Goal: Transaction & Acquisition: Book appointment/travel/reservation

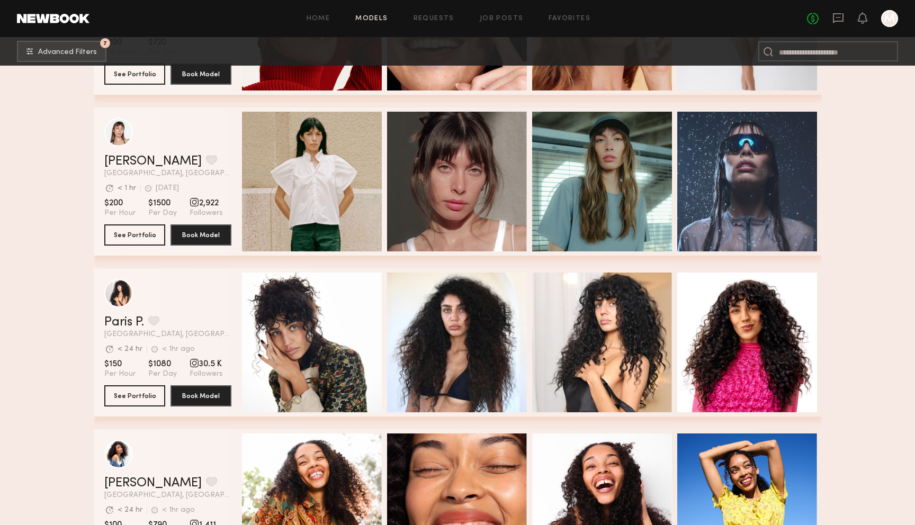
scroll to position [2745, 0]
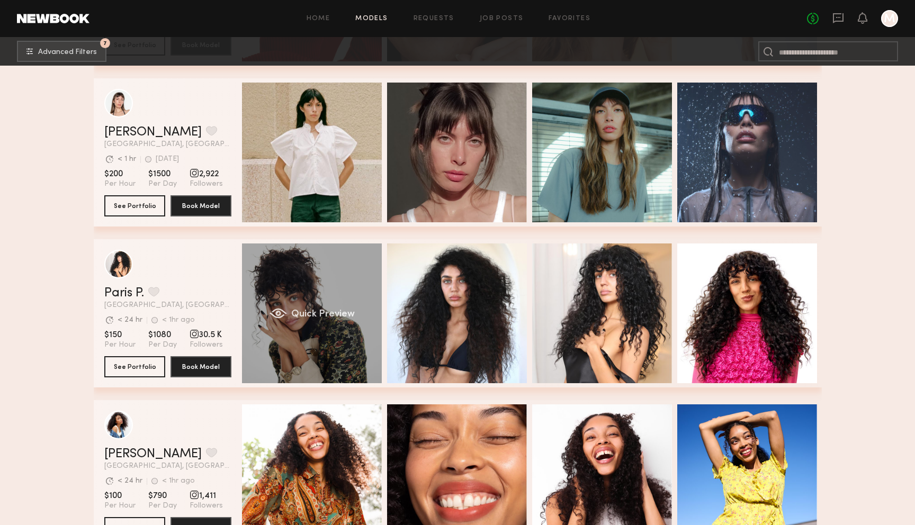
click at [319, 317] on span "Quick Preview" at bounding box center [323, 315] width 64 height 10
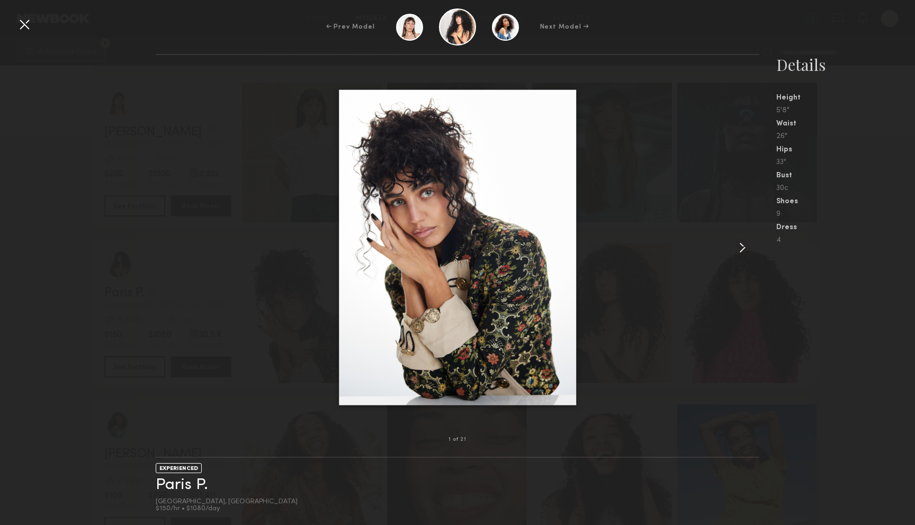
click at [744, 245] on common-icon at bounding box center [742, 247] width 17 height 17
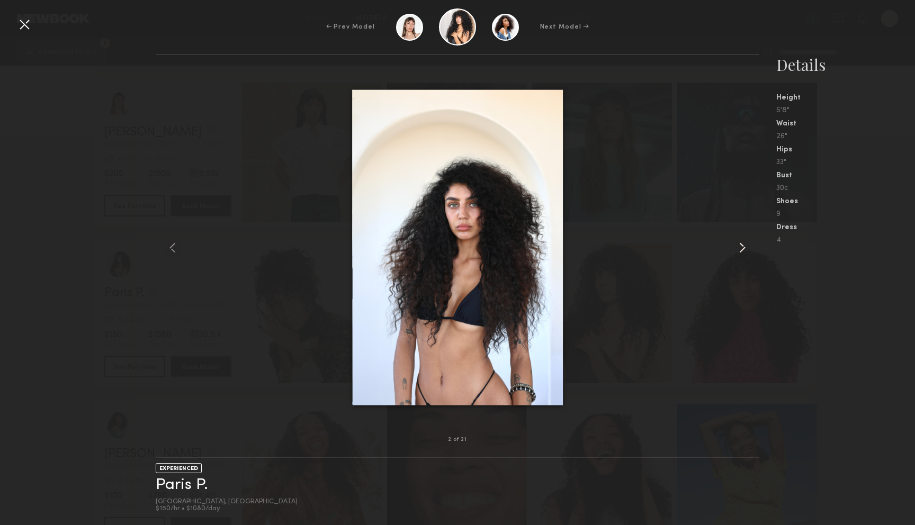
click at [744, 245] on common-icon at bounding box center [742, 247] width 17 height 17
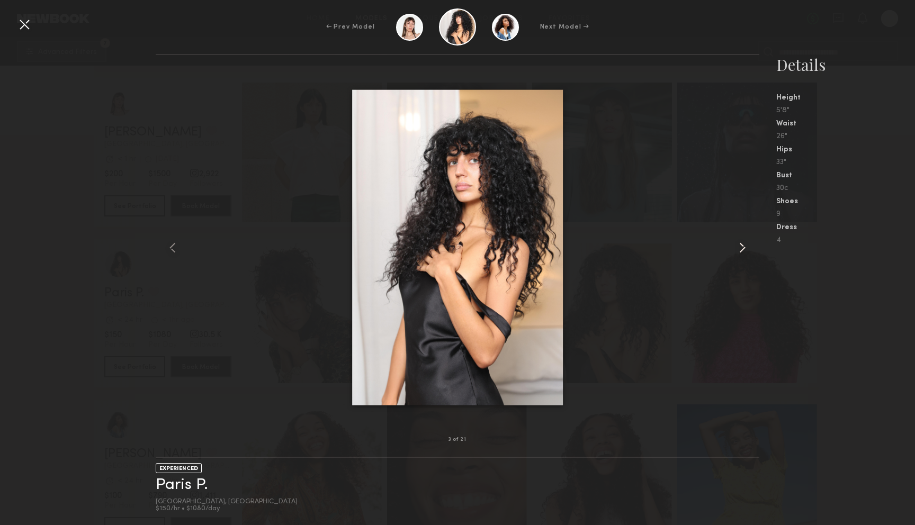
click at [744, 245] on common-icon at bounding box center [742, 247] width 17 height 17
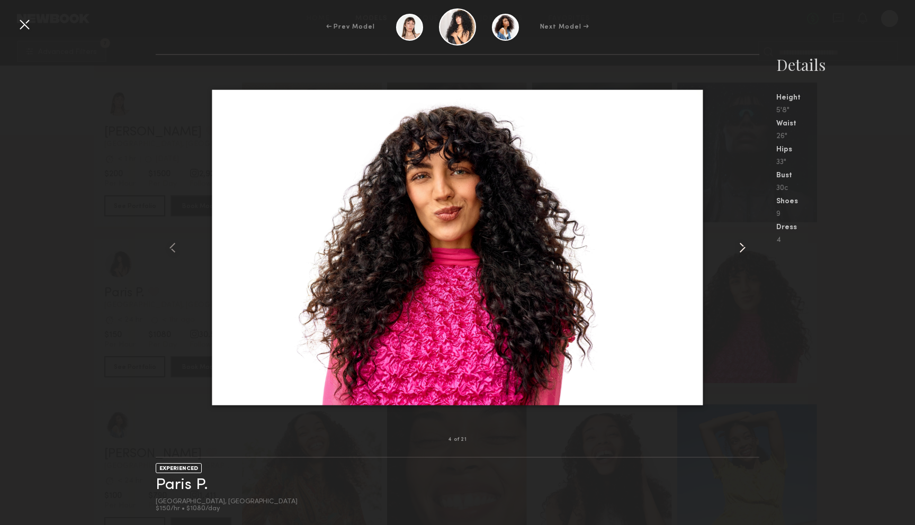
click at [744, 245] on common-icon at bounding box center [742, 247] width 17 height 17
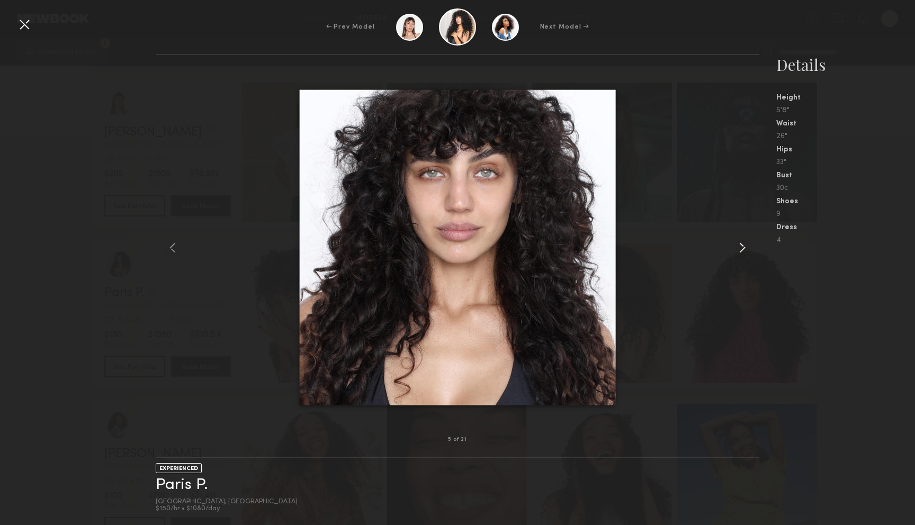
click at [744, 245] on common-icon at bounding box center [742, 247] width 17 height 17
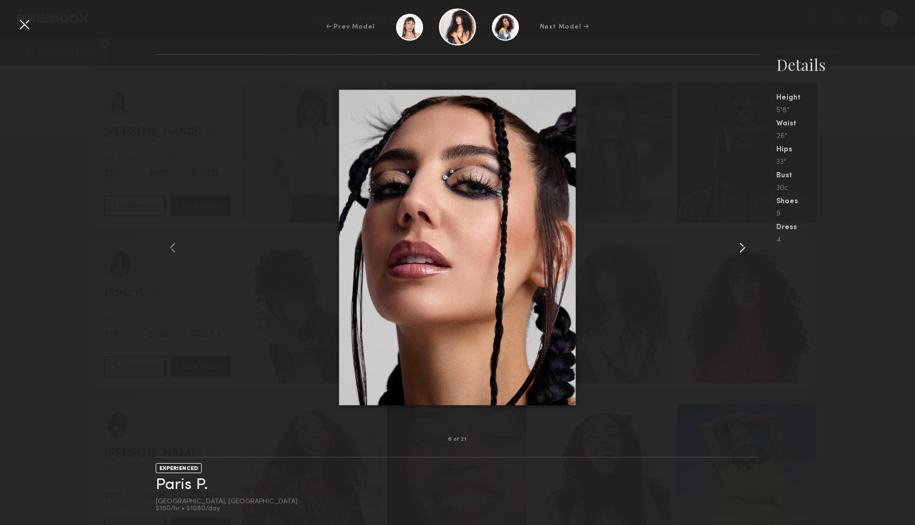
click at [744, 245] on common-icon at bounding box center [742, 247] width 17 height 17
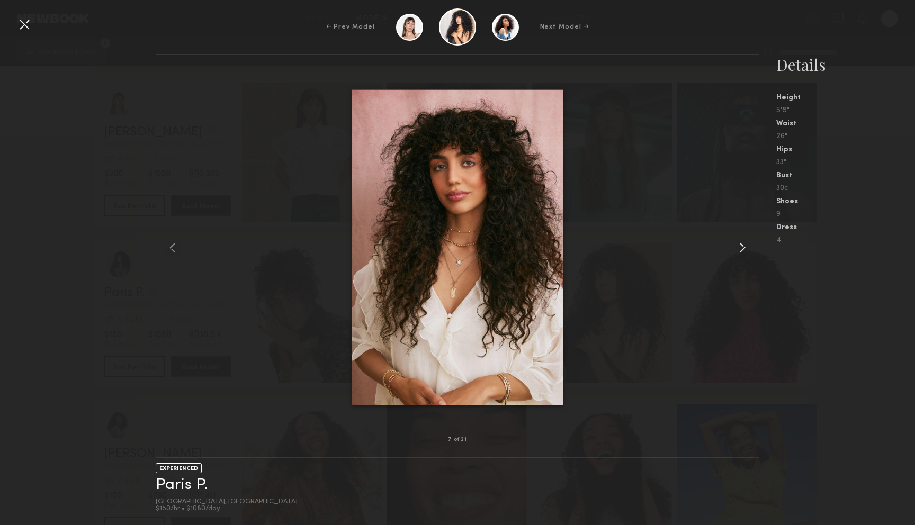
click at [744, 245] on common-icon at bounding box center [742, 247] width 17 height 17
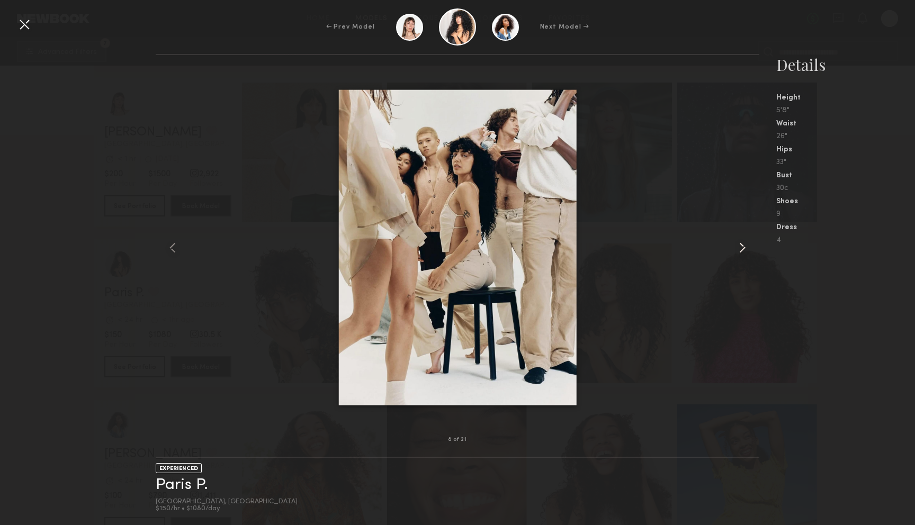
click at [744, 245] on common-icon at bounding box center [742, 247] width 17 height 17
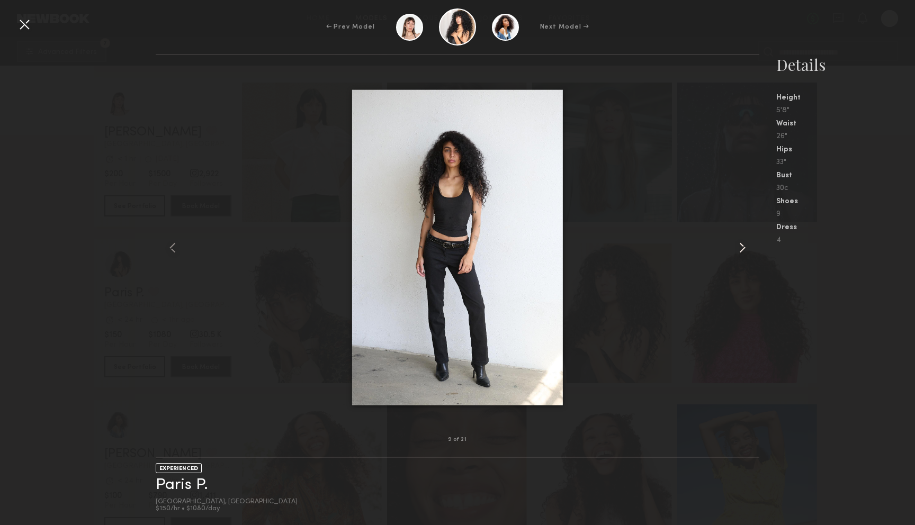
click at [744, 245] on common-icon at bounding box center [742, 247] width 17 height 17
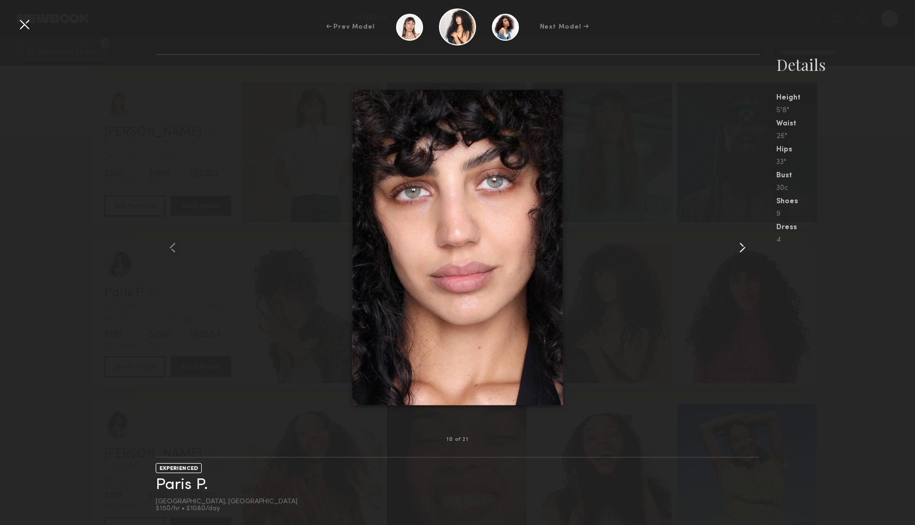
click at [744, 245] on common-icon at bounding box center [742, 247] width 17 height 17
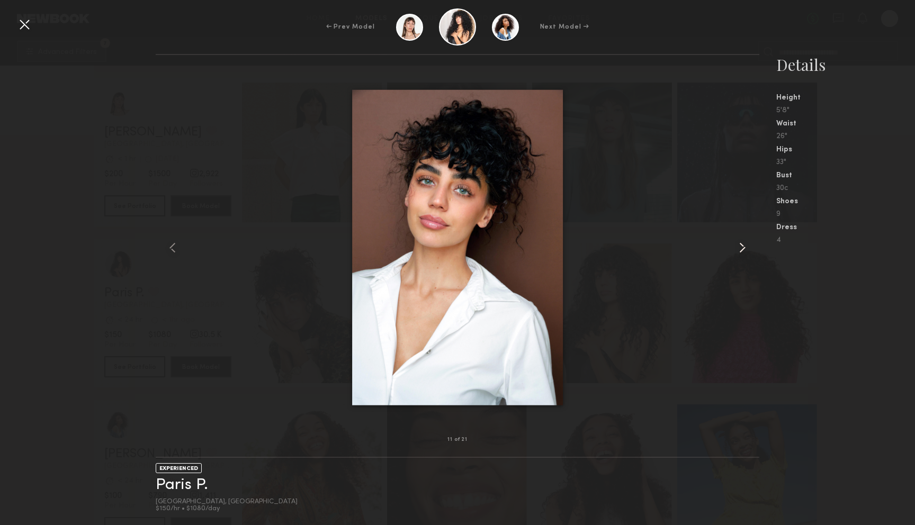
click at [744, 245] on common-icon at bounding box center [742, 247] width 17 height 17
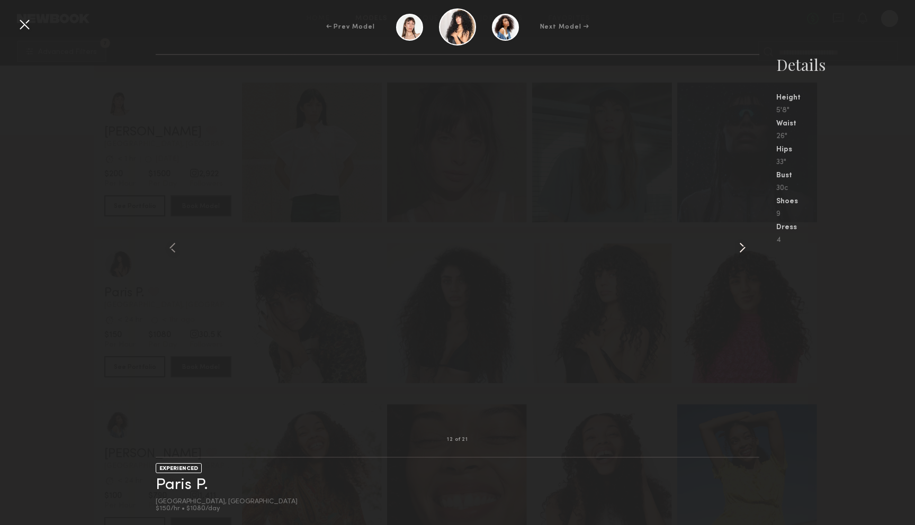
click at [744, 245] on common-icon at bounding box center [742, 247] width 17 height 17
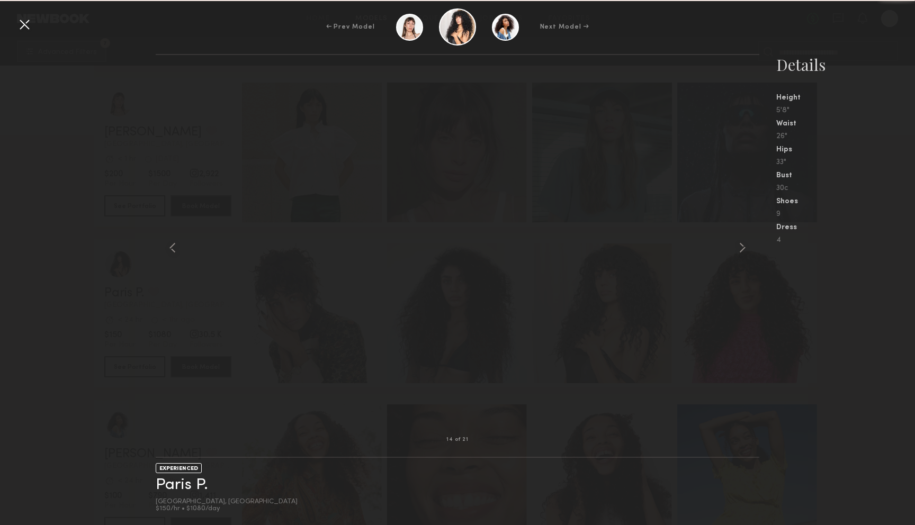
click at [744, 245] on common-icon at bounding box center [742, 247] width 17 height 17
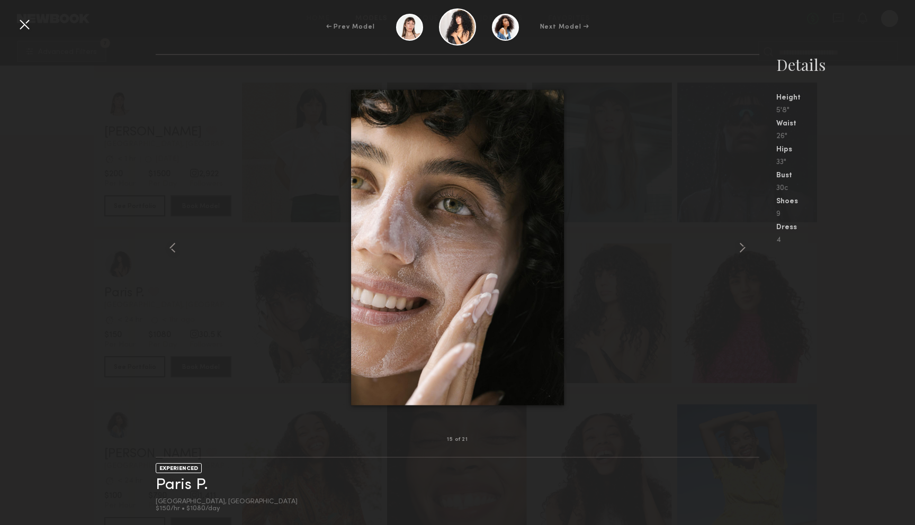
click at [75, 165] on div "15 of 21 EXPERIENCED Paris P. Los Angeles, CA $150/hr • $1080/day Details Heigh…" at bounding box center [457, 289] width 915 height 471
click at [26, 32] on div at bounding box center [24, 24] width 17 height 17
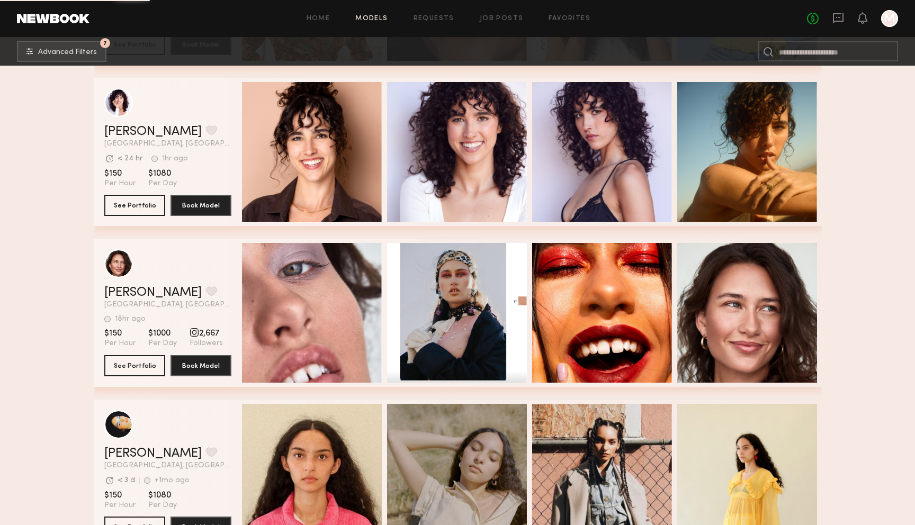
scroll to position [3228, 0]
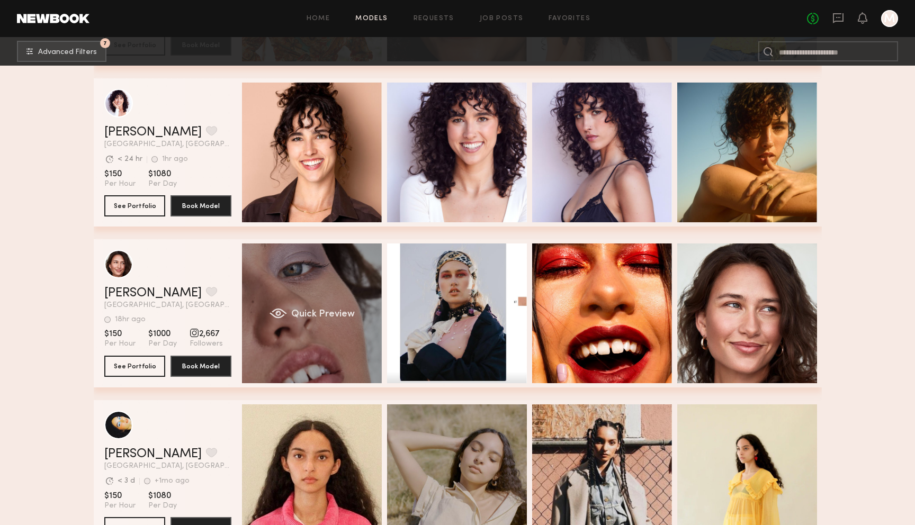
click at [312, 275] on div "Quick Preview" at bounding box center [312, 314] width 140 height 140
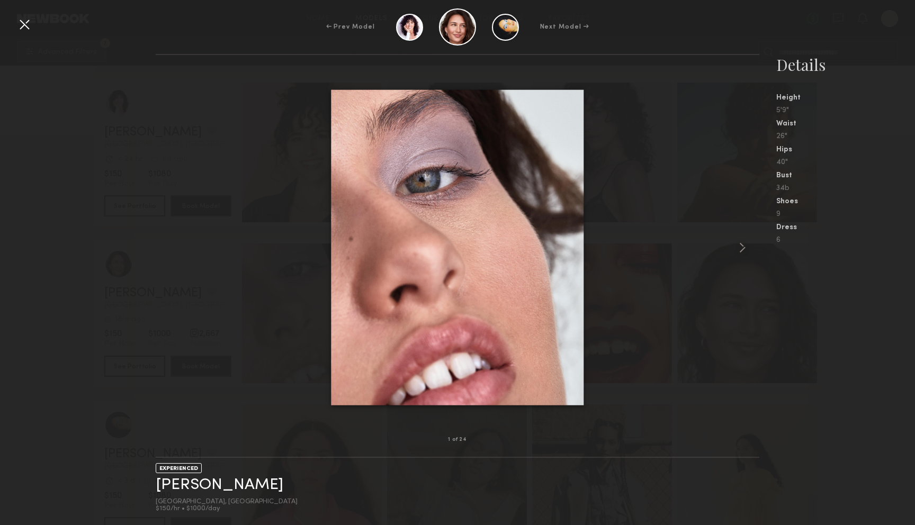
click at [732, 246] on div at bounding box center [458, 247] width 604 height 351
click at [744, 246] on common-icon at bounding box center [742, 247] width 17 height 17
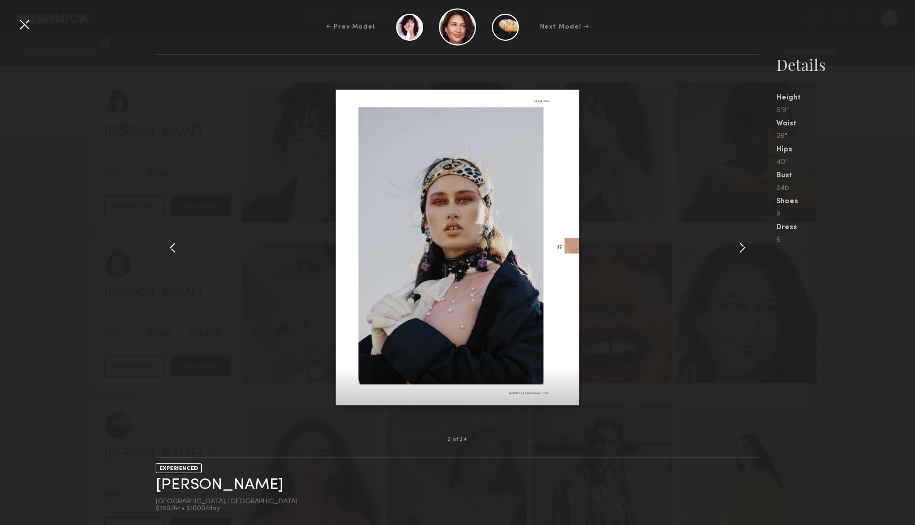
click at [744, 246] on common-icon at bounding box center [742, 247] width 17 height 17
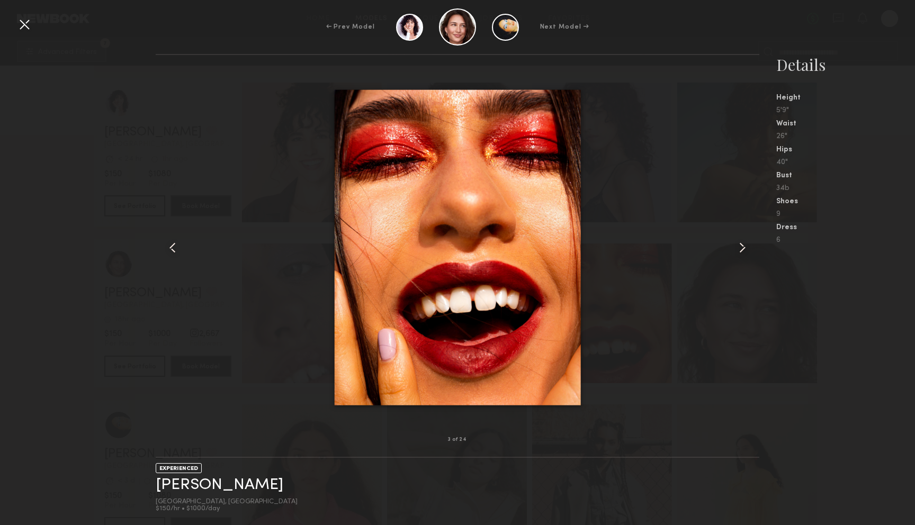
click at [744, 246] on common-icon at bounding box center [742, 247] width 17 height 17
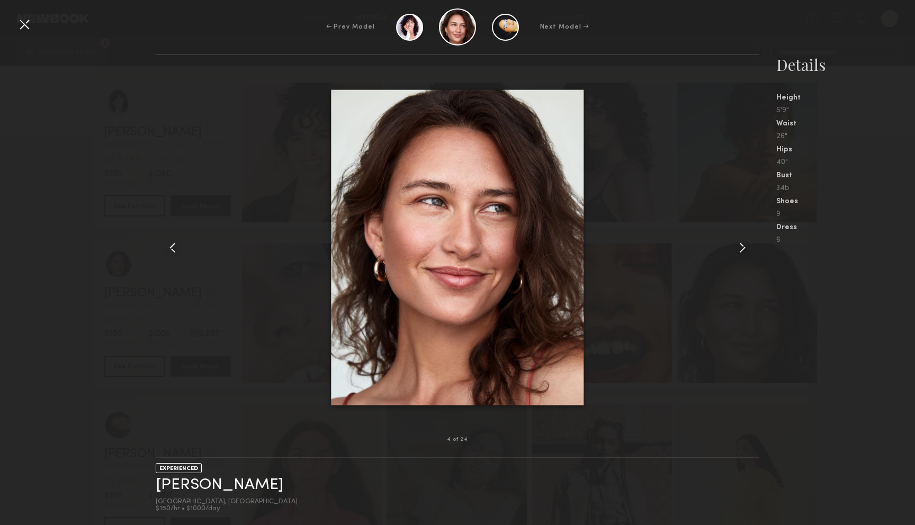
click at [744, 246] on common-icon at bounding box center [742, 247] width 17 height 17
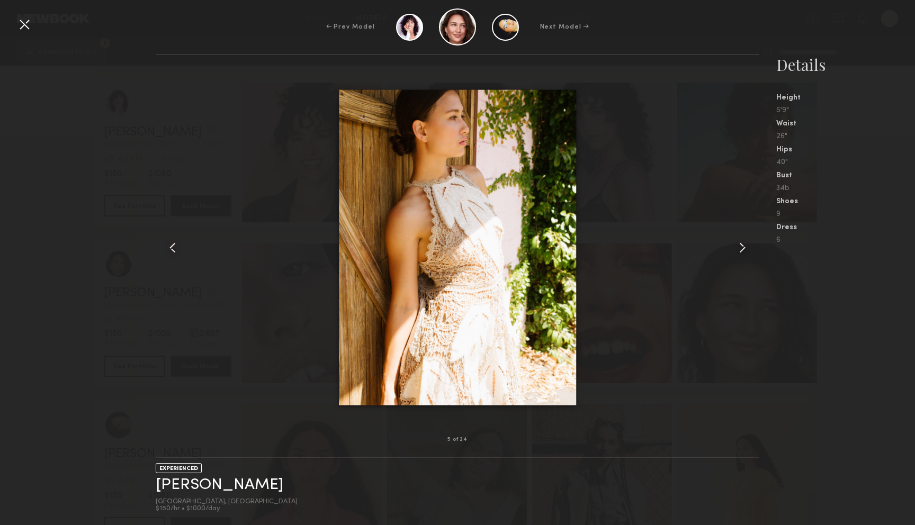
click at [744, 246] on common-icon at bounding box center [742, 247] width 17 height 17
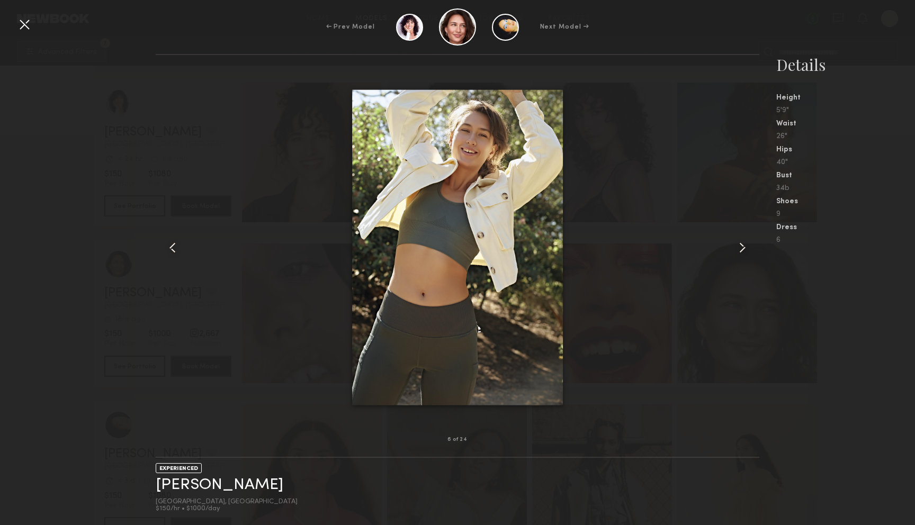
click at [744, 246] on common-icon at bounding box center [742, 247] width 17 height 17
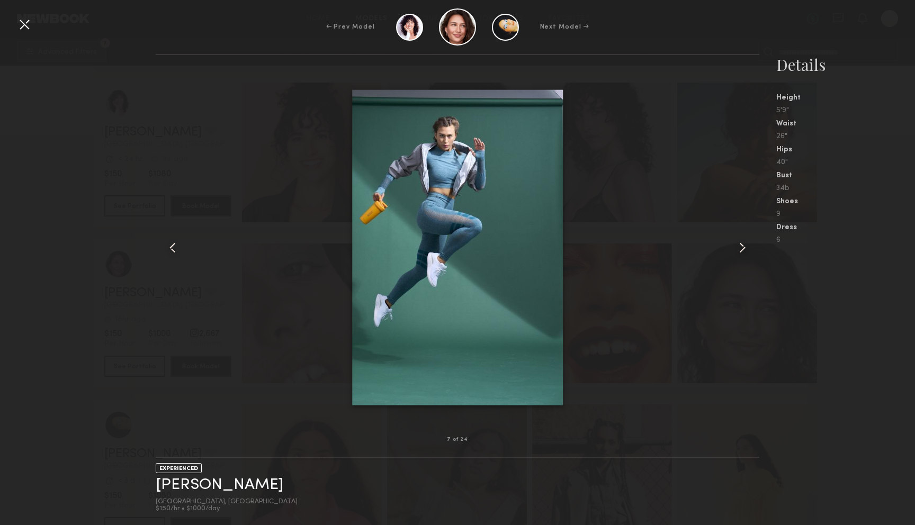
click at [744, 246] on common-icon at bounding box center [742, 247] width 17 height 17
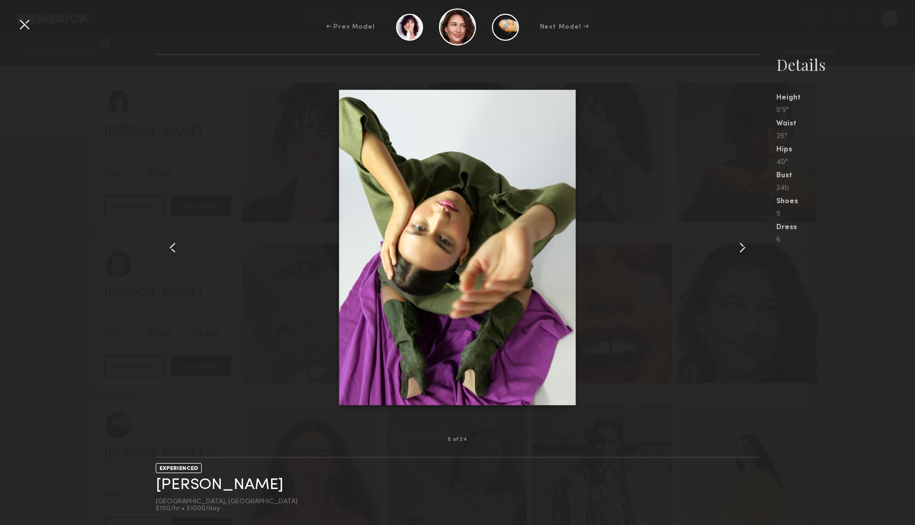
click at [744, 246] on common-icon at bounding box center [742, 247] width 17 height 17
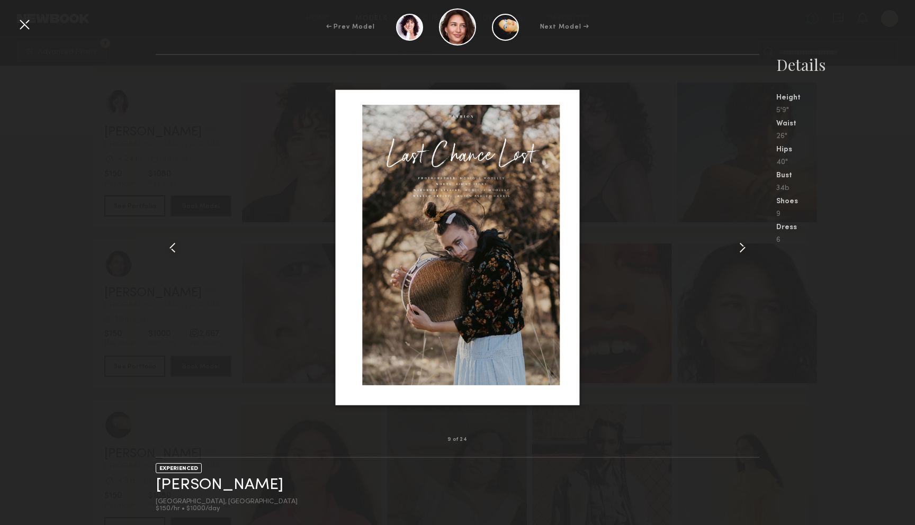
click at [744, 246] on common-icon at bounding box center [742, 247] width 17 height 17
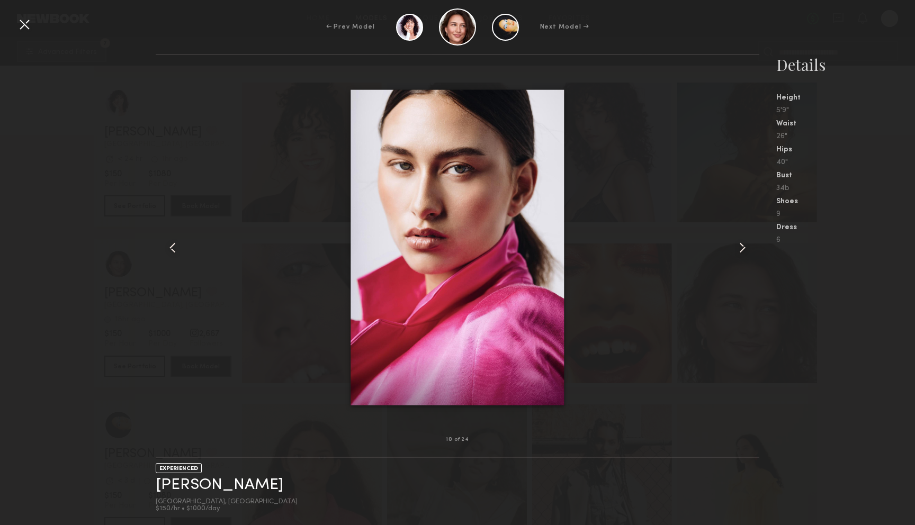
click at [744, 246] on common-icon at bounding box center [742, 247] width 17 height 17
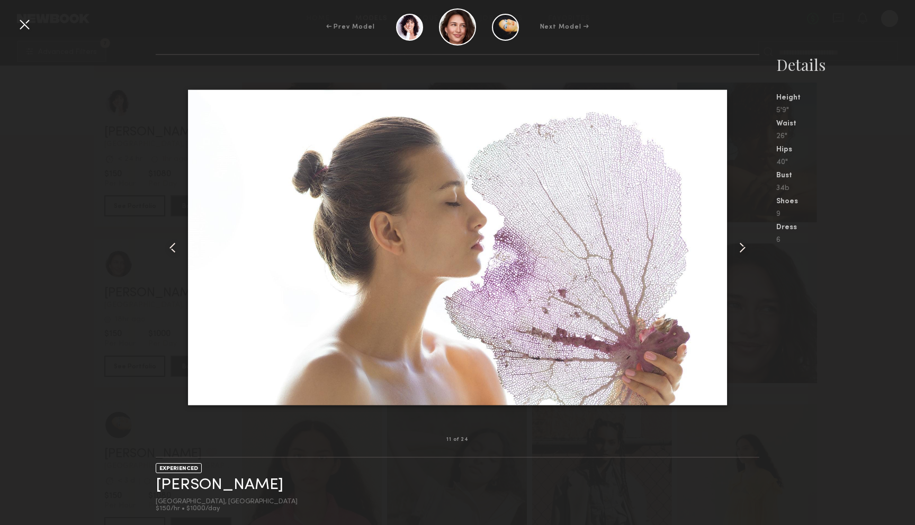
click at [744, 246] on common-icon at bounding box center [742, 247] width 17 height 17
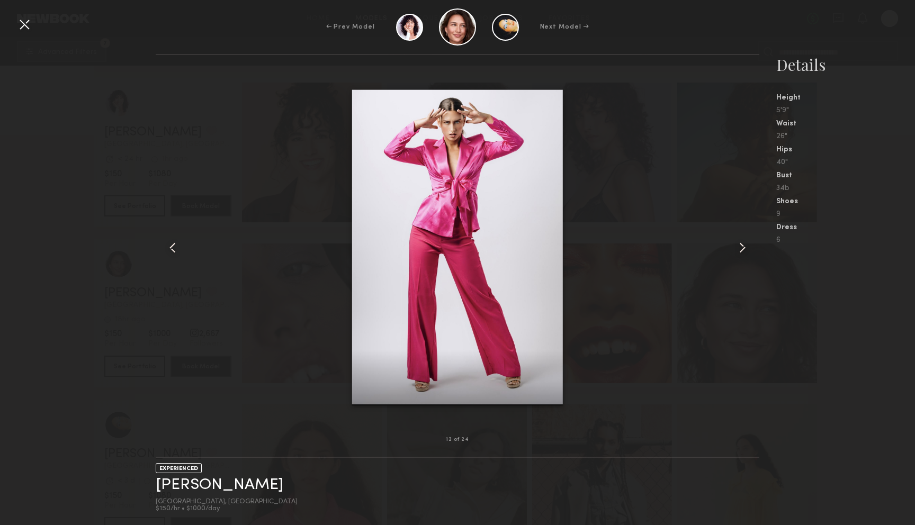
click at [58, 242] on div "12 of 24 EXPERIENCED Kimmay D. Los Angeles, CA $150/hr • $1000/day Details Heig…" at bounding box center [457, 289] width 915 height 471
click at [24, 20] on div at bounding box center [24, 24] width 17 height 17
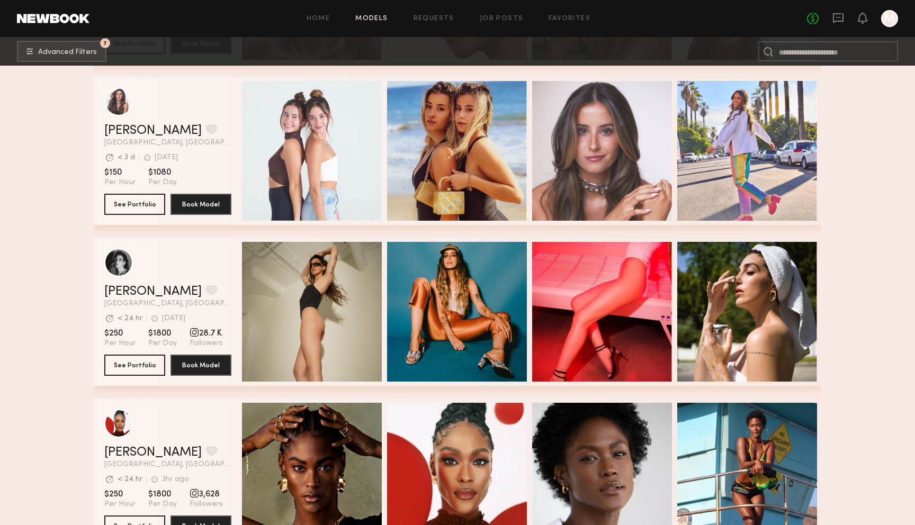
scroll to position [4225, 0]
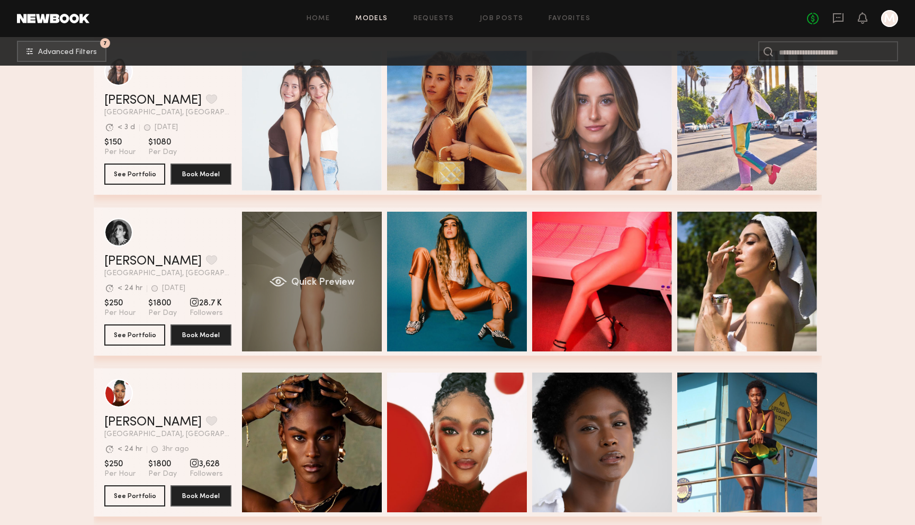
click at [317, 310] on div "Quick Preview" at bounding box center [312, 282] width 140 height 140
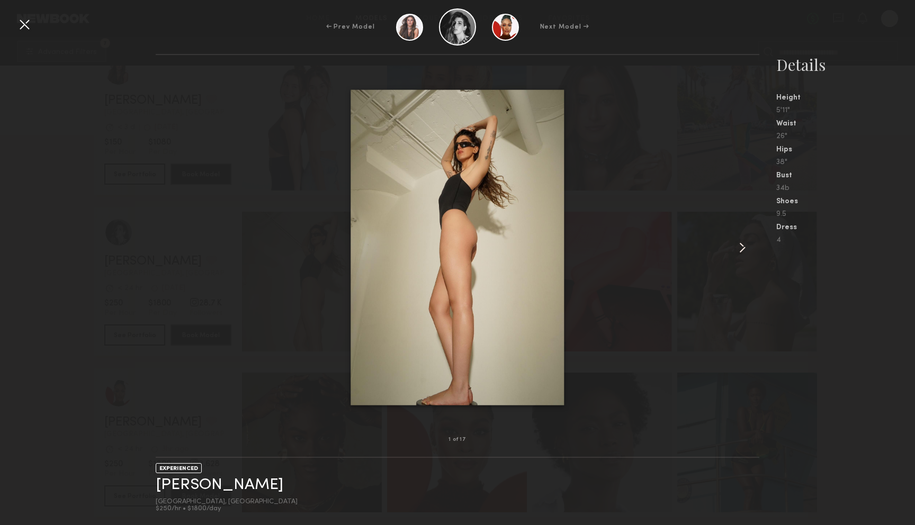
click at [744, 253] on common-icon at bounding box center [742, 247] width 17 height 17
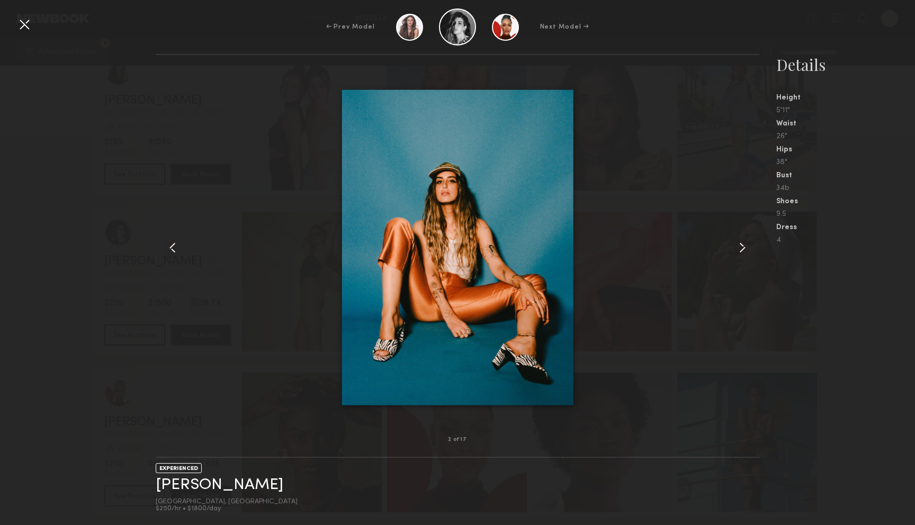
click at [744, 253] on common-icon at bounding box center [742, 247] width 17 height 17
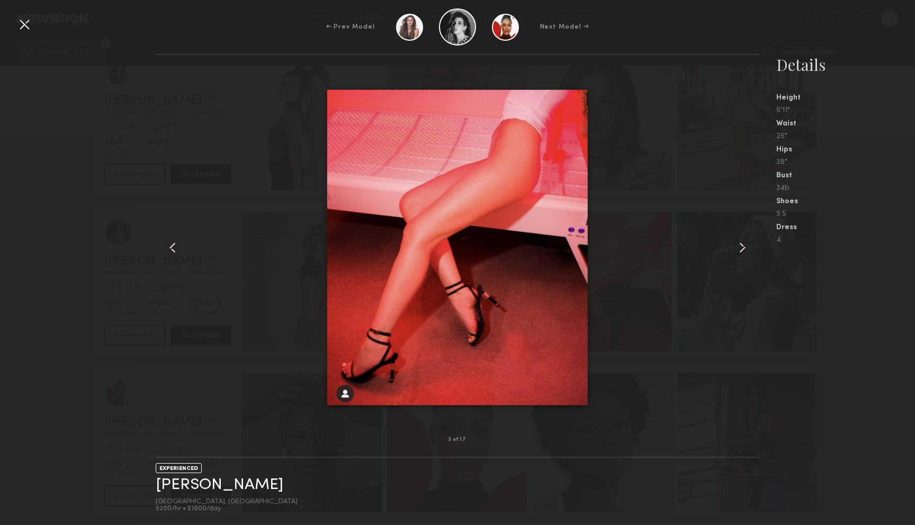
click at [744, 253] on common-icon at bounding box center [742, 247] width 17 height 17
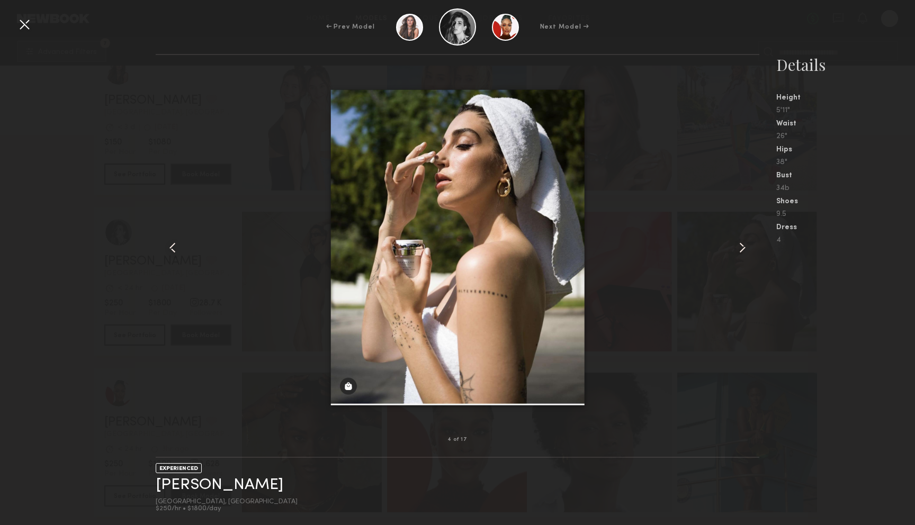
click at [744, 253] on common-icon at bounding box center [742, 247] width 17 height 17
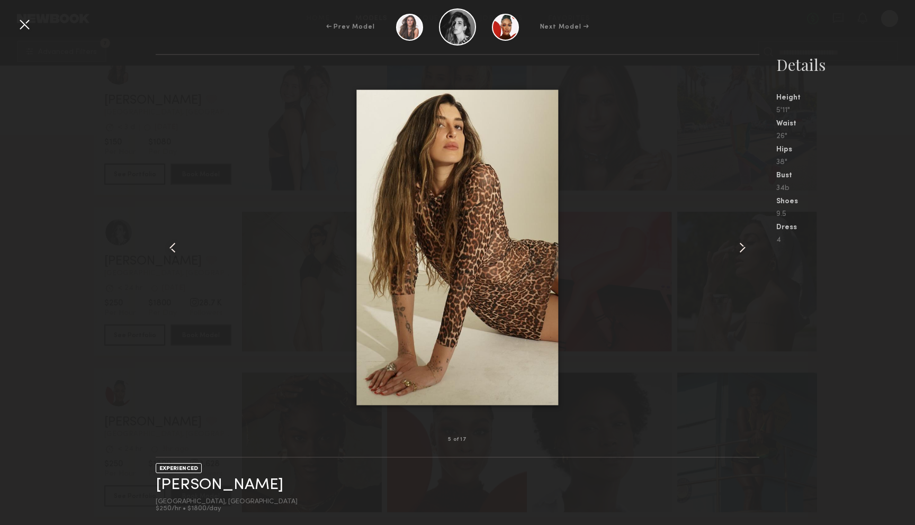
click at [744, 253] on common-icon at bounding box center [742, 247] width 17 height 17
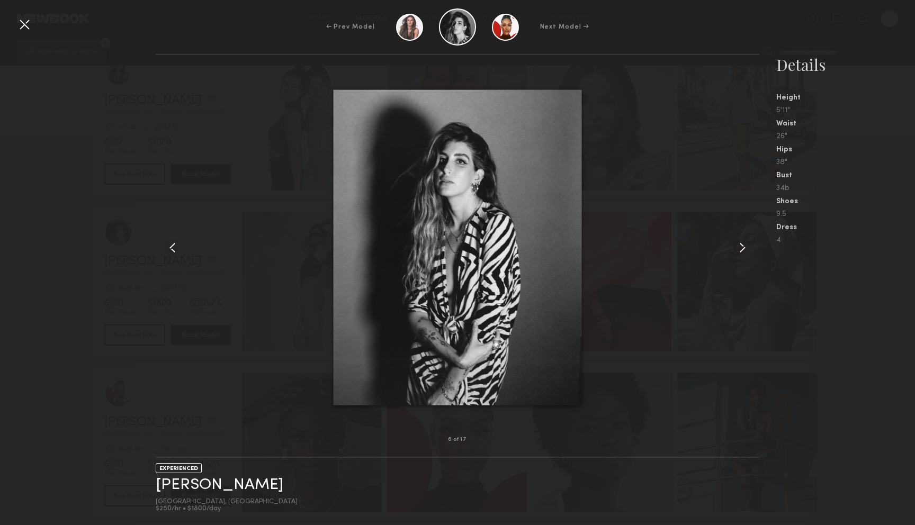
click at [744, 253] on common-icon at bounding box center [742, 247] width 17 height 17
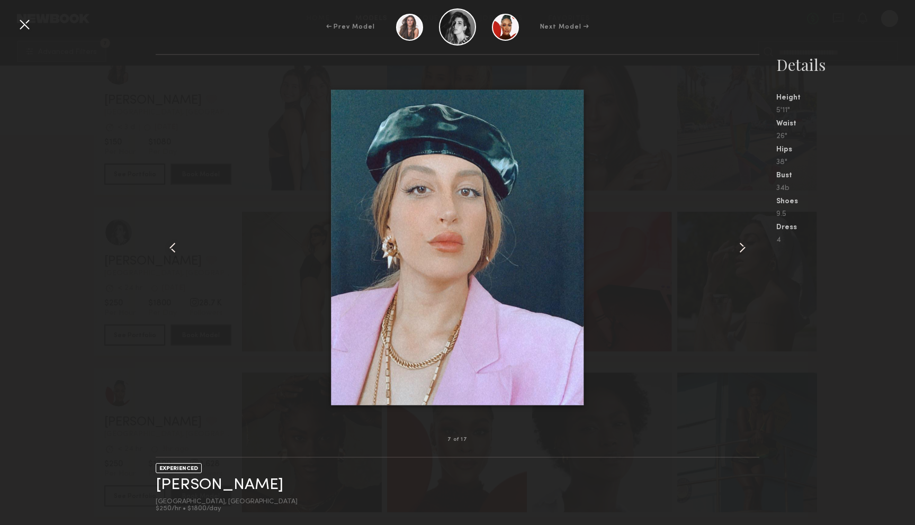
click at [34, 30] on div "← Prev Model Next Model →" at bounding box center [457, 26] width 915 height 37
click at [26, 26] on div at bounding box center [24, 24] width 17 height 17
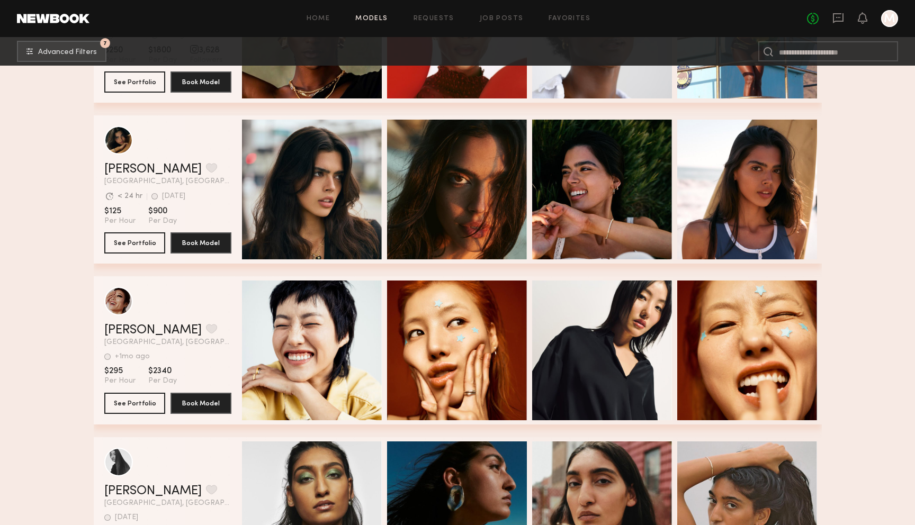
scroll to position [4703, 0]
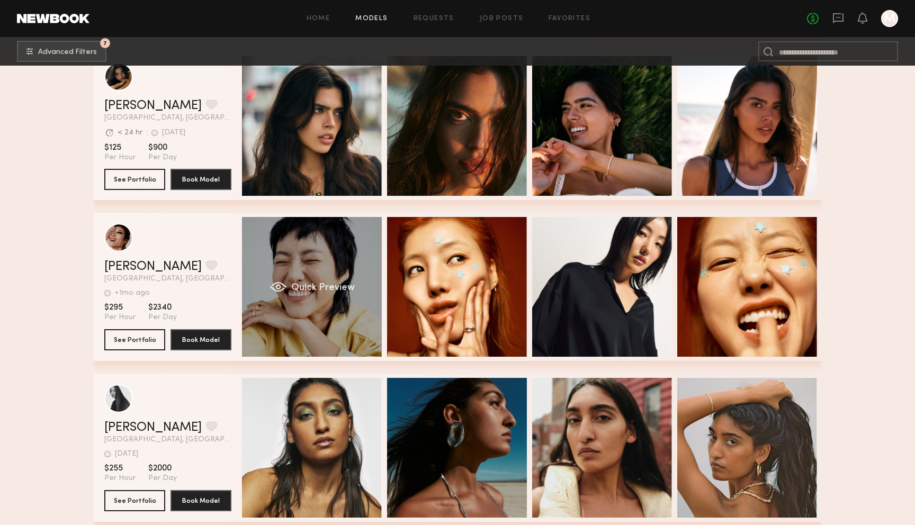
click at [312, 265] on div "Quick Preview" at bounding box center [312, 287] width 140 height 140
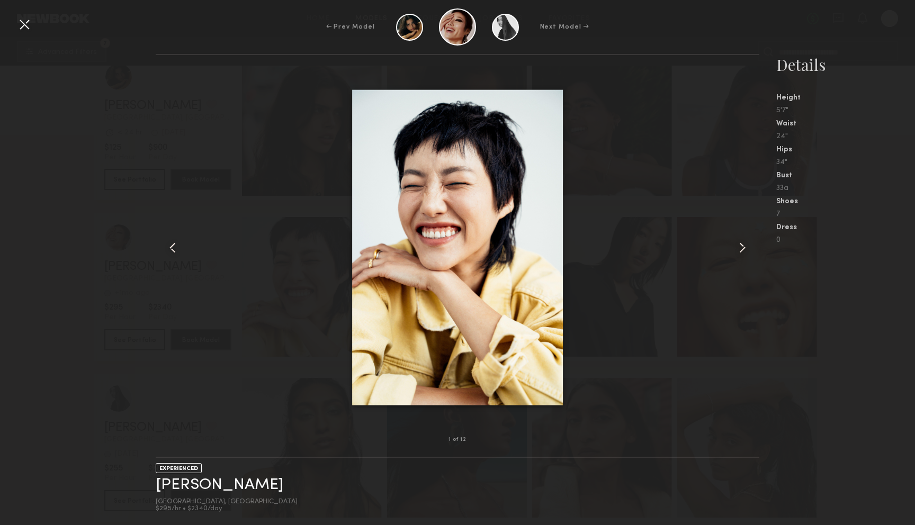
click at [731, 245] on div at bounding box center [458, 247] width 604 height 351
click at [740, 246] on common-icon at bounding box center [742, 247] width 17 height 17
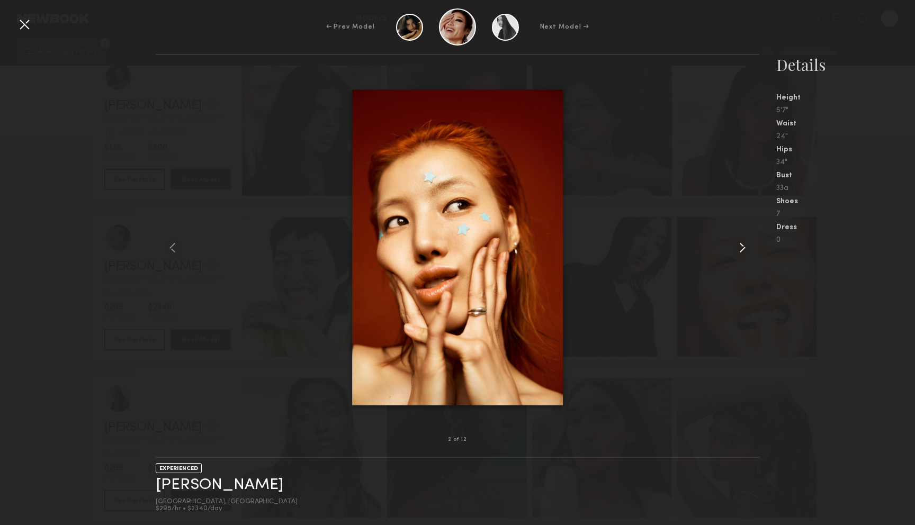
click at [740, 246] on common-icon at bounding box center [742, 247] width 17 height 17
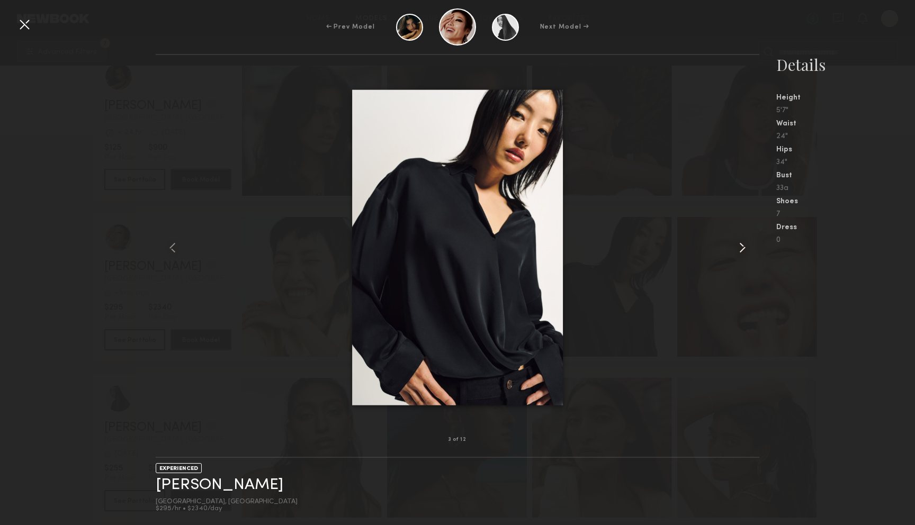
click at [740, 246] on common-icon at bounding box center [742, 247] width 17 height 17
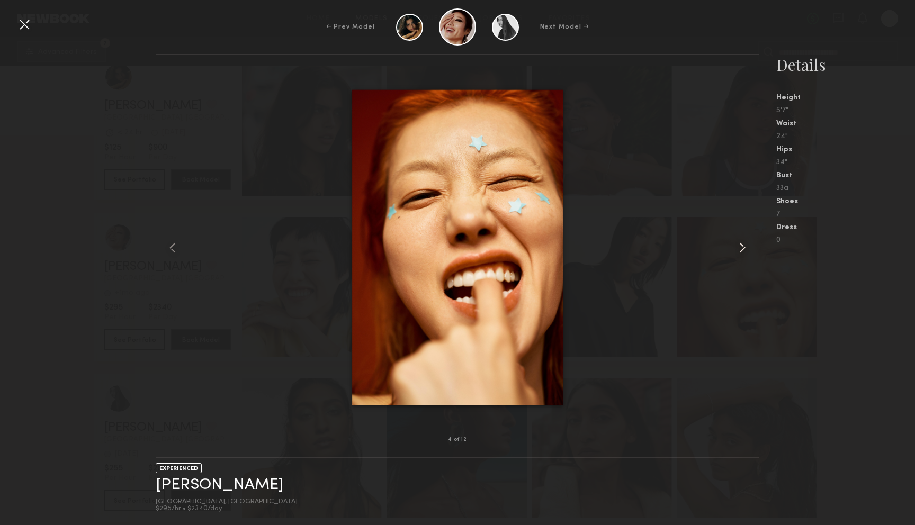
click at [740, 246] on common-icon at bounding box center [742, 247] width 17 height 17
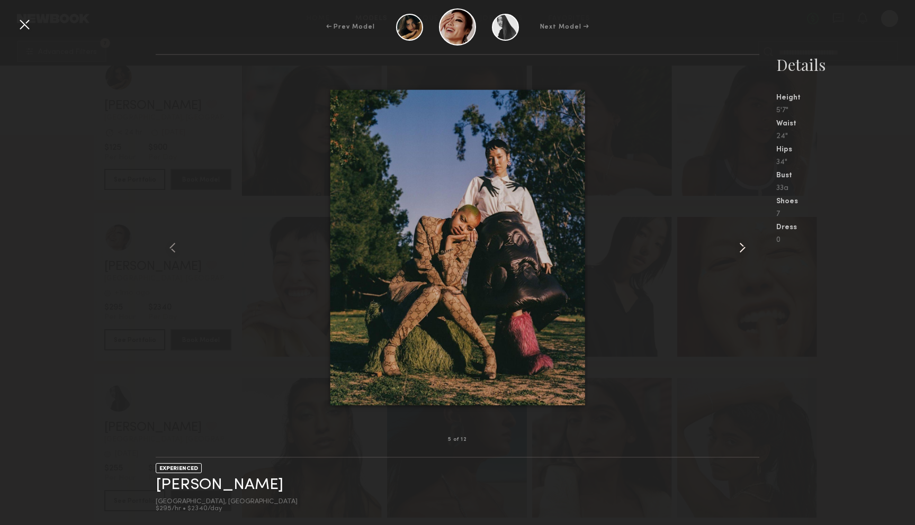
click at [740, 246] on common-icon at bounding box center [742, 247] width 17 height 17
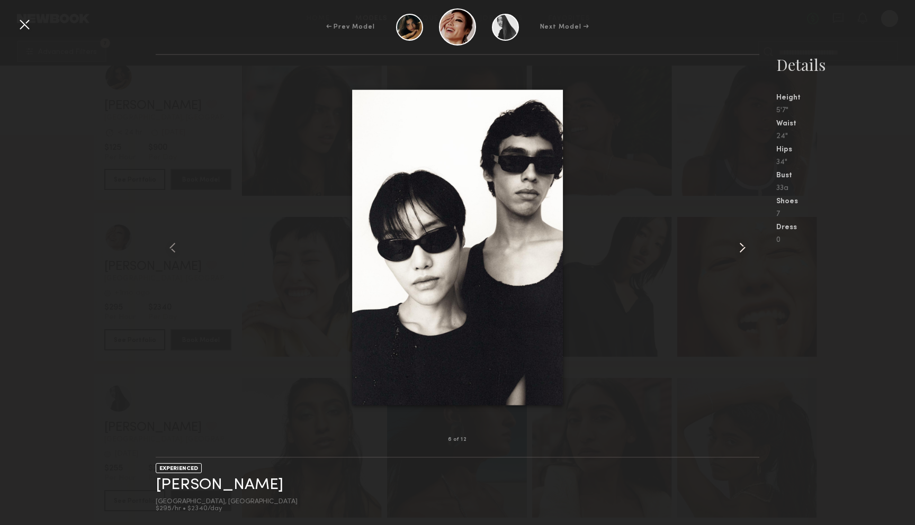
click at [740, 246] on common-icon at bounding box center [742, 247] width 17 height 17
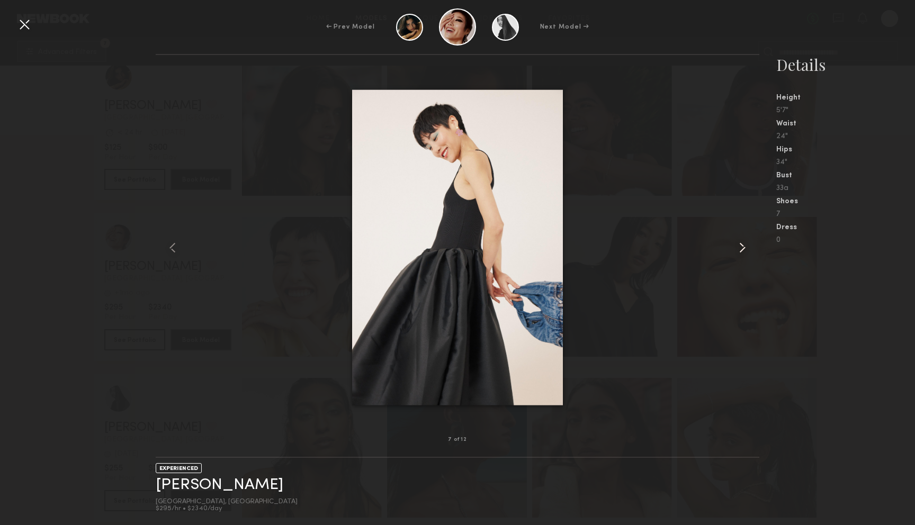
click at [740, 246] on common-icon at bounding box center [742, 247] width 17 height 17
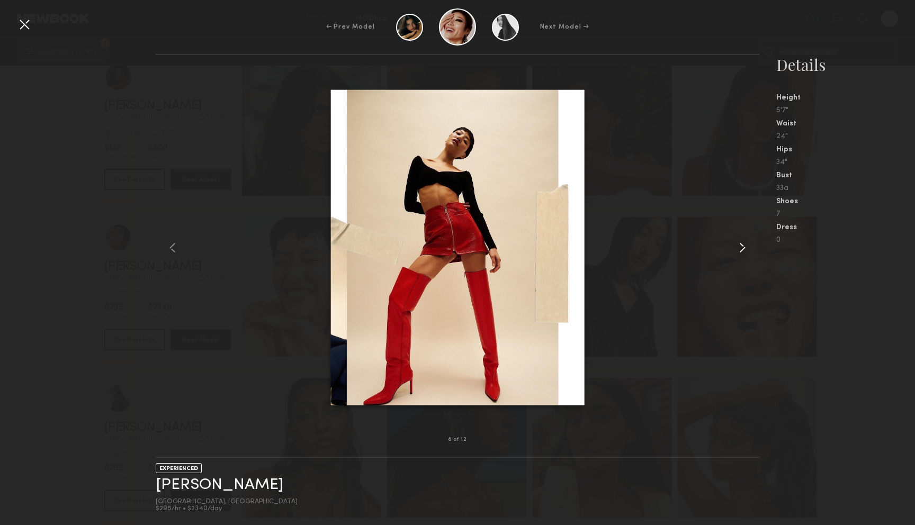
click at [740, 246] on common-icon at bounding box center [742, 247] width 17 height 17
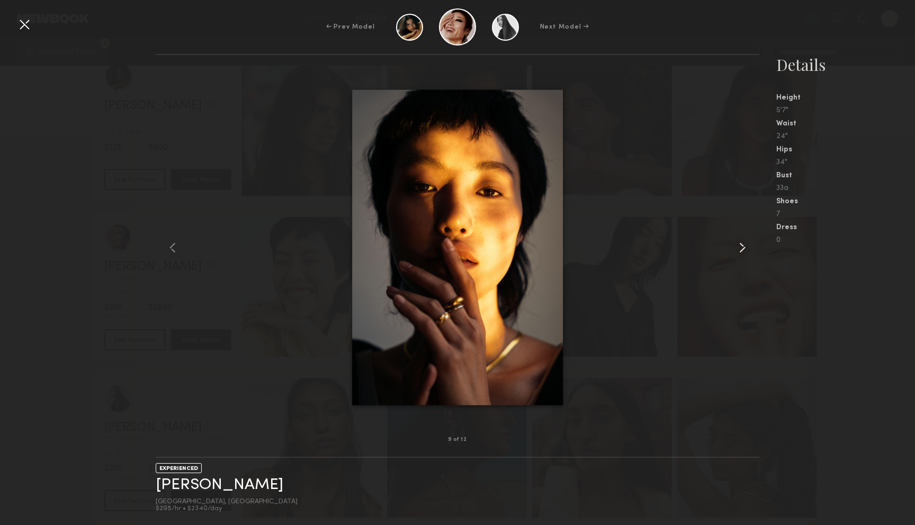
click at [740, 246] on common-icon at bounding box center [742, 247] width 17 height 17
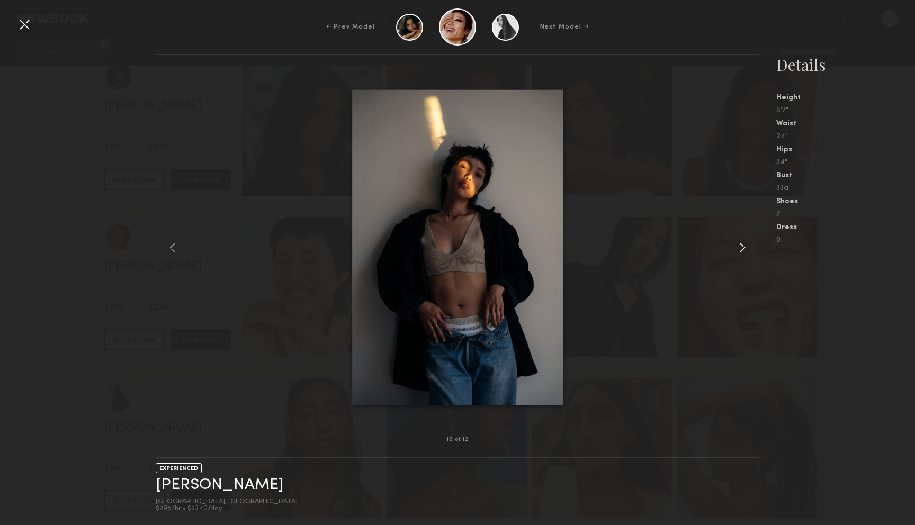
click at [740, 246] on common-icon at bounding box center [742, 247] width 17 height 17
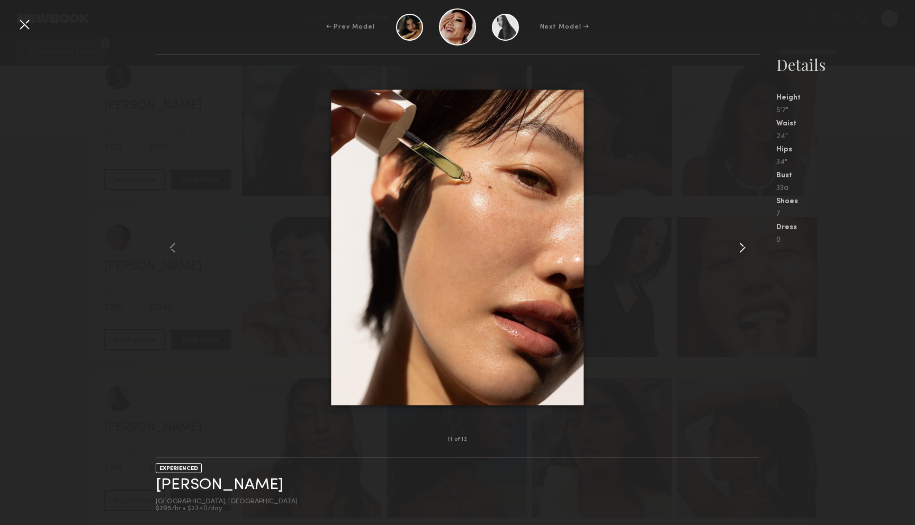
click at [740, 246] on common-icon at bounding box center [742, 247] width 17 height 17
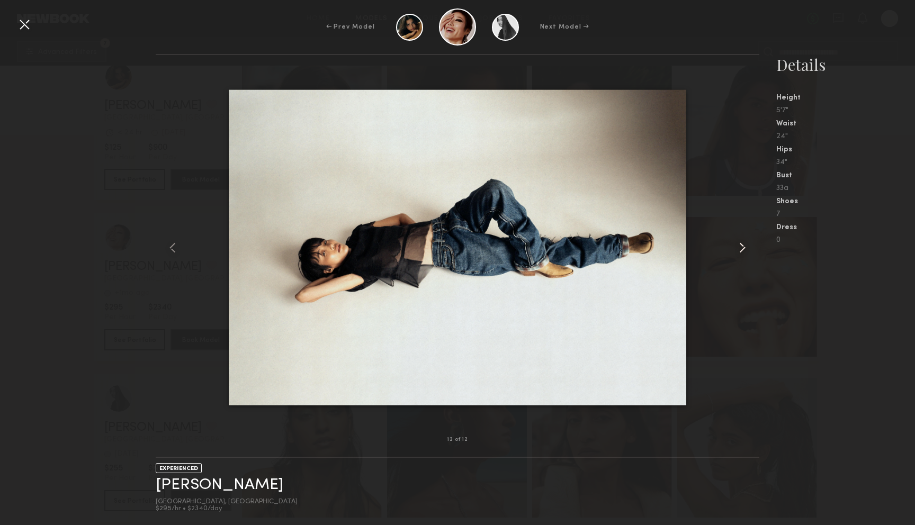
click at [740, 246] on common-icon at bounding box center [742, 247] width 17 height 17
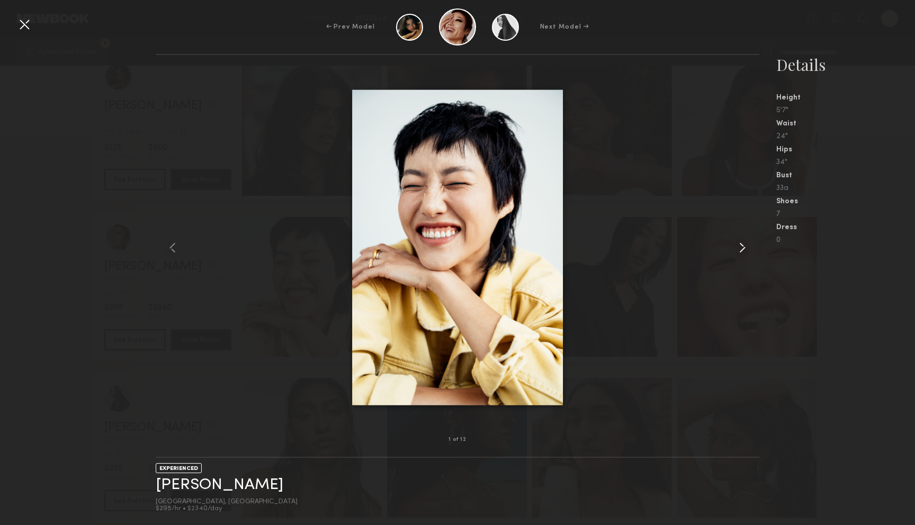
click at [740, 246] on common-icon at bounding box center [742, 247] width 17 height 17
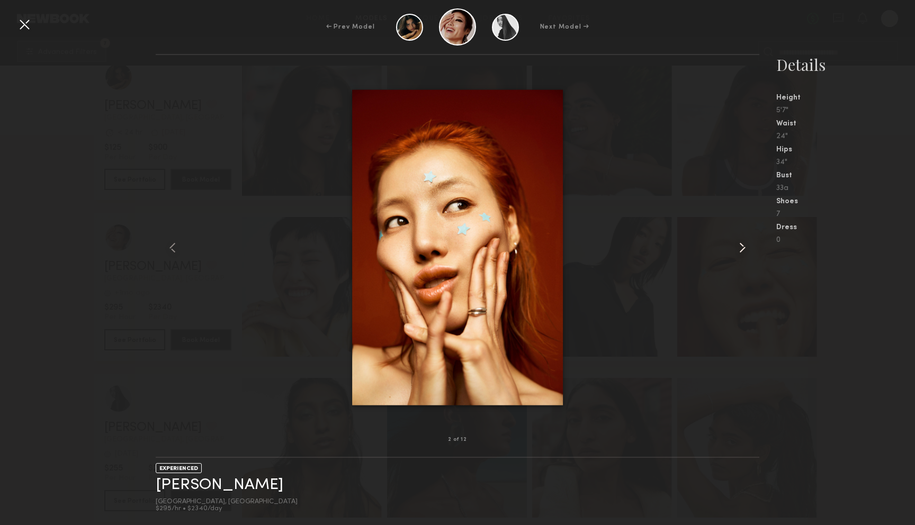
click at [740, 246] on common-icon at bounding box center [742, 247] width 17 height 17
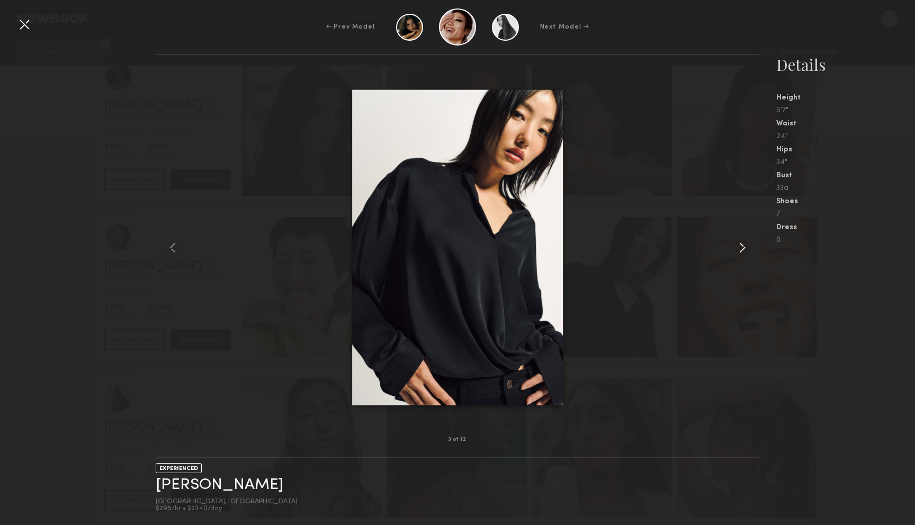
click at [740, 246] on common-icon at bounding box center [742, 247] width 17 height 17
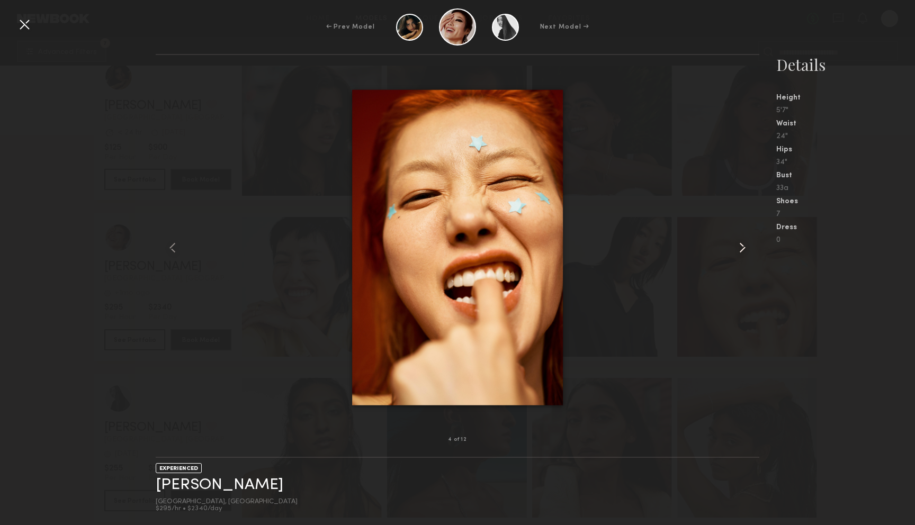
click at [740, 246] on common-icon at bounding box center [742, 247] width 17 height 17
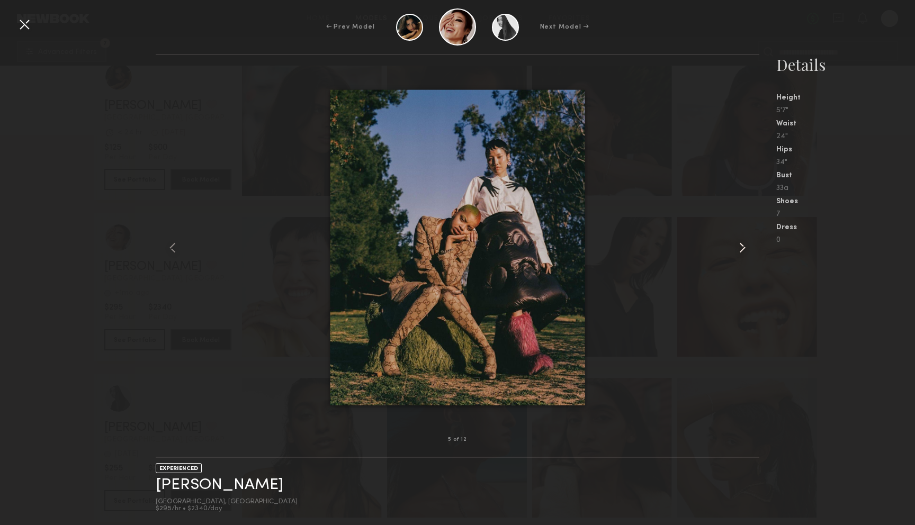
click at [740, 246] on common-icon at bounding box center [742, 247] width 17 height 17
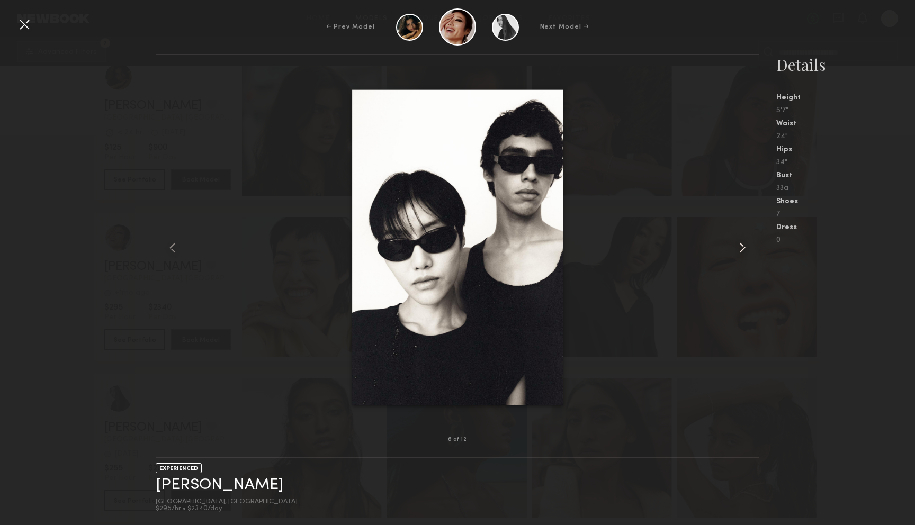
click at [740, 246] on common-icon at bounding box center [742, 247] width 17 height 17
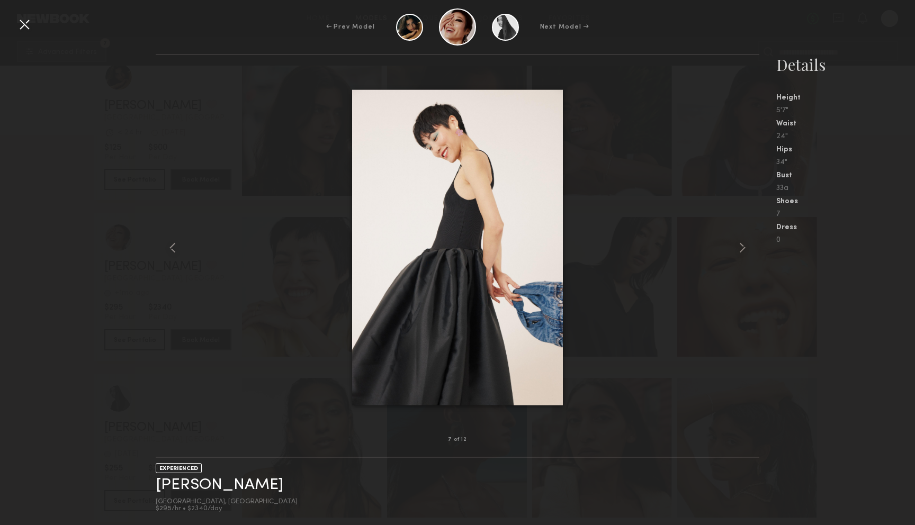
click at [26, 28] on div at bounding box center [24, 24] width 17 height 17
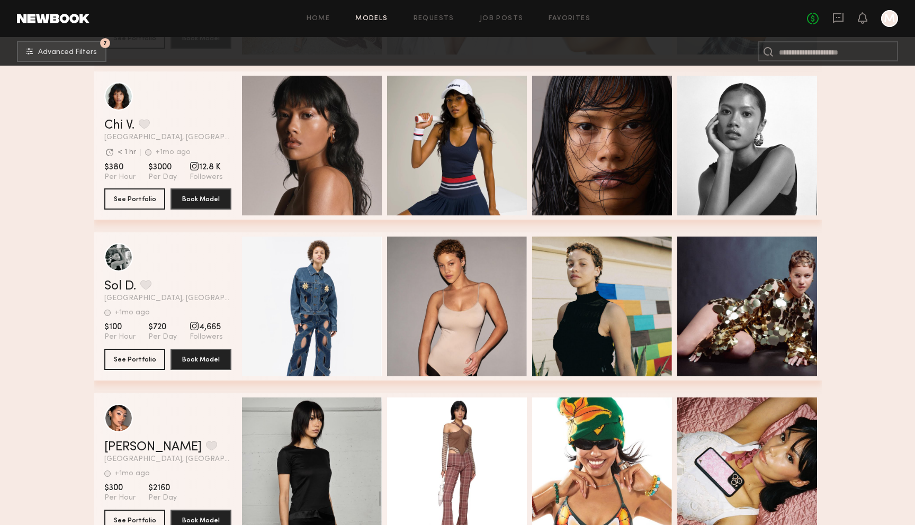
scroll to position [6614, 0]
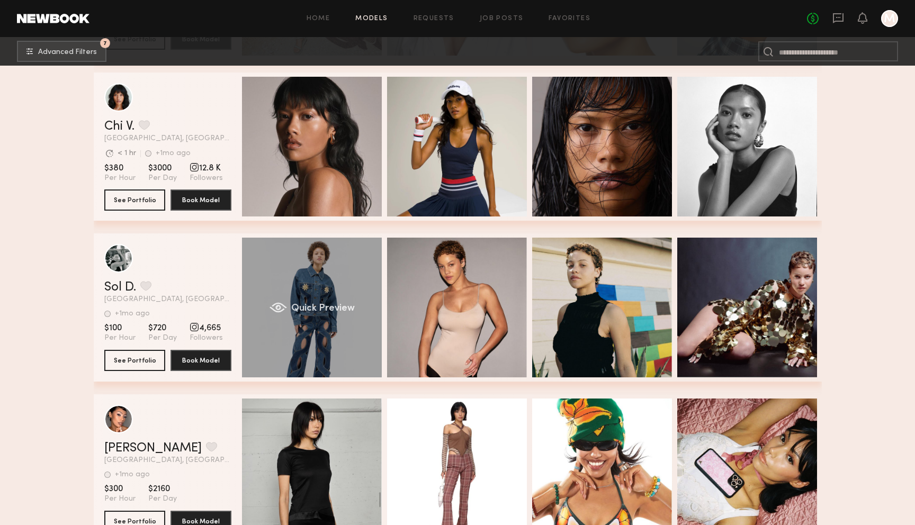
click at [317, 275] on div "Quick Preview" at bounding box center [312, 308] width 140 height 140
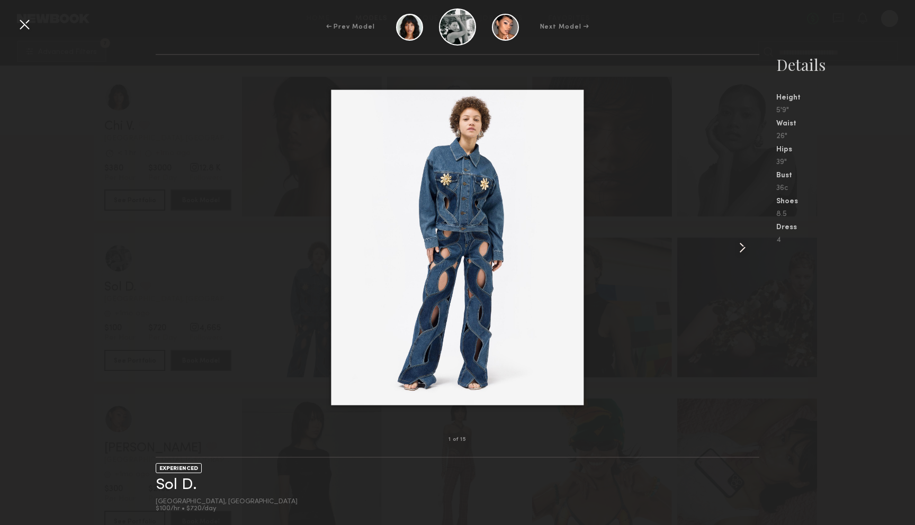
click at [741, 248] on common-icon at bounding box center [742, 247] width 17 height 17
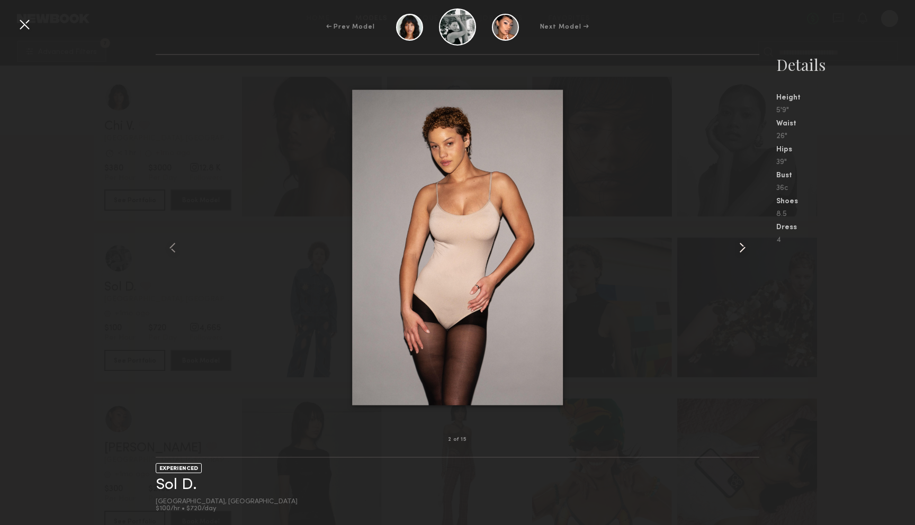
click at [741, 248] on common-icon at bounding box center [742, 247] width 17 height 17
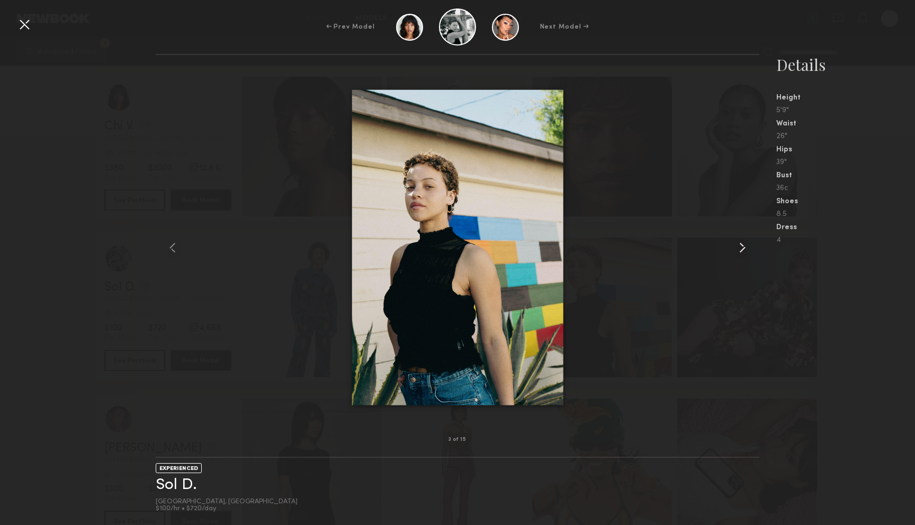
click at [741, 248] on common-icon at bounding box center [742, 247] width 17 height 17
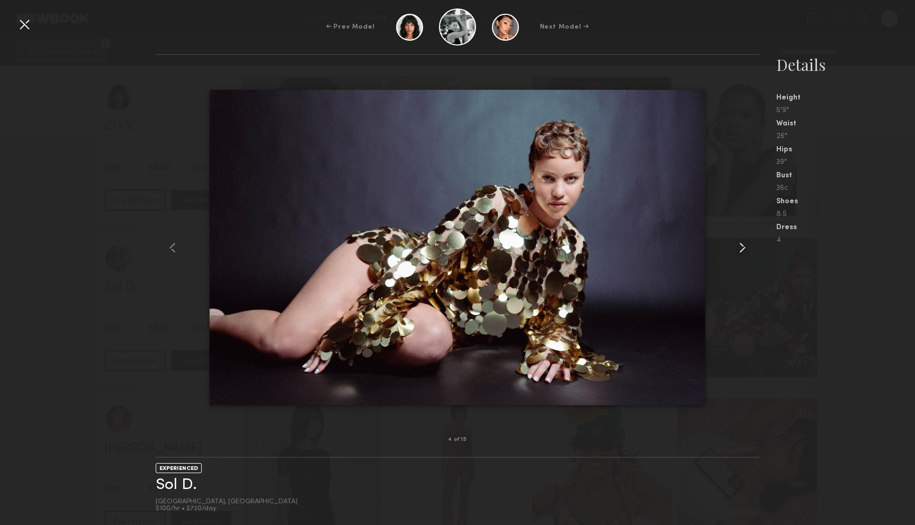
click at [741, 248] on common-icon at bounding box center [742, 247] width 17 height 17
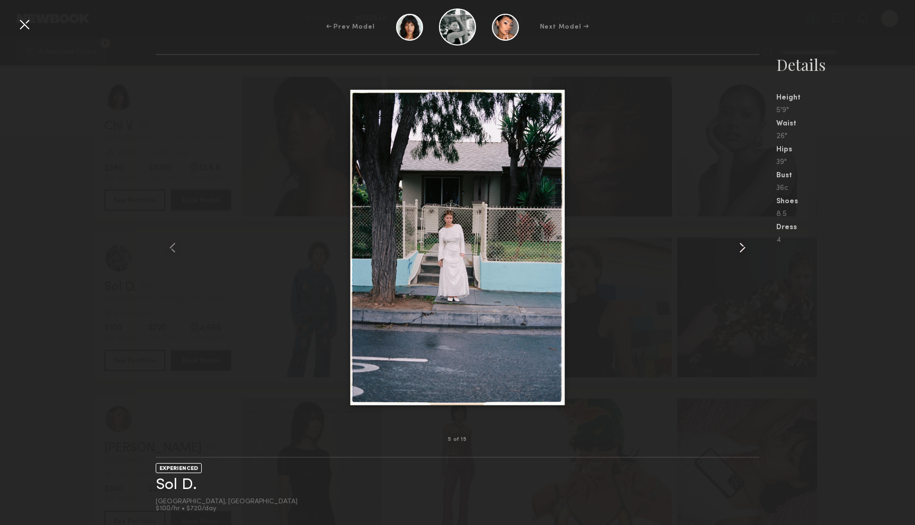
click at [741, 248] on common-icon at bounding box center [742, 247] width 17 height 17
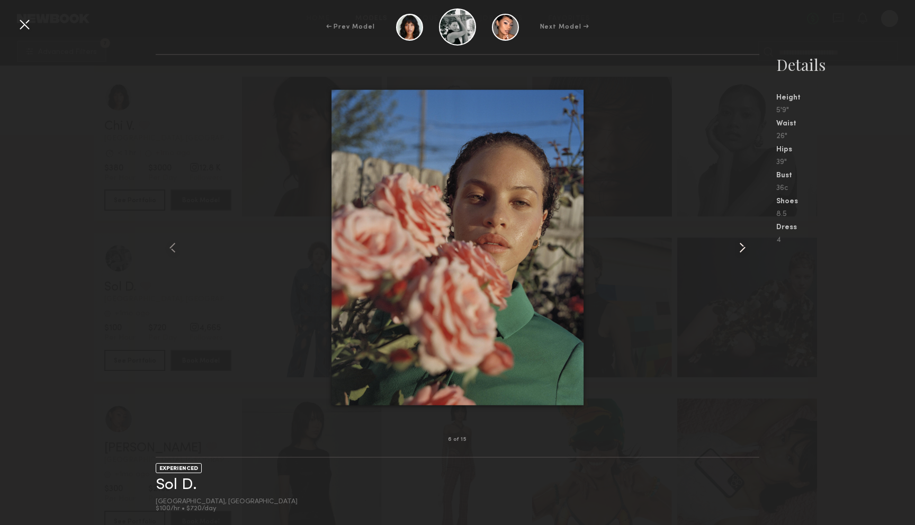
click at [741, 248] on common-icon at bounding box center [742, 247] width 17 height 17
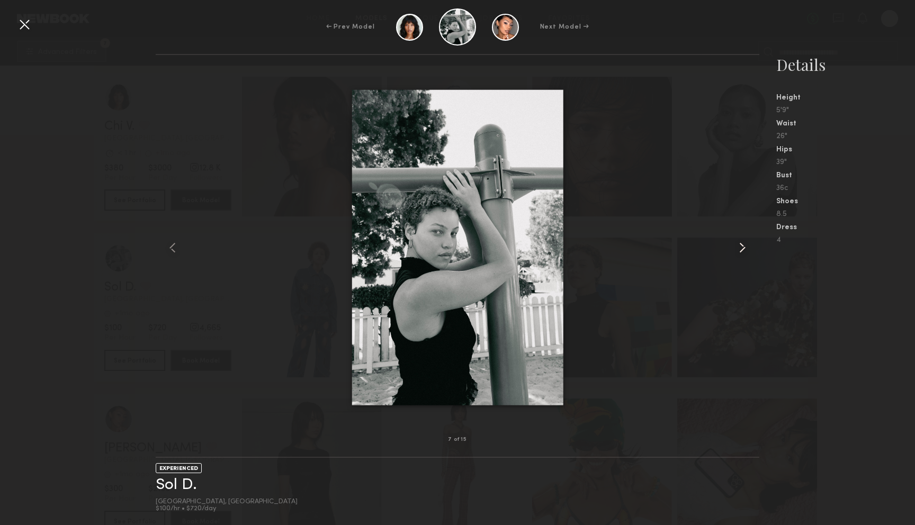
click at [741, 248] on common-icon at bounding box center [742, 247] width 17 height 17
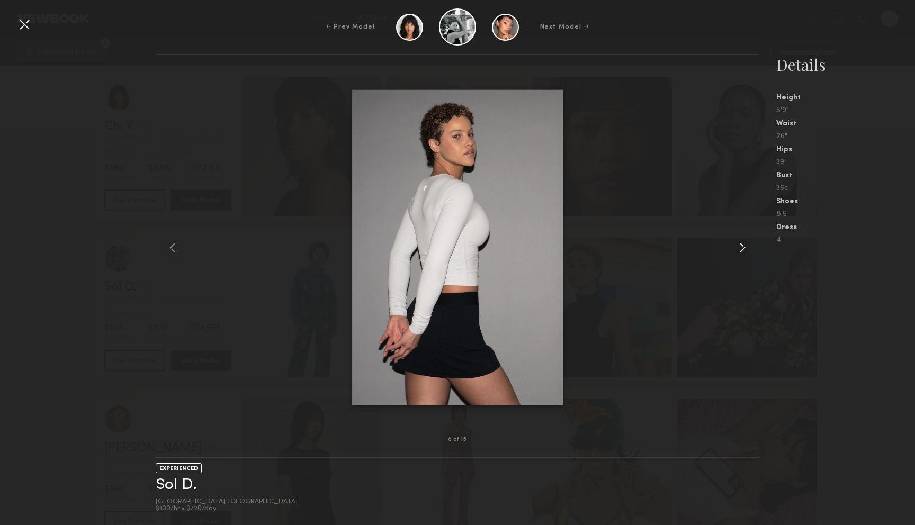
click at [741, 248] on common-icon at bounding box center [742, 247] width 17 height 17
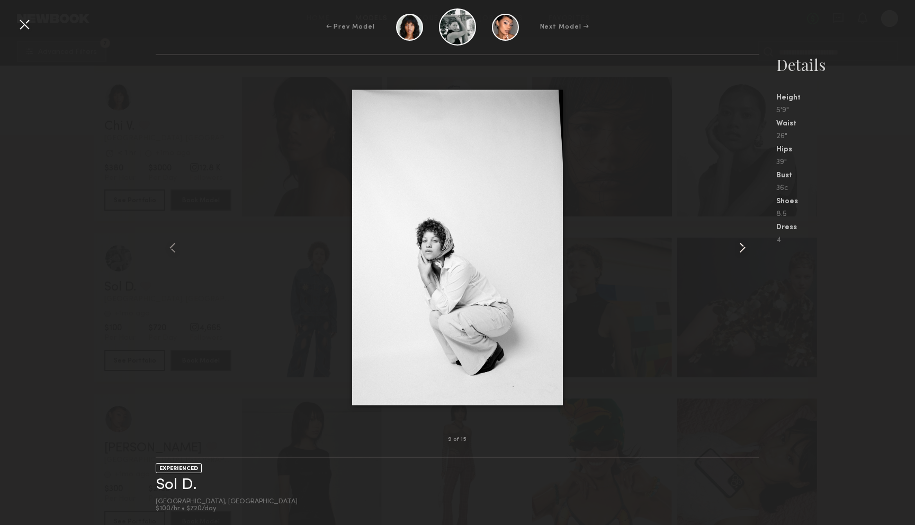
click at [741, 248] on common-icon at bounding box center [742, 247] width 17 height 17
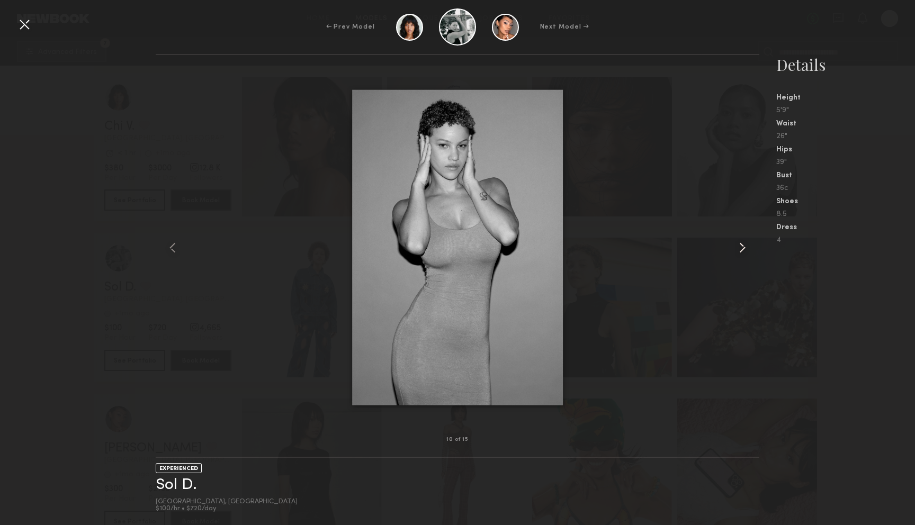
click at [741, 248] on common-icon at bounding box center [742, 247] width 17 height 17
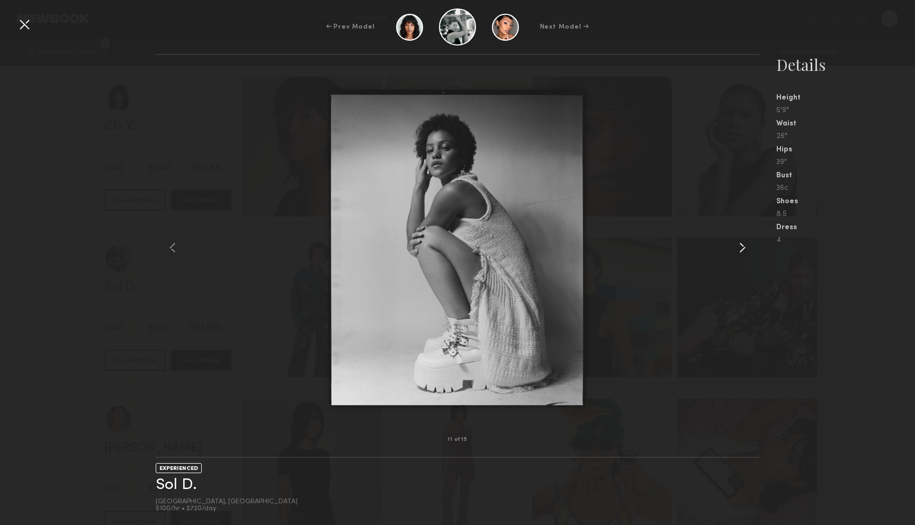
click at [741, 248] on common-icon at bounding box center [742, 247] width 17 height 17
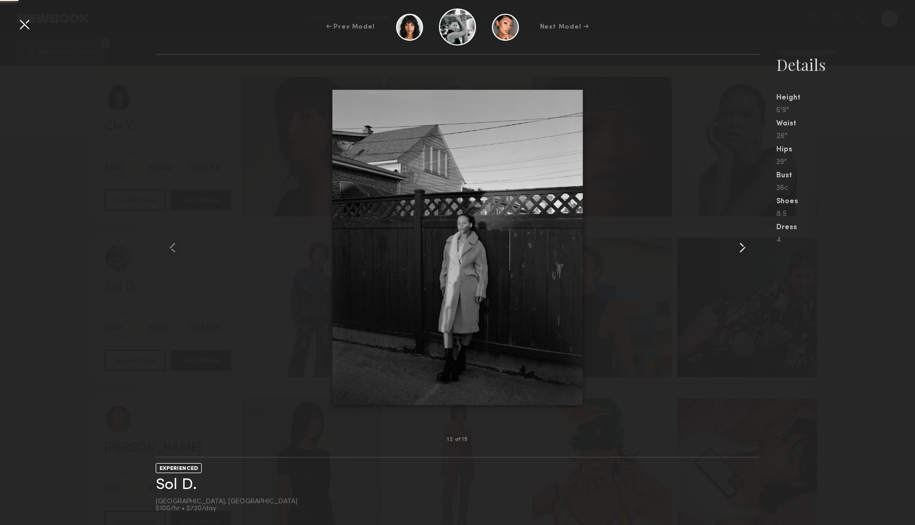
click at [741, 248] on common-icon at bounding box center [742, 247] width 17 height 17
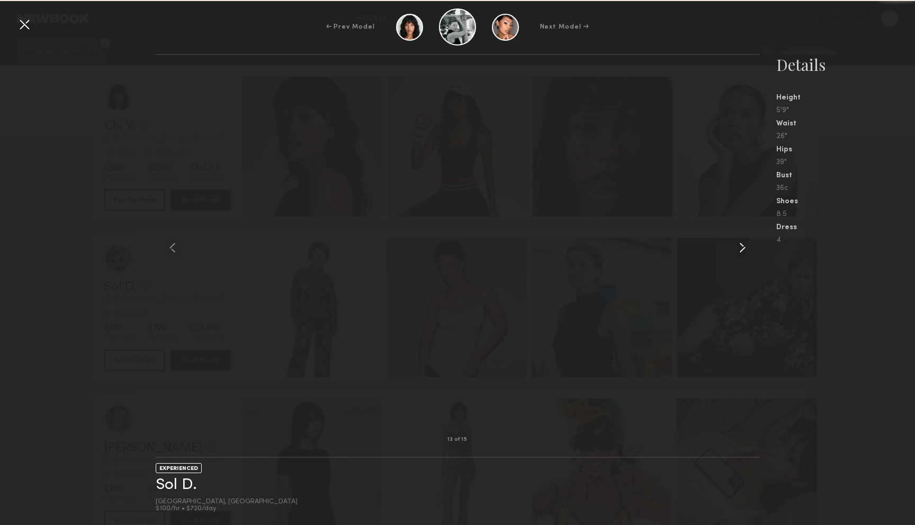
click at [741, 248] on common-icon at bounding box center [742, 247] width 17 height 17
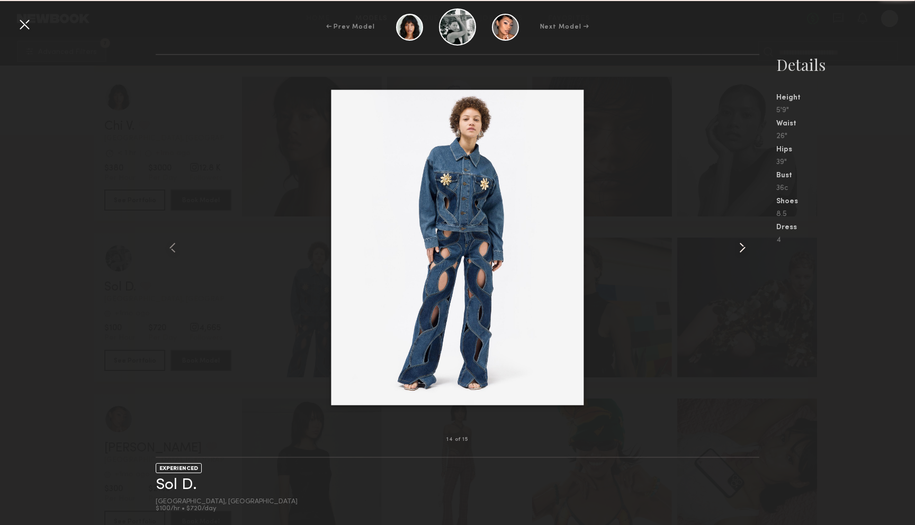
click at [741, 248] on common-icon at bounding box center [742, 247] width 17 height 17
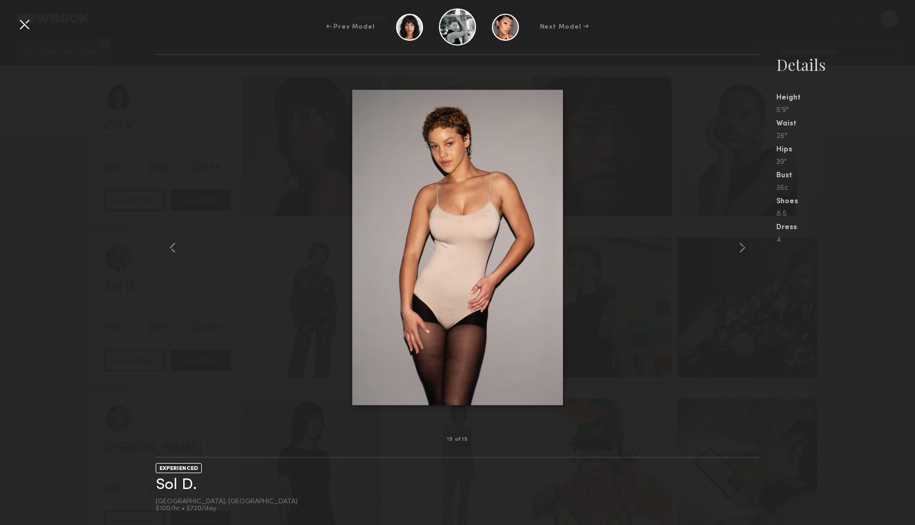
click at [25, 22] on div at bounding box center [24, 24] width 17 height 17
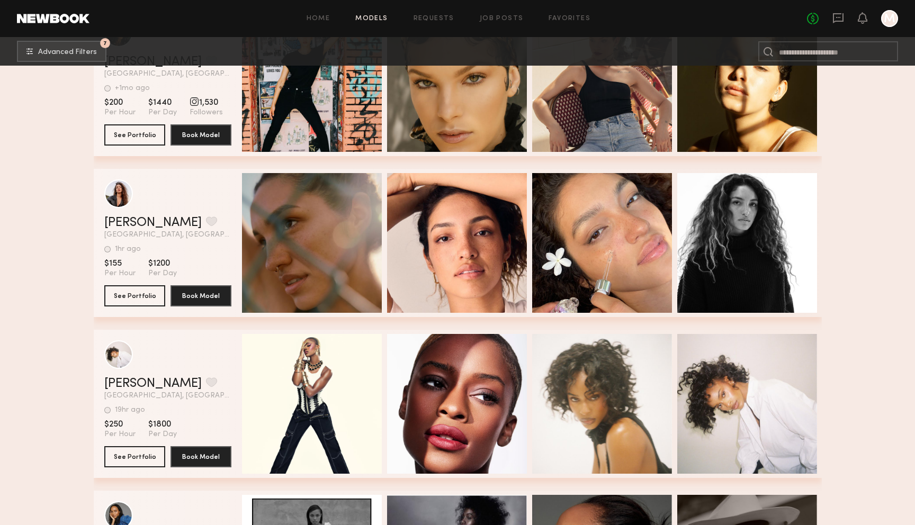
scroll to position [8317, 0]
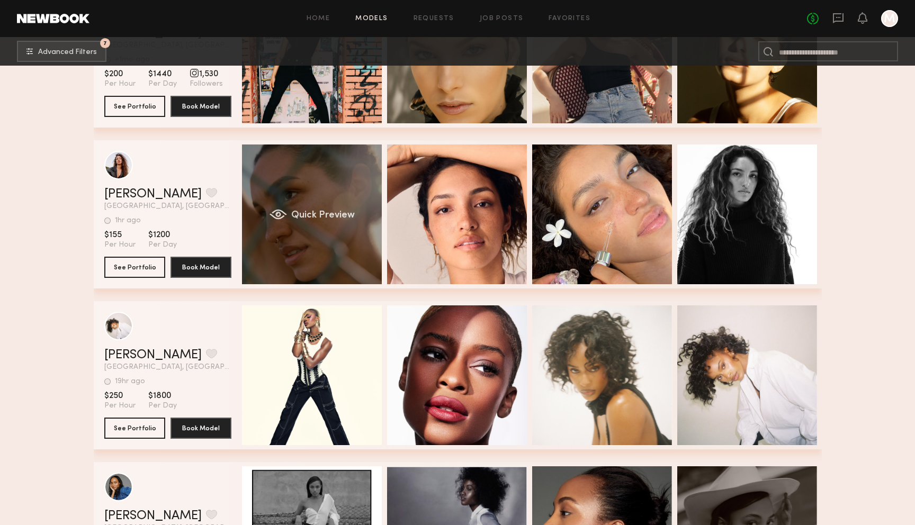
click at [281, 204] on div "Quick Preview" at bounding box center [312, 215] width 140 height 140
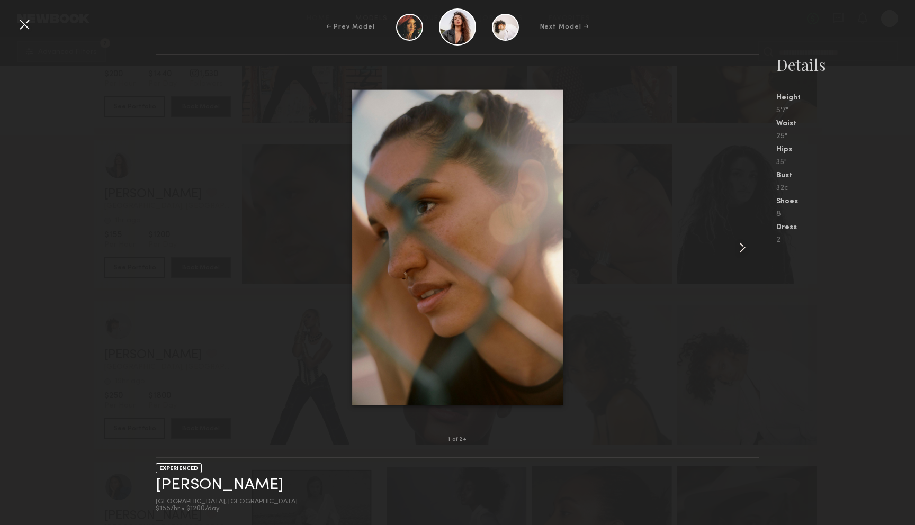
click at [738, 247] on common-icon at bounding box center [742, 247] width 17 height 17
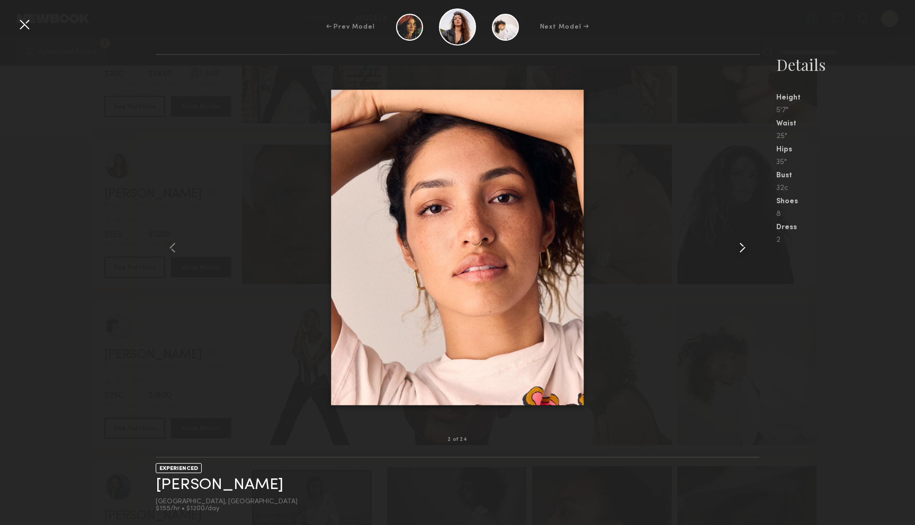
click at [738, 247] on common-icon at bounding box center [742, 247] width 17 height 17
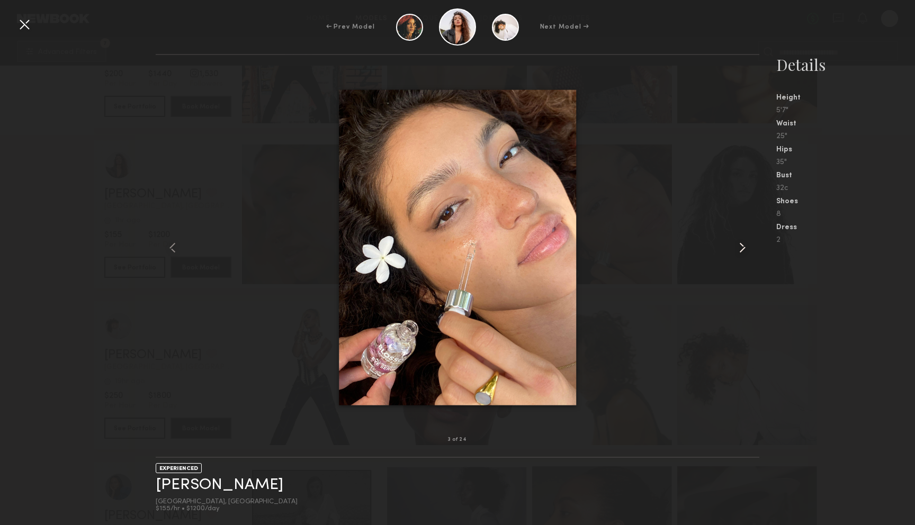
click at [738, 247] on common-icon at bounding box center [742, 247] width 17 height 17
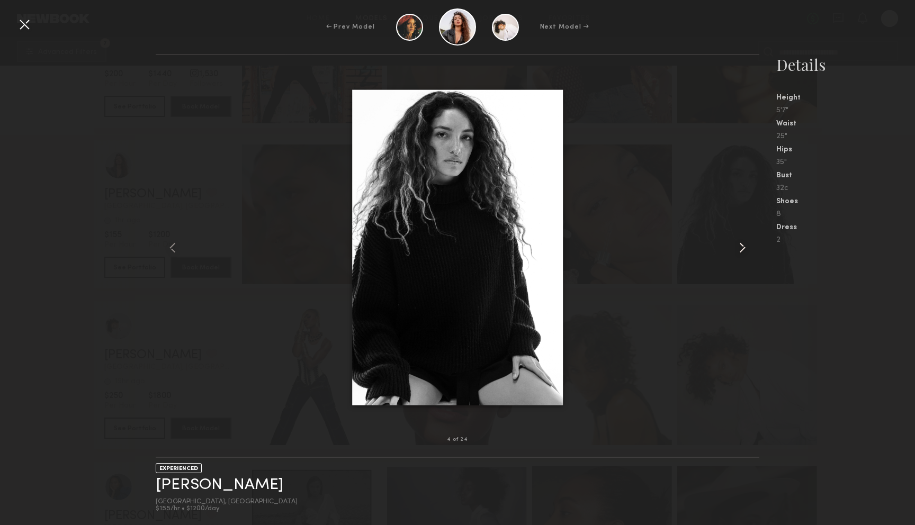
click at [738, 247] on common-icon at bounding box center [742, 247] width 17 height 17
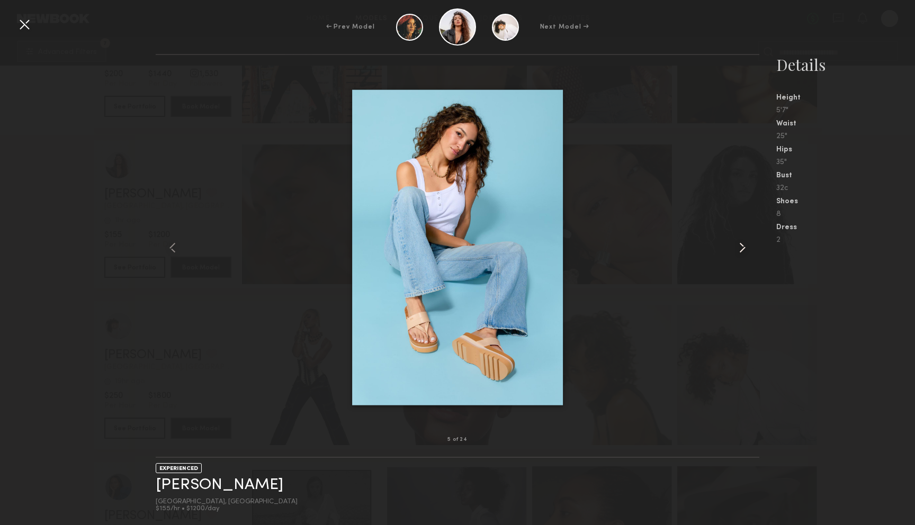
click at [738, 247] on common-icon at bounding box center [742, 247] width 17 height 17
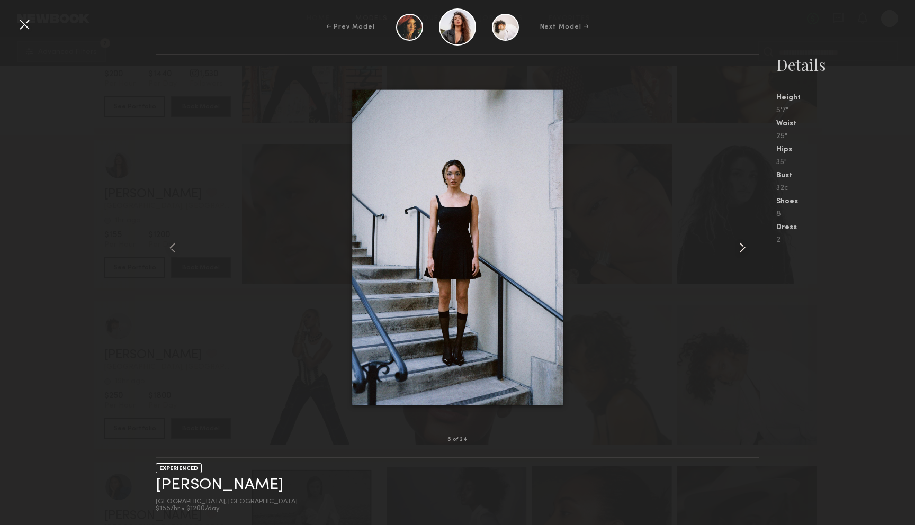
click at [738, 247] on common-icon at bounding box center [742, 247] width 17 height 17
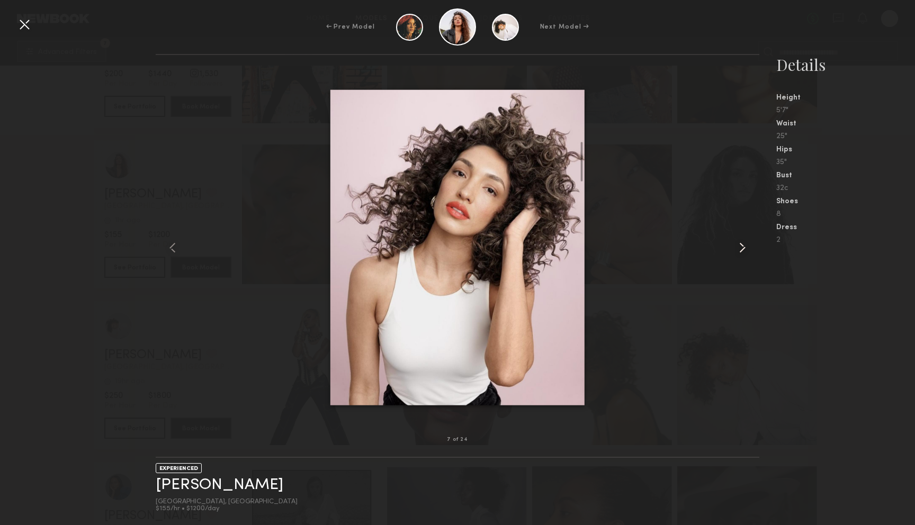
click at [738, 247] on common-icon at bounding box center [742, 247] width 17 height 17
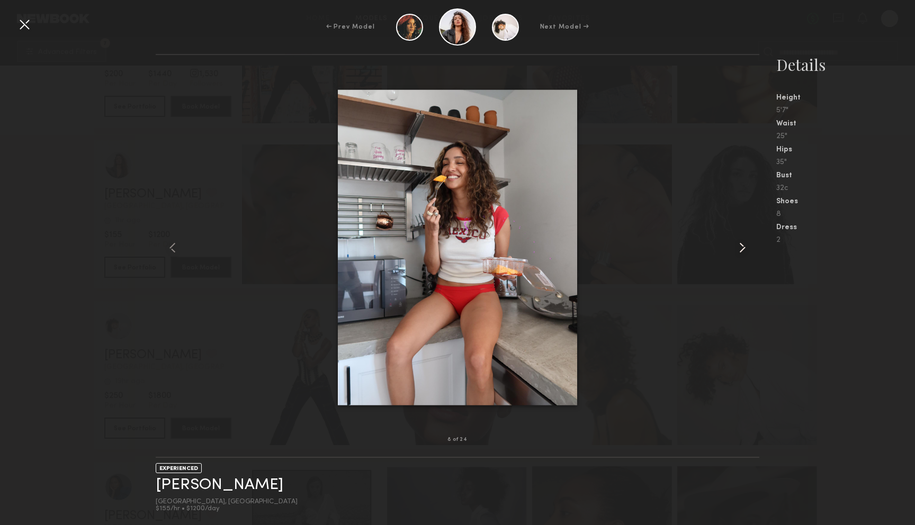
click at [738, 247] on common-icon at bounding box center [742, 247] width 17 height 17
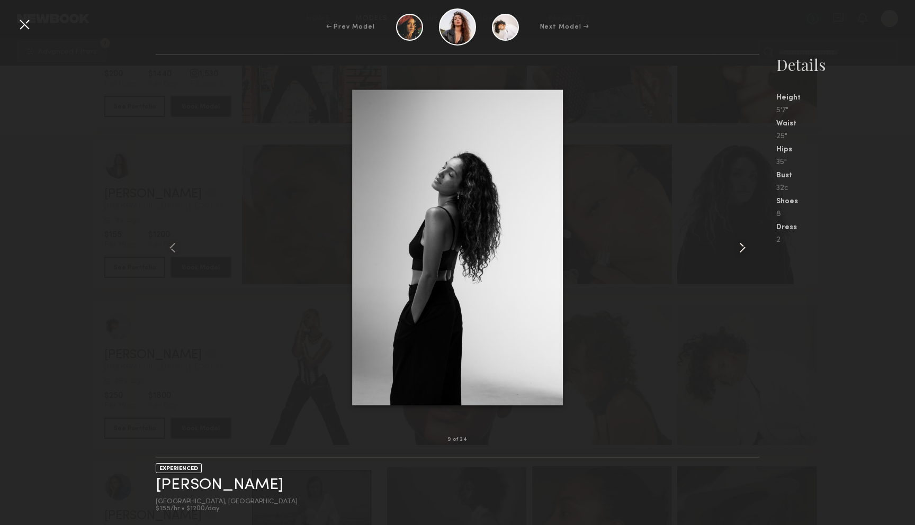
click at [738, 247] on common-icon at bounding box center [742, 247] width 17 height 17
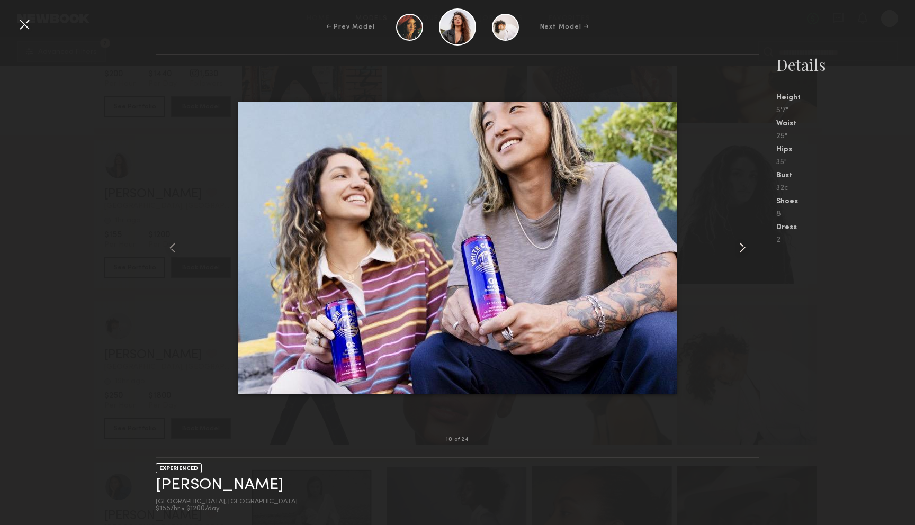
click at [738, 247] on common-icon at bounding box center [742, 247] width 17 height 17
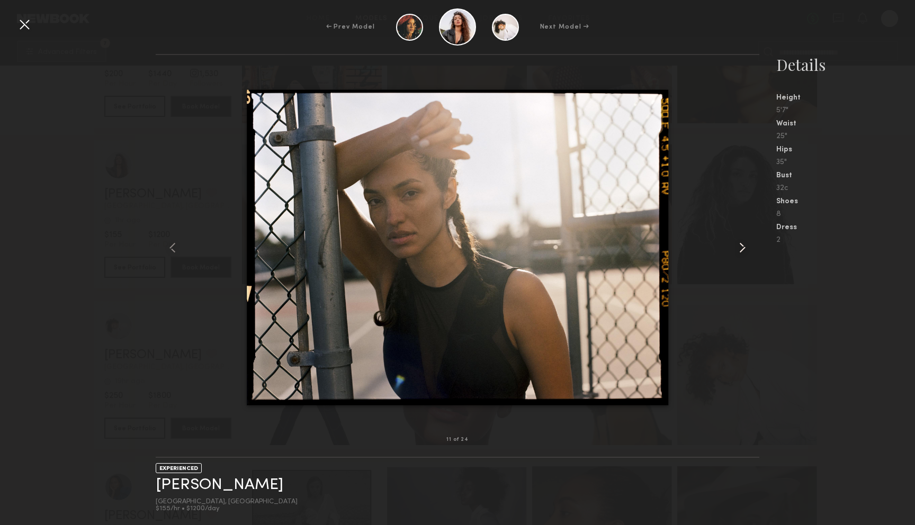
click at [738, 247] on common-icon at bounding box center [742, 247] width 17 height 17
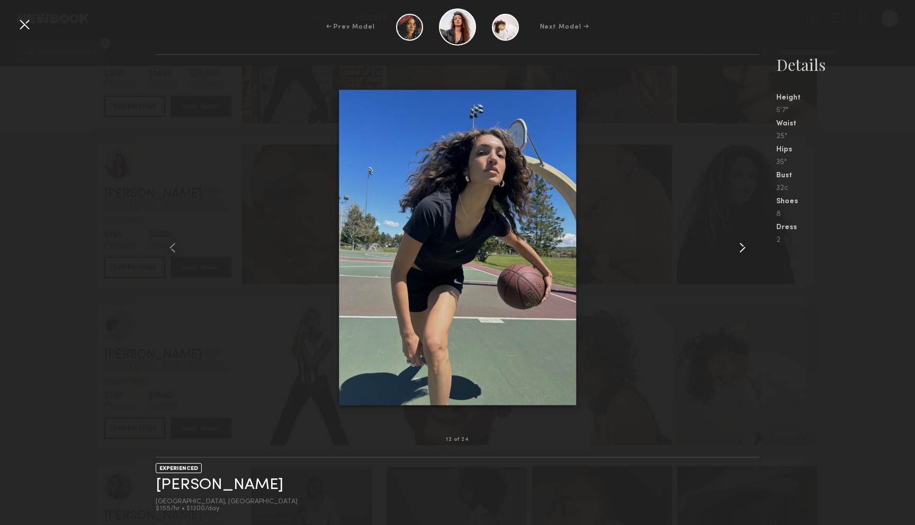
click at [738, 247] on common-icon at bounding box center [742, 247] width 17 height 17
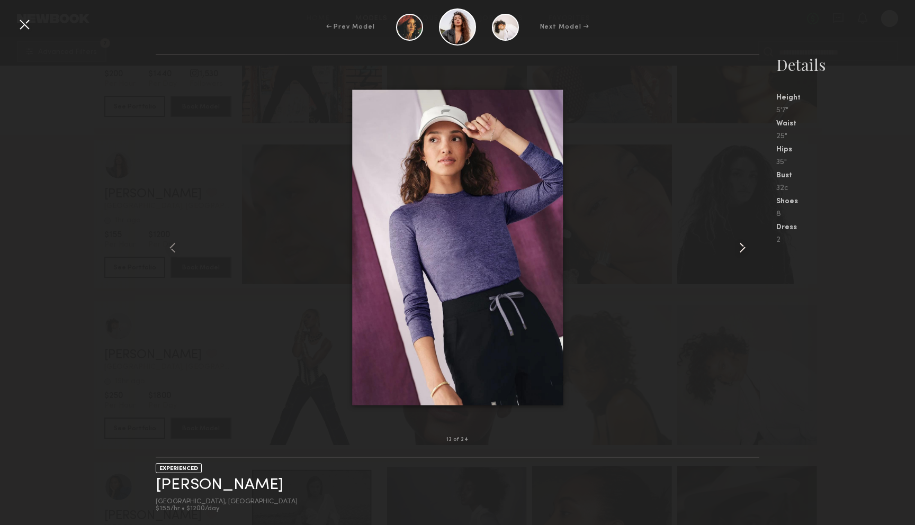
click at [738, 247] on common-icon at bounding box center [742, 247] width 17 height 17
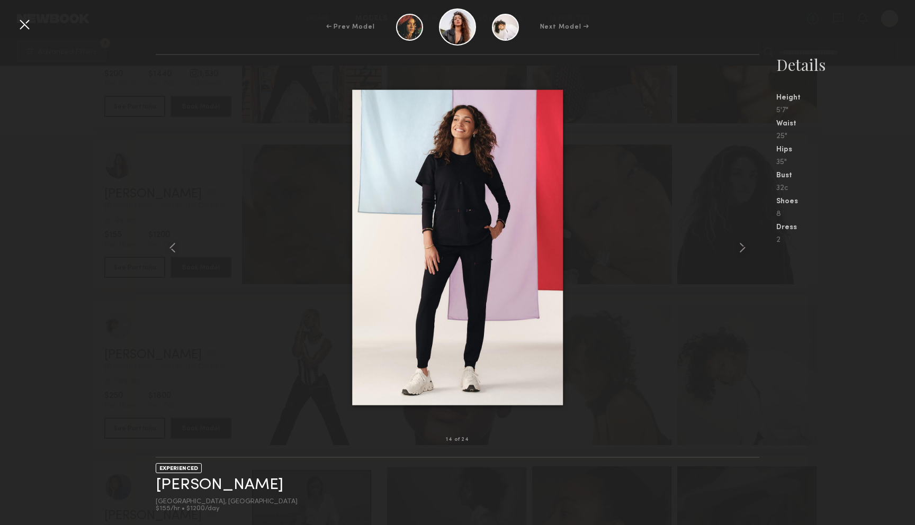
click at [32, 19] on div at bounding box center [24, 24] width 17 height 17
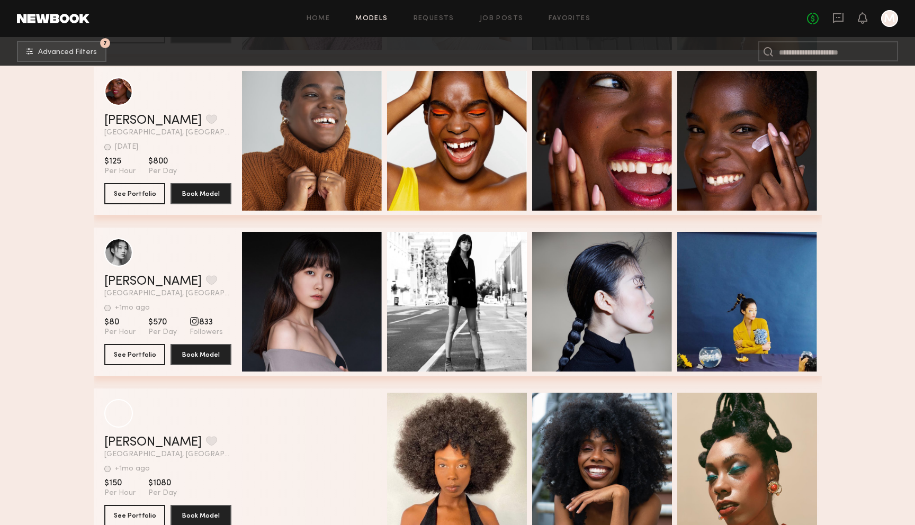
scroll to position [9681, 0]
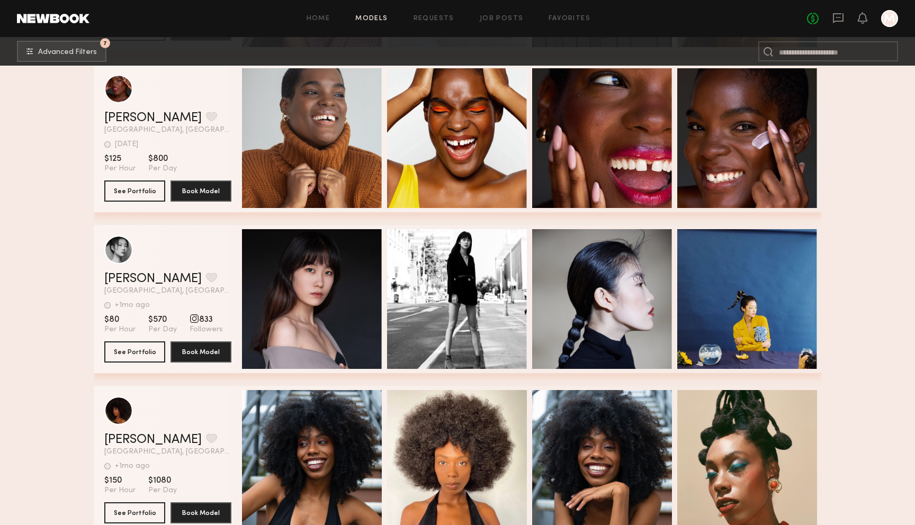
click at [439, 23] on div "Home Models Requests Job Posts Favorites Sign Out No fees up to $5,000 M" at bounding box center [493, 18] width 809 height 17
click at [437, 17] on link "Requests" at bounding box center [434, 18] width 41 height 7
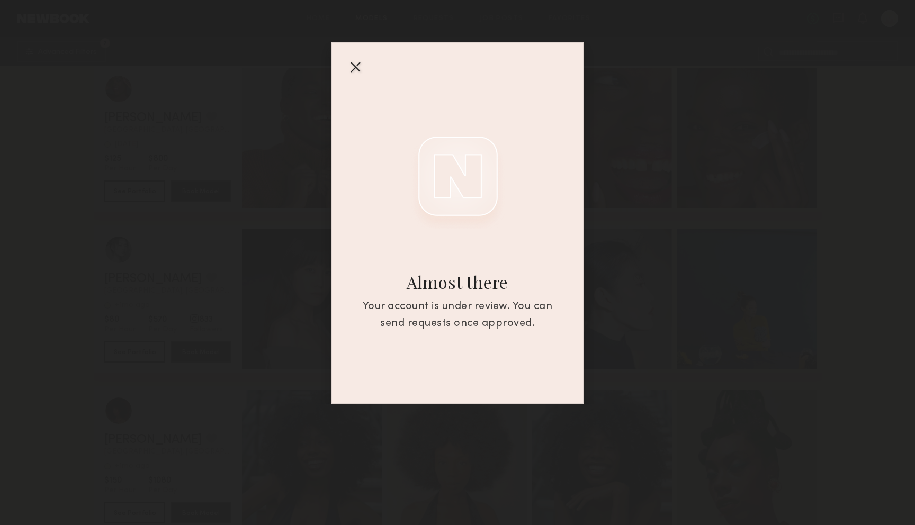
click at [354, 67] on div at bounding box center [355, 66] width 17 height 17
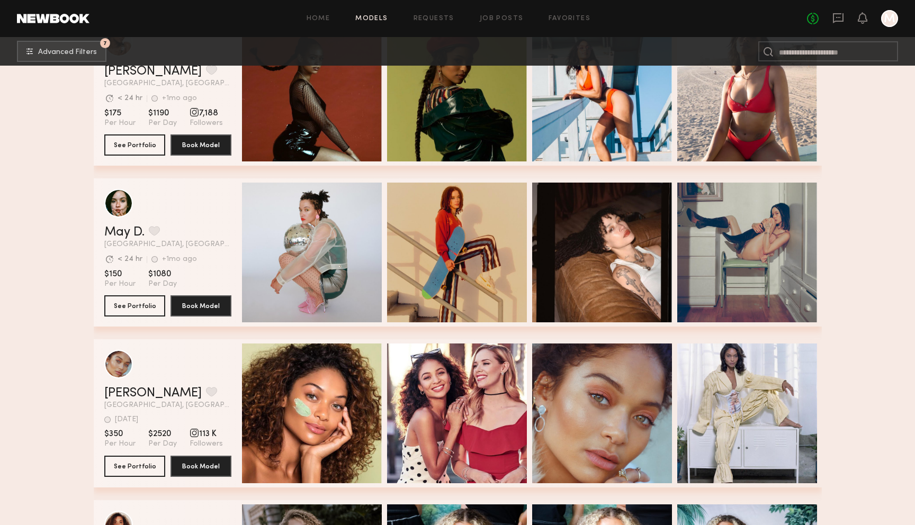
scroll to position [10704, 0]
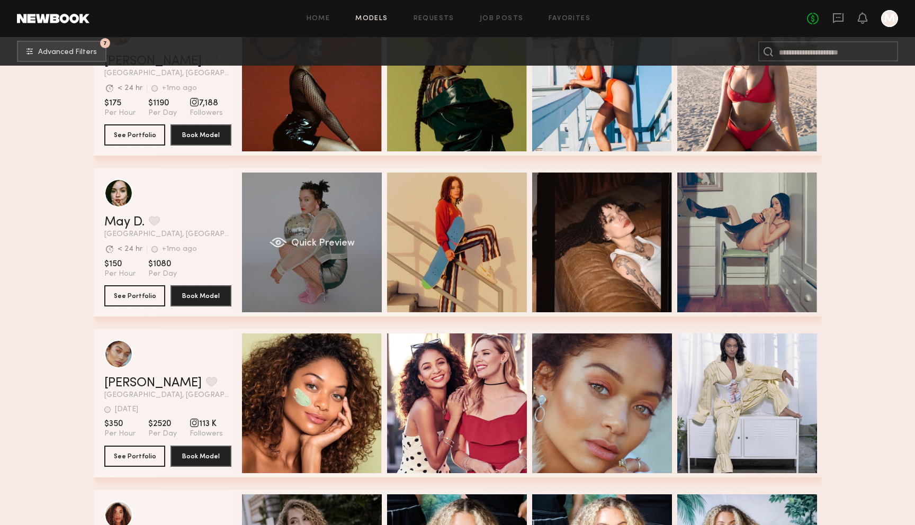
click at [333, 199] on div "Quick Preview" at bounding box center [312, 243] width 140 height 140
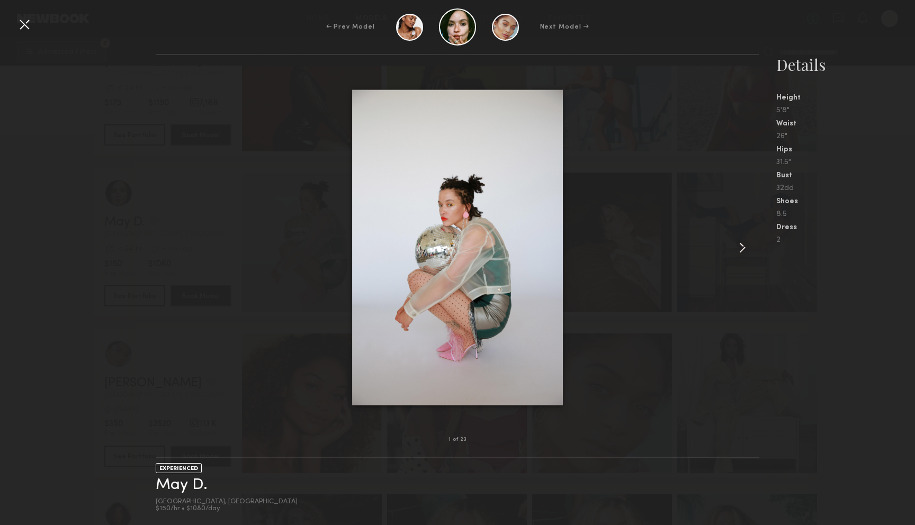
click at [741, 248] on common-icon at bounding box center [742, 247] width 17 height 17
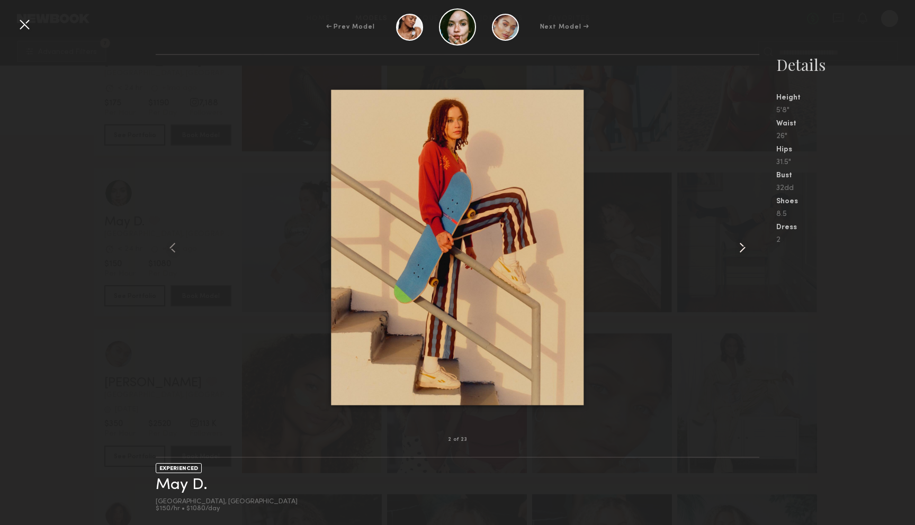
click at [741, 248] on common-icon at bounding box center [742, 247] width 17 height 17
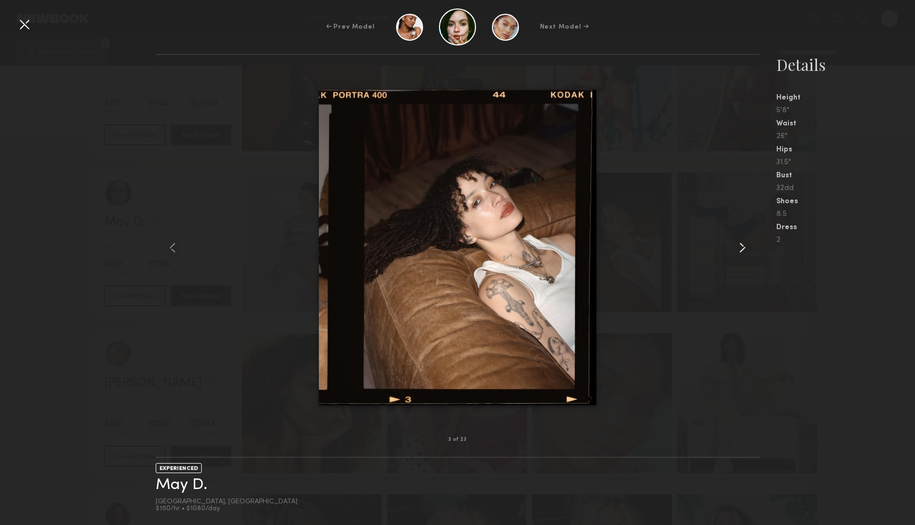
click at [741, 248] on common-icon at bounding box center [742, 247] width 17 height 17
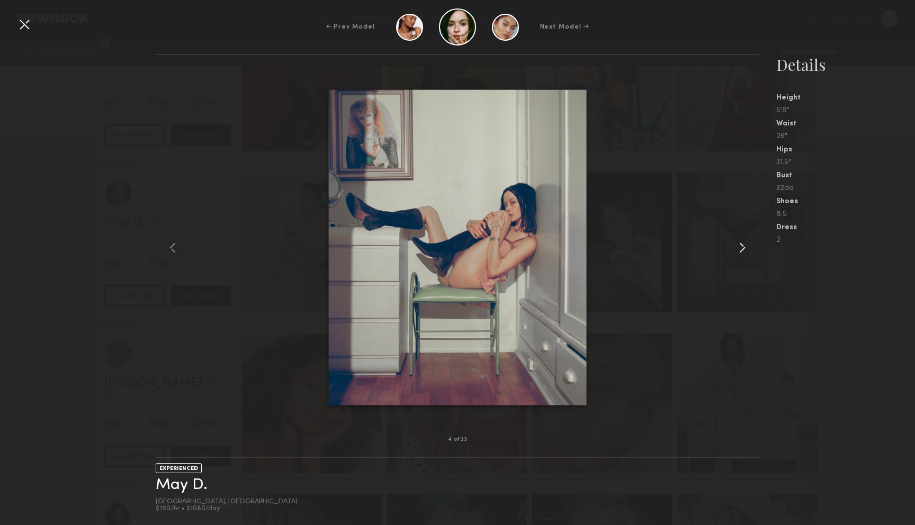
click at [741, 248] on common-icon at bounding box center [742, 247] width 17 height 17
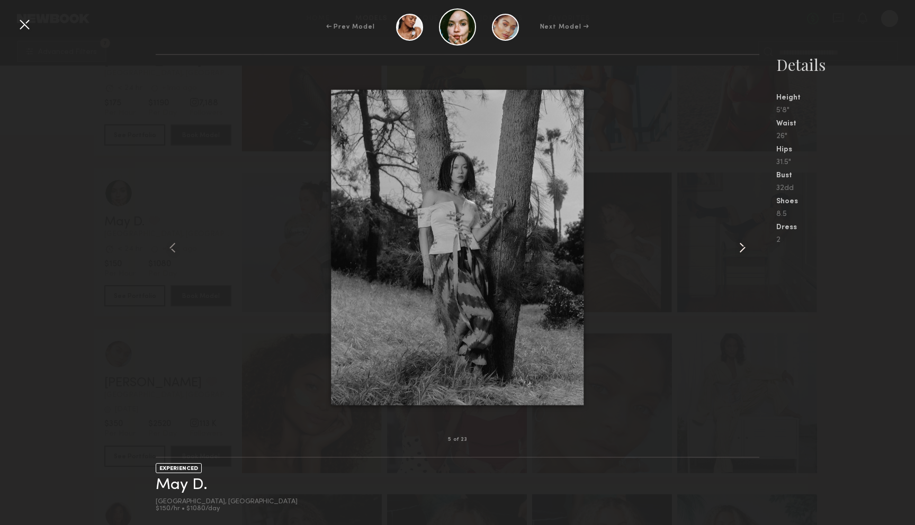
click at [741, 248] on common-icon at bounding box center [742, 247] width 17 height 17
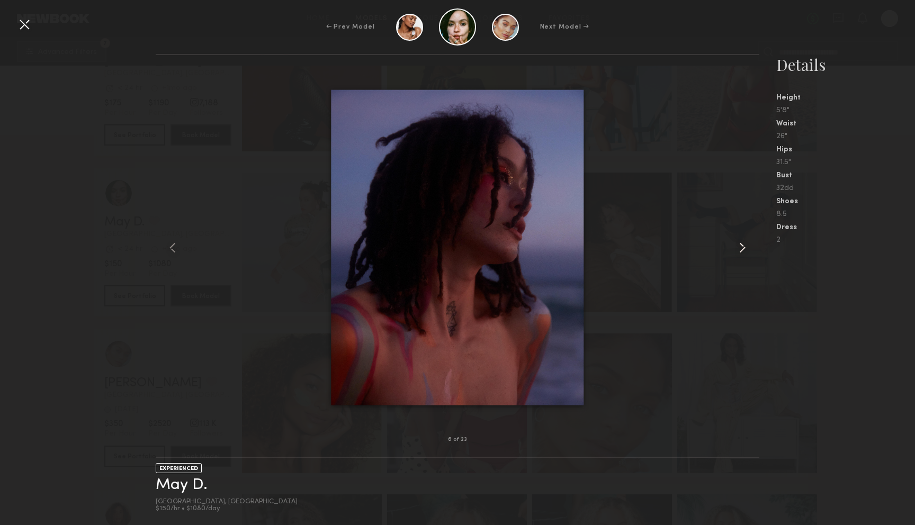
click at [741, 248] on common-icon at bounding box center [742, 247] width 17 height 17
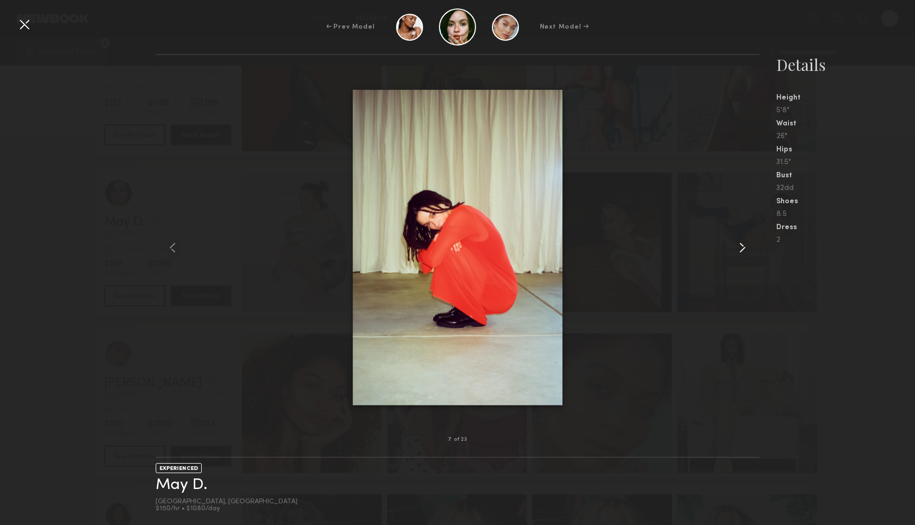
click at [741, 248] on common-icon at bounding box center [742, 247] width 17 height 17
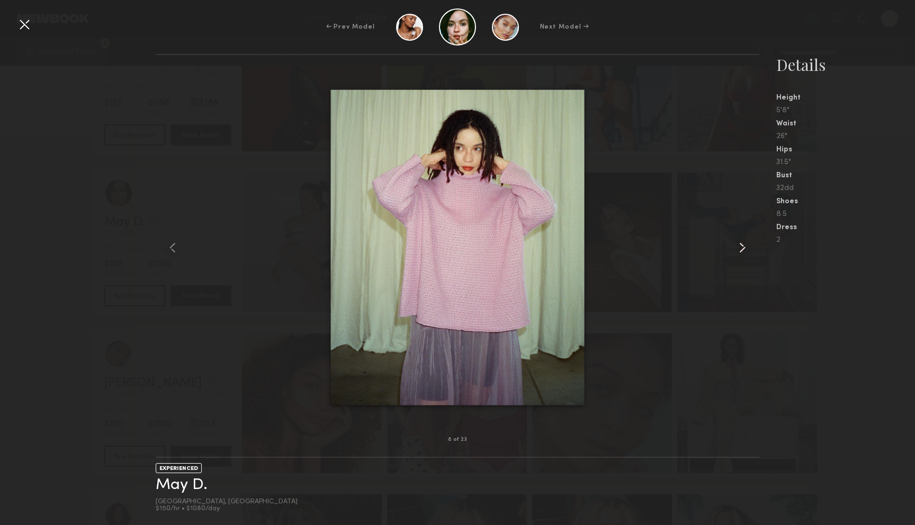
click at [741, 248] on common-icon at bounding box center [742, 247] width 17 height 17
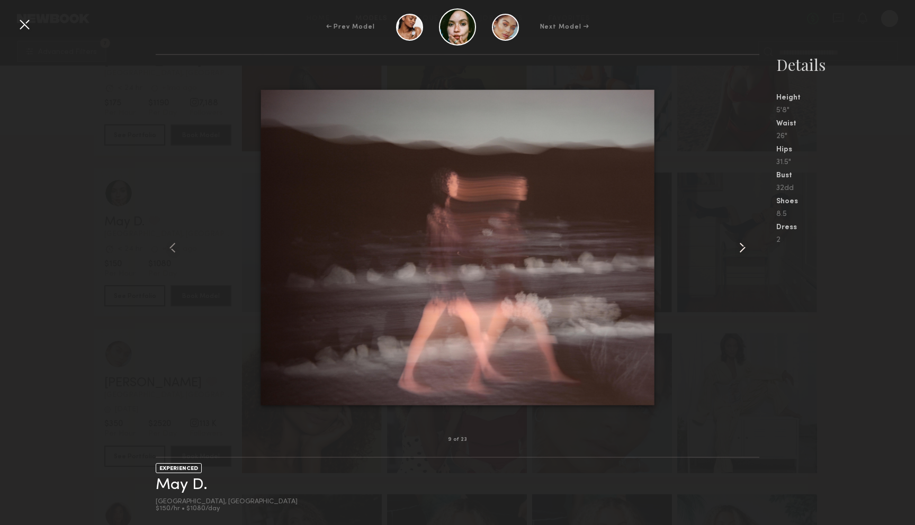
click at [741, 248] on common-icon at bounding box center [742, 247] width 17 height 17
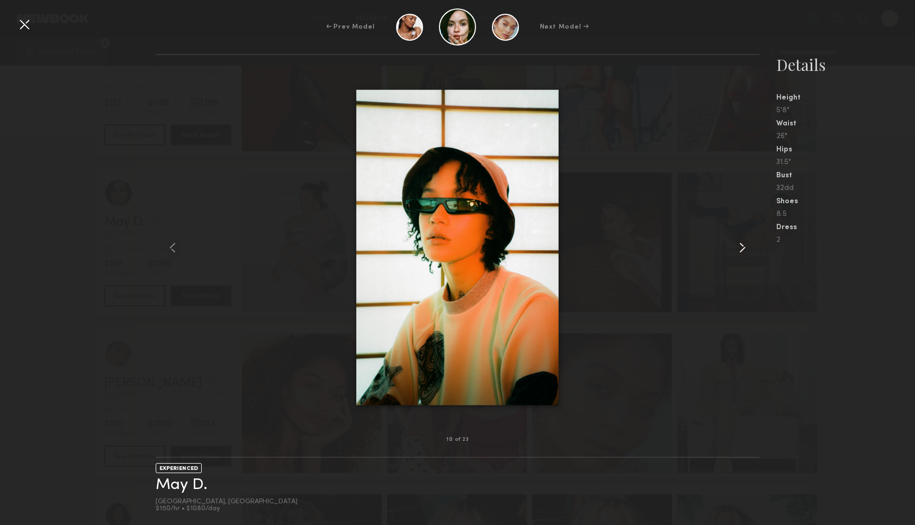
click at [741, 248] on common-icon at bounding box center [742, 247] width 17 height 17
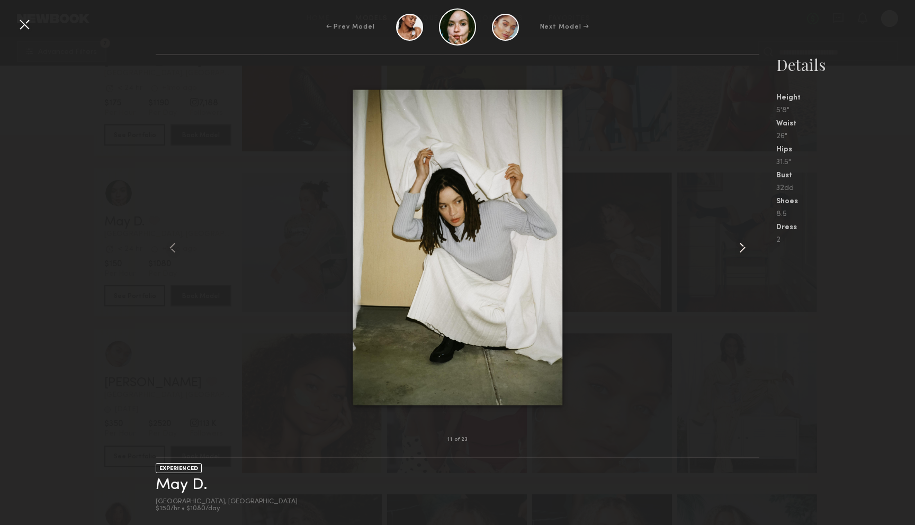
click at [741, 248] on common-icon at bounding box center [742, 247] width 17 height 17
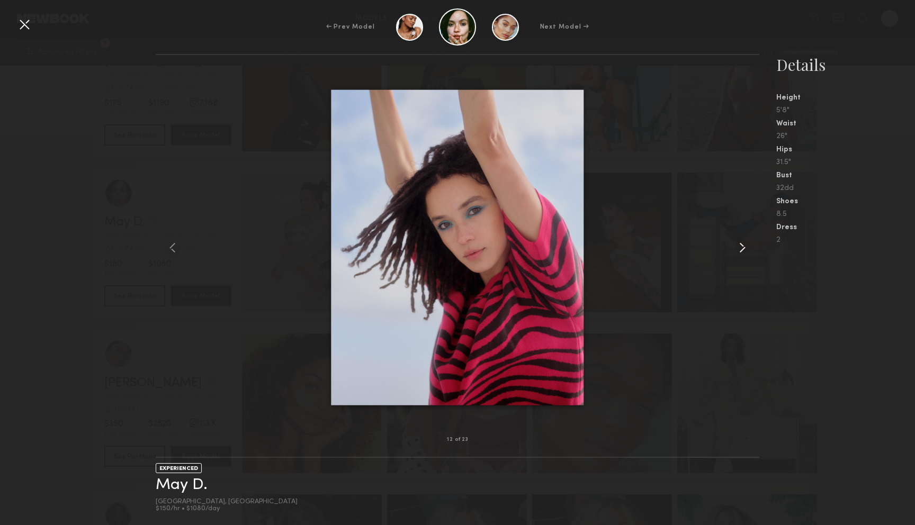
click at [741, 248] on common-icon at bounding box center [742, 247] width 17 height 17
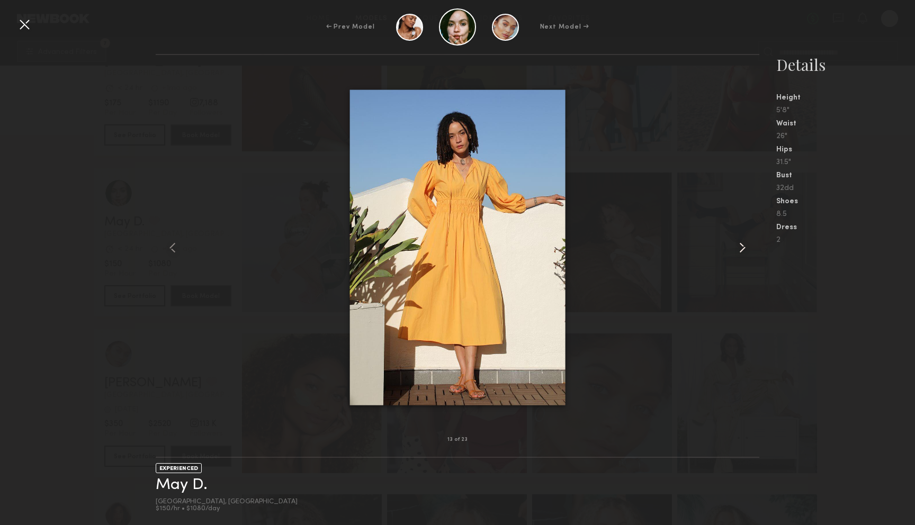
click at [741, 248] on common-icon at bounding box center [742, 247] width 17 height 17
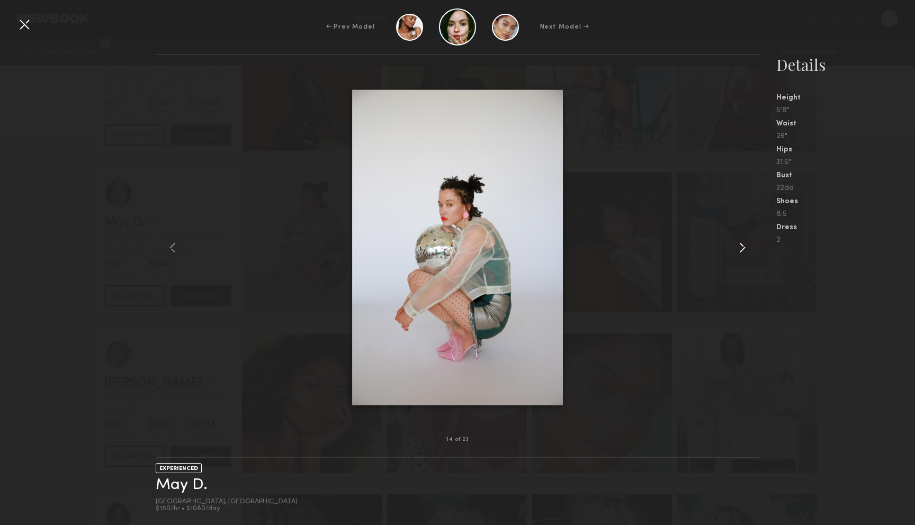
click at [741, 248] on common-icon at bounding box center [742, 247] width 17 height 17
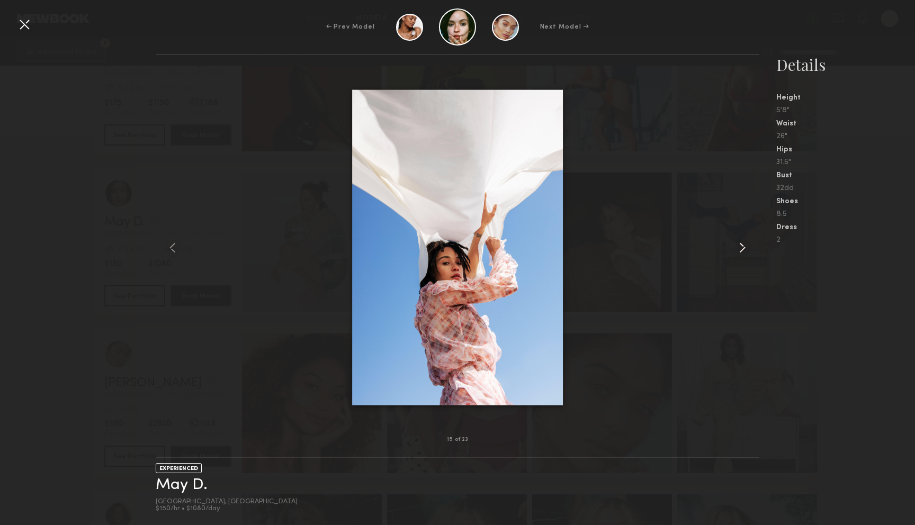
click at [741, 248] on common-icon at bounding box center [742, 247] width 17 height 17
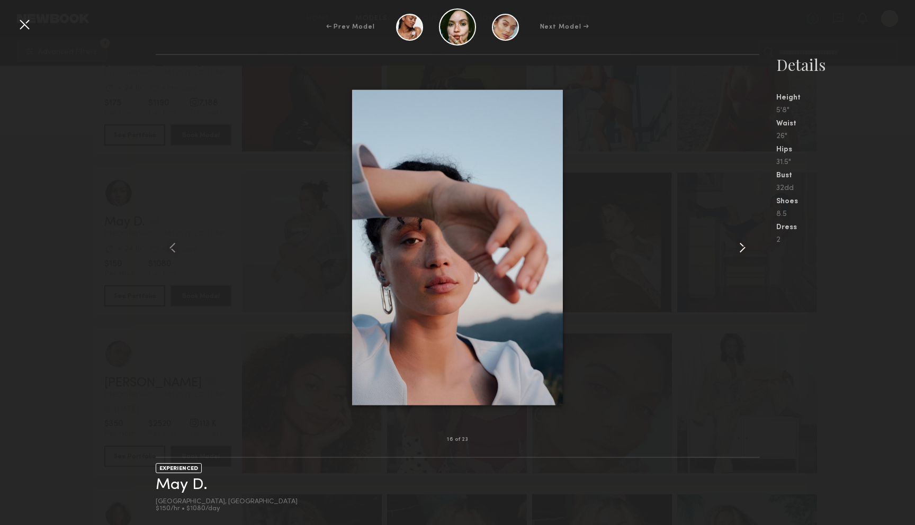
click at [741, 248] on common-icon at bounding box center [742, 247] width 17 height 17
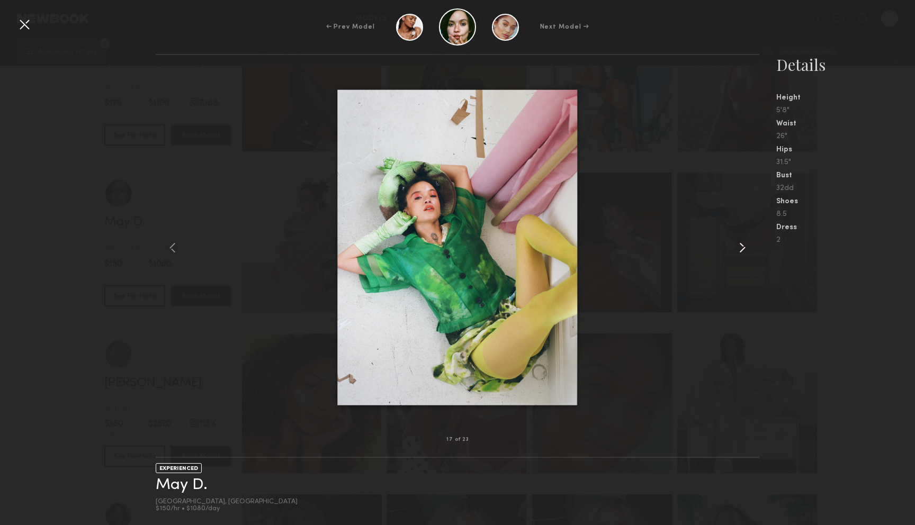
click at [741, 248] on common-icon at bounding box center [742, 247] width 17 height 17
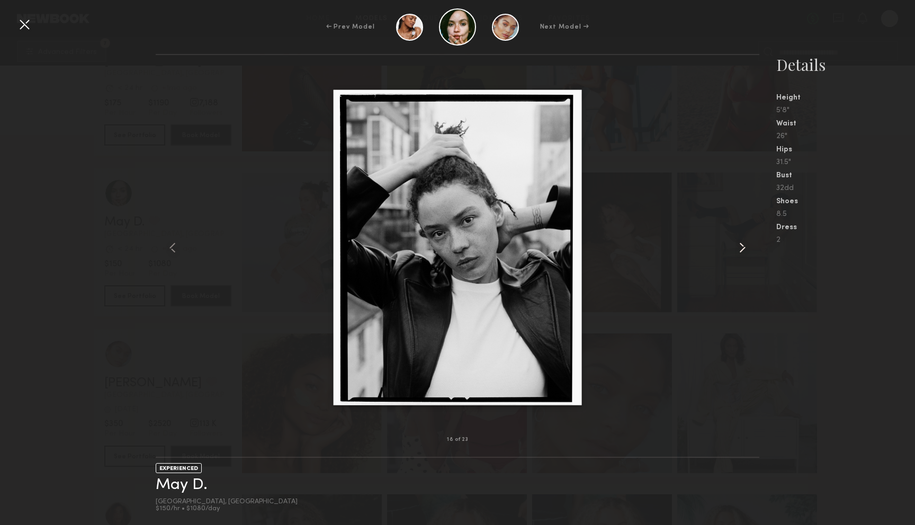
click at [741, 248] on common-icon at bounding box center [742, 247] width 17 height 17
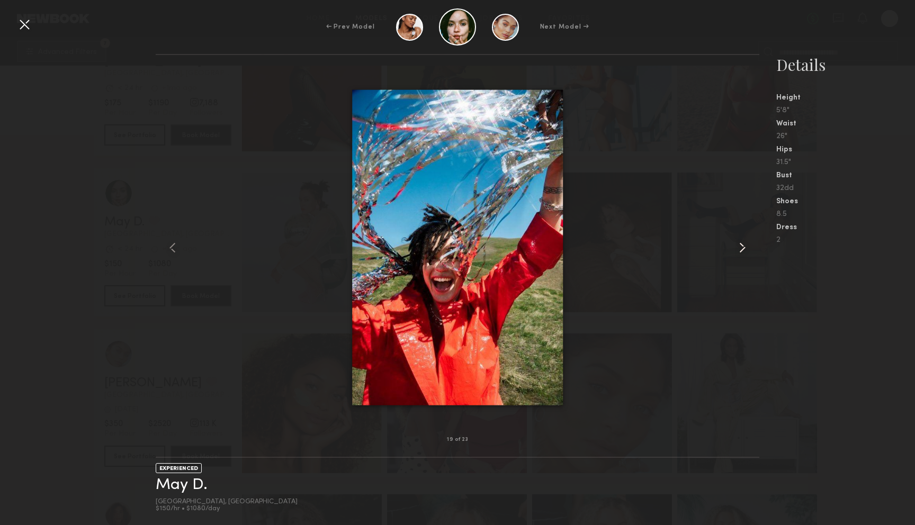
click at [741, 248] on common-icon at bounding box center [742, 247] width 17 height 17
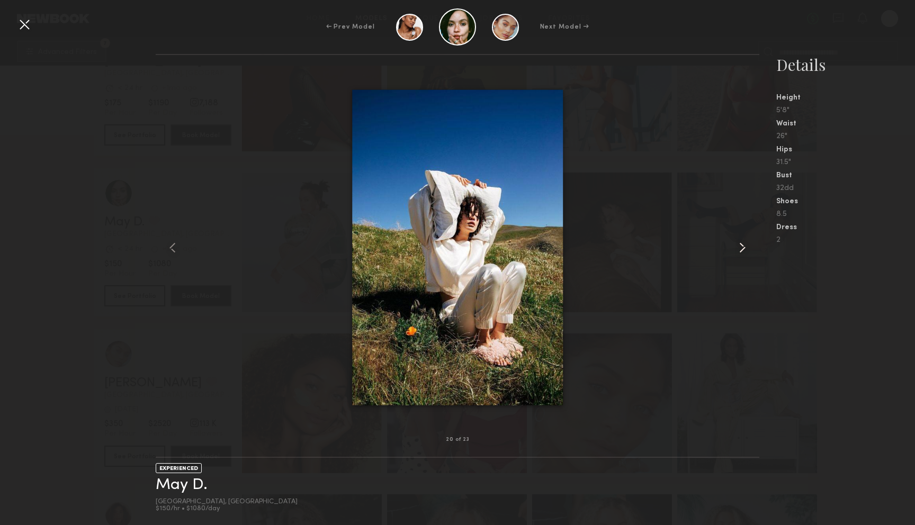
click at [741, 248] on common-icon at bounding box center [742, 247] width 17 height 17
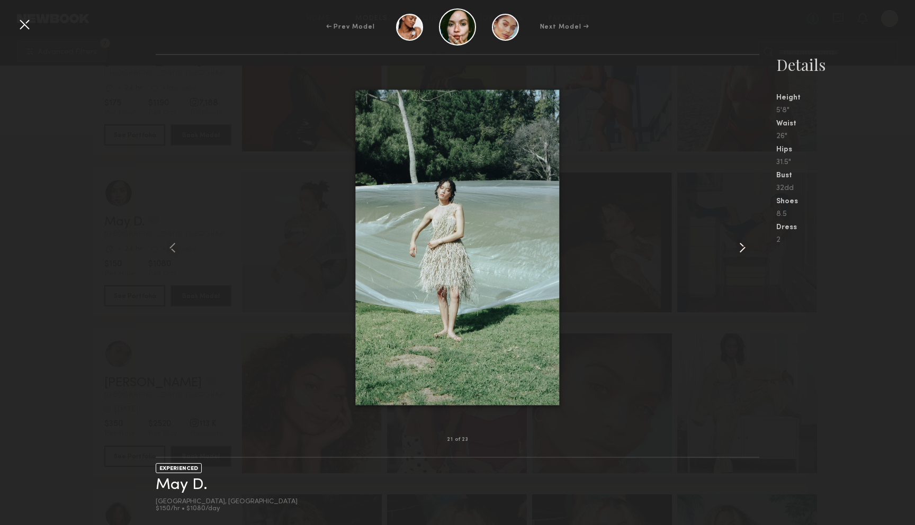
click at [741, 248] on common-icon at bounding box center [742, 247] width 17 height 17
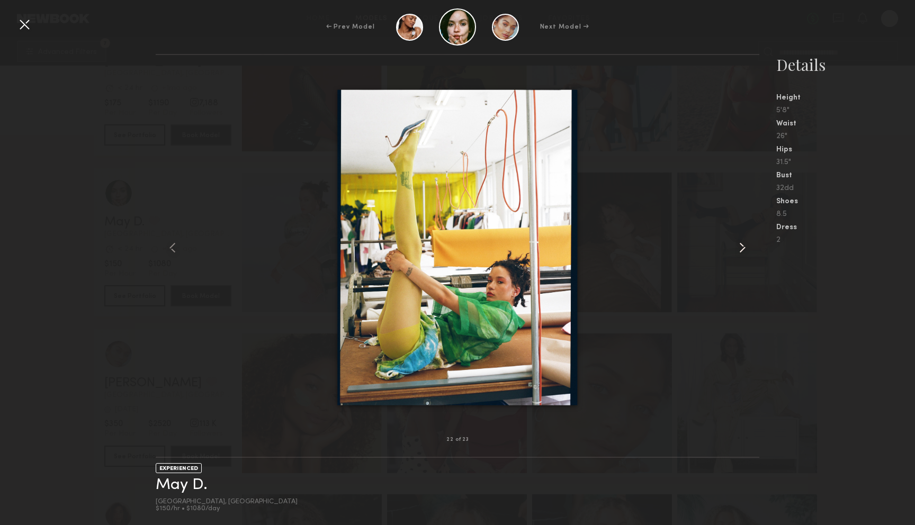
click at [741, 248] on common-icon at bounding box center [742, 247] width 17 height 17
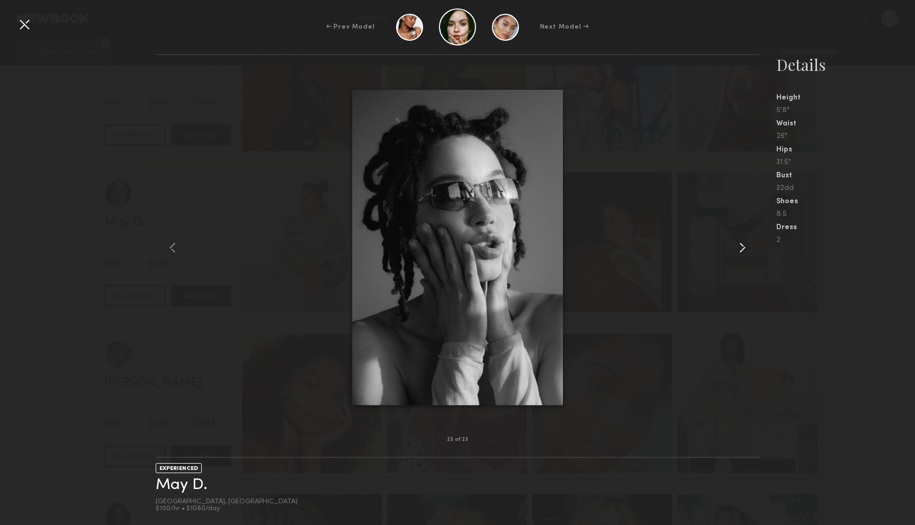
click at [741, 248] on common-icon at bounding box center [742, 247] width 17 height 17
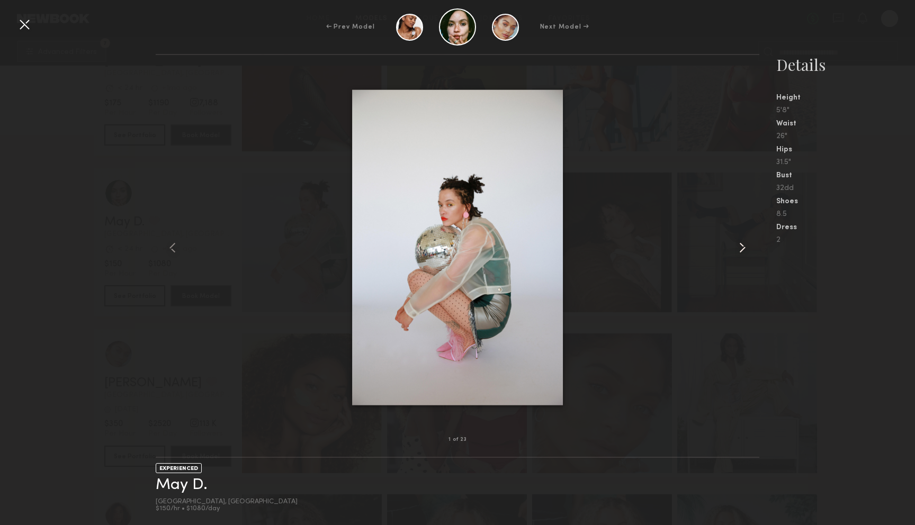
click at [741, 248] on common-icon at bounding box center [742, 247] width 17 height 17
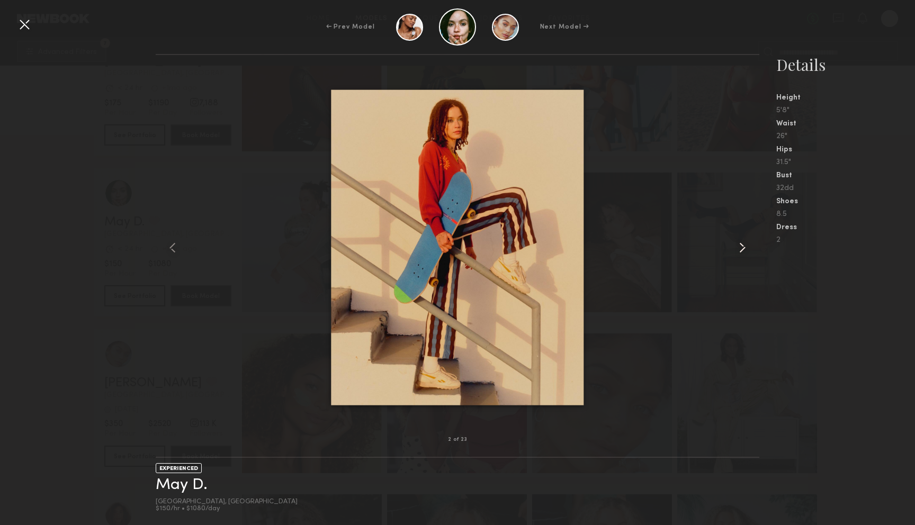
click at [741, 248] on common-icon at bounding box center [742, 247] width 17 height 17
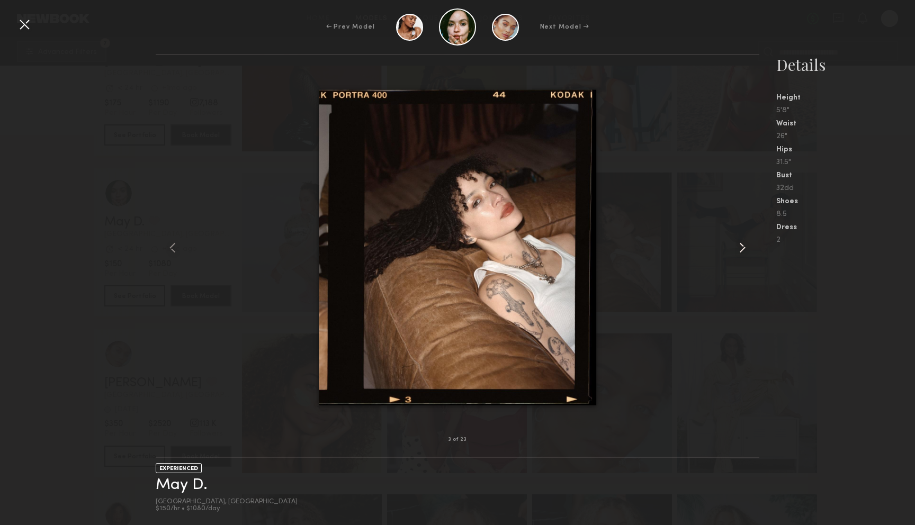
click at [741, 248] on common-icon at bounding box center [742, 247] width 17 height 17
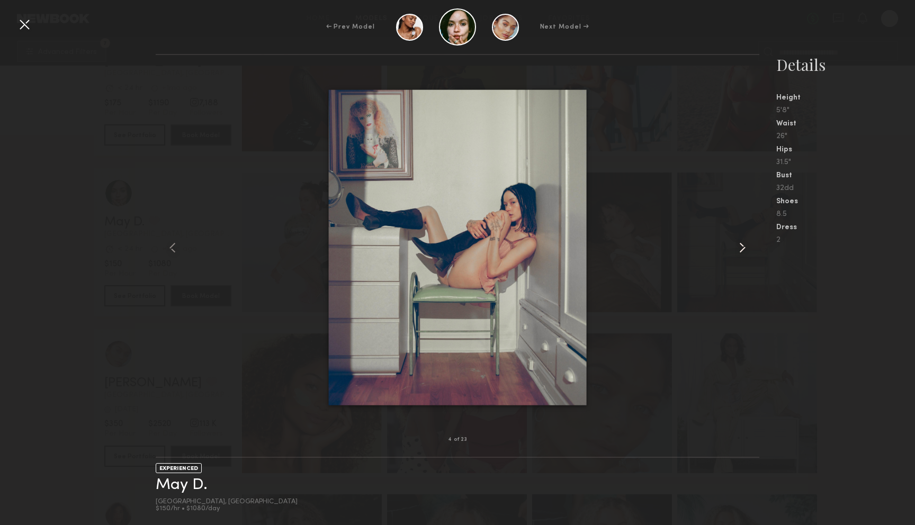
click at [741, 248] on common-icon at bounding box center [742, 247] width 17 height 17
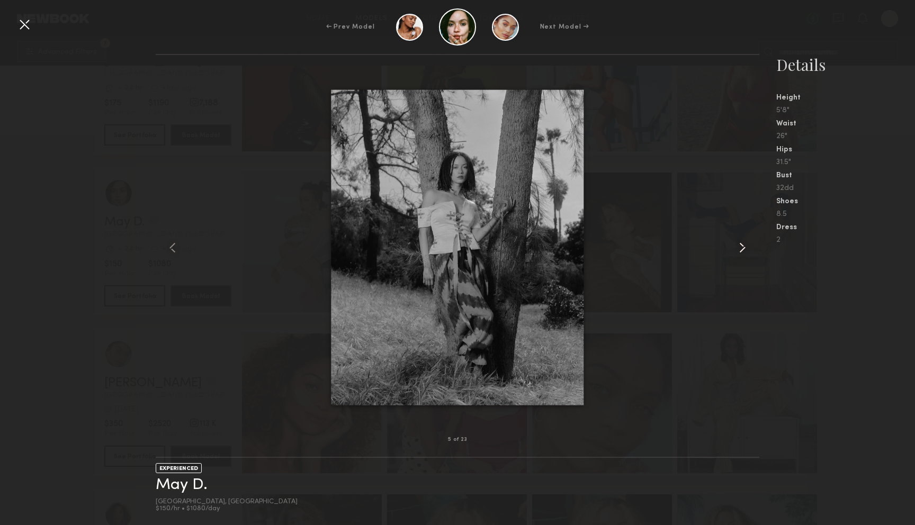
click at [741, 248] on common-icon at bounding box center [742, 247] width 17 height 17
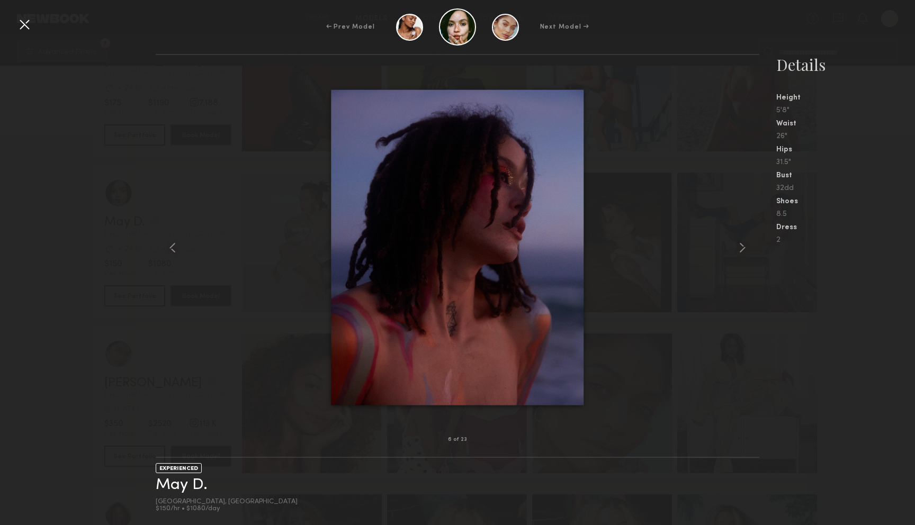
click at [655, 254] on div at bounding box center [458, 247] width 604 height 351
click at [737, 252] on common-icon at bounding box center [742, 247] width 17 height 17
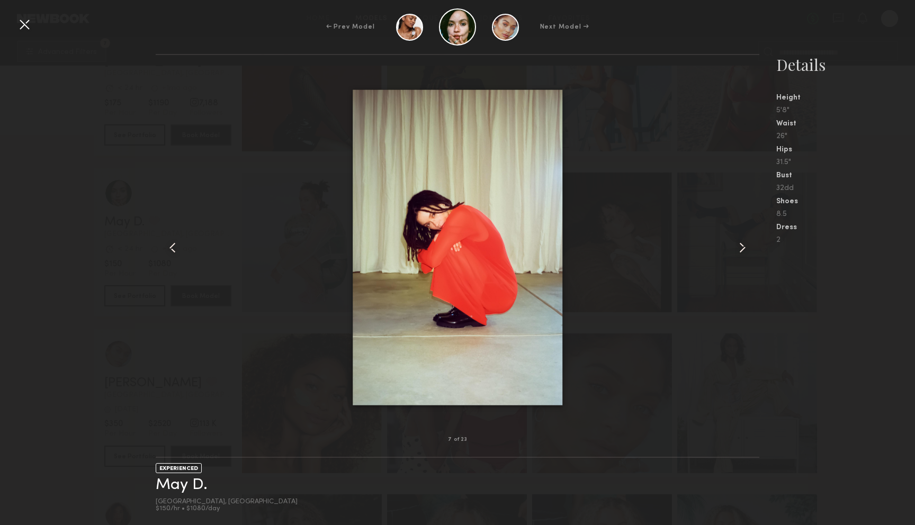
click at [741, 249] on common-icon at bounding box center [742, 247] width 17 height 17
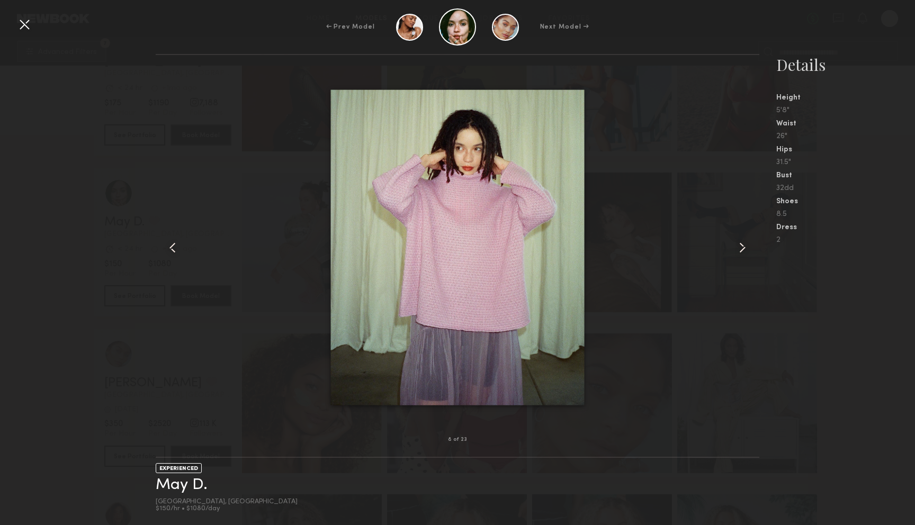
click at [19, 26] on div at bounding box center [24, 24] width 17 height 17
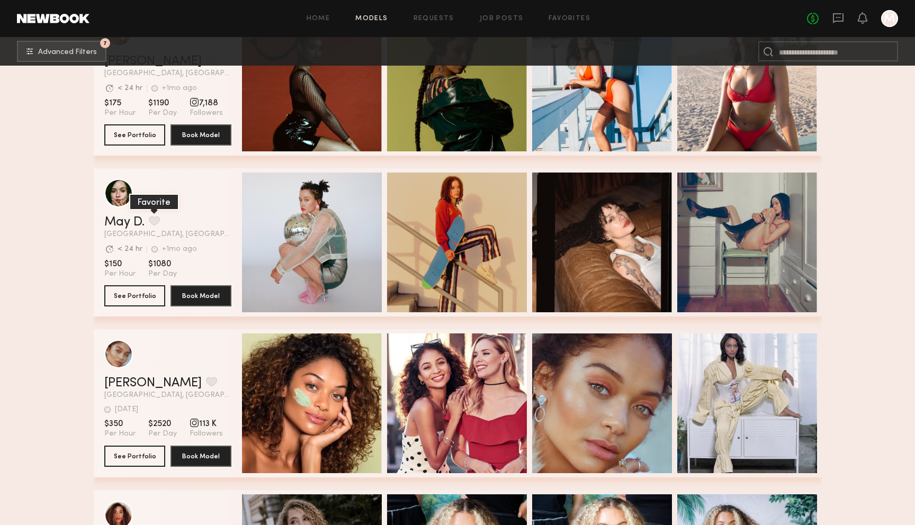
click at [156, 219] on button "grid" at bounding box center [154, 221] width 11 height 10
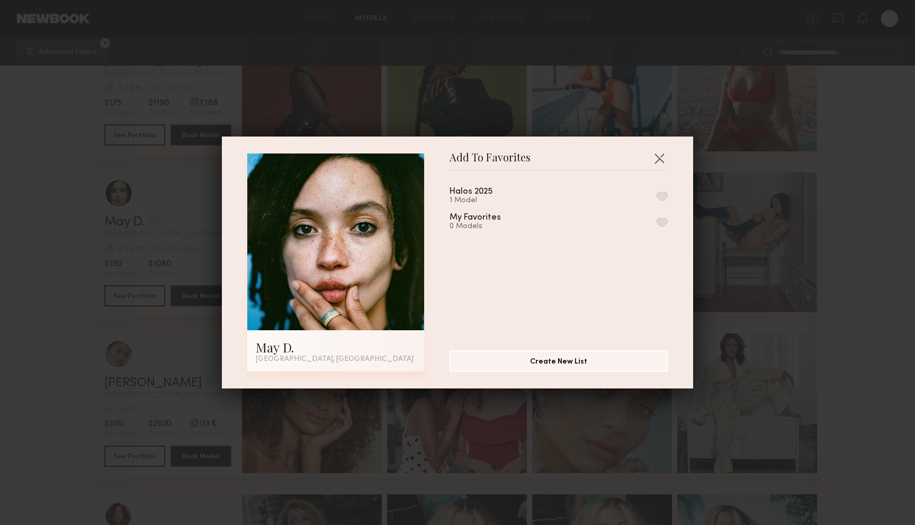
click at [661, 196] on button "button" at bounding box center [662, 197] width 11 height 10
click at [656, 157] on button "button" at bounding box center [659, 158] width 17 height 17
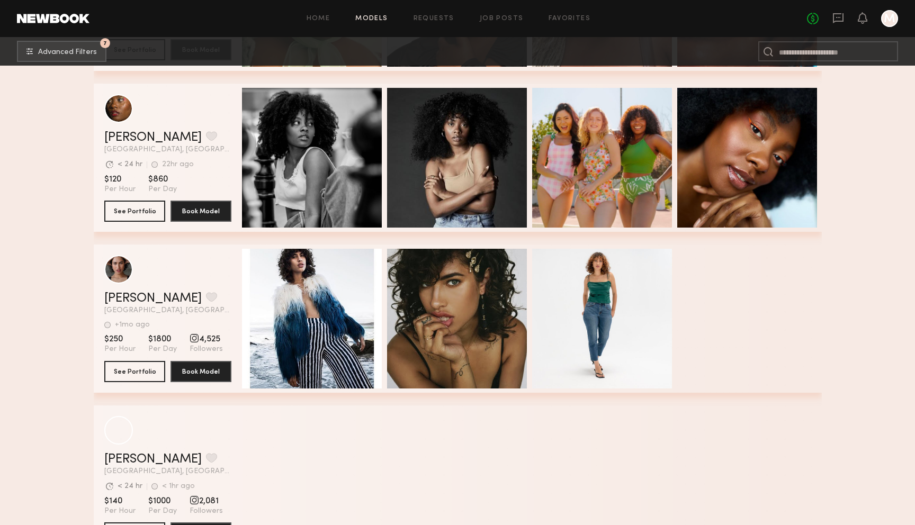
scroll to position [11761, 0]
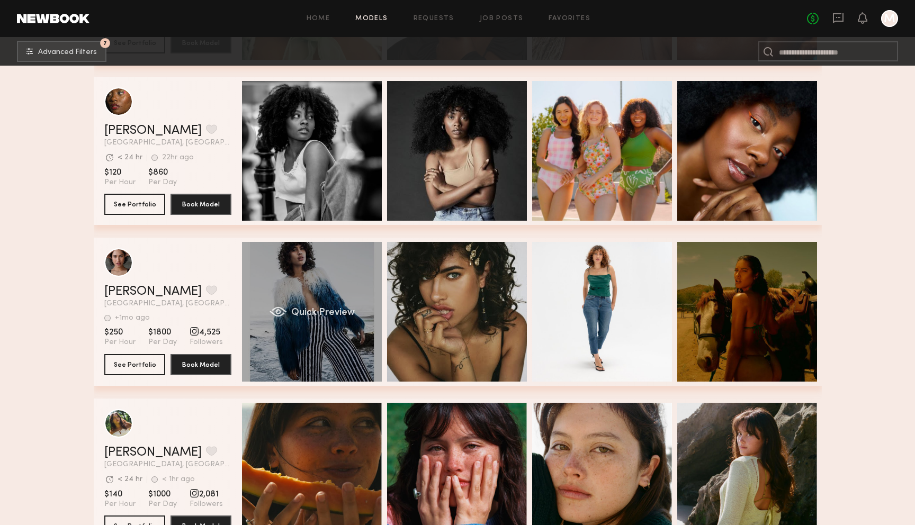
click at [320, 281] on div "Quick Preview" at bounding box center [312, 312] width 140 height 140
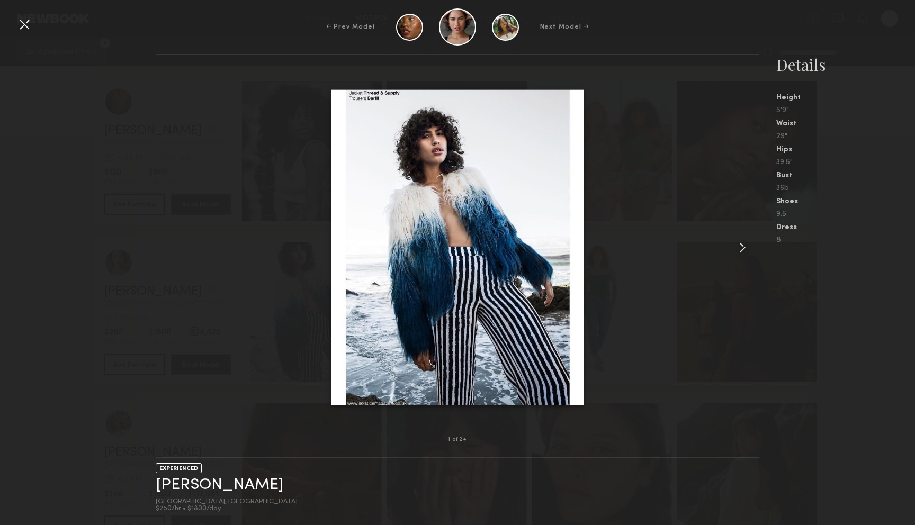
click at [742, 247] on common-icon at bounding box center [742, 247] width 17 height 17
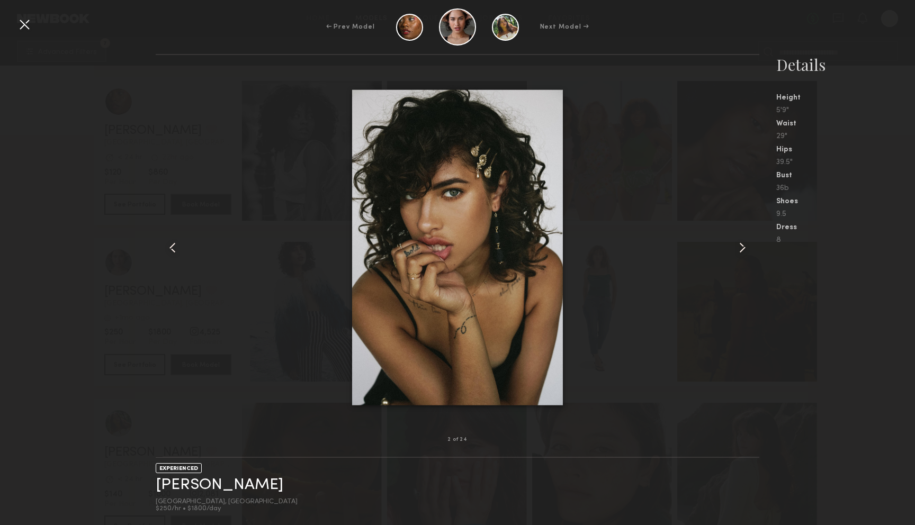
click at [742, 247] on common-icon at bounding box center [742, 247] width 17 height 17
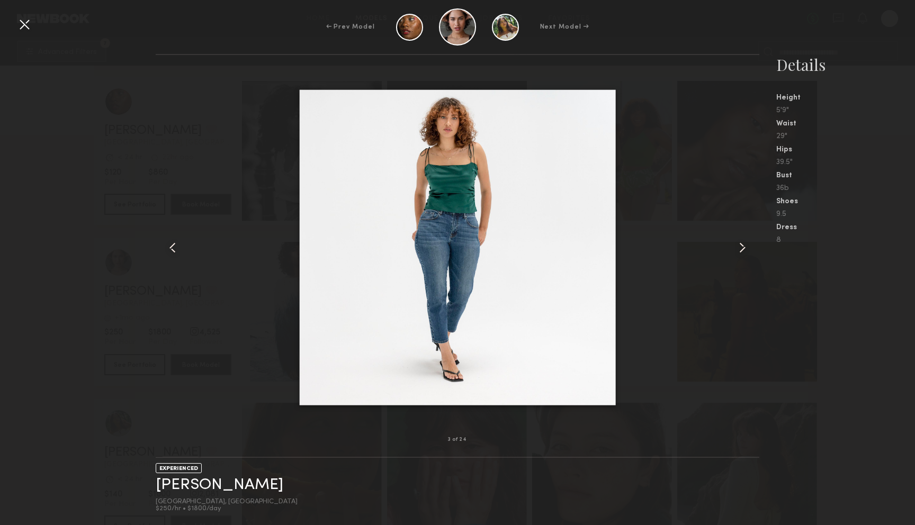
click at [164, 249] on div at bounding box center [168, 247] width 24 height 351
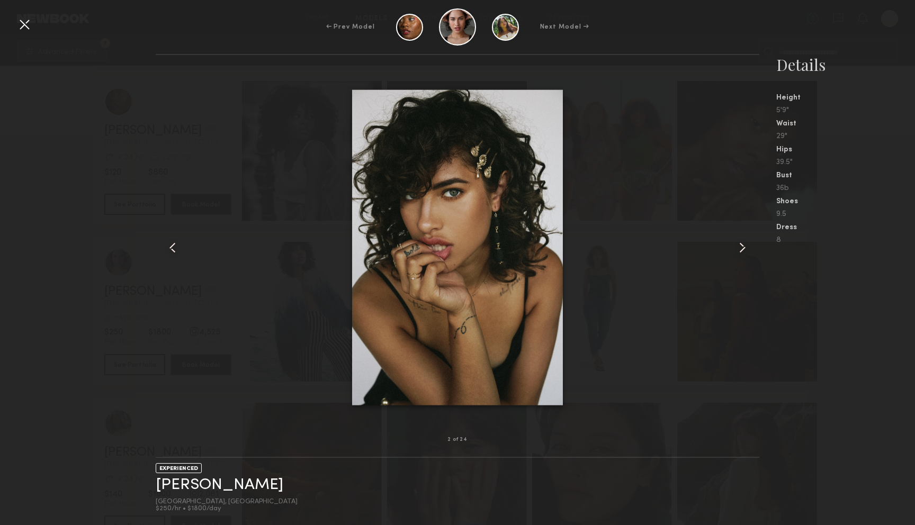
click at [743, 252] on common-icon at bounding box center [742, 247] width 17 height 17
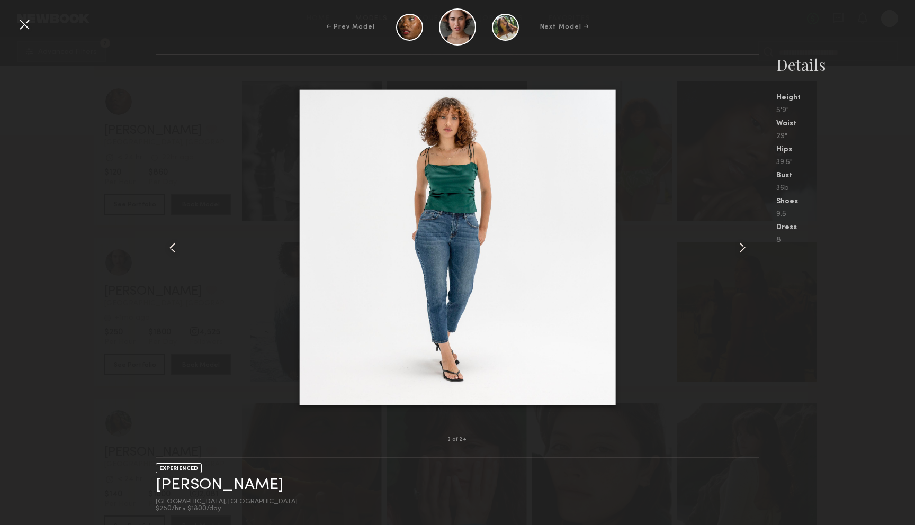
click at [743, 252] on common-icon at bounding box center [742, 247] width 17 height 17
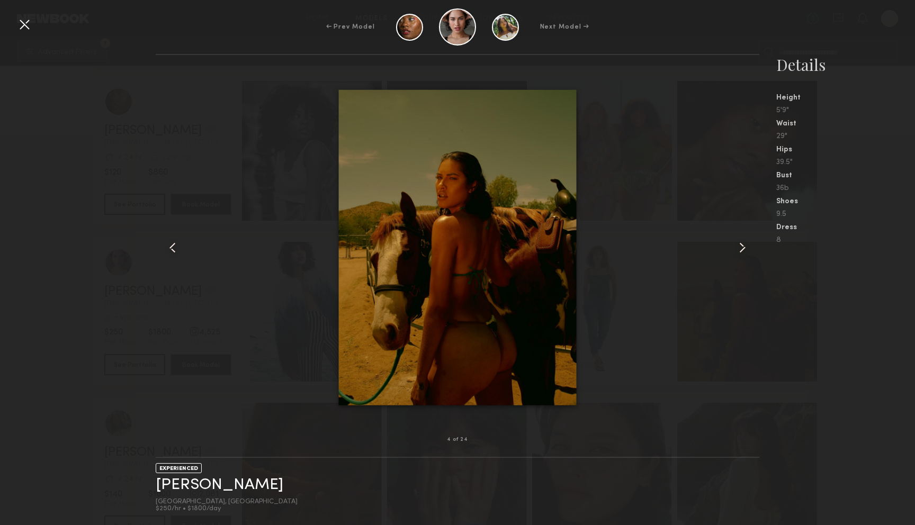
click at [743, 252] on common-icon at bounding box center [742, 247] width 17 height 17
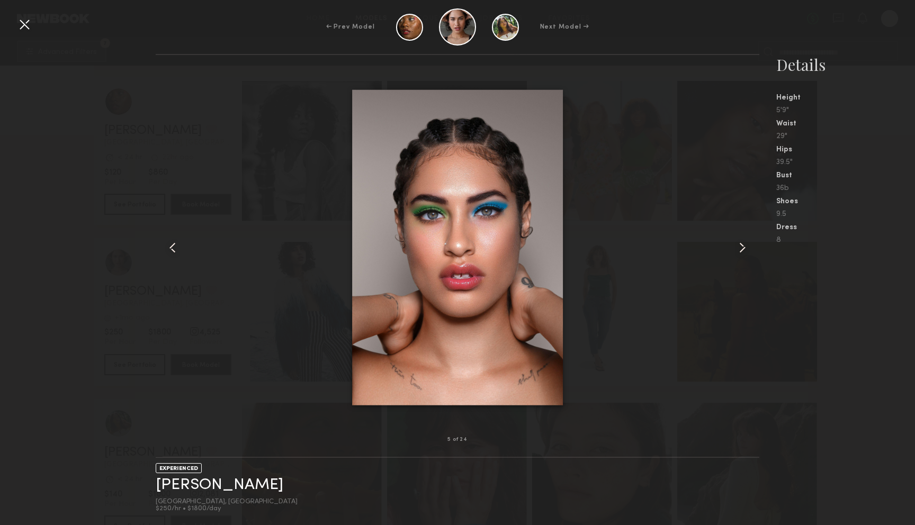
click at [743, 252] on common-icon at bounding box center [742, 247] width 17 height 17
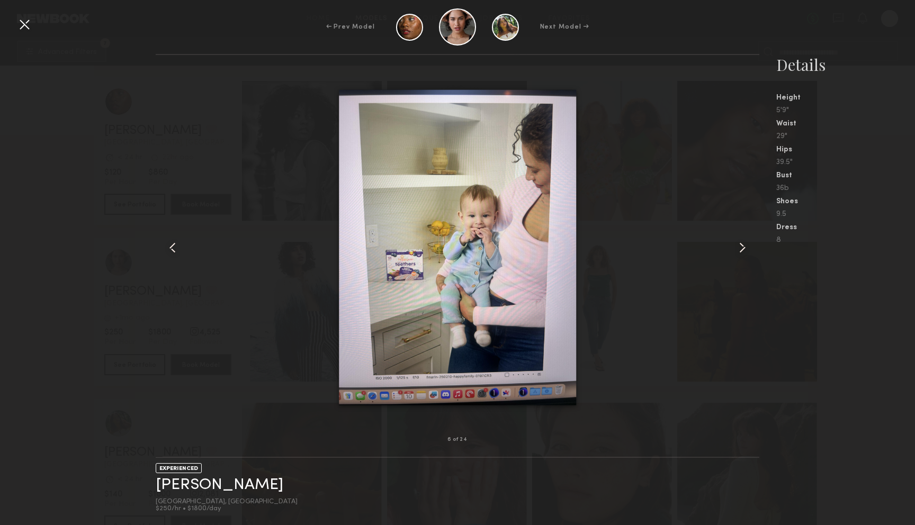
click at [743, 252] on common-icon at bounding box center [742, 247] width 17 height 17
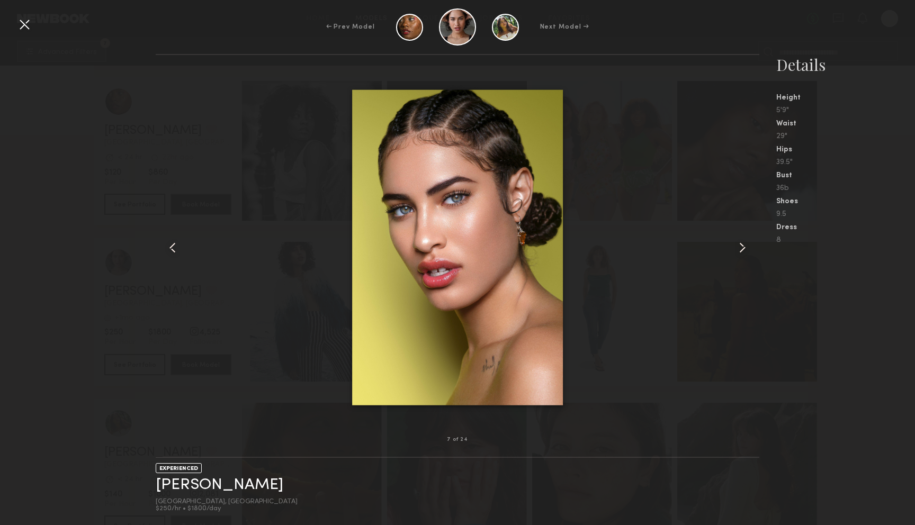
click at [743, 252] on common-icon at bounding box center [742, 247] width 17 height 17
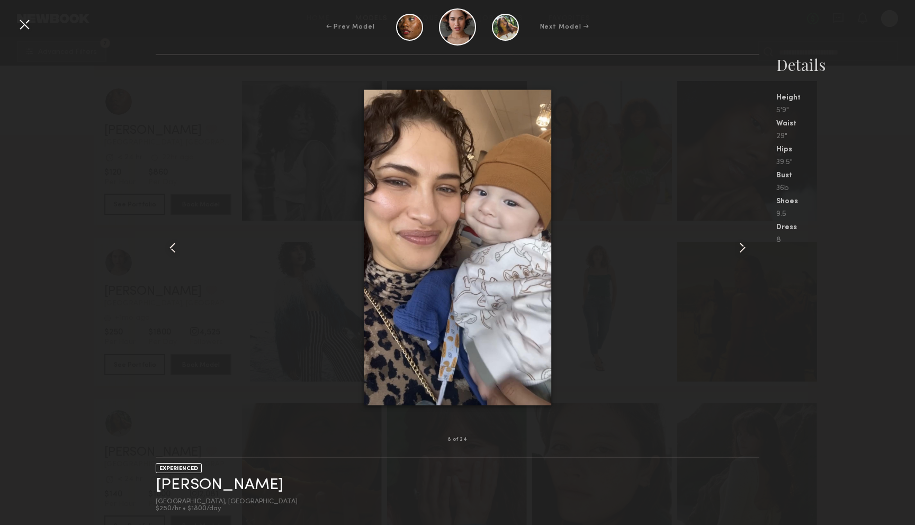
click at [743, 252] on common-icon at bounding box center [742, 247] width 17 height 17
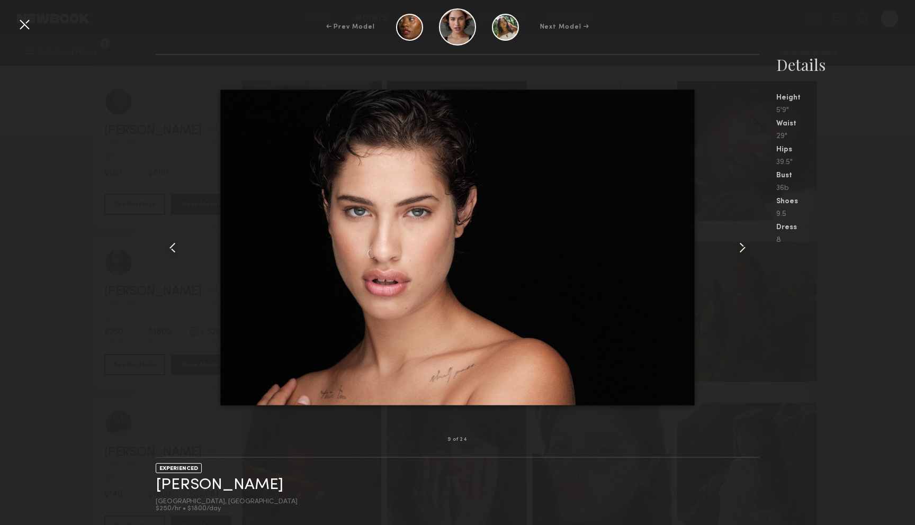
click at [743, 252] on common-icon at bounding box center [742, 247] width 17 height 17
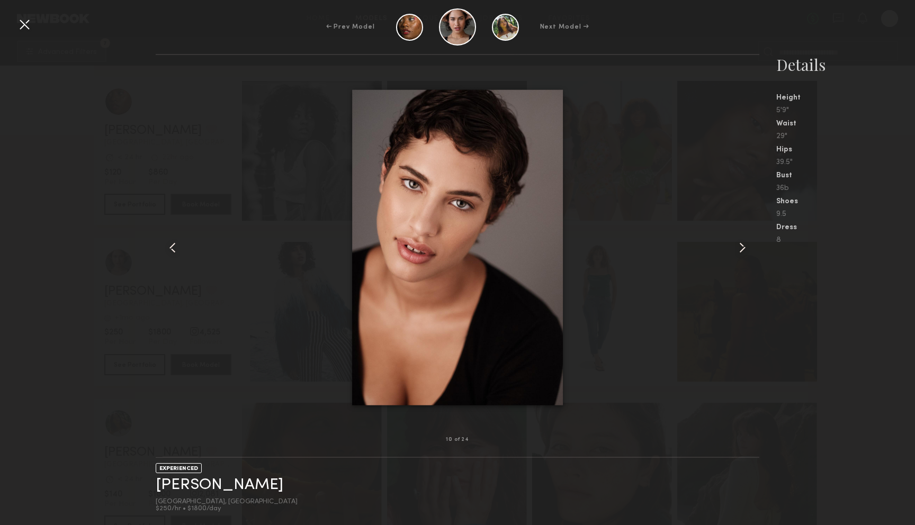
click at [743, 252] on common-icon at bounding box center [742, 247] width 17 height 17
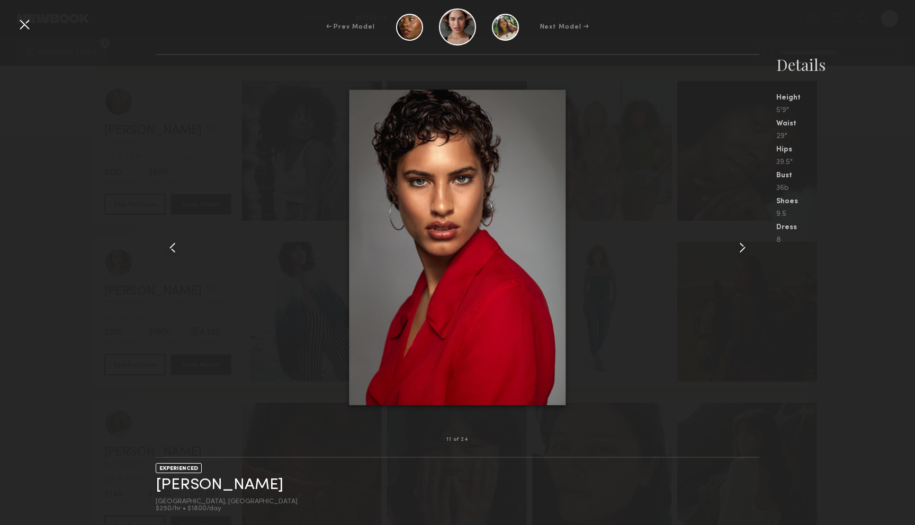
click at [27, 29] on div at bounding box center [24, 24] width 17 height 17
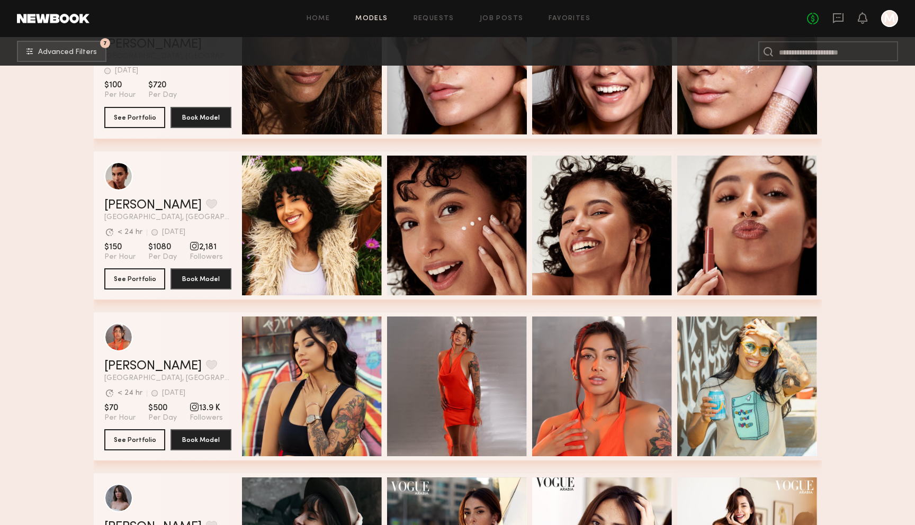
scroll to position [12337, 0]
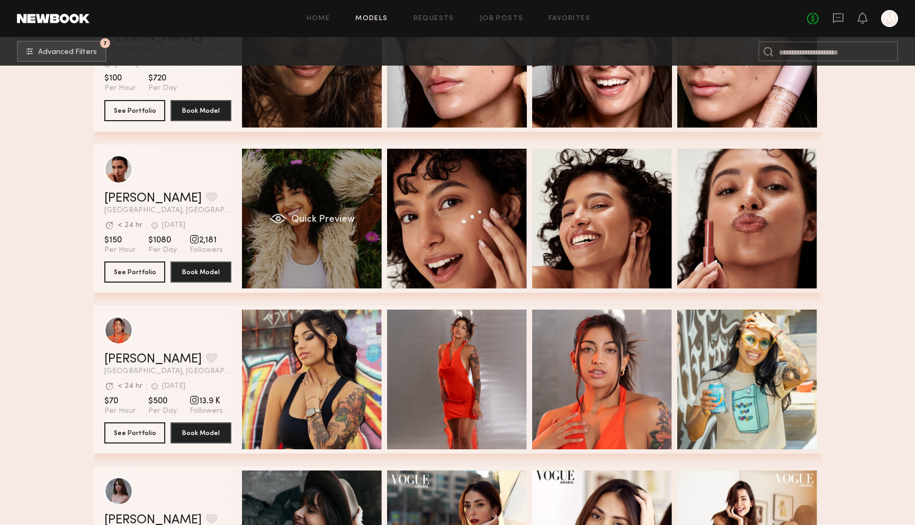
click at [247, 231] on div "Quick Preview" at bounding box center [312, 219] width 140 height 140
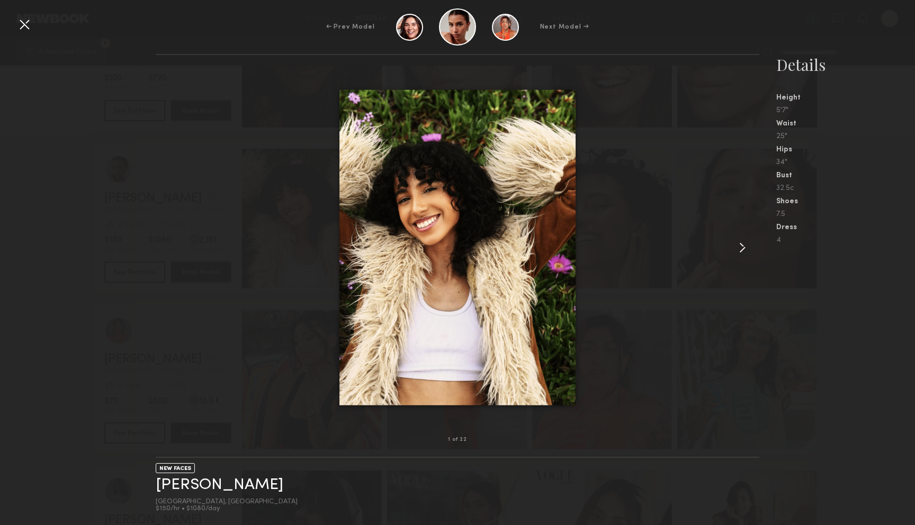
click at [737, 244] on common-icon at bounding box center [742, 247] width 17 height 17
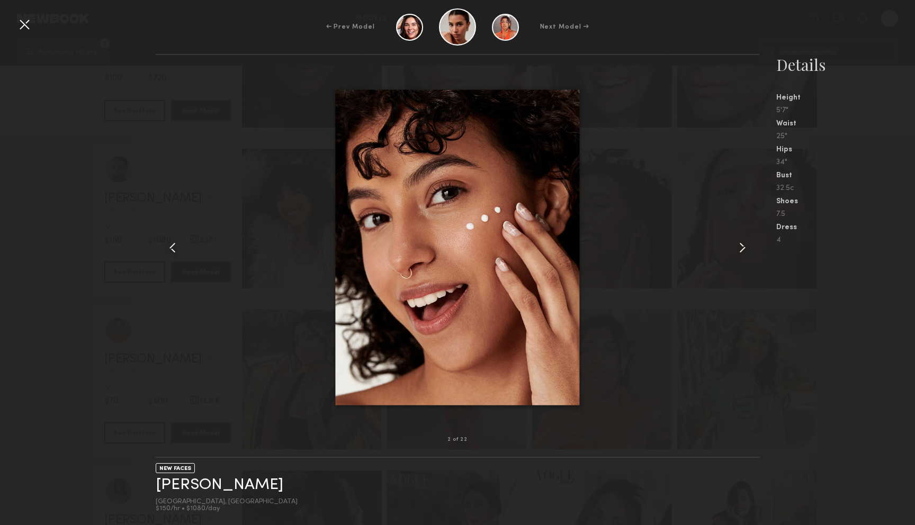
click at [737, 244] on common-icon at bounding box center [742, 247] width 17 height 17
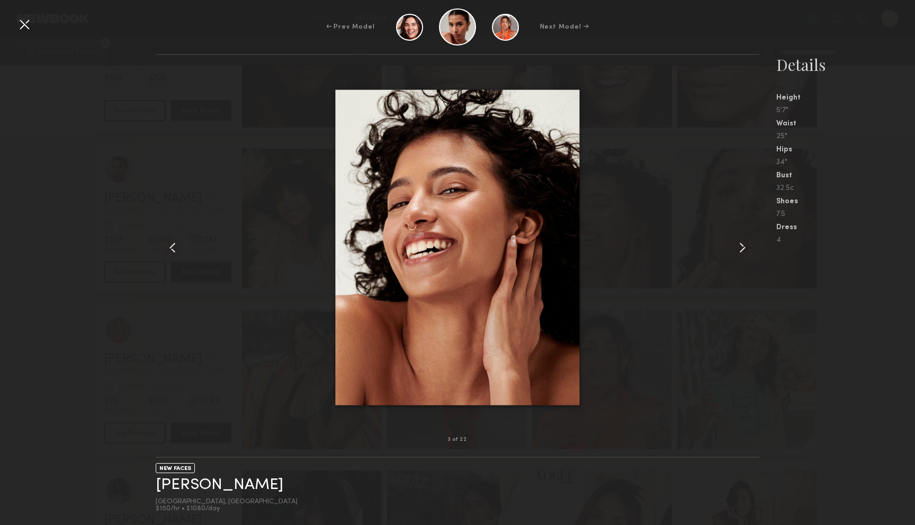
click at [737, 244] on common-icon at bounding box center [742, 247] width 17 height 17
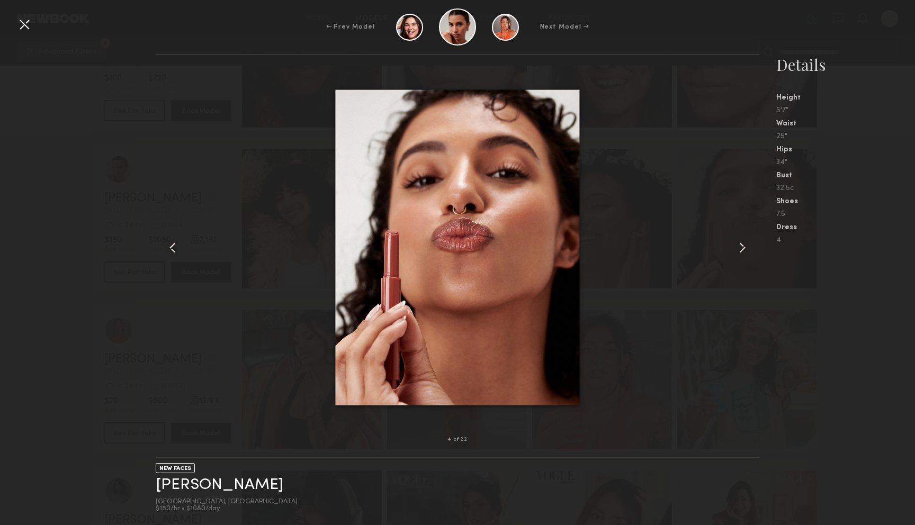
click at [737, 244] on common-icon at bounding box center [742, 247] width 17 height 17
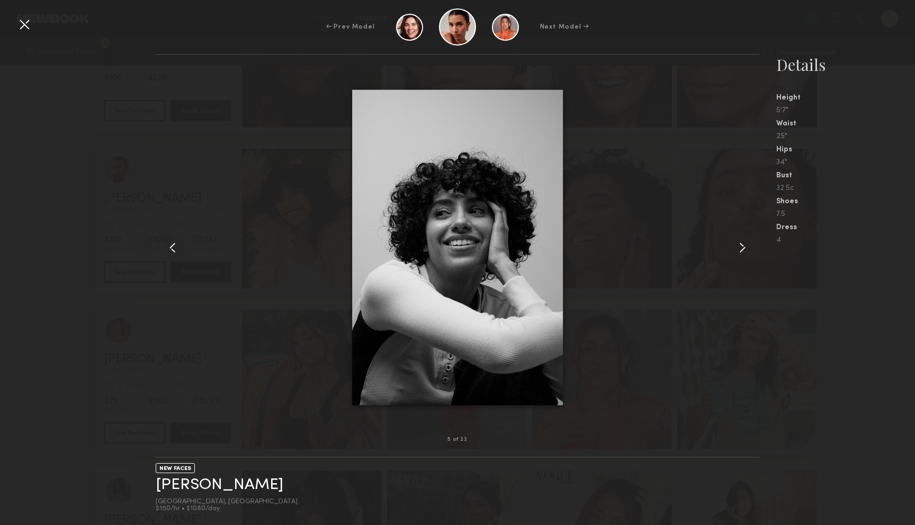
click at [737, 244] on common-icon at bounding box center [742, 247] width 17 height 17
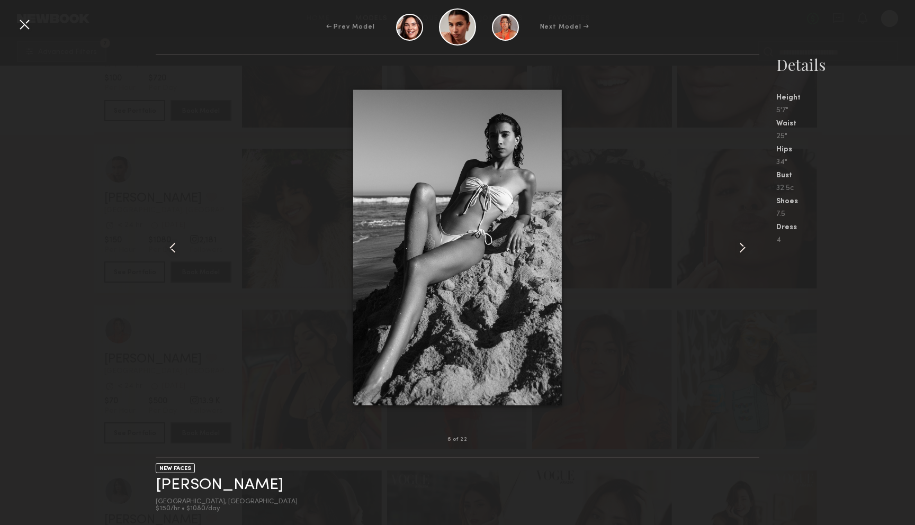
click at [737, 244] on common-icon at bounding box center [742, 247] width 17 height 17
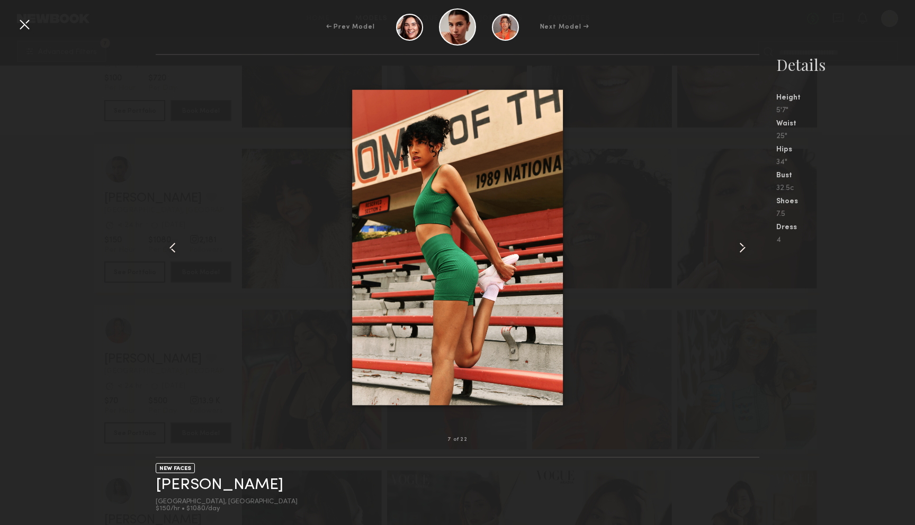
click at [737, 244] on common-icon at bounding box center [742, 247] width 17 height 17
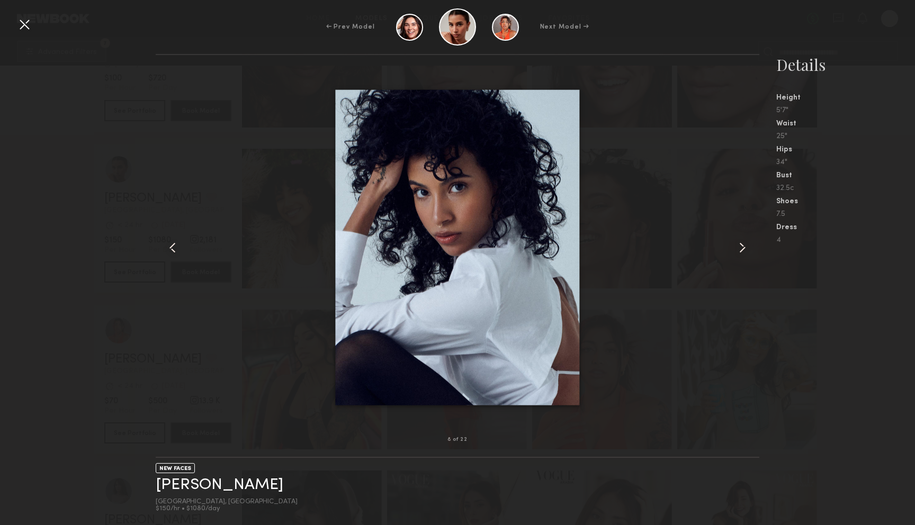
click at [737, 244] on common-icon at bounding box center [742, 247] width 17 height 17
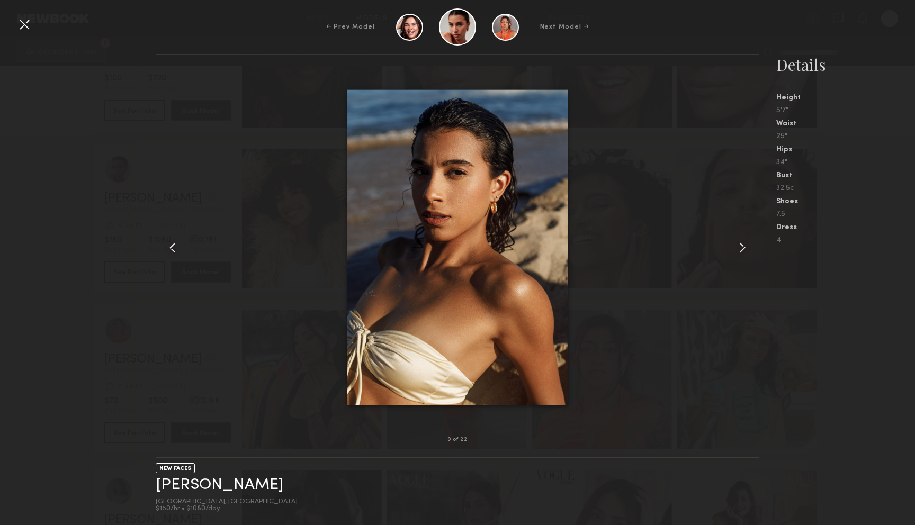
click at [737, 244] on common-icon at bounding box center [742, 247] width 17 height 17
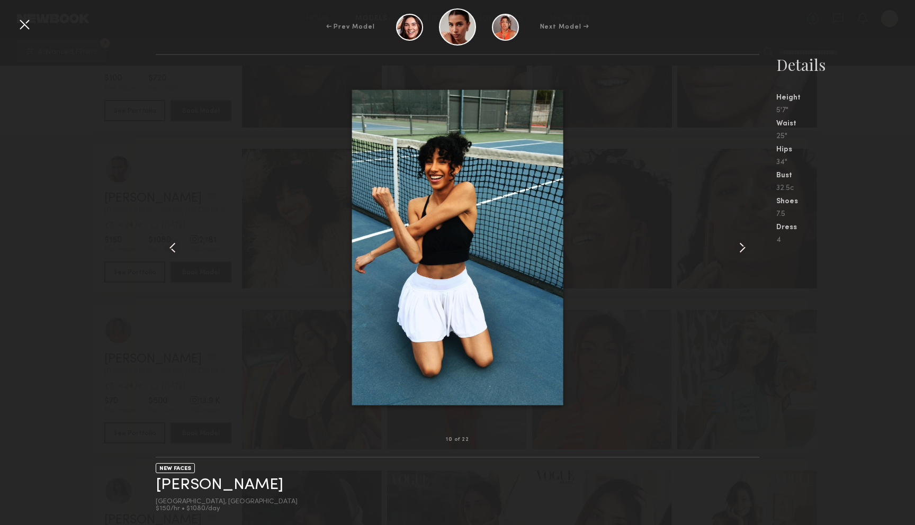
click at [737, 244] on common-icon at bounding box center [742, 247] width 17 height 17
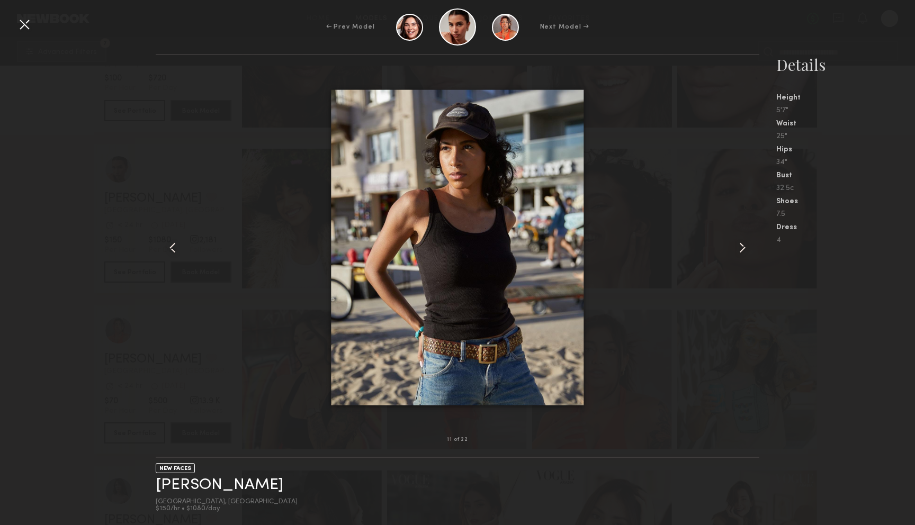
click at [737, 244] on common-icon at bounding box center [742, 247] width 17 height 17
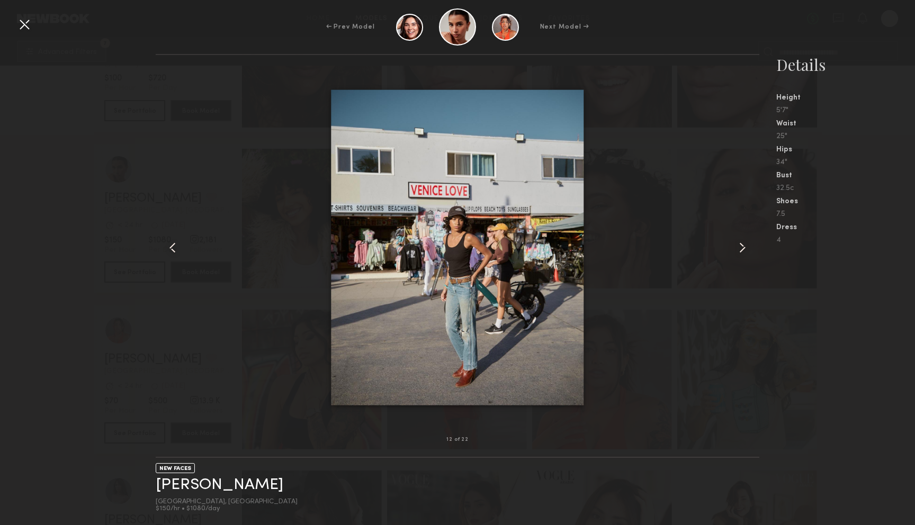
click at [14, 28] on div "← Prev Model Next Model →" at bounding box center [457, 26] width 915 height 37
click at [27, 25] on div at bounding box center [24, 24] width 17 height 17
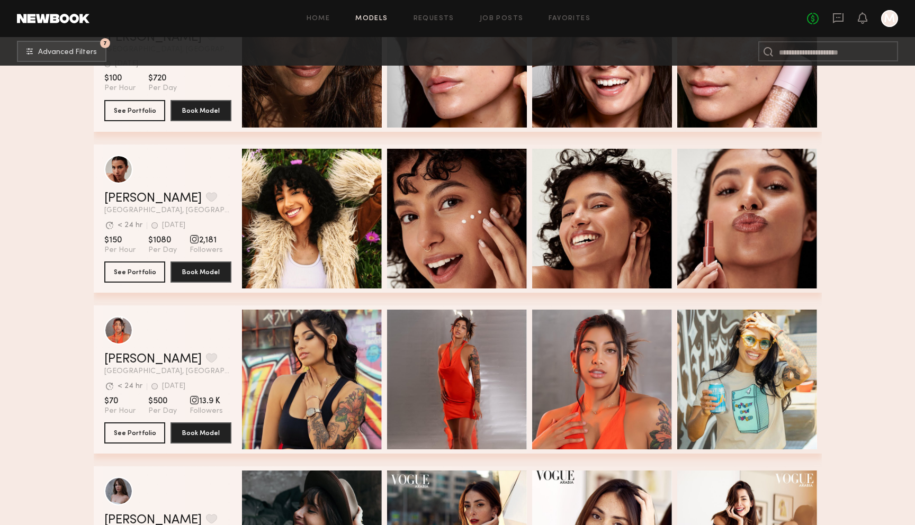
scroll to position [12428, 0]
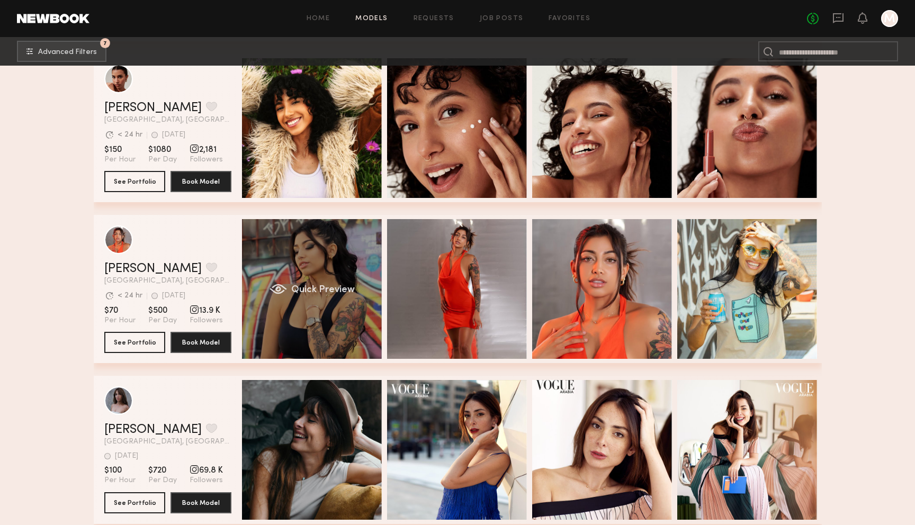
click at [314, 289] on span "Quick Preview" at bounding box center [323, 290] width 64 height 10
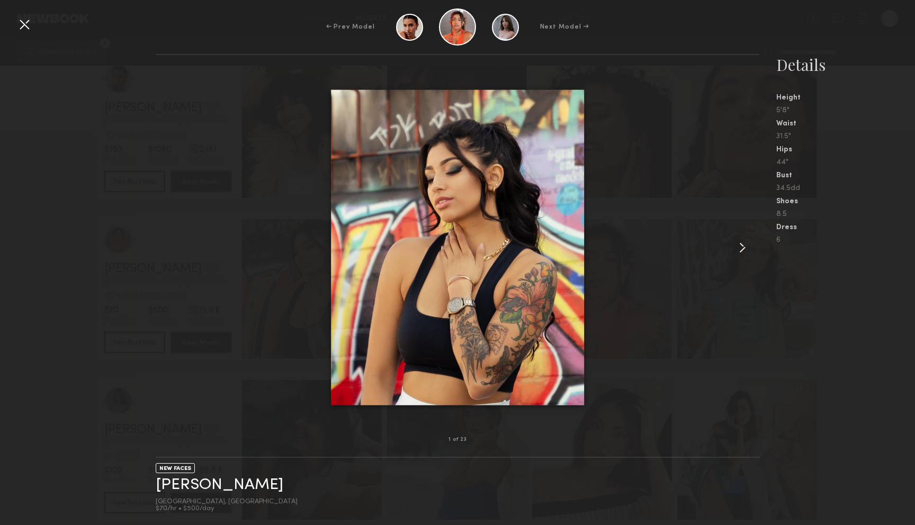
click at [739, 249] on common-icon at bounding box center [742, 247] width 17 height 17
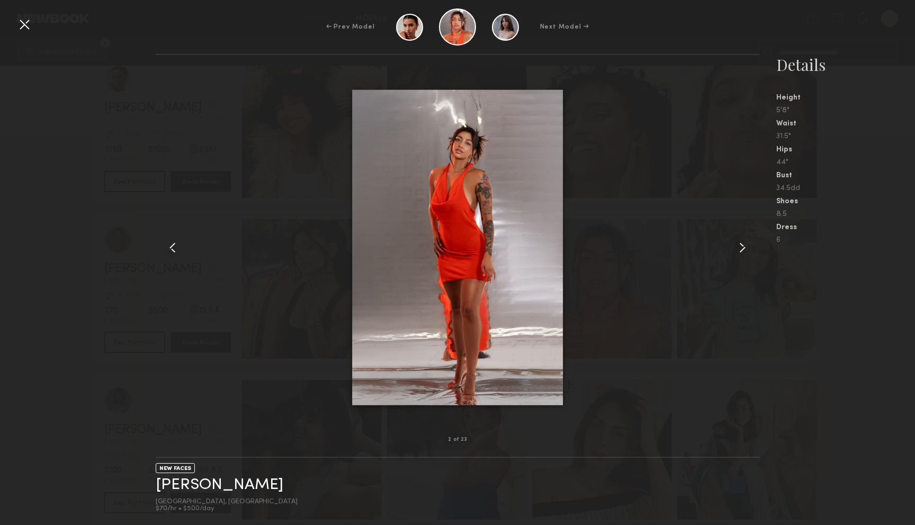
click at [739, 249] on common-icon at bounding box center [742, 247] width 17 height 17
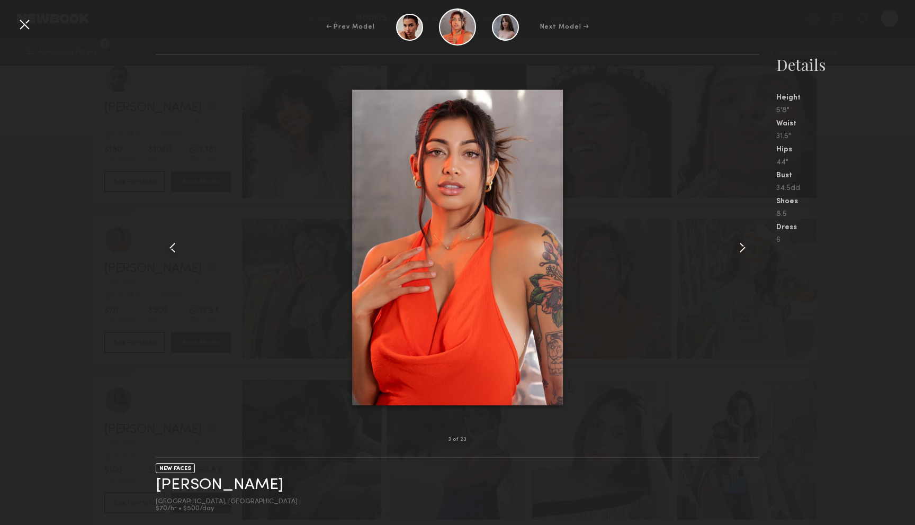
click at [739, 249] on common-icon at bounding box center [742, 247] width 17 height 17
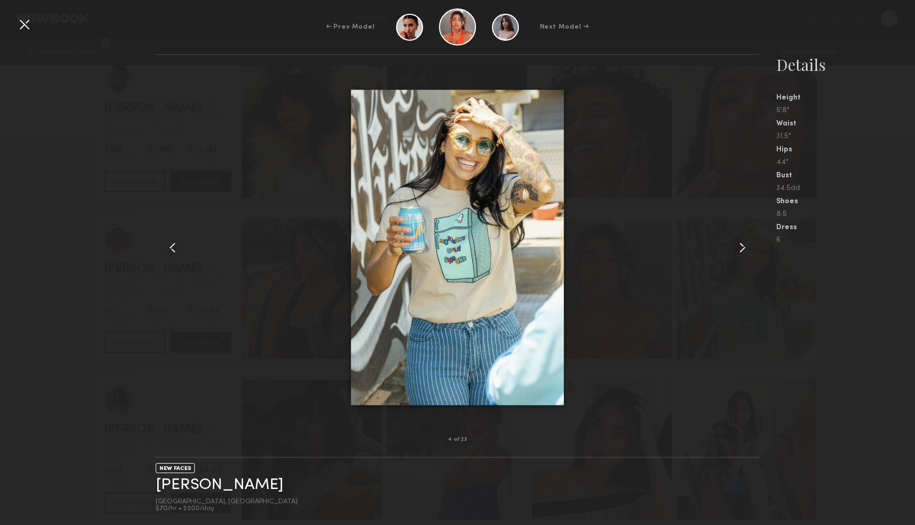
click at [739, 249] on common-icon at bounding box center [742, 247] width 17 height 17
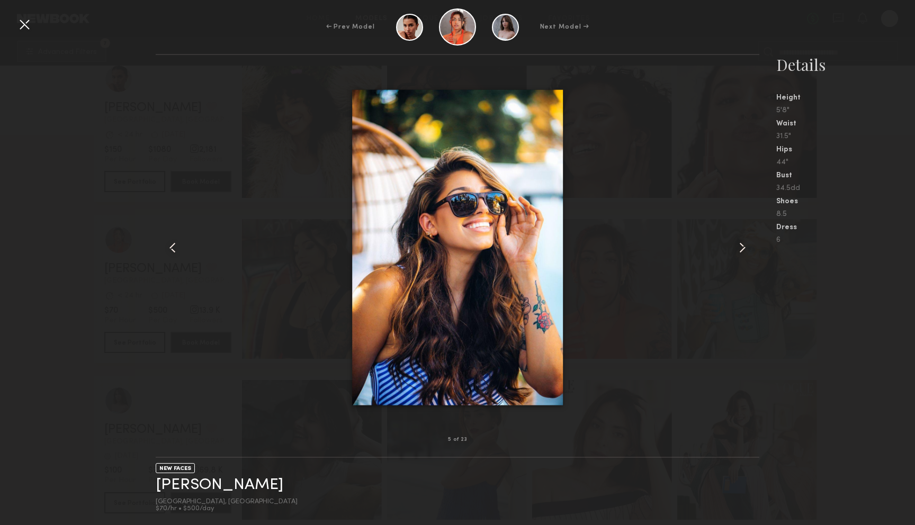
click at [739, 249] on common-icon at bounding box center [742, 247] width 17 height 17
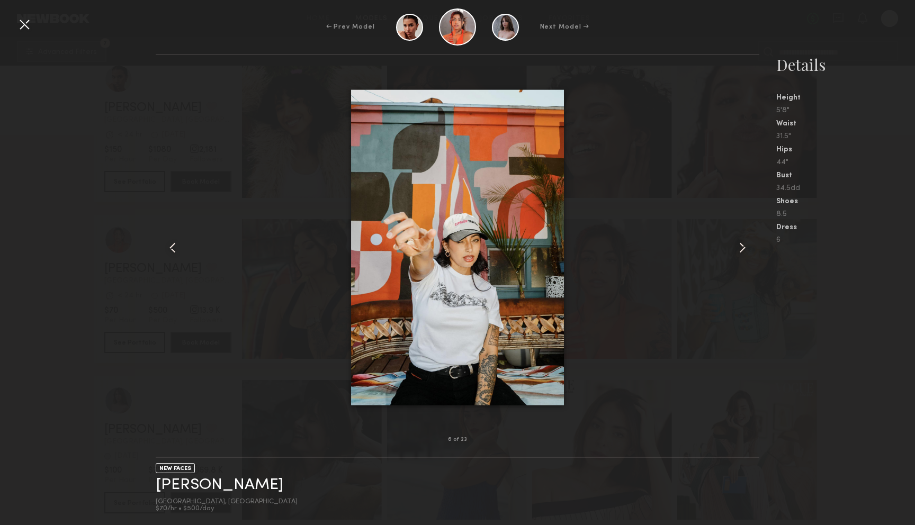
click at [739, 249] on common-icon at bounding box center [742, 247] width 17 height 17
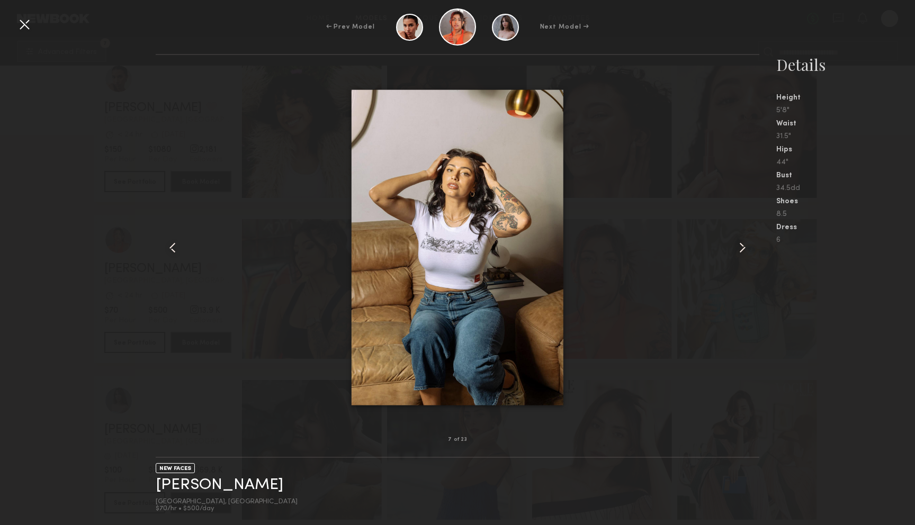
click at [739, 249] on common-icon at bounding box center [742, 247] width 17 height 17
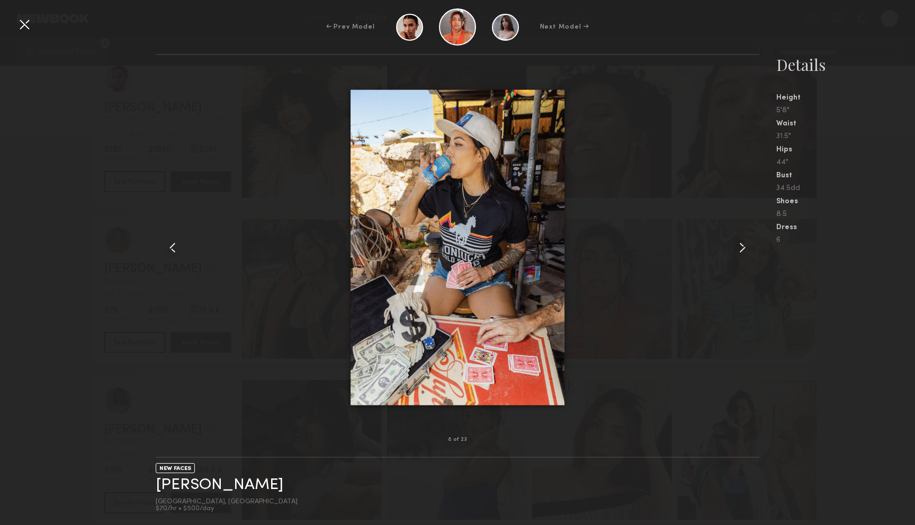
click at [739, 249] on common-icon at bounding box center [742, 247] width 17 height 17
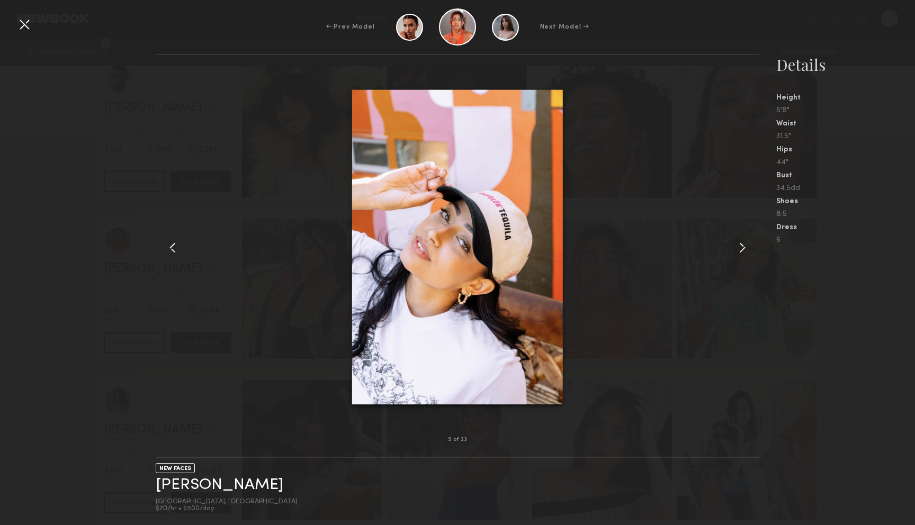
click at [739, 249] on common-icon at bounding box center [742, 247] width 17 height 17
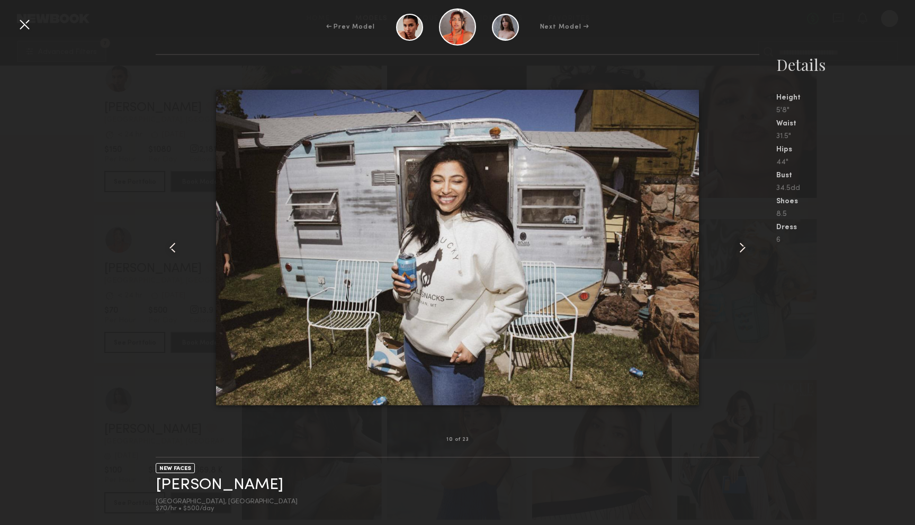
click at [739, 249] on common-icon at bounding box center [742, 247] width 17 height 17
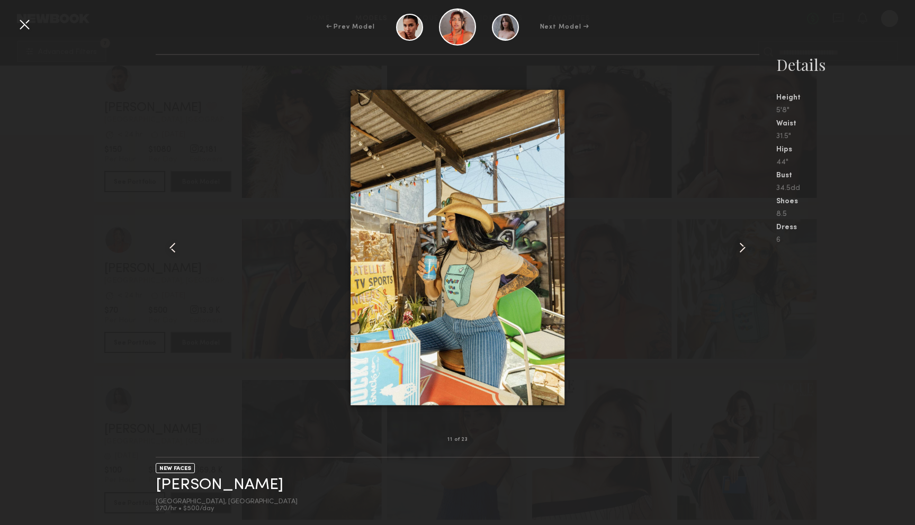
click at [739, 249] on common-icon at bounding box center [742, 247] width 17 height 17
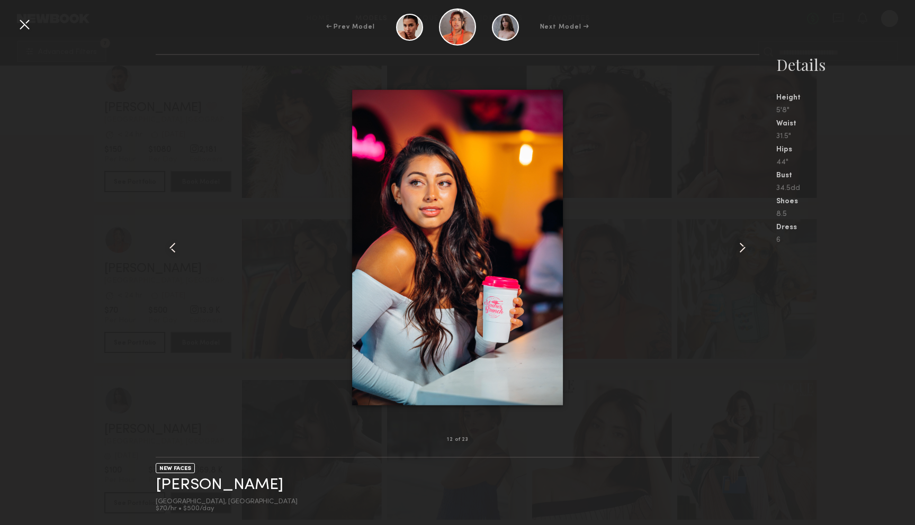
click at [739, 249] on common-icon at bounding box center [742, 247] width 17 height 17
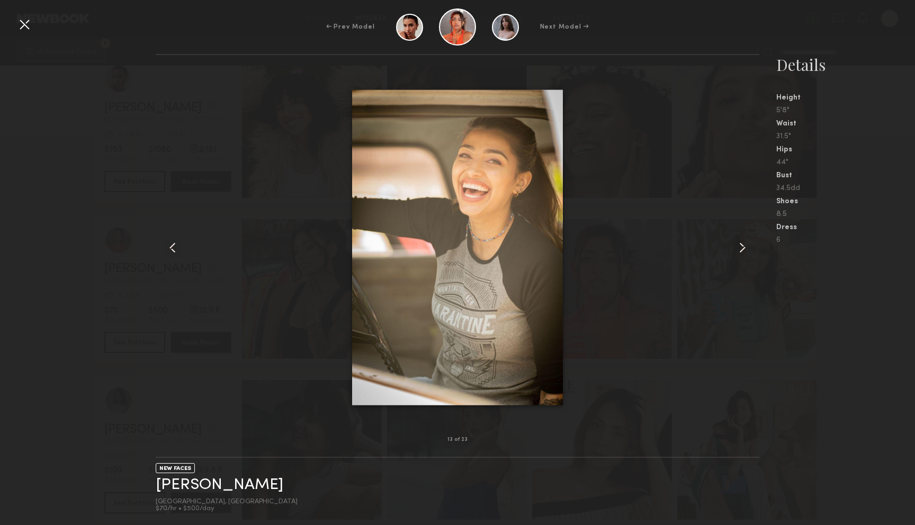
click at [739, 249] on common-icon at bounding box center [742, 247] width 17 height 17
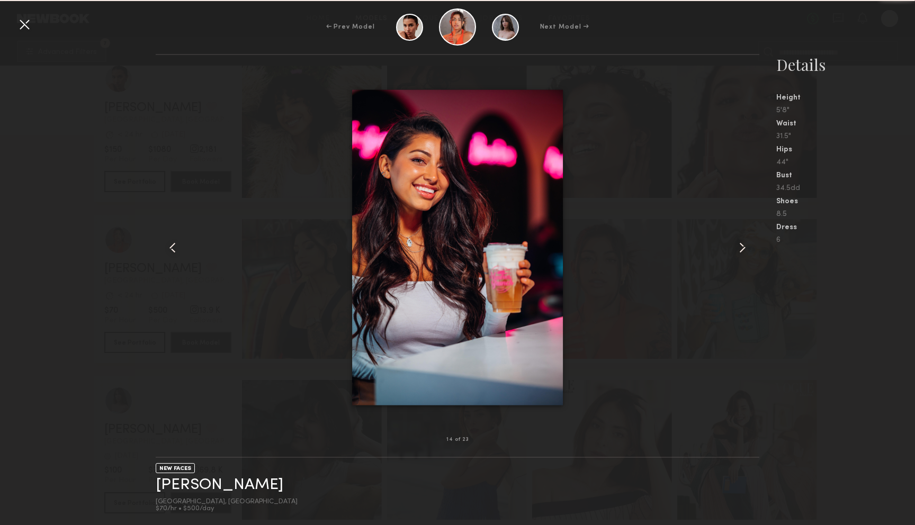
click at [739, 249] on common-icon at bounding box center [742, 247] width 17 height 17
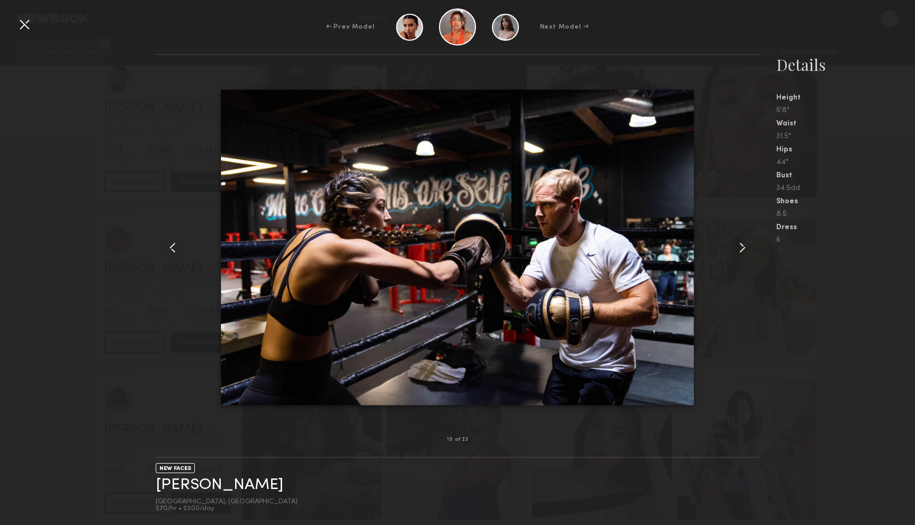
click at [740, 243] on common-icon at bounding box center [742, 247] width 17 height 17
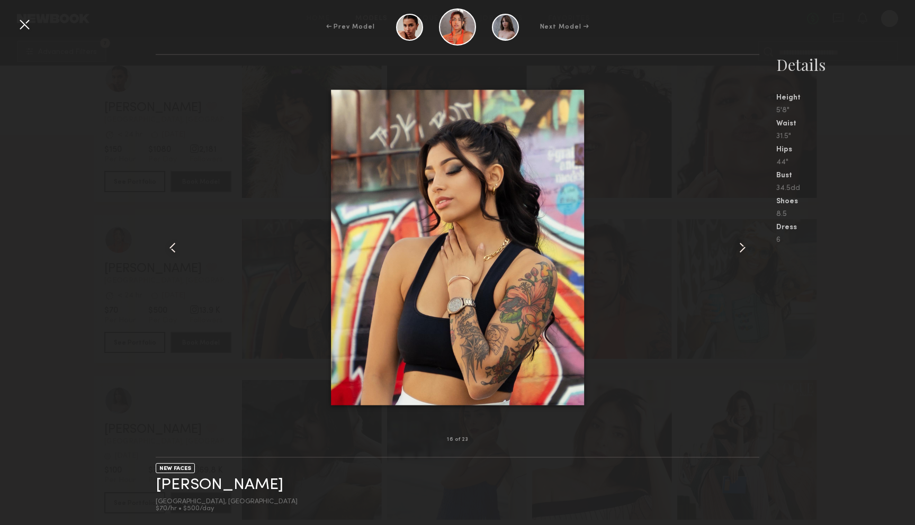
click at [740, 243] on common-icon at bounding box center [742, 247] width 17 height 17
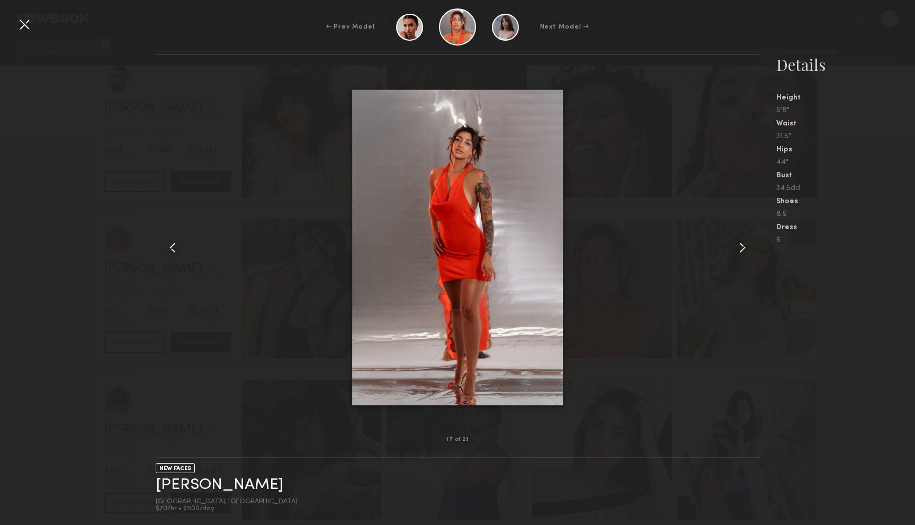
click at [740, 243] on common-icon at bounding box center [742, 247] width 17 height 17
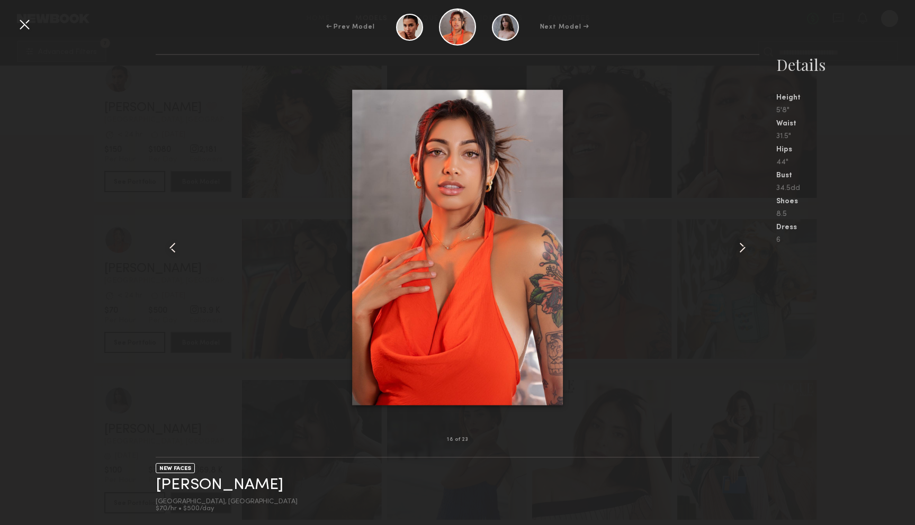
click at [740, 243] on common-icon at bounding box center [742, 247] width 17 height 17
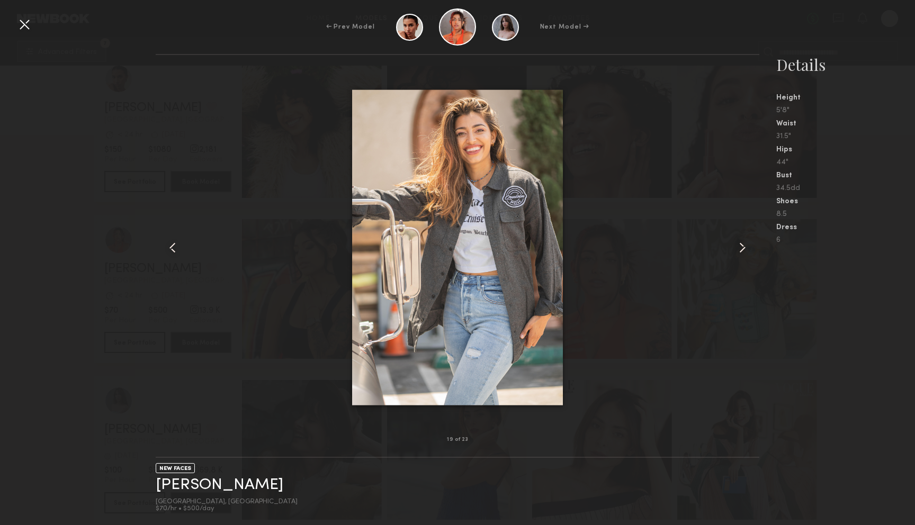
click at [25, 26] on div at bounding box center [24, 24] width 17 height 17
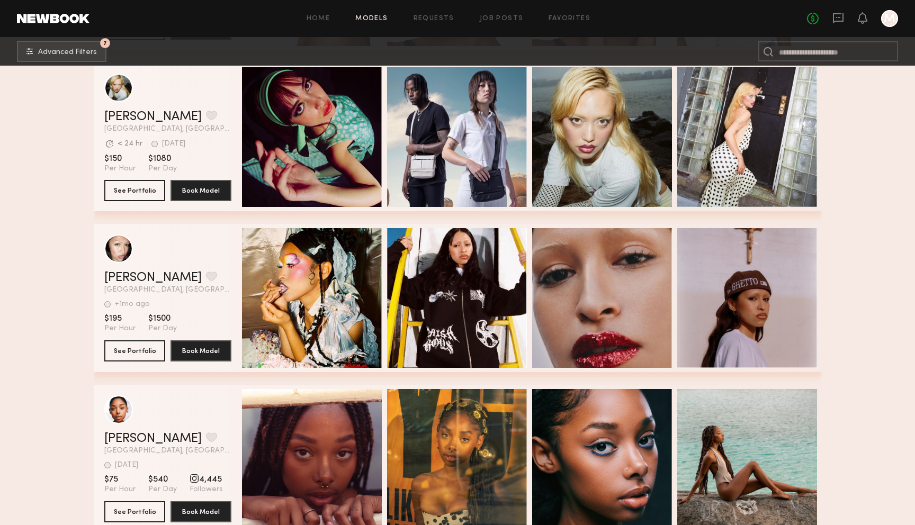
scroll to position [13266, 0]
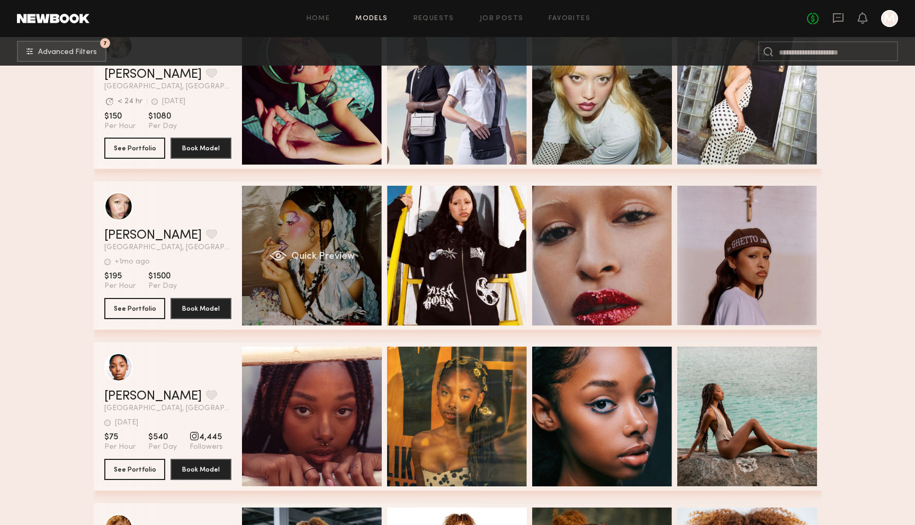
click at [279, 267] on div "Quick Preview" at bounding box center [312, 256] width 140 height 140
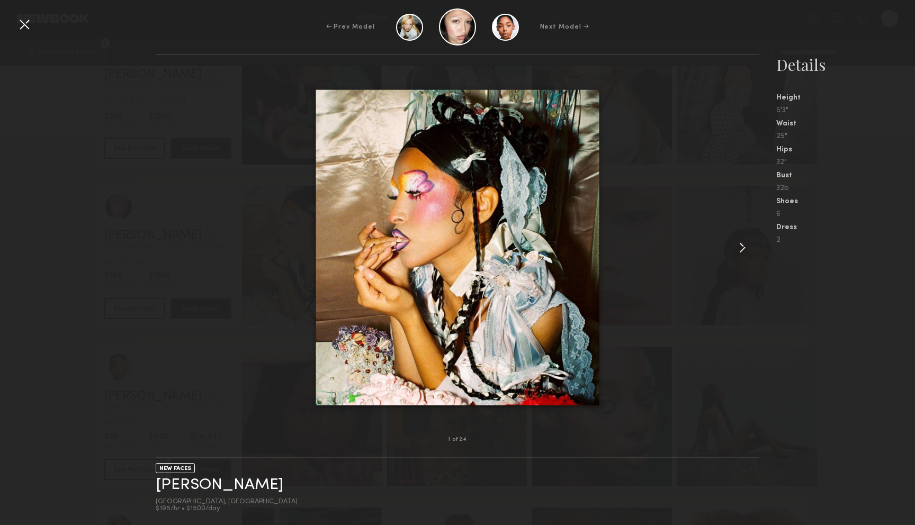
click at [748, 244] on common-icon at bounding box center [742, 247] width 17 height 17
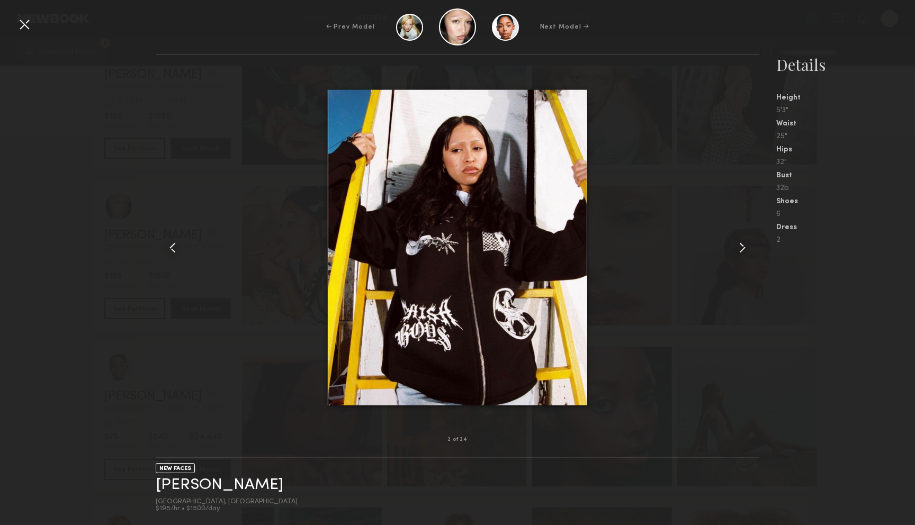
click at [748, 244] on common-icon at bounding box center [742, 247] width 17 height 17
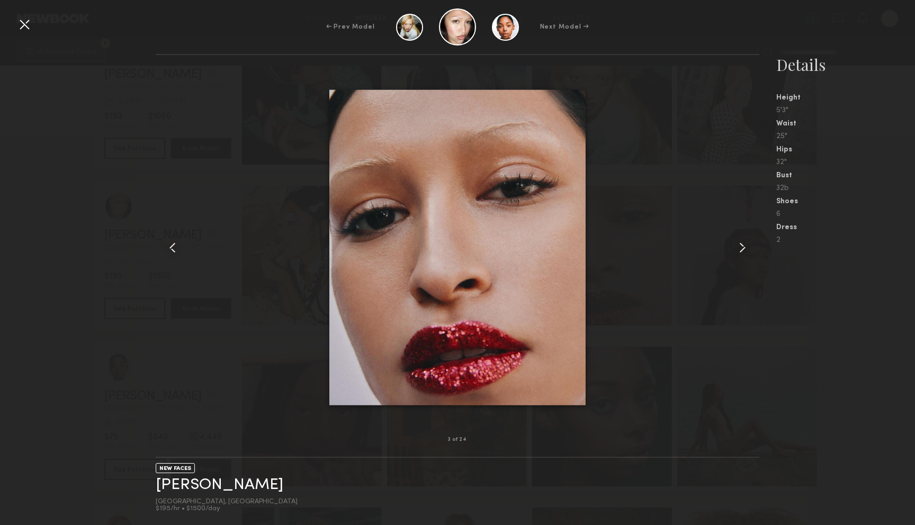
click at [748, 244] on common-icon at bounding box center [742, 247] width 17 height 17
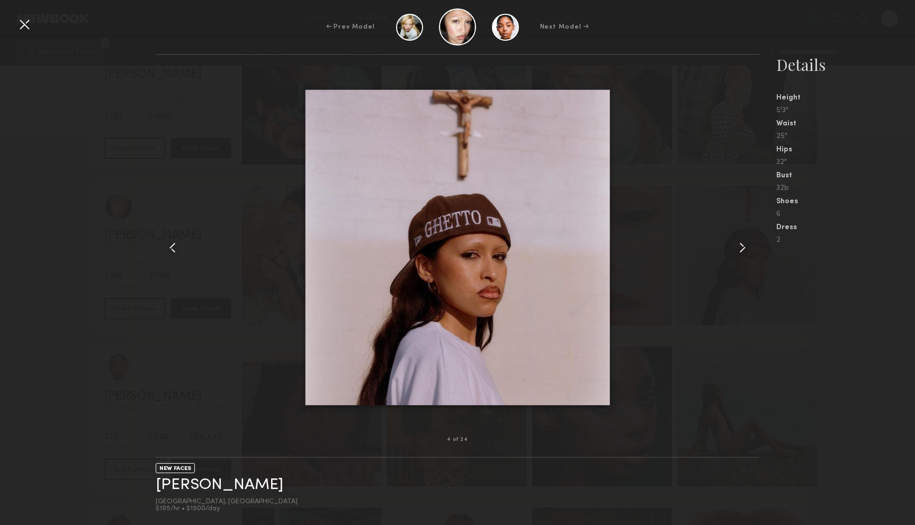
click at [748, 244] on common-icon at bounding box center [742, 247] width 17 height 17
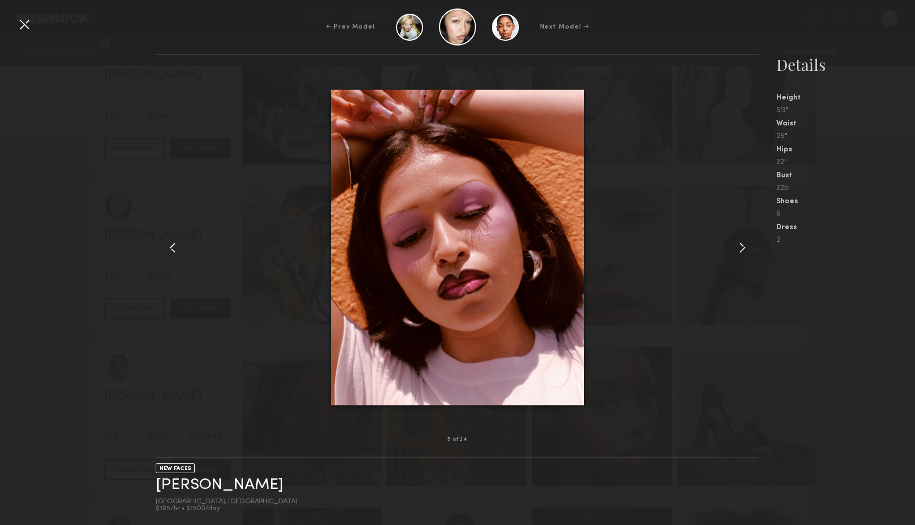
click at [748, 244] on common-icon at bounding box center [742, 247] width 17 height 17
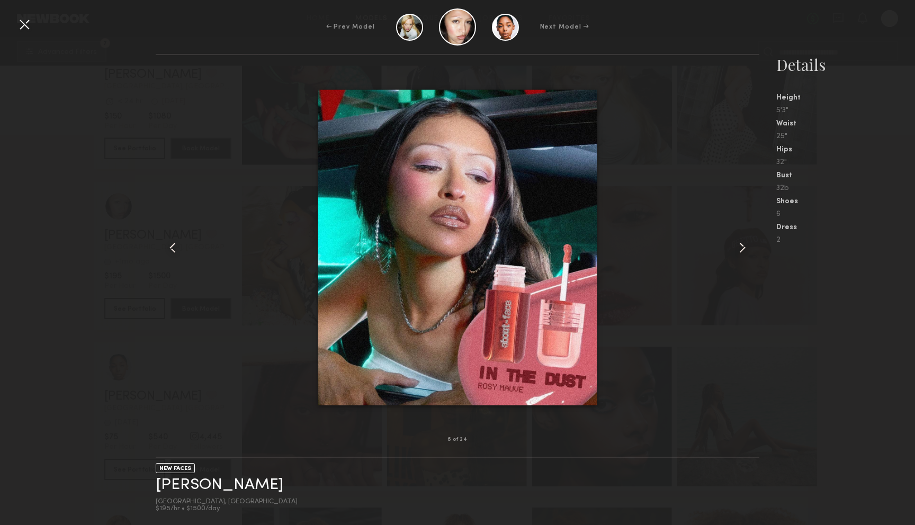
click at [748, 244] on common-icon at bounding box center [742, 247] width 17 height 17
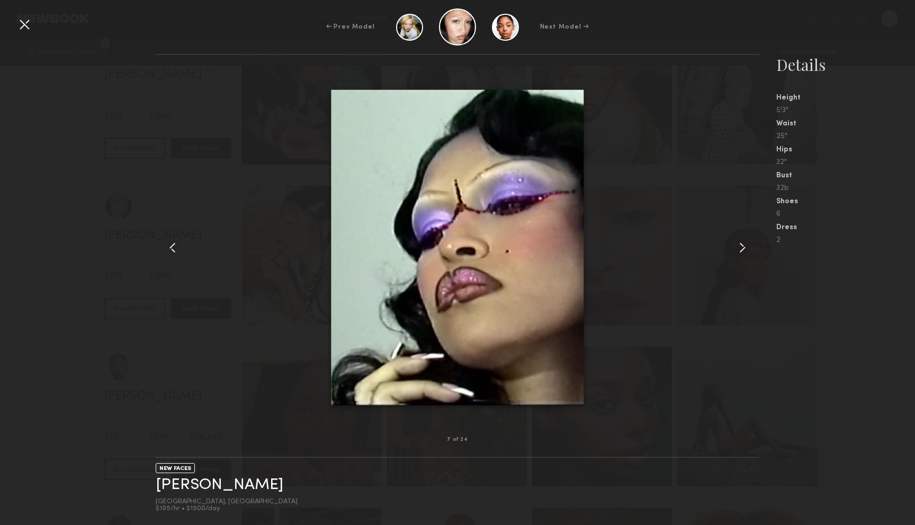
click at [748, 244] on common-icon at bounding box center [742, 247] width 17 height 17
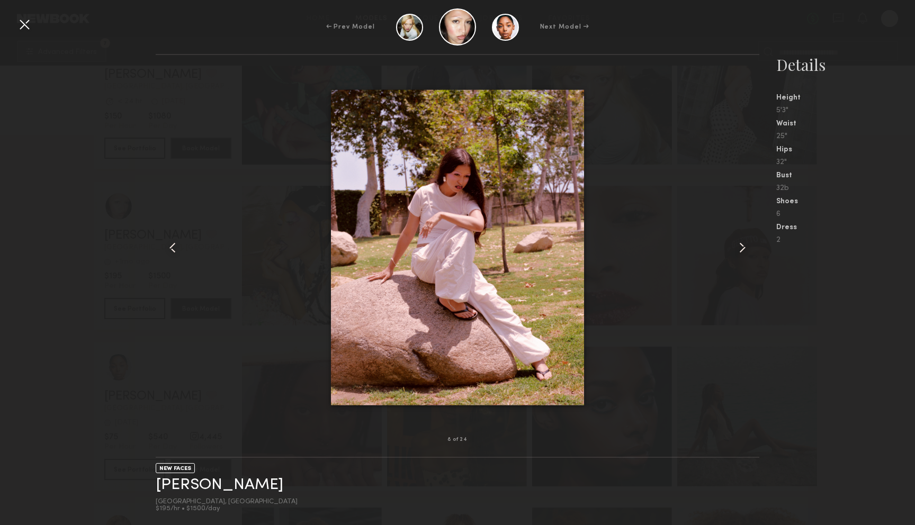
click at [748, 244] on common-icon at bounding box center [742, 247] width 17 height 17
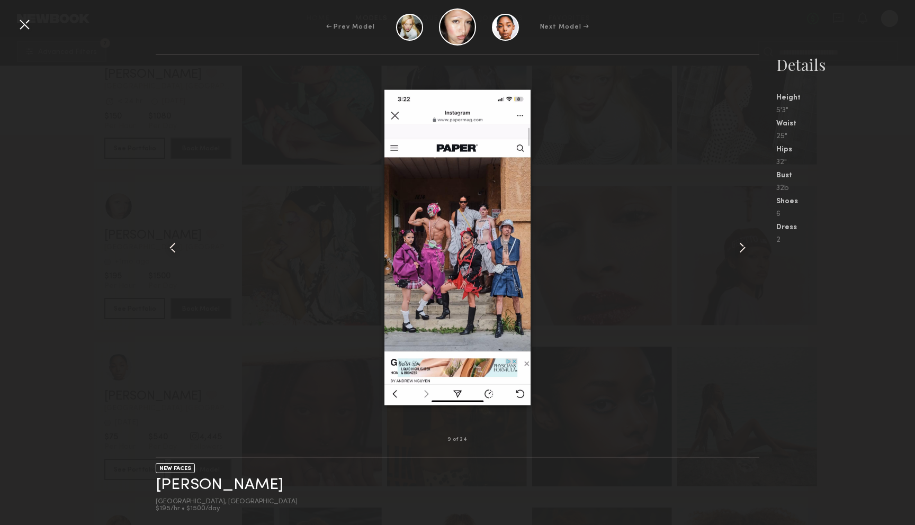
click at [748, 244] on common-icon at bounding box center [742, 247] width 17 height 17
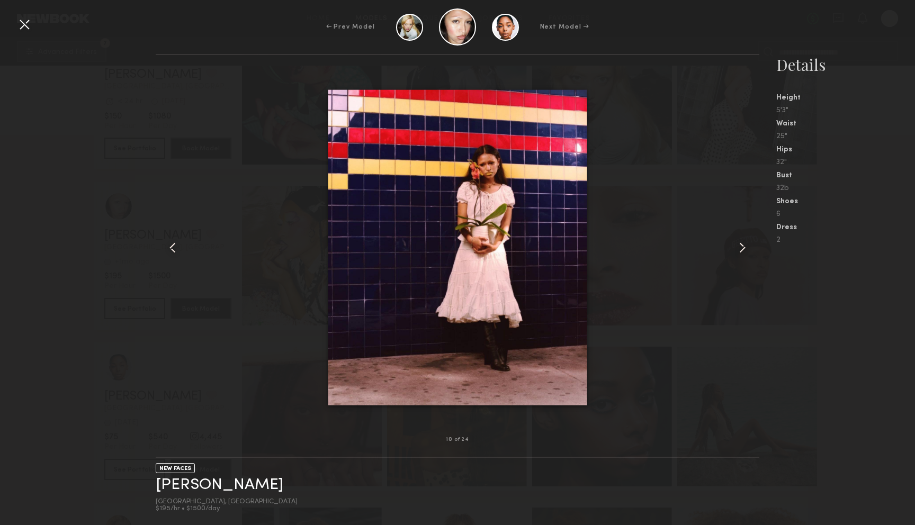
click at [748, 244] on common-icon at bounding box center [742, 247] width 17 height 17
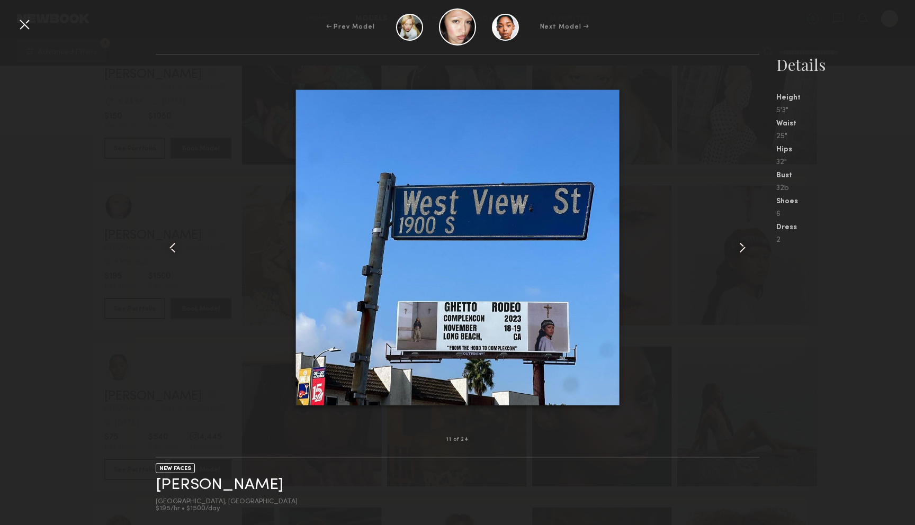
click at [748, 244] on common-icon at bounding box center [742, 247] width 17 height 17
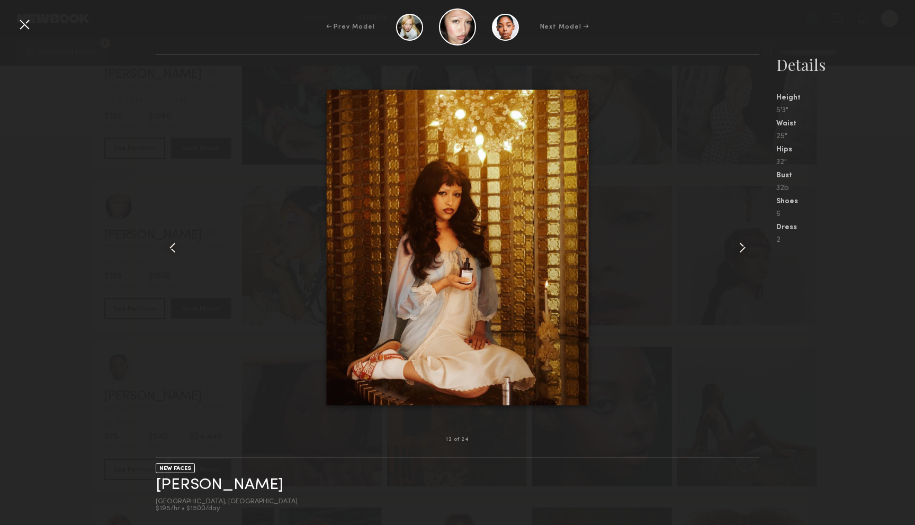
click at [748, 244] on common-icon at bounding box center [742, 247] width 17 height 17
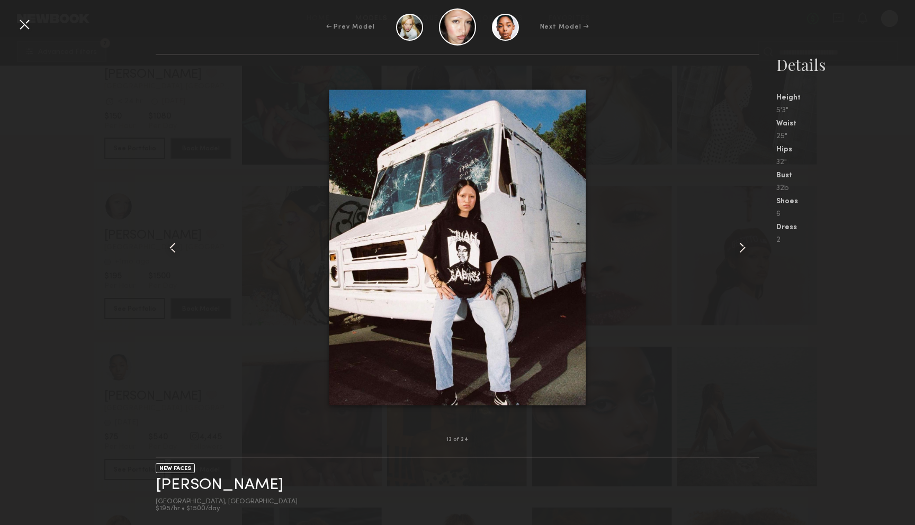
click at [28, 24] on div at bounding box center [24, 24] width 17 height 17
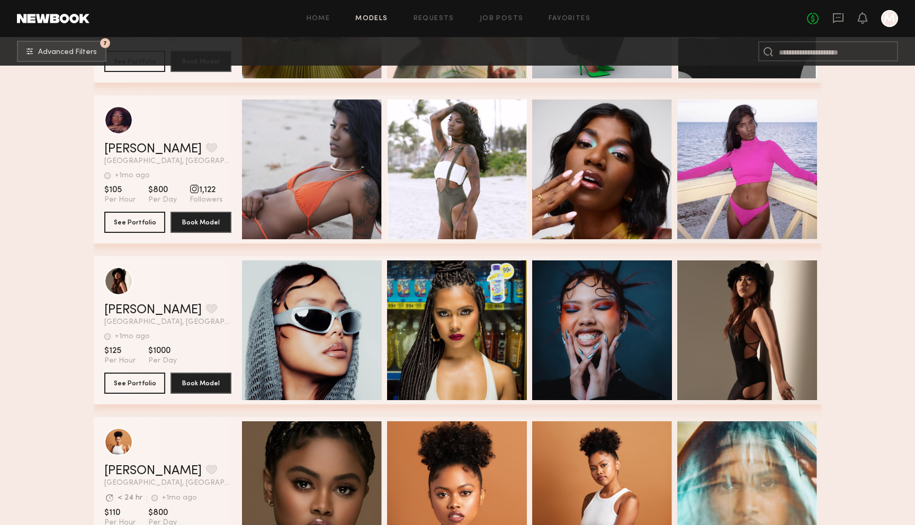
scroll to position [14165, 0]
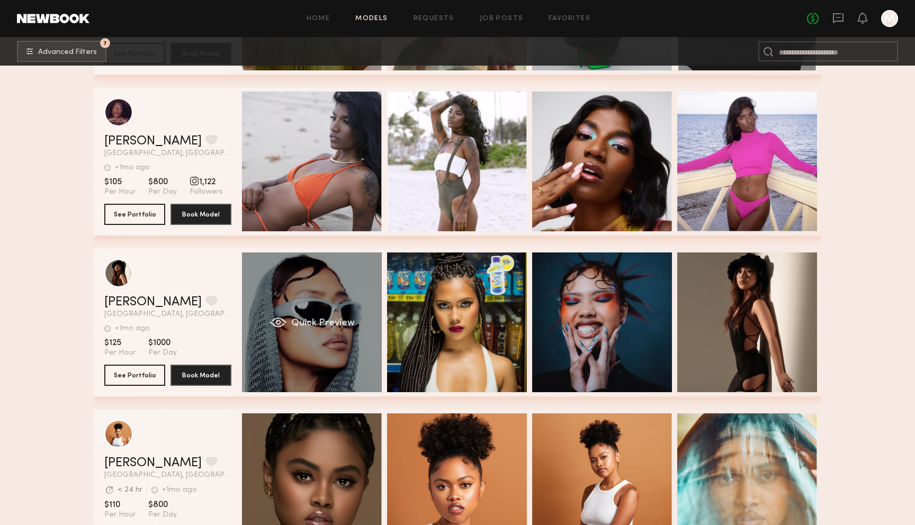
click at [266, 293] on div "Quick Preview" at bounding box center [312, 323] width 140 height 140
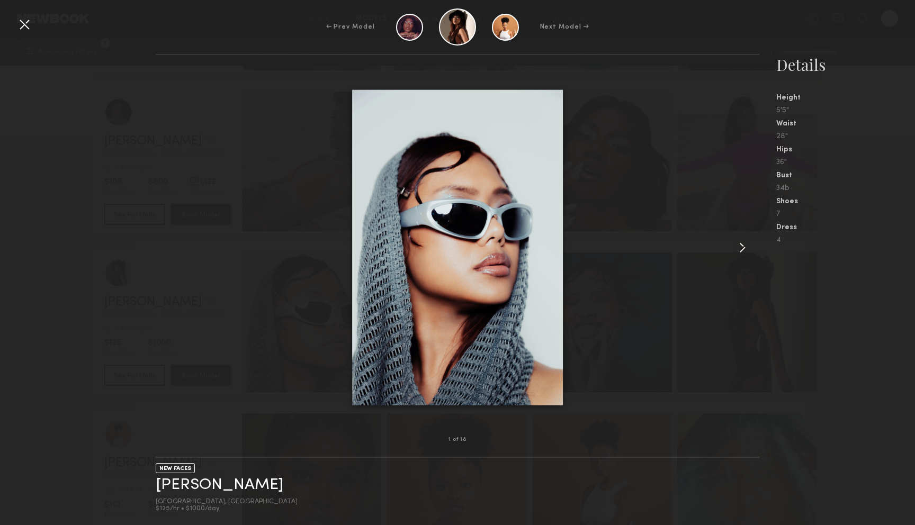
click at [741, 248] on common-icon at bounding box center [742, 247] width 17 height 17
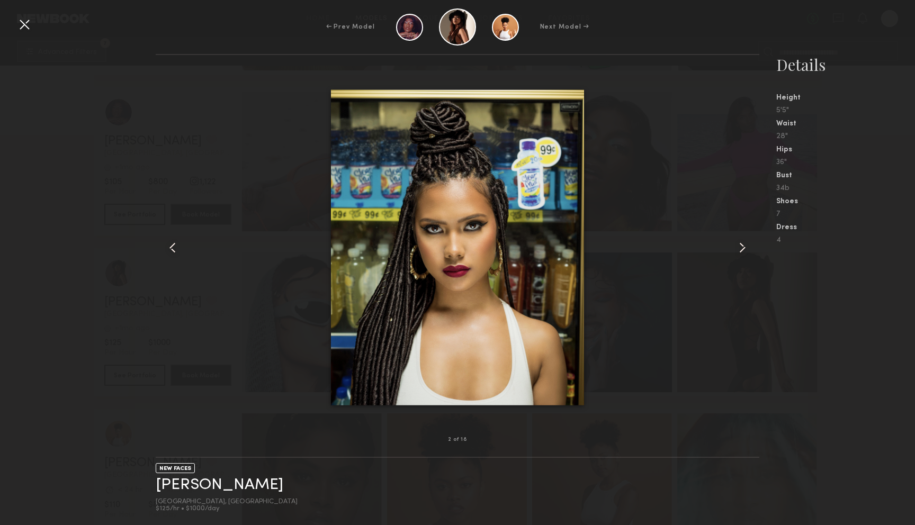
click at [741, 248] on common-icon at bounding box center [742, 247] width 17 height 17
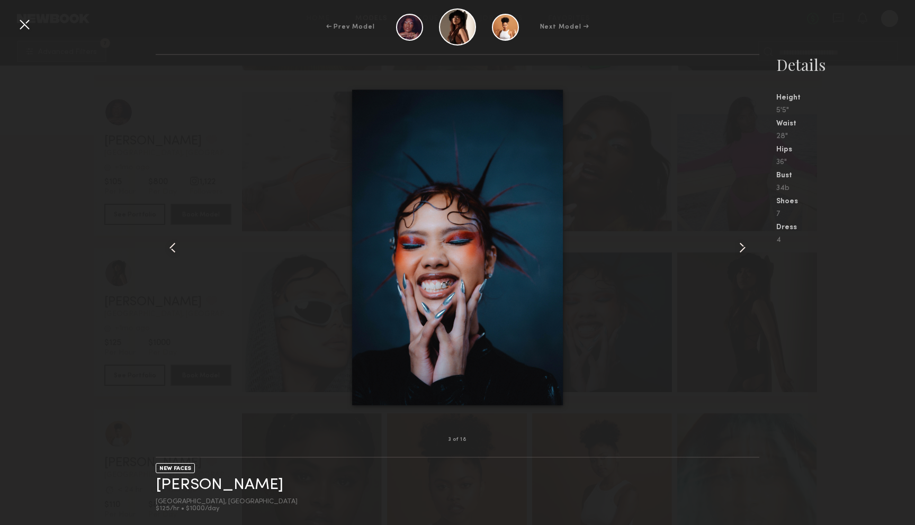
click at [741, 248] on common-icon at bounding box center [742, 247] width 17 height 17
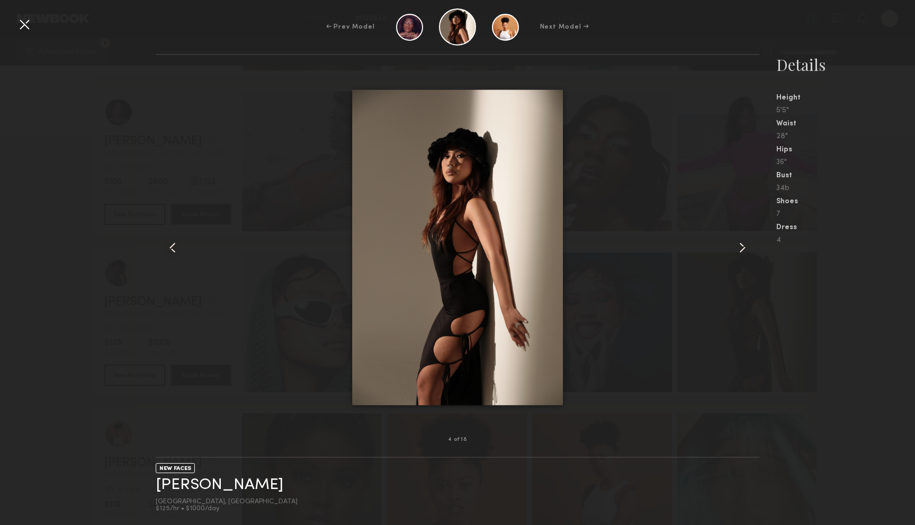
click at [741, 248] on common-icon at bounding box center [742, 247] width 17 height 17
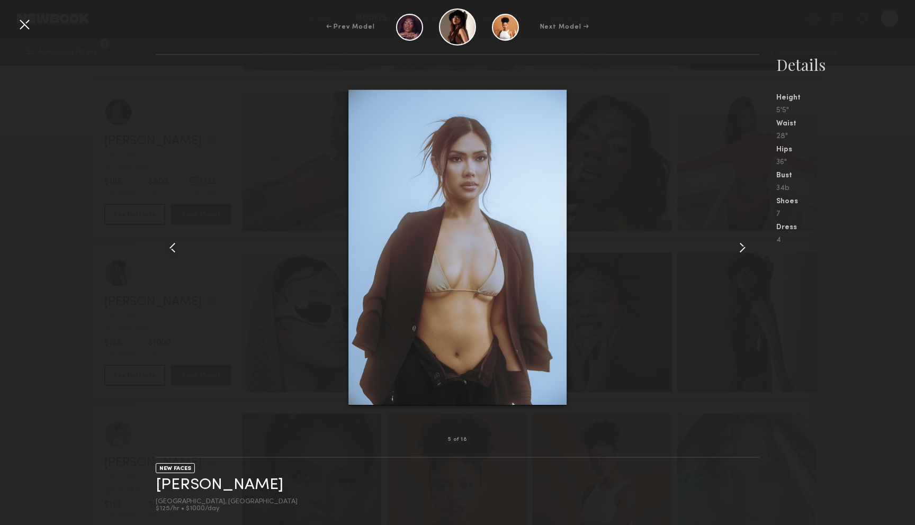
click at [741, 248] on common-icon at bounding box center [742, 247] width 17 height 17
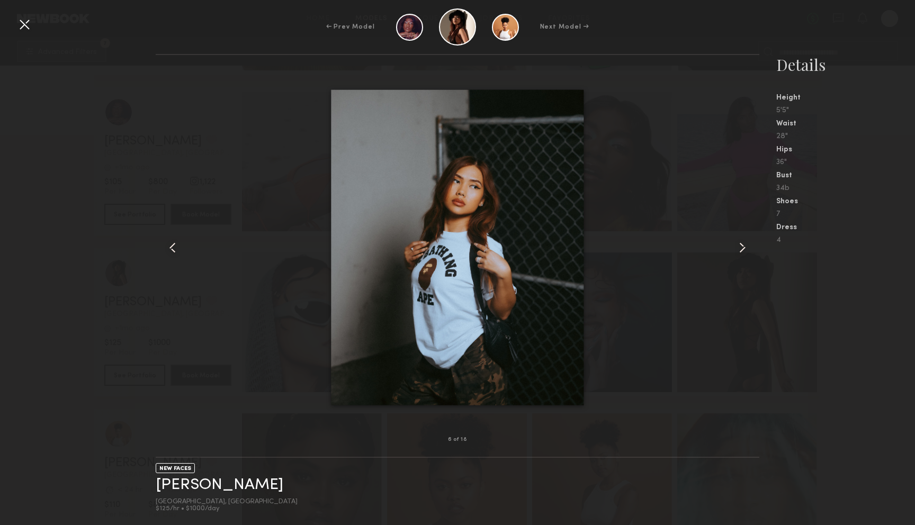
click at [741, 248] on common-icon at bounding box center [742, 247] width 17 height 17
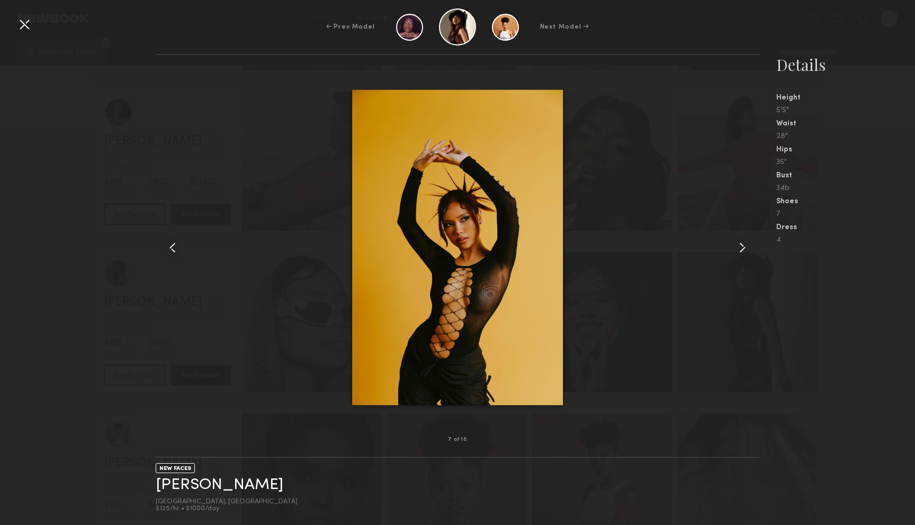
click at [741, 248] on common-icon at bounding box center [742, 247] width 17 height 17
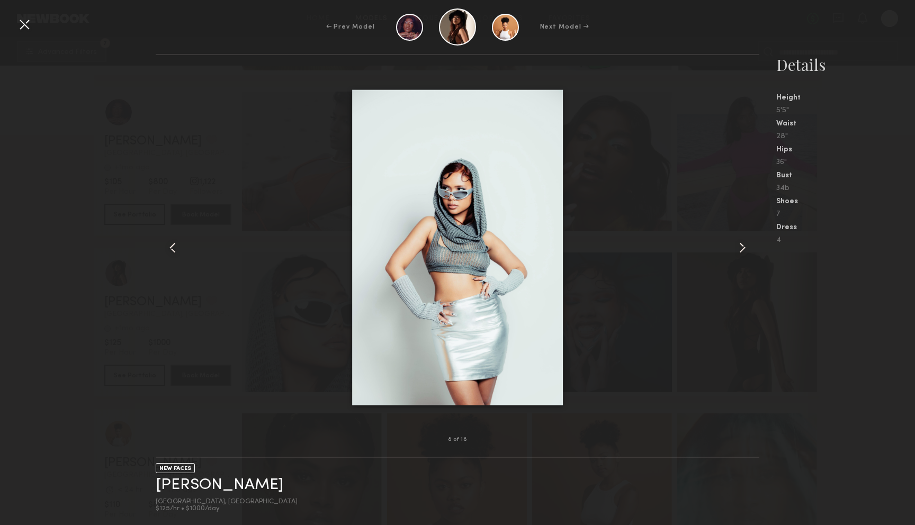
click at [741, 248] on common-icon at bounding box center [742, 247] width 17 height 17
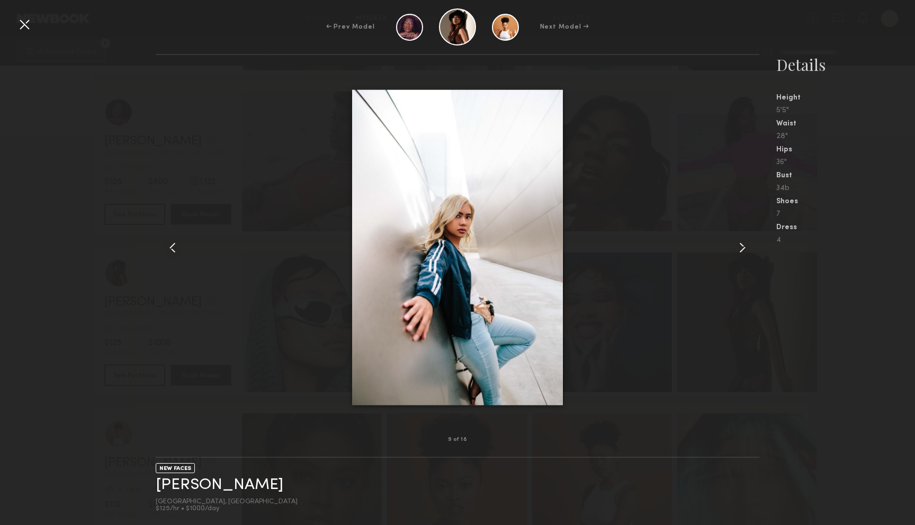
click at [741, 248] on common-icon at bounding box center [742, 247] width 17 height 17
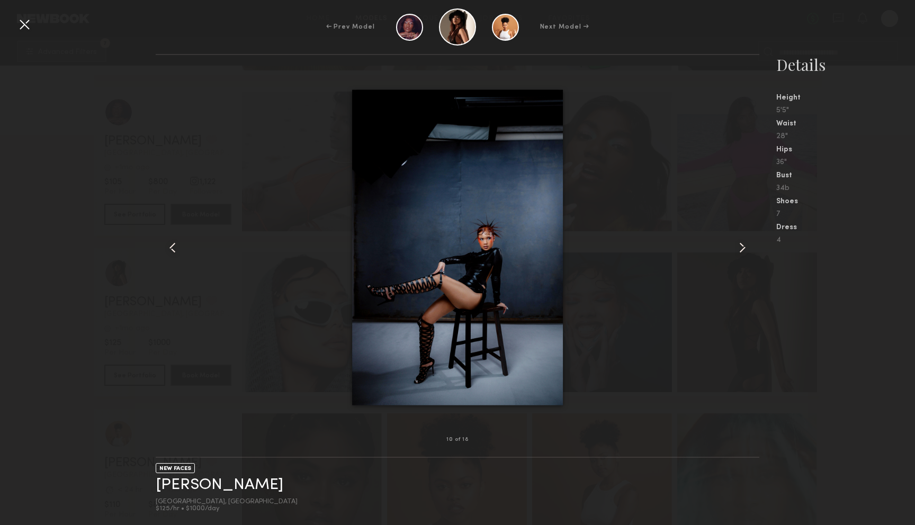
click at [25, 31] on div at bounding box center [24, 24] width 17 height 17
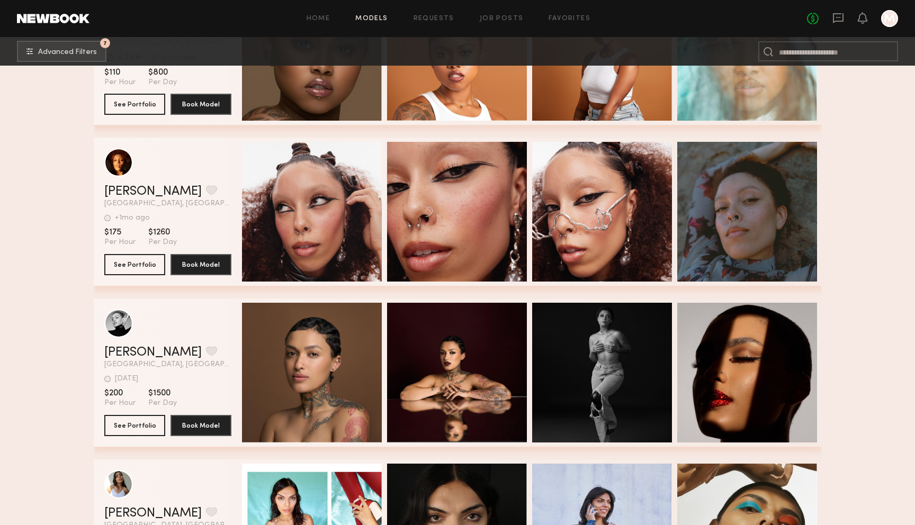
scroll to position [14663, 0]
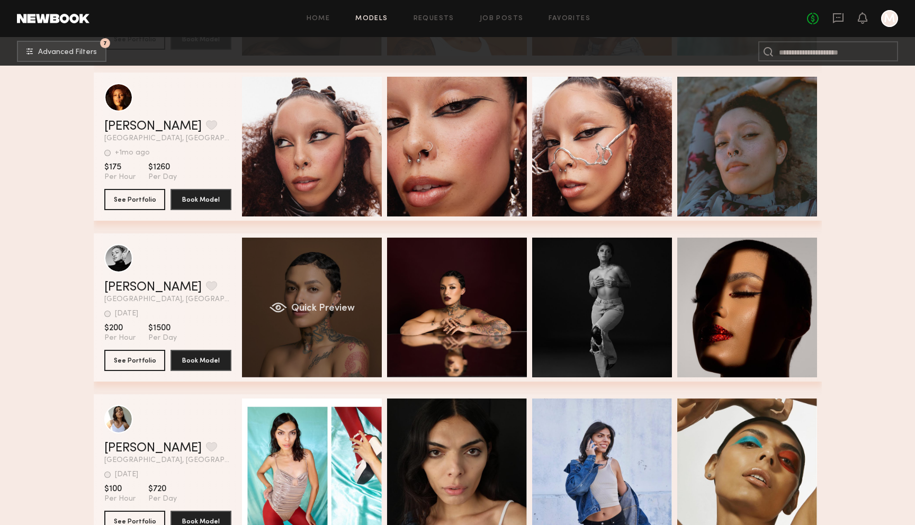
click at [289, 281] on div "Quick Preview" at bounding box center [312, 308] width 140 height 140
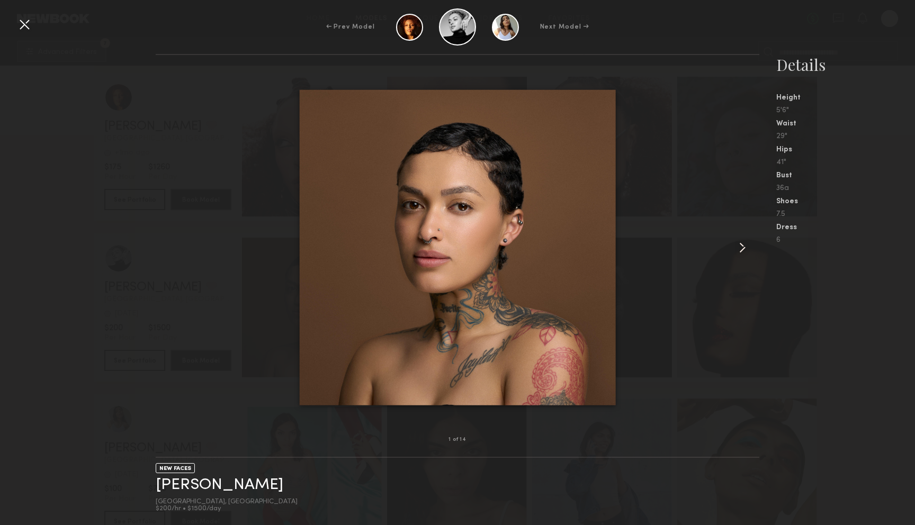
click at [739, 246] on common-icon at bounding box center [742, 247] width 17 height 17
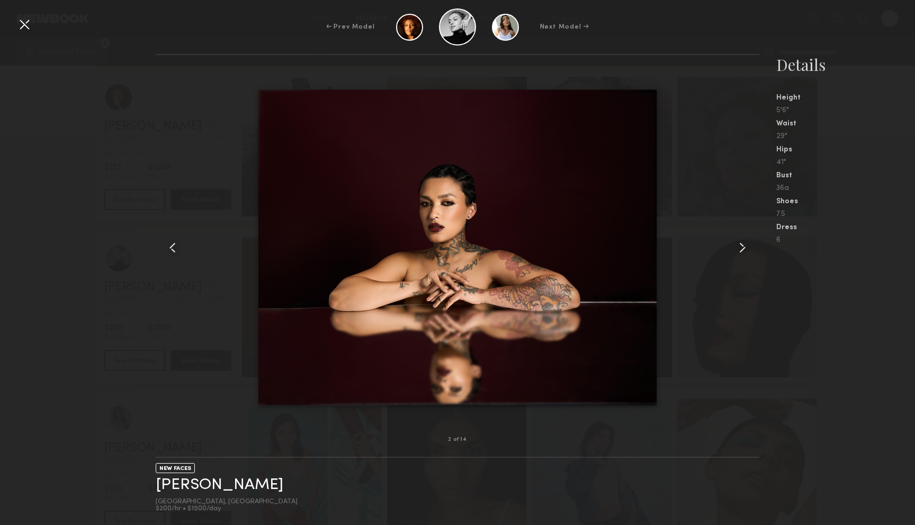
click at [739, 246] on common-icon at bounding box center [742, 247] width 17 height 17
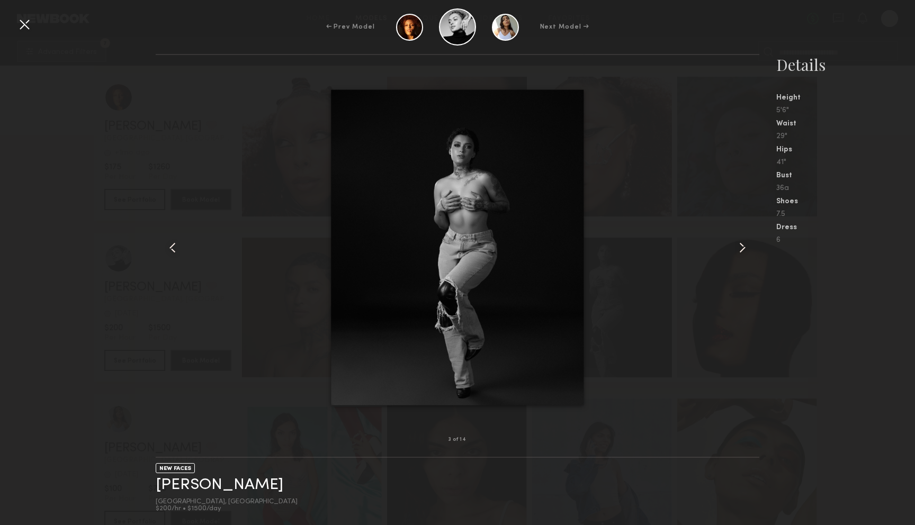
click at [739, 246] on common-icon at bounding box center [742, 247] width 17 height 17
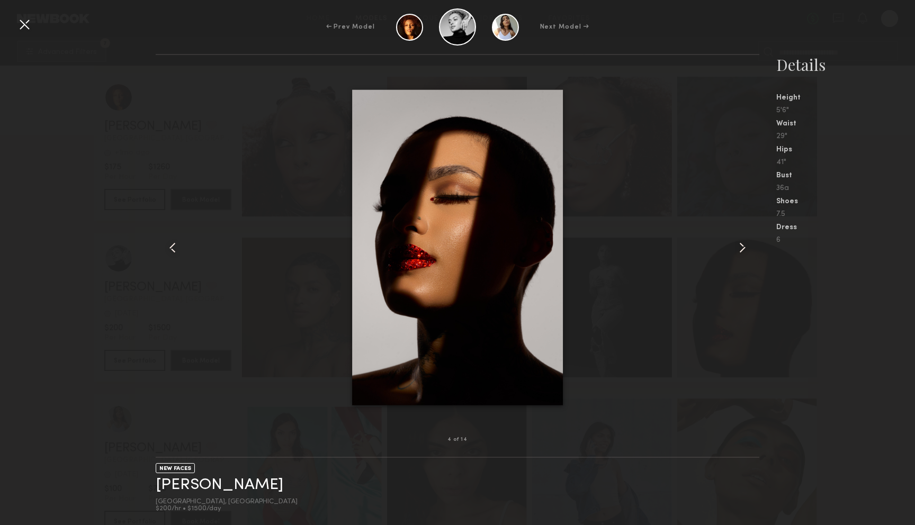
click at [739, 246] on common-icon at bounding box center [742, 247] width 17 height 17
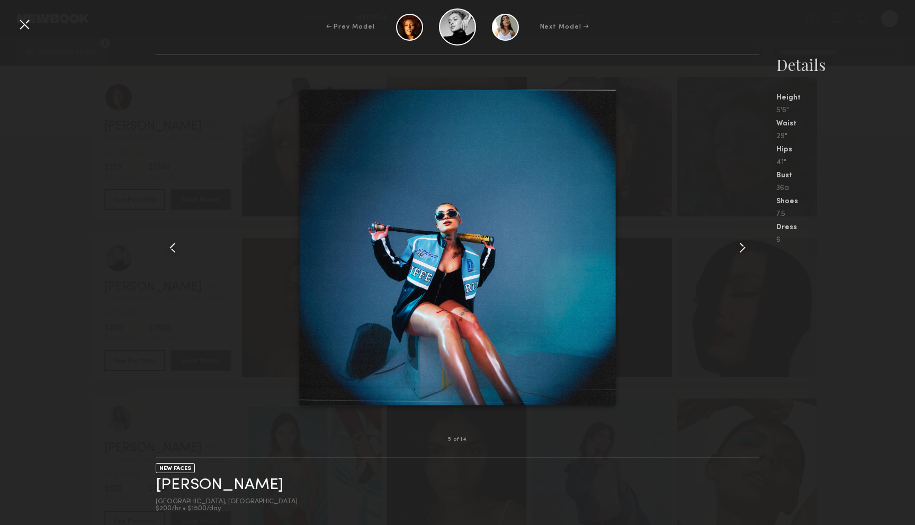
click at [739, 246] on common-icon at bounding box center [742, 247] width 17 height 17
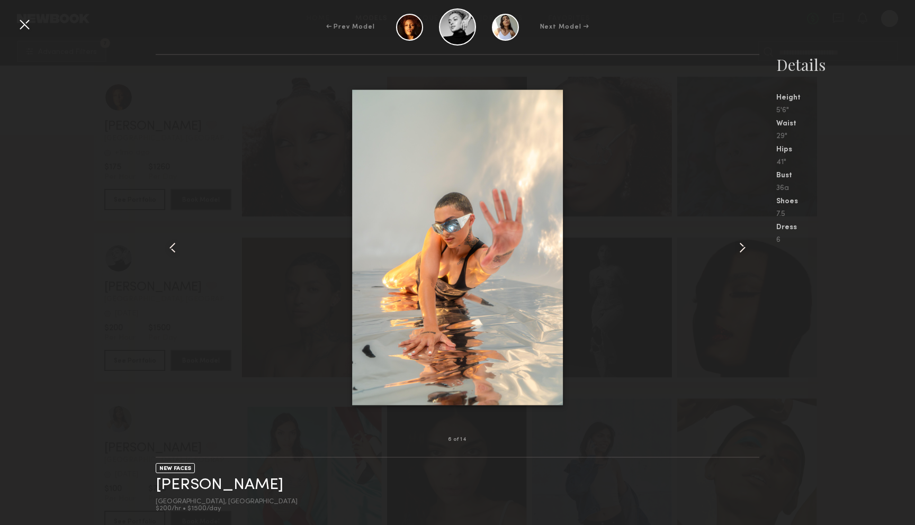
click at [739, 246] on common-icon at bounding box center [742, 247] width 17 height 17
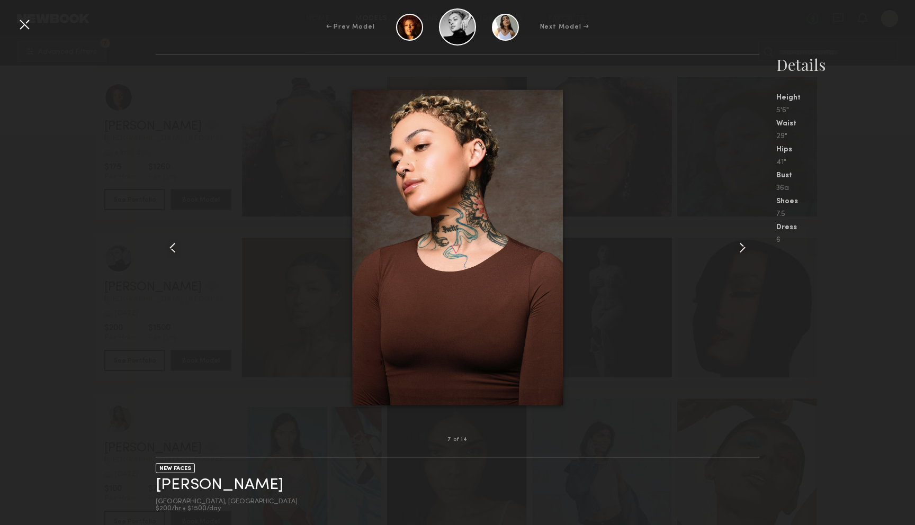
click at [739, 246] on common-icon at bounding box center [742, 247] width 17 height 17
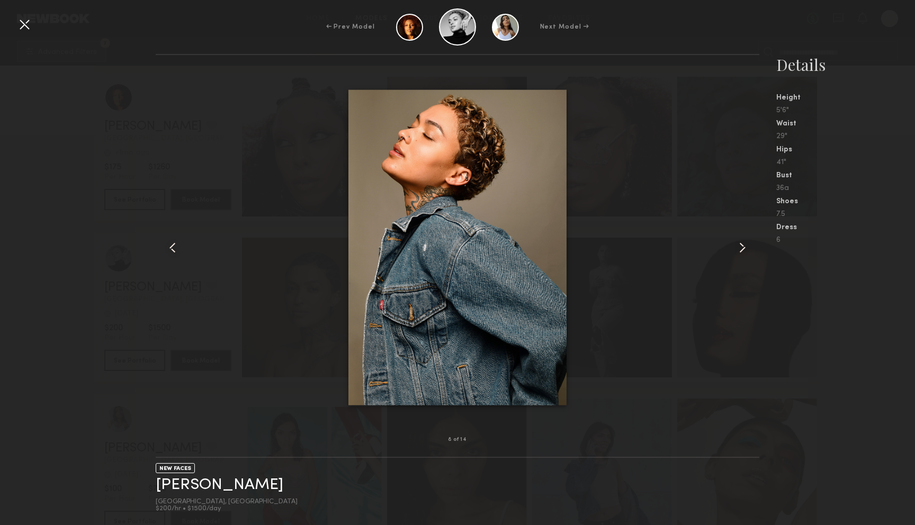
click at [739, 246] on common-icon at bounding box center [742, 247] width 17 height 17
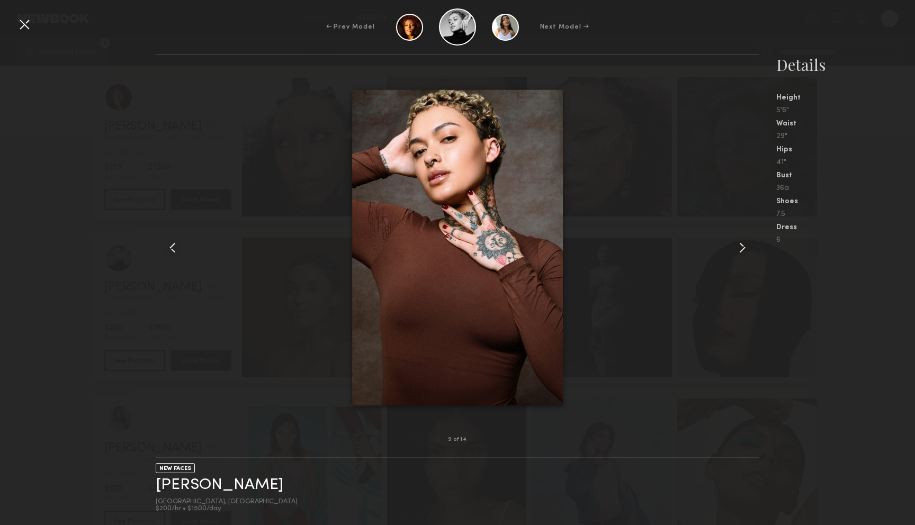
click at [739, 246] on common-icon at bounding box center [742, 247] width 17 height 17
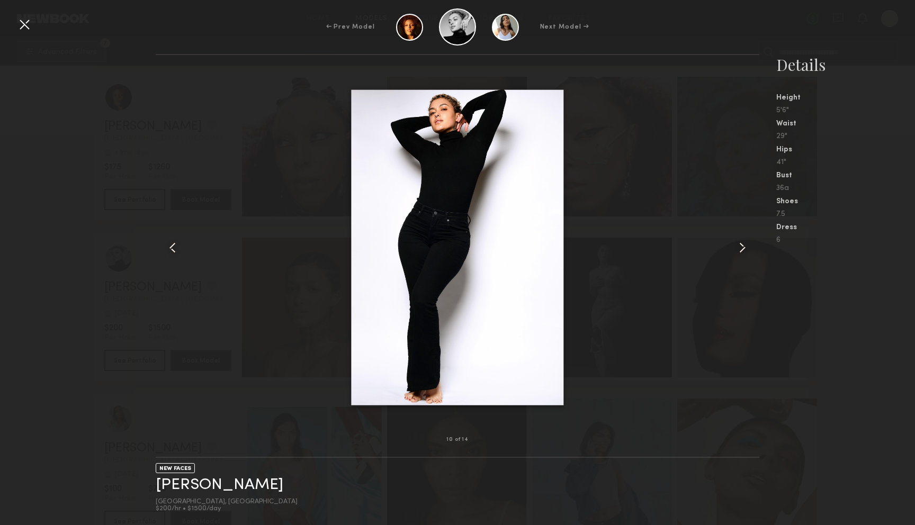
click at [739, 246] on common-icon at bounding box center [742, 247] width 17 height 17
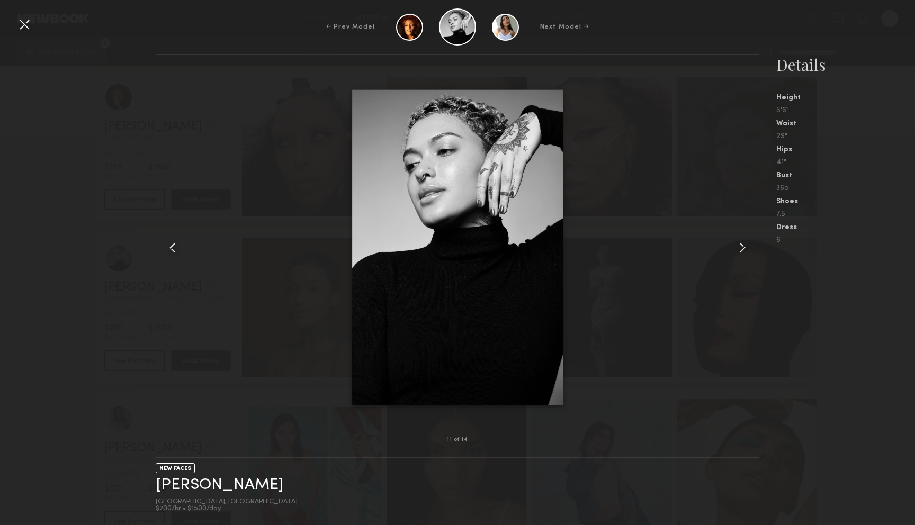
click at [739, 246] on common-icon at bounding box center [742, 247] width 17 height 17
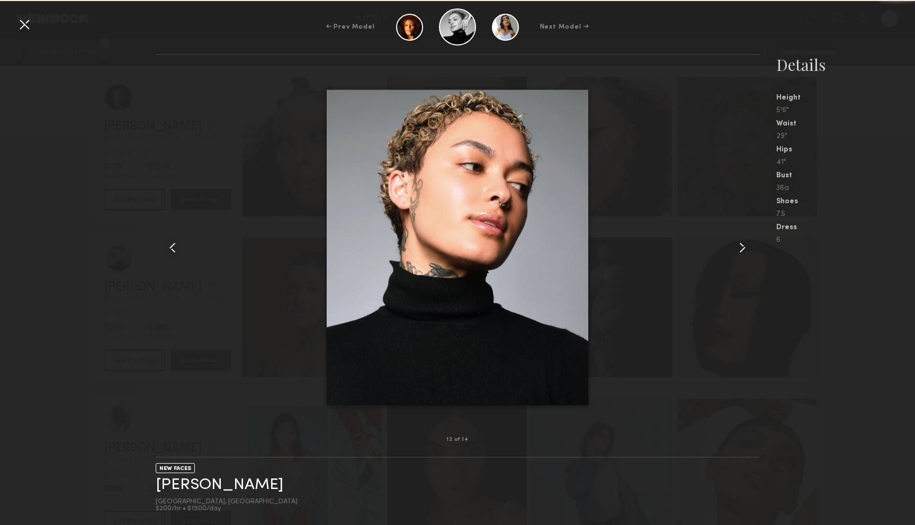
click at [739, 246] on common-icon at bounding box center [742, 247] width 17 height 17
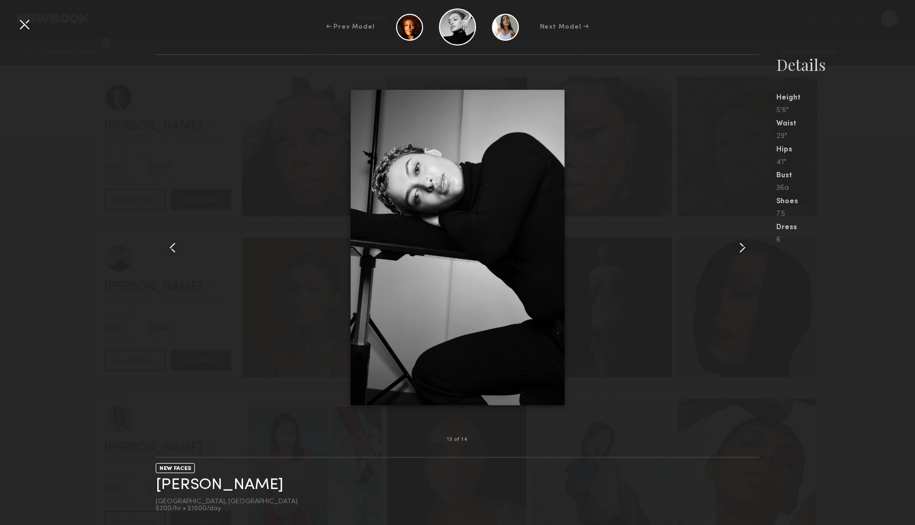
click at [739, 246] on common-icon at bounding box center [742, 247] width 17 height 17
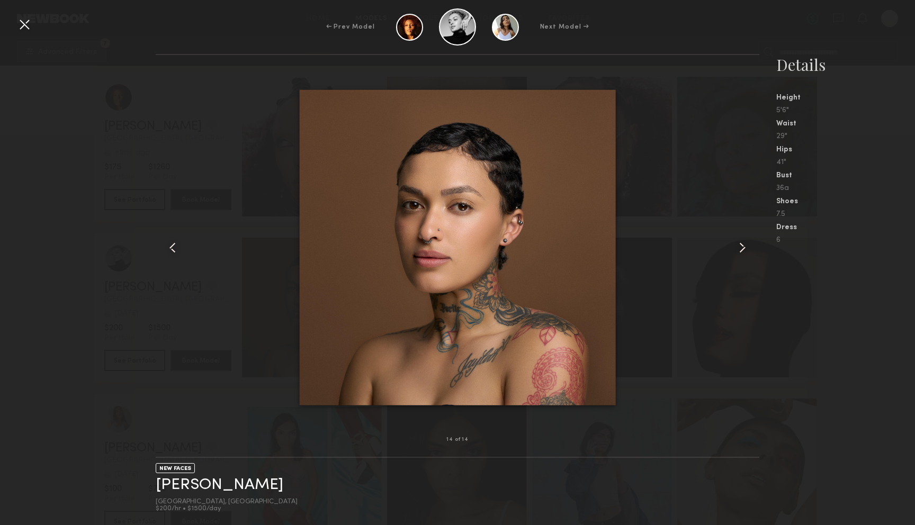
click at [739, 246] on common-icon at bounding box center [742, 247] width 17 height 17
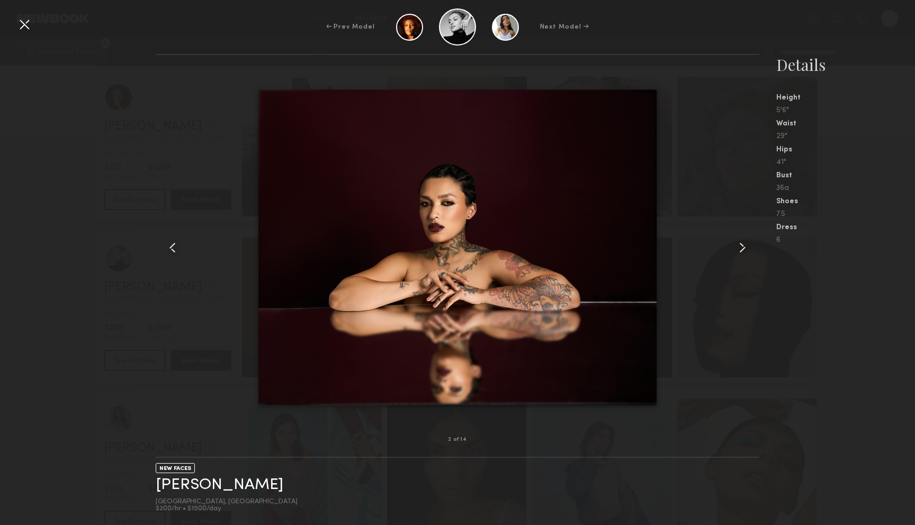
click at [25, 30] on div at bounding box center [24, 24] width 17 height 17
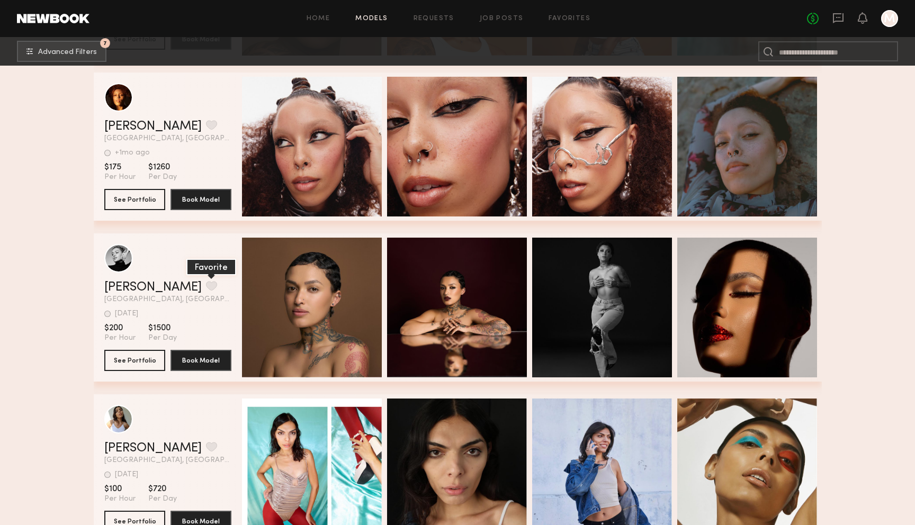
click at [206, 283] on button "grid" at bounding box center [211, 286] width 11 height 10
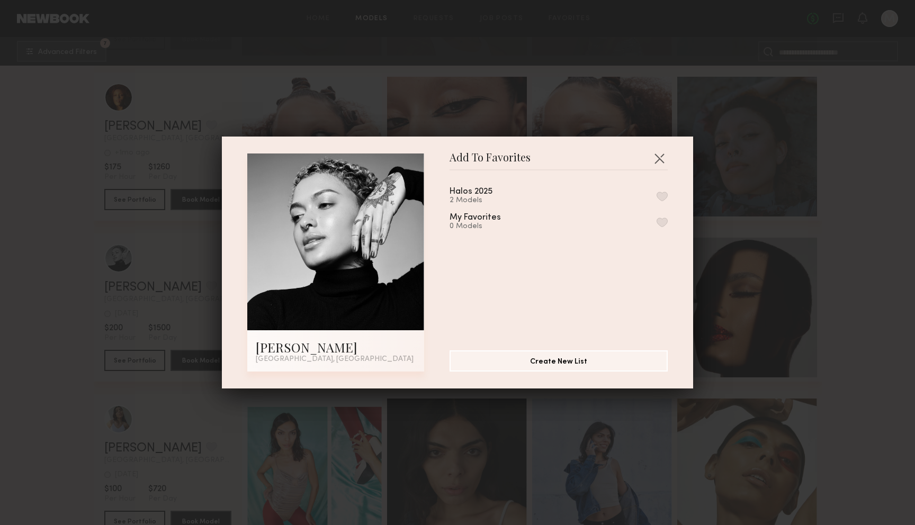
click at [531, 192] on div "Halos 2025 2 Models" at bounding box center [559, 195] width 218 height 17
click at [664, 195] on button "button" at bounding box center [662, 197] width 11 height 10
click at [653, 154] on button "button" at bounding box center [659, 158] width 17 height 17
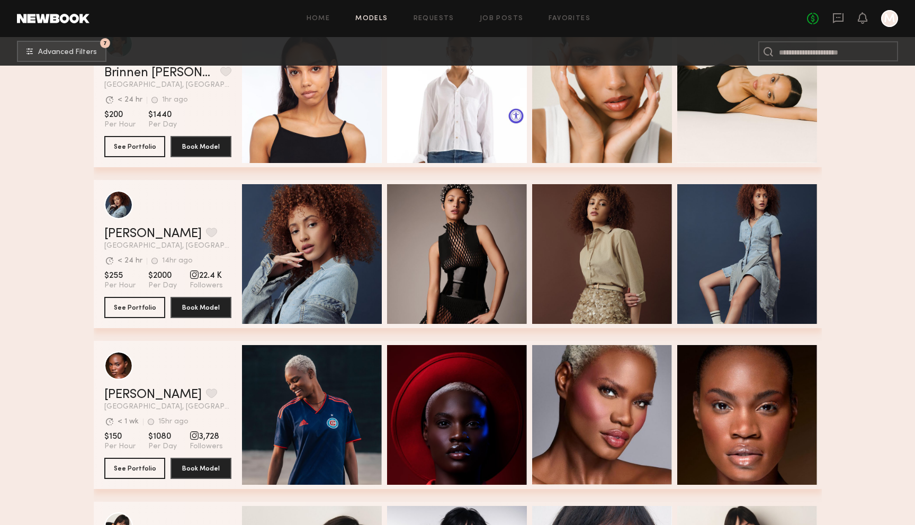
scroll to position [0, 0]
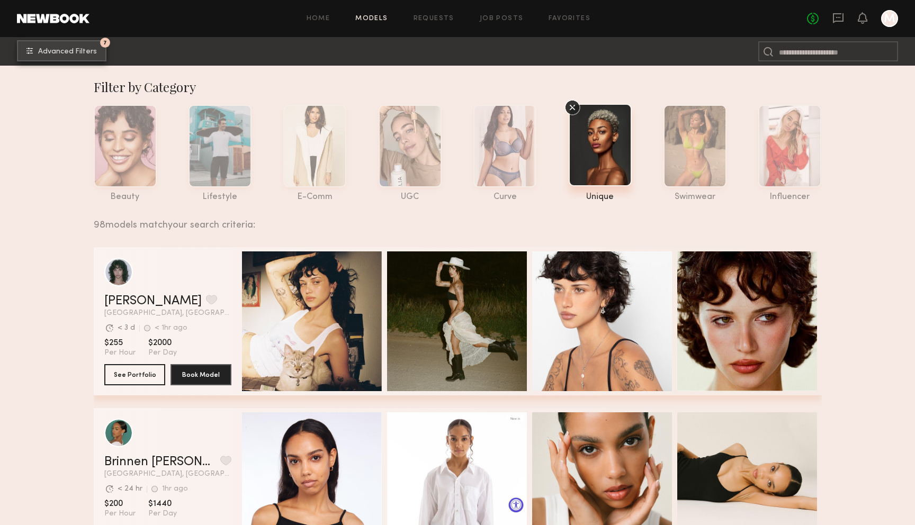
click at [74, 50] on span "Advanced Filters" at bounding box center [67, 51] width 59 height 7
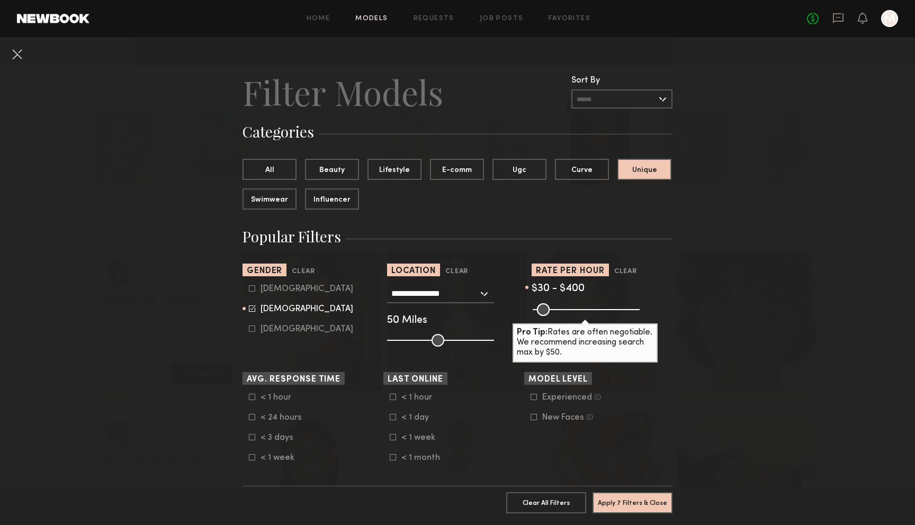
click at [249, 291] on icon at bounding box center [252, 289] width 6 height 6
type input "**"
click at [251, 331] on icon at bounding box center [252, 329] width 6 height 6
click at [251, 312] on icon at bounding box center [252, 309] width 6 height 6
click at [251, 289] on icon at bounding box center [252, 288] width 7 height 7
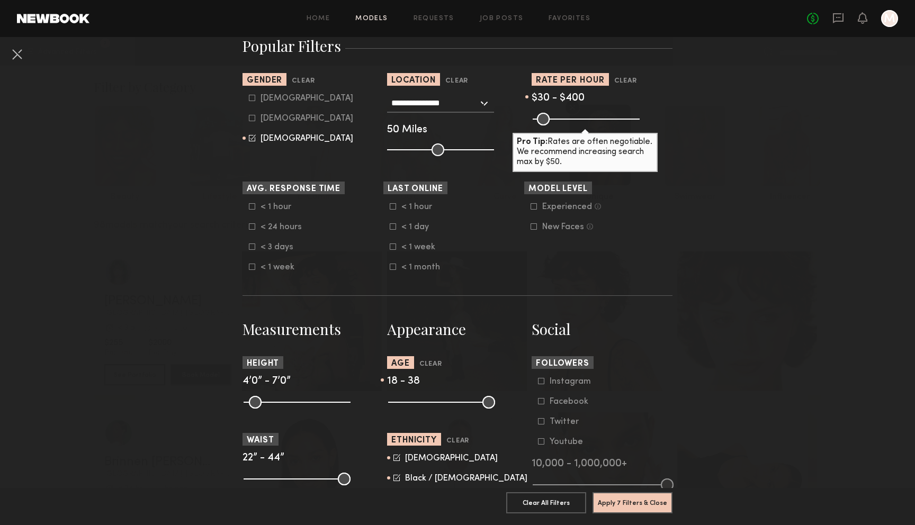
scroll to position [194, 0]
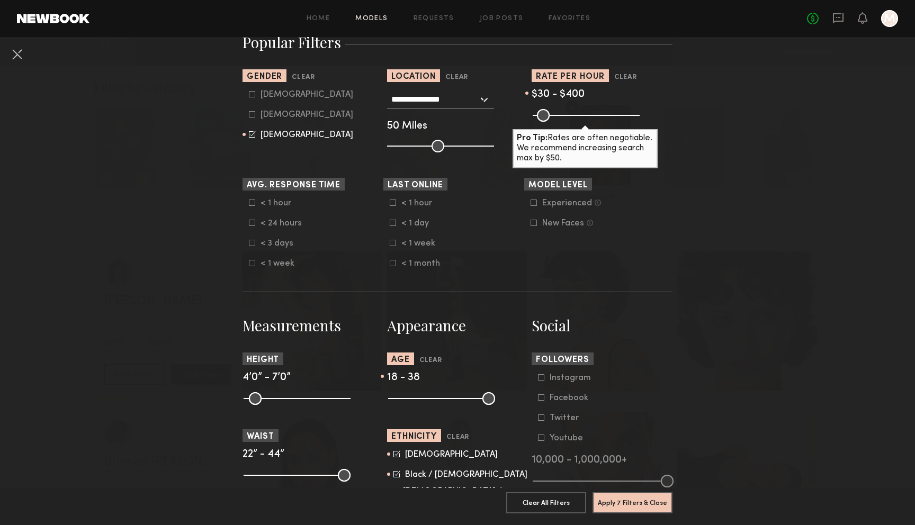
click at [728, 169] on nb-browse-filters "**********" at bounding box center [457, 525] width 915 height 1364
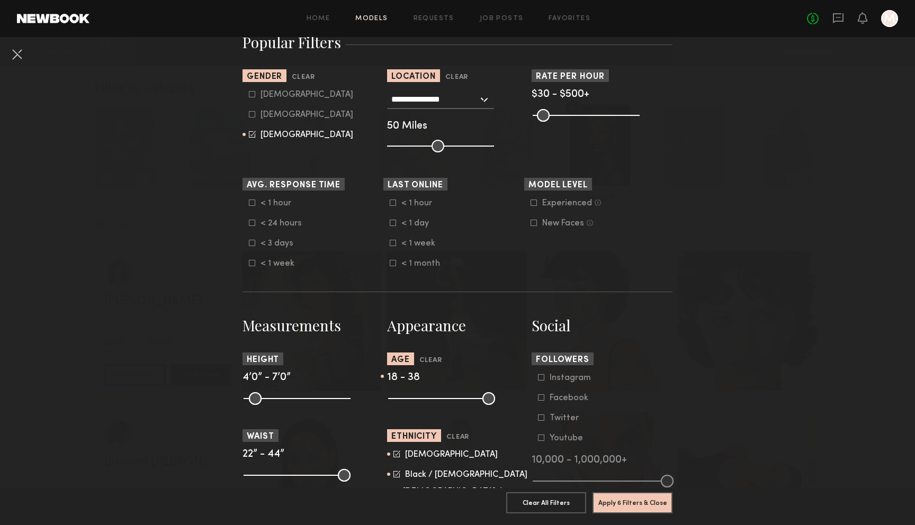
drag, startPoint x: 616, startPoint y: 117, endPoint x: 637, endPoint y: 116, distance: 20.7
type input "***"
click at [637, 116] on input "range" at bounding box center [586, 115] width 107 height 13
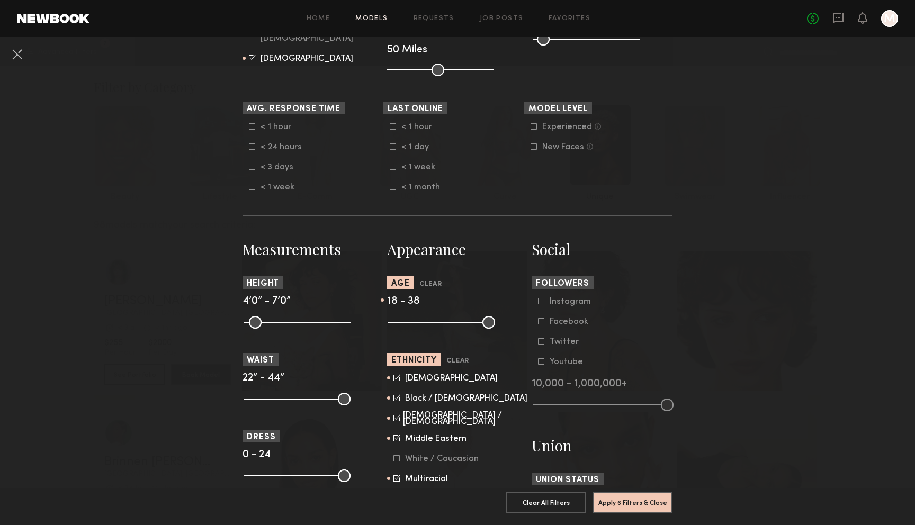
scroll to position [328, 0]
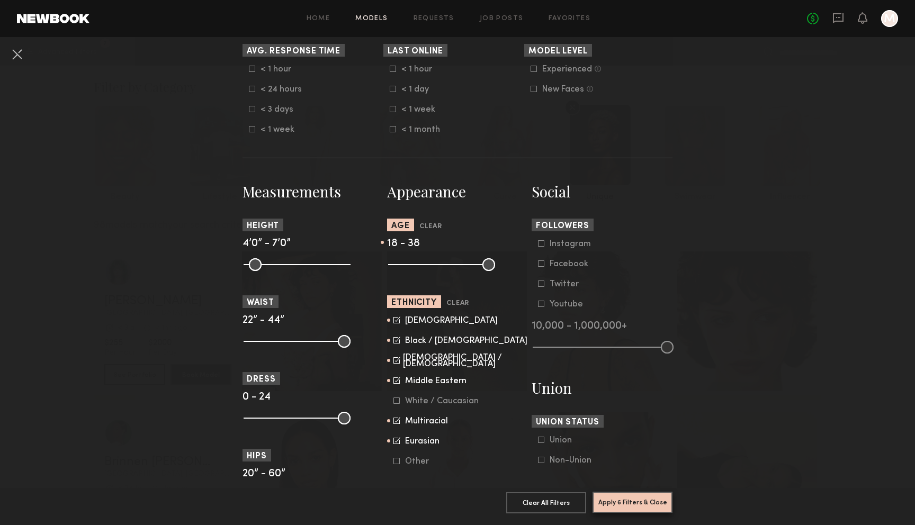
click at [633, 500] on button "Apply 6 Filters & Close" at bounding box center [633, 502] width 80 height 21
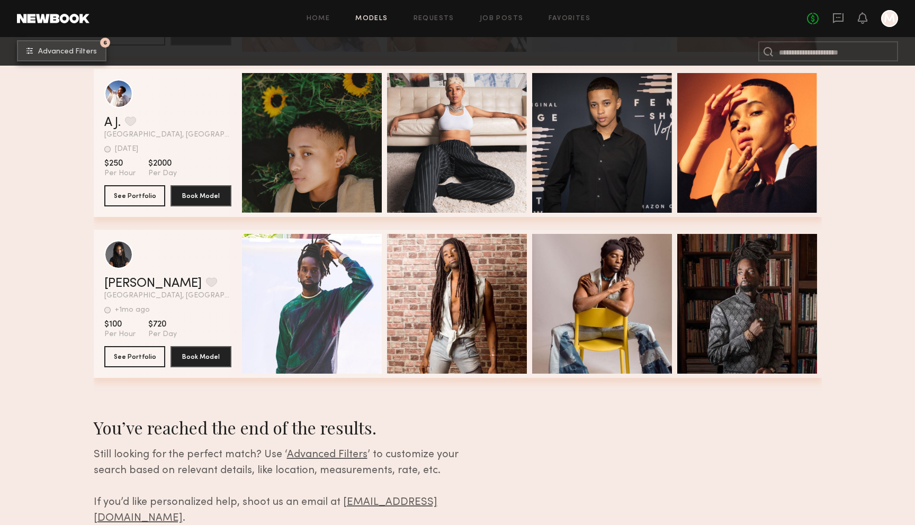
scroll to position [1467, 0]
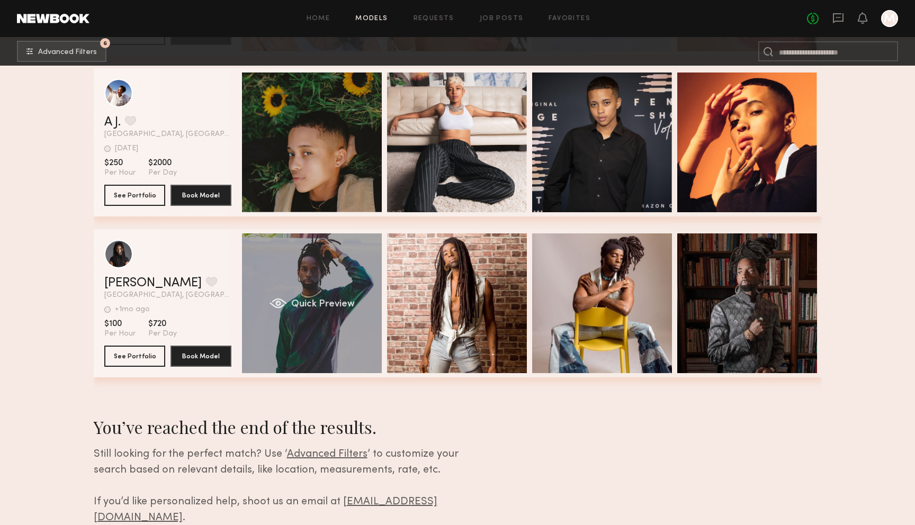
click at [316, 275] on div "Quick Preview" at bounding box center [312, 304] width 140 height 140
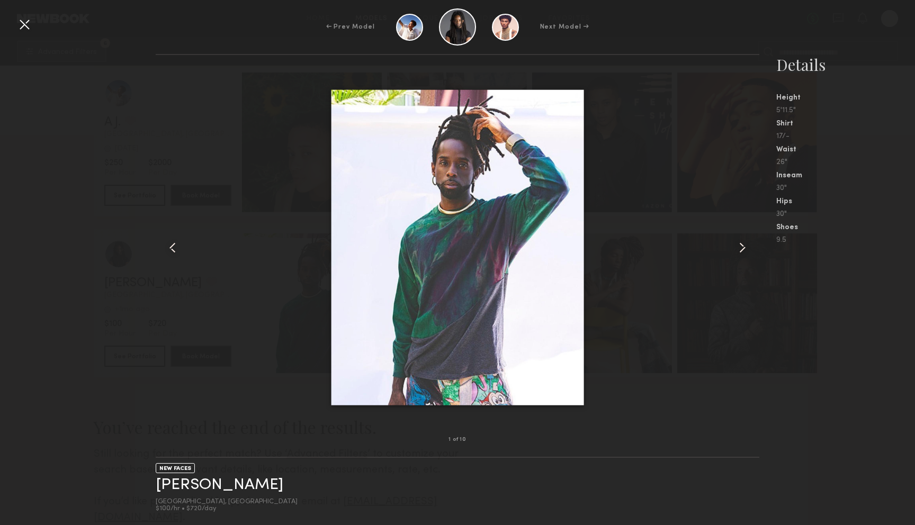
click at [732, 251] on div at bounding box center [458, 247] width 604 height 351
click at [741, 244] on common-icon at bounding box center [742, 247] width 17 height 17
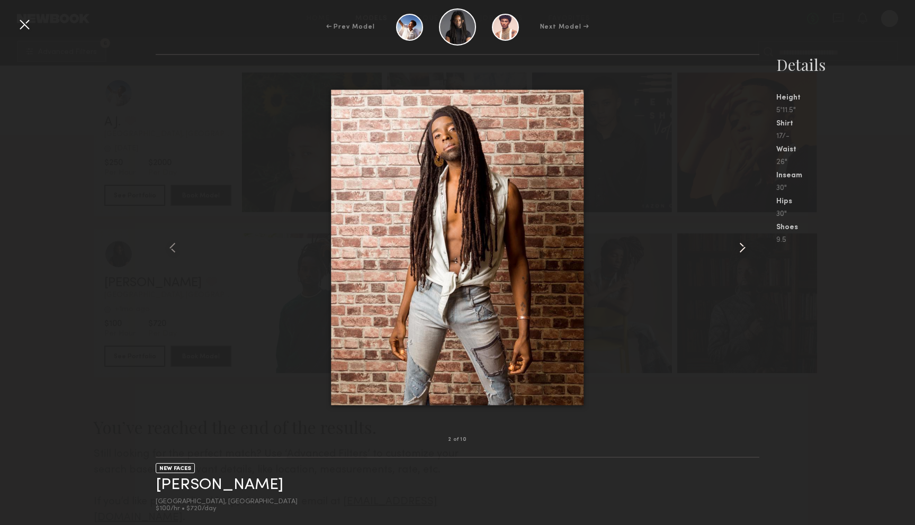
click at [741, 244] on common-icon at bounding box center [742, 247] width 17 height 17
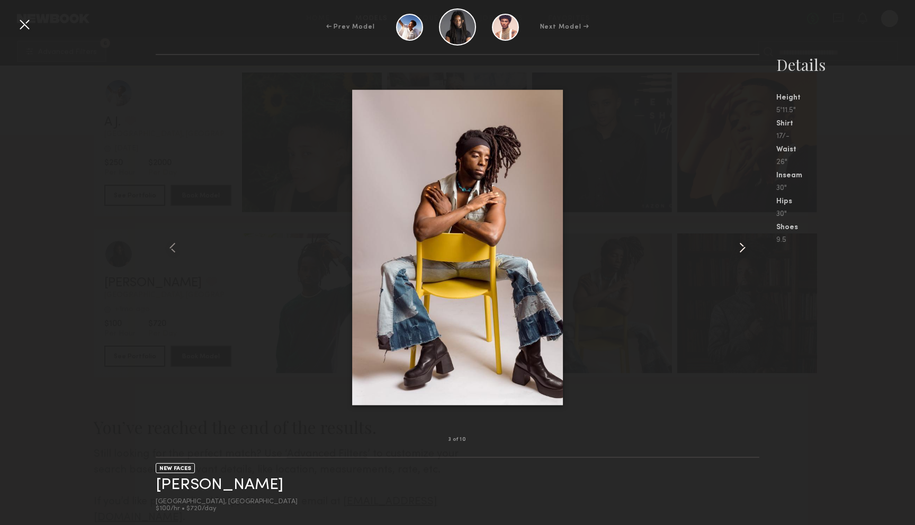
click at [741, 244] on common-icon at bounding box center [742, 247] width 17 height 17
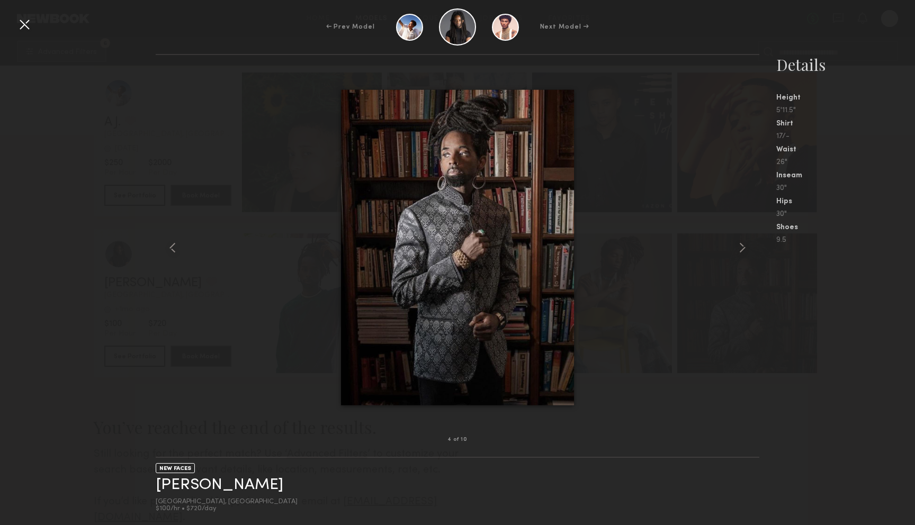
click at [30, 26] on div at bounding box center [24, 24] width 17 height 17
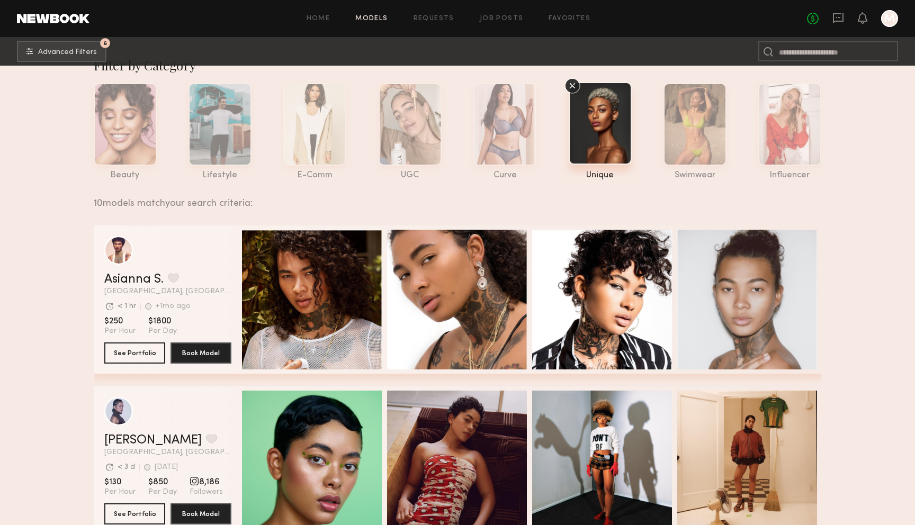
scroll to position [0, 0]
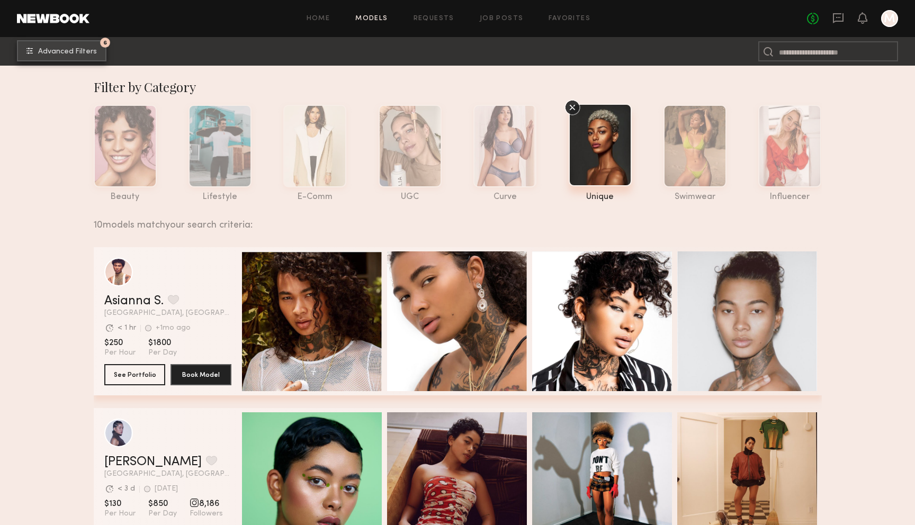
click at [74, 57] on button "6 Advanced Filters" at bounding box center [61, 50] width 89 height 21
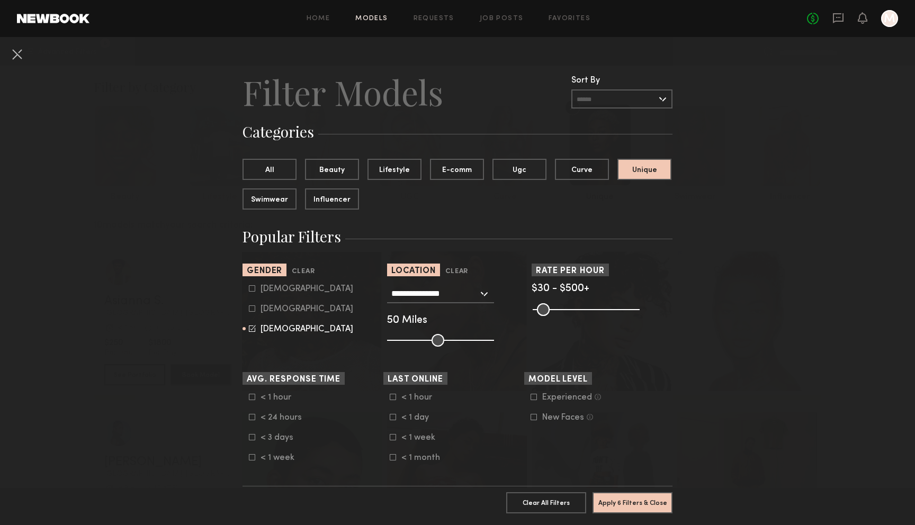
click at [250, 287] on icon at bounding box center [252, 288] width 6 height 6
click at [250, 328] on icon at bounding box center [252, 328] width 7 height 7
type input "*"
click at [649, 498] on button "Apply 6 Filters & Close" at bounding box center [633, 502] width 80 height 21
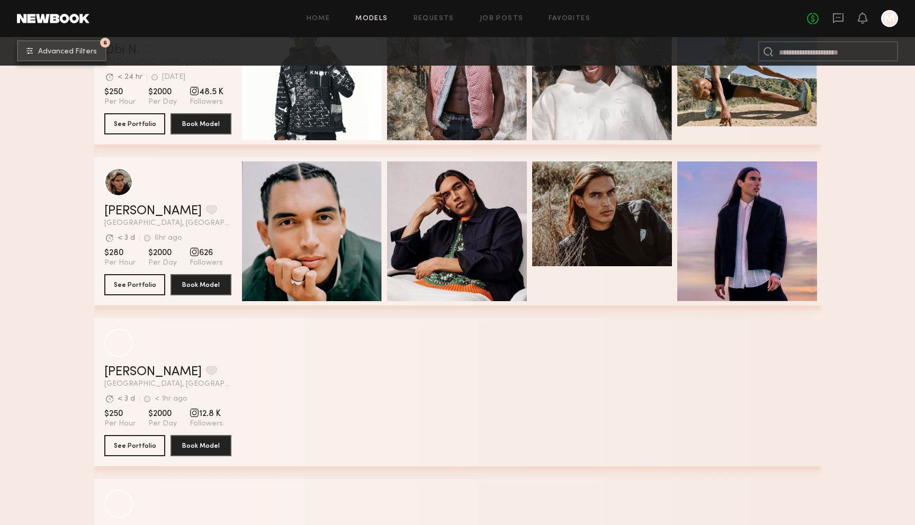
scroll to position [659, 0]
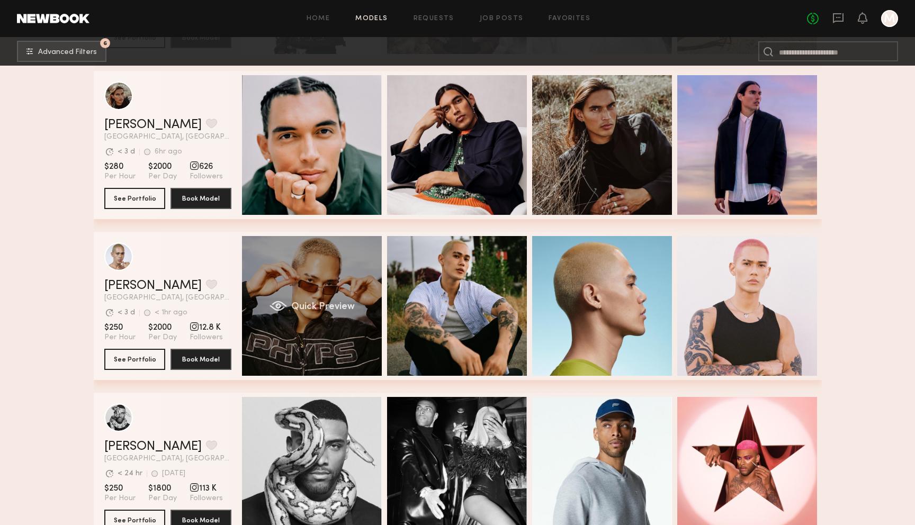
click at [330, 337] on div "Quick Preview" at bounding box center [312, 306] width 140 height 140
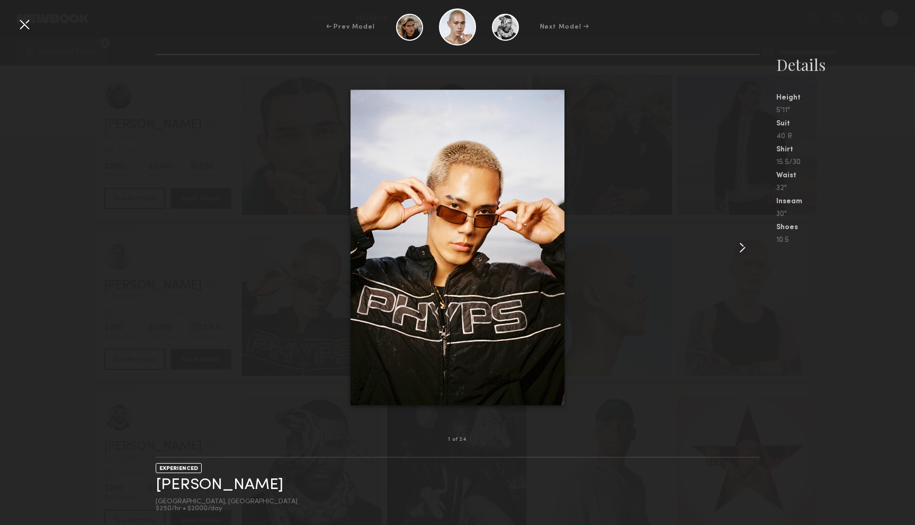
click at [741, 249] on common-icon at bounding box center [742, 247] width 17 height 17
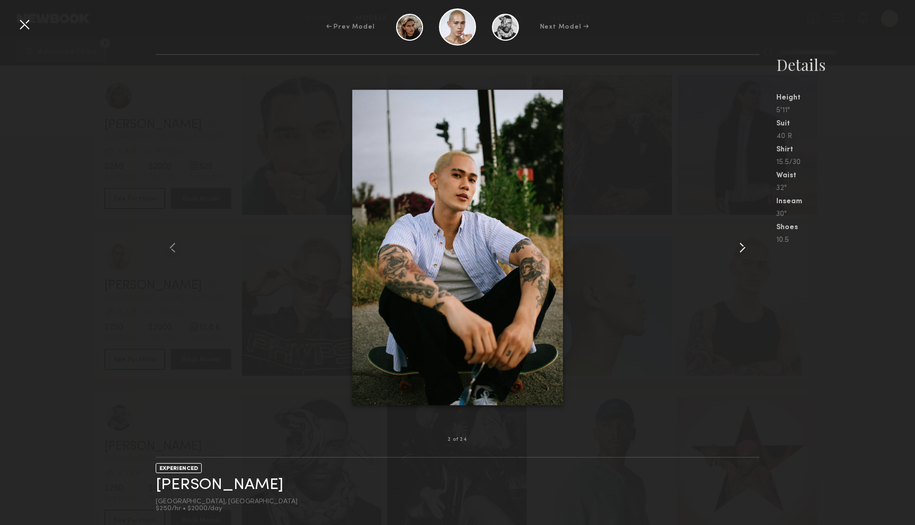
click at [741, 249] on common-icon at bounding box center [742, 247] width 17 height 17
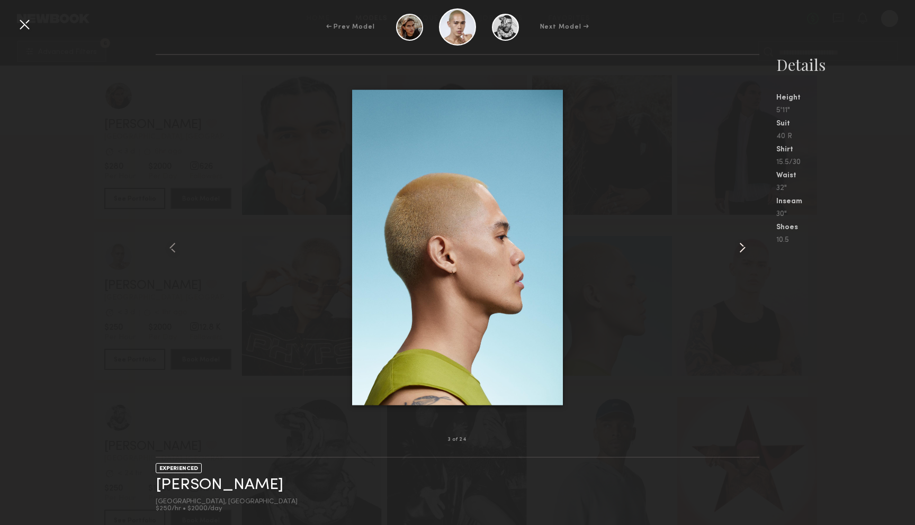
click at [741, 249] on common-icon at bounding box center [742, 247] width 17 height 17
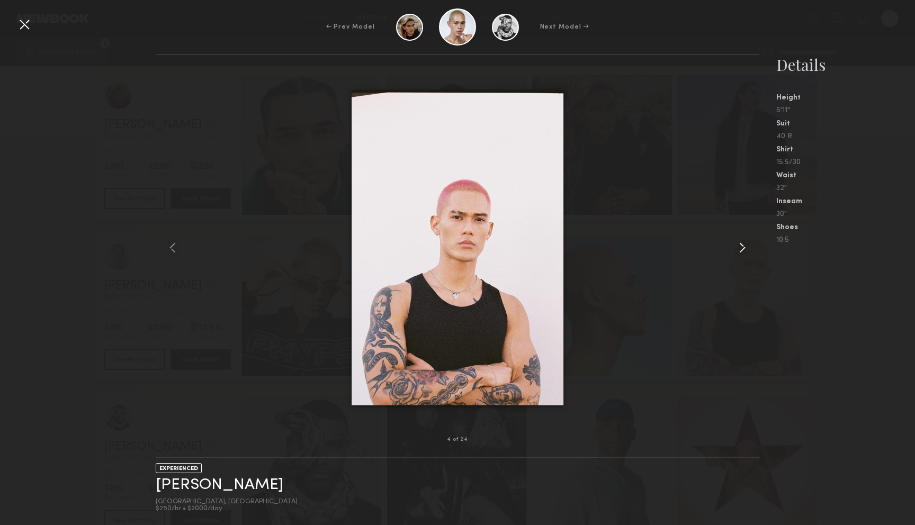
click at [741, 249] on common-icon at bounding box center [742, 247] width 17 height 17
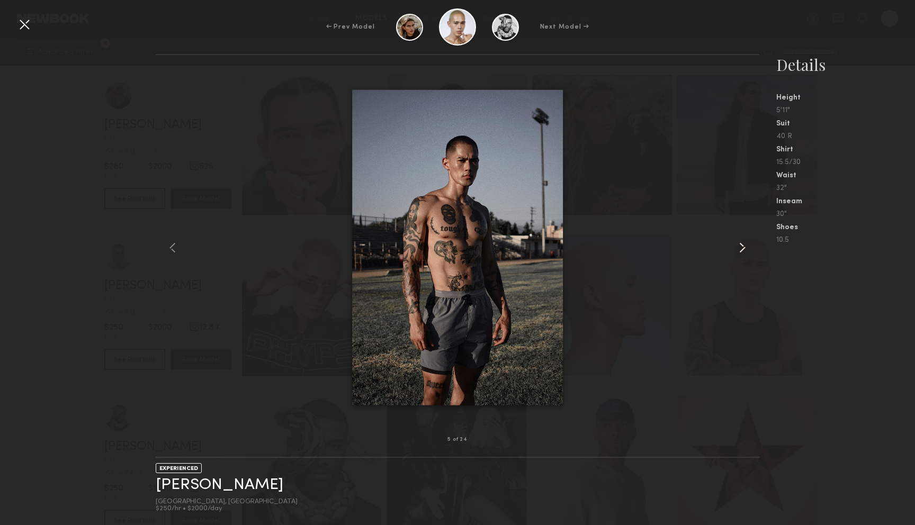
click at [741, 249] on common-icon at bounding box center [742, 247] width 17 height 17
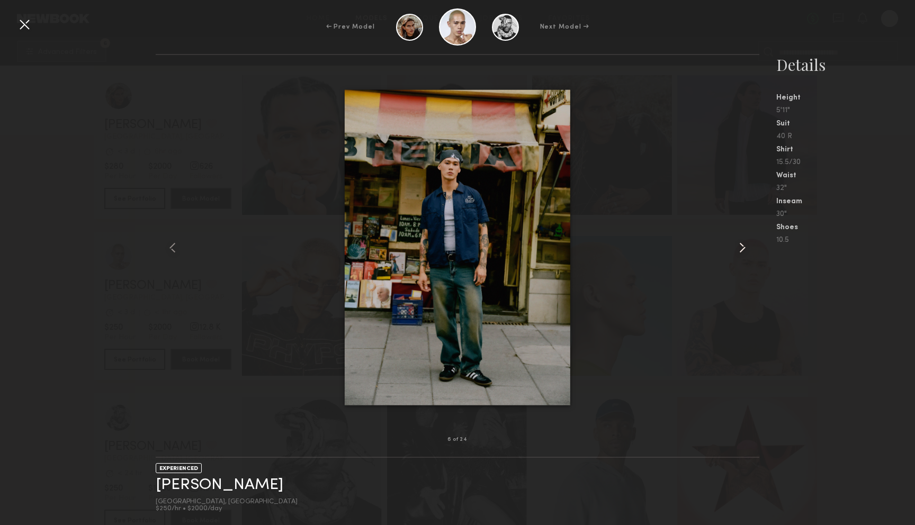
click at [741, 249] on common-icon at bounding box center [742, 247] width 17 height 17
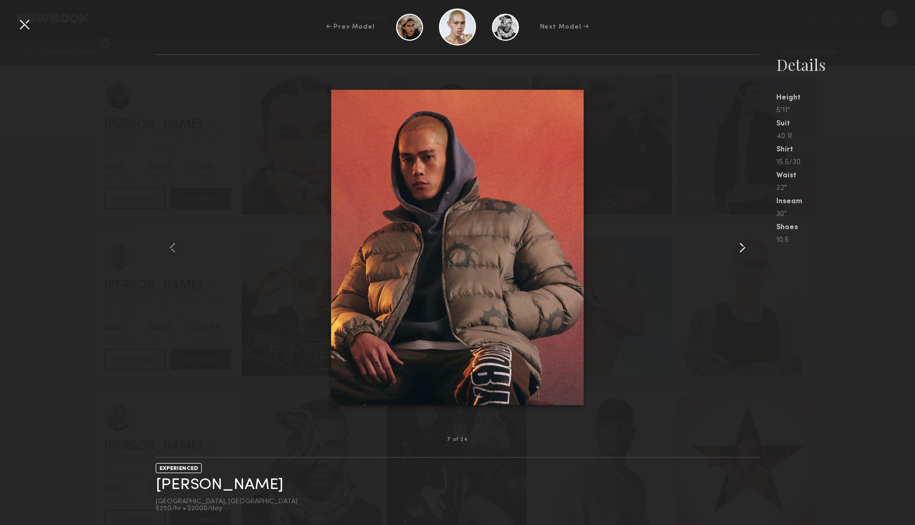
click at [741, 249] on common-icon at bounding box center [742, 247] width 17 height 17
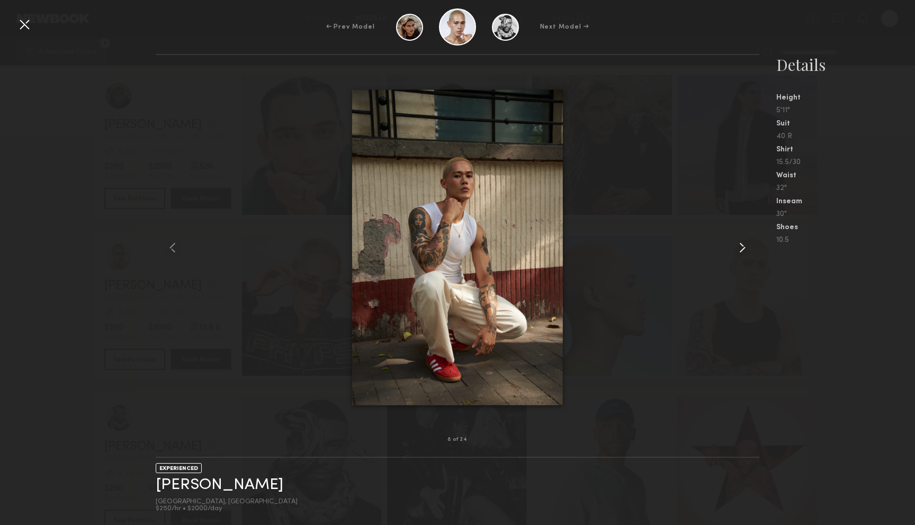
click at [741, 249] on common-icon at bounding box center [742, 247] width 17 height 17
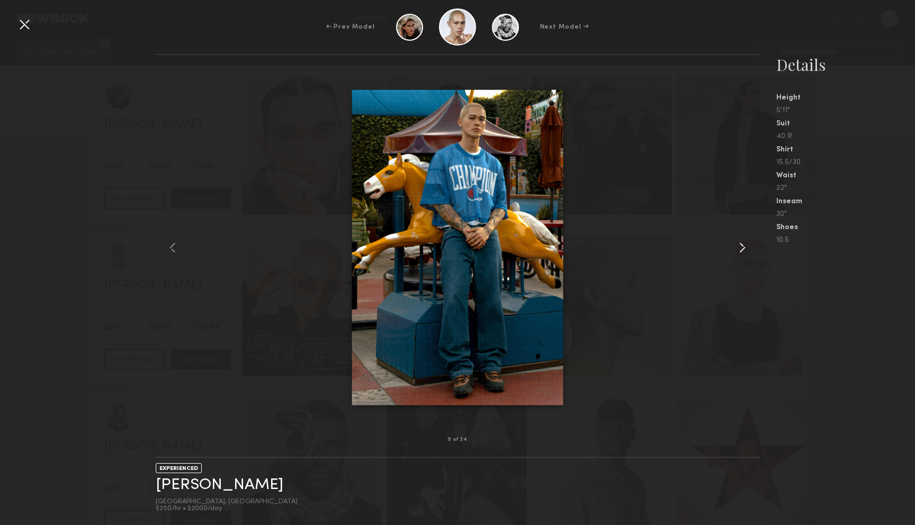
click at [741, 249] on common-icon at bounding box center [742, 247] width 17 height 17
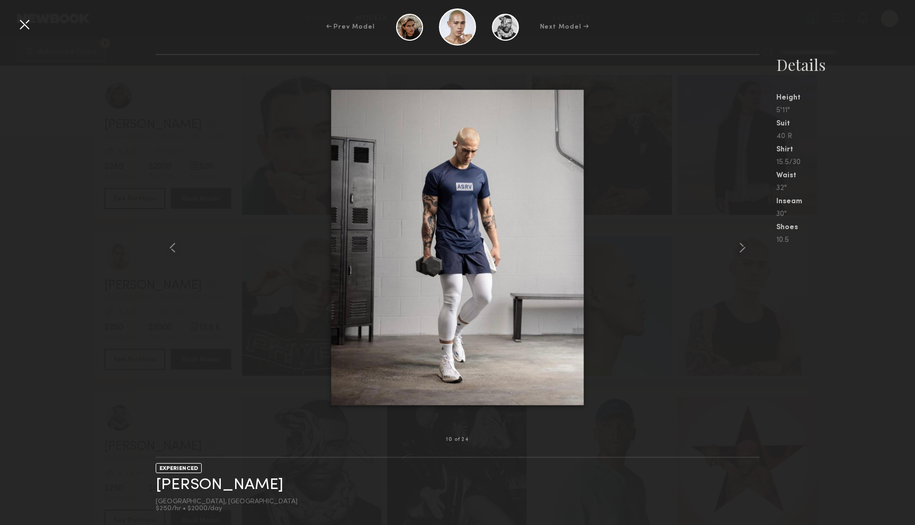
click at [21, 29] on div at bounding box center [24, 24] width 17 height 17
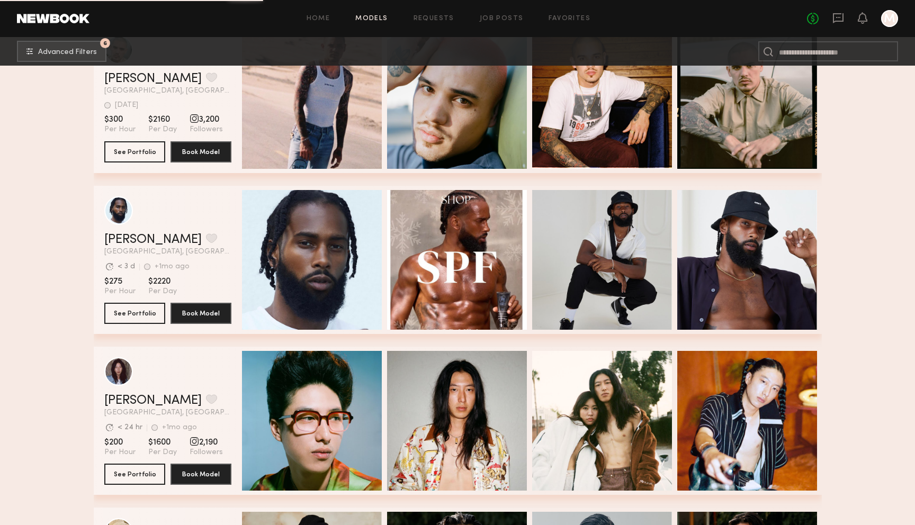
scroll to position [3058, 0]
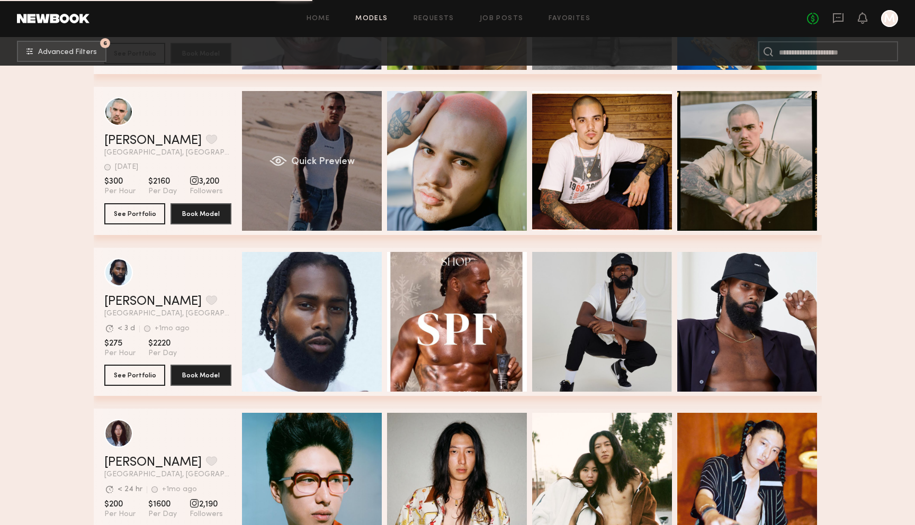
click at [301, 144] on div "Quick Preview" at bounding box center [312, 161] width 140 height 140
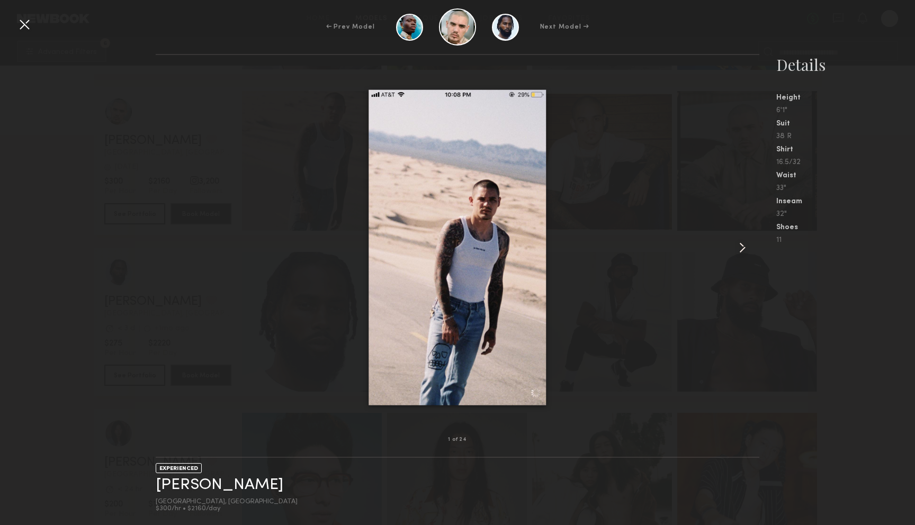
click at [743, 252] on common-icon at bounding box center [742, 247] width 17 height 17
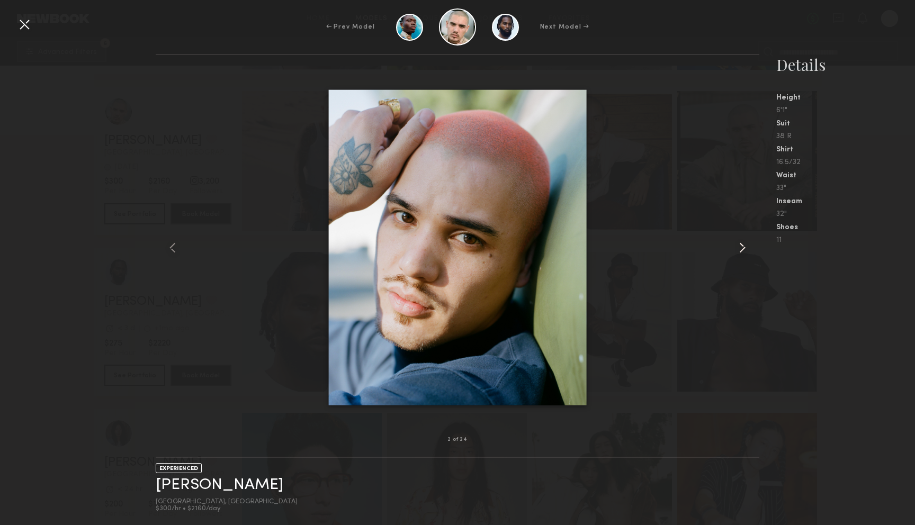
click at [743, 252] on common-icon at bounding box center [742, 247] width 17 height 17
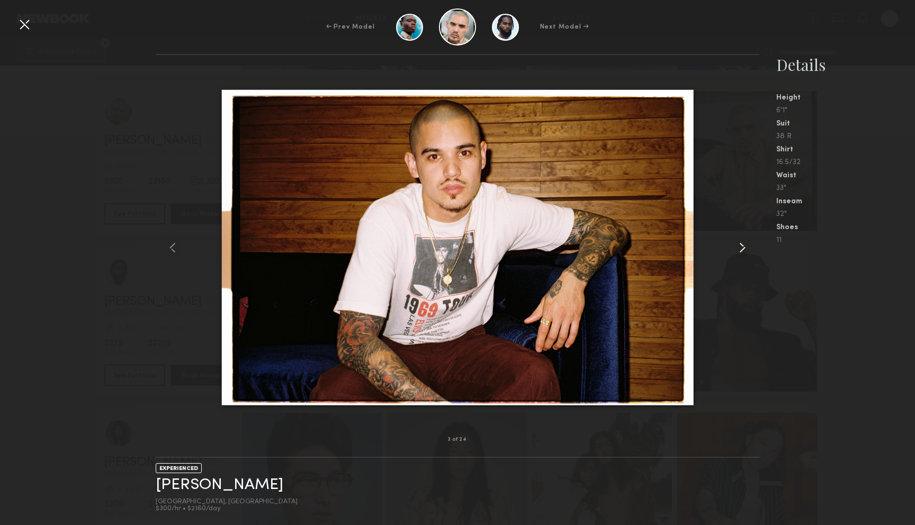
click at [743, 252] on common-icon at bounding box center [742, 247] width 17 height 17
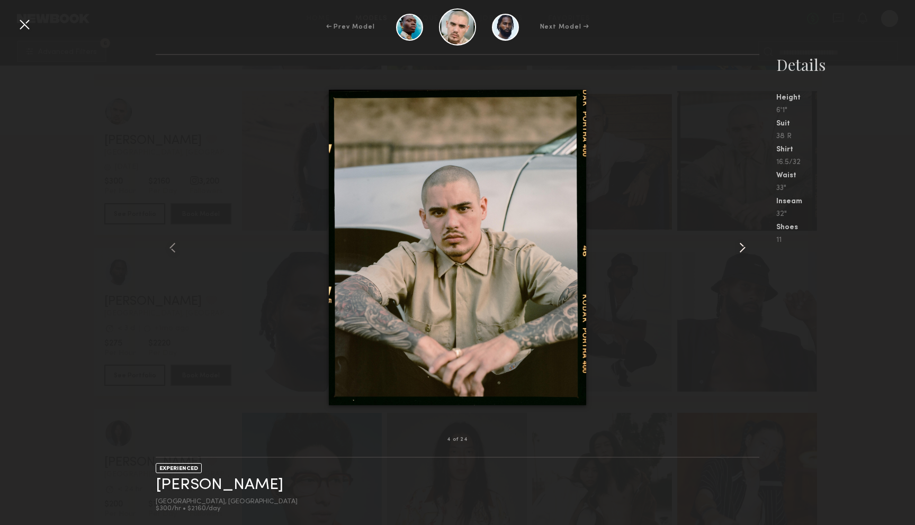
click at [743, 252] on common-icon at bounding box center [742, 247] width 17 height 17
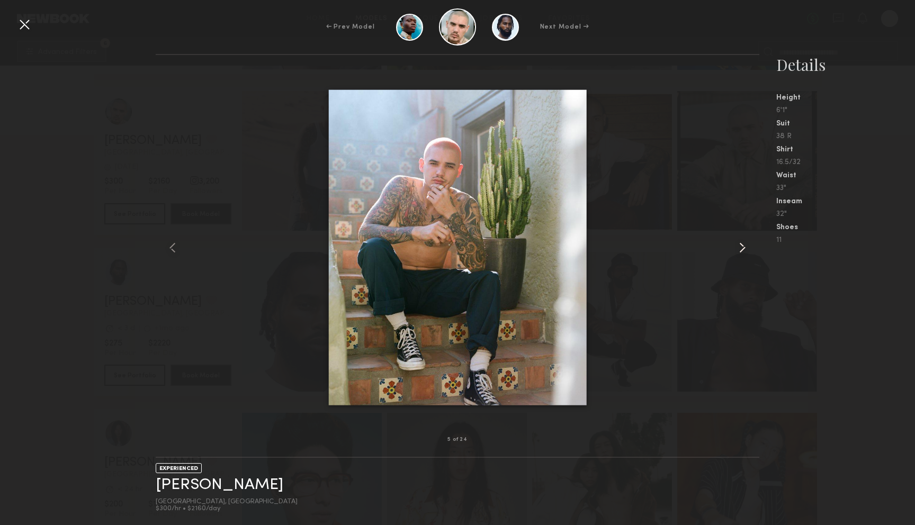
click at [746, 253] on common-icon at bounding box center [742, 247] width 17 height 17
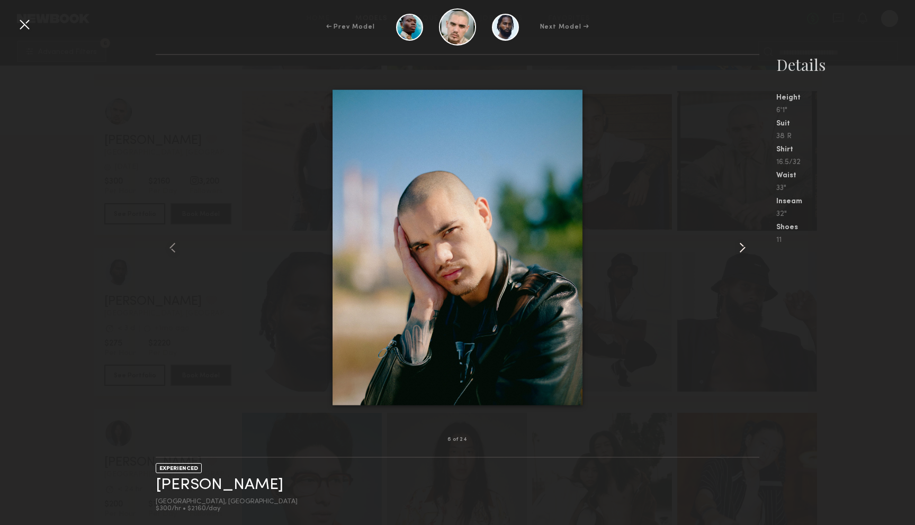
click at [746, 253] on common-icon at bounding box center [742, 247] width 17 height 17
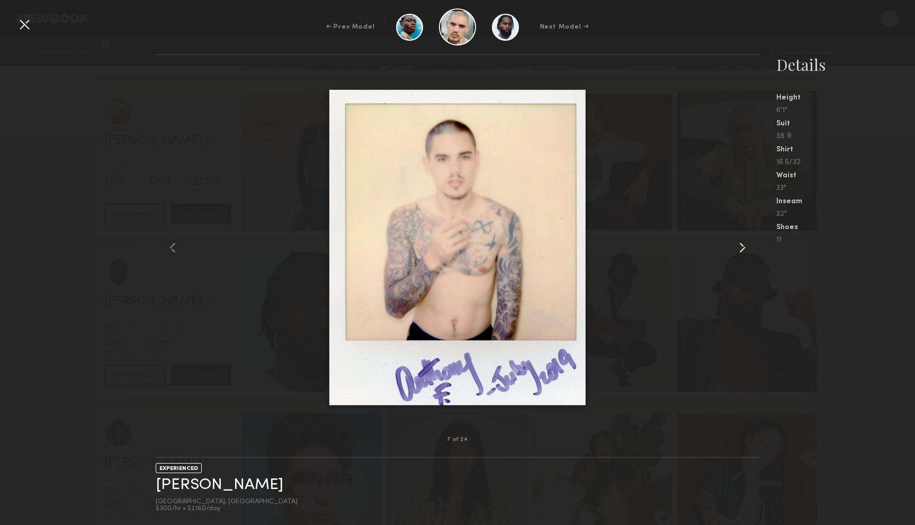
click at [746, 253] on common-icon at bounding box center [742, 247] width 17 height 17
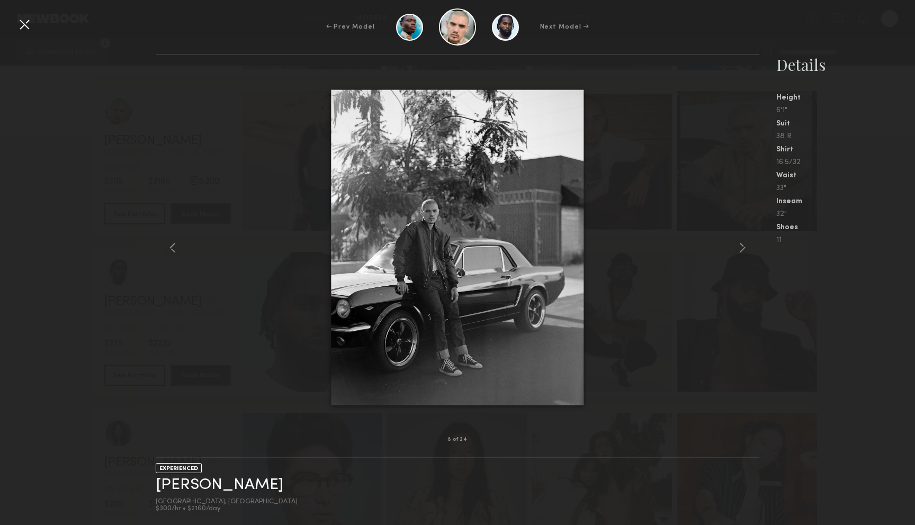
click at [36, 28] on div "← Prev Model Next Model →" at bounding box center [457, 26] width 915 height 37
click at [27, 25] on div at bounding box center [24, 24] width 17 height 17
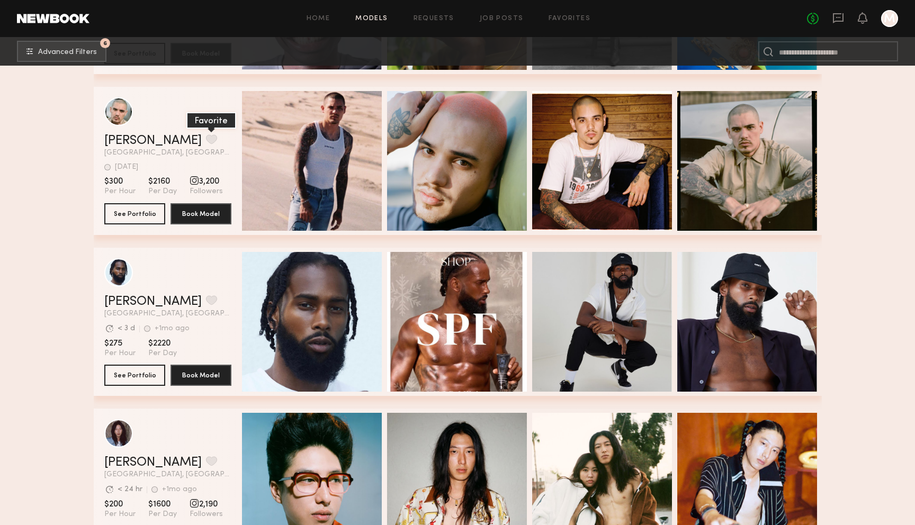
click at [206, 136] on button "grid" at bounding box center [211, 140] width 11 height 10
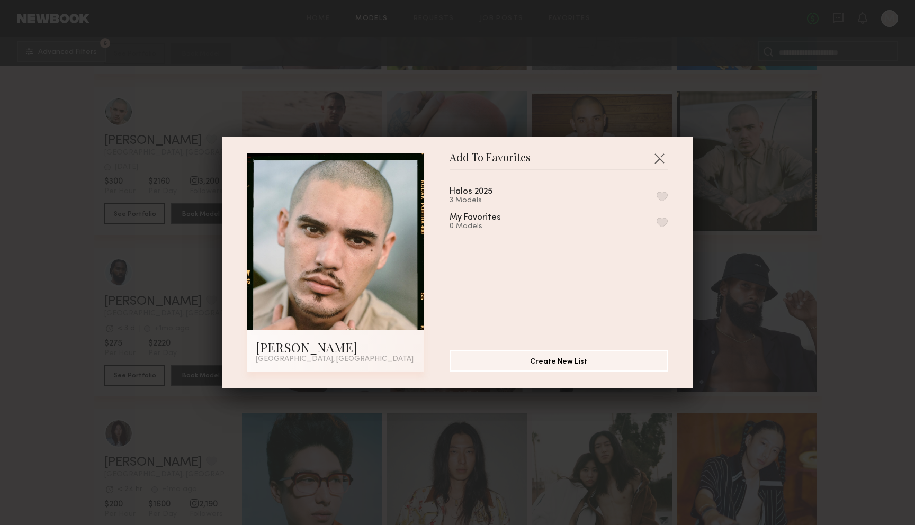
click at [662, 198] on button "button" at bounding box center [662, 197] width 11 height 10
click at [665, 162] on button "button" at bounding box center [659, 158] width 17 height 17
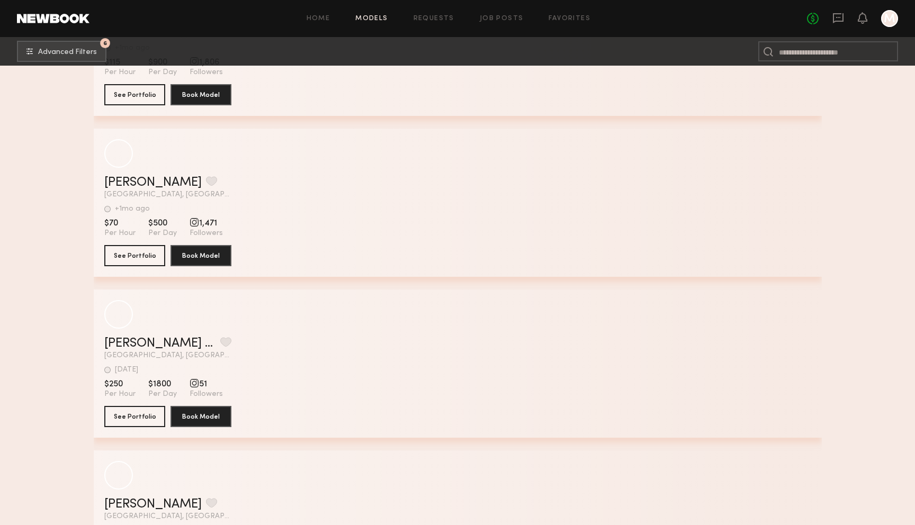
scroll to position [8069, 0]
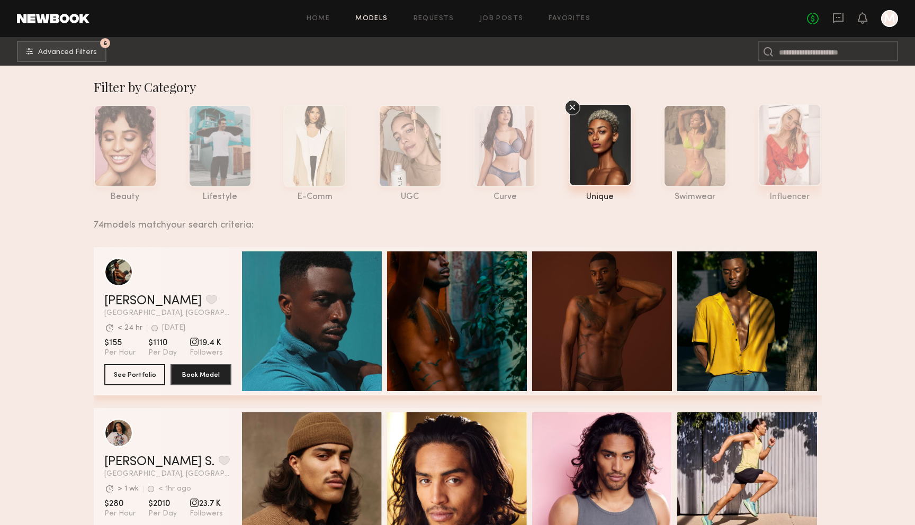
click at [783, 151] on div at bounding box center [789, 145] width 63 height 83
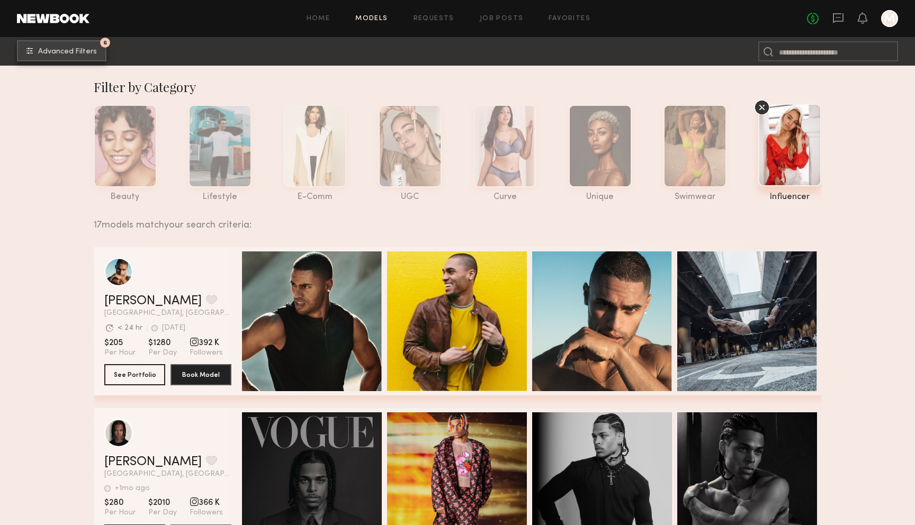
click at [63, 51] on span "Advanced Filters" at bounding box center [67, 51] width 59 height 7
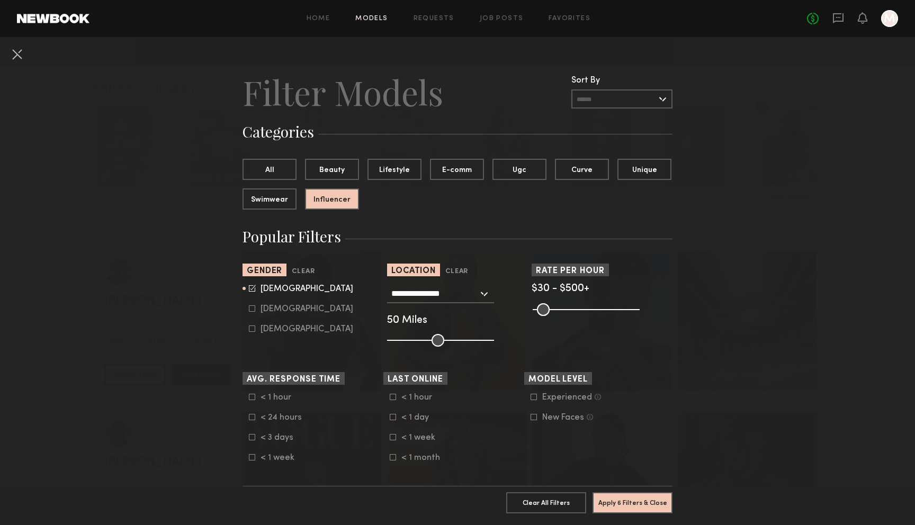
click at [253, 307] on icon at bounding box center [252, 309] width 6 height 6
type input "*"
click at [272, 291] on div "[DEMOGRAPHIC_DATA]" at bounding box center [307, 289] width 93 height 6
type input "**"
click at [626, 496] on button "Apply 6 Filters & Close" at bounding box center [633, 502] width 80 height 21
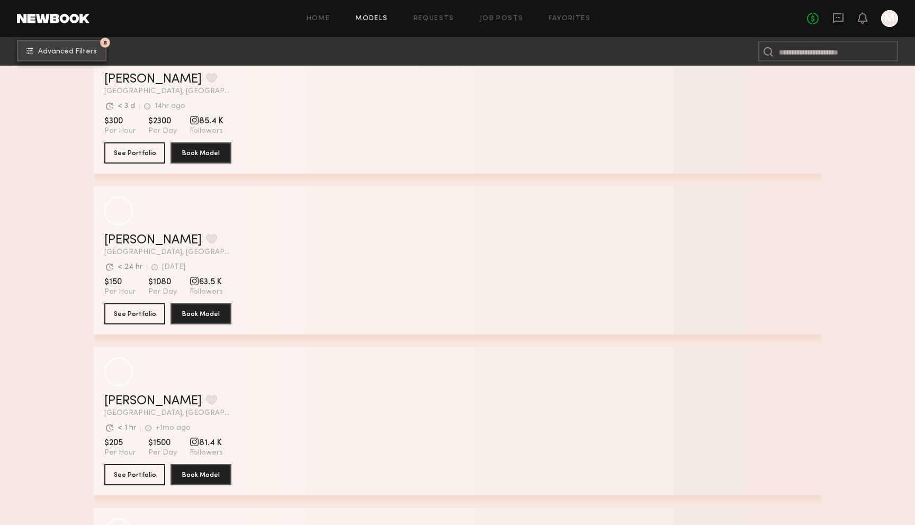
scroll to position [4907, 0]
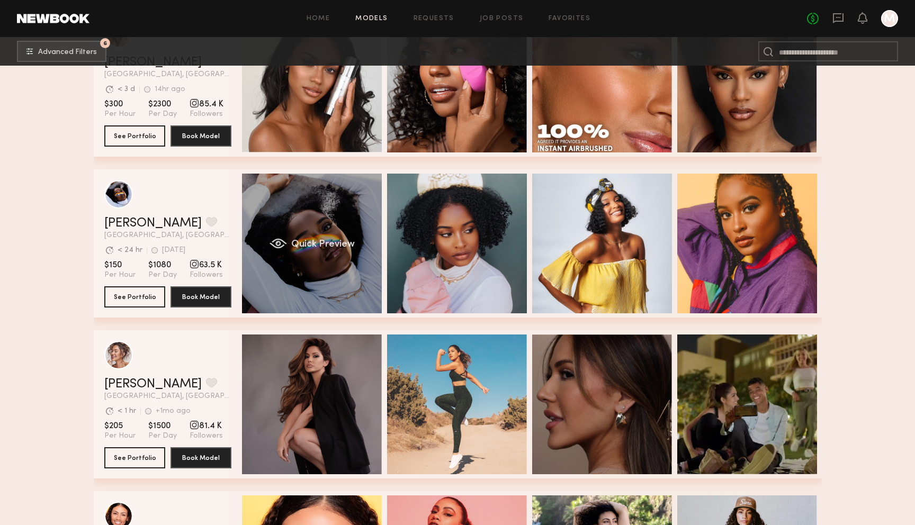
click at [295, 213] on div "Quick Preview" at bounding box center [312, 244] width 140 height 140
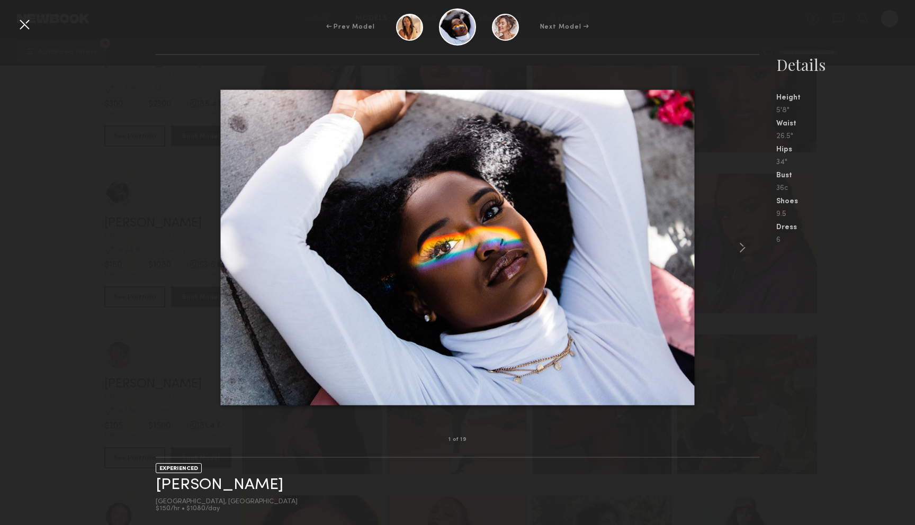
click at [23, 24] on div at bounding box center [24, 24] width 17 height 17
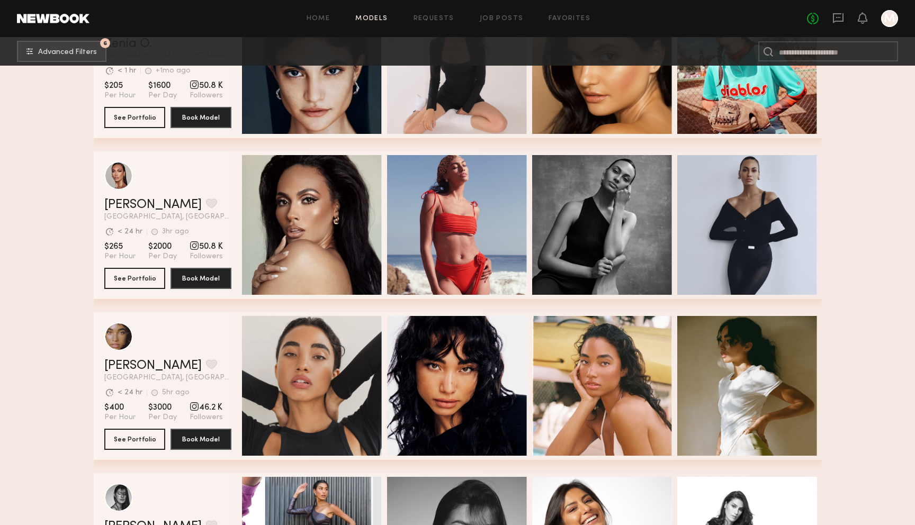
scroll to position [8146, 0]
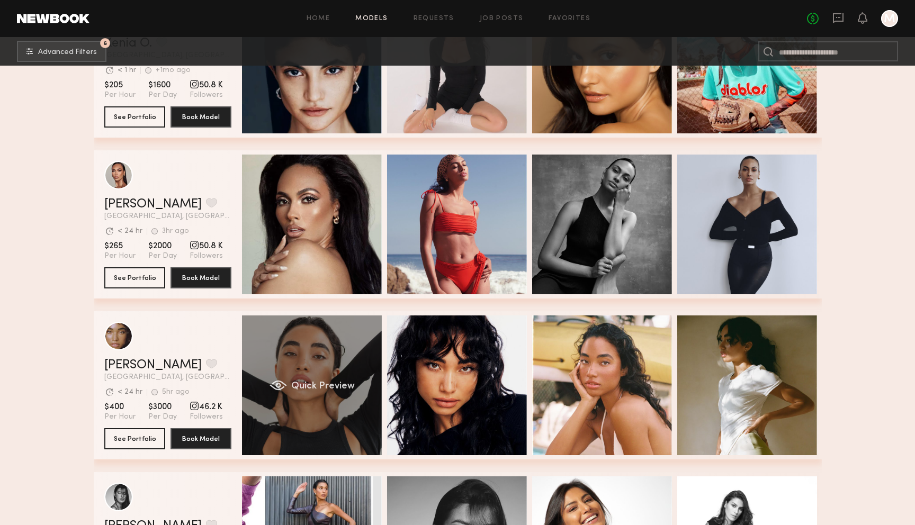
click at [280, 352] on div "Quick Preview" at bounding box center [312, 386] width 140 height 140
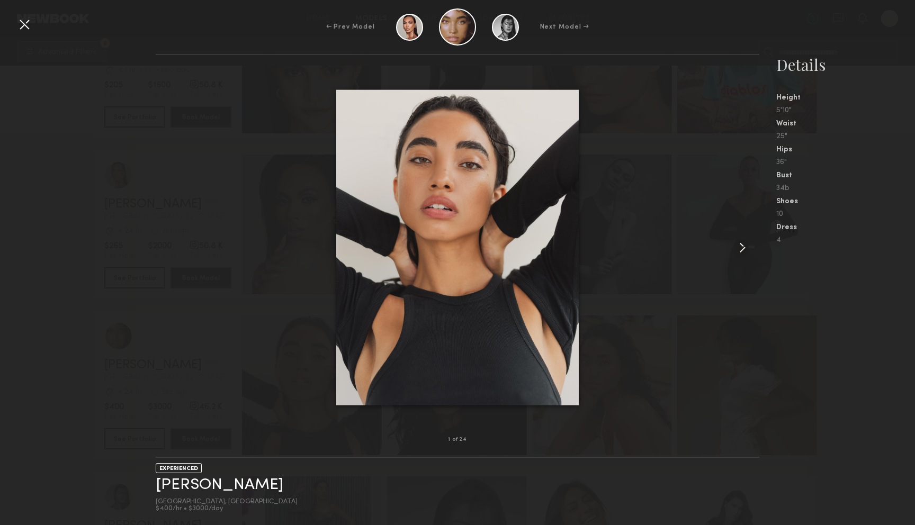
click at [743, 245] on common-icon at bounding box center [742, 247] width 17 height 17
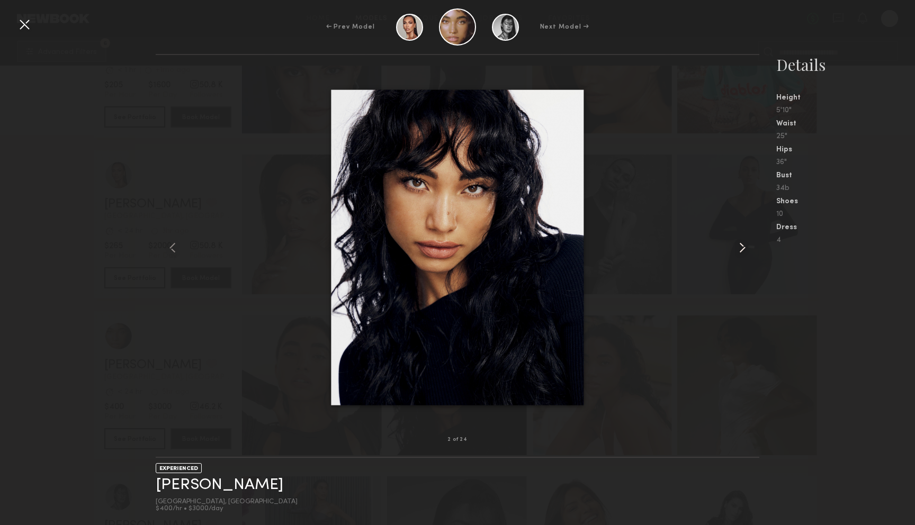
click at [743, 245] on common-icon at bounding box center [742, 247] width 17 height 17
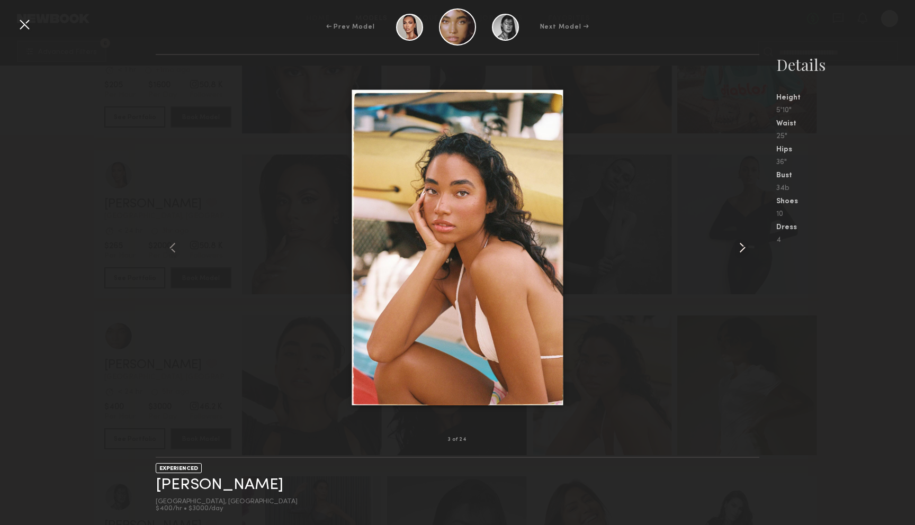
click at [743, 245] on common-icon at bounding box center [742, 247] width 17 height 17
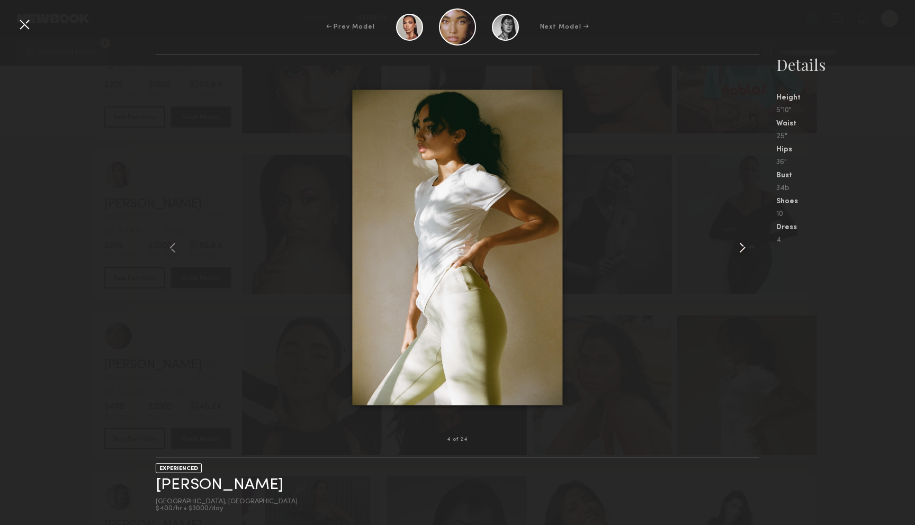
click at [743, 245] on common-icon at bounding box center [742, 247] width 17 height 17
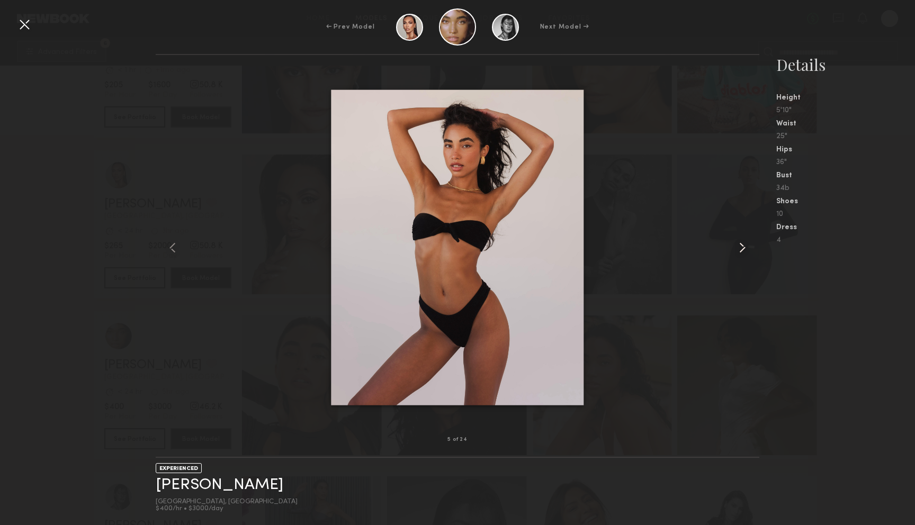
click at [743, 245] on common-icon at bounding box center [742, 247] width 17 height 17
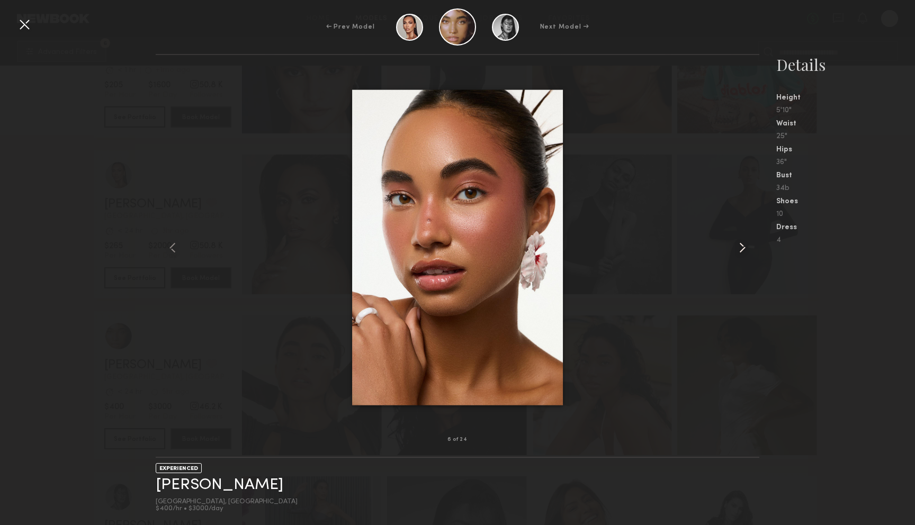
click at [743, 245] on common-icon at bounding box center [742, 247] width 17 height 17
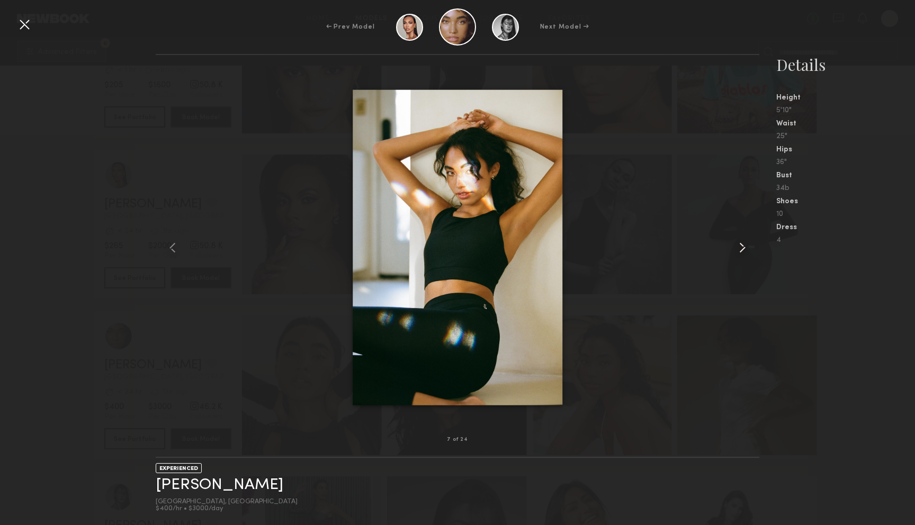
click at [743, 245] on common-icon at bounding box center [742, 247] width 17 height 17
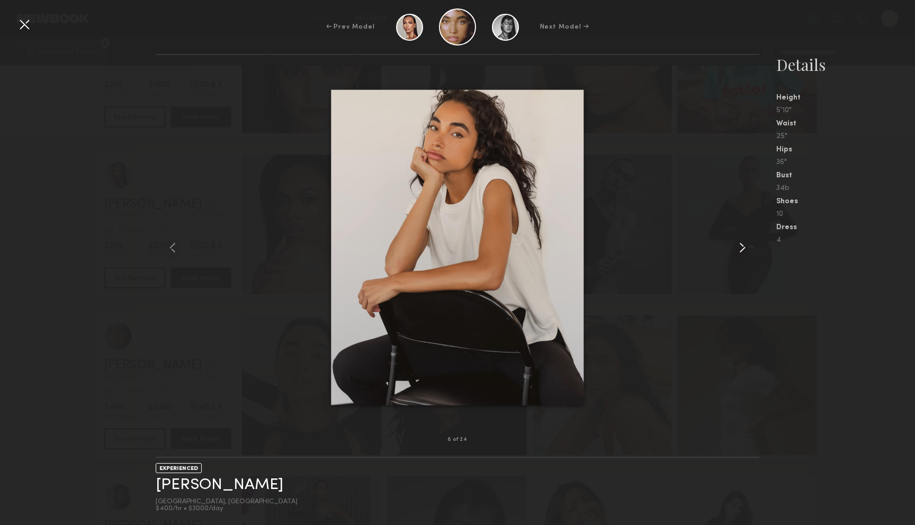
click at [743, 245] on common-icon at bounding box center [742, 247] width 17 height 17
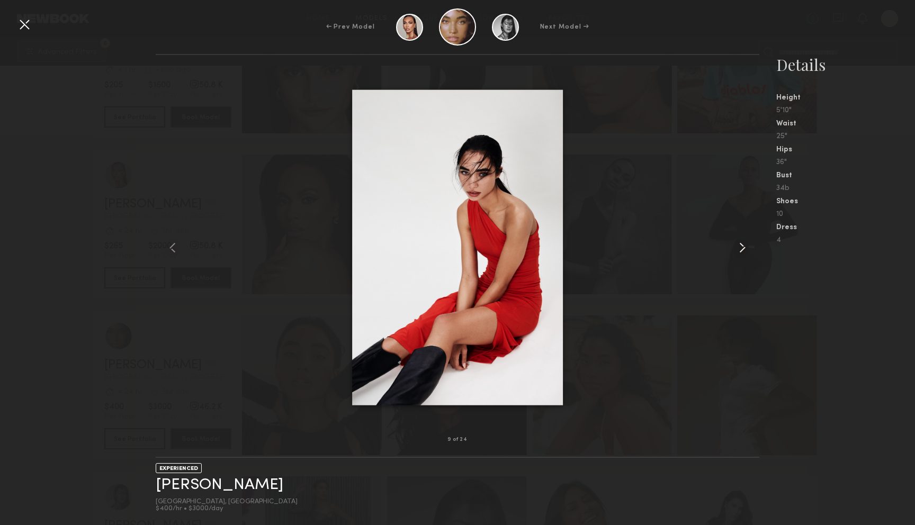
click at [743, 245] on common-icon at bounding box center [742, 247] width 17 height 17
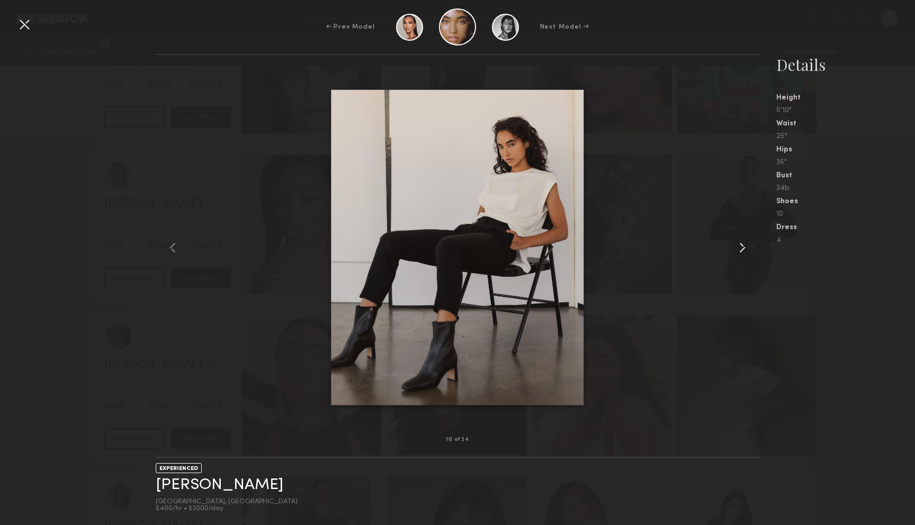
click at [743, 245] on common-icon at bounding box center [742, 247] width 17 height 17
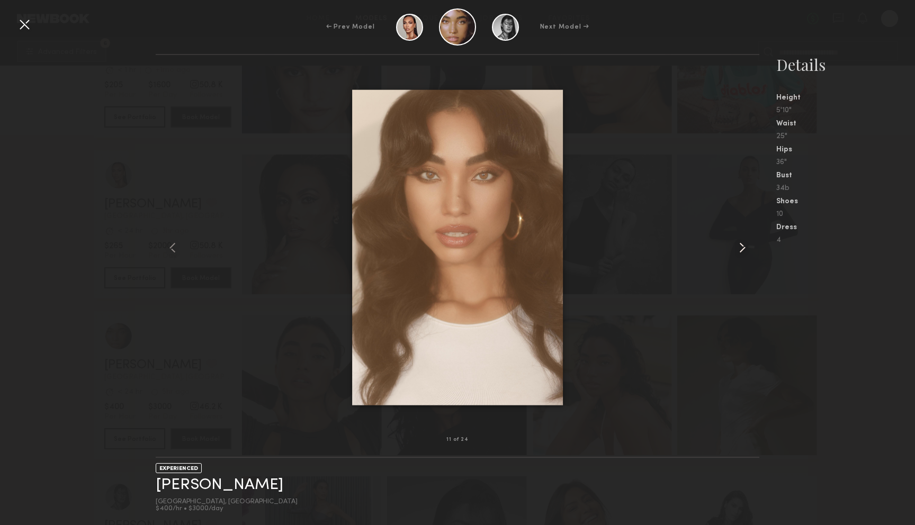
click at [743, 245] on common-icon at bounding box center [742, 247] width 17 height 17
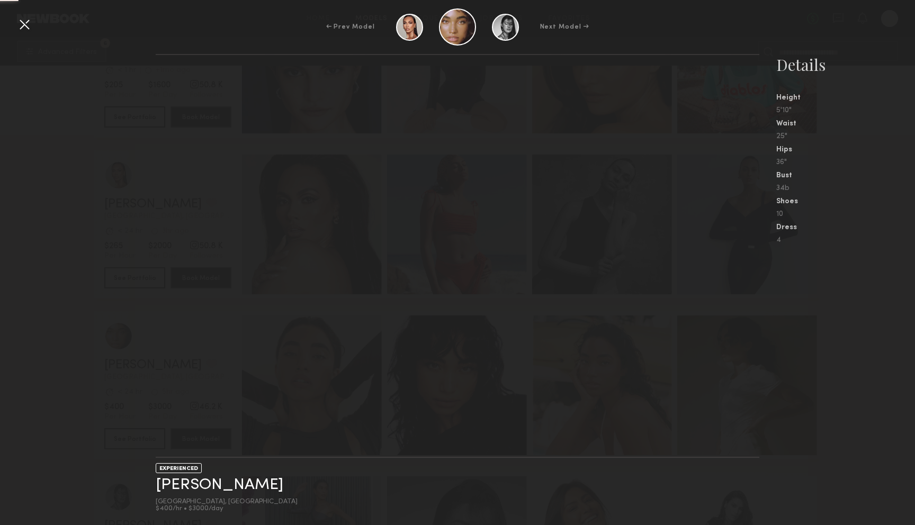
click at [743, 245] on nb-gallery-light at bounding box center [458, 256] width 604 height 404
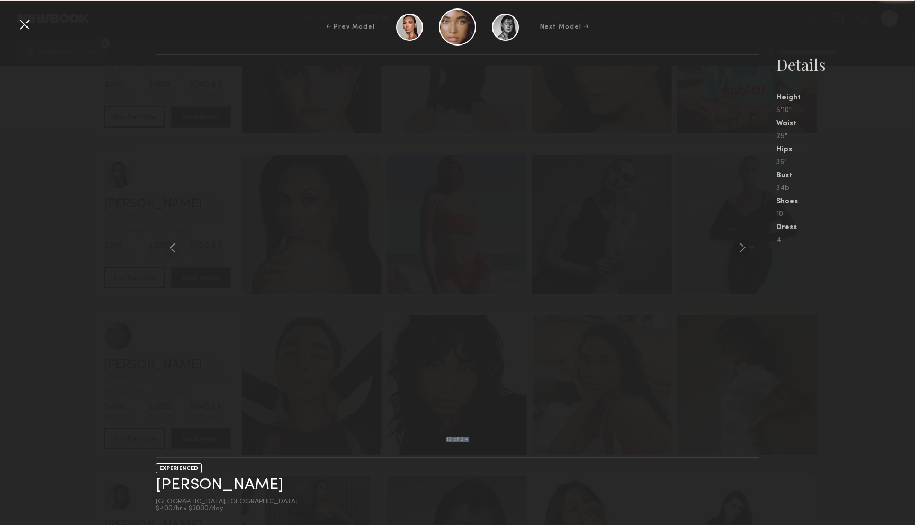
click at [743, 245] on common-icon at bounding box center [742, 247] width 17 height 17
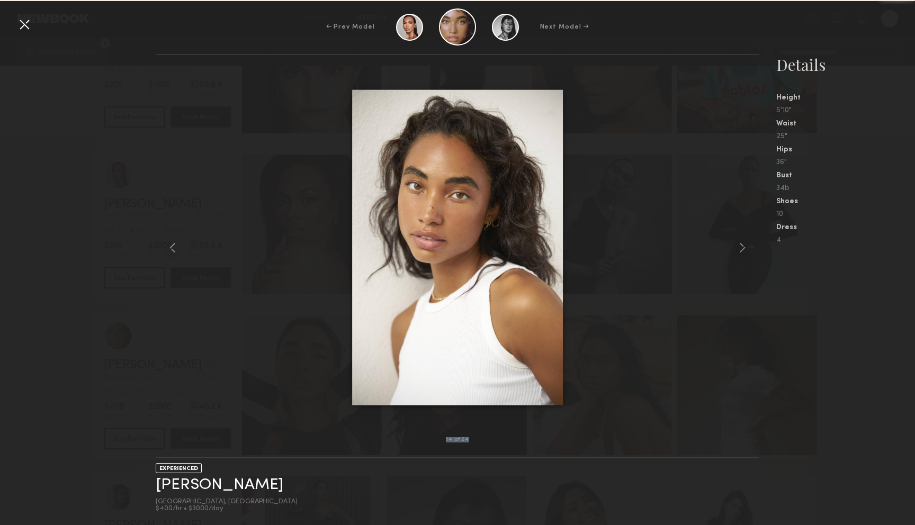
click at [743, 245] on common-icon at bounding box center [742, 247] width 17 height 17
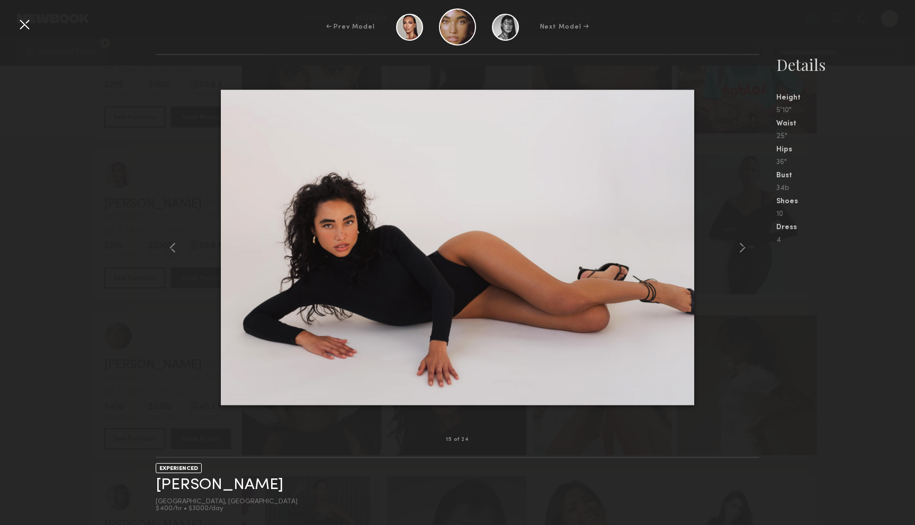
click at [24, 28] on div at bounding box center [24, 24] width 17 height 17
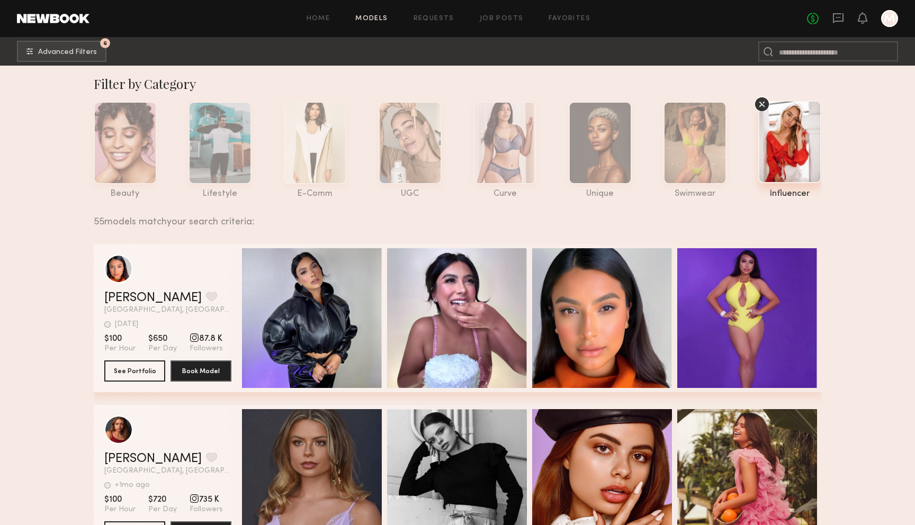
scroll to position [0, 0]
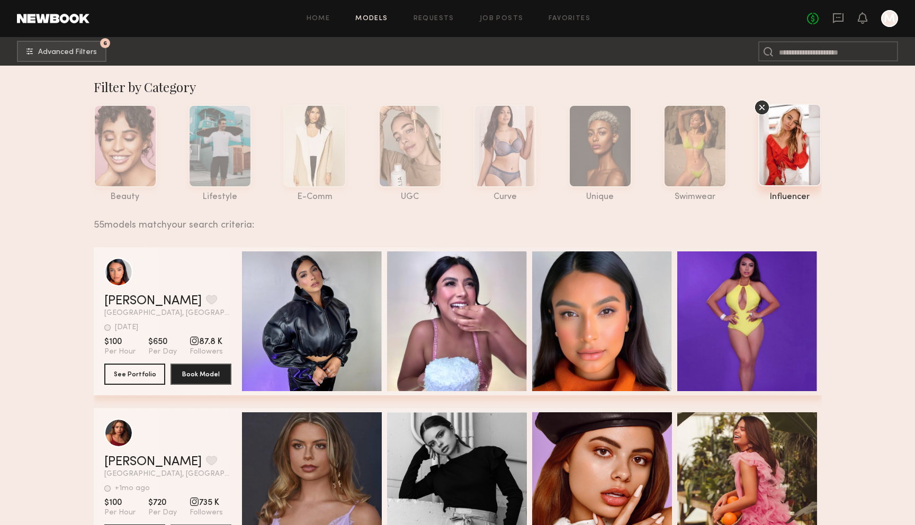
click at [107, 57] on nb-browse-subheader "6 Advanced Filters 6" at bounding box center [457, 51] width 915 height 29
click at [91, 47] on button "6 Advanced Filters" at bounding box center [61, 50] width 89 height 21
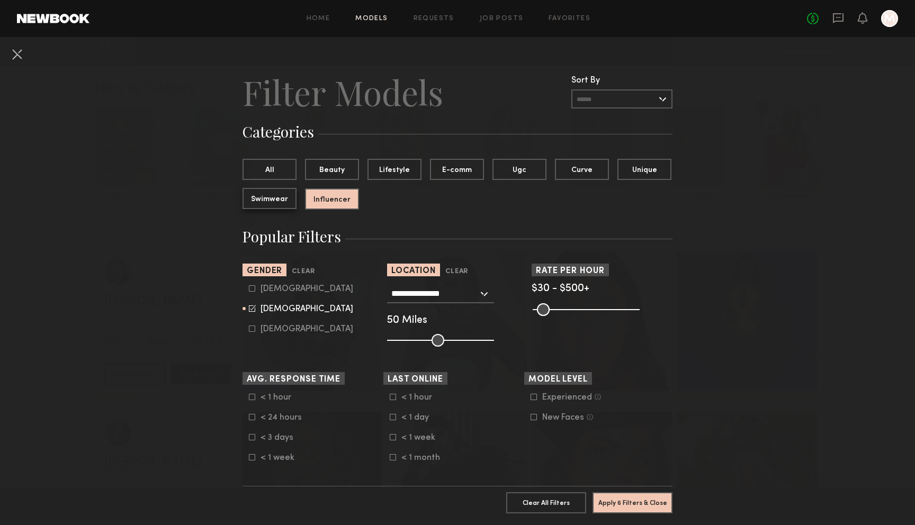
click at [290, 204] on button "Swimwear" at bounding box center [270, 198] width 54 height 21
click at [277, 172] on button "All" at bounding box center [270, 168] width 54 height 21
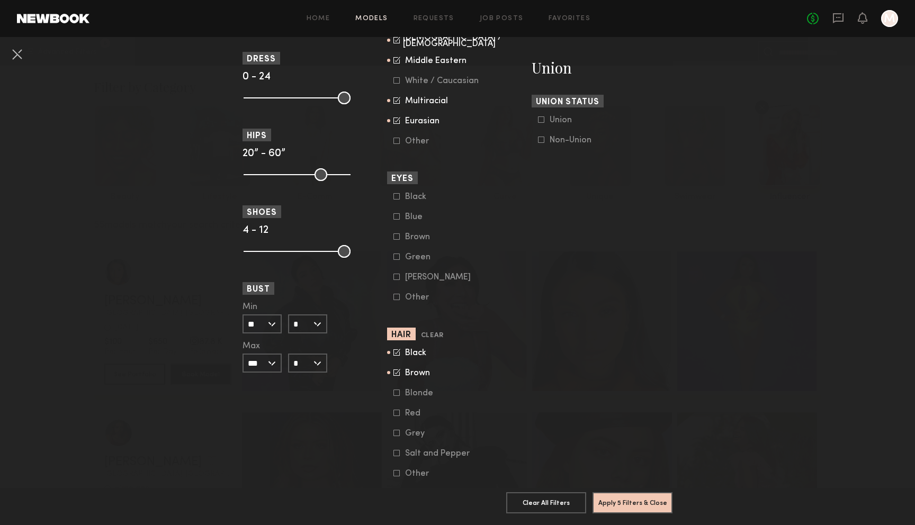
scroll to position [679, 0]
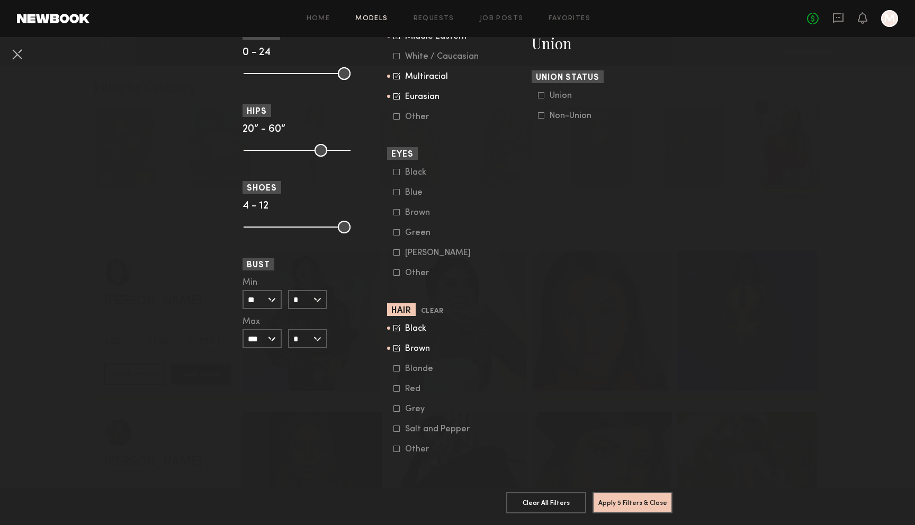
click at [414, 447] on div "Other" at bounding box center [425, 449] width 41 height 6
click at [630, 504] on button "Apply 5 Filters & Close" at bounding box center [633, 502] width 80 height 21
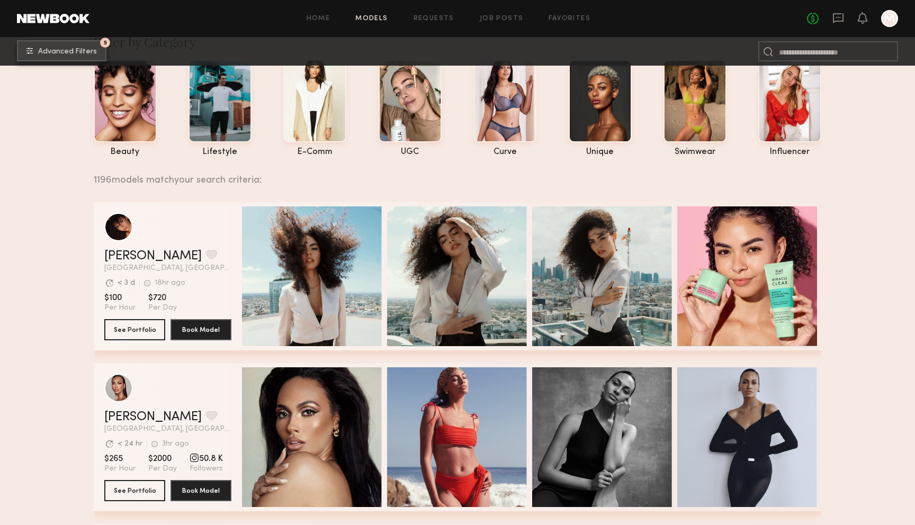
scroll to position [50, 0]
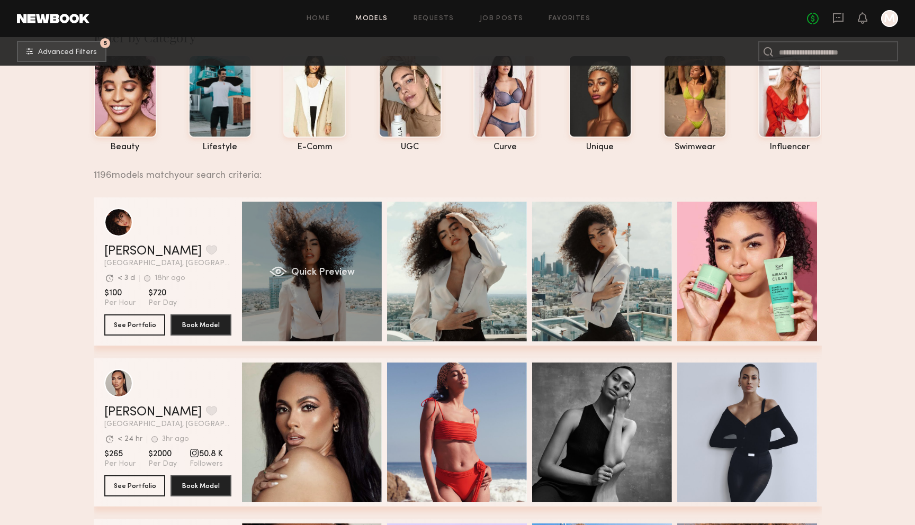
click at [323, 299] on div "Quick Preview" at bounding box center [312, 272] width 140 height 140
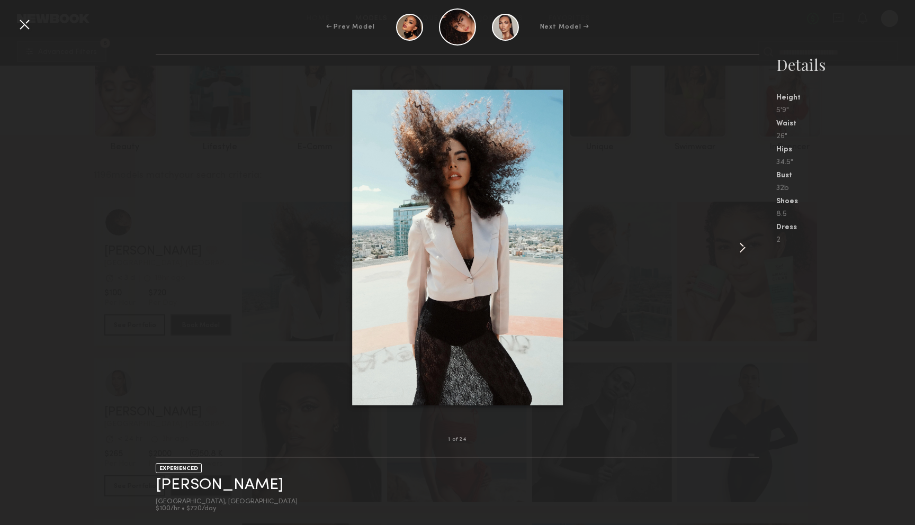
click at [745, 249] on common-icon at bounding box center [742, 247] width 17 height 17
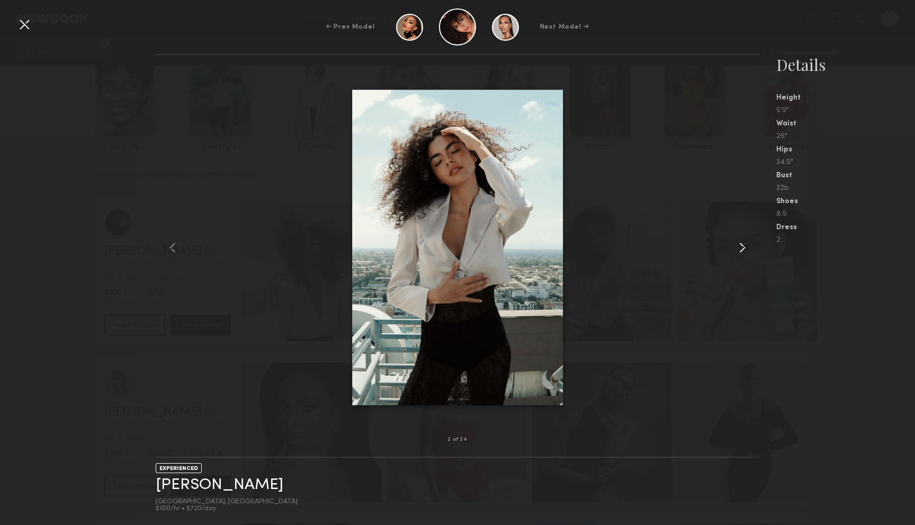
click at [745, 249] on common-icon at bounding box center [742, 247] width 17 height 17
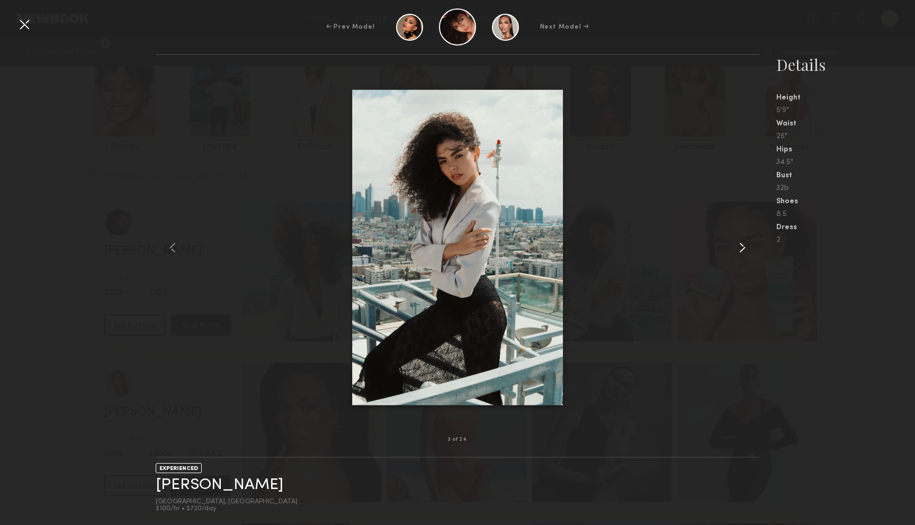
click at [745, 249] on common-icon at bounding box center [742, 247] width 17 height 17
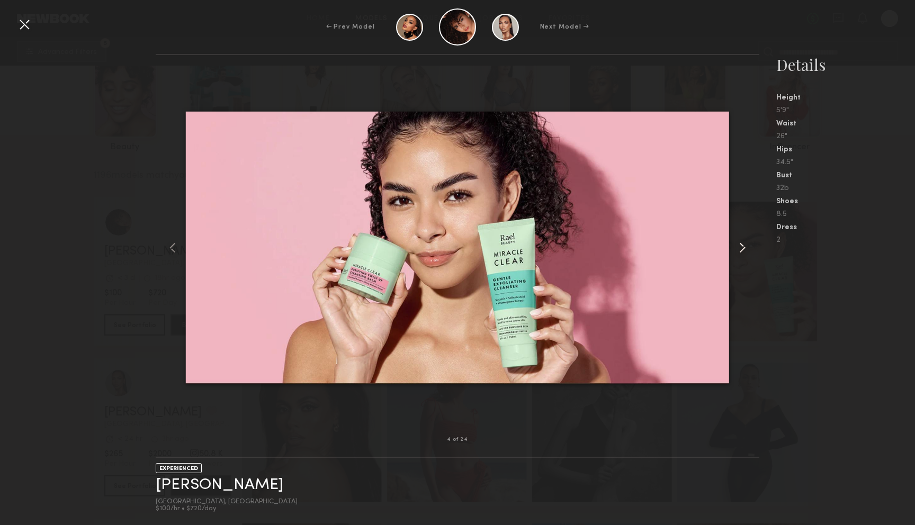
click at [745, 249] on common-icon at bounding box center [742, 247] width 17 height 17
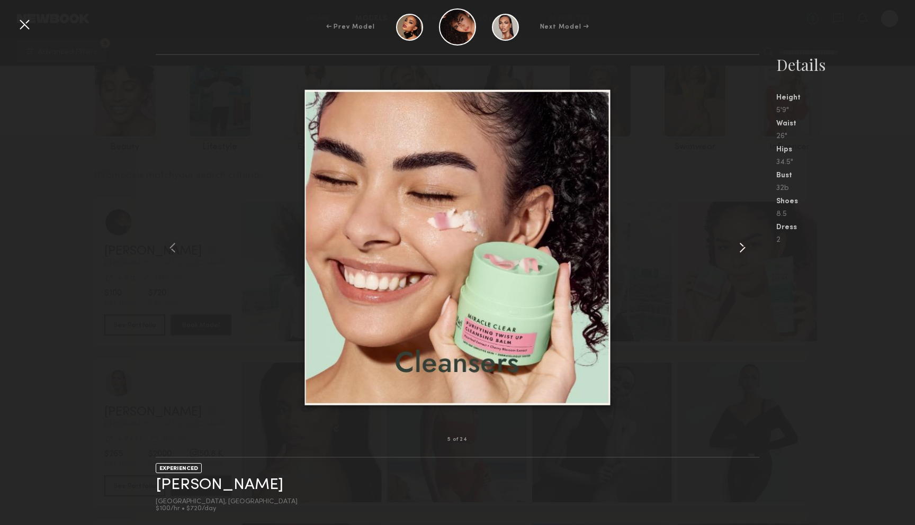
click at [745, 249] on common-icon at bounding box center [742, 247] width 17 height 17
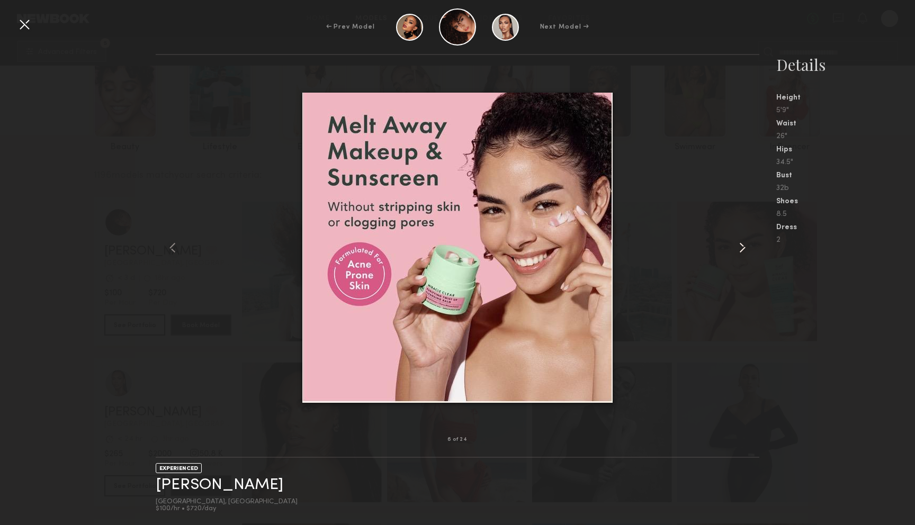
click at [745, 249] on common-icon at bounding box center [742, 247] width 17 height 17
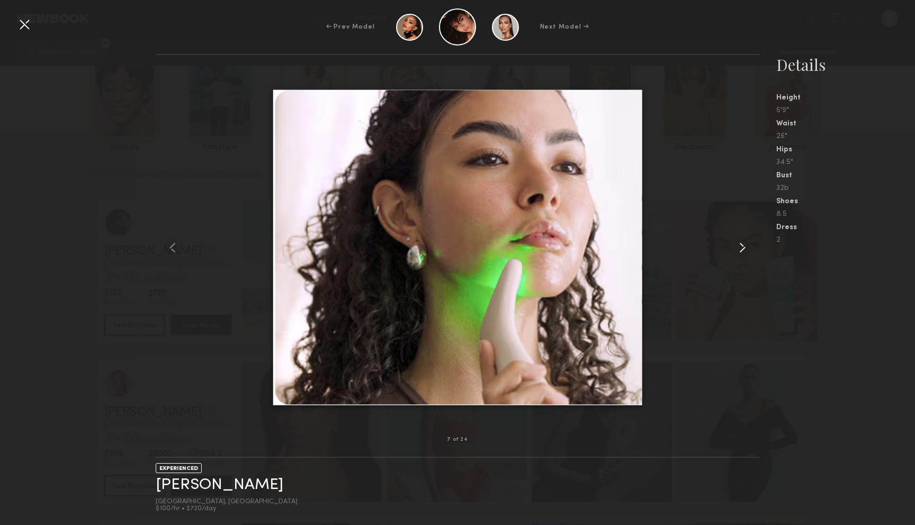
click at [745, 249] on common-icon at bounding box center [742, 247] width 17 height 17
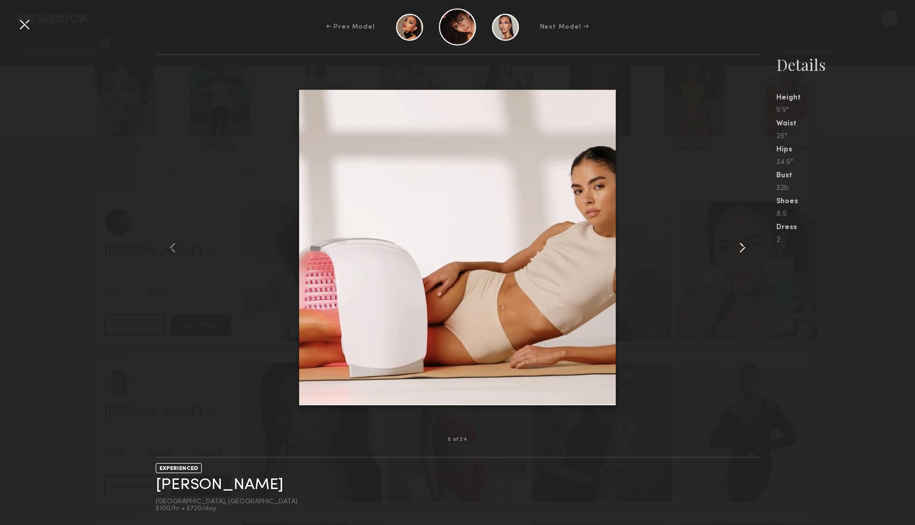
click at [745, 249] on common-icon at bounding box center [742, 247] width 17 height 17
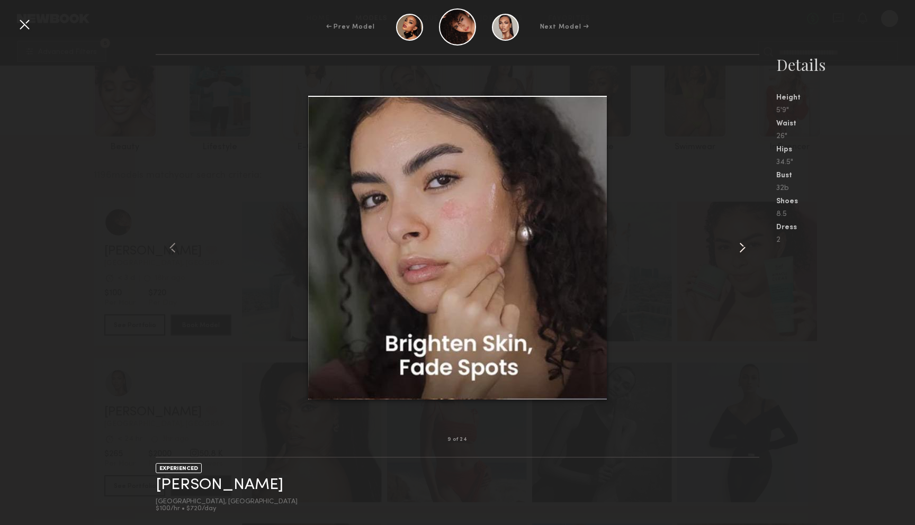
click at [745, 249] on common-icon at bounding box center [742, 247] width 17 height 17
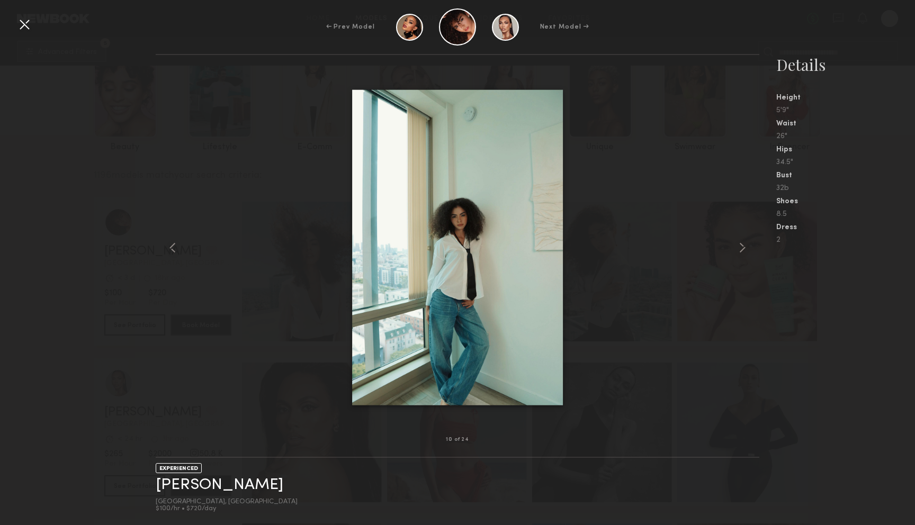
click at [25, 22] on div at bounding box center [24, 24] width 17 height 17
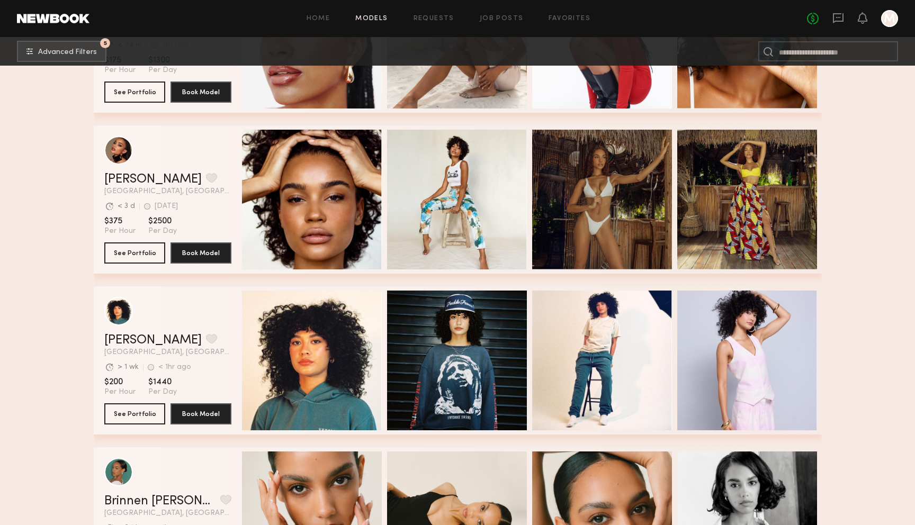
scroll to position [1895, 0]
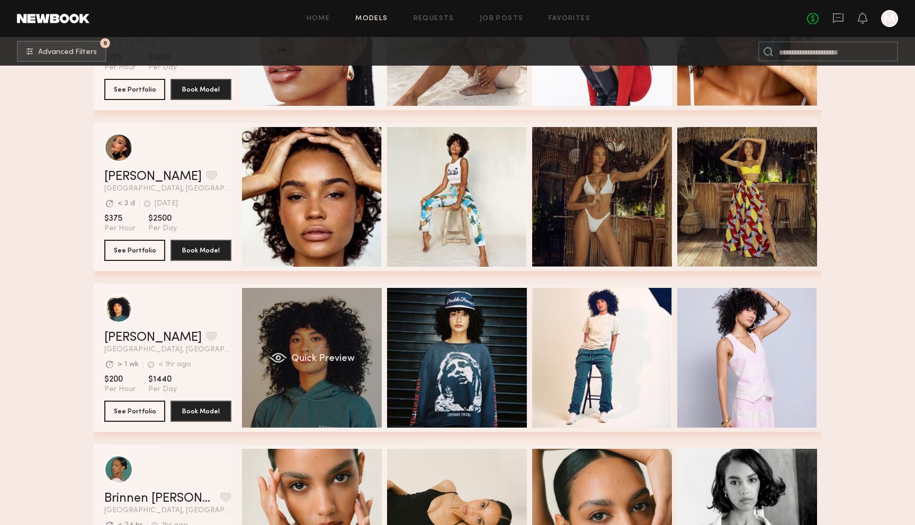
click at [295, 389] on div "Quick Preview" at bounding box center [312, 358] width 140 height 140
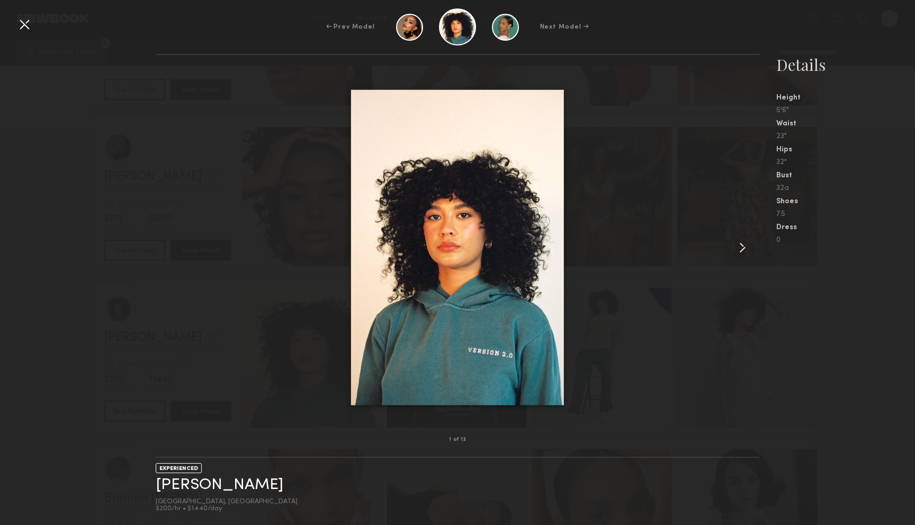
click at [742, 245] on common-icon at bounding box center [742, 247] width 17 height 17
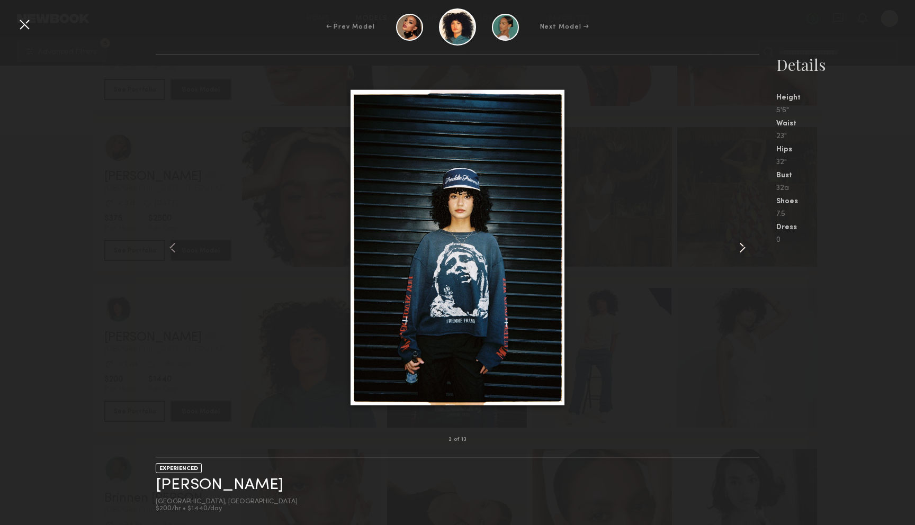
click at [742, 245] on common-icon at bounding box center [742, 247] width 17 height 17
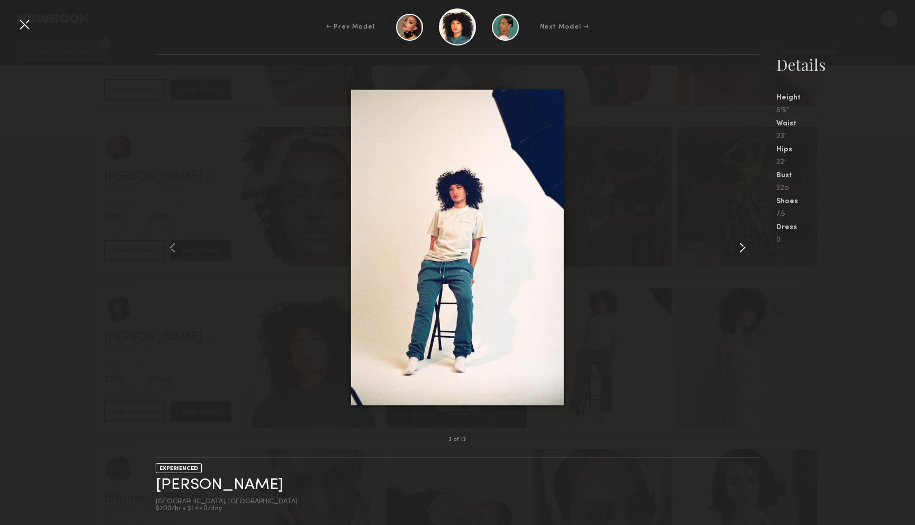
click at [742, 245] on common-icon at bounding box center [742, 247] width 17 height 17
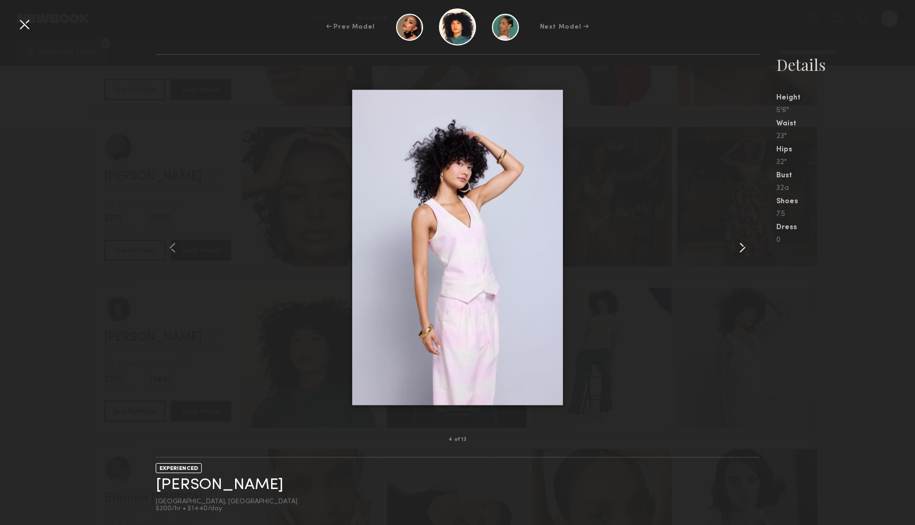
click at [742, 245] on common-icon at bounding box center [742, 247] width 17 height 17
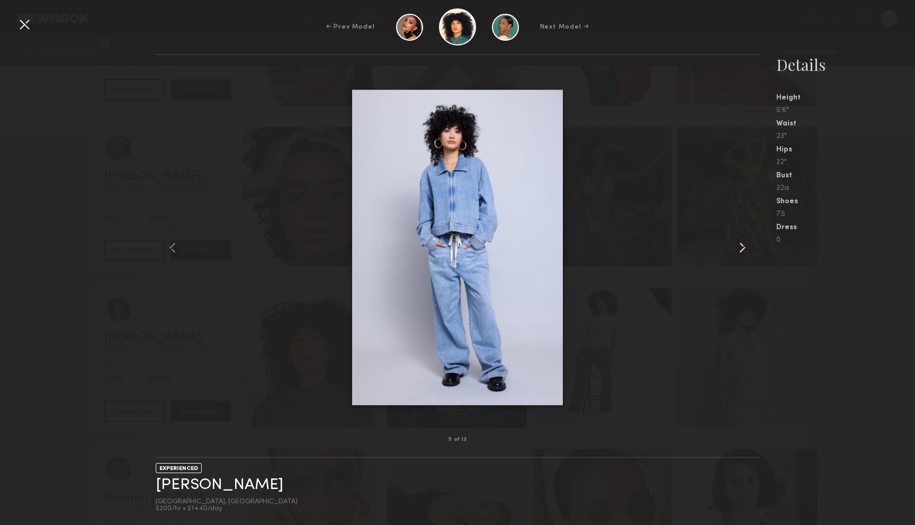
click at [742, 245] on common-icon at bounding box center [742, 247] width 17 height 17
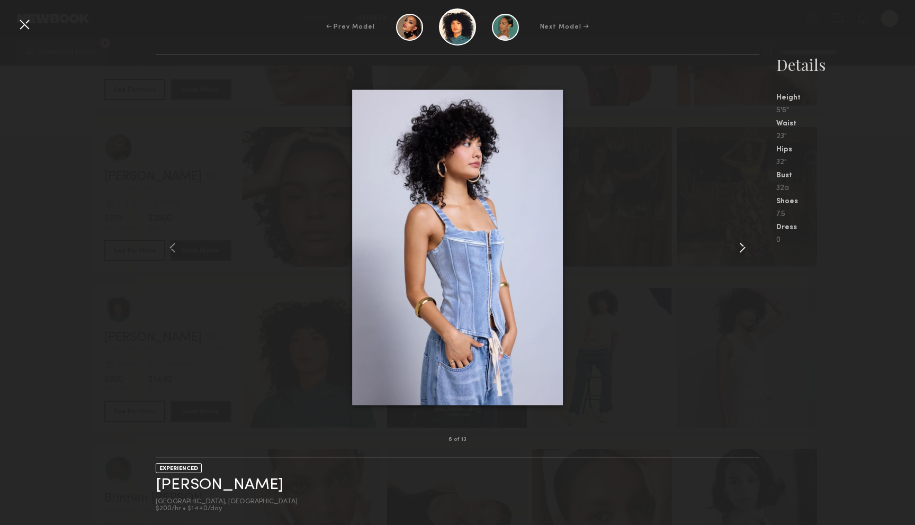
click at [742, 245] on common-icon at bounding box center [742, 247] width 17 height 17
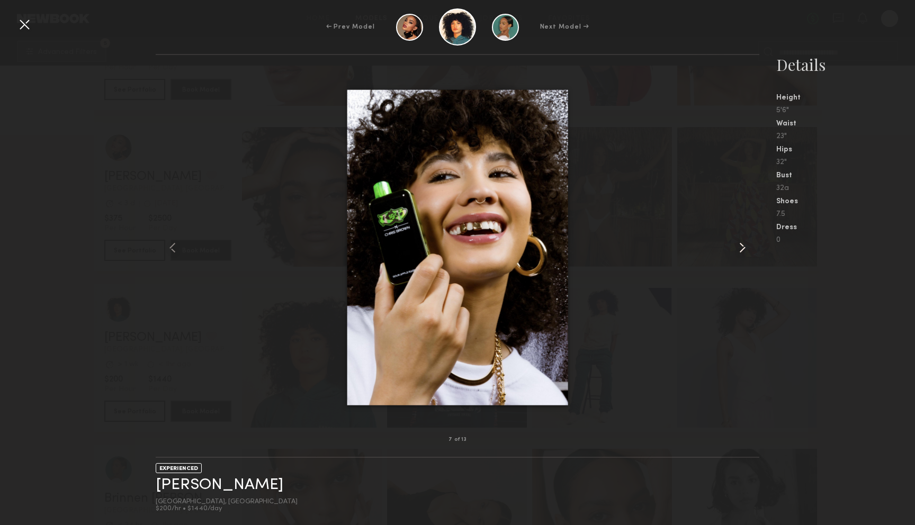
click at [742, 245] on common-icon at bounding box center [742, 247] width 17 height 17
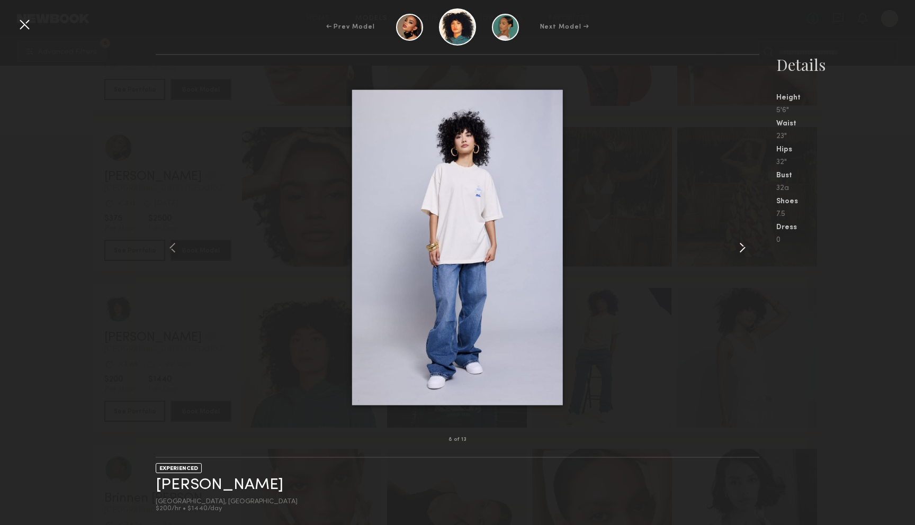
click at [742, 245] on common-icon at bounding box center [742, 247] width 17 height 17
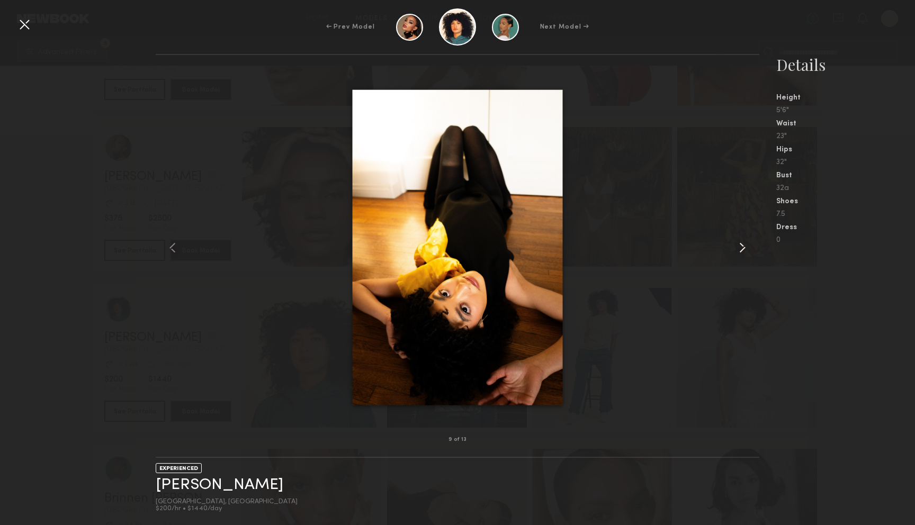
click at [742, 245] on common-icon at bounding box center [742, 247] width 17 height 17
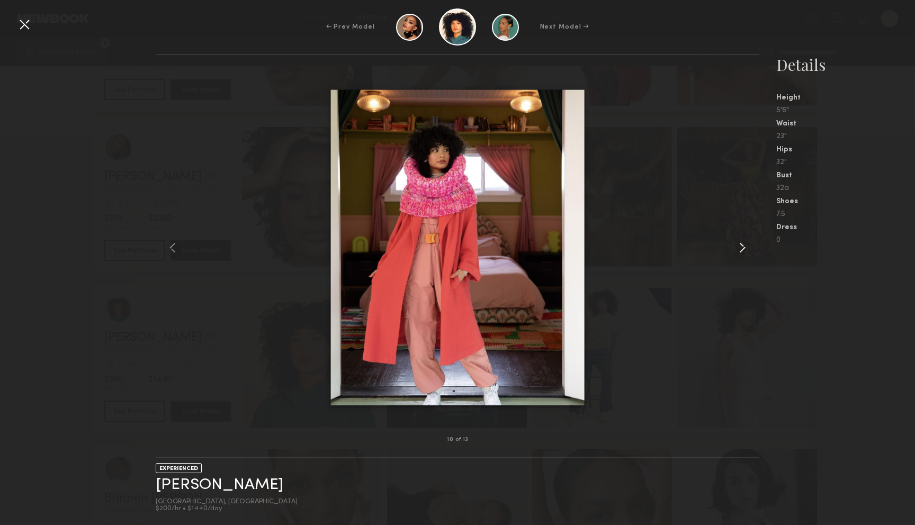
click at [742, 245] on common-icon at bounding box center [742, 247] width 17 height 17
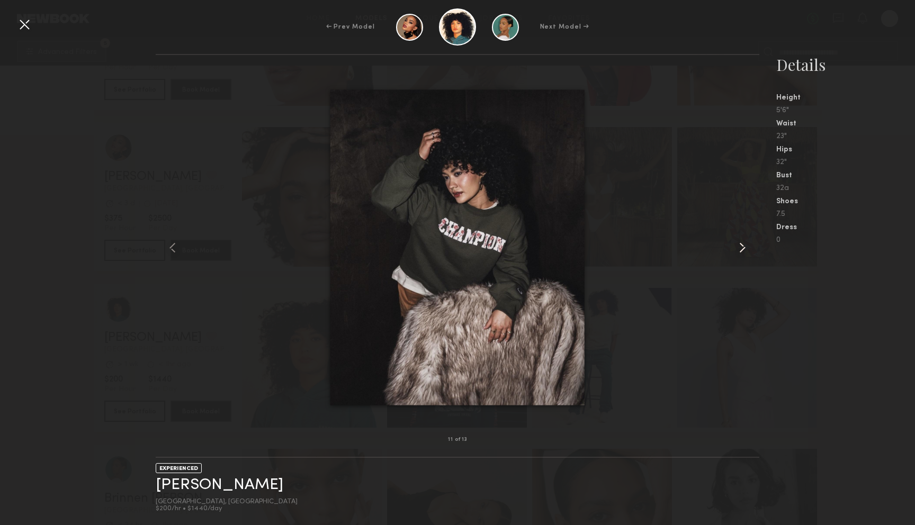
click at [742, 245] on common-icon at bounding box center [742, 247] width 17 height 17
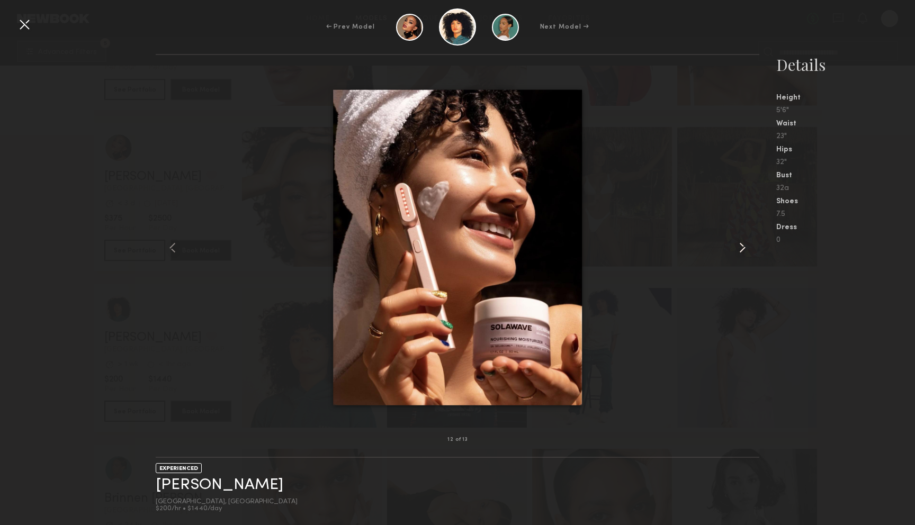
click at [742, 245] on common-icon at bounding box center [742, 247] width 17 height 17
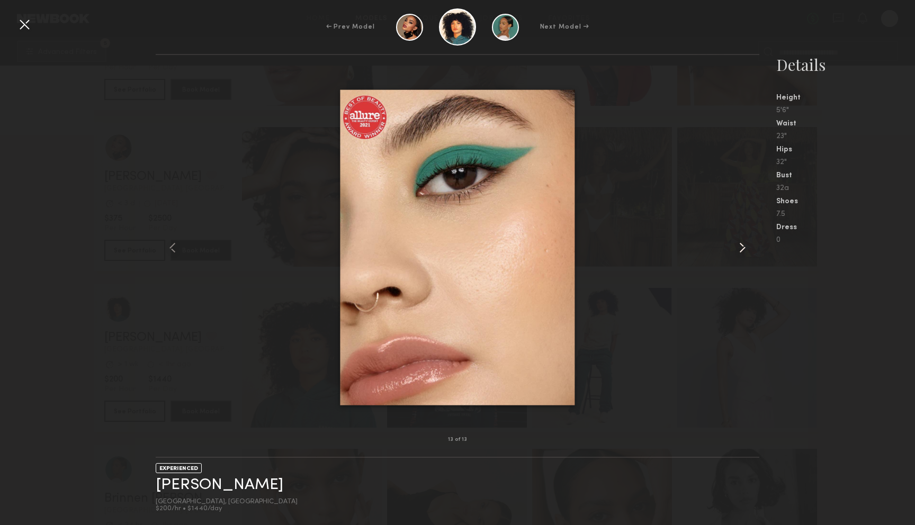
click at [742, 245] on common-icon at bounding box center [742, 247] width 17 height 17
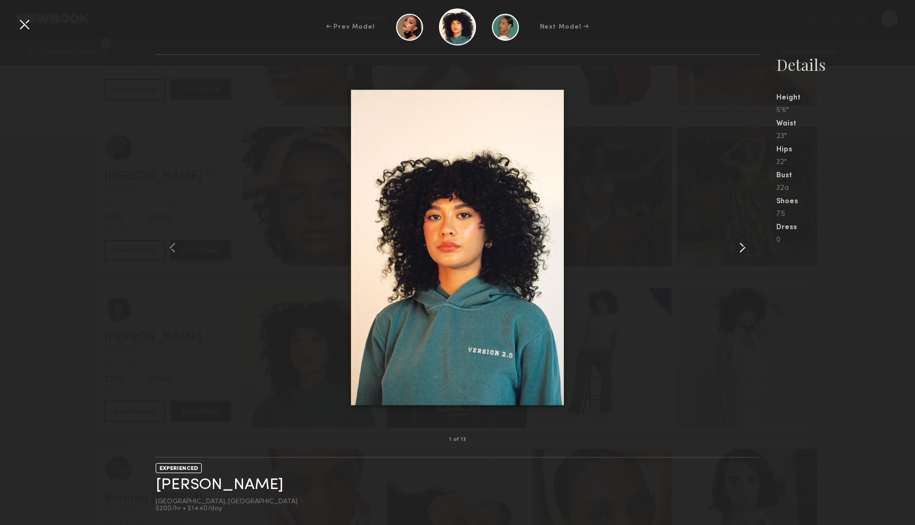
click at [742, 245] on common-icon at bounding box center [742, 247] width 17 height 17
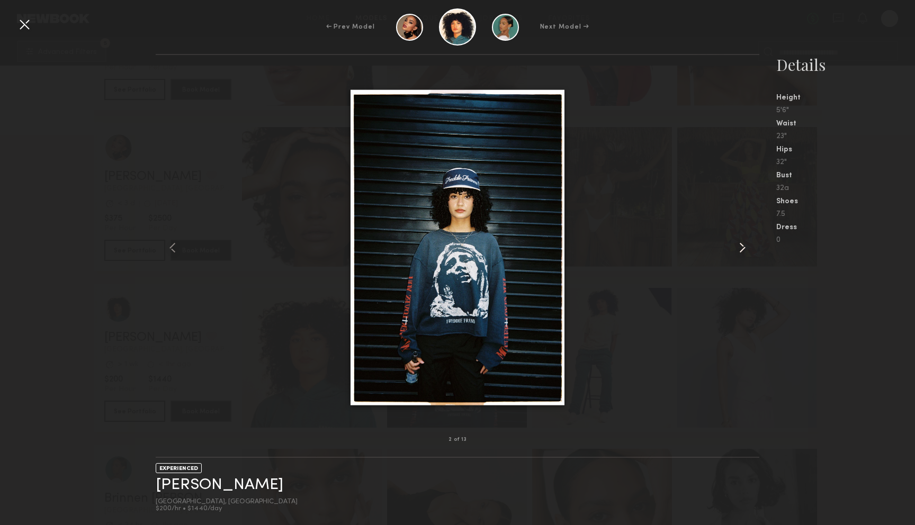
click at [742, 245] on common-icon at bounding box center [742, 247] width 17 height 17
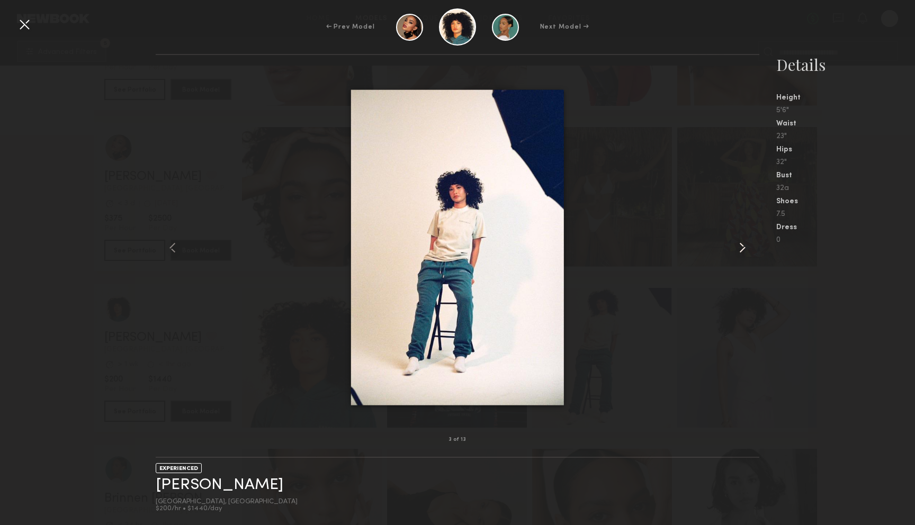
click at [742, 245] on common-icon at bounding box center [742, 247] width 17 height 17
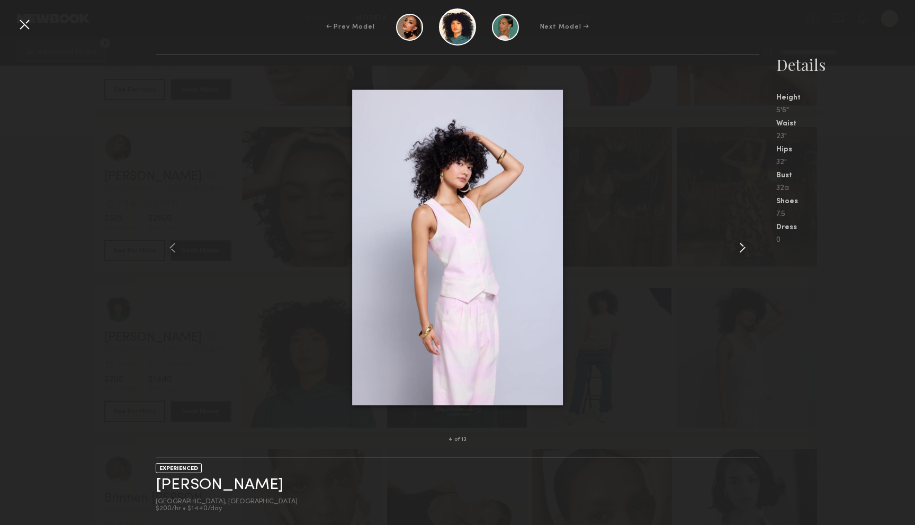
click at [742, 245] on common-icon at bounding box center [742, 247] width 17 height 17
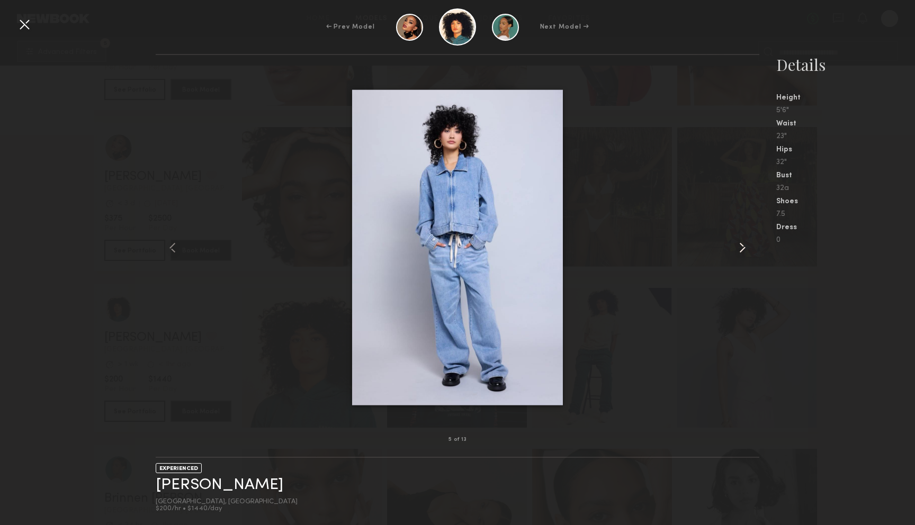
click at [742, 245] on common-icon at bounding box center [742, 247] width 17 height 17
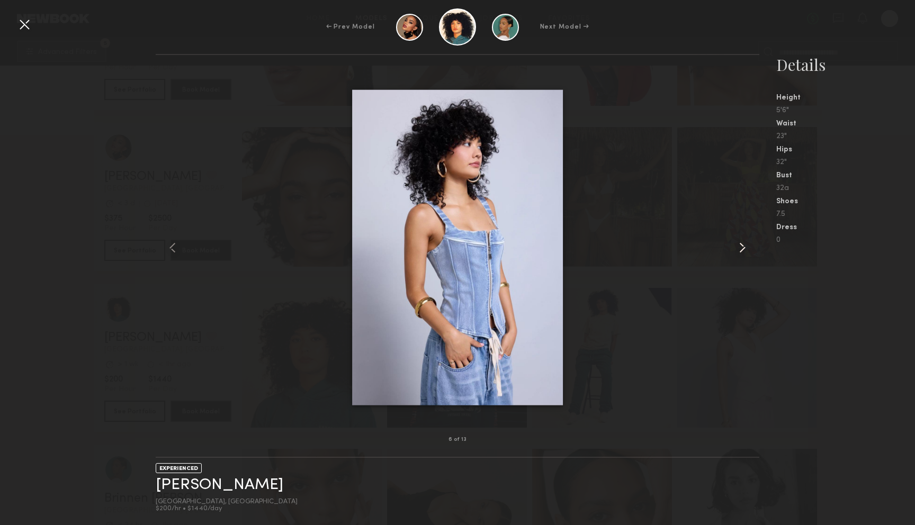
click at [742, 245] on common-icon at bounding box center [742, 247] width 17 height 17
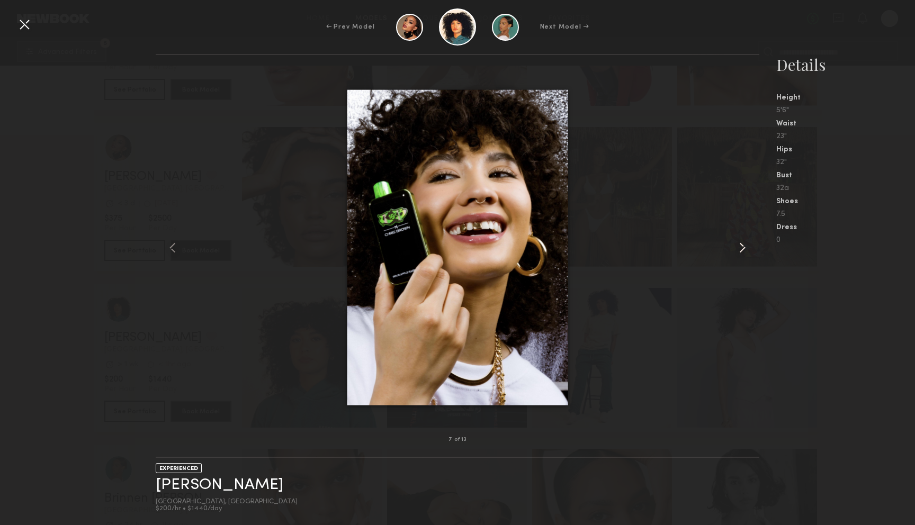
click at [742, 245] on common-icon at bounding box center [742, 247] width 17 height 17
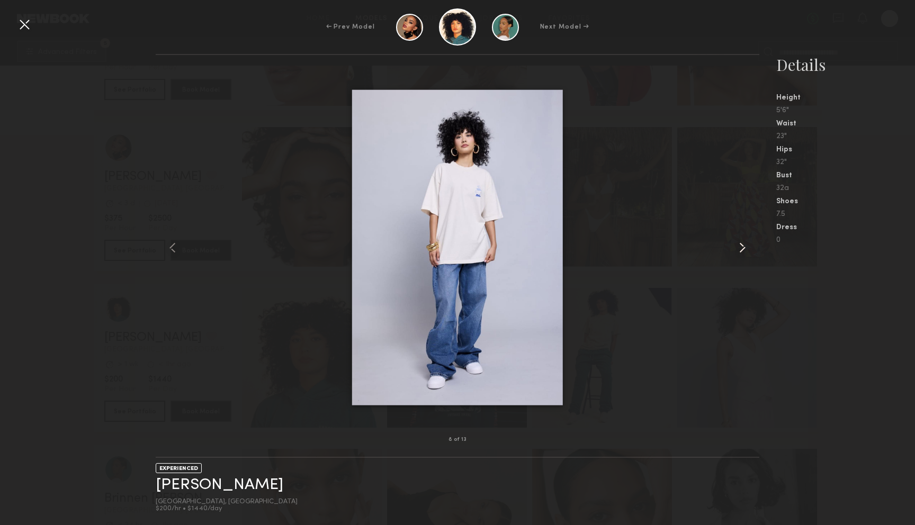
click at [742, 245] on common-icon at bounding box center [742, 247] width 17 height 17
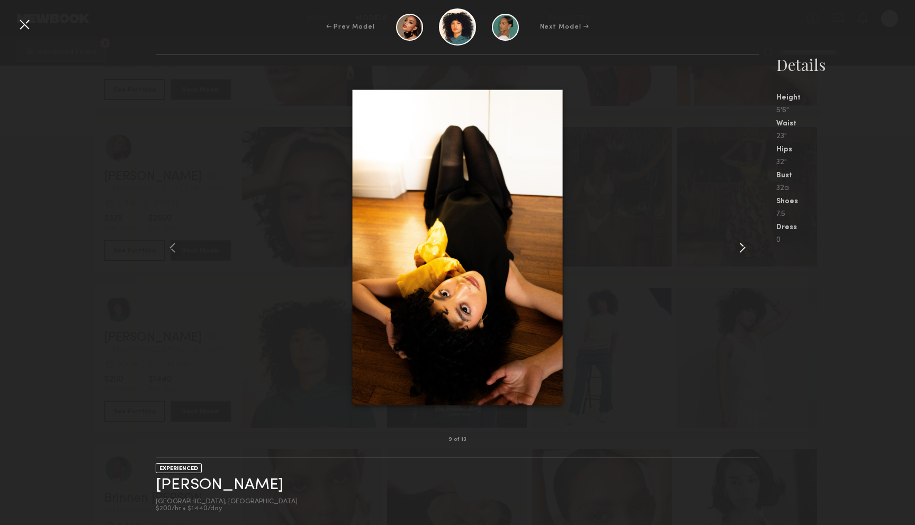
click at [742, 245] on common-icon at bounding box center [742, 247] width 17 height 17
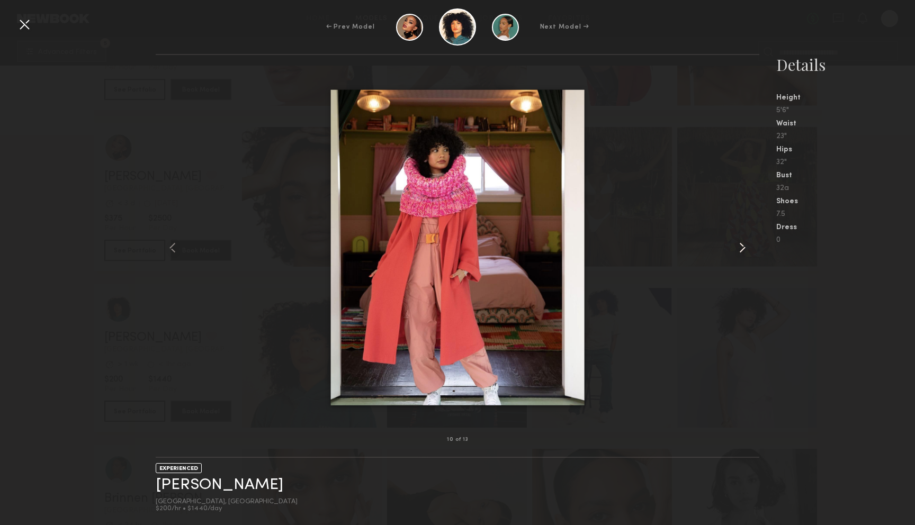
click at [742, 245] on common-icon at bounding box center [742, 247] width 17 height 17
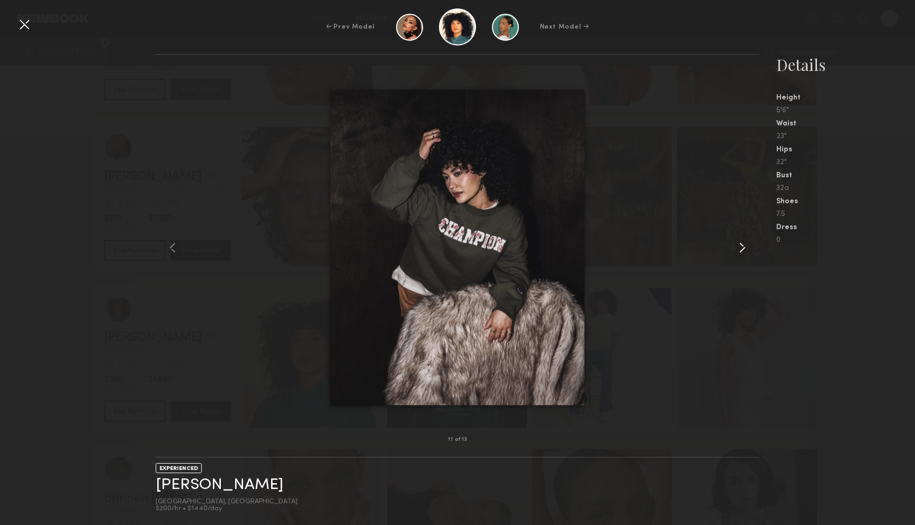
click at [742, 245] on common-icon at bounding box center [742, 247] width 17 height 17
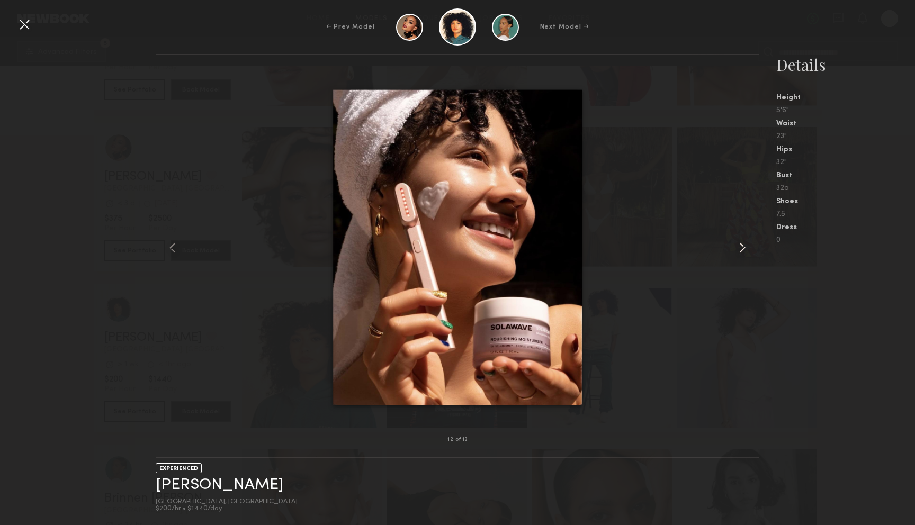
click at [742, 245] on common-icon at bounding box center [742, 247] width 17 height 17
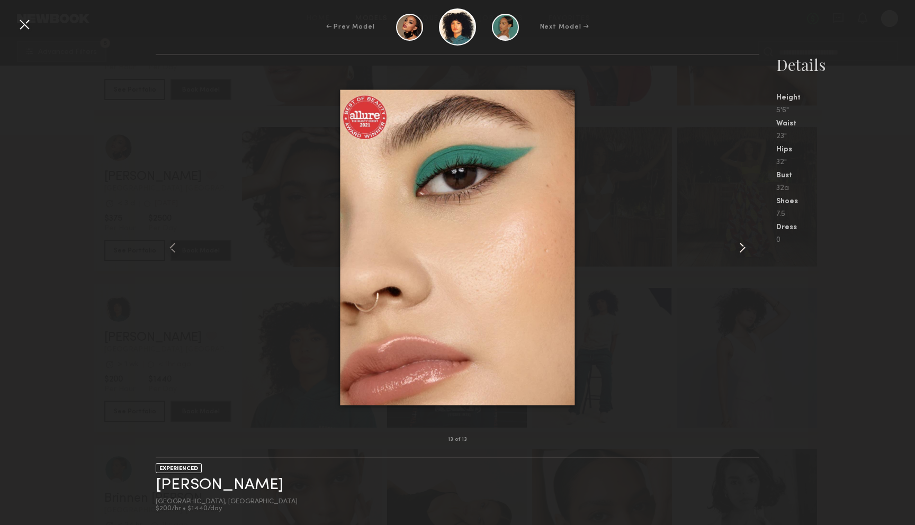
click at [742, 245] on common-icon at bounding box center [742, 247] width 17 height 17
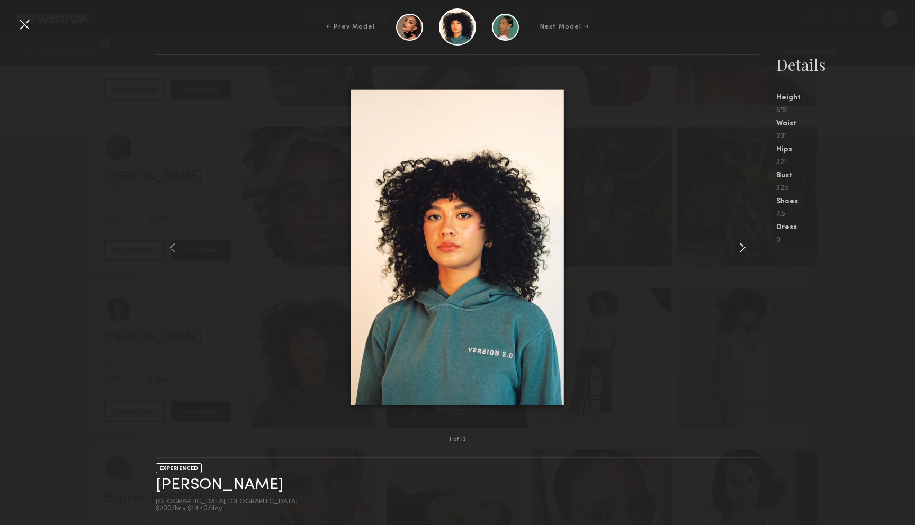
click at [742, 245] on common-icon at bounding box center [742, 247] width 17 height 17
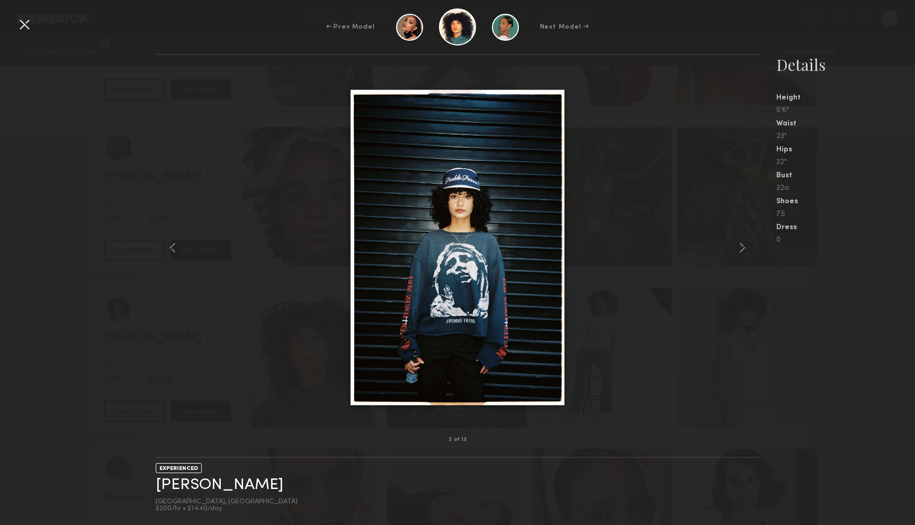
click at [21, 27] on div at bounding box center [24, 24] width 17 height 17
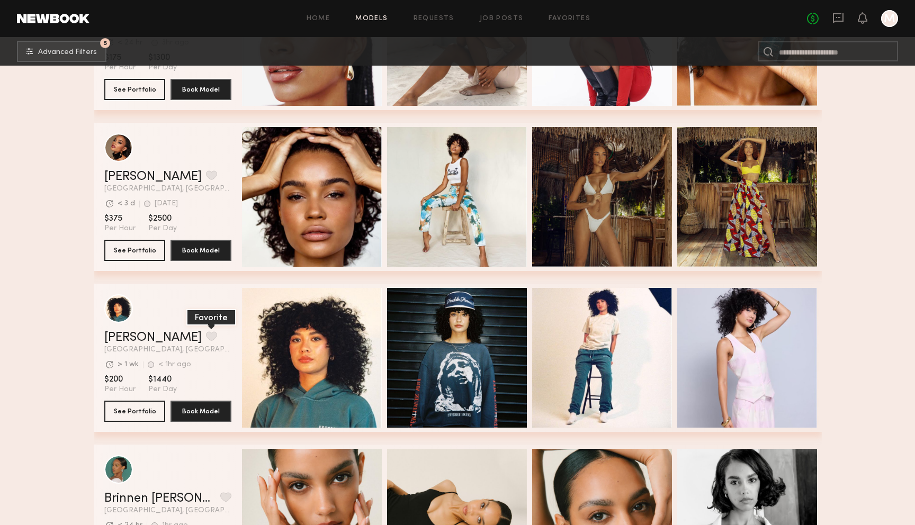
click at [206, 333] on button "grid" at bounding box center [211, 336] width 11 height 10
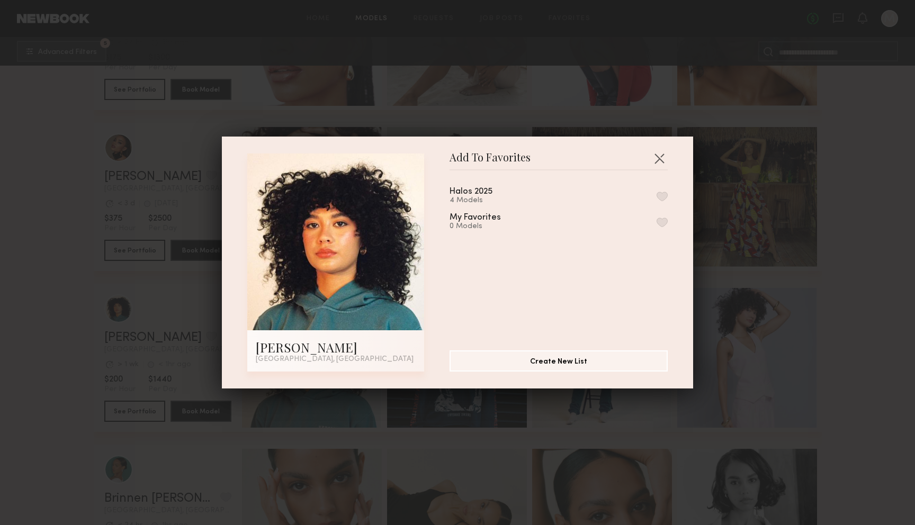
click at [494, 193] on div "Halos 2025 4 Models" at bounding box center [484, 195] width 68 height 17
click at [668, 192] on div "Halos 2025 4 Models My Favorites 0 Models" at bounding box center [564, 256] width 229 height 155
click at [662, 196] on button "button" at bounding box center [662, 197] width 11 height 10
click at [656, 159] on button "button" at bounding box center [659, 158] width 17 height 17
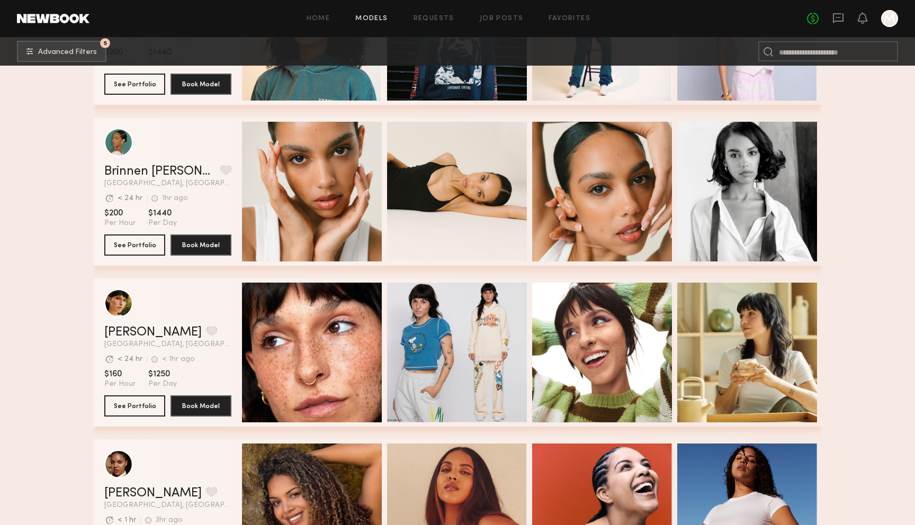
scroll to position [2222, 0]
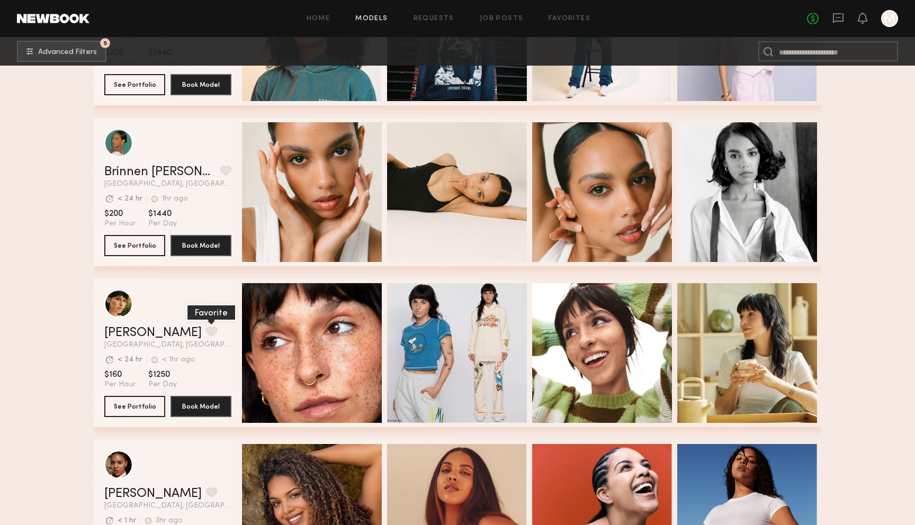
click at [206, 328] on button "grid" at bounding box center [211, 332] width 11 height 10
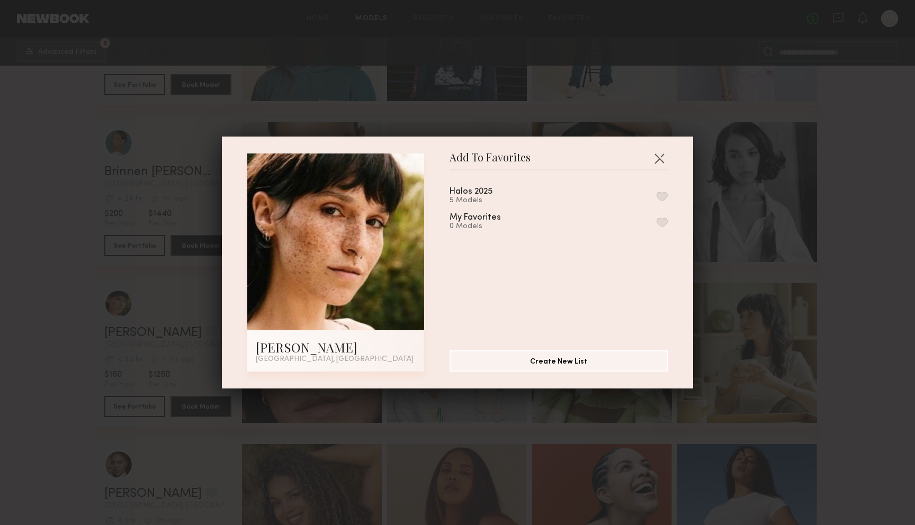
click at [662, 194] on button "button" at bounding box center [662, 197] width 11 height 10
click at [659, 157] on button "button" at bounding box center [659, 158] width 17 height 17
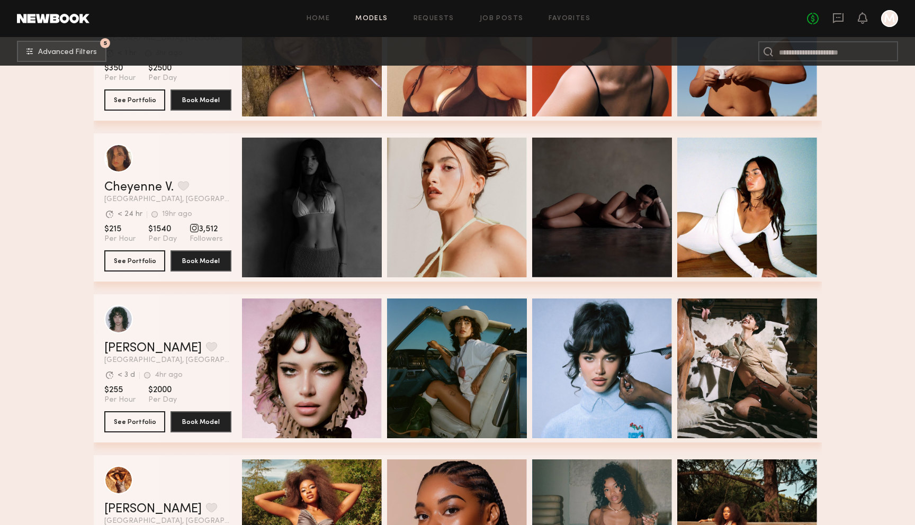
scroll to position [2701, 0]
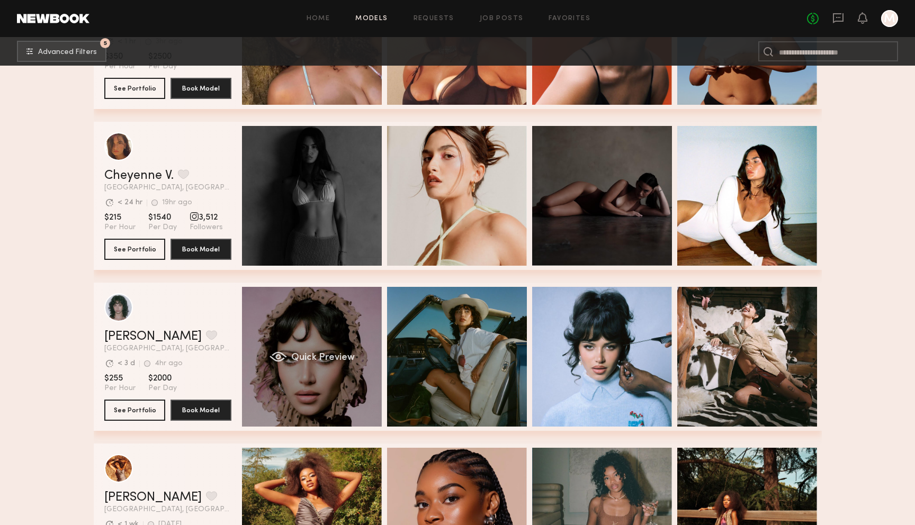
click at [299, 342] on div "Quick Preview" at bounding box center [312, 357] width 140 height 140
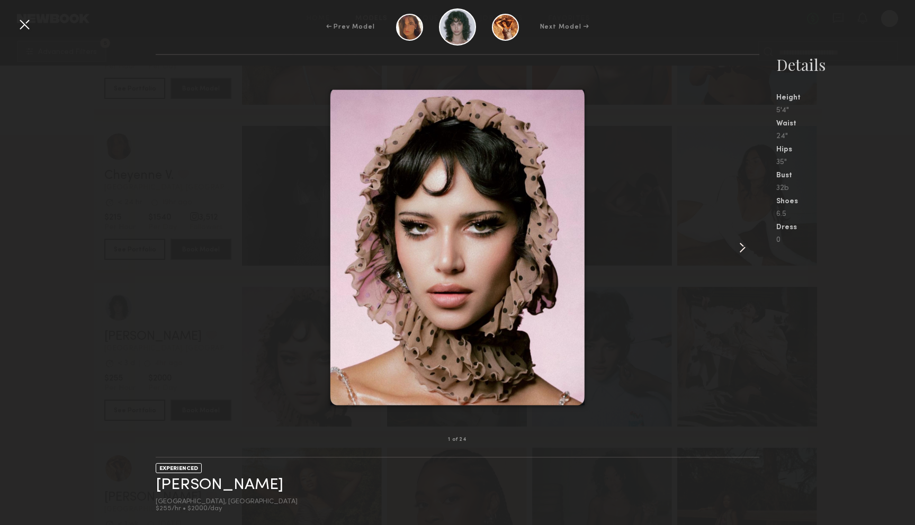
click at [740, 249] on common-icon at bounding box center [742, 247] width 17 height 17
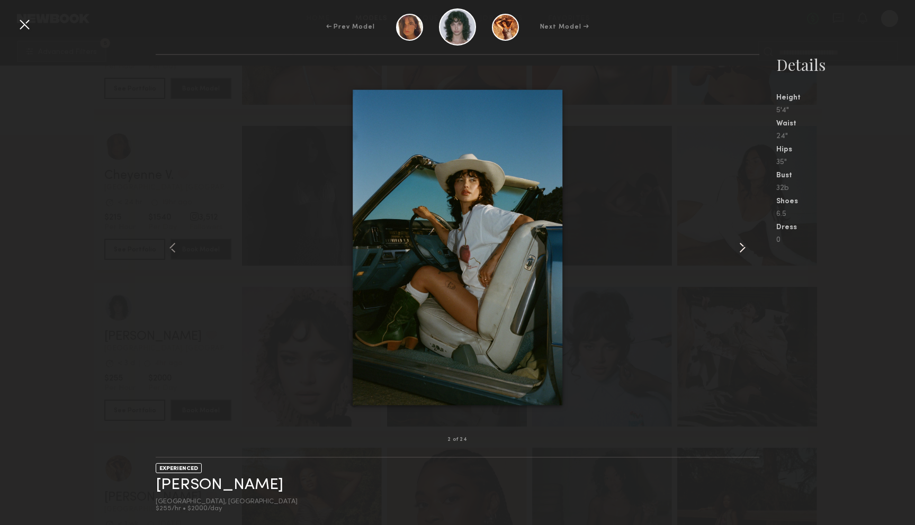
click at [740, 249] on common-icon at bounding box center [742, 247] width 17 height 17
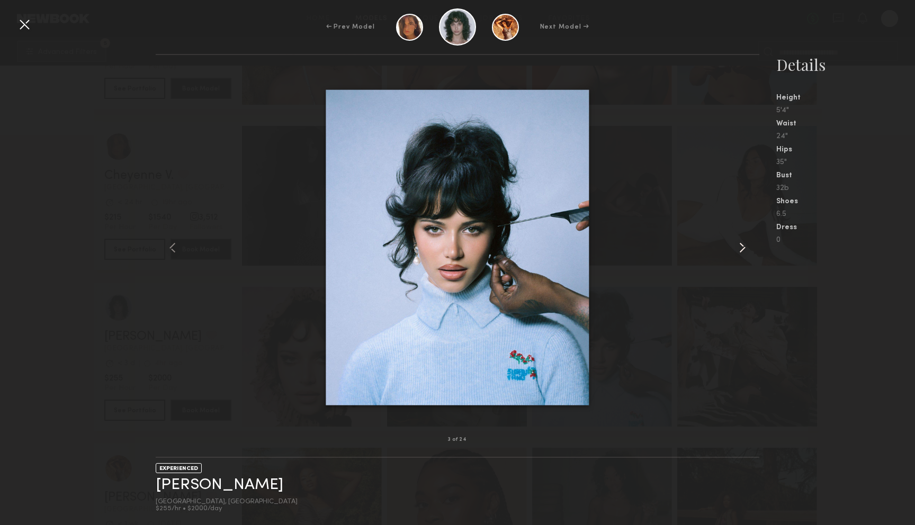
click at [740, 249] on common-icon at bounding box center [742, 247] width 17 height 17
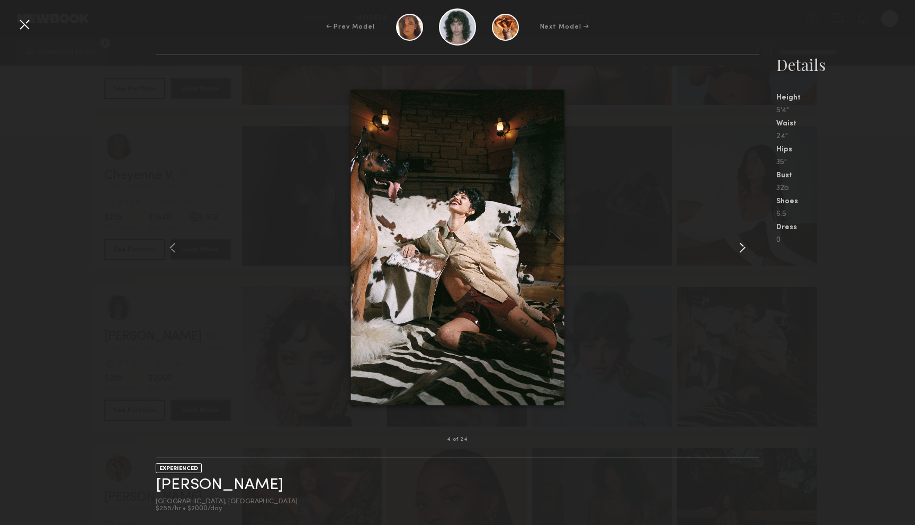
click at [740, 249] on common-icon at bounding box center [742, 247] width 17 height 17
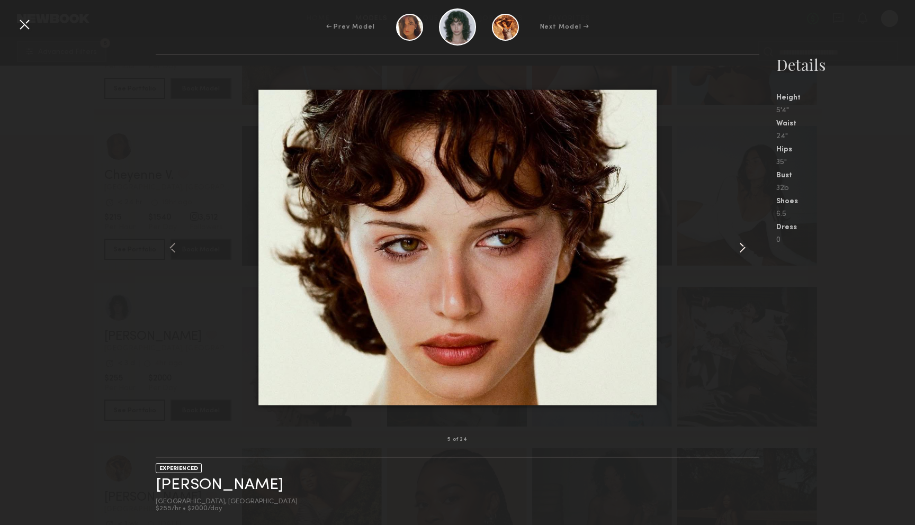
click at [740, 249] on common-icon at bounding box center [742, 247] width 17 height 17
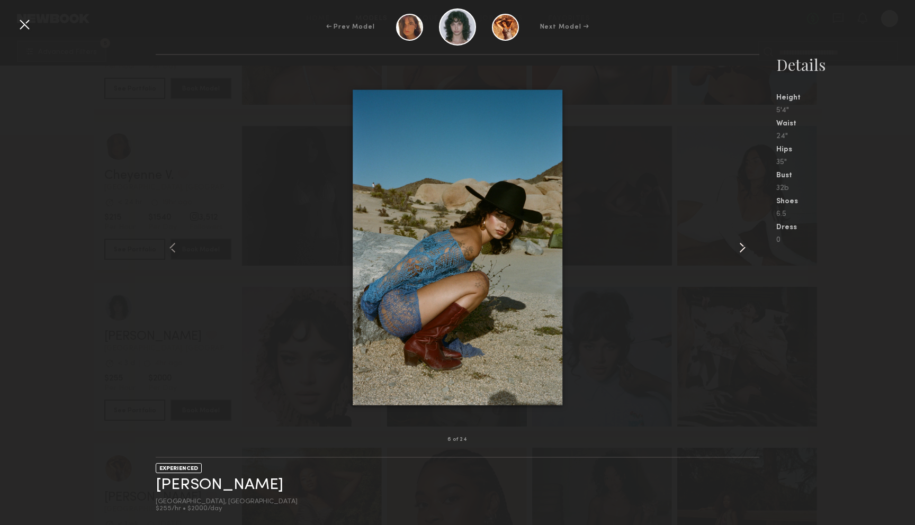
click at [740, 249] on common-icon at bounding box center [742, 247] width 17 height 17
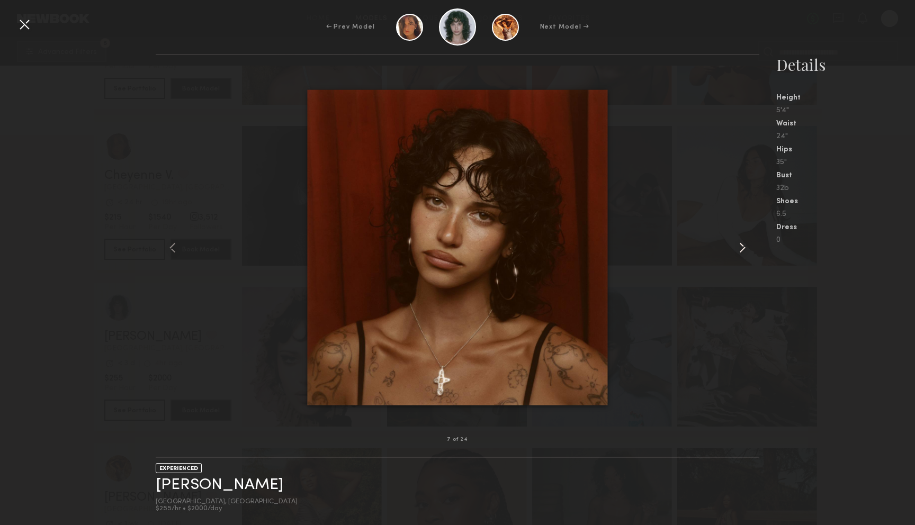
click at [740, 249] on common-icon at bounding box center [742, 247] width 17 height 17
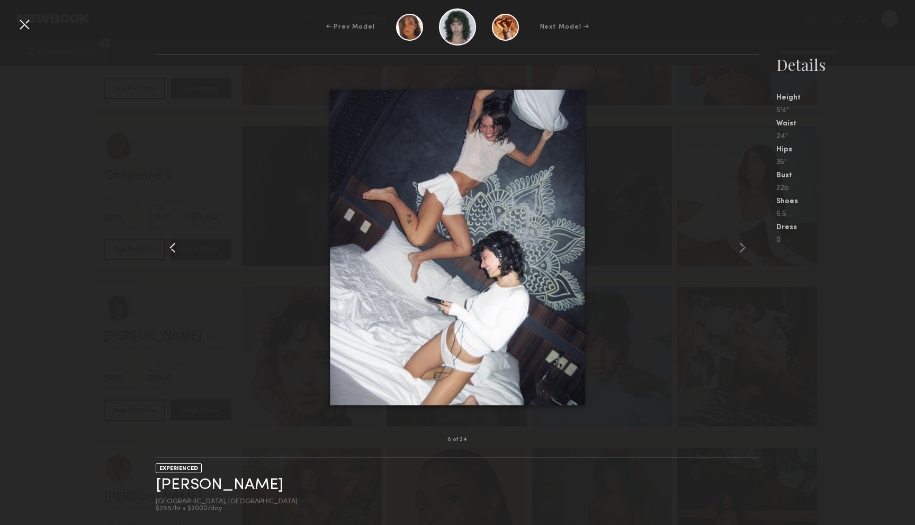
click at [173, 248] on common-icon at bounding box center [172, 247] width 17 height 17
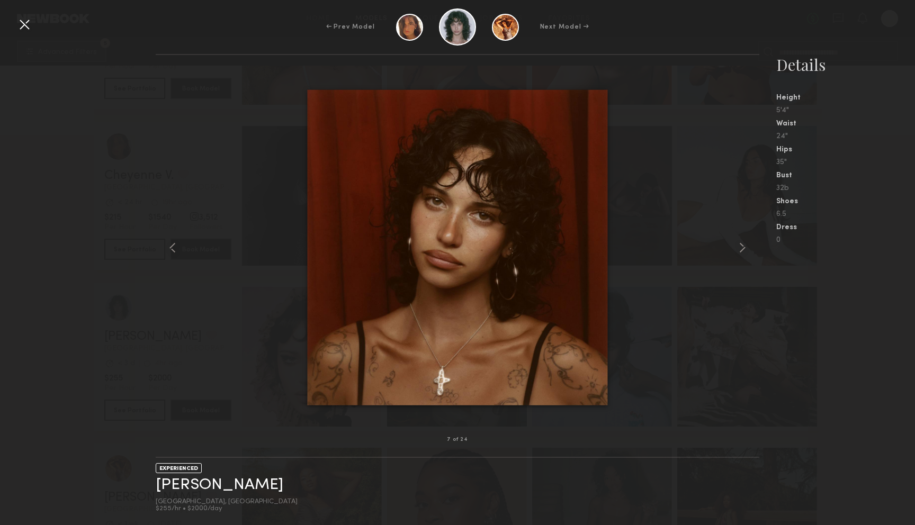
click at [19, 15] on div "← Prev Model Next Model →" at bounding box center [457, 26] width 915 height 37
click at [25, 24] on div at bounding box center [24, 24] width 17 height 17
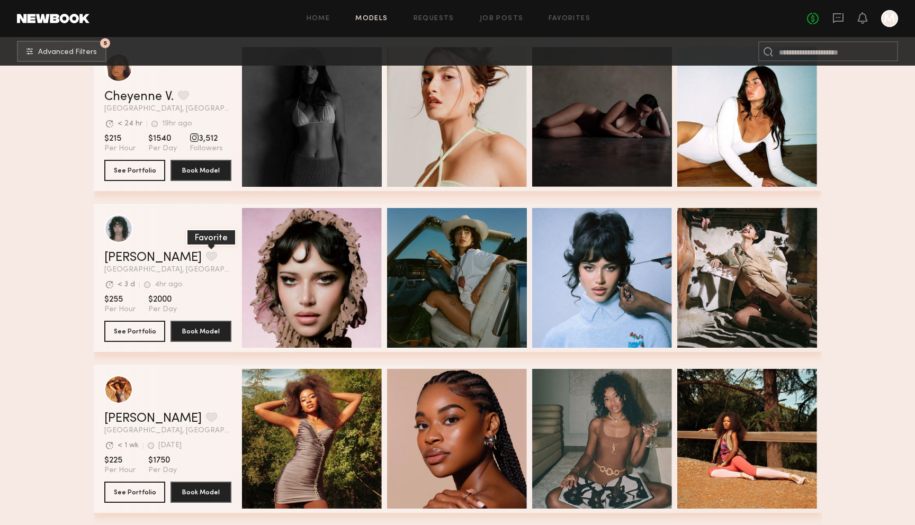
scroll to position [2798, 0]
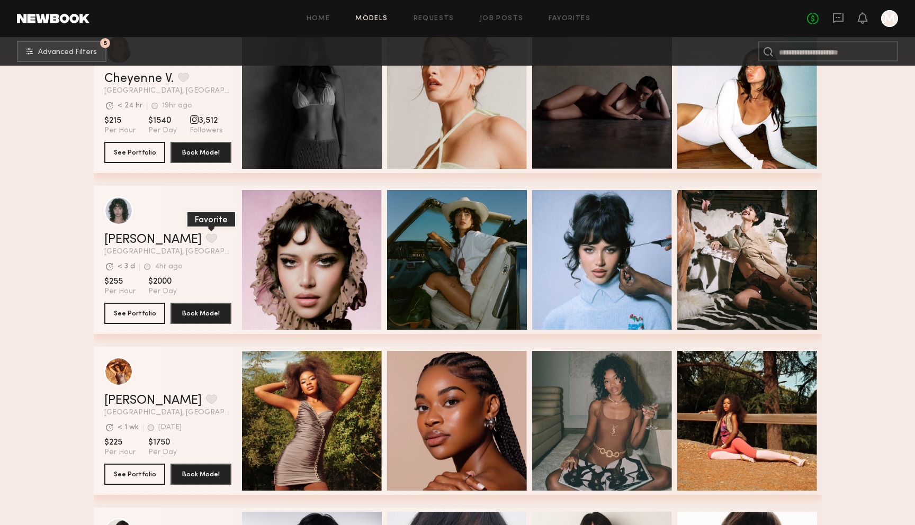
click at [206, 239] on button "grid" at bounding box center [211, 239] width 11 height 10
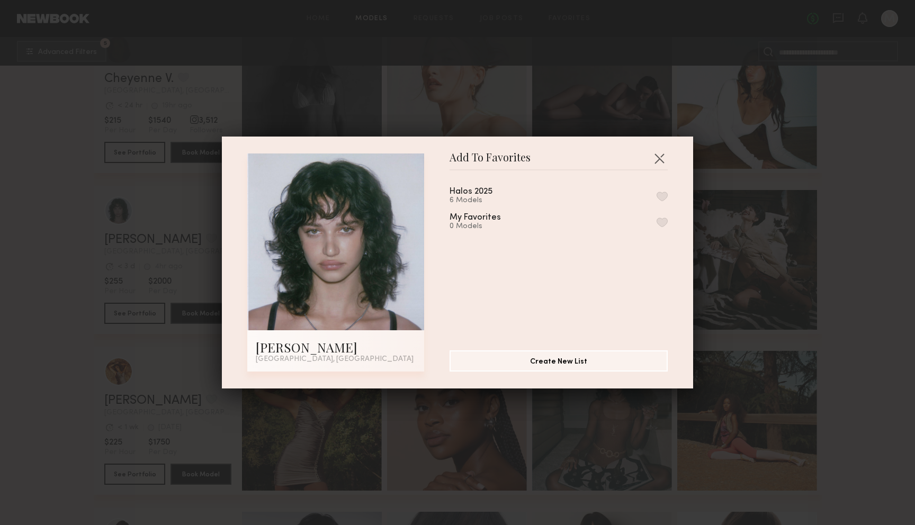
click at [669, 190] on div "Halos 2025 6 Models My Favorites 0 Models" at bounding box center [564, 256] width 229 height 155
click at [665, 195] on button "button" at bounding box center [662, 197] width 11 height 10
click at [660, 159] on button "button" at bounding box center [659, 158] width 17 height 17
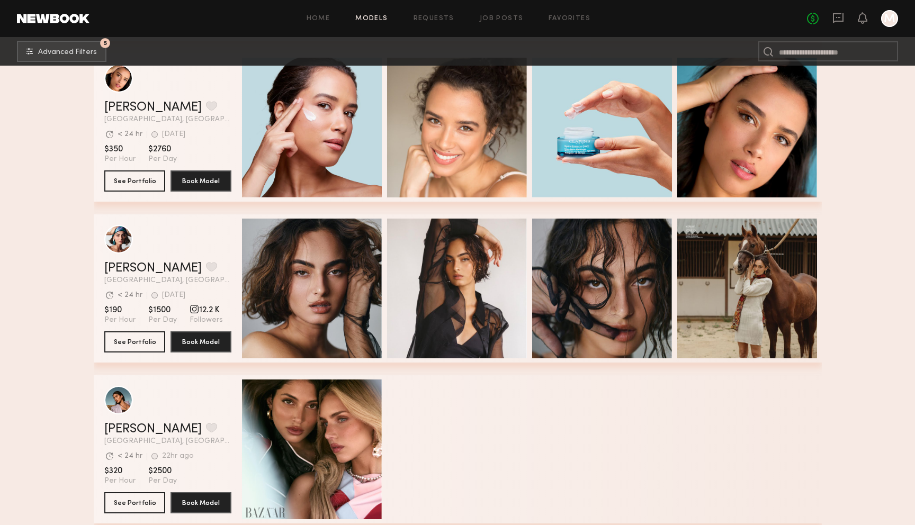
scroll to position [3748, 0]
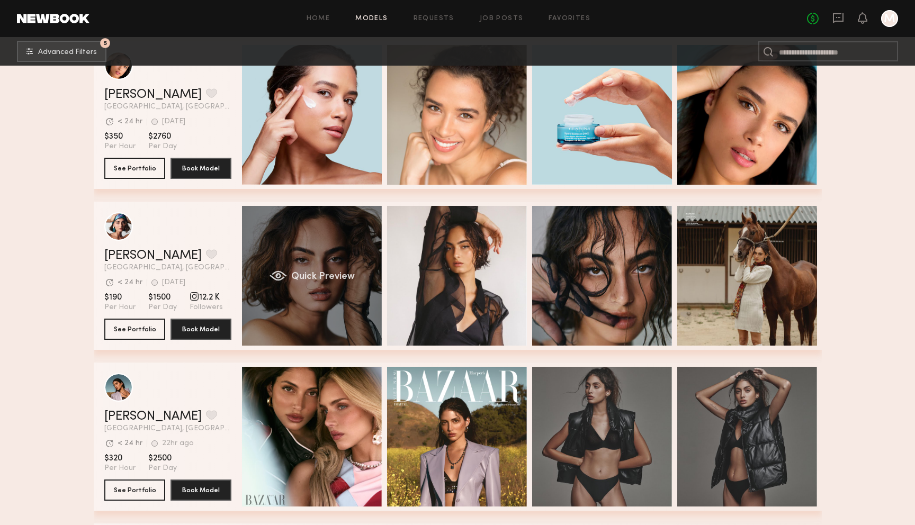
click at [324, 257] on div "Quick Preview" at bounding box center [312, 276] width 140 height 140
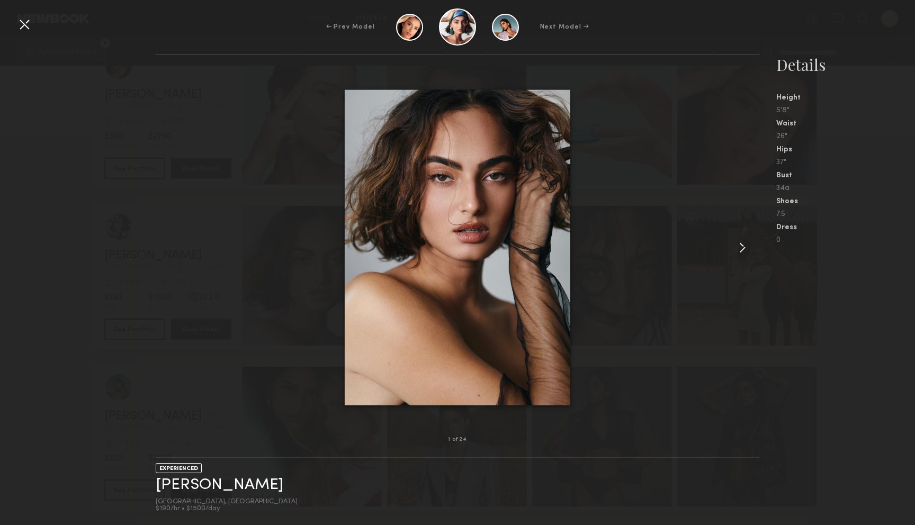
click at [742, 245] on common-icon at bounding box center [742, 247] width 17 height 17
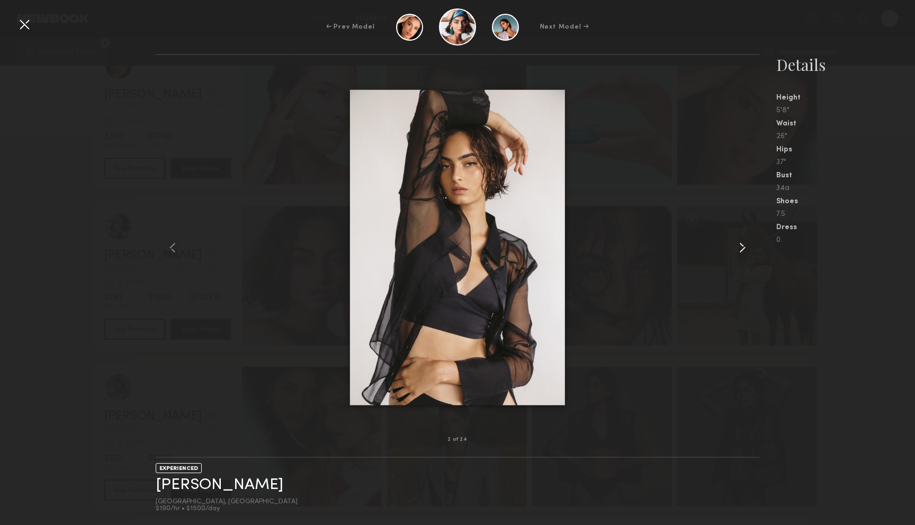
click at [742, 245] on common-icon at bounding box center [742, 247] width 17 height 17
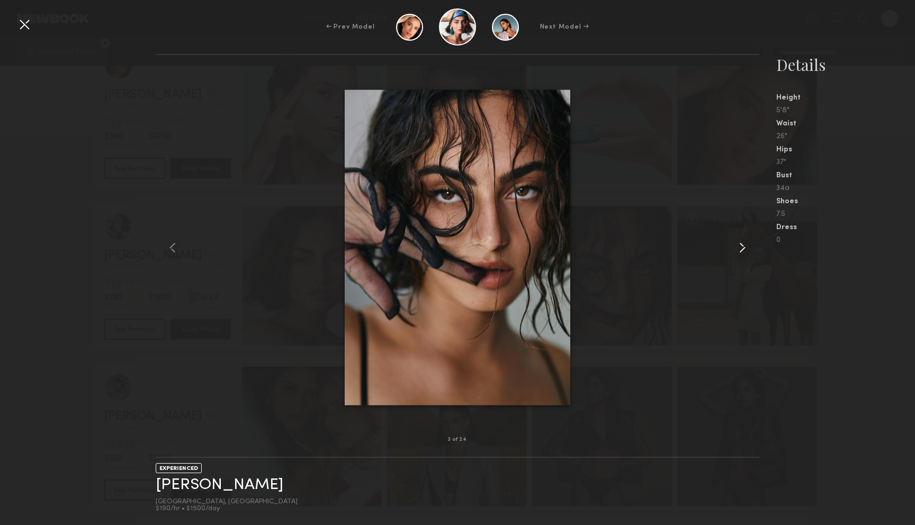
click at [742, 245] on common-icon at bounding box center [742, 247] width 17 height 17
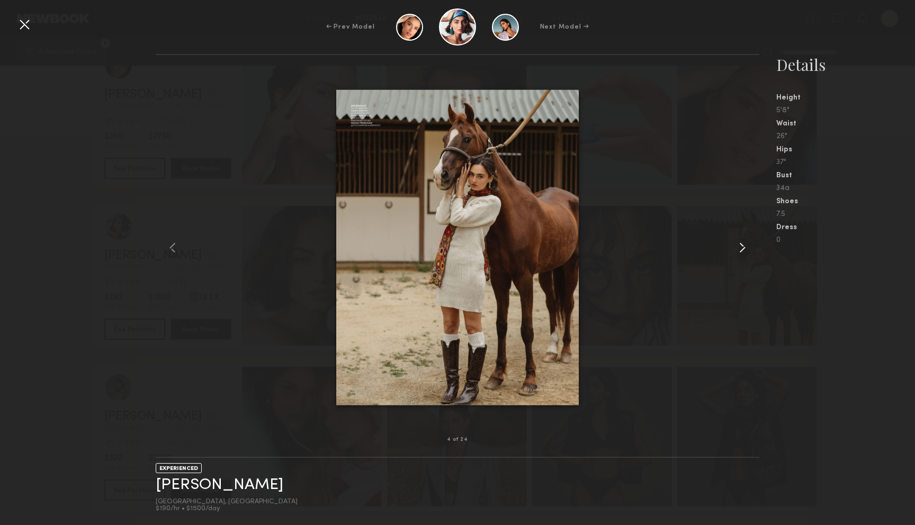
click at [742, 245] on common-icon at bounding box center [742, 247] width 17 height 17
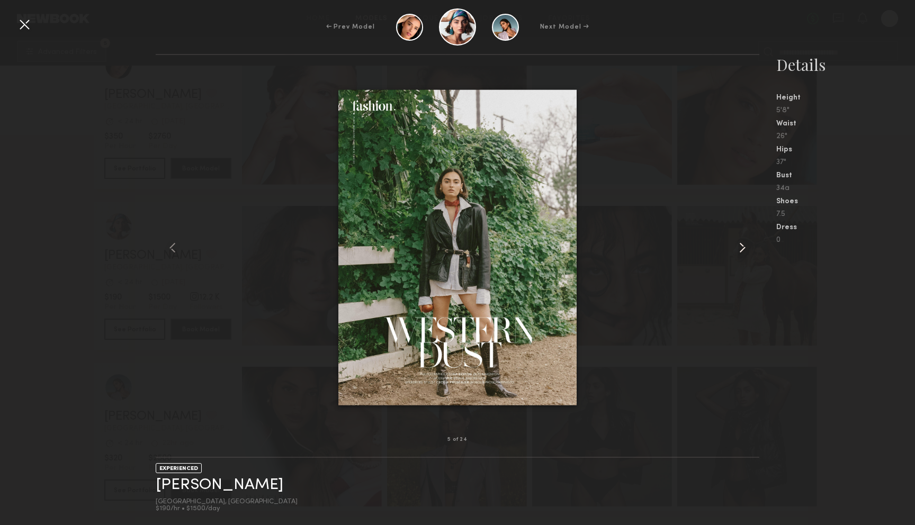
click at [742, 245] on common-icon at bounding box center [742, 247] width 17 height 17
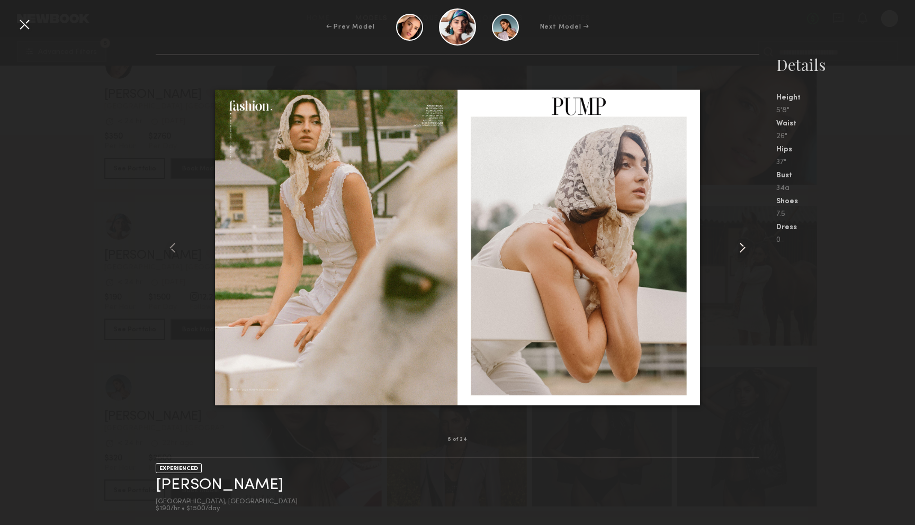
click at [742, 245] on common-icon at bounding box center [742, 247] width 17 height 17
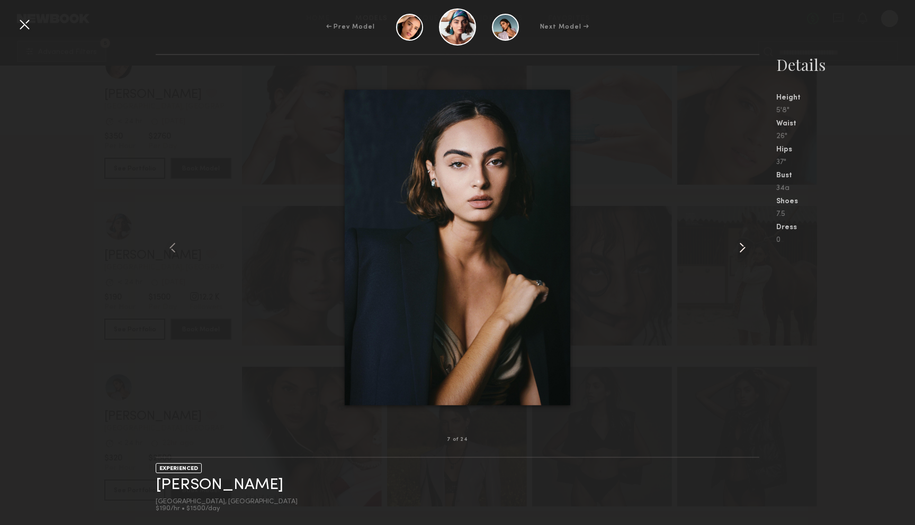
click at [742, 245] on common-icon at bounding box center [742, 247] width 17 height 17
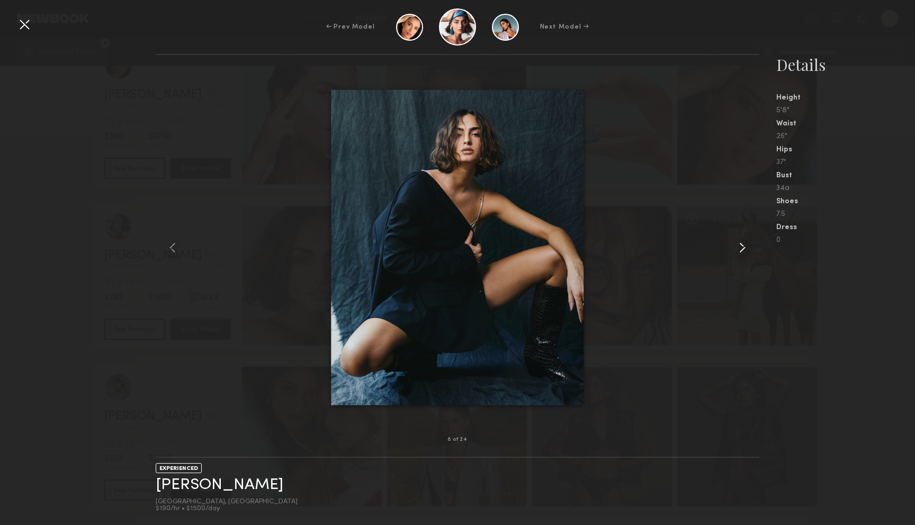
click at [742, 245] on common-icon at bounding box center [742, 247] width 17 height 17
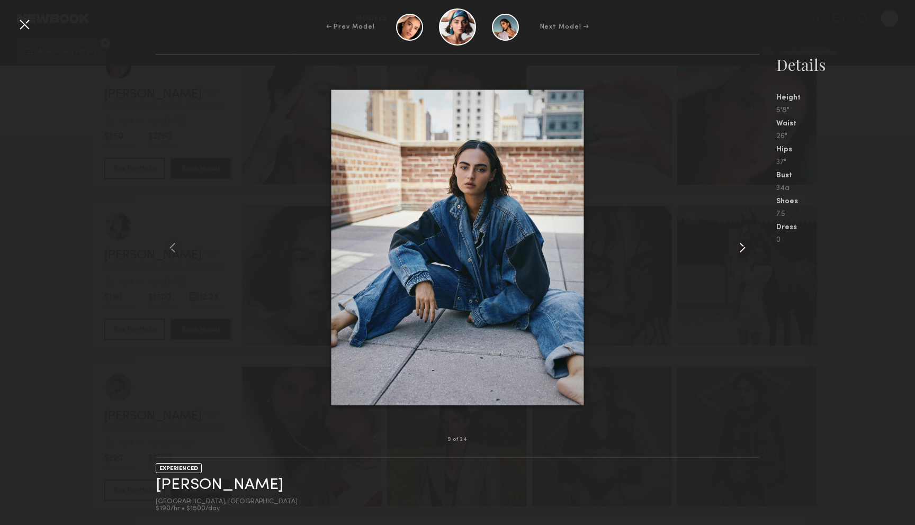
click at [742, 245] on common-icon at bounding box center [742, 247] width 17 height 17
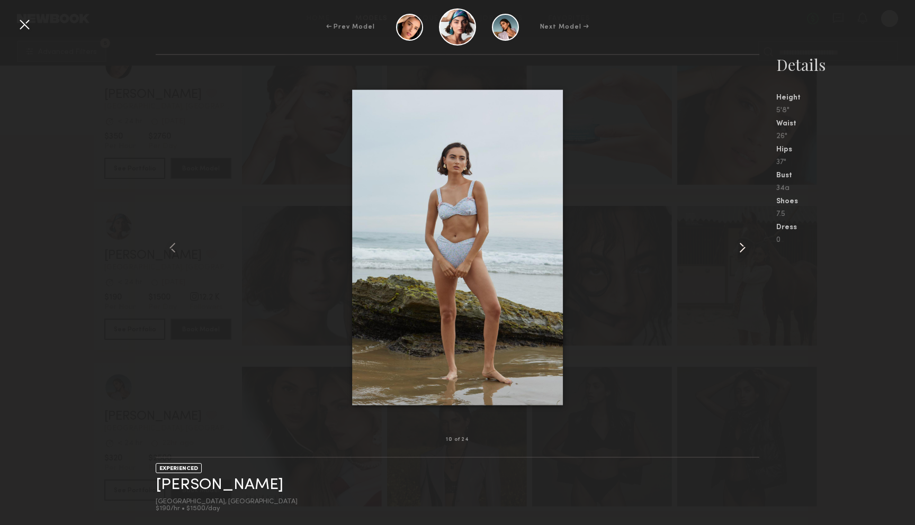
click at [742, 245] on common-icon at bounding box center [742, 247] width 17 height 17
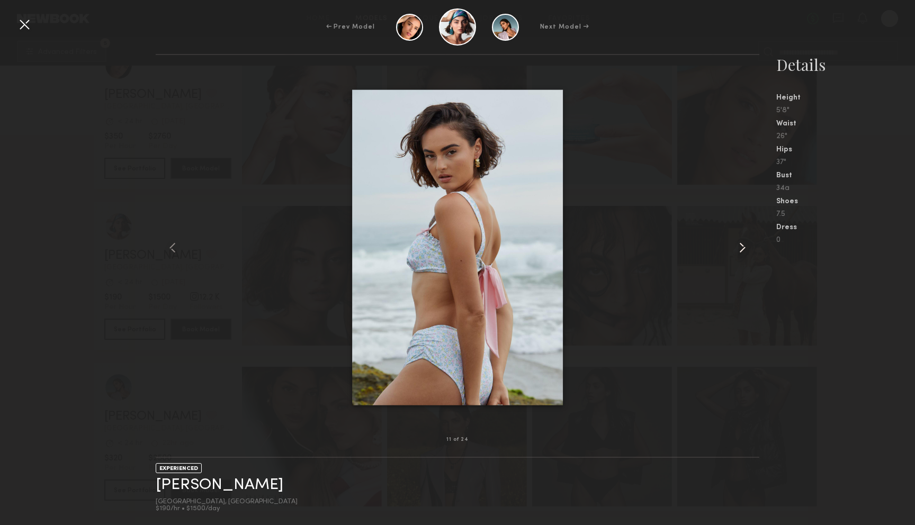
click at [742, 245] on common-icon at bounding box center [742, 247] width 17 height 17
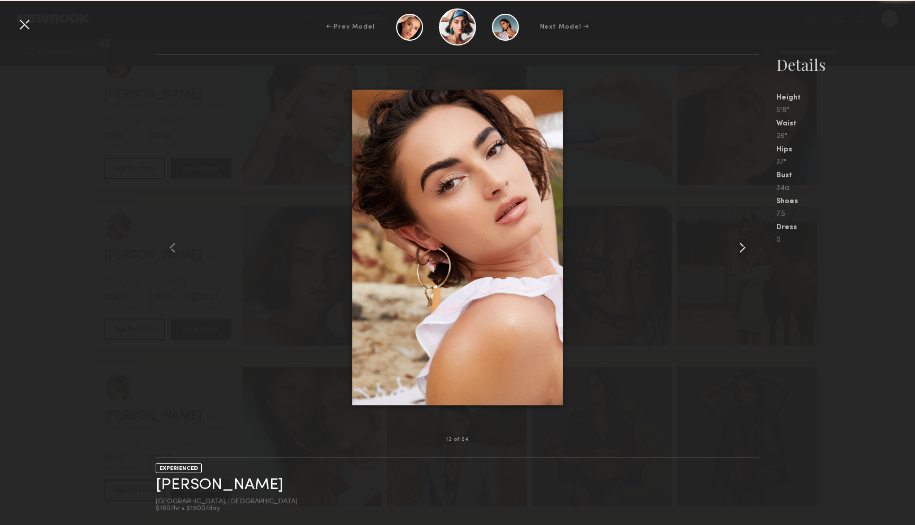
click at [742, 245] on common-icon at bounding box center [742, 247] width 17 height 17
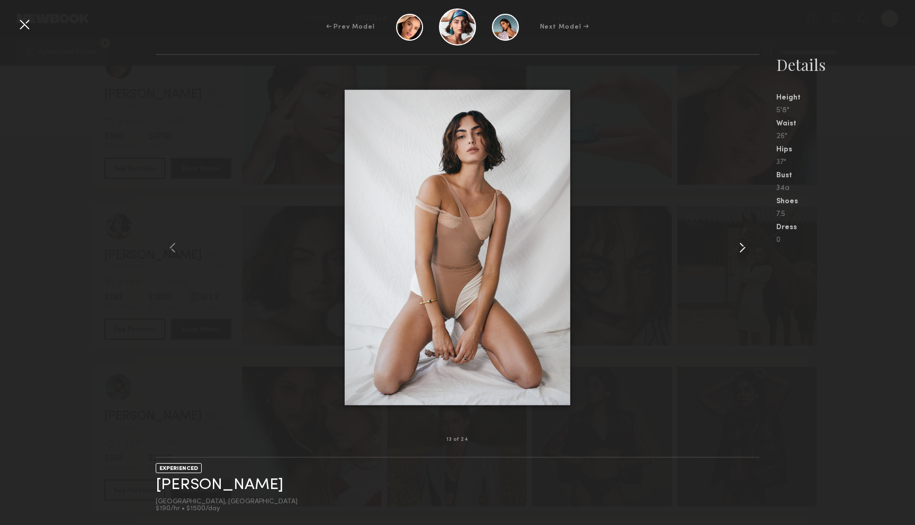
click at [742, 245] on common-icon at bounding box center [742, 247] width 17 height 17
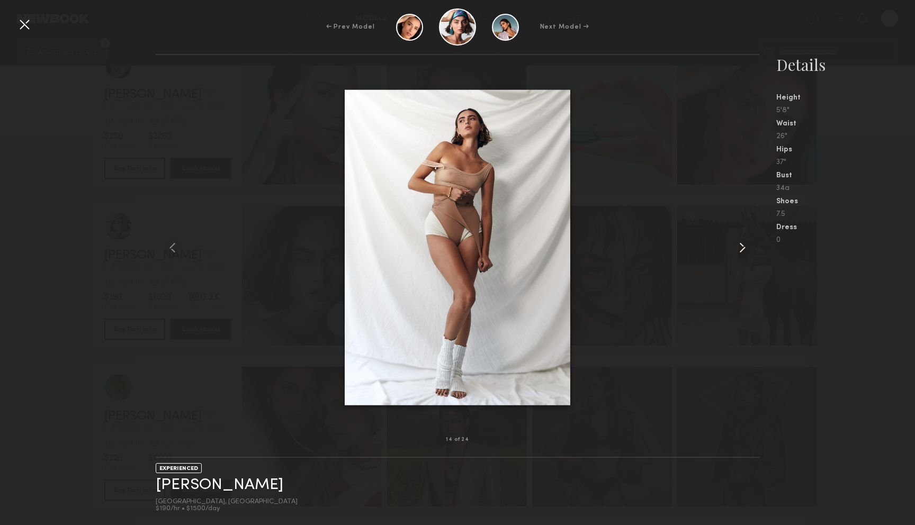
click at [742, 245] on common-icon at bounding box center [742, 247] width 17 height 17
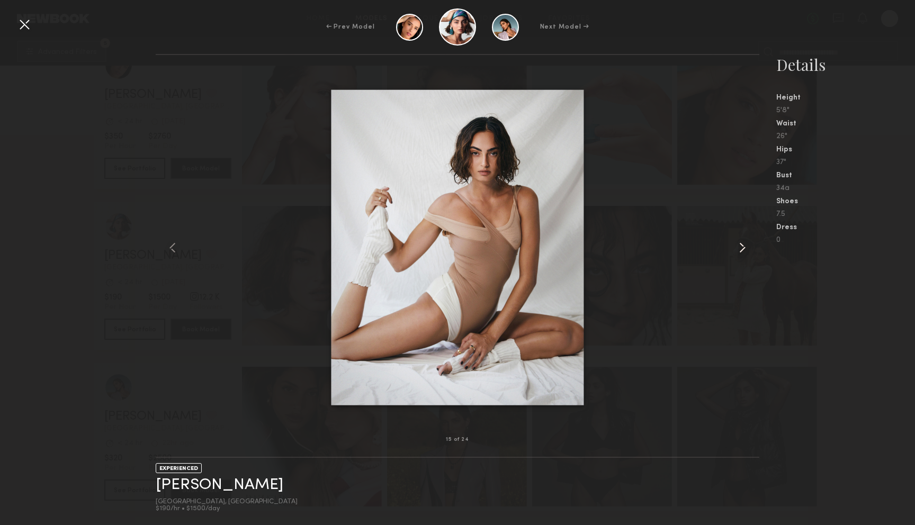
click at [742, 245] on common-icon at bounding box center [742, 247] width 17 height 17
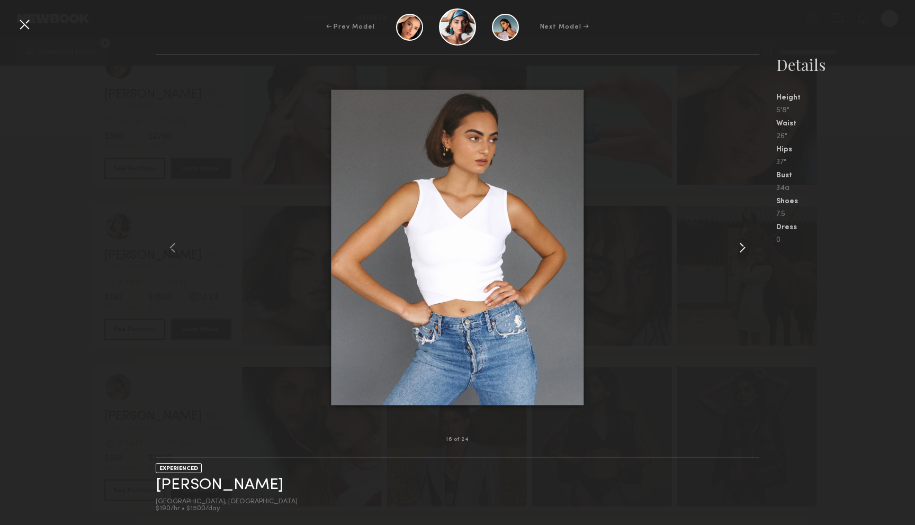
click at [742, 245] on common-icon at bounding box center [742, 247] width 17 height 17
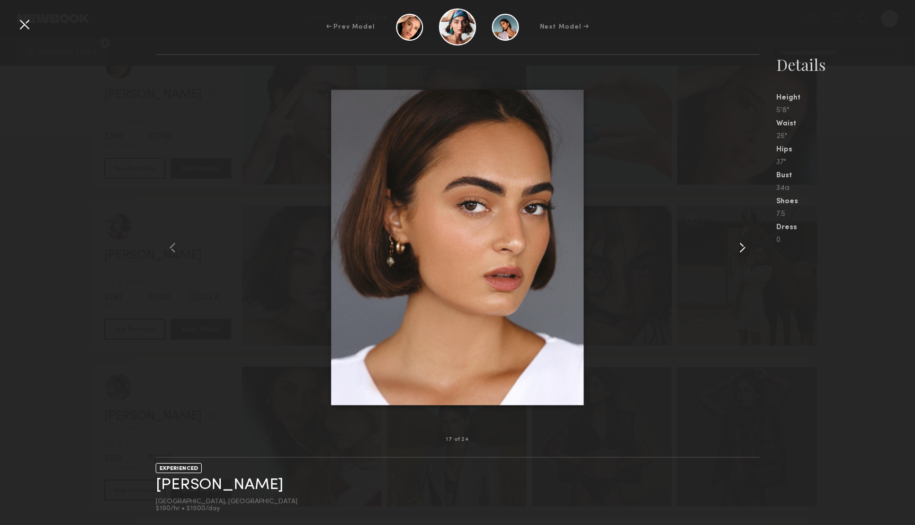
click at [742, 245] on common-icon at bounding box center [742, 247] width 17 height 17
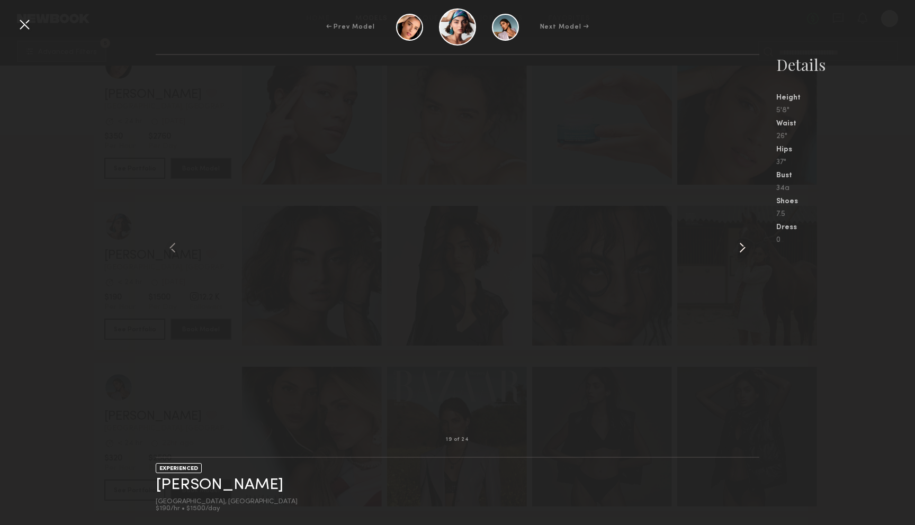
click at [742, 245] on common-icon at bounding box center [742, 247] width 17 height 17
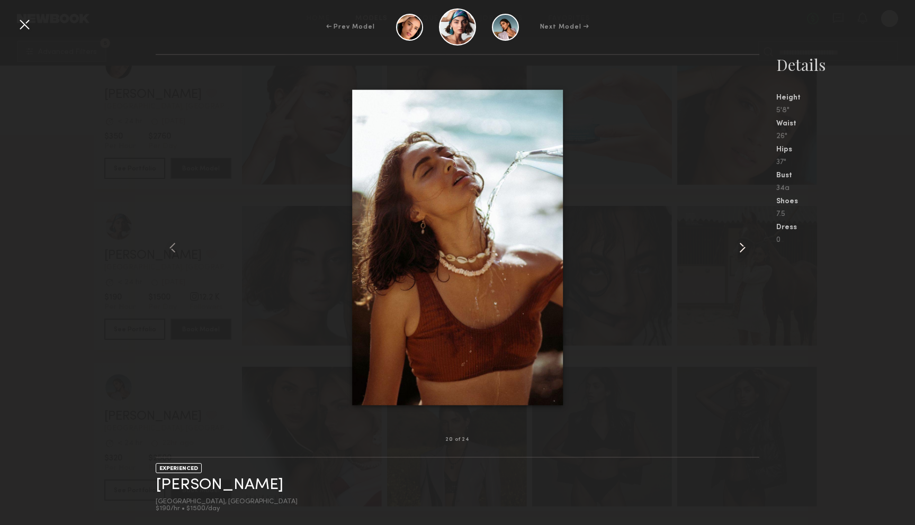
click at [742, 245] on common-icon at bounding box center [742, 247] width 17 height 17
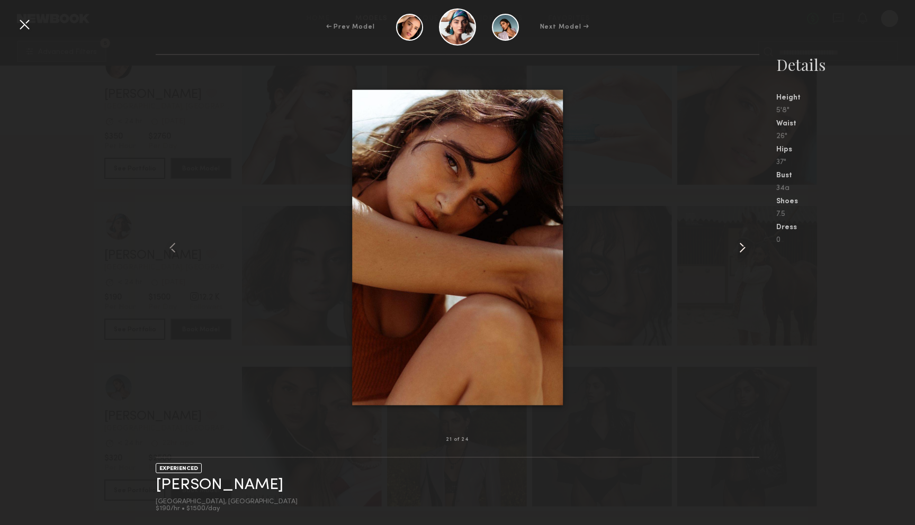
click at [742, 245] on common-icon at bounding box center [742, 247] width 17 height 17
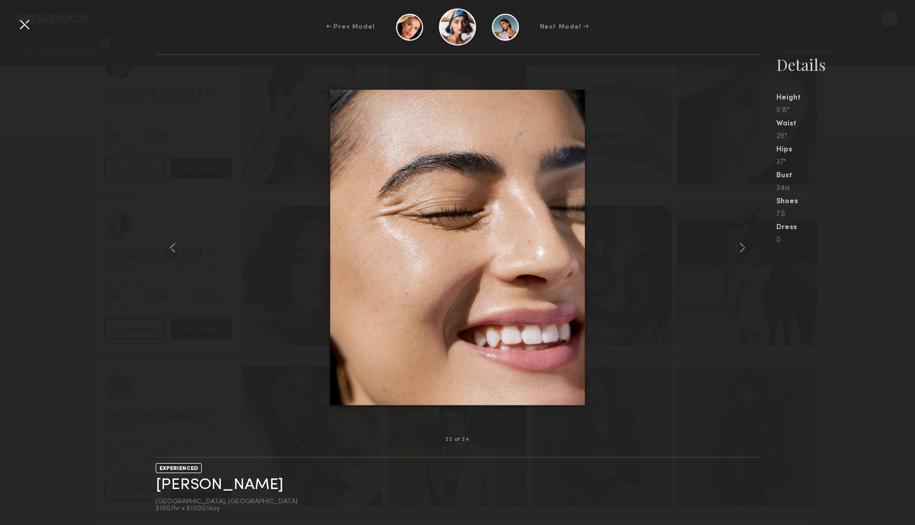
click at [11, 24] on div "← Prev Model Next Model →" at bounding box center [457, 26] width 915 height 37
click at [23, 24] on div at bounding box center [24, 24] width 17 height 17
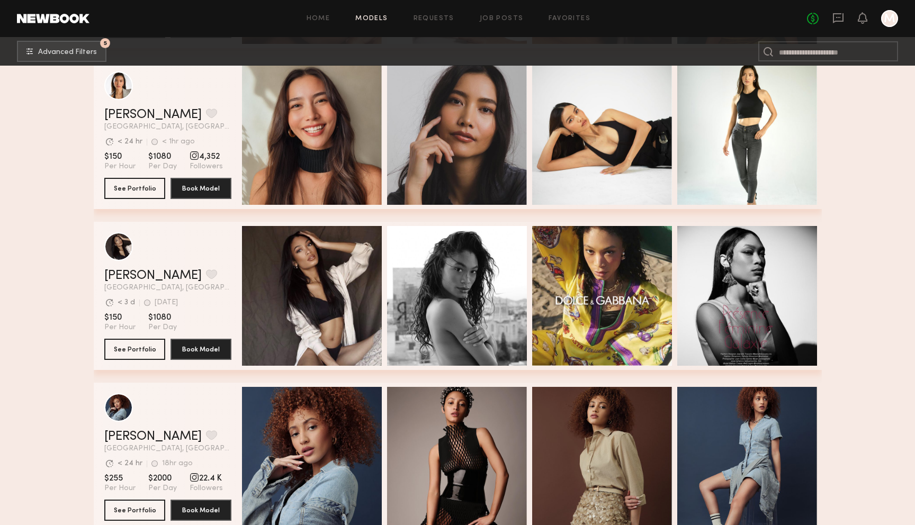
scroll to position [4392, 0]
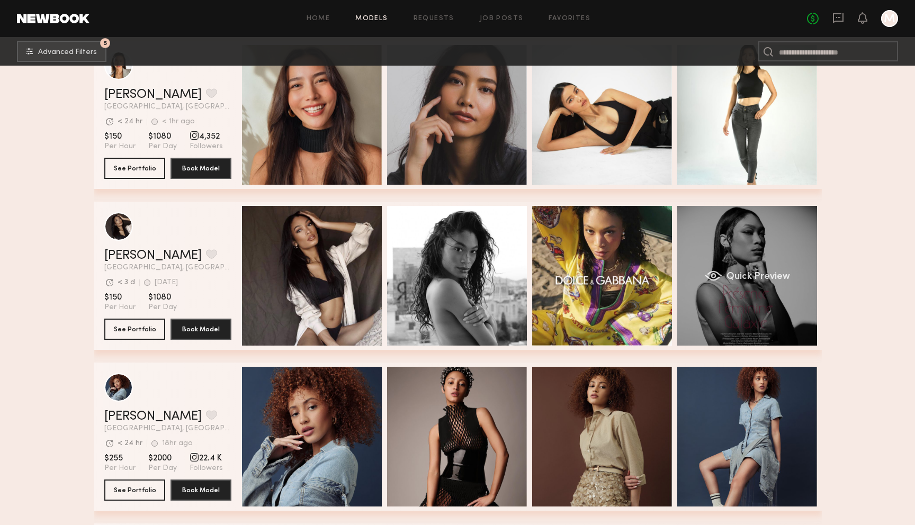
click at [795, 251] on div "Quick Preview" at bounding box center [747, 276] width 140 height 140
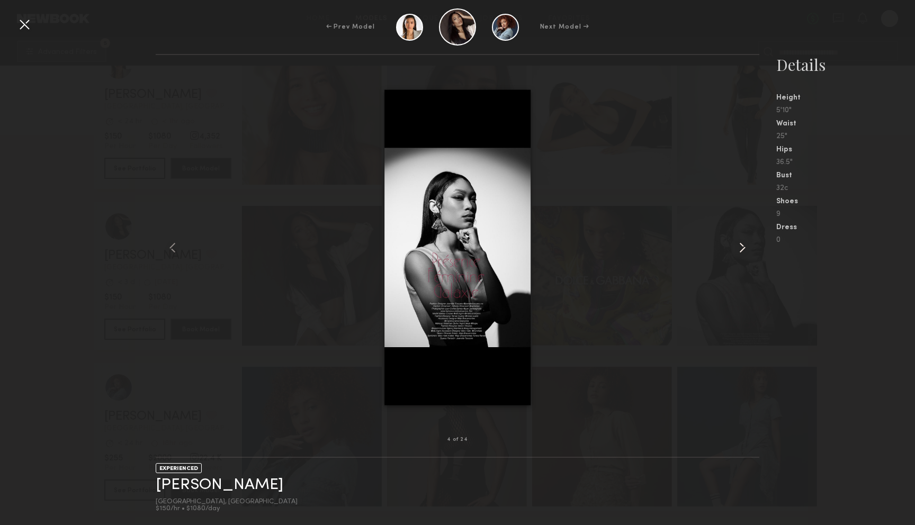
click at [739, 239] on common-icon at bounding box center [742, 247] width 17 height 17
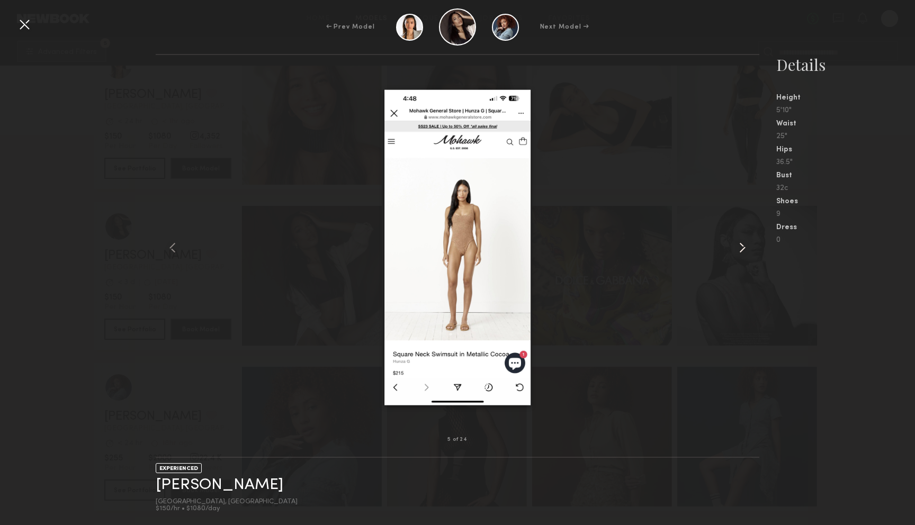
click at [739, 239] on common-icon at bounding box center [742, 247] width 17 height 17
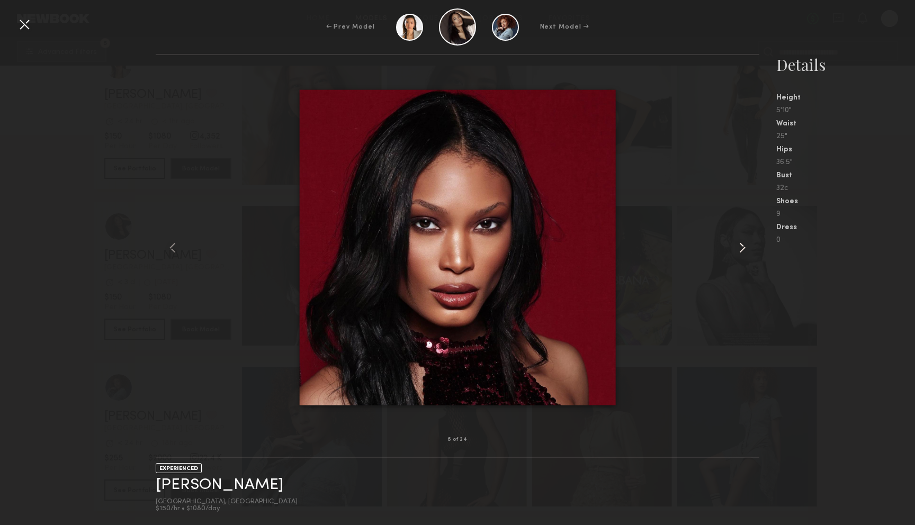
click at [739, 239] on common-icon at bounding box center [742, 247] width 17 height 17
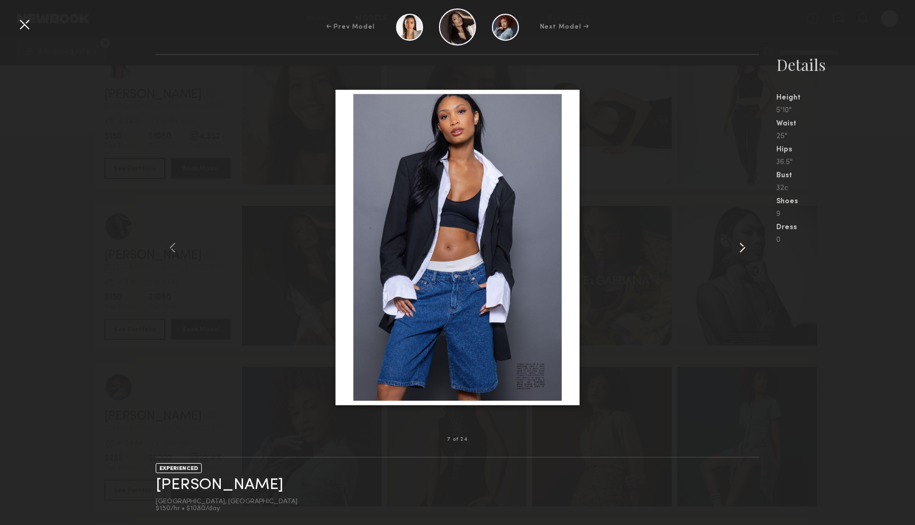
click at [739, 239] on common-icon at bounding box center [742, 247] width 17 height 17
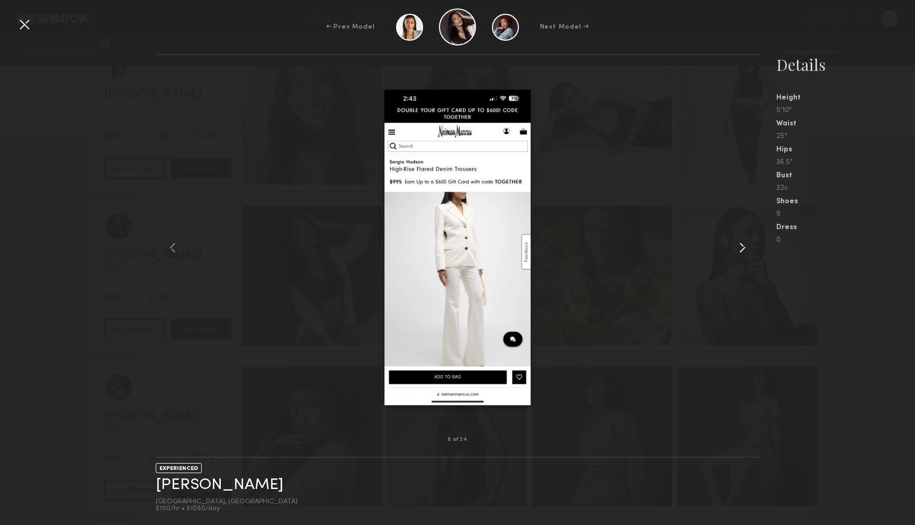
click at [739, 239] on common-icon at bounding box center [742, 247] width 17 height 17
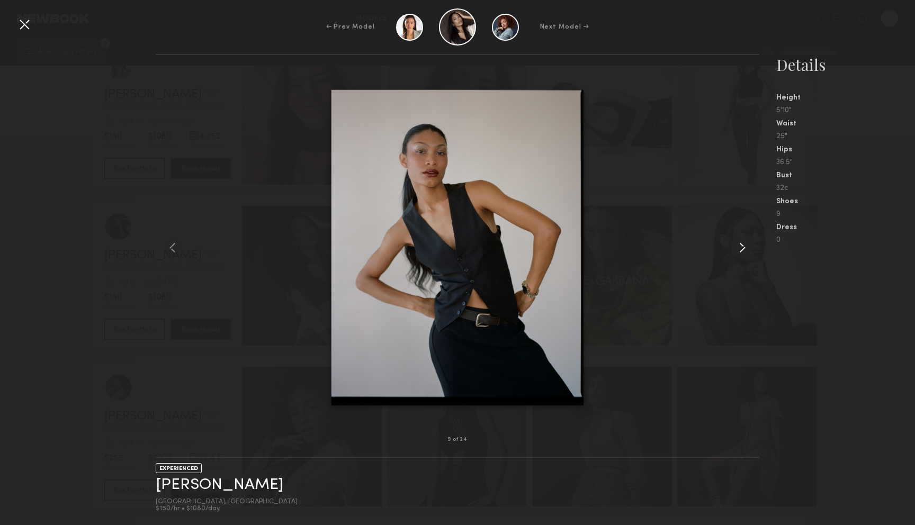
click at [739, 239] on common-icon at bounding box center [742, 247] width 17 height 17
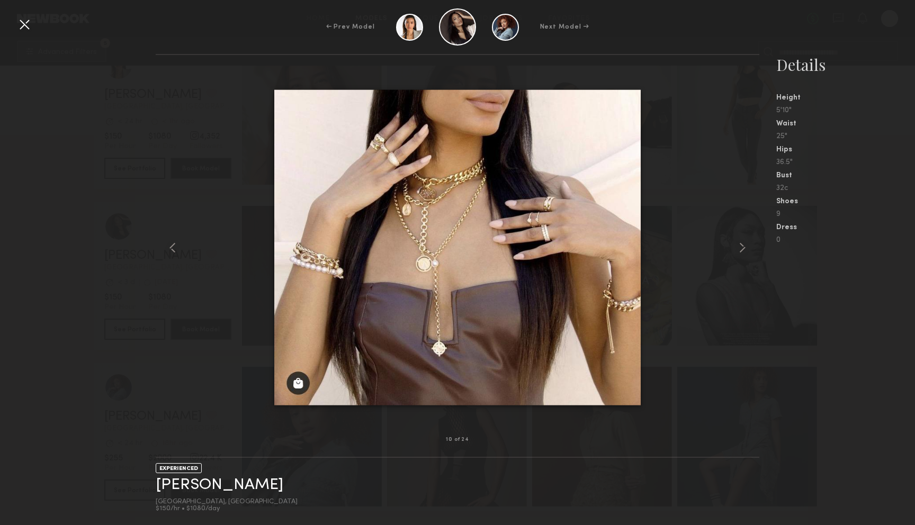
click at [22, 22] on div at bounding box center [24, 24] width 17 height 17
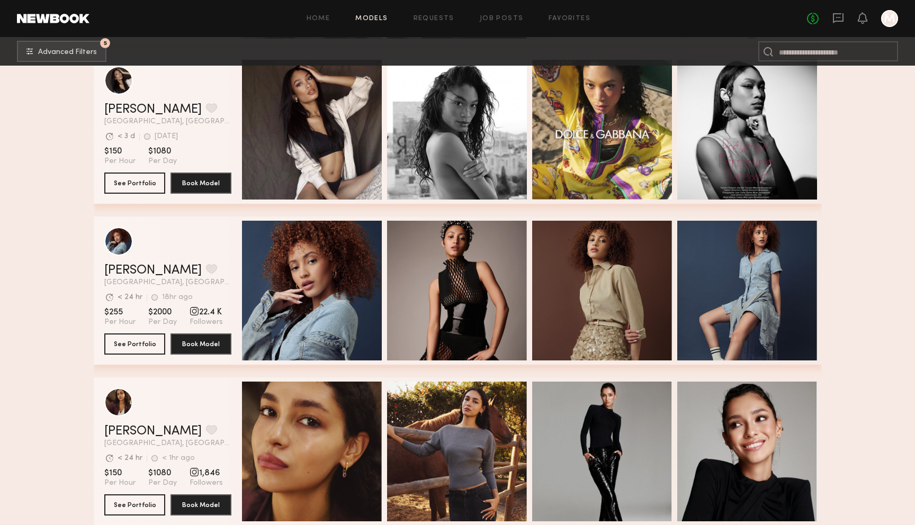
scroll to position [4590, 0]
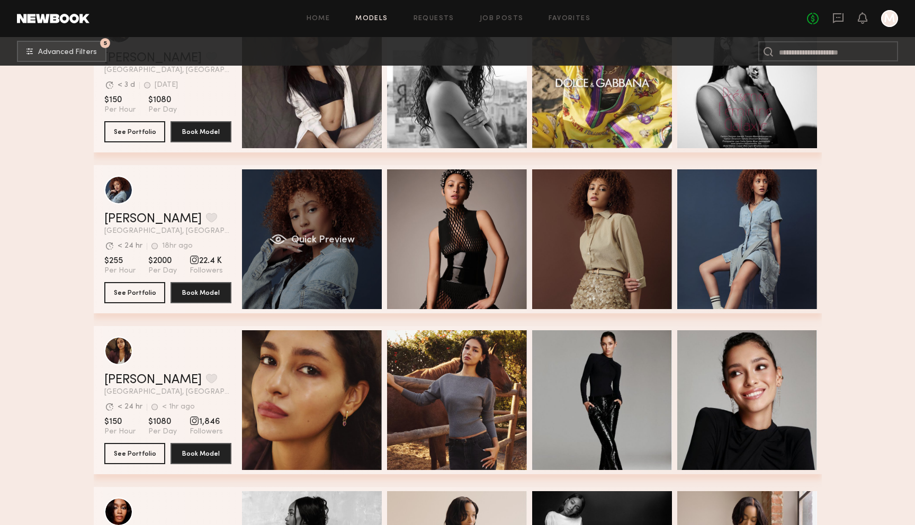
click at [312, 208] on div "Quick Preview" at bounding box center [312, 239] width 140 height 140
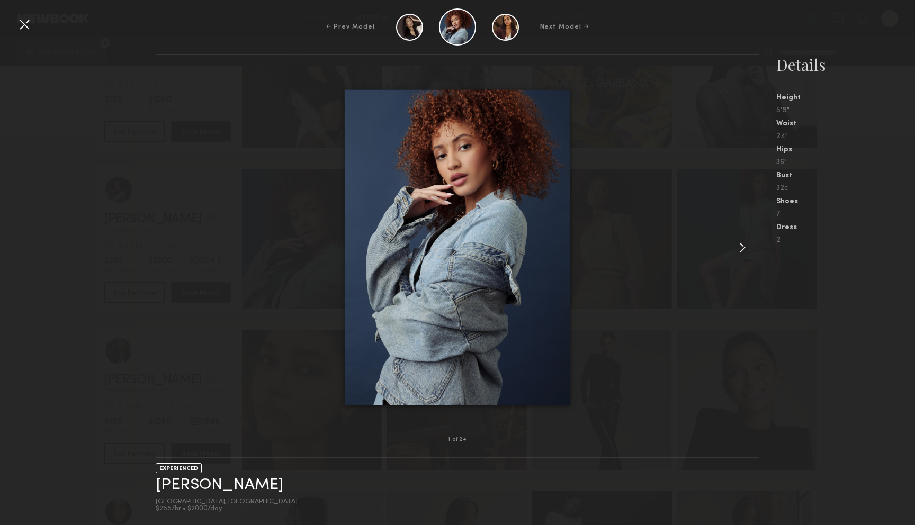
click at [741, 243] on common-icon at bounding box center [742, 247] width 17 height 17
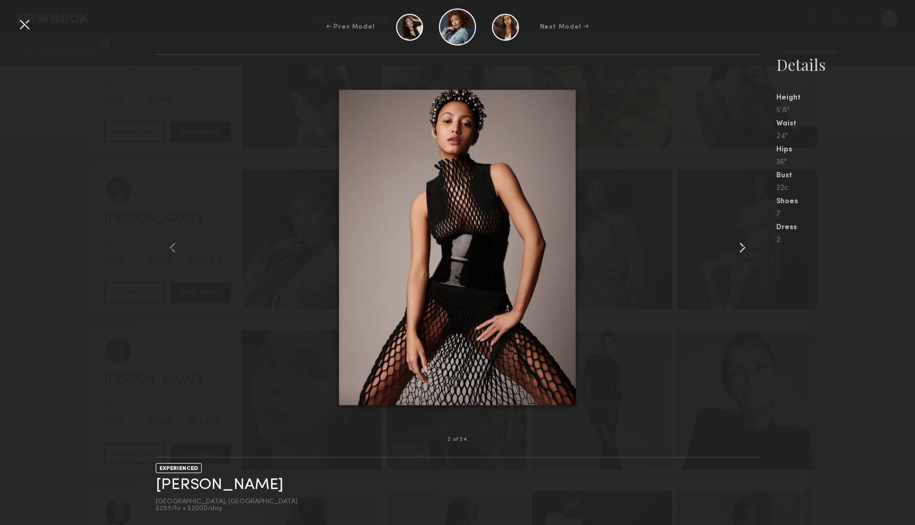
click at [741, 243] on common-icon at bounding box center [742, 247] width 17 height 17
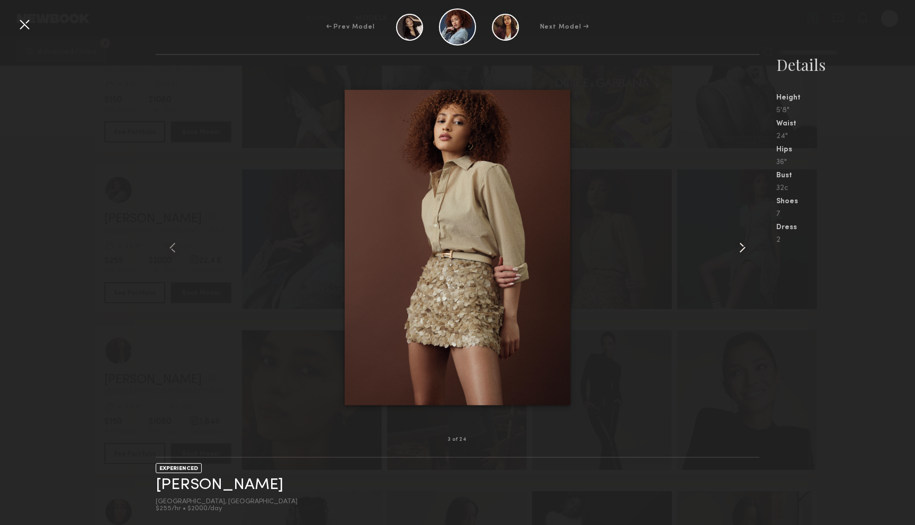
click at [741, 243] on common-icon at bounding box center [742, 247] width 17 height 17
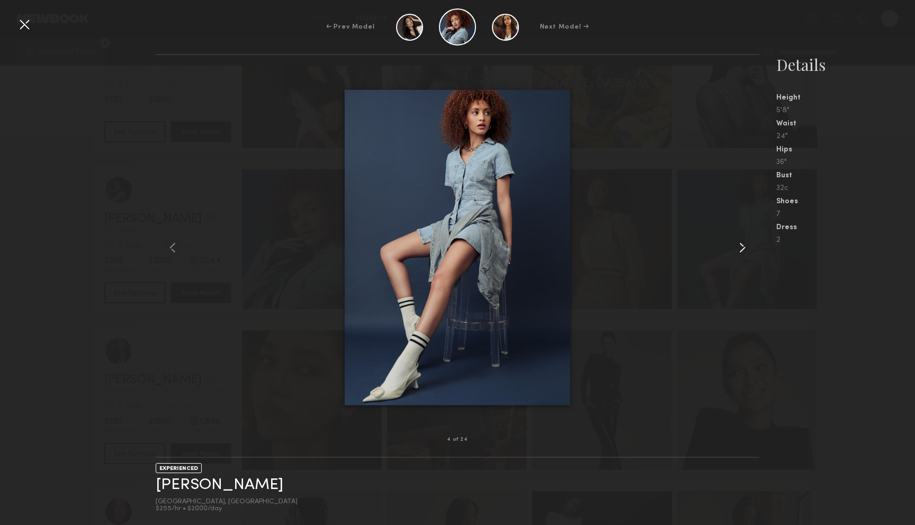
click at [741, 243] on common-icon at bounding box center [742, 247] width 17 height 17
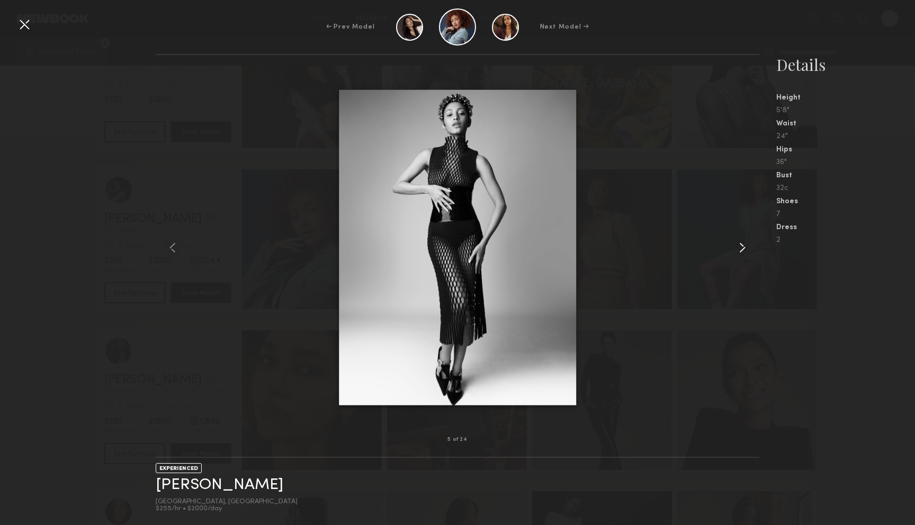
click at [741, 243] on common-icon at bounding box center [742, 247] width 17 height 17
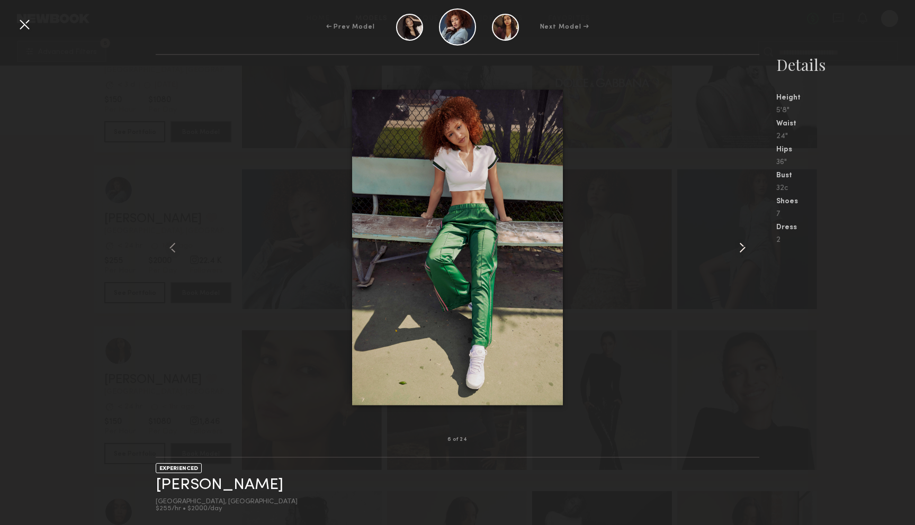
click at [741, 243] on common-icon at bounding box center [742, 247] width 17 height 17
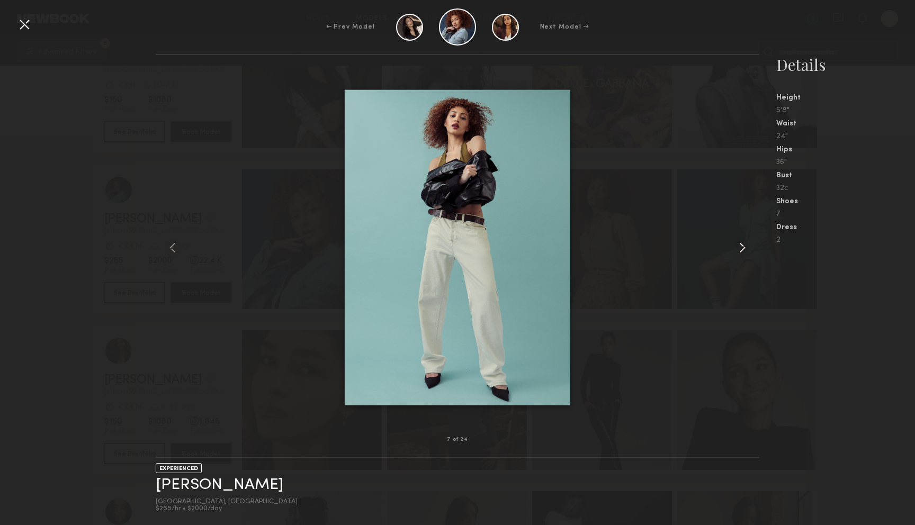
click at [741, 243] on common-icon at bounding box center [742, 247] width 17 height 17
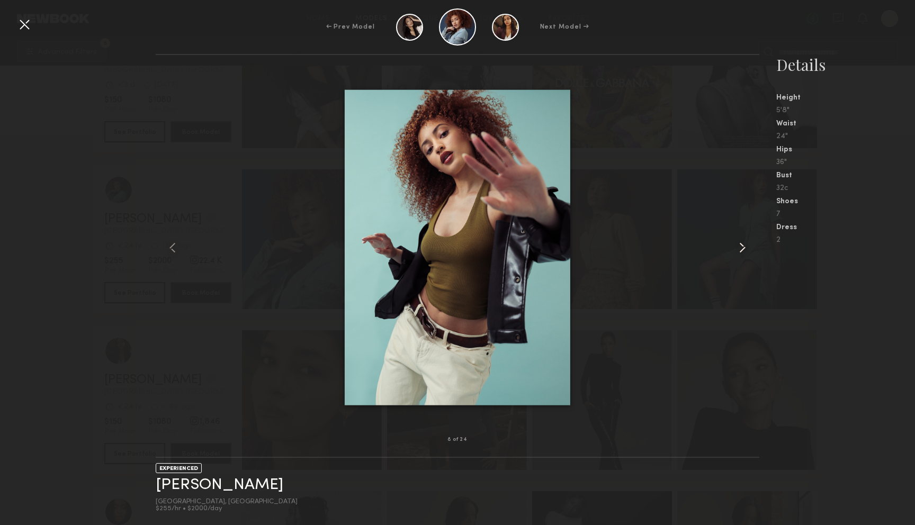
click at [741, 243] on common-icon at bounding box center [742, 247] width 17 height 17
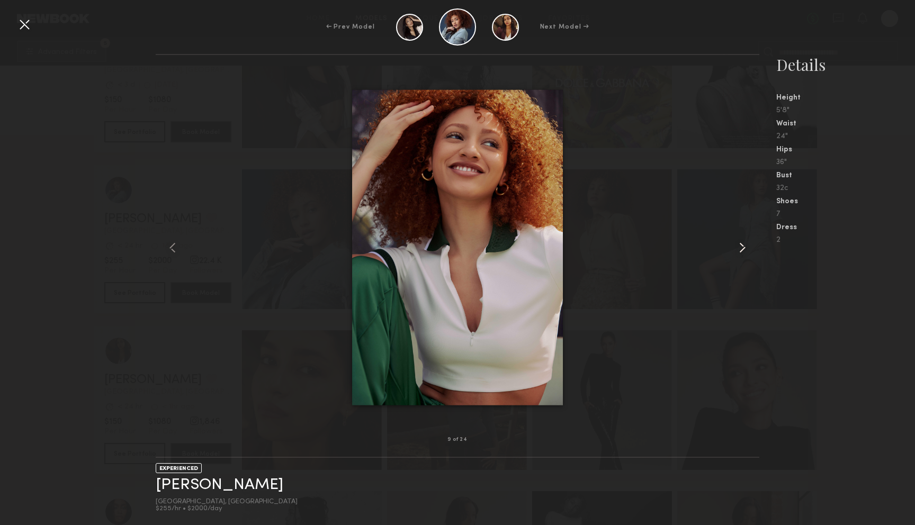
click at [741, 243] on common-icon at bounding box center [742, 247] width 17 height 17
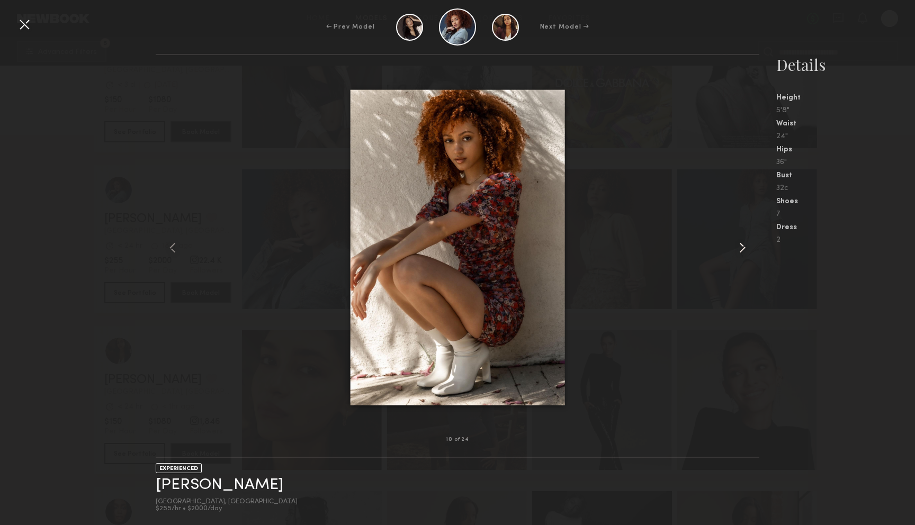
click at [741, 243] on common-icon at bounding box center [742, 247] width 17 height 17
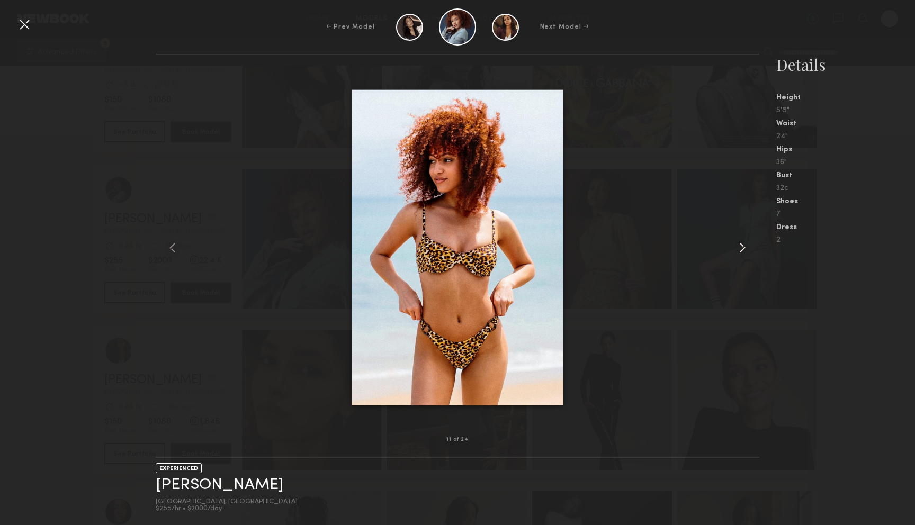
click at [741, 243] on common-icon at bounding box center [742, 247] width 17 height 17
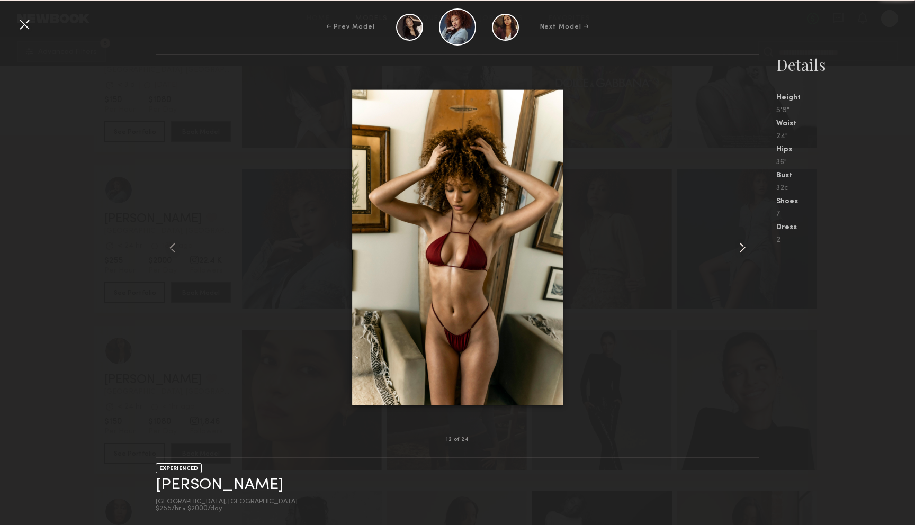
click at [741, 243] on common-icon at bounding box center [742, 247] width 17 height 17
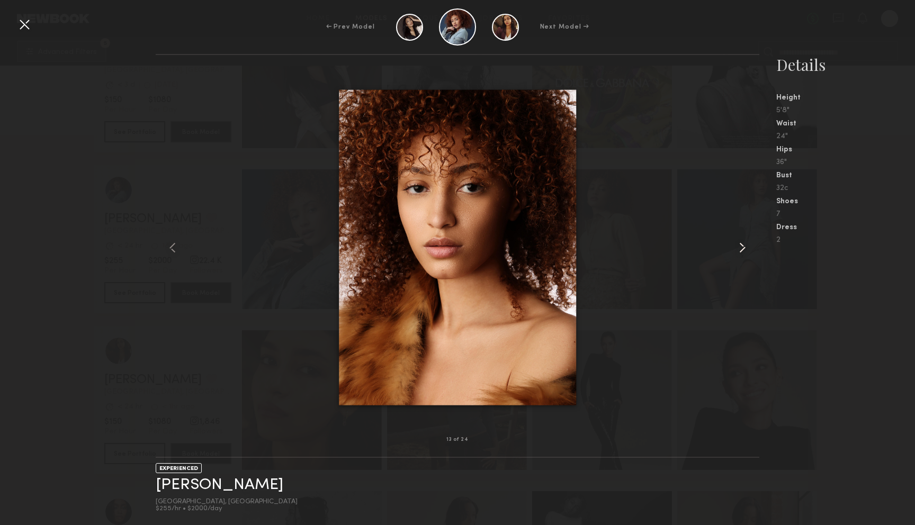
click at [741, 243] on common-icon at bounding box center [742, 247] width 17 height 17
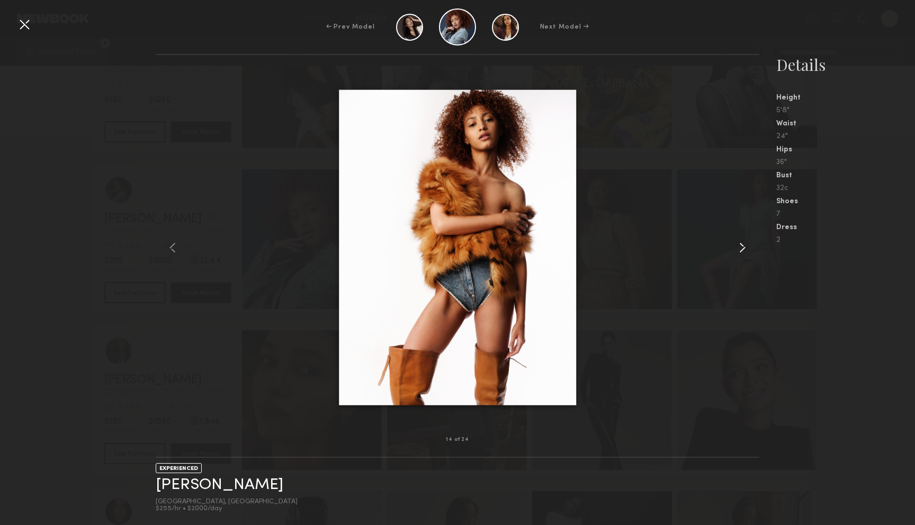
click at [741, 243] on common-icon at bounding box center [742, 247] width 17 height 17
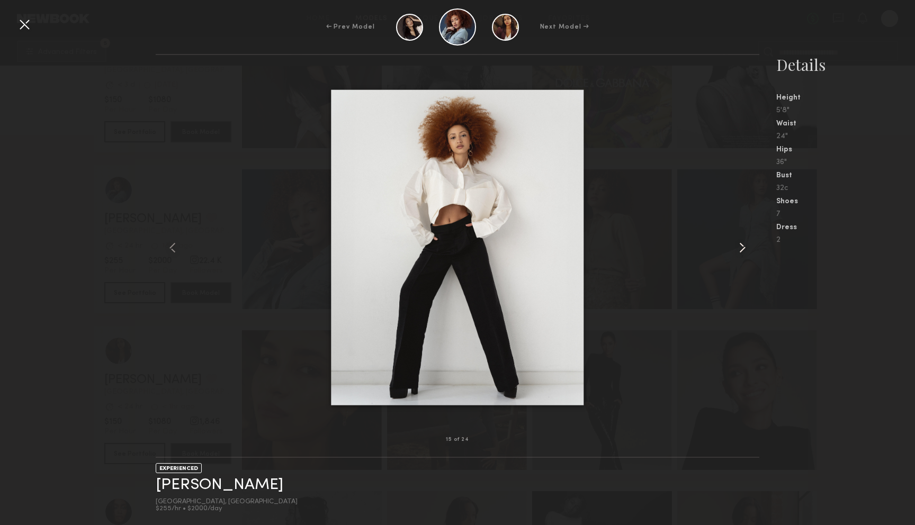
click at [741, 243] on common-icon at bounding box center [742, 247] width 17 height 17
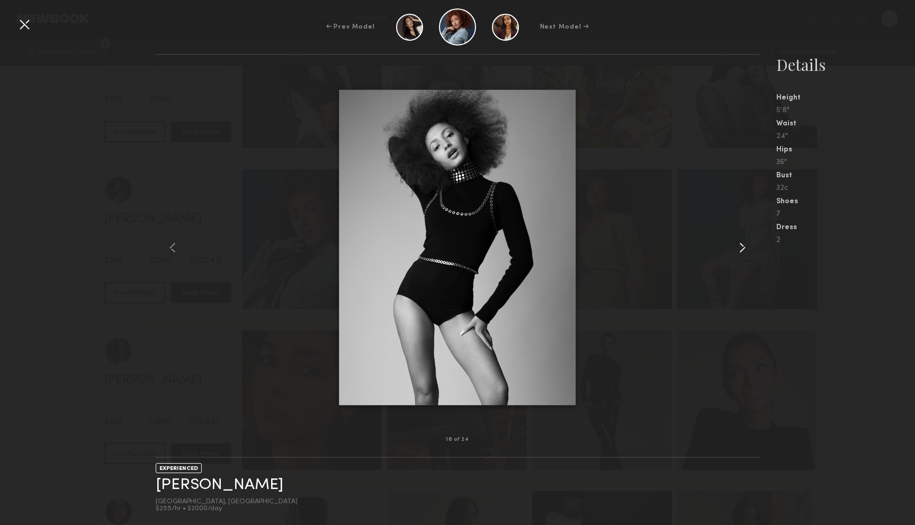
click at [741, 243] on common-icon at bounding box center [742, 247] width 17 height 17
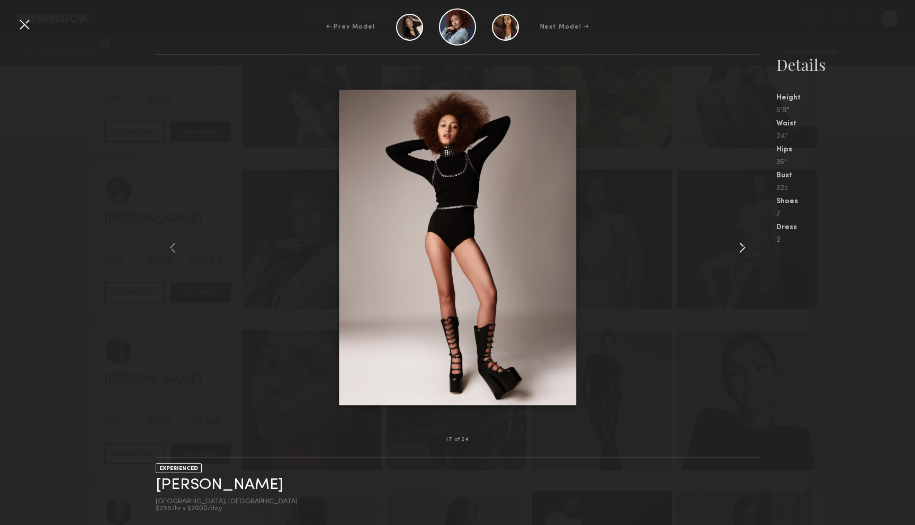
click at [741, 243] on common-icon at bounding box center [742, 247] width 17 height 17
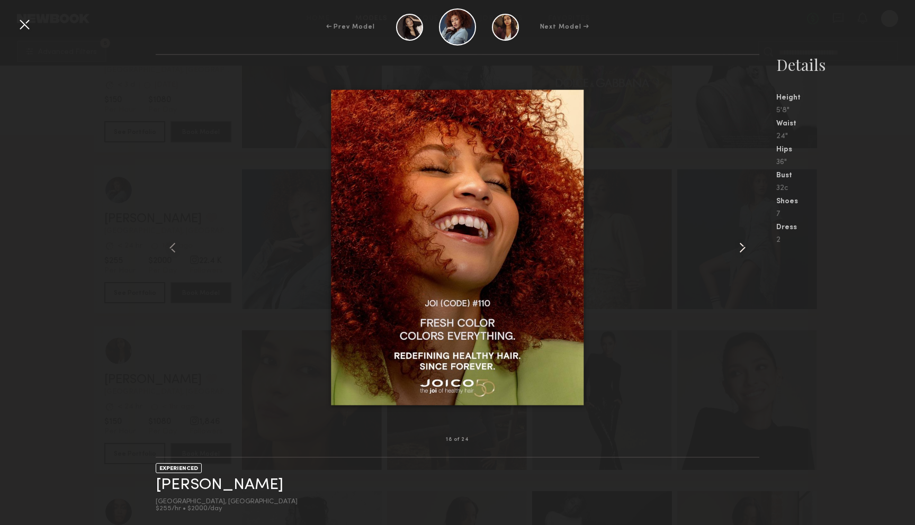
click at [741, 243] on common-icon at bounding box center [742, 247] width 17 height 17
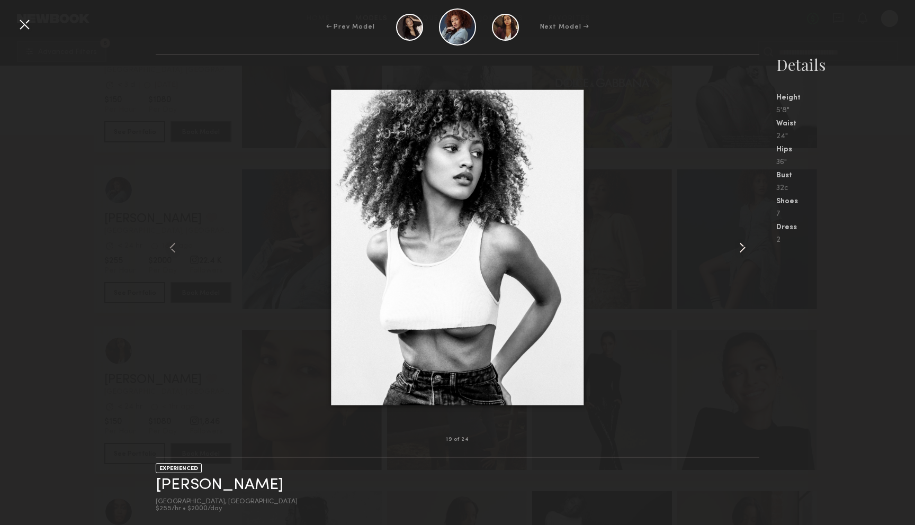
click at [741, 243] on common-icon at bounding box center [742, 247] width 17 height 17
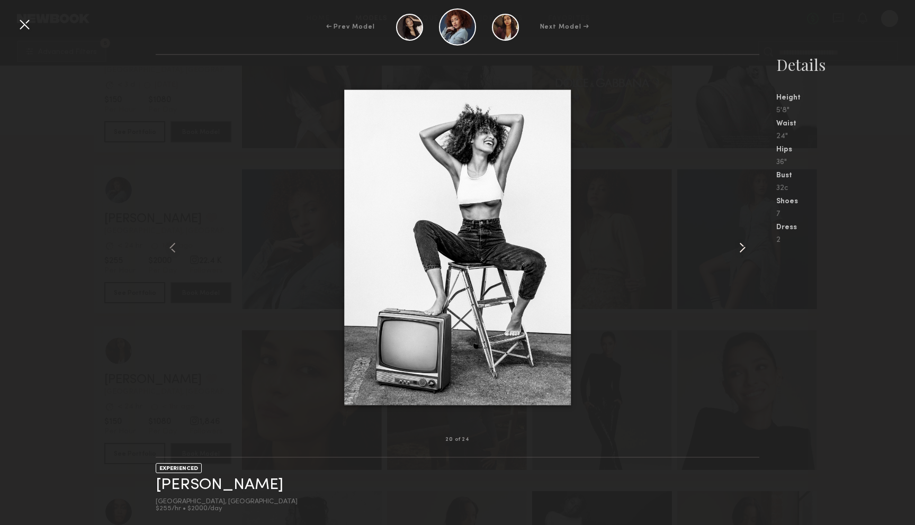
click at [741, 243] on common-icon at bounding box center [742, 247] width 17 height 17
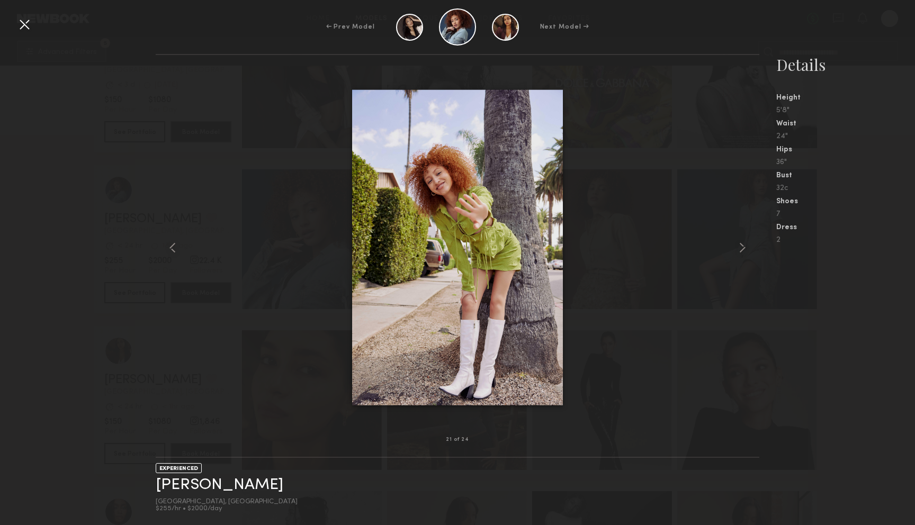
click at [24, 28] on div at bounding box center [24, 24] width 17 height 17
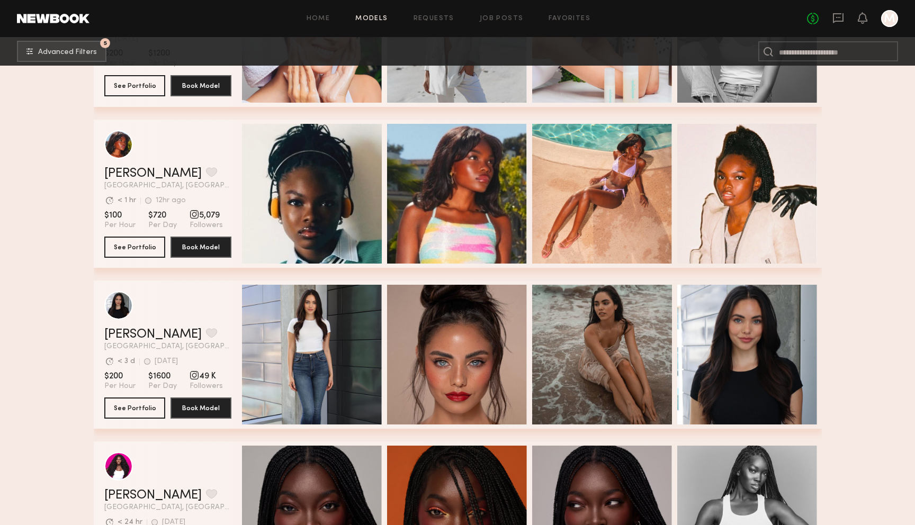
scroll to position [5603, 0]
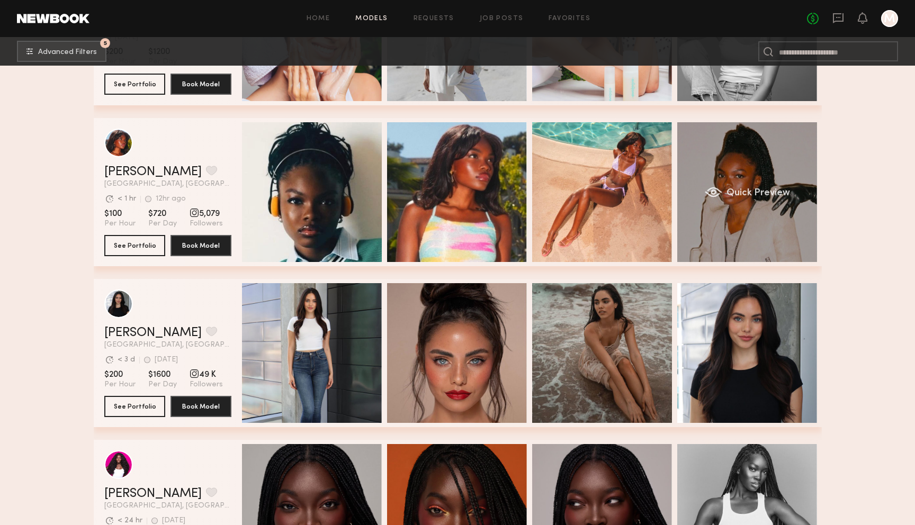
click at [765, 163] on div "Quick Preview" at bounding box center [747, 192] width 140 height 140
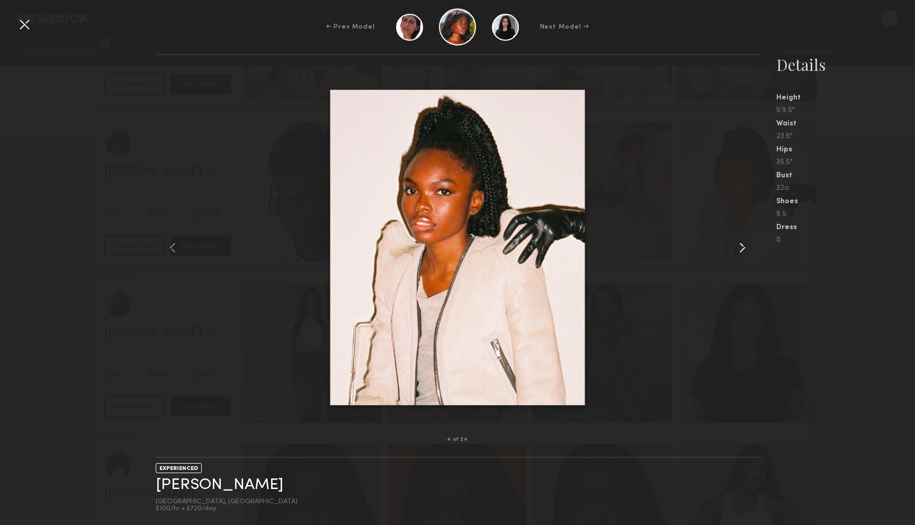
click at [742, 247] on common-icon at bounding box center [742, 247] width 17 height 17
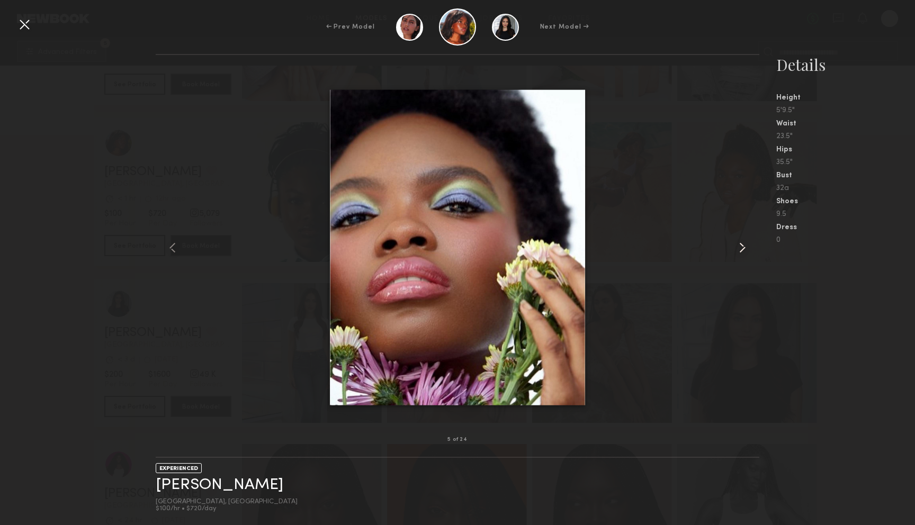
click at [742, 247] on common-icon at bounding box center [742, 247] width 17 height 17
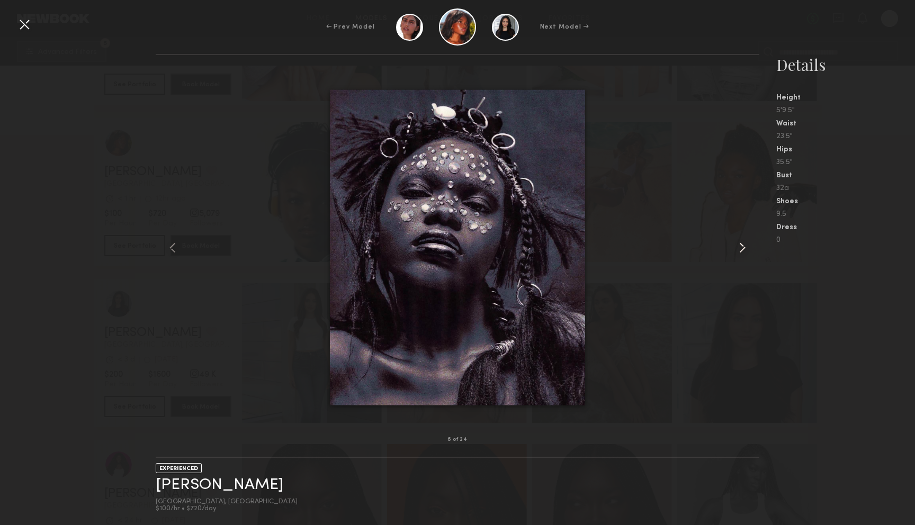
click at [742, 247] on common-icon at bounding box center [742, 247] width 17 height 17
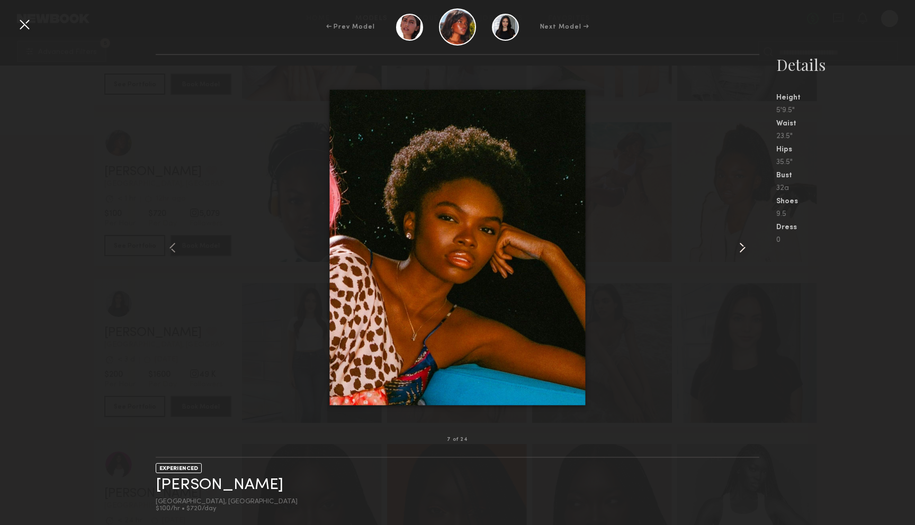
click at [742, 247] on common-icon at bounding box center [742, 247] width 17 height 17
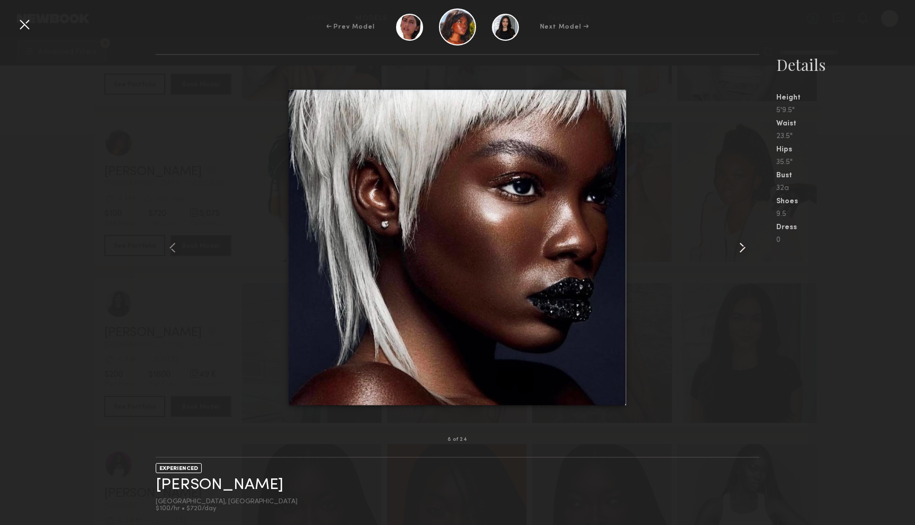
click at [742, 247] on common-icon at bounding box center [742, 247] width 17 height 17
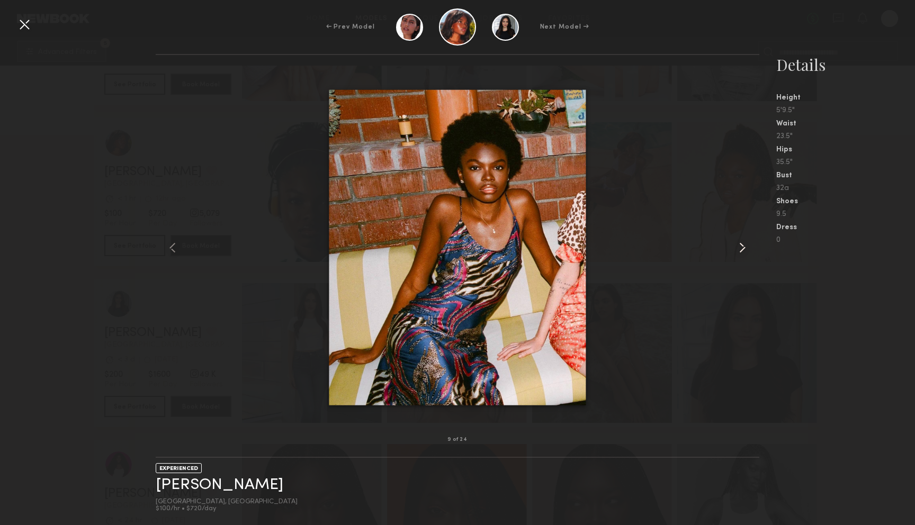
click at [742, 247] on common-icon at bounding box center [742, 247] width 17 height 17
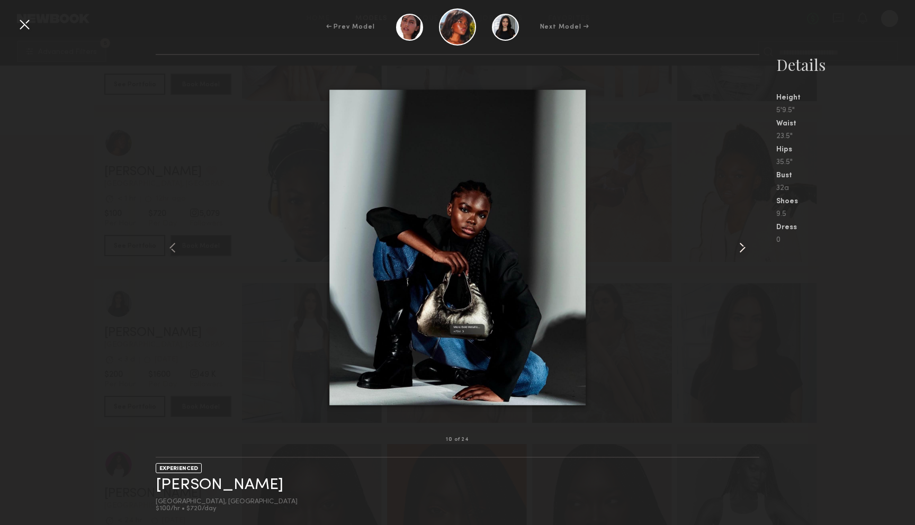
click at [742, 247] on common-icon at bounding box center [742, 247] width 17 height 17
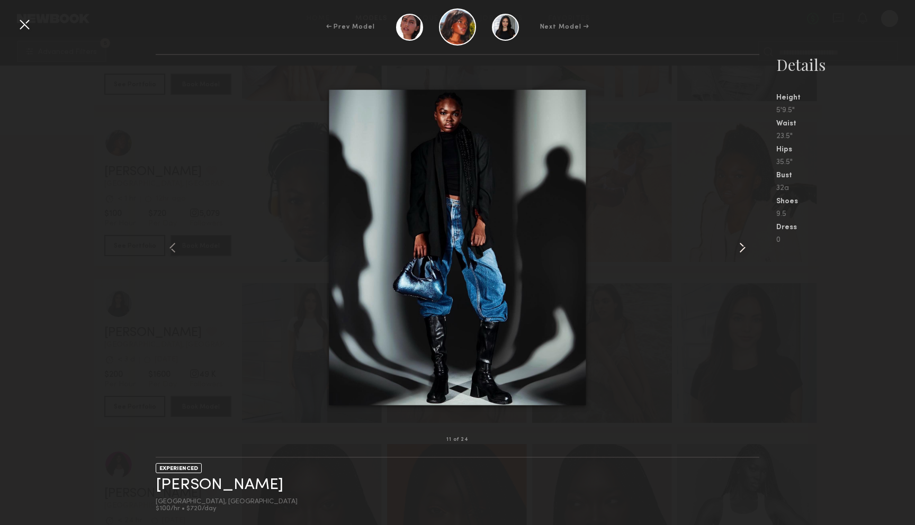
click at [742, 247] on common-icon at bounding box center [742, 247] width 17 height 17
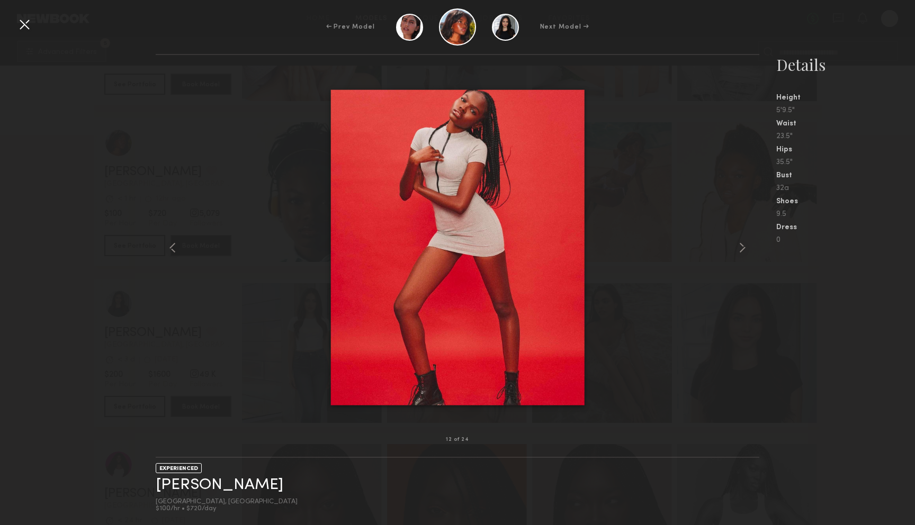
click at [24, 26] on div at bounding box center [24, 24] width 17 height 17
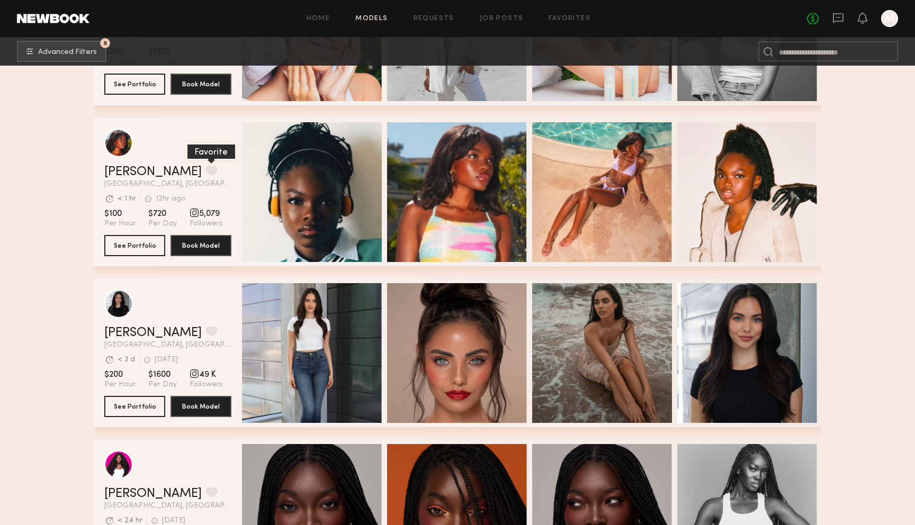
click at [206, 174] on button "grid" at bounding box center [211, 171] width 11 height 10
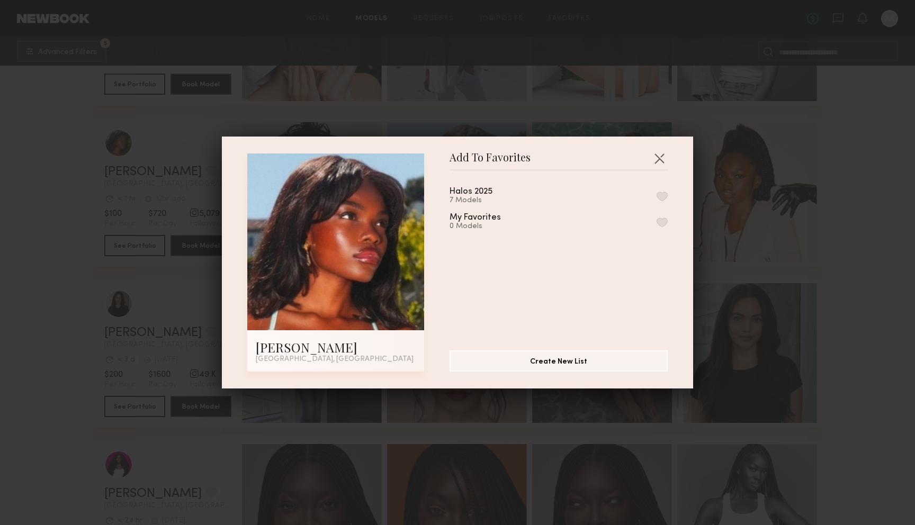
click at [657, 199] on button "button" at bounding box center [662, 197] width 11 height 10
click at [664, 156] on button "button" at bounding box center [659, 158] width 17 height 17
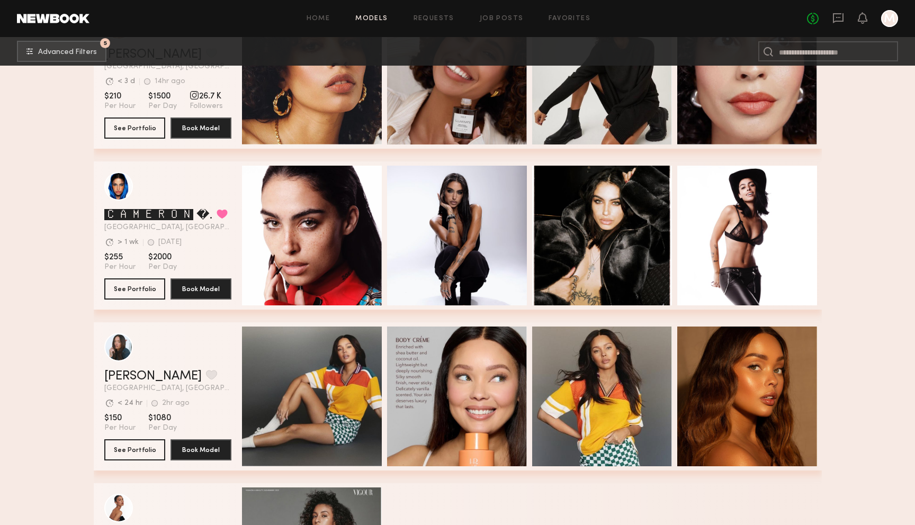
scroll to position [7510, 0]
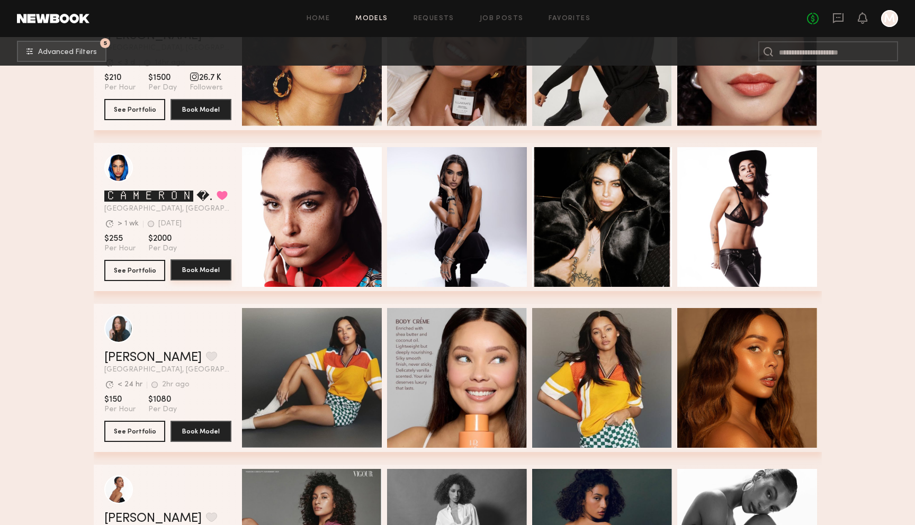
click at [195, 270] on button "Book Model" at bounding box center [201, 269] width 61 height 21
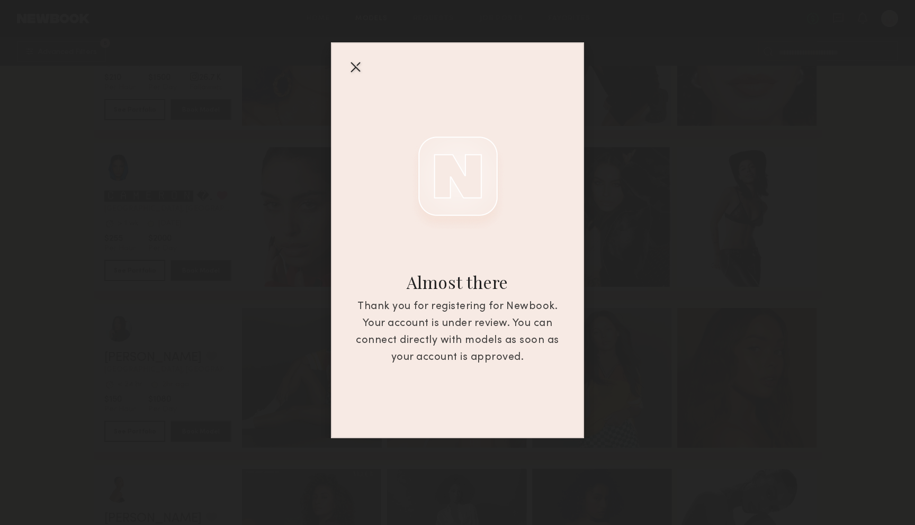
click at [352, 73] on div at bounding box center [355, 66] width 17 height 17
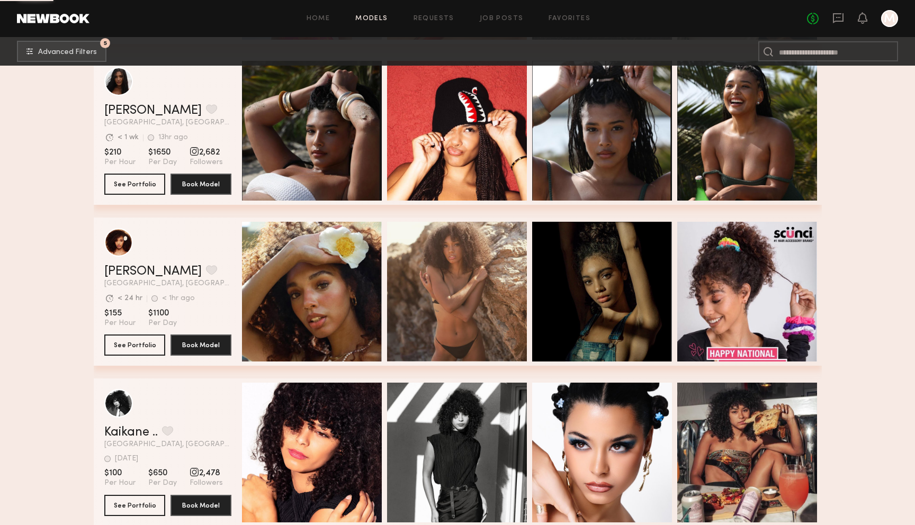
scroll to position [8884, 0]
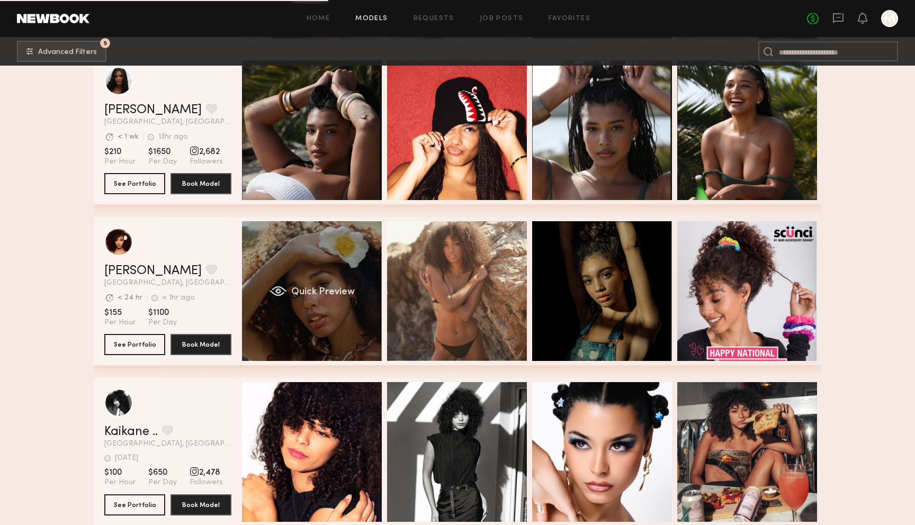
click at [292, 249] on div "Quick Preview" at bounding box center [312, 291] width 140 height 140
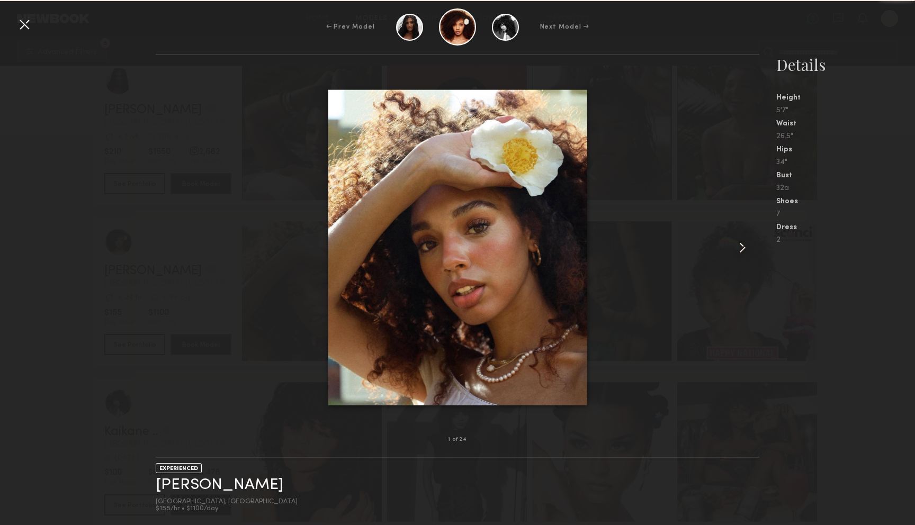
click at [742, 244] on common-icon at bounding box center [742, 247] width 17 height 17
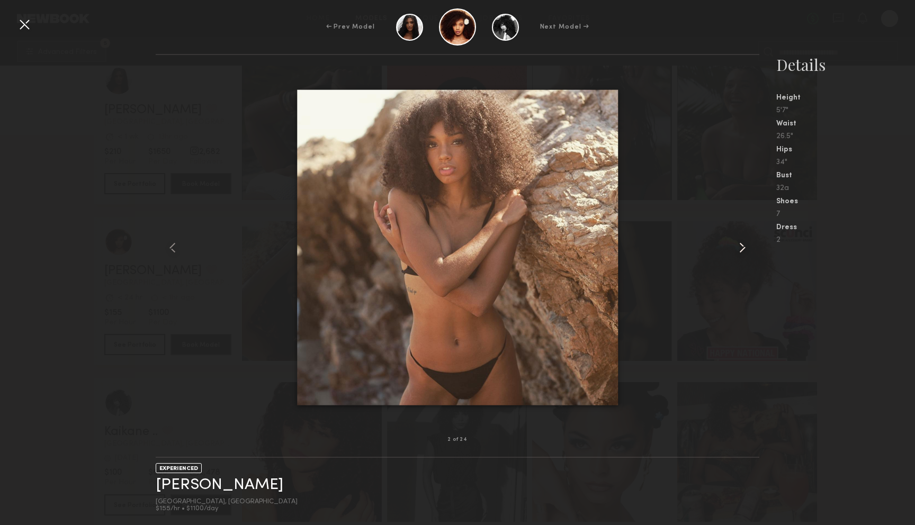
click at [742, 244] on common-icon at bounding box center [742, 247] width 17 height 17
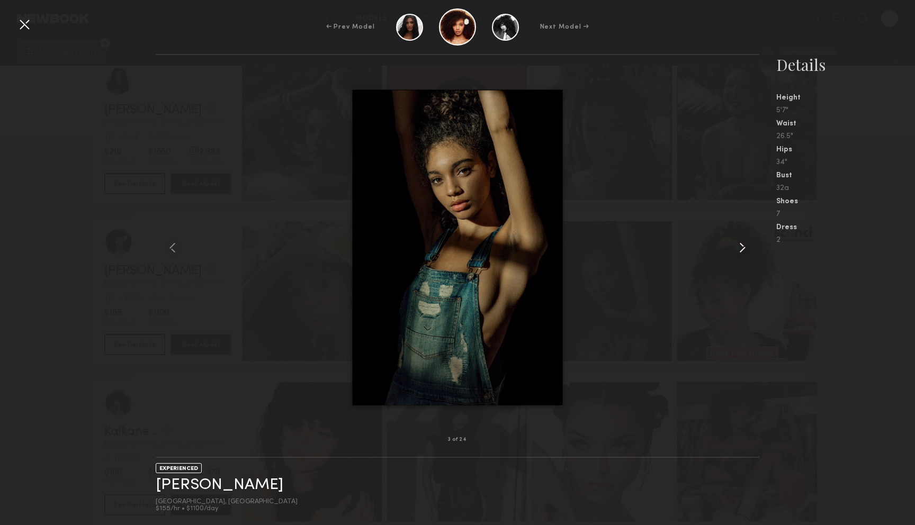
click at [742, 244] on common-icon at bounding box center [742, 247] width 17 height 17
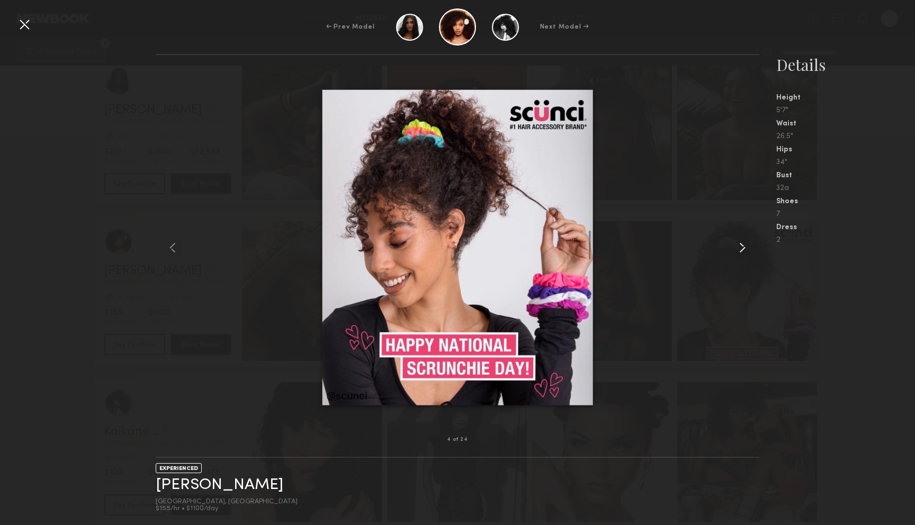
click at [742, 244] on common-icon at bounding box center [742, 247] width 17 height 17
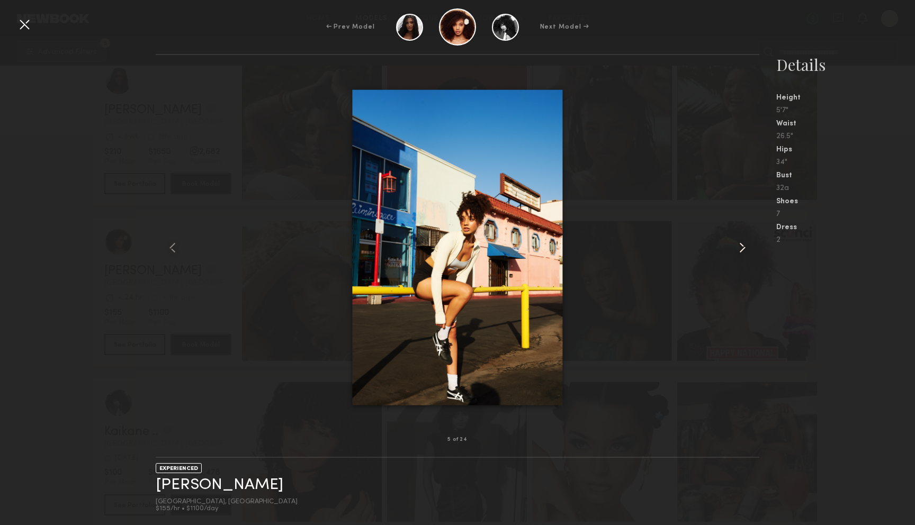
click at [742, 244] on common-icon at bounding box center [742, 247] width 17 height 17
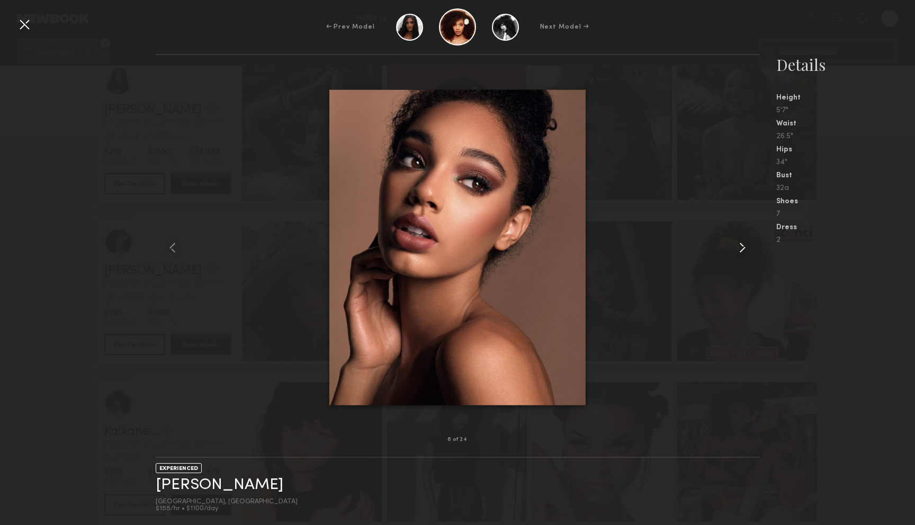
click at [742, 244] on common-icon at bounding box center [742, 247] width 17 height 17
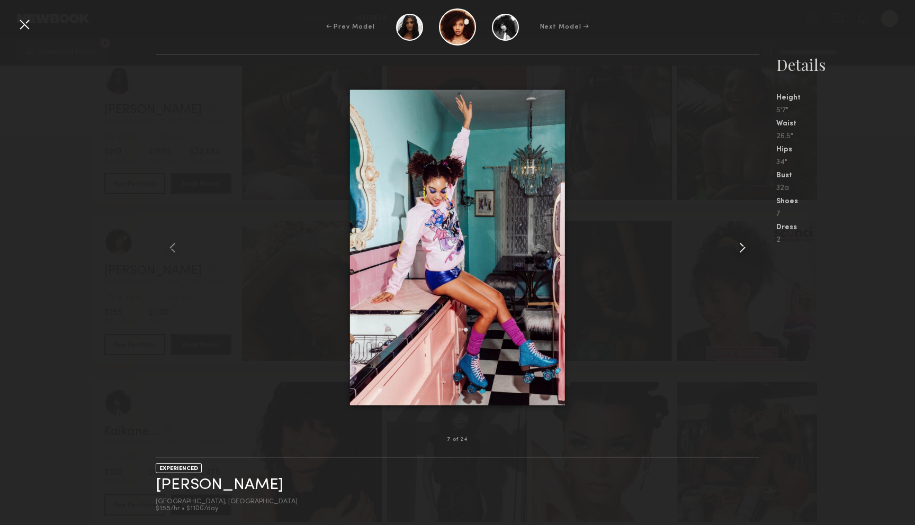
click at [742, 244] on common-icon at bounding box center [742, 247] width 17 height 17
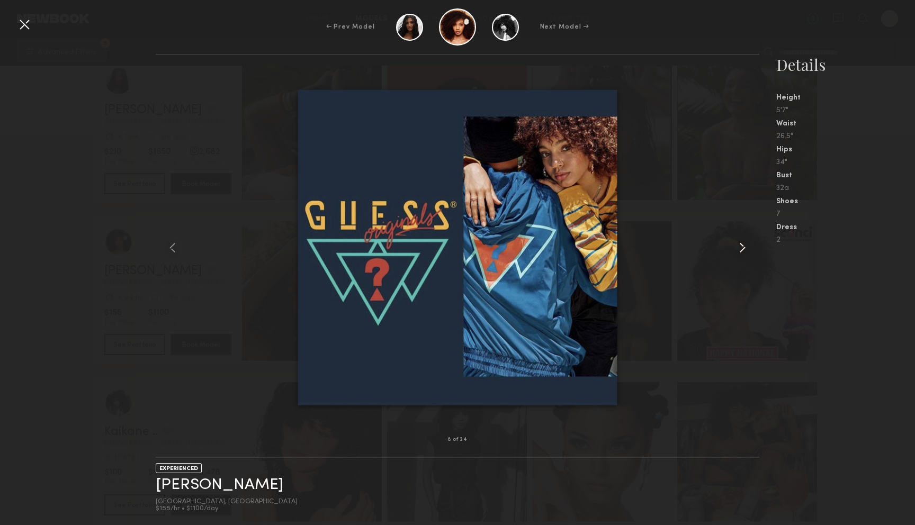
click at [742, 244] on common-icon at bounding box center [742, 247] width 17 height 17
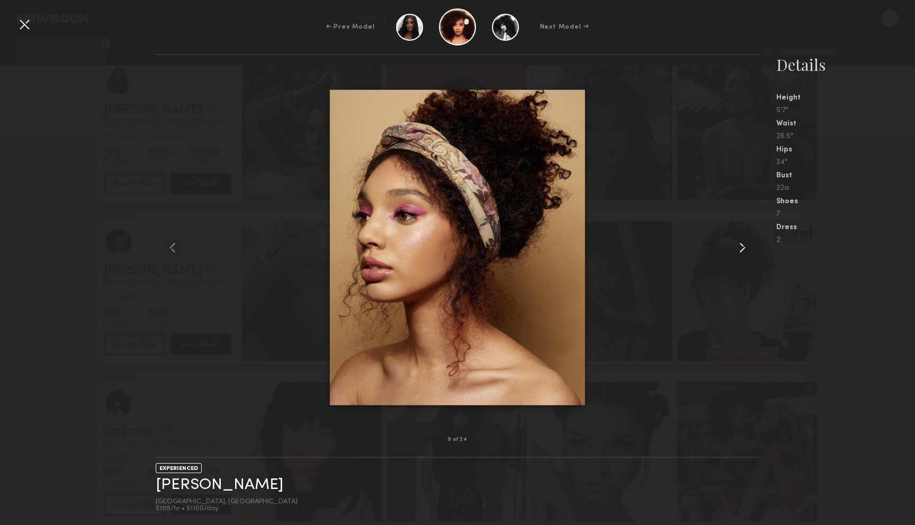
click at [742, 244] on common-icon at bounding box center [742, 247] width 17 height 17
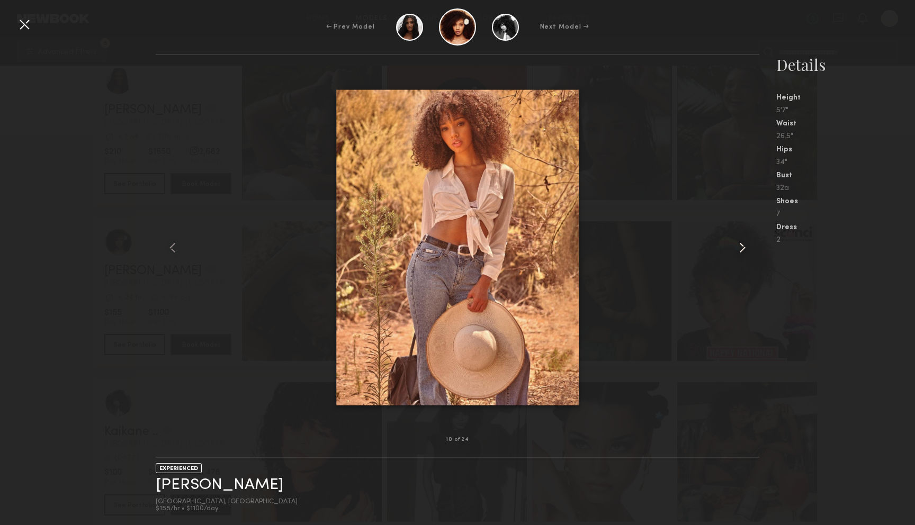
click at [742, 244] on common-icon at bounding box center [742, 247] width 17 height 17
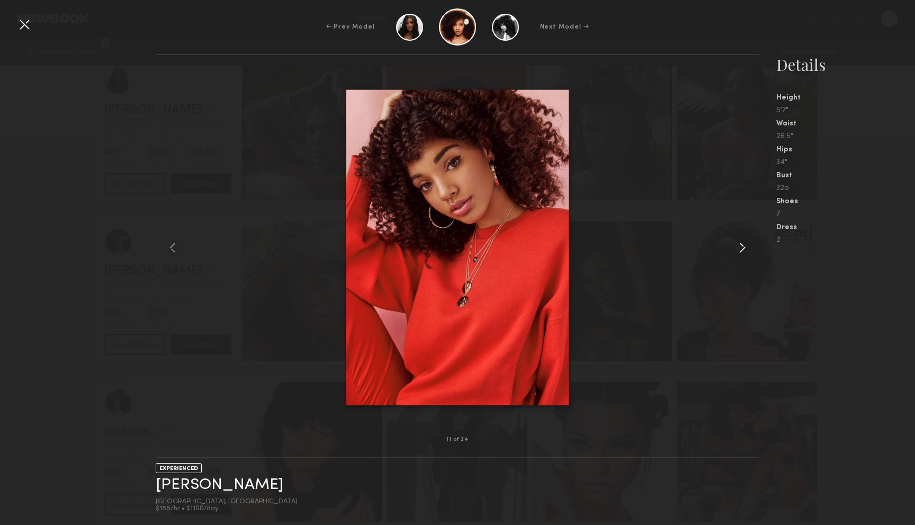
click at [742, 244] on common-icon at bounding box center [742, 247] width 17 height 17
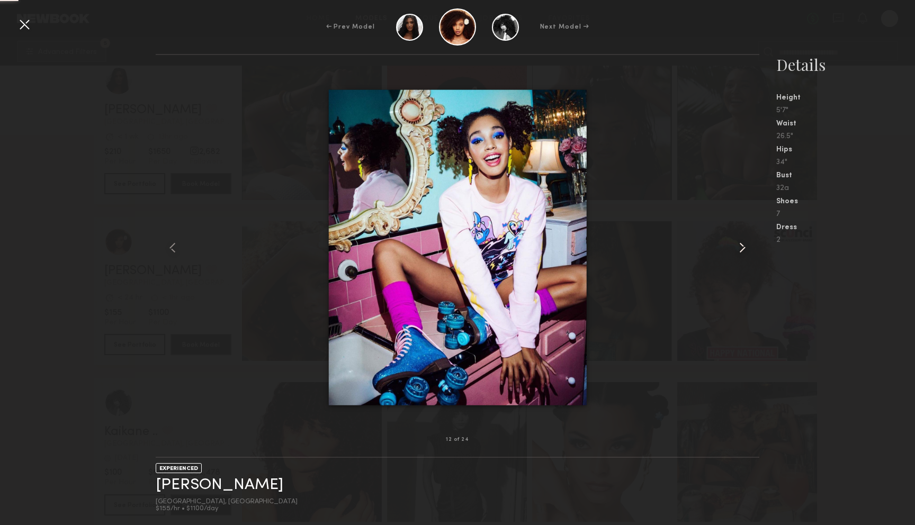
click at [742, 244] on common-icon at bounding box center [742, 247] width 17 height 17
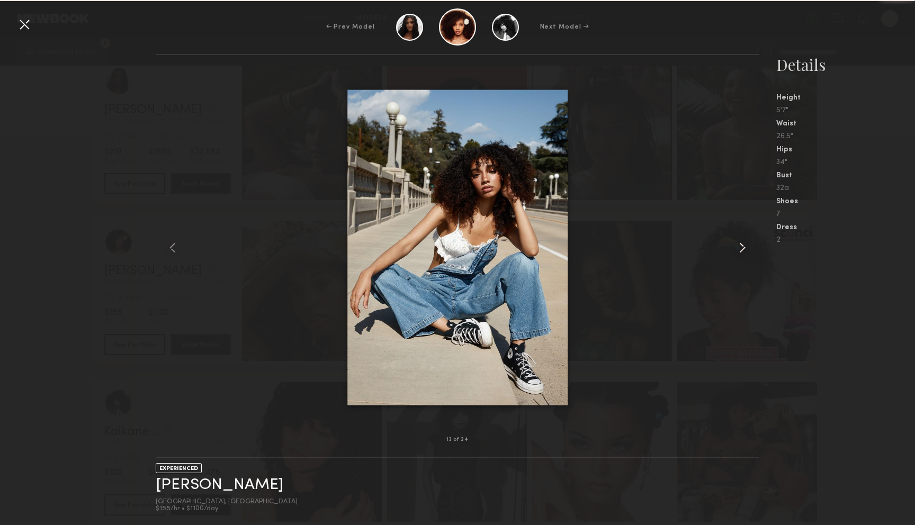
click at [742, 244] on common-icon at bounding box center [742, 247] width 17 height 17
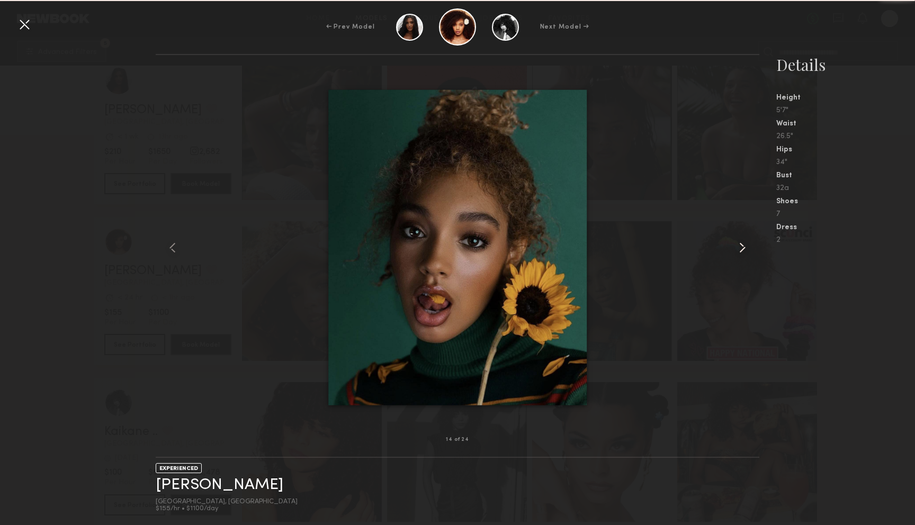
click at [742, 244] on common-icon at bounding box center [742, 247] width 17 height 17
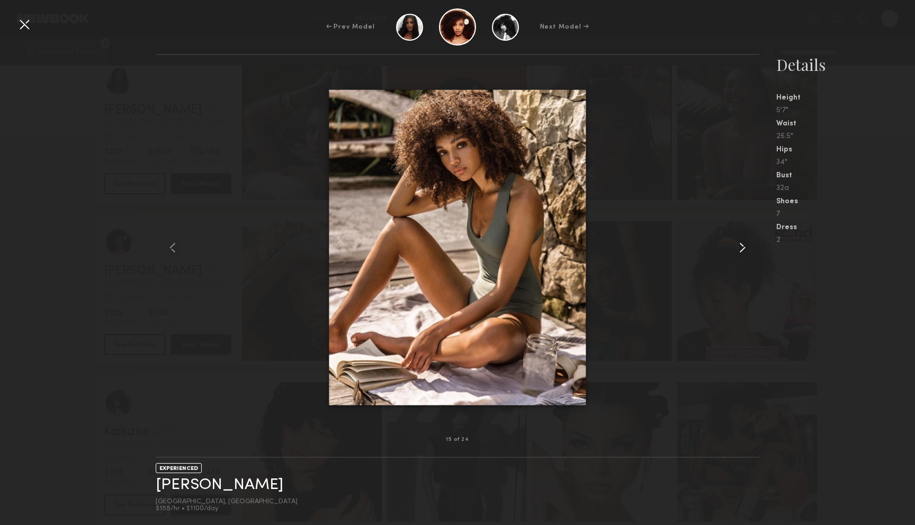
click at [742, 244] on common-icon at bounding box center [742, 247] width 17 height 17
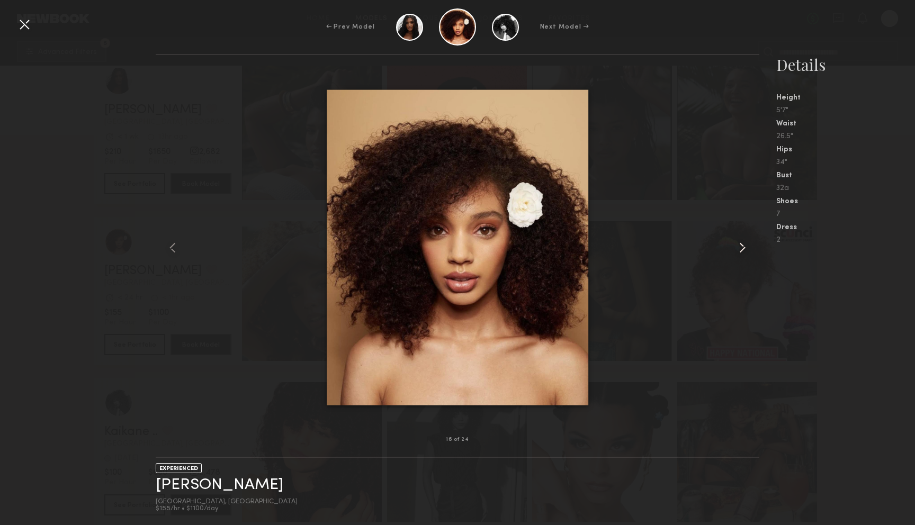
click at [742, 244] on common-icon at bounding box center [742, 247] width 17 height 17
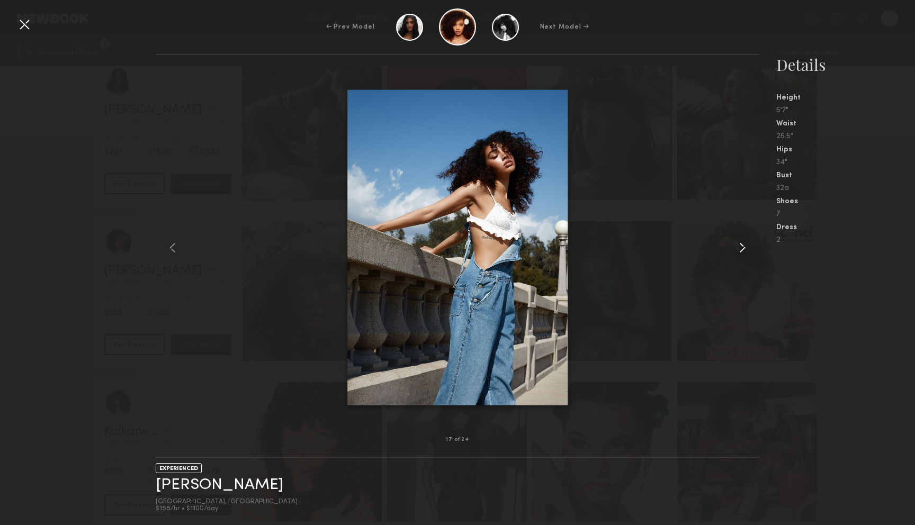
click at [742, 244] on common-icon at bounding box center [742, 247] width 17 height 17
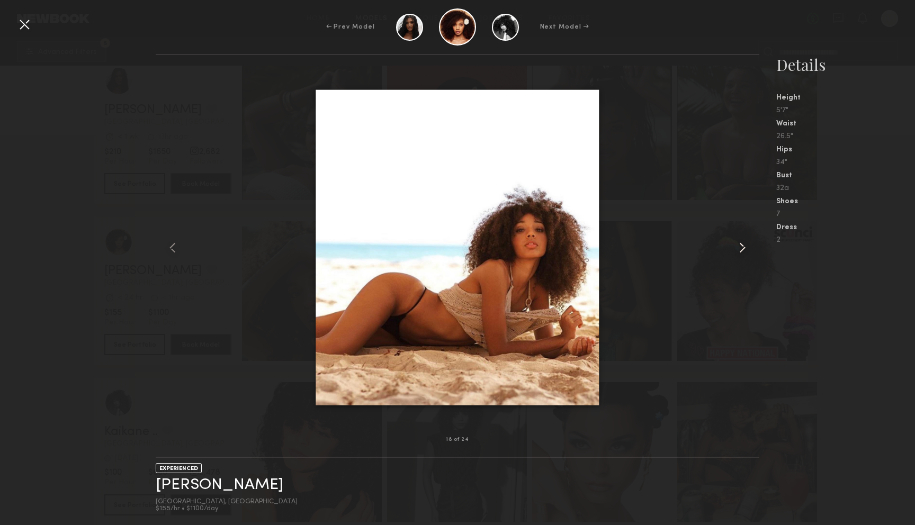
click at [742, 244] on common-icon at bounding box center [742, 247] width 17 height 17
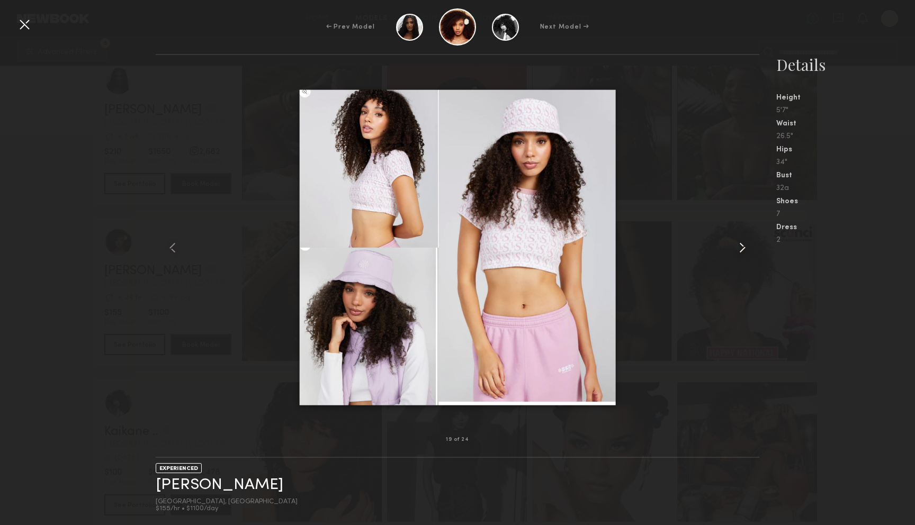
click at [742, 244] on common-icon at bounding box center [742, 247] width 17 height 17
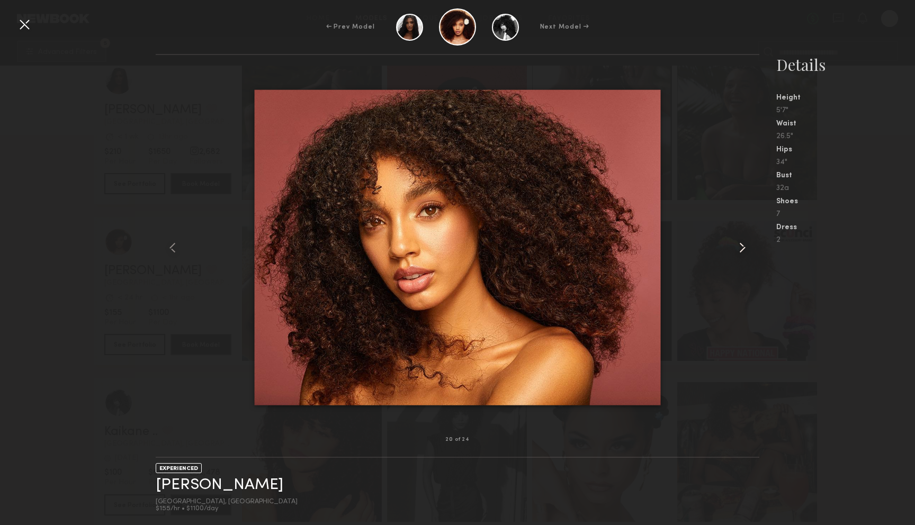
click at [742, 244] on common-icon at bounding box center [742, 247] width 17 height 17
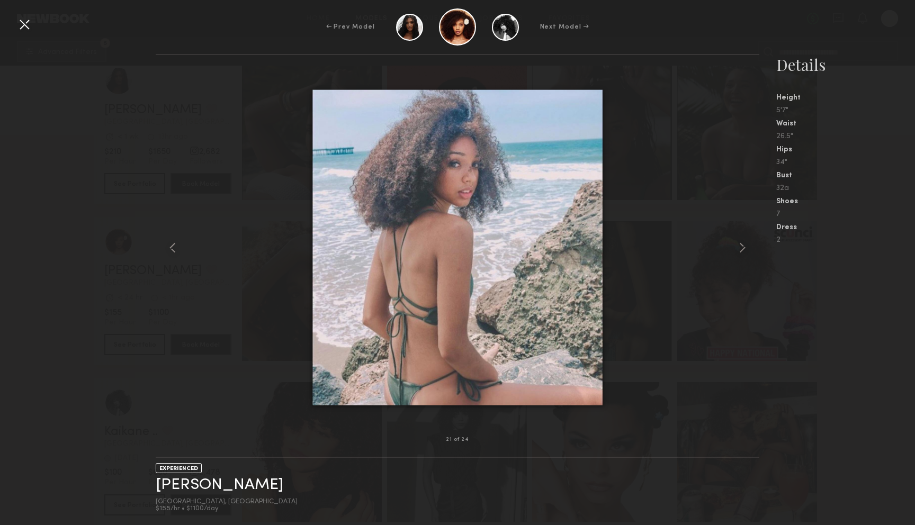
click at [24, 24] on div at bounding box center [24, 24] width 17 height 17
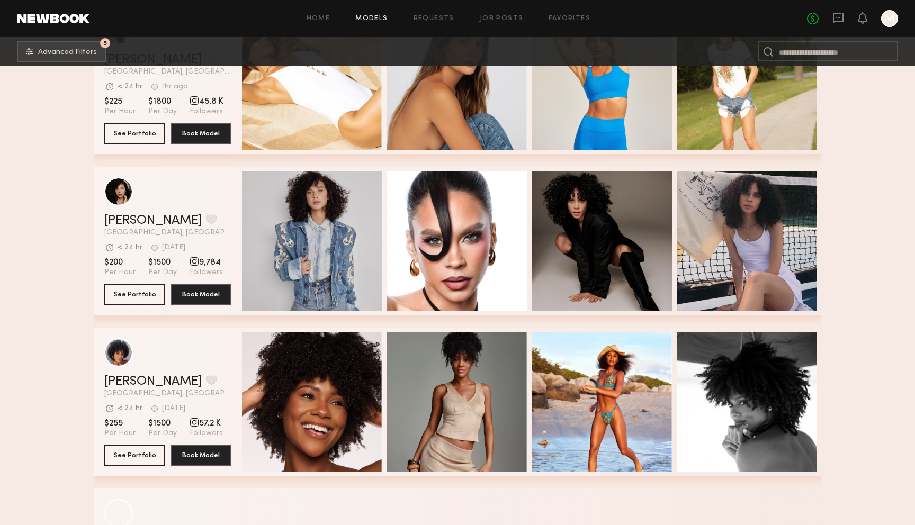
scroll to position [11512, 0]
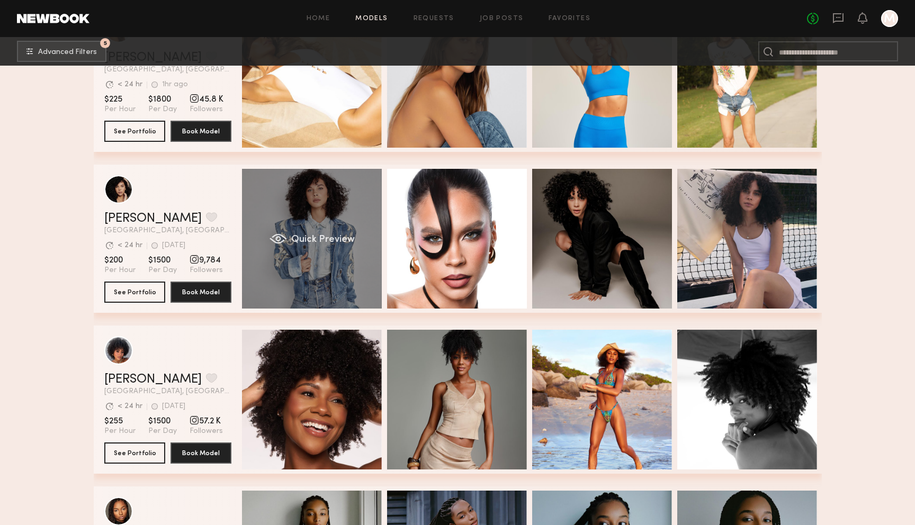
click at [311, 209] on div "Quick Preview" at bounding box center [312, 239] width 140 height 140
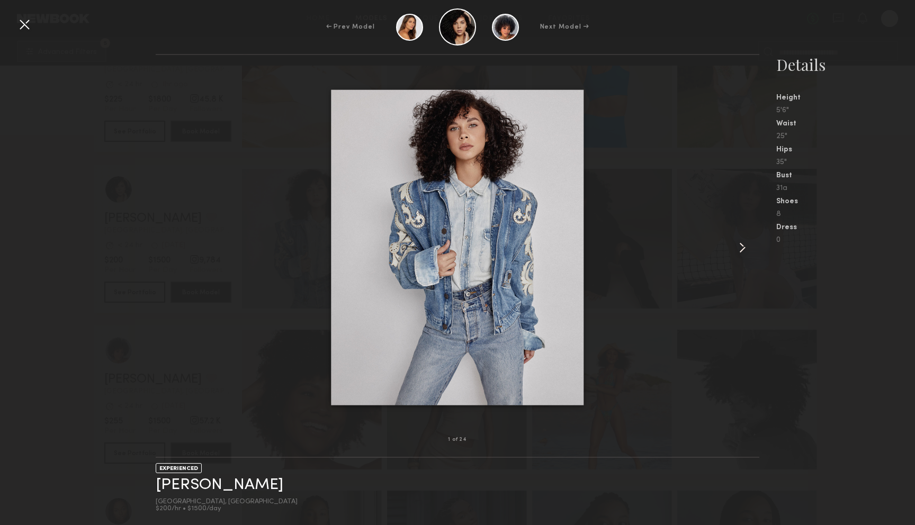
click at [747, 238] on div at bounding box center [748, 247] width 24 height 351
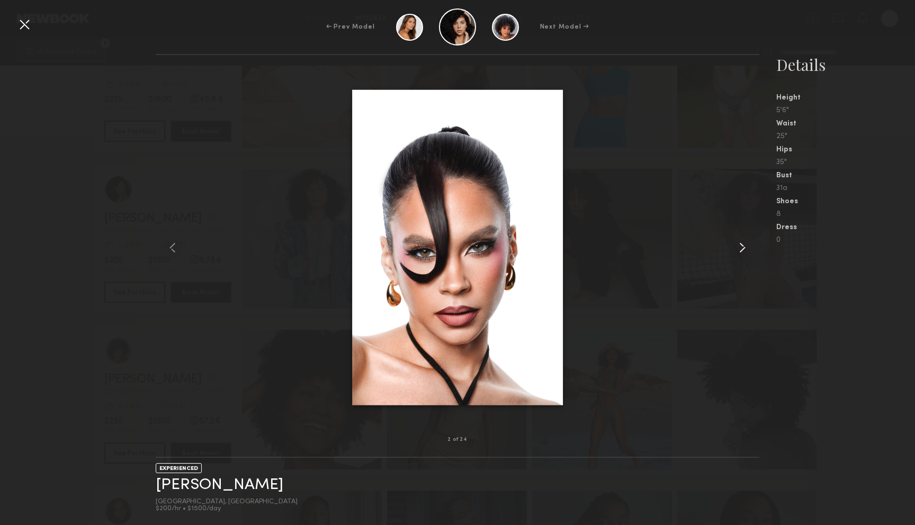
click at [747, 238] on div at bounding box center [748, 247] width 24 height 351
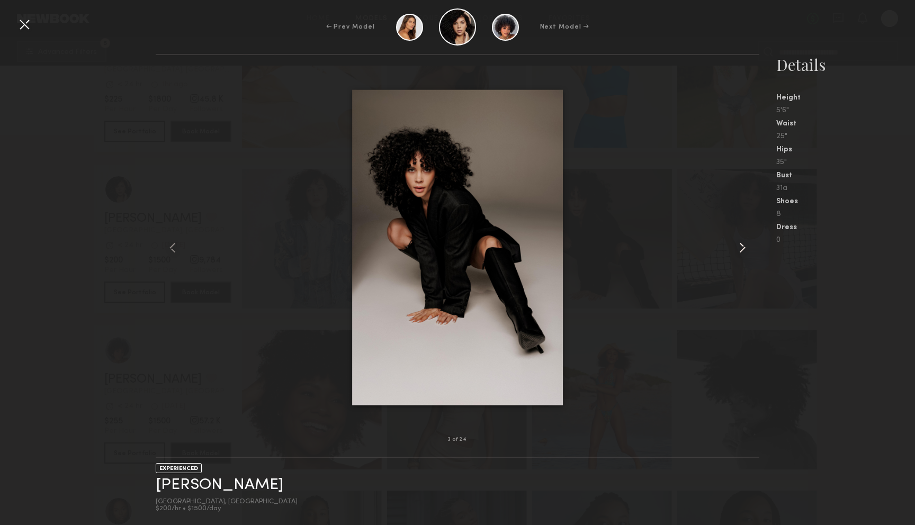
click at [747, 238] on div at bounding box center [748, 247] width 24 height 351
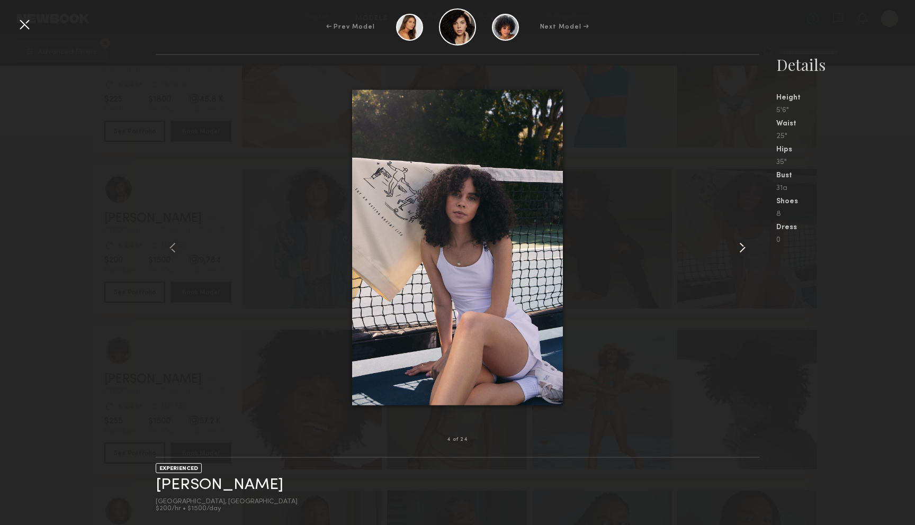
click at [747, 238] on div at bounding box center [748, 247] width 24 height 351
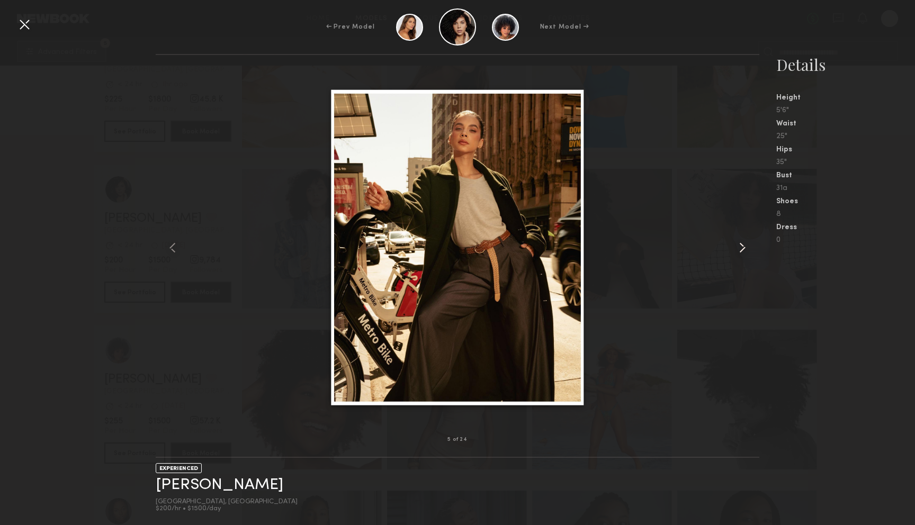
click at [747, 238] on div at bounding box center [748, 247] width 24 height 351
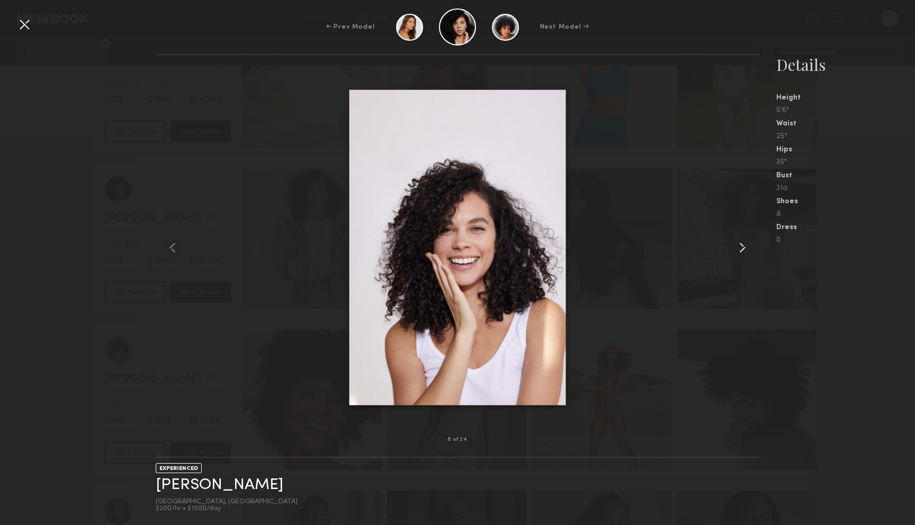
click at [747, 238] on div at bounding box center [748, 247] width 24 height 351
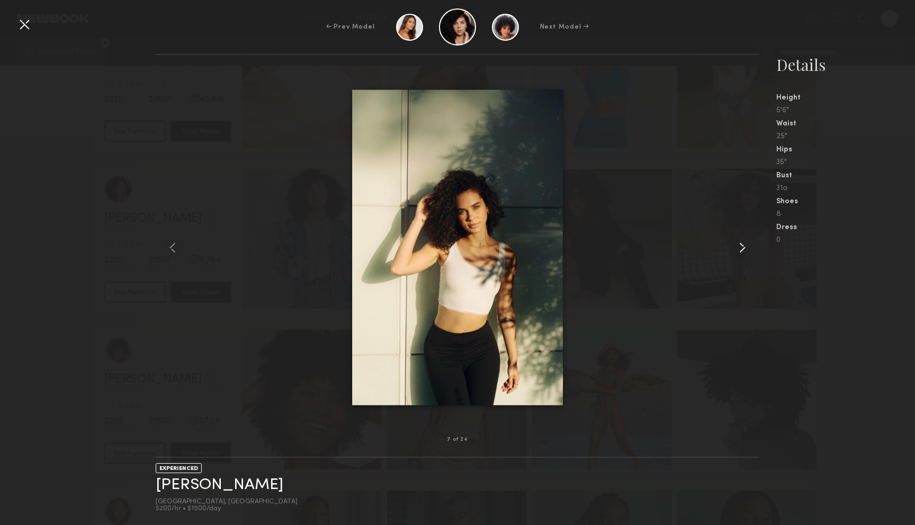
click at [747, 238] on div at bounding box center [748, 247] width 24 height 351
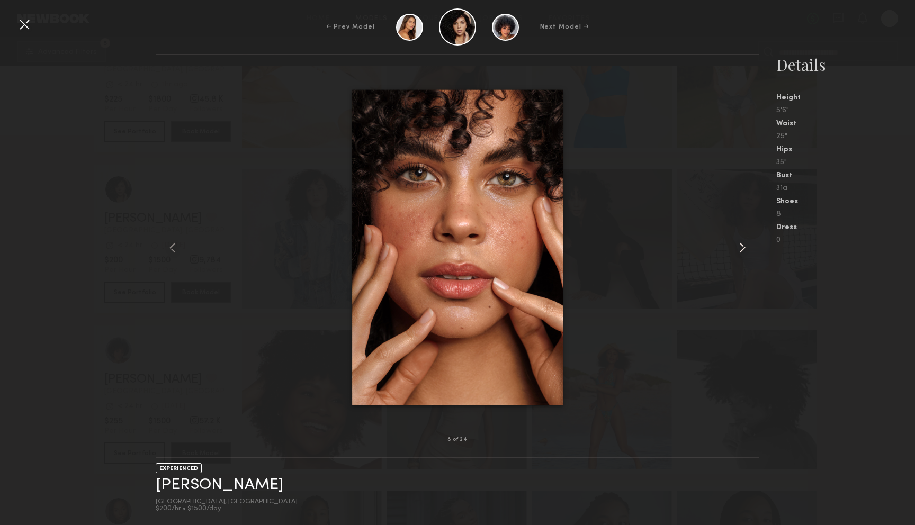
click at [747, 238] on div at bounding box center [748, 247] width 24 height 351
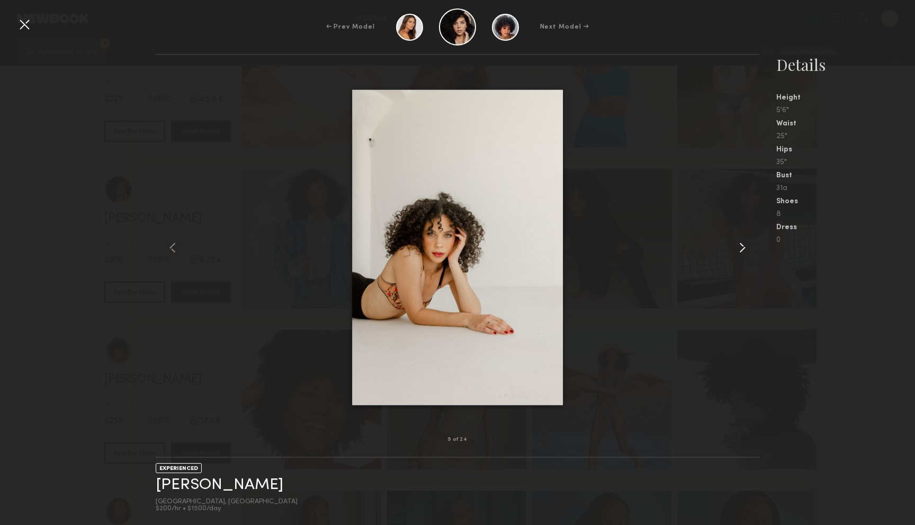
click at [747, 238] on div at bounding box center [748, 247] width 24 height 351
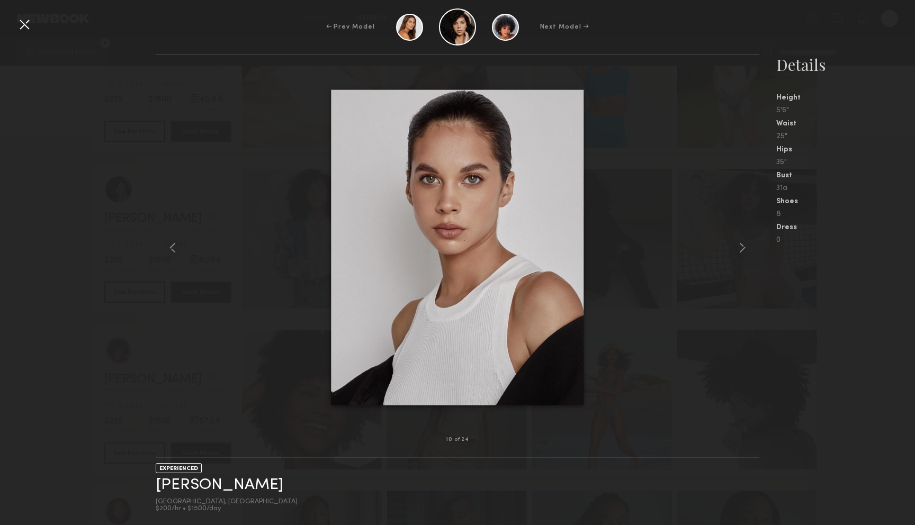
click at [31, 28] on div at bounding box center [24, 24] width 17 height 17
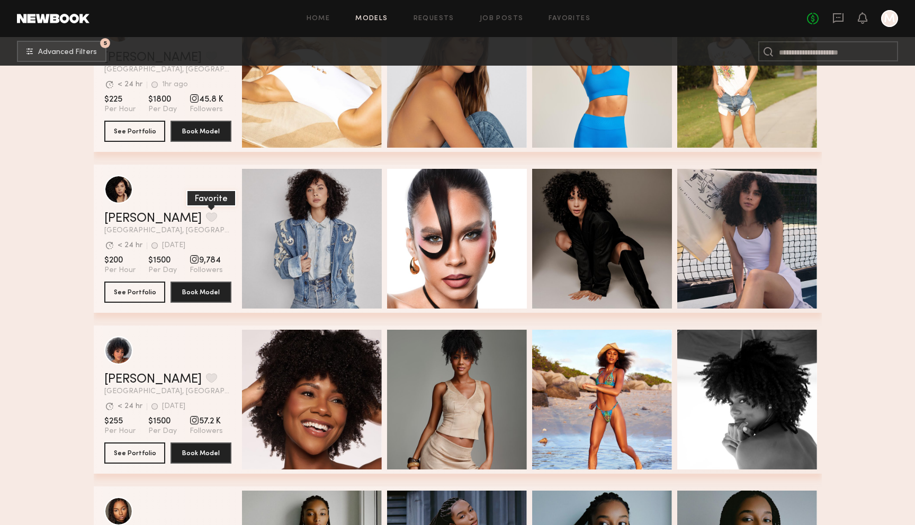
click at [206, 213] on button "grid" at bounding box center [211, 217] width 11 height 10
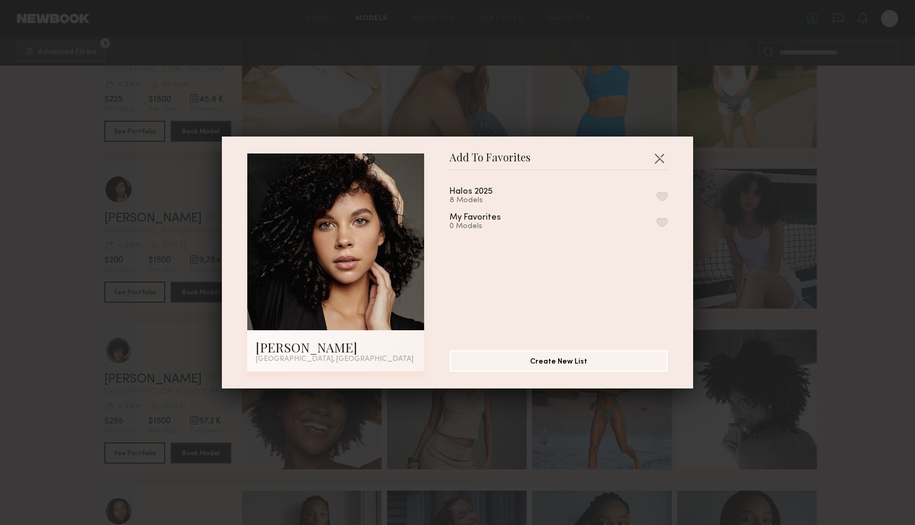
click at [662, 195] on button "button" at bounding box center [662, 197] width 11 height 10
click at [660, 157] on button "button" at bounding box center [659, 158] width 17 height 17
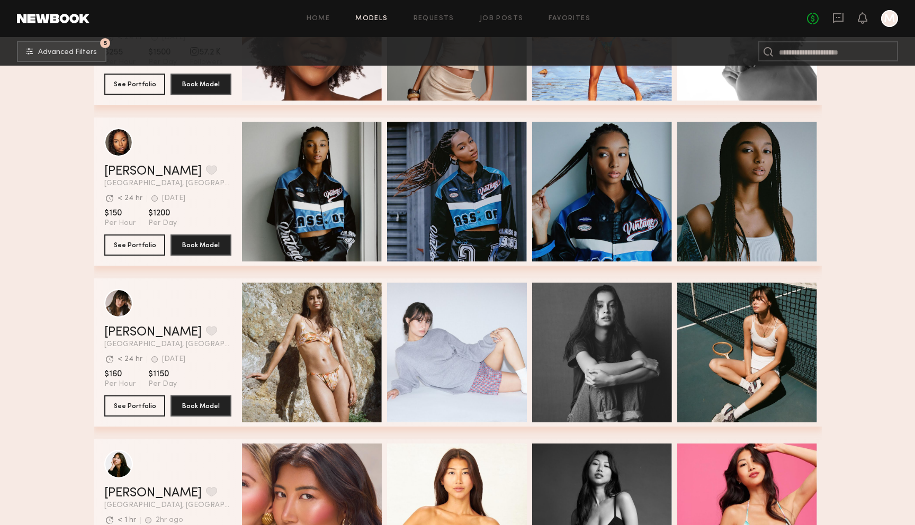
scroll to position [11914, 0]
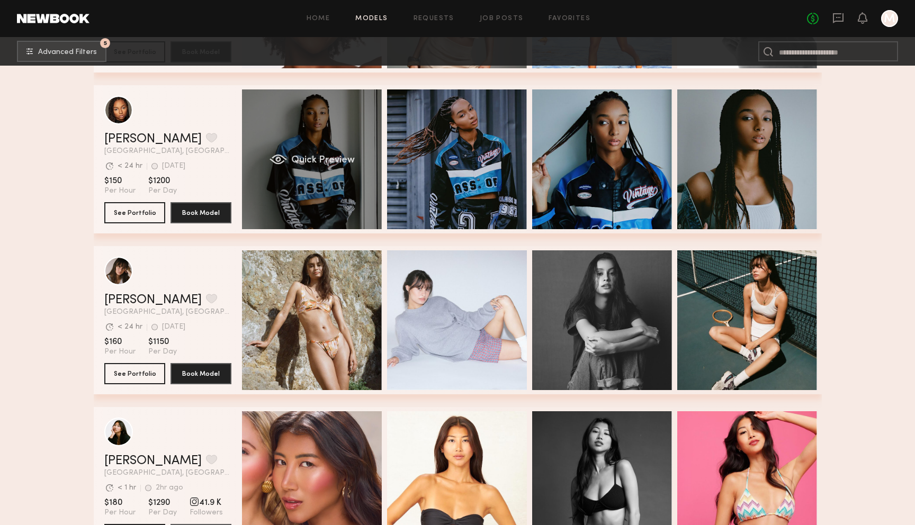
click at [315, 142] on div "Quick Preview" at bounding box center [312, 159] width 140 height 140
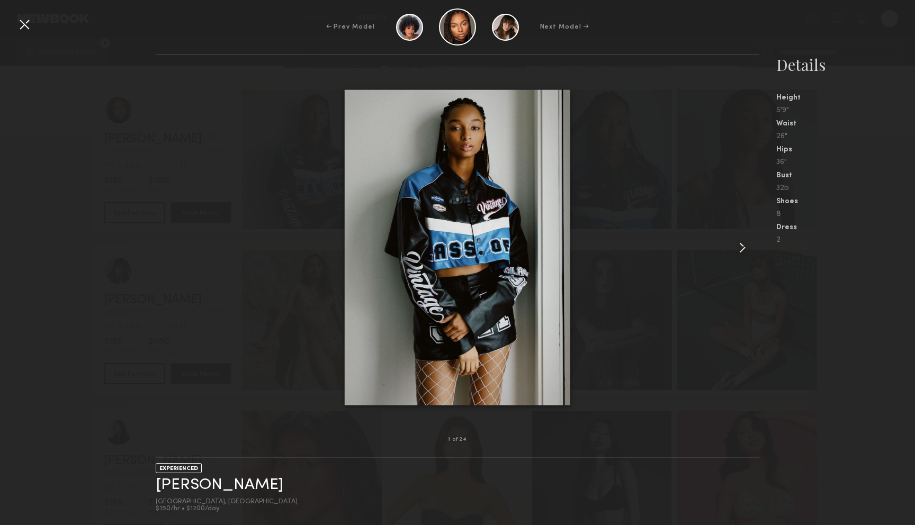
click at [738, 242] on common-icon at bounding box center [742, 247] width 17 height 17
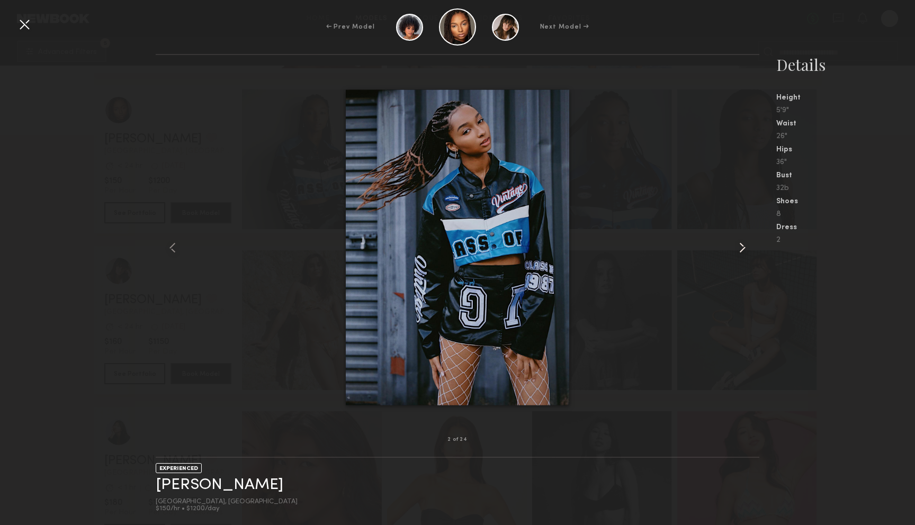
click at [738, 242] on common-icon at bounding box center [742, 247] width 17 height 17
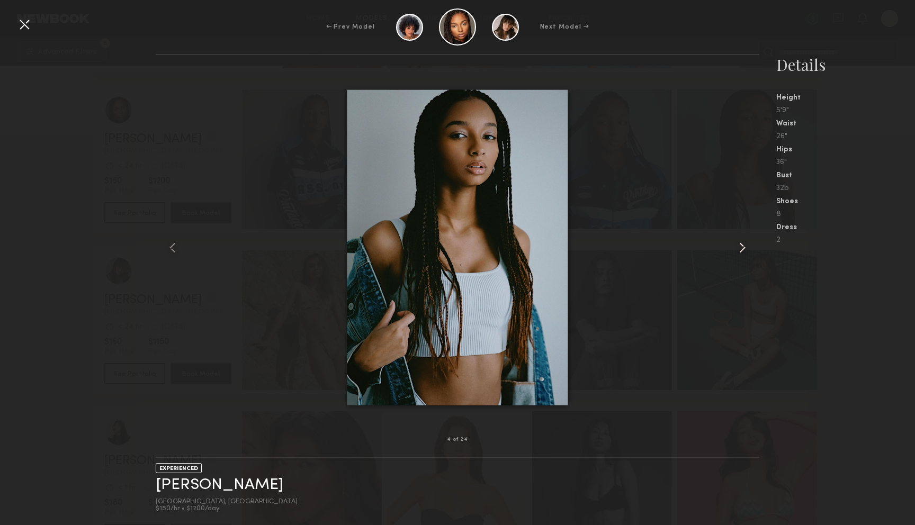
click at [738, 242] on common-icon at bounding box center [742, 247] width 17 height 17
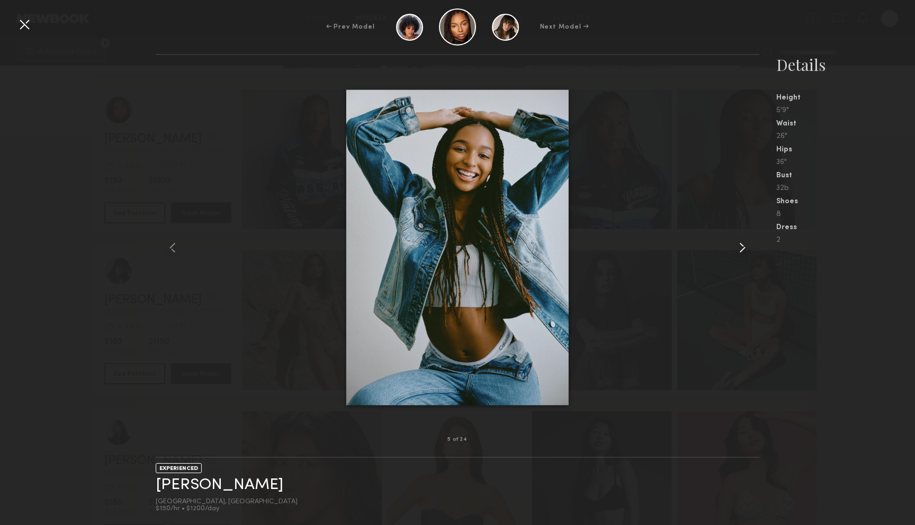
click at [738, 242] on common-icon at bounding box center [742, 247] width 17 height 17
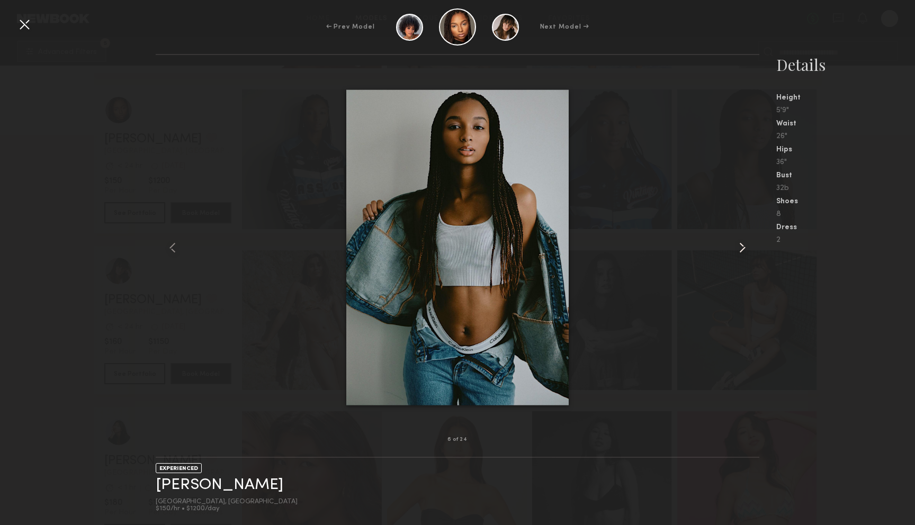
click at [738, 242] on common-icon at bounding box center [742, 247] width 17 height 17
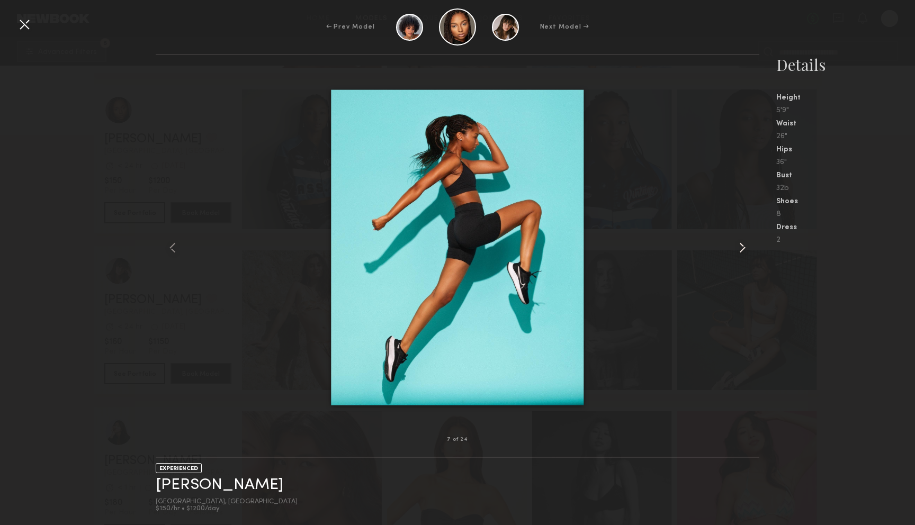
click at [738, 242] on common-icon at bounding box center [742, 247] width 17 height 17
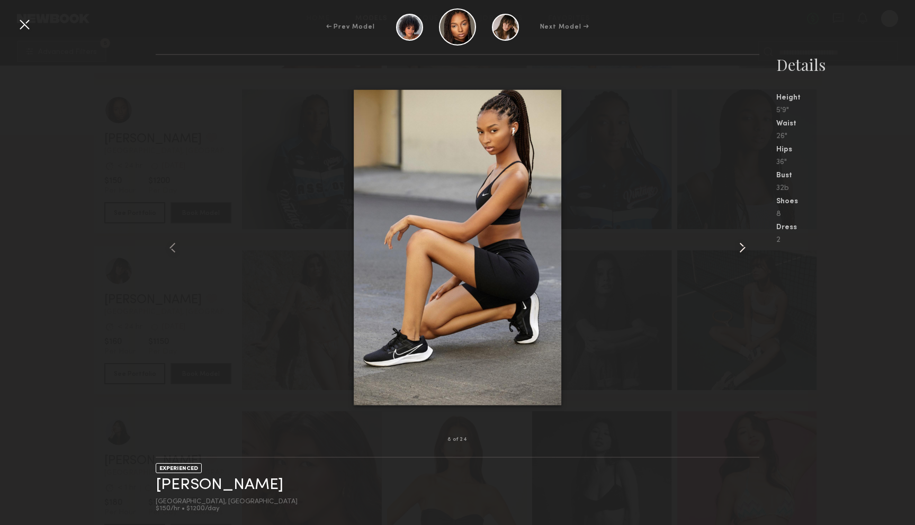
click at [738, 242] on common-icon at bounding box center [742, 247] width 17 height 17
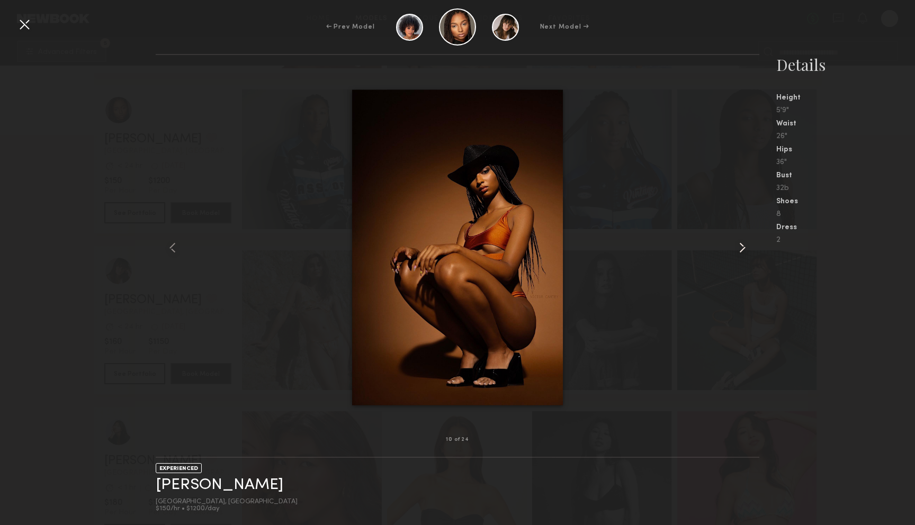
click at [738, 242] on common-icon at bounding box center [742, 247] width 17 height 17
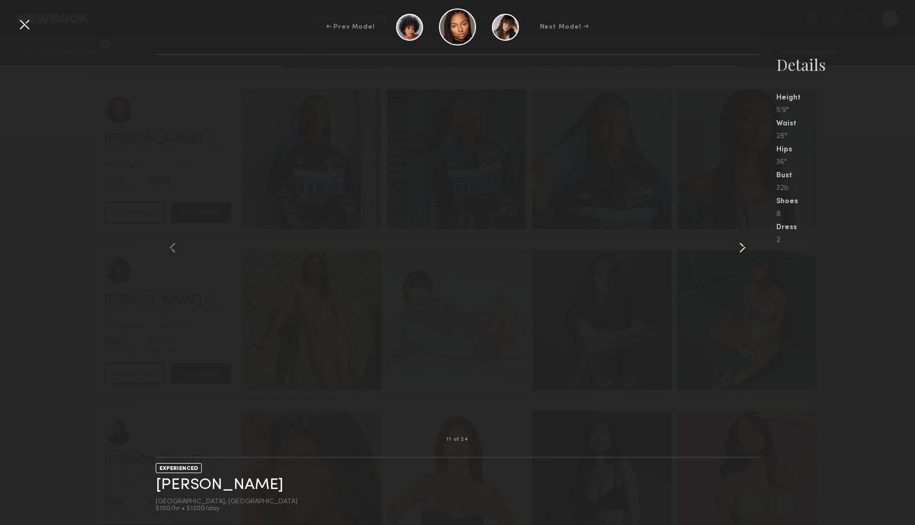
click at [738, 242] on common-icon at bounding box center [742, 247] width 17 height 17
click at [738, 242] on nb-gallery-light at bounding box center [458, 256] width 604 height 404
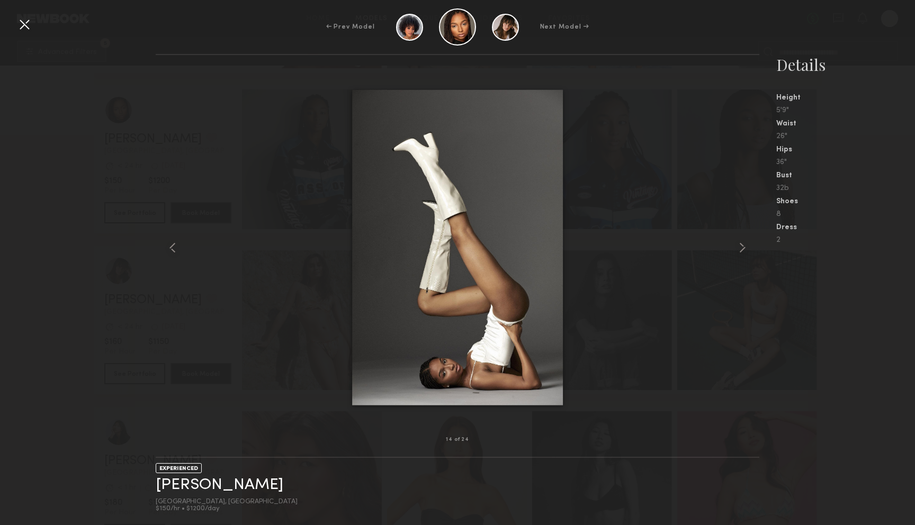
click at [23, 24] on div at bounding box center [24, 24] width 17 height 17
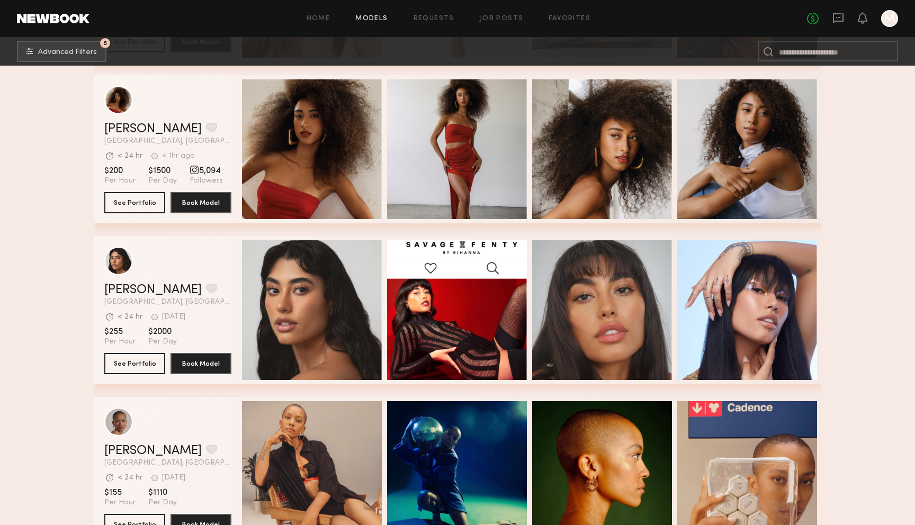
scroll to position [12569, 0]
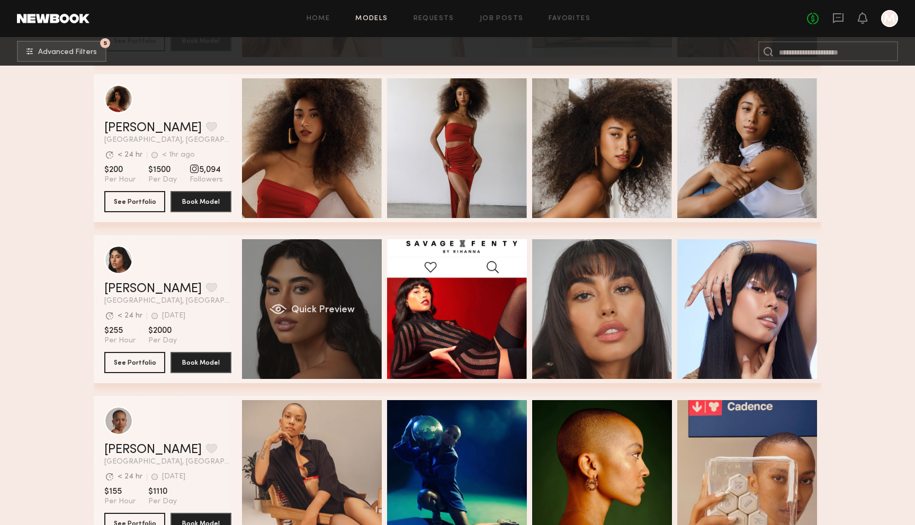
click at [305, 294] on div "Quick Preview" at bounding box center [312, 309] width 140 height 140
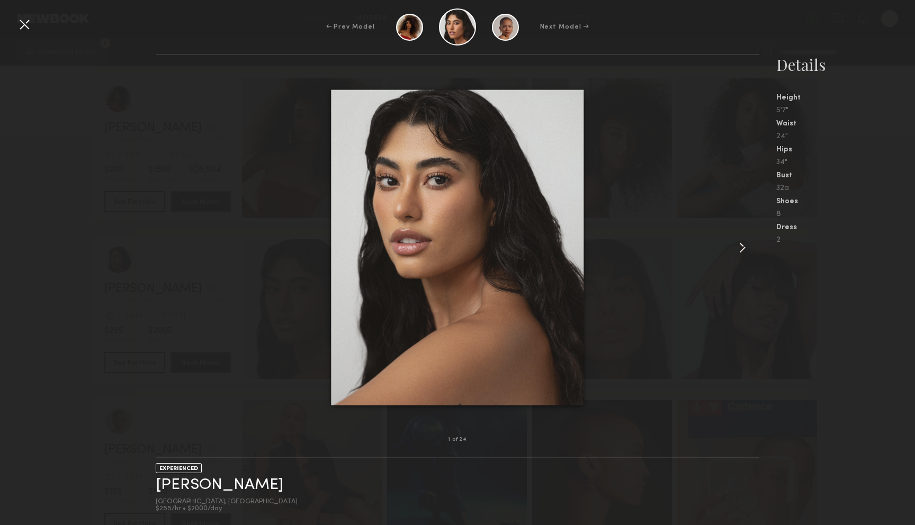
click at [741, 255] on common-icon at bounding box center [742, 247] width 17 height 17
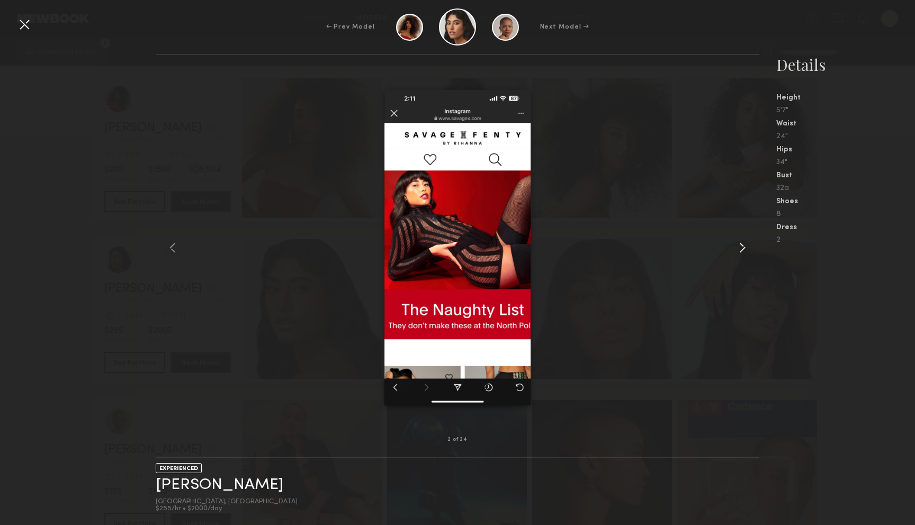
click at [741, 255] on common-icon at bounding box center [742, 247] width 17 height 17
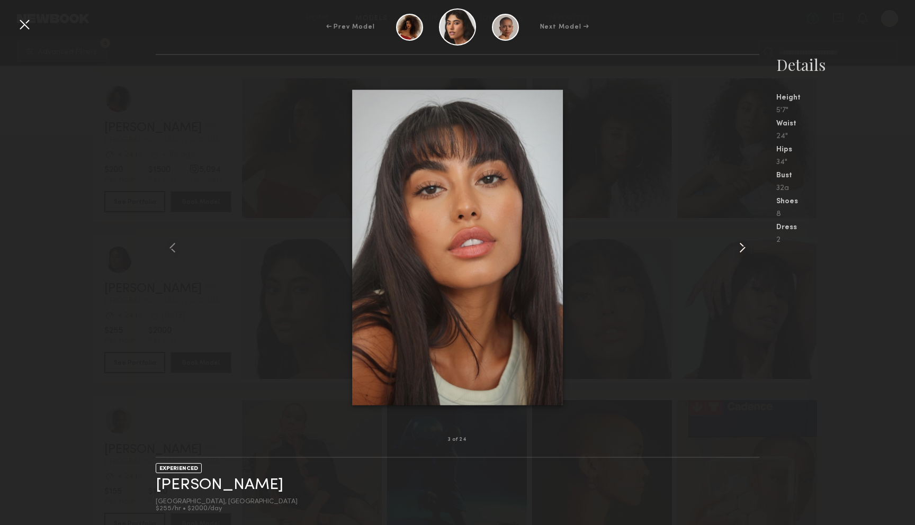
click at [741, 255] on common-icon at bounding box center [742, 247] width 17 height 17
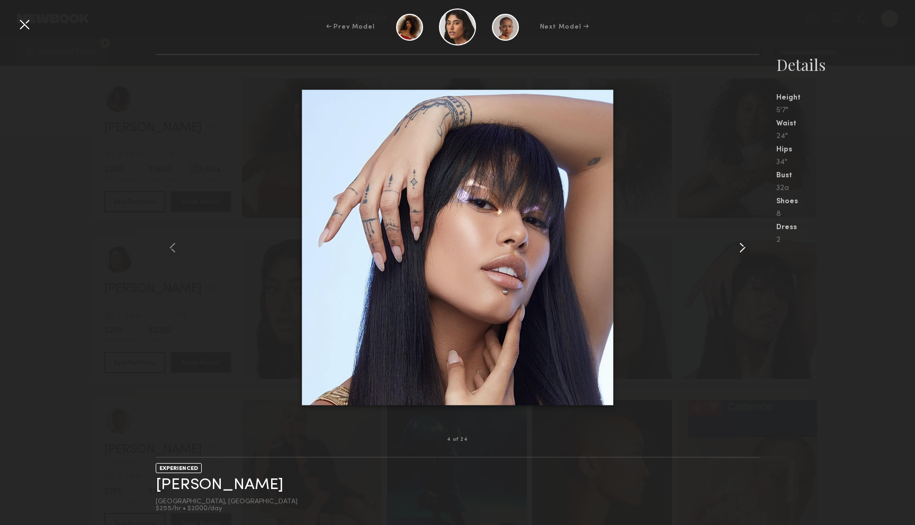
click at [741, 255] on common-icon at bounding box center [742, 247] width 17 height 17
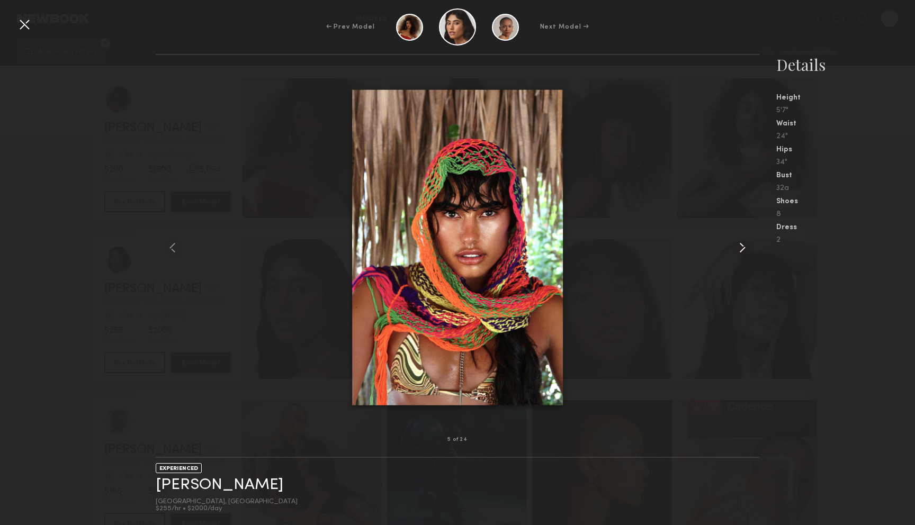
click at [741, 255] on common-icon at bounding box center [742, 247] width 17 height 17
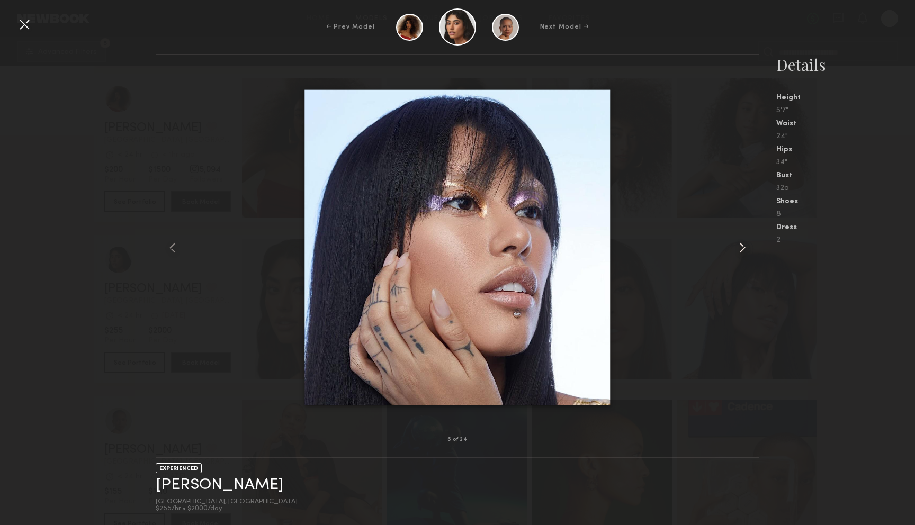
click at [741, 255] on common-icon at bounding box center [742, 247] width 17 height 17
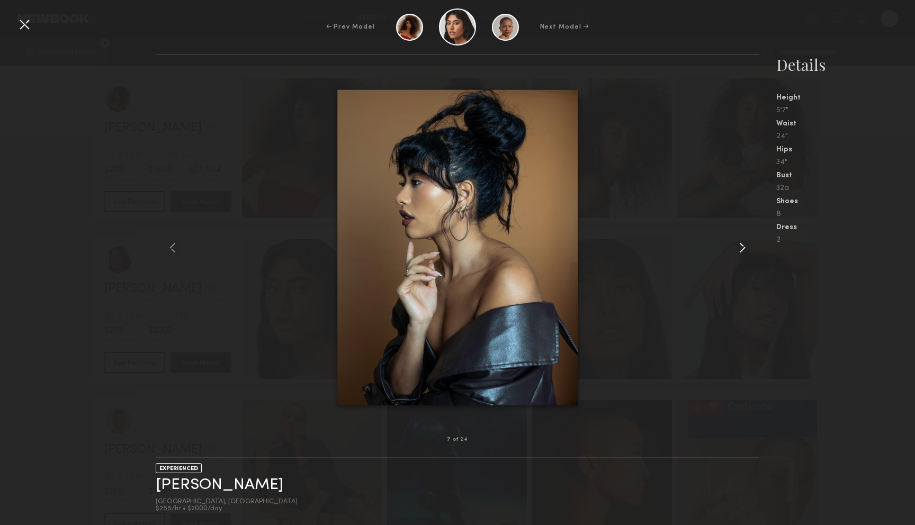
click at [741, 255] on common-icon at bounding box center [742, 247] width 17 height 17
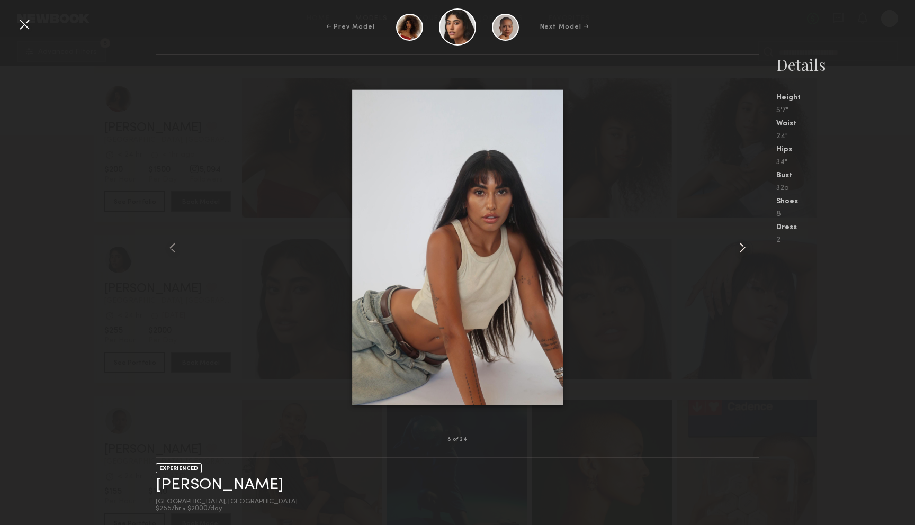
click at [741, 255] on common-icon at bounding box center [742, 247] width 17 height 17
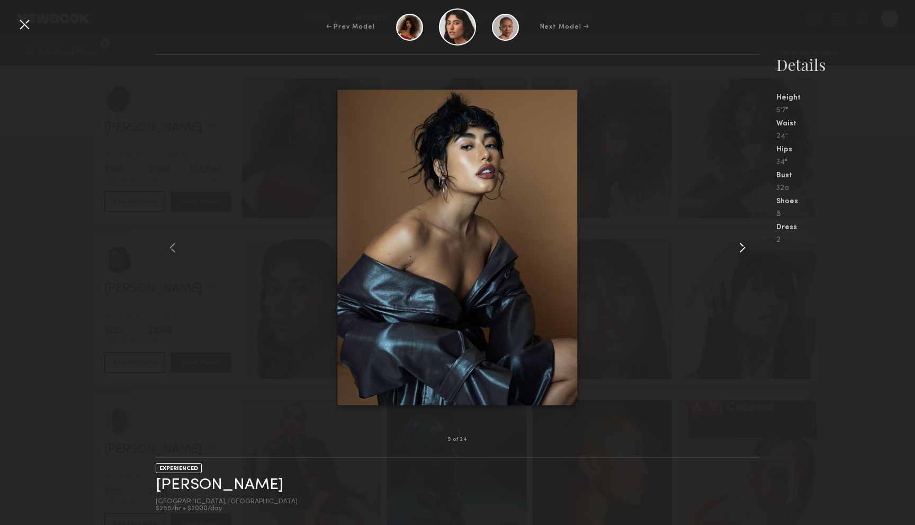
click at [741, 255] on common-icon at bounding box center [742, 247] width 17 height 17
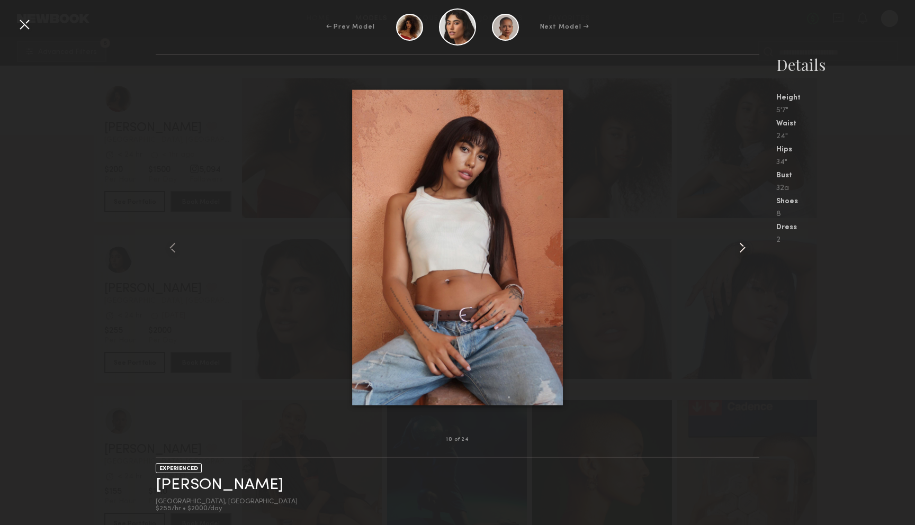
click at [741, 255] on common-icon at bounding box center [742, 247] width 17 height 17
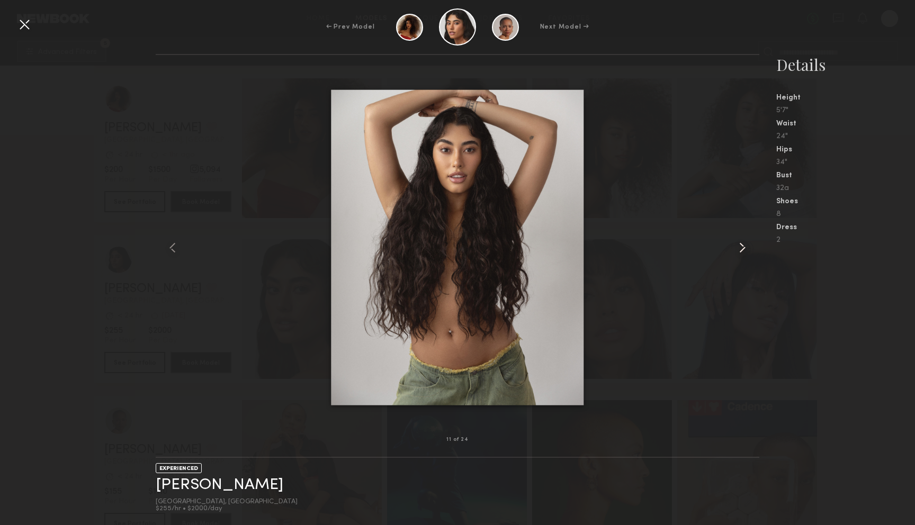
click at [741, 255] on common-icon at bounding box center [742, 247] width 17 height 17
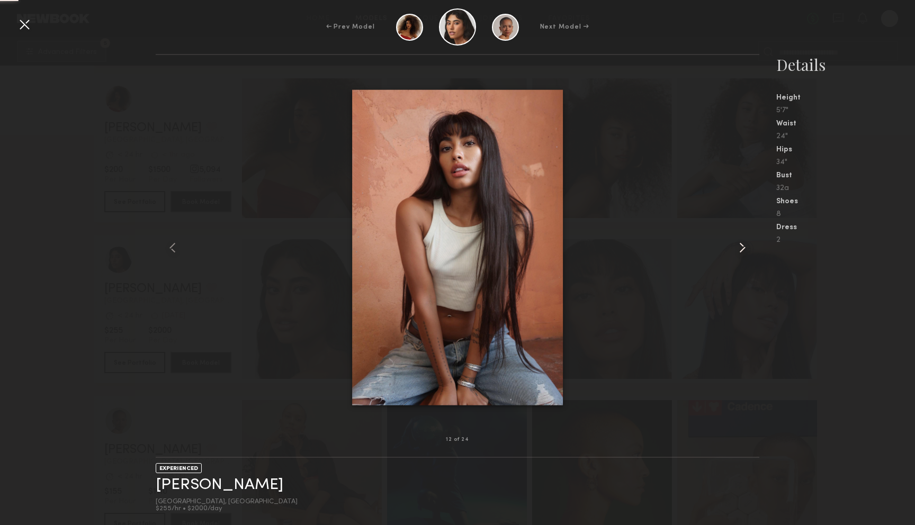
click at [741, 255] on common-icon at bounding box center [742, 247] width 17 height 17
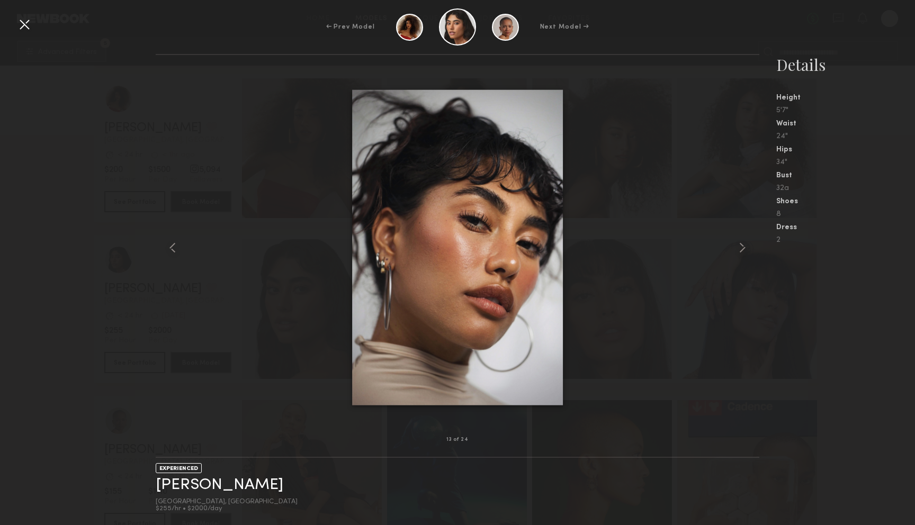
click at [23, 22] on div at bounding box center [24, 24] width 17 height 17
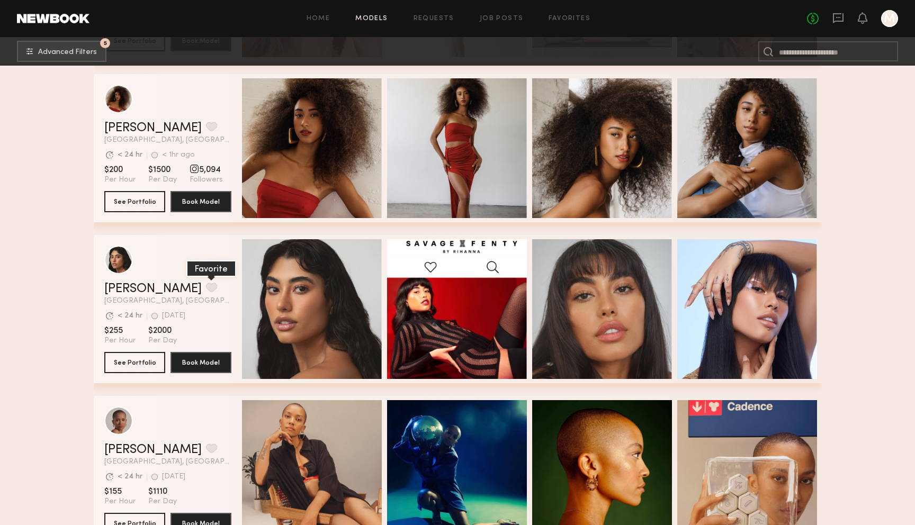
click at [206, 292] on button "grid" at bounding box center [211, 288] width 11 height 10
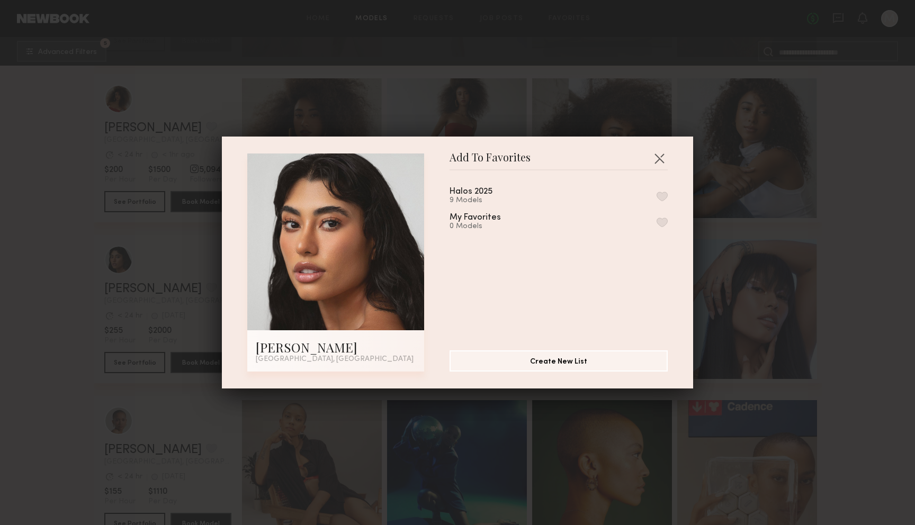
click at [666, 194] on button "button" at bounding box center [662, 197] width 11 height 10
click at [661, 157] on button "button" at bounding box center [659, 158] width 17 height 17
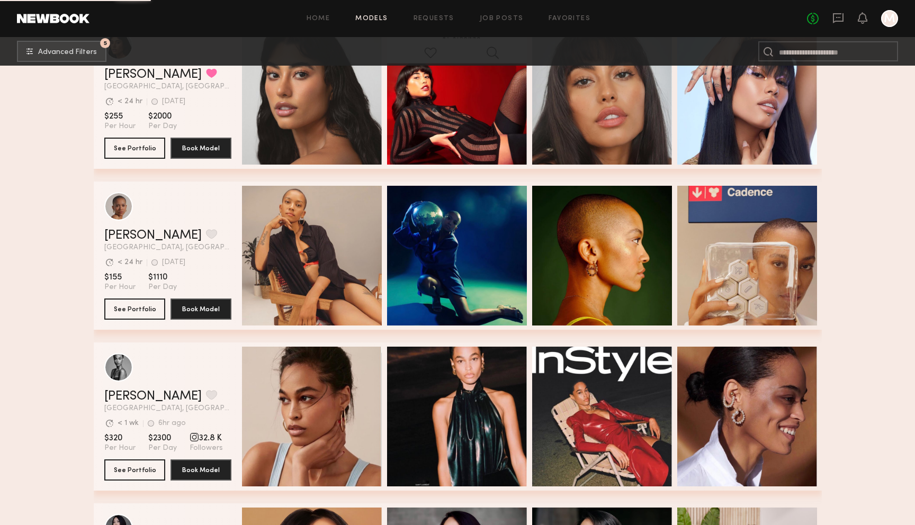
scroll to position [12793, 0]
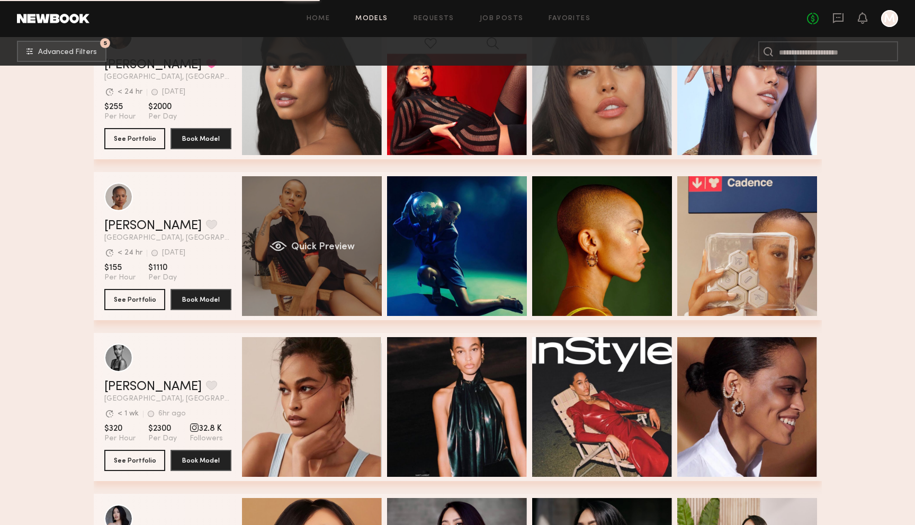
click at [305, 213] on div "Quick Preview" at bounding box center [312, 246] width 140 height 140
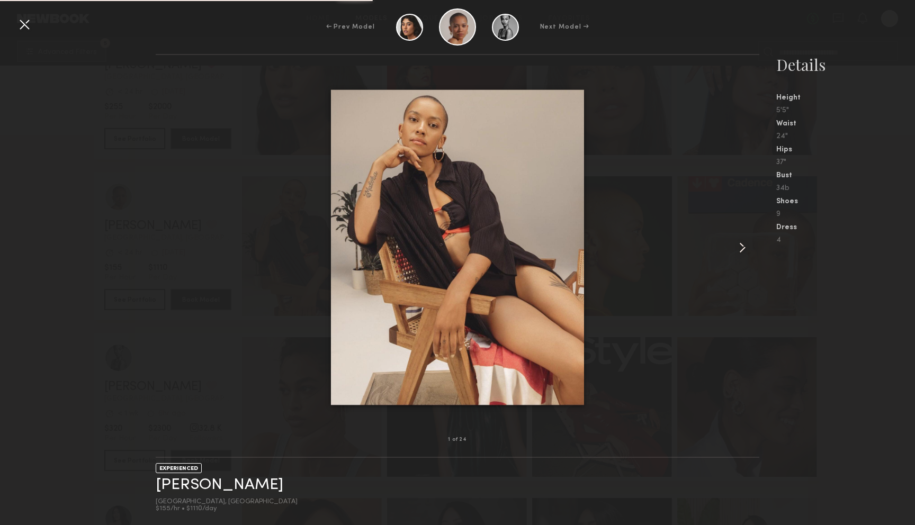
click at [743, 250] on common-icon at bounding box center [742, 247] width 17 height 17
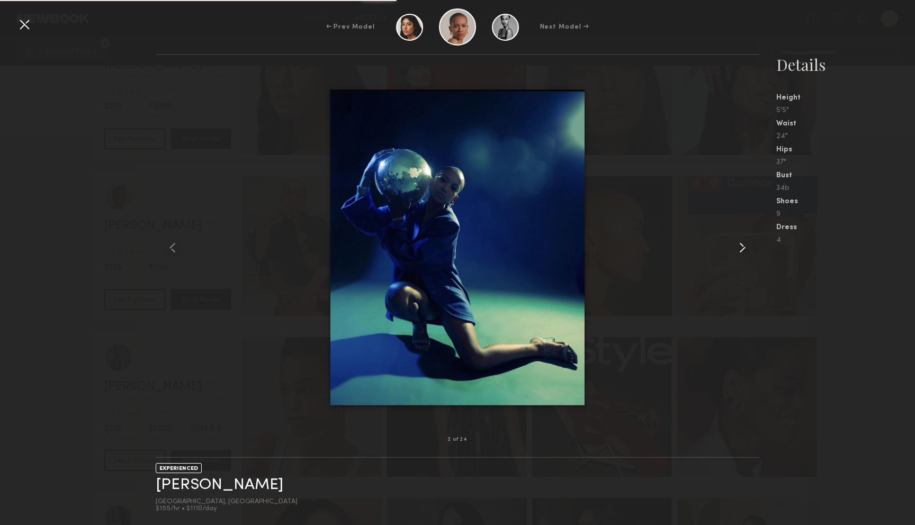
click at [743, 250] on common-icon at bounding box center [742, 247] width 17 height 17
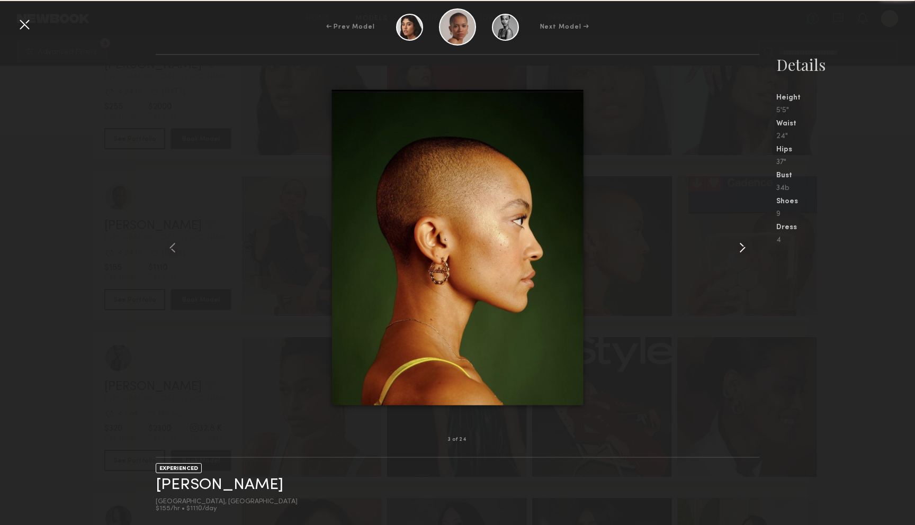
click at [743, 250] on common-icon at bounding box center [742, 247] width 17 height 17
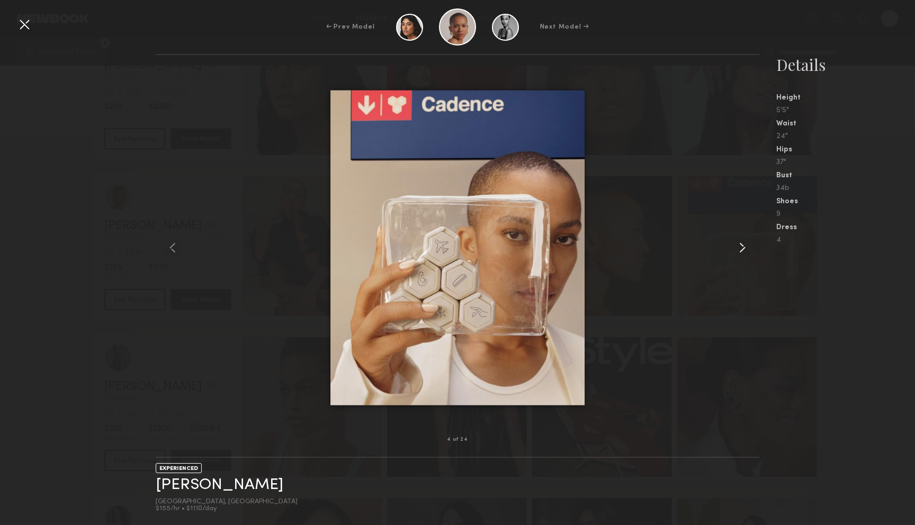
click at [743, 250] on common-icon at bounding box center [742, 247] width 17 height 17
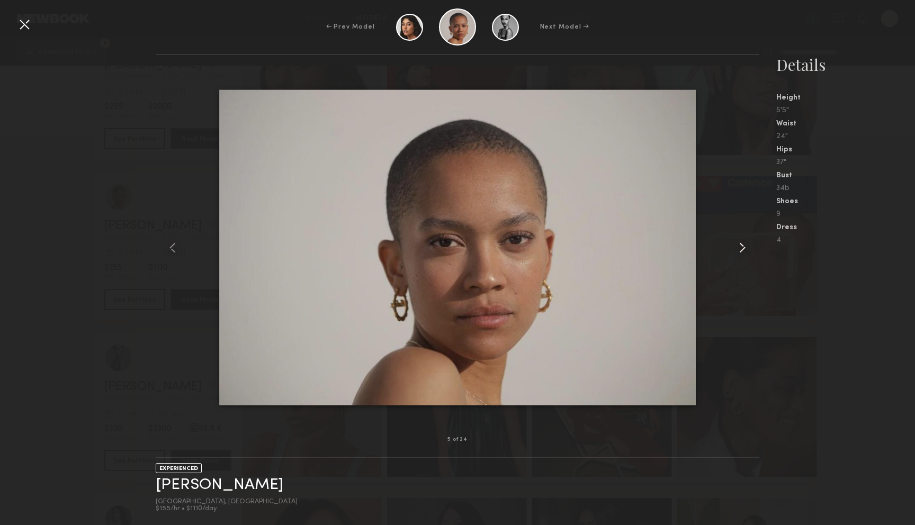
click at [743, 250] on common-icon at bounding box center [742, 247] width 17 height 17
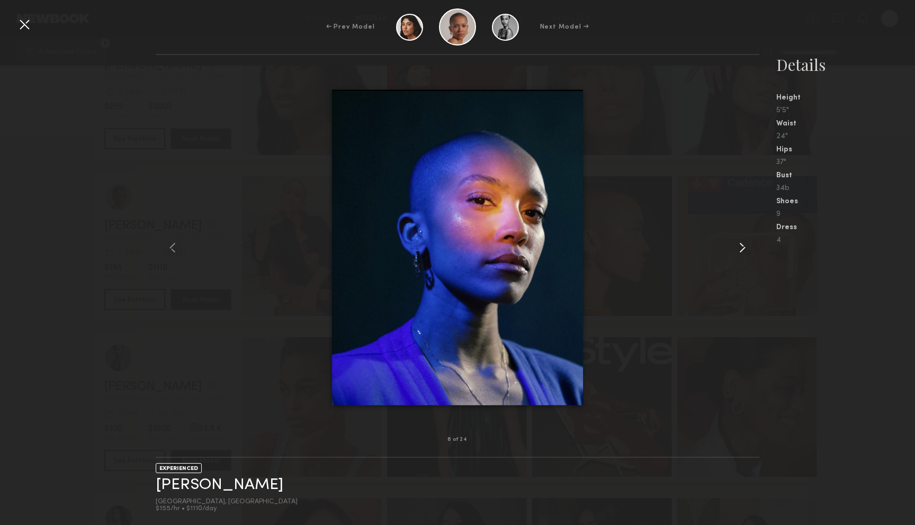
click at [743, 250] on common-icon at bounding box center [742, 247] width 17 height 17
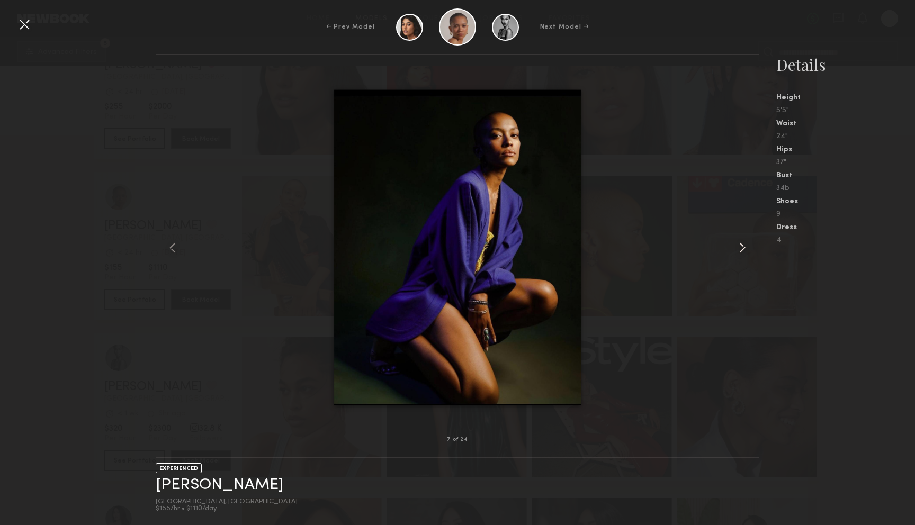
click at [743, 250] on common-icon at bounding box center [742, 247] width 17 height 17
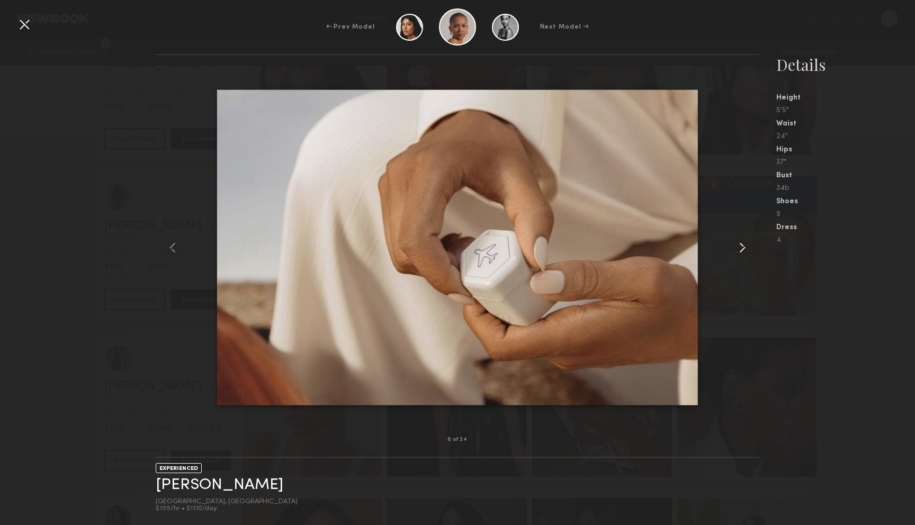
click at [743, 250] on common-icon at bounding box center [742, 247] width 17 height 17
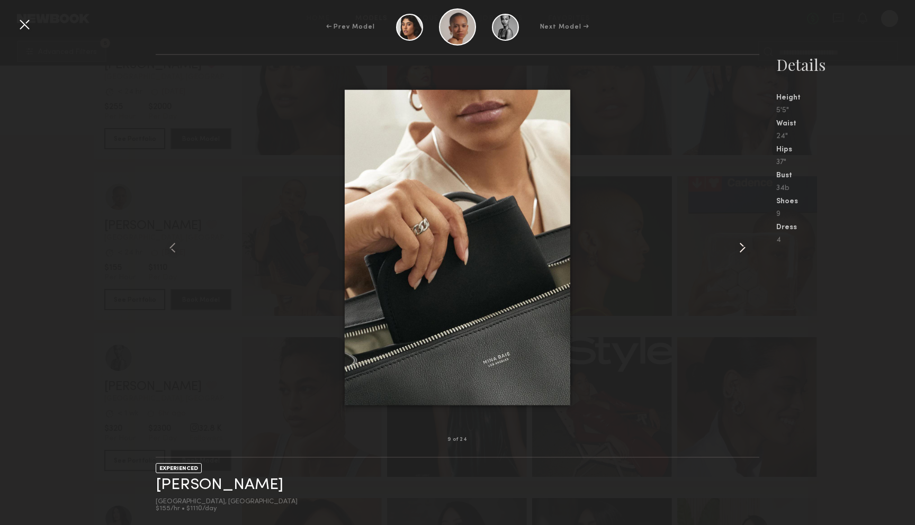
click at [743, 250] on common-icon at bounding box center [742, 247] width 17 height 17
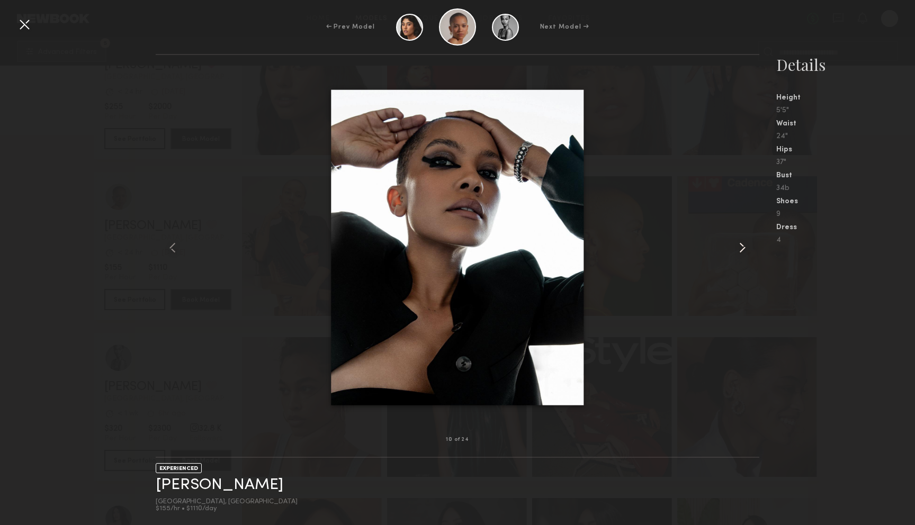
click at [743, 250] on common-icon at bounding box center [742, 247] width 17 height 17
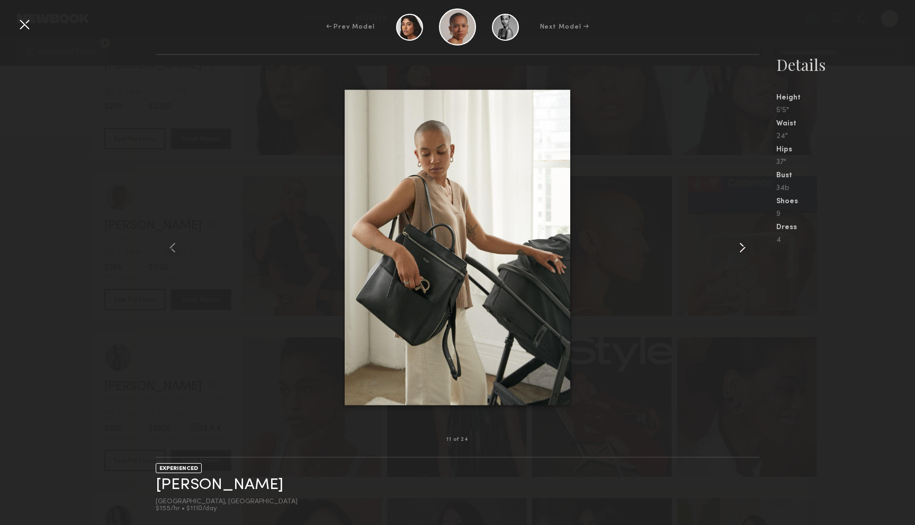
click at [743, 250] on common-icon at bounding box center [742, 247] width 17 height 17
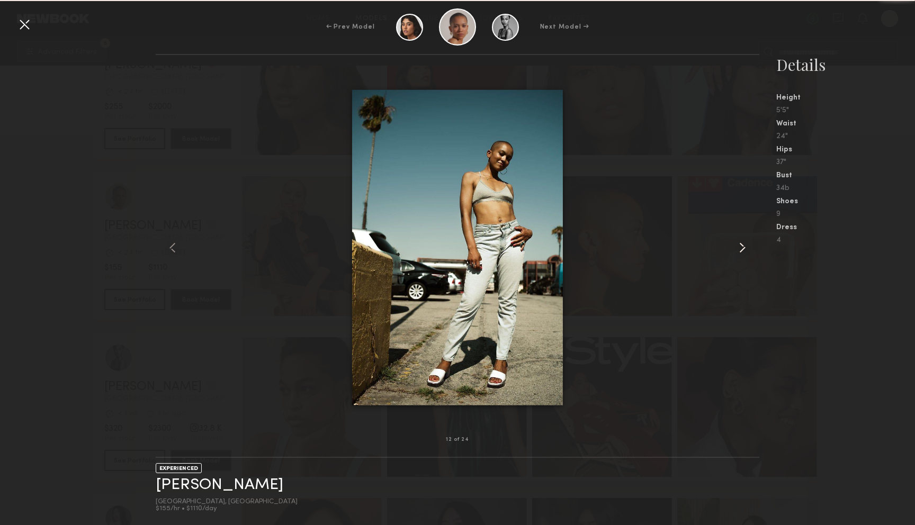
click at [743, 250] on common-icon at bounding box center [742, 247] width 17 height 17
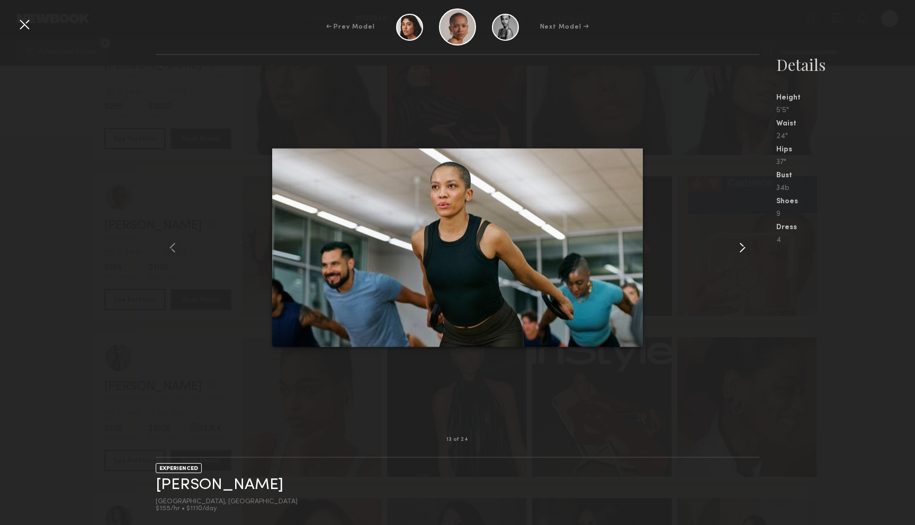
click at [743, 250] on common-icon at bounding box center [742, 247] width 17 height 17
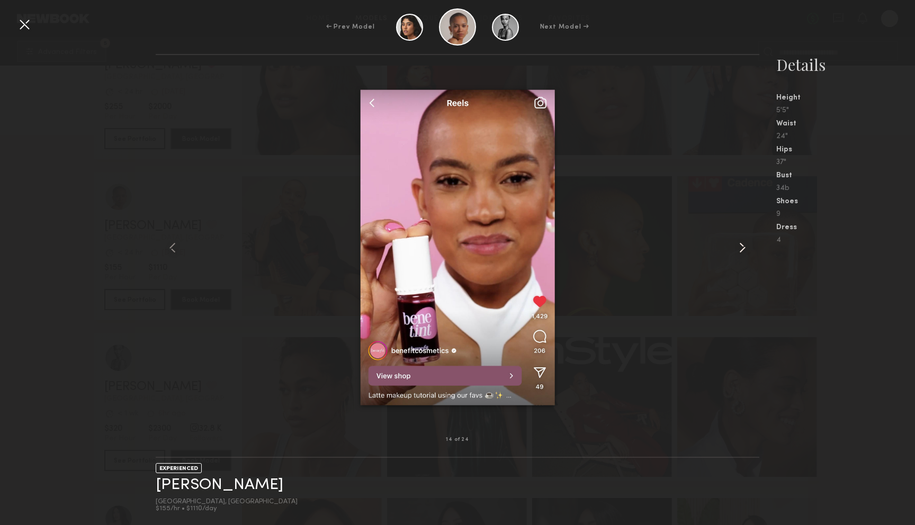
click at [743, 250] on common-icon at bounding box center [742, 247] width 17 height 17
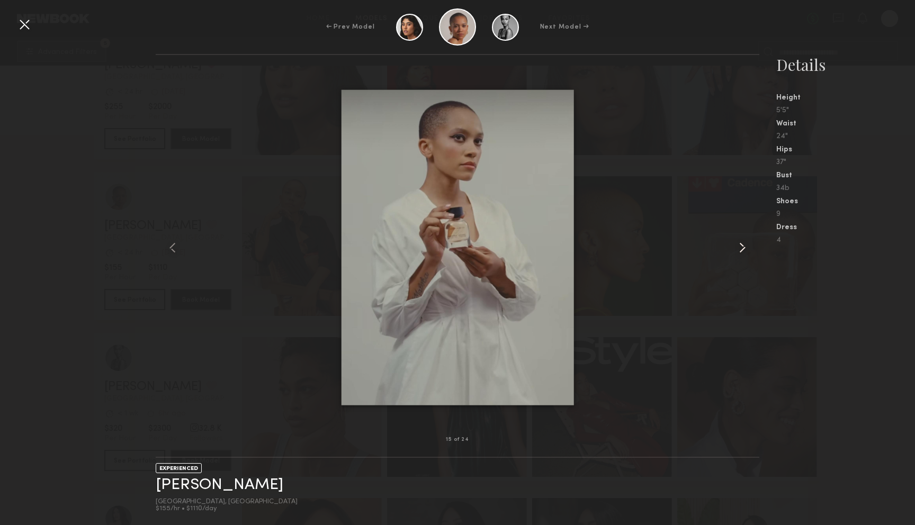
click at [743, 250] on common-icon at bounding box center [742, 247] width 17 height 17
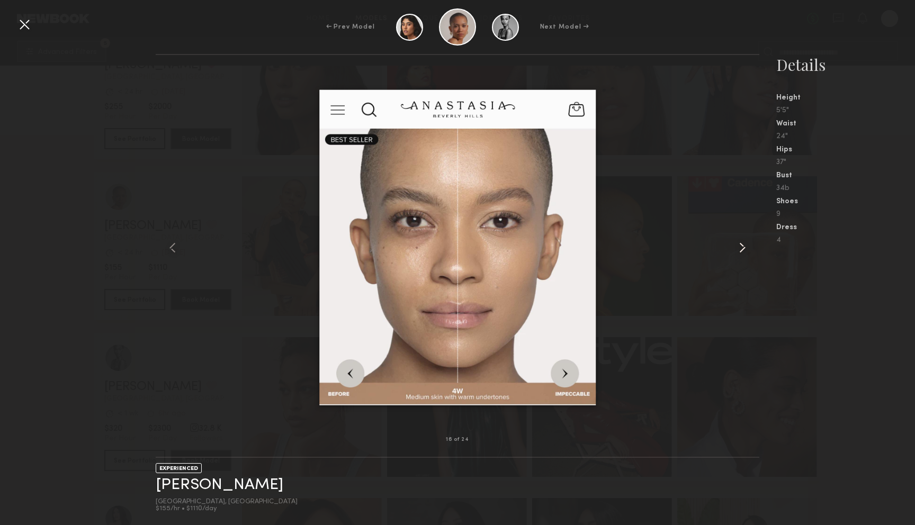
click at [743, 250] on common-icon at bounding box center [742, 247] width 17 height 17
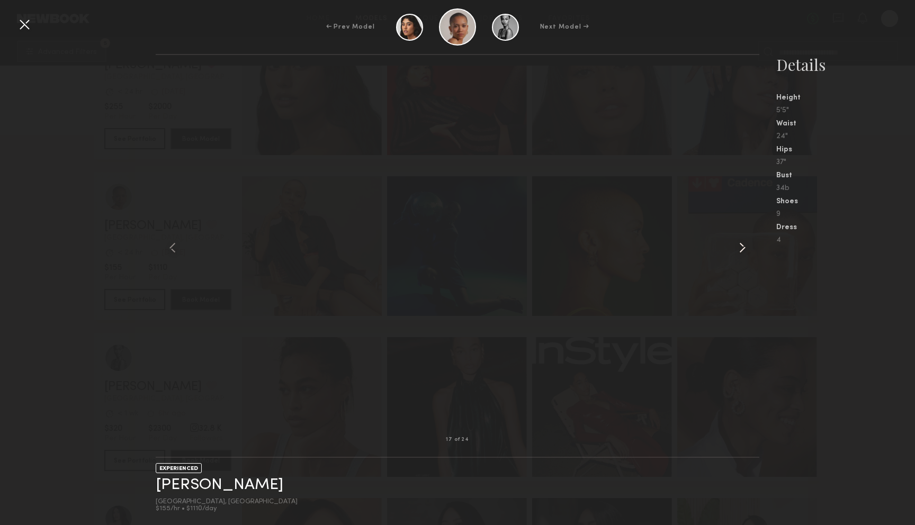
click at [743, 250] on common-icon at bounding box center [742, 247] width 17 height 17
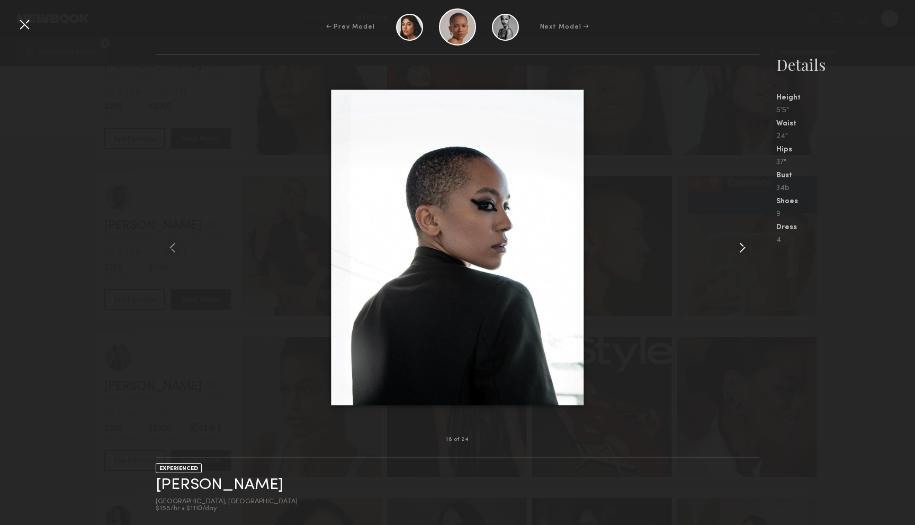
click at [743, 250] on common-icon at bounding box center [742, 247] width 17 height 17
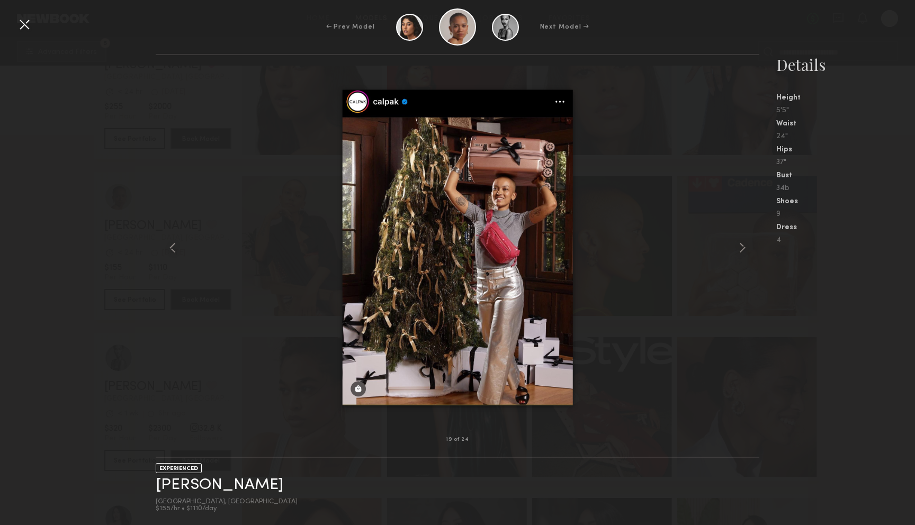
click at [18, 22] on div at bounding box center [24, 24] width 17 height 17
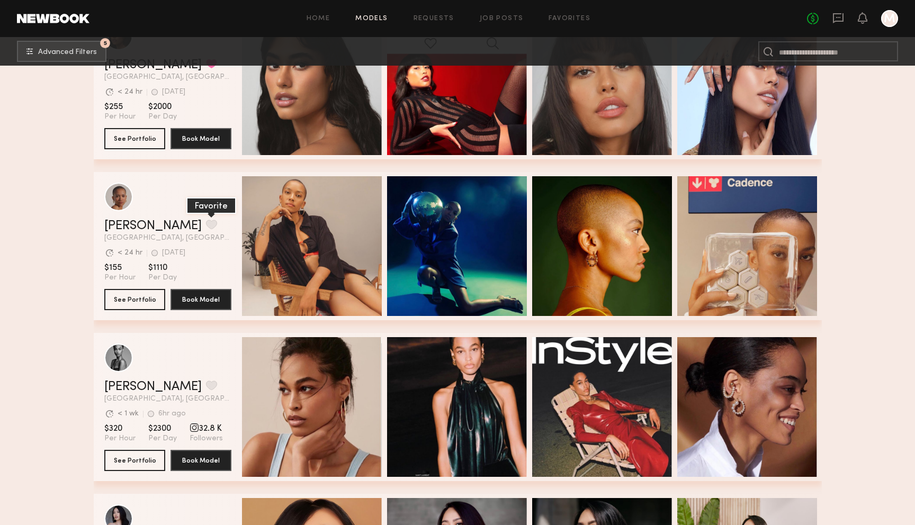
click at [206, 225] on button "grid" at bounding box center [211, 225] width 11 height 10
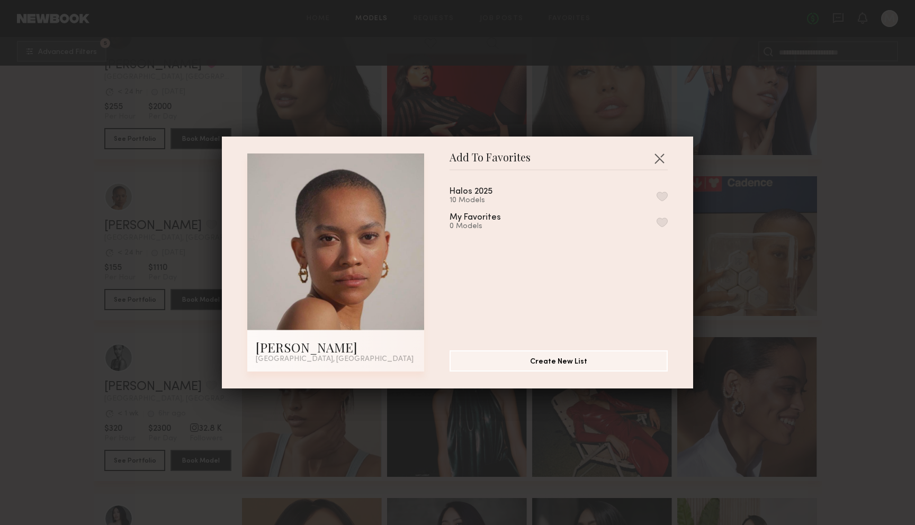
click at [659, 193] on button "button" at bounding box center [662, 197] width 11 height 10
click at [661, 156] on button "button" at bounding box center [659, 158] width 17 height 17
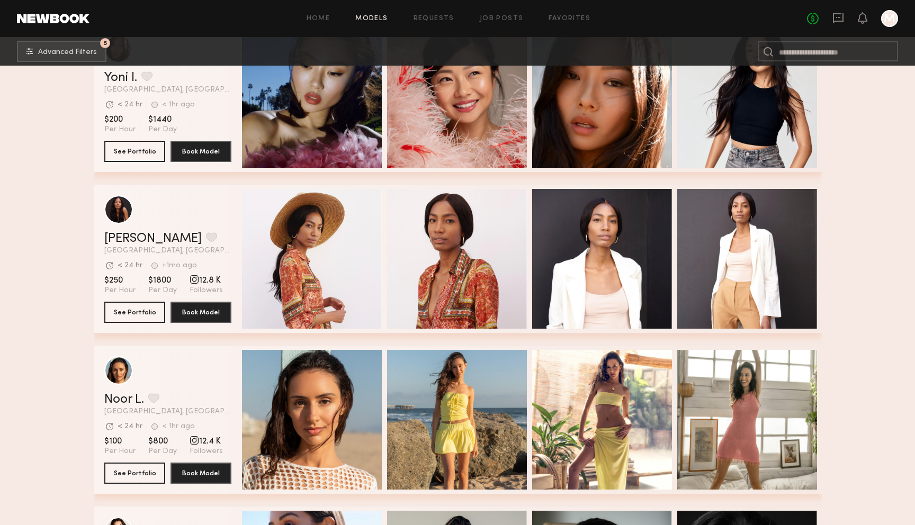
scroll to position [14137, 0]
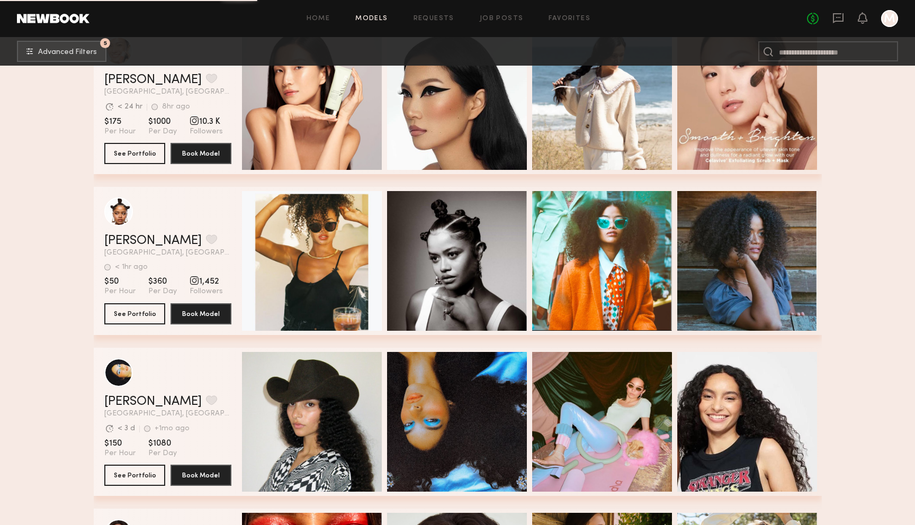
scroll to position [16804, 0]
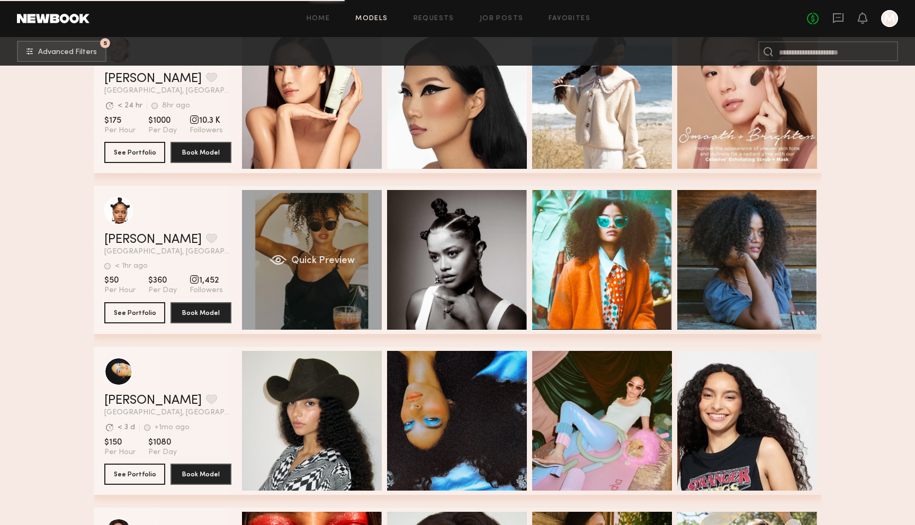
click at [309, 216] on div "Quick Preview" at bounding box center [312, 260] width 140 height 140
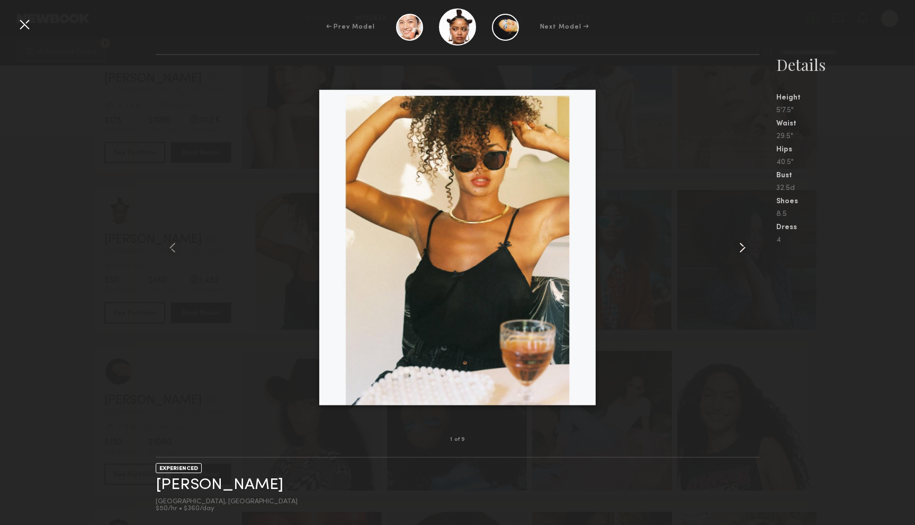
click at [741, 251] on common-icon at bounding box center [742, 247] width 17 height 17
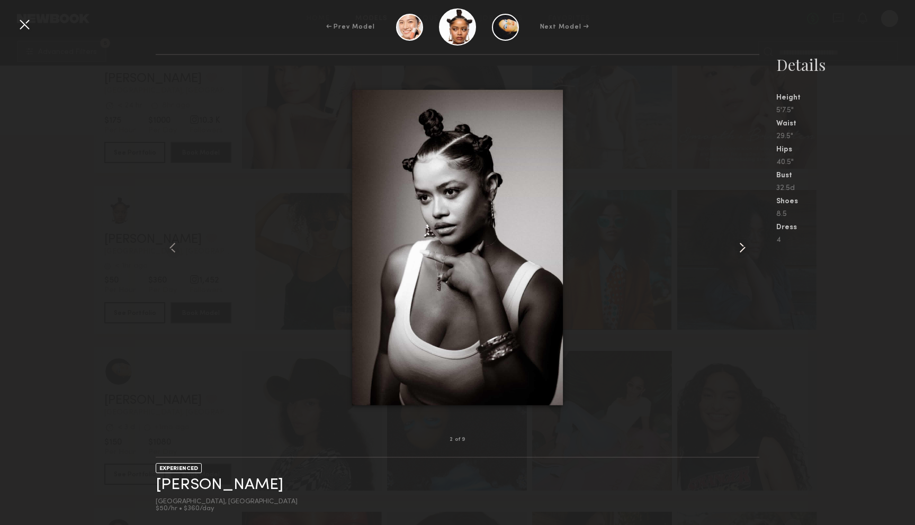
click at [741, 251] on common-icon at bounding box center [742, 247] width 17 height 17
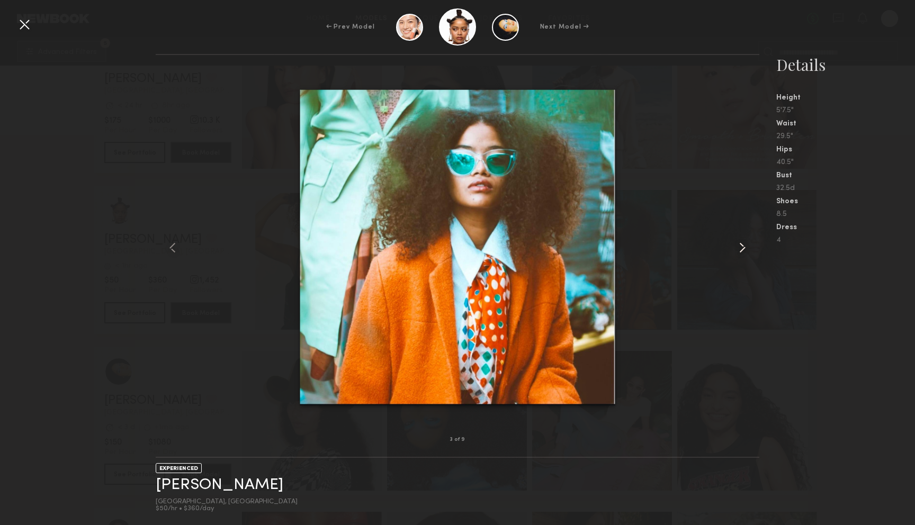
click at [741, 251] on common-icon at bounding box center [742, 247] width 17 height 17
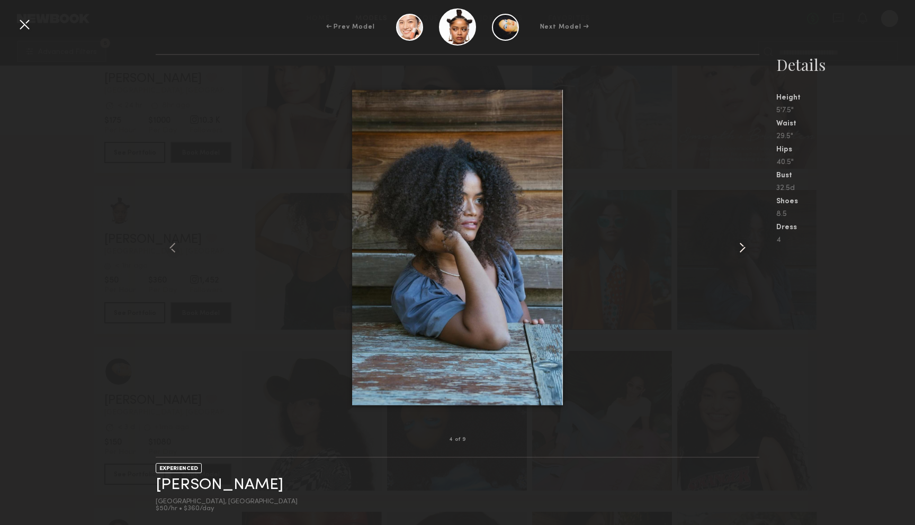
click at [741, 251] on common-icon at bounding box center [742, 247] width 17 height 17
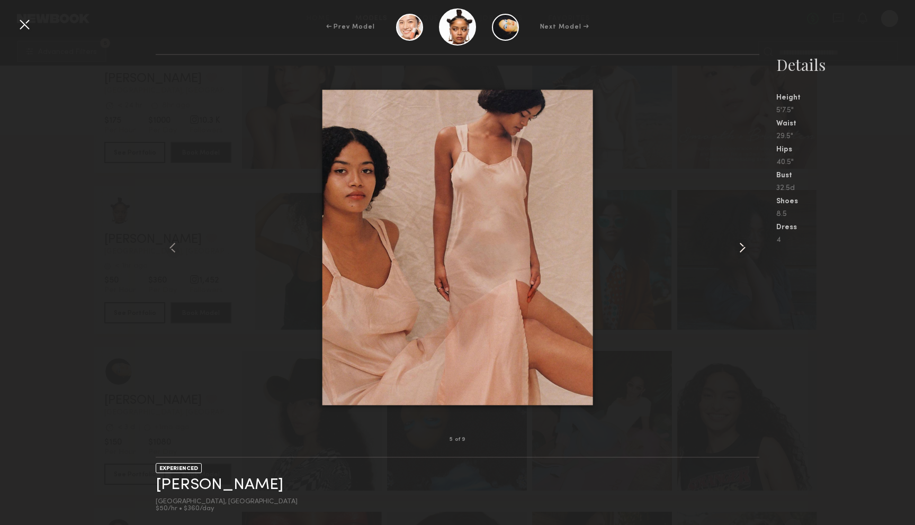
click at [741, 251] on common-icon at bounding box center [742, 247] width 17 height 17
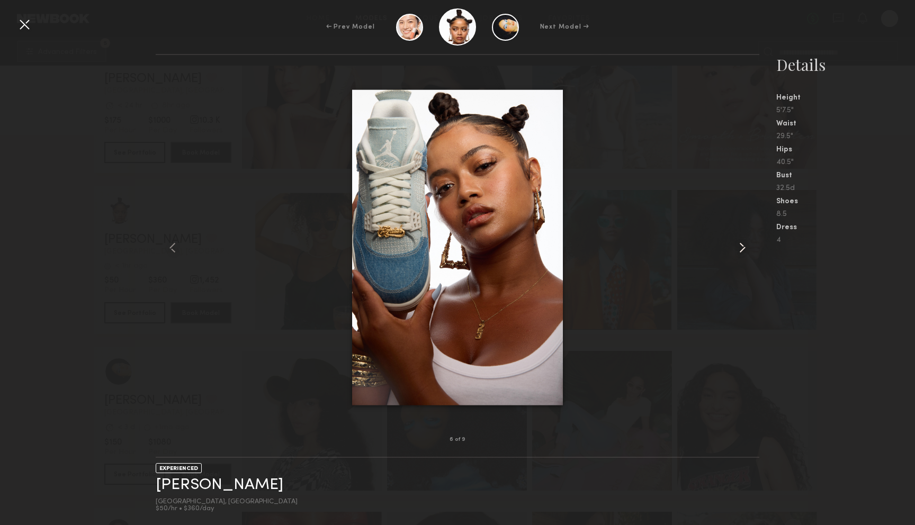
click at [741, 251] on common-icon at bounding box center [742, 247] width 17 height 17
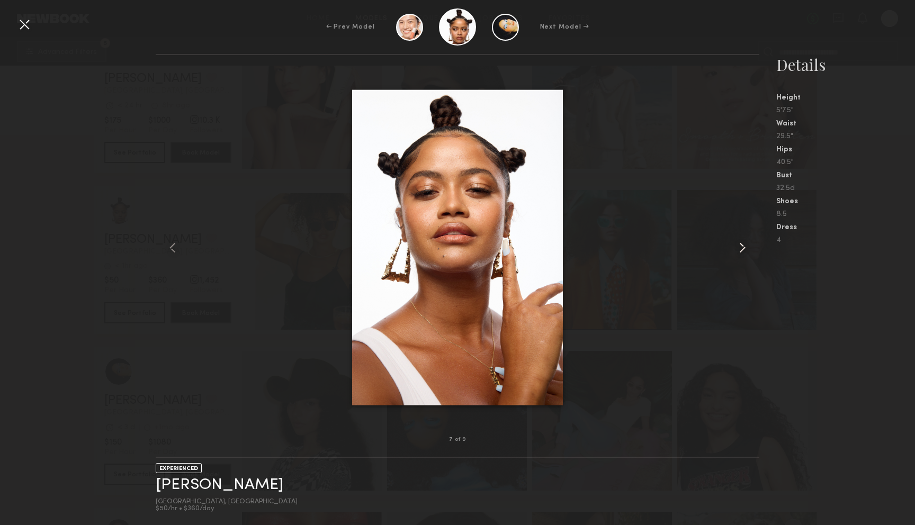
click at [741, 251] on common-icon at bounding box center [742, 247] width 17 height 17
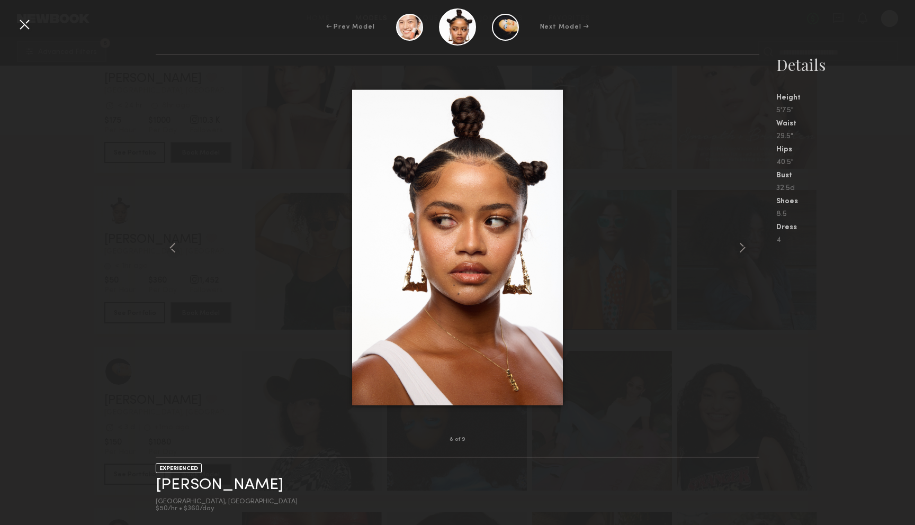
click at [23, 26] on div at bounding box center [24, 24] width 17 height 17
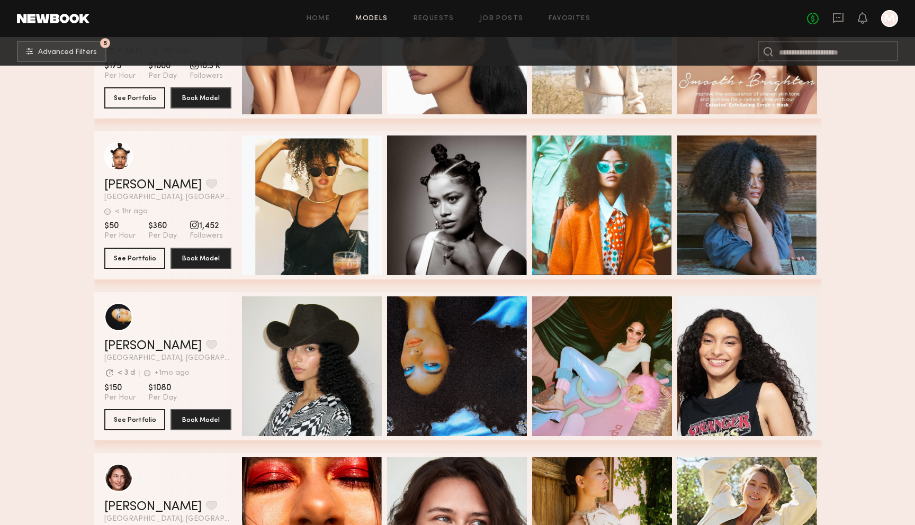
scroll to position [16971, 0]
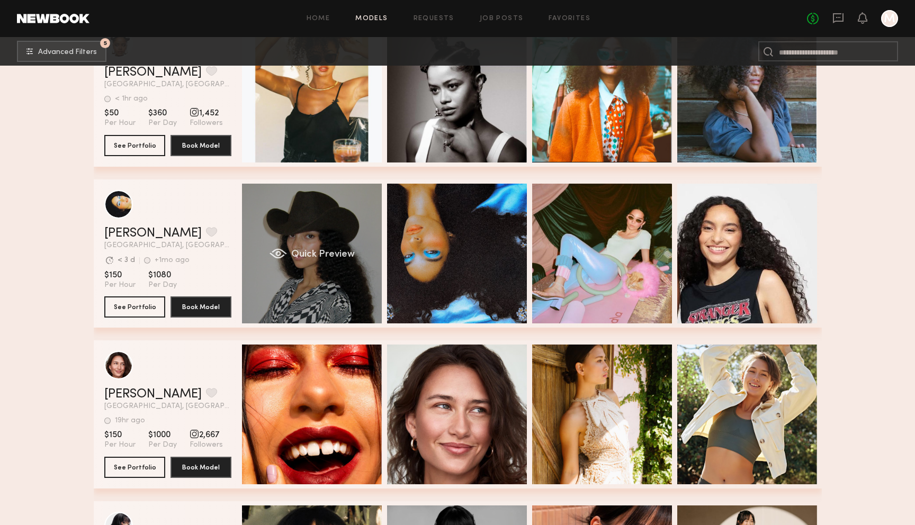
click at [303, 269] on div "Quick Preview" at bounding box center [312, 254] width 140 height 140
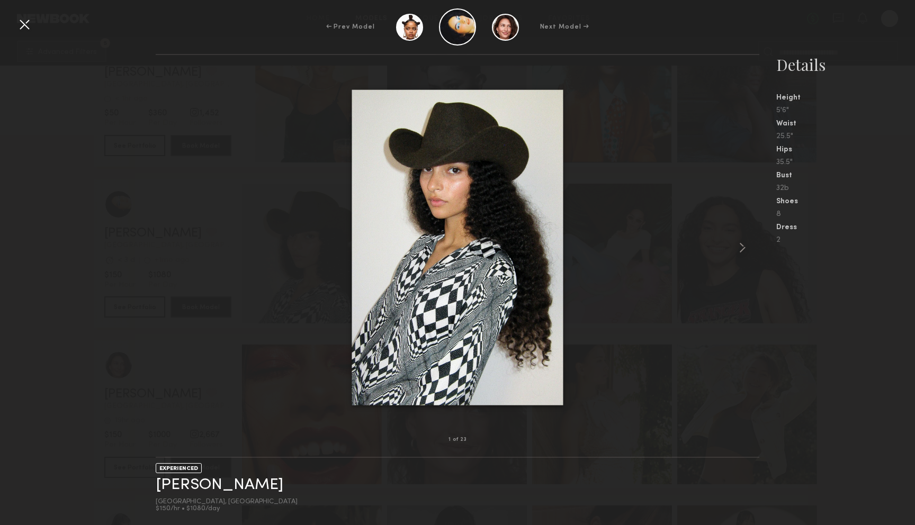
click at [729, 254] on div at bounding box center [458, 247] width 604 height 351
click at [741, 248] on common-icon at bounding box center [742, 247] width 17 height 17
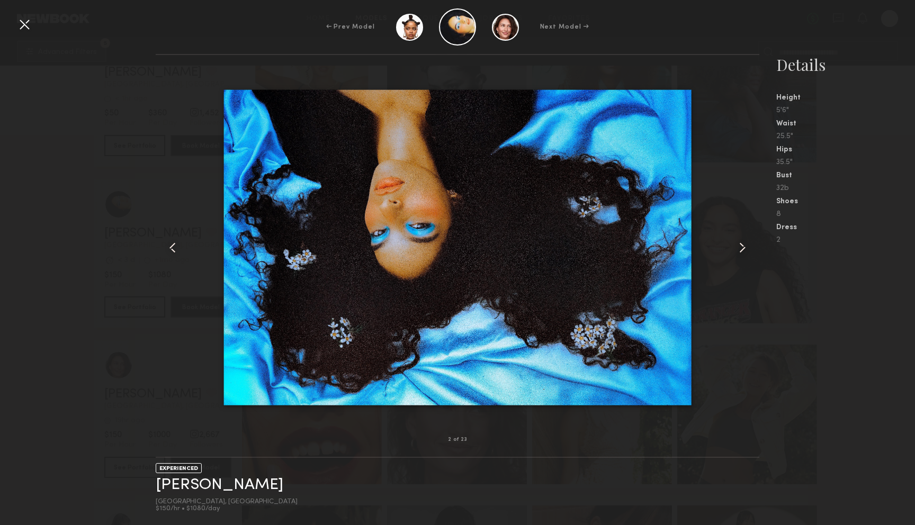
click at [741, 248] on common-icon at bounding box center [742, 247] width 17 height 17
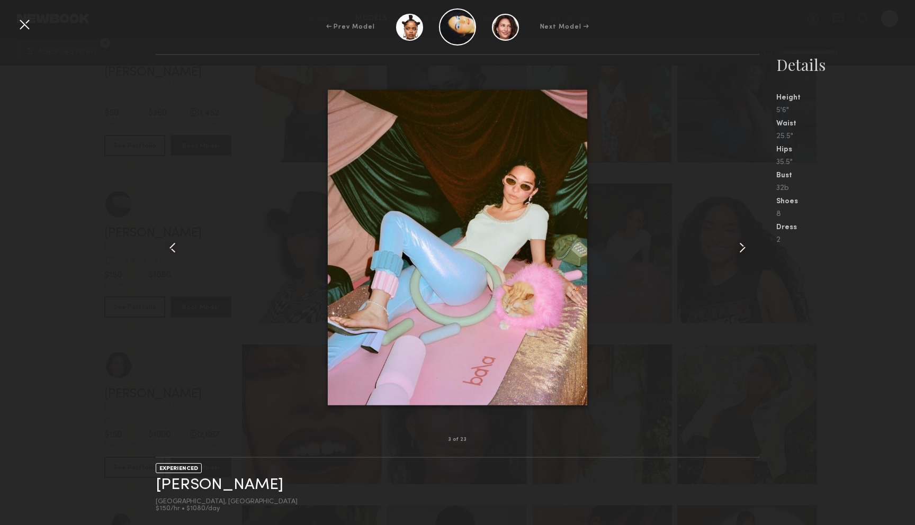
click at [741, 248] on common-icon at bounding box center [742, 247] width 17 height 17
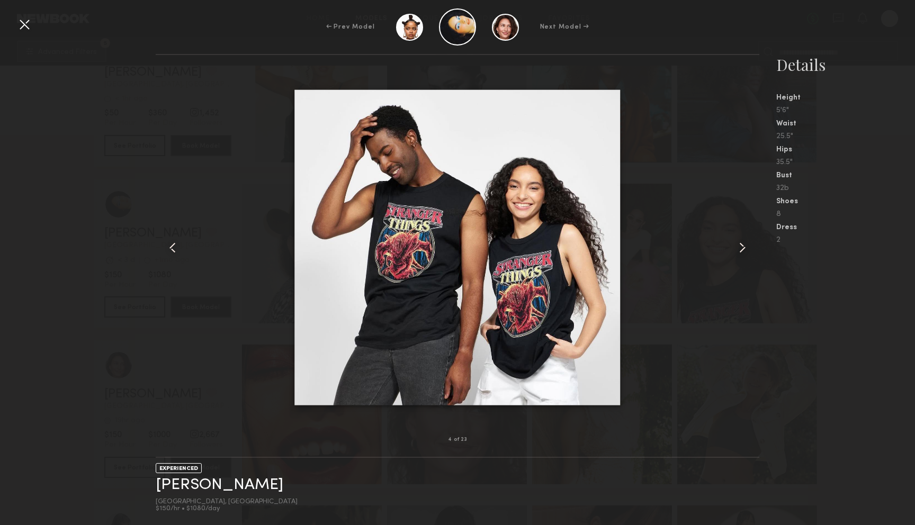
click at [741, 248] on common-icon at bounding box center [742, 247] width 17 height 17
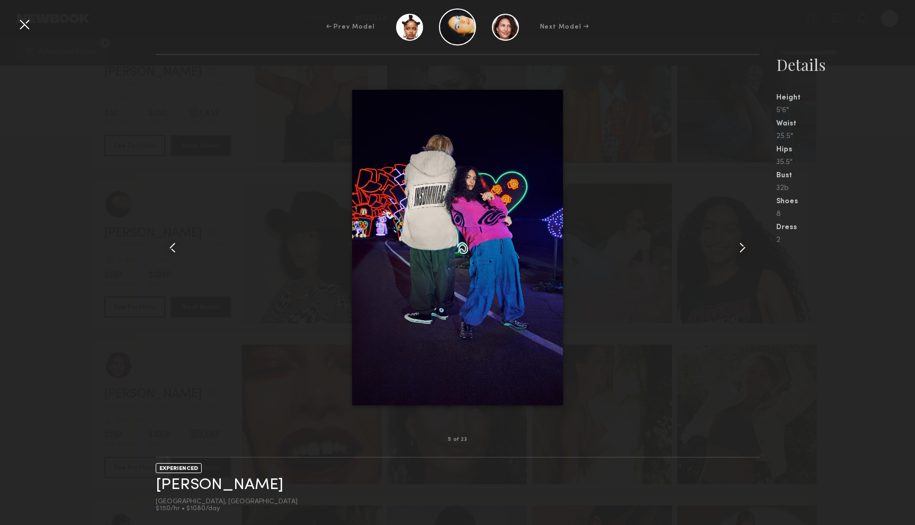
click at [741, 248] on common-icon at bounding box center [742, 247] width 17 height 17
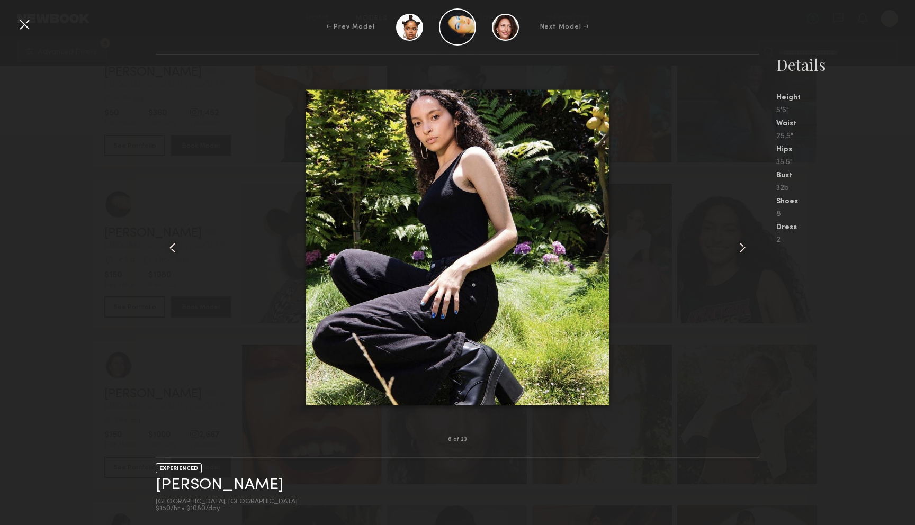
click at [741, 248] on common-icon at bounding box center [742, 247] width 17 height 17
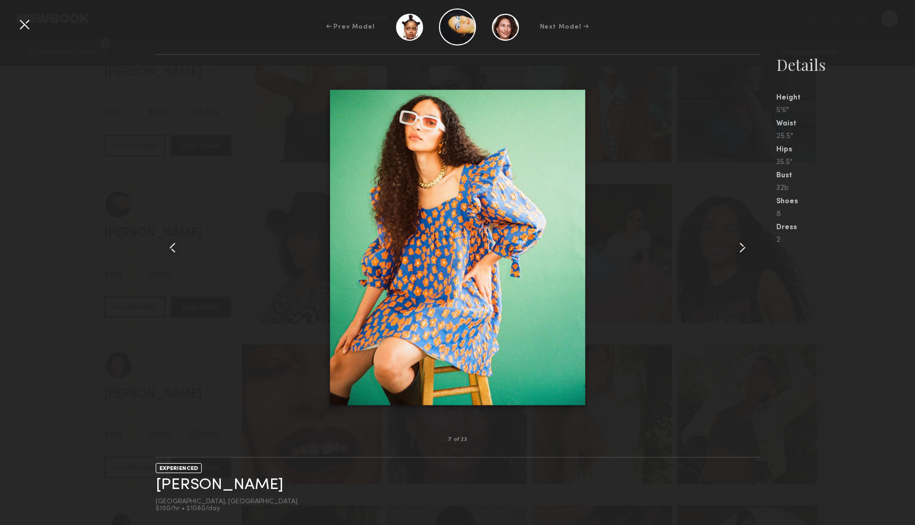
click at [741, 248] on common-icon at bounding box center [742, 247] width 17 height 17
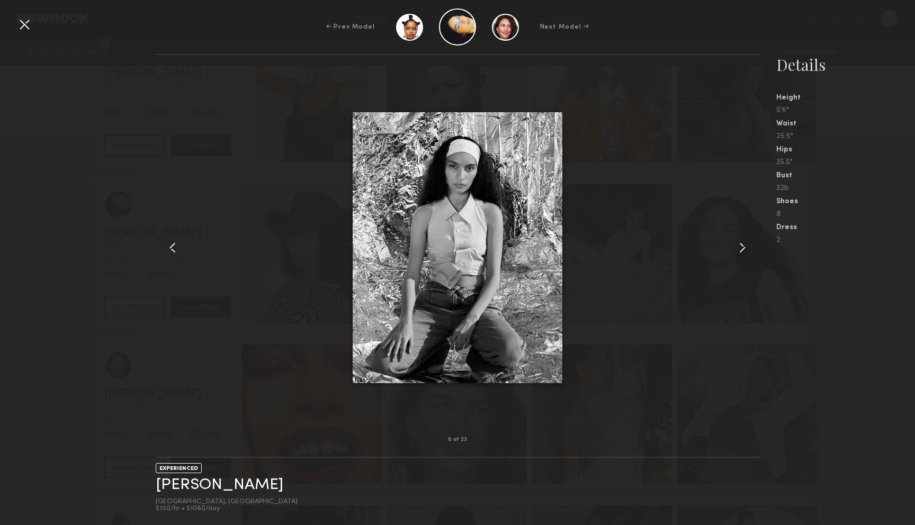
click at [741, 248] on common-icon at bounding box center [742, 247] width 17 height 17
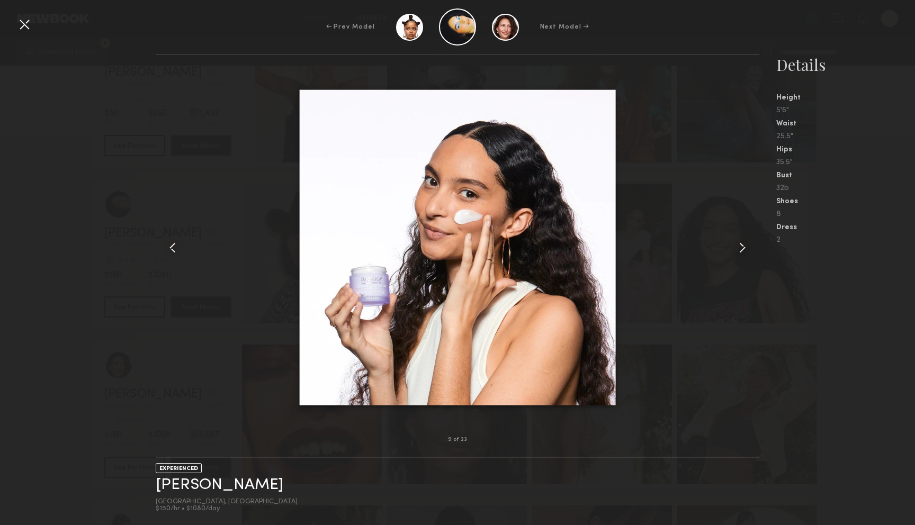
click at [16, 26] on div at bounding box center [24, 24] width 17 height 17
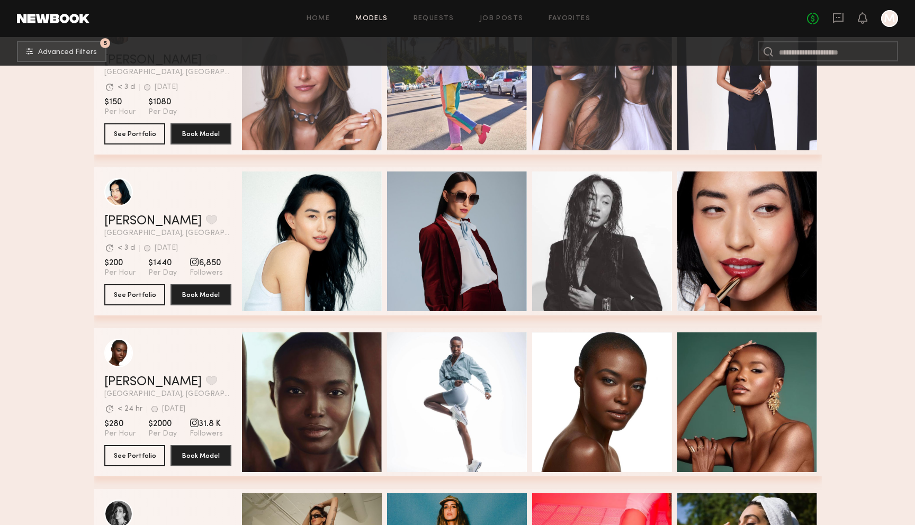
scroll to position [25541, 0]
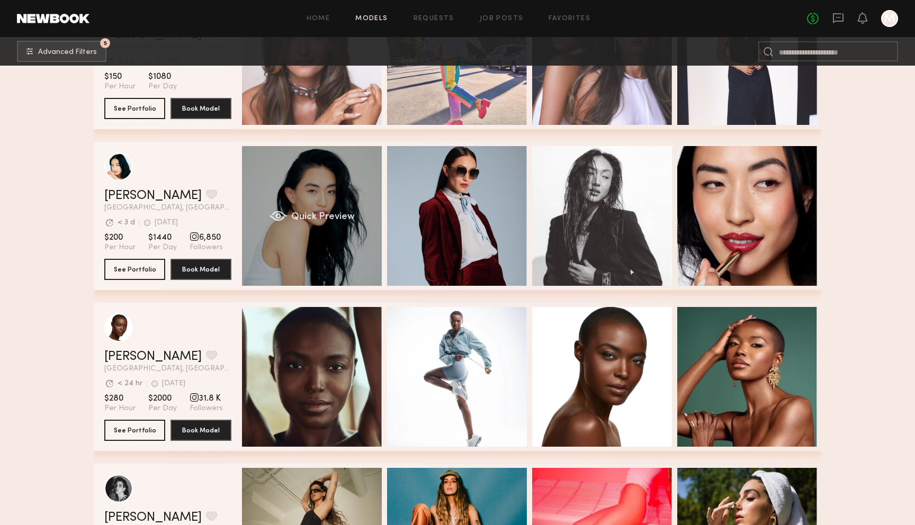
click at [350, 191] on div "Quick Preview" at bounding box center [312, 216] width 140 height 140
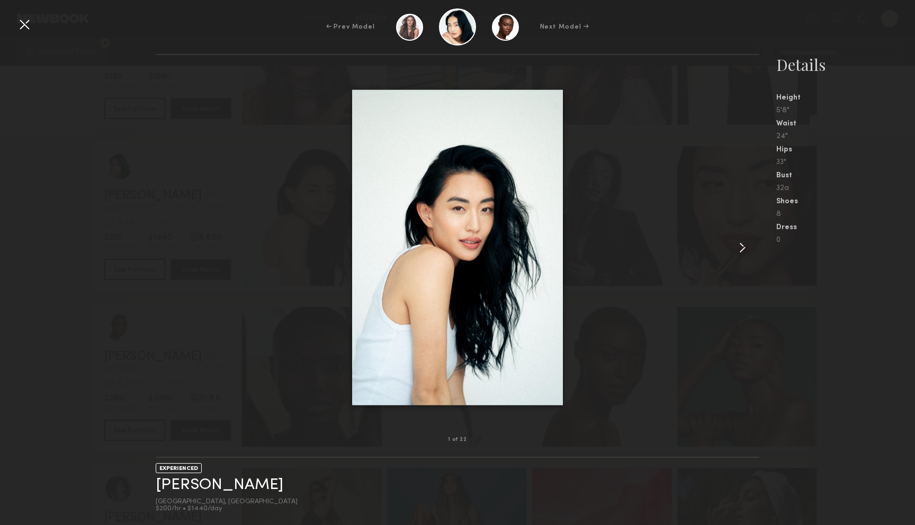
click at [743, 251] on common-icon at bounding box center [742, 247] width 17 height 17
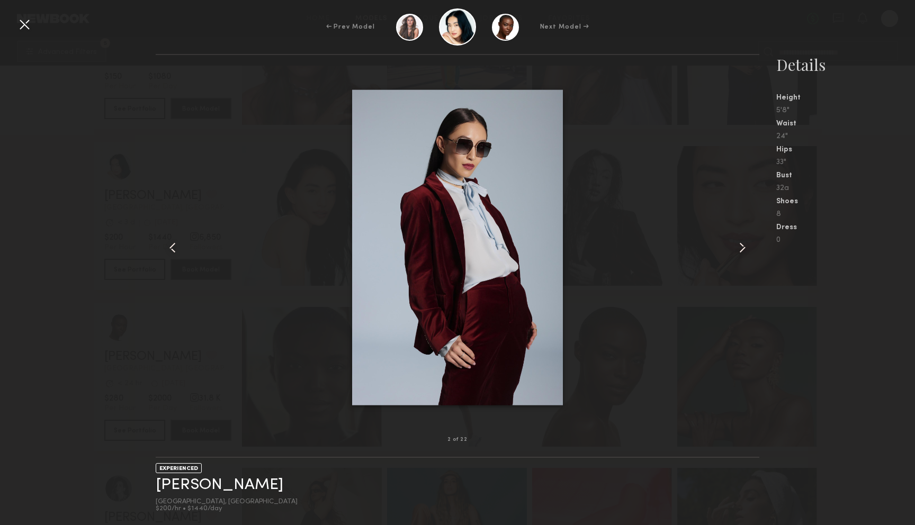
click at [743, 251] on common-icon at bounding box center [742, 247] width 17 height 17
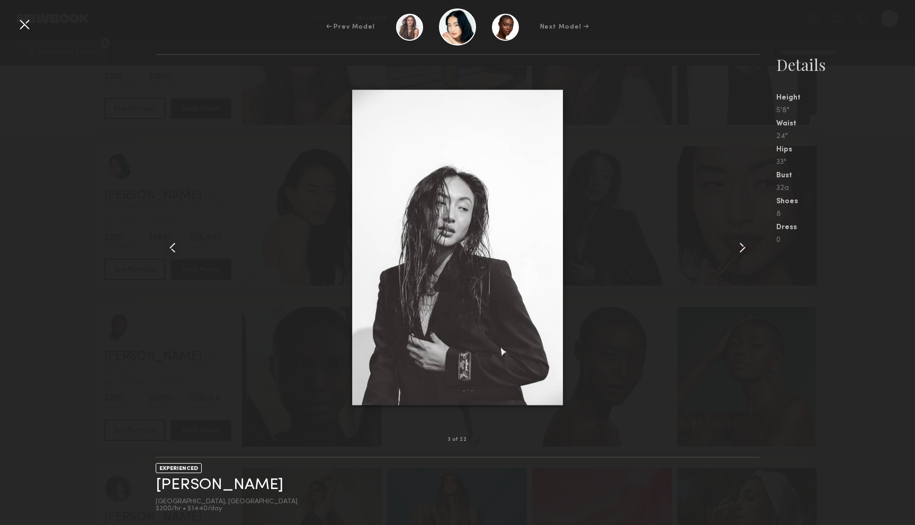
click at [743, 251] on common-icon at bounding box center [742, 247] width 17 height 17
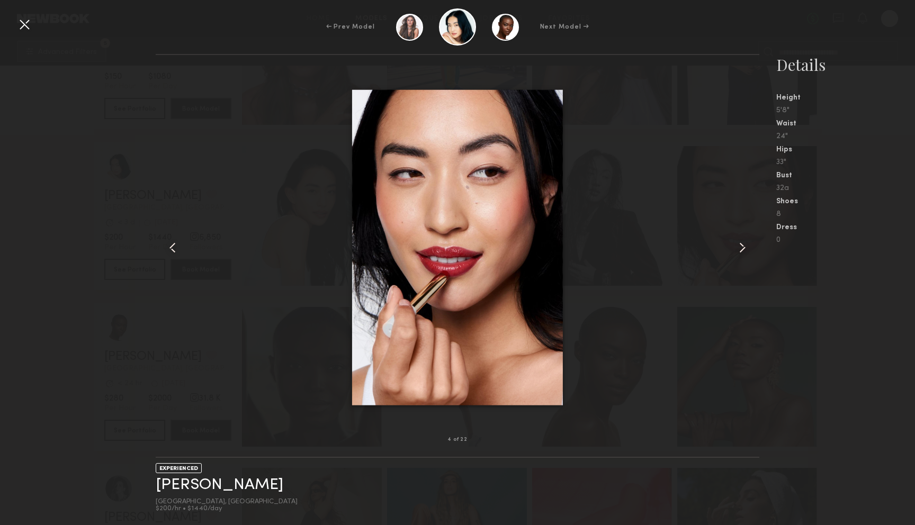
click at [743, 251] on common-icon at bounding box center [742, 247] width 17 height 17
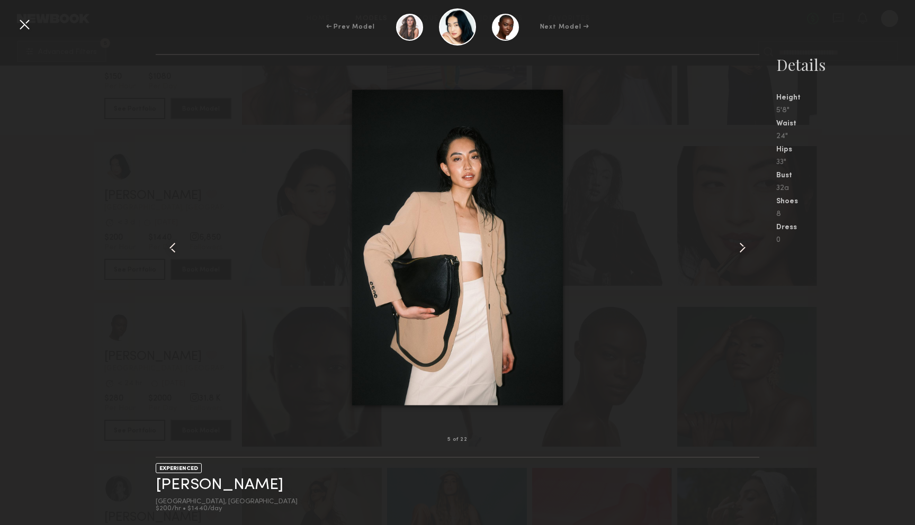
click at [743, 251] on common-icon at bounding box center [742, 247] width 17 height 17
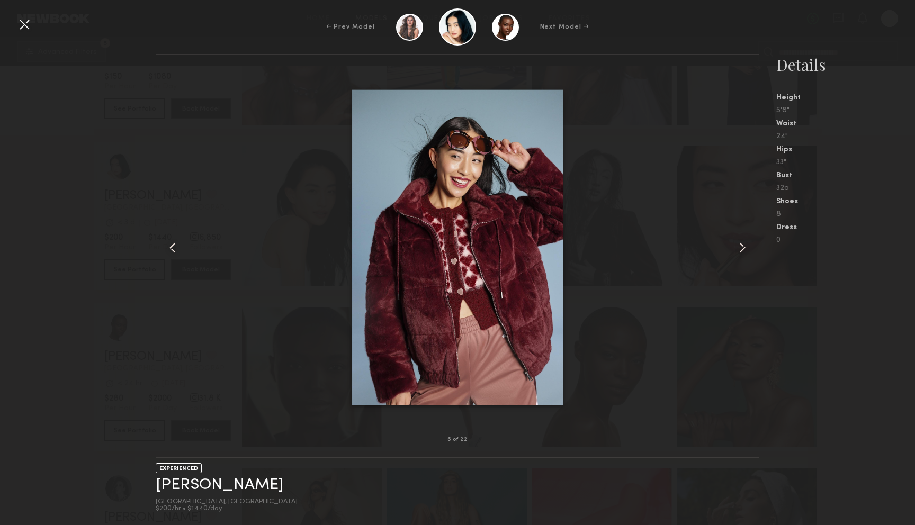
click at [743, 251] on common-icon at bounding box center [742, 247] width 17 height 17
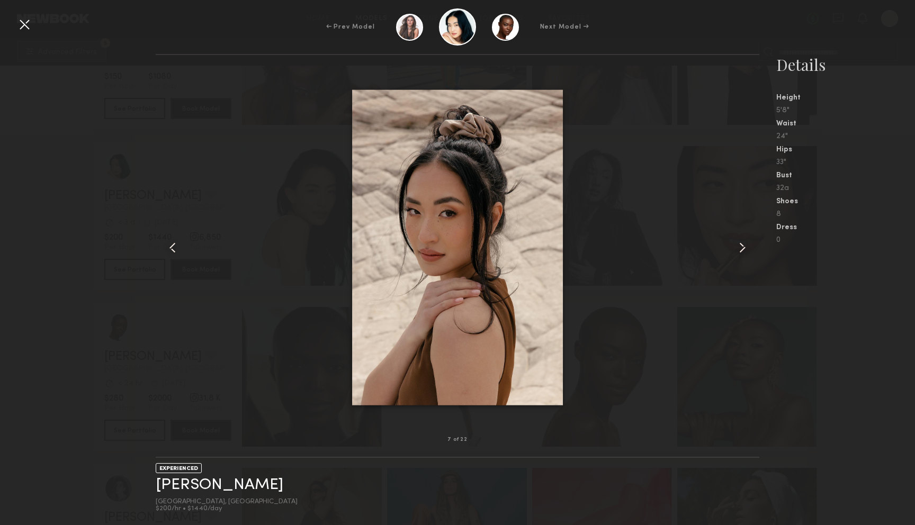
click at [743, 251] on common-icon at bounding box center [742, 247] width 17 height 17
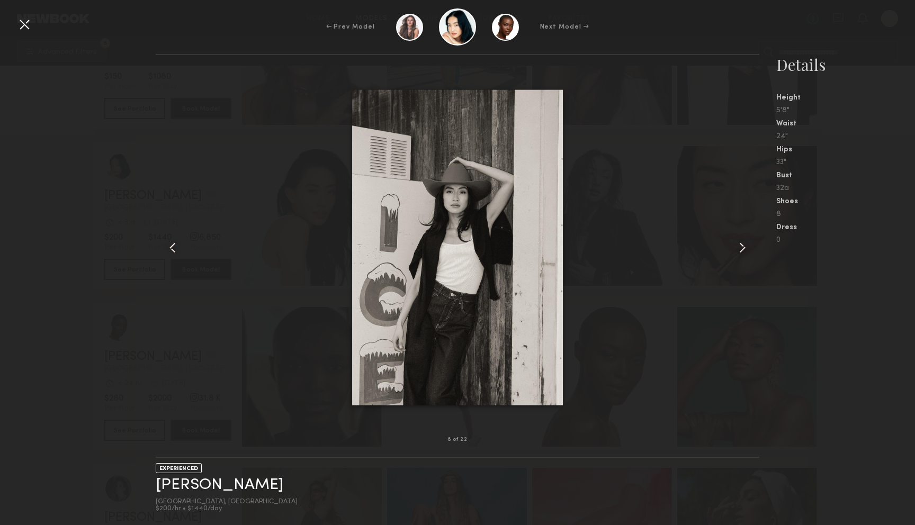
click at [743, 251] on common-icon at bounding box center [742, 247] width 17 height 17
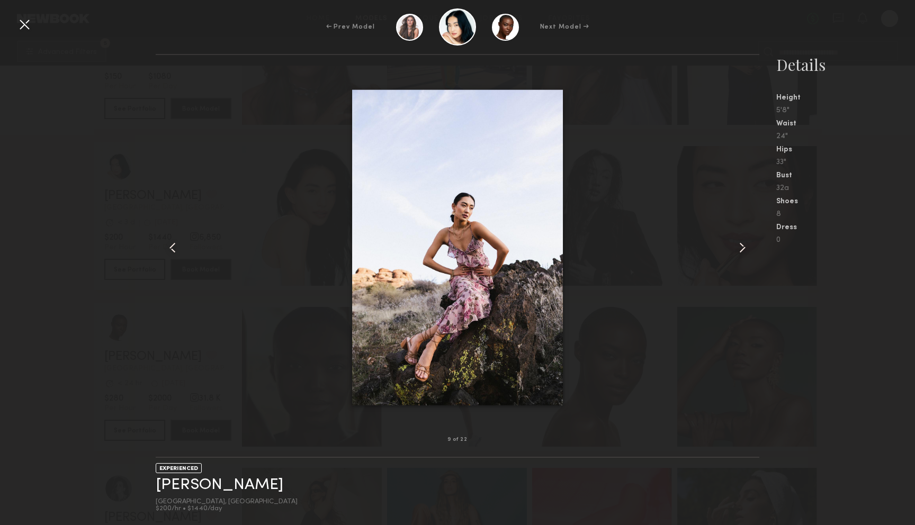
click at [743, 251] on common-icon at bounding box center [742, 247] width 17 height 17
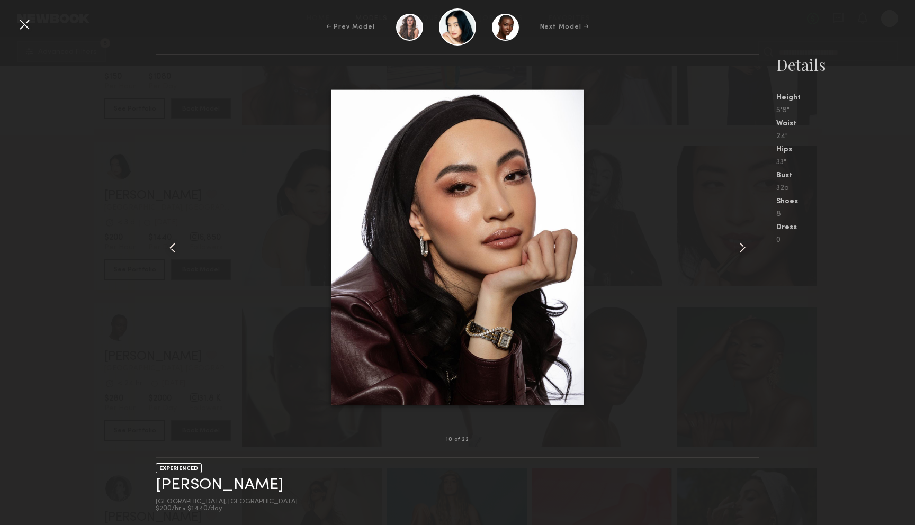
click at [16, 186] on div "10 of 22 EXPERIENCED Jiajing Y. Los Angeles, CA $200/hr • $1440/day Details Hei…" at bounding box center [457, 289] width 915 height 471
click at [29, 25] on div at bounding box center [24, 24] width 17 height 17
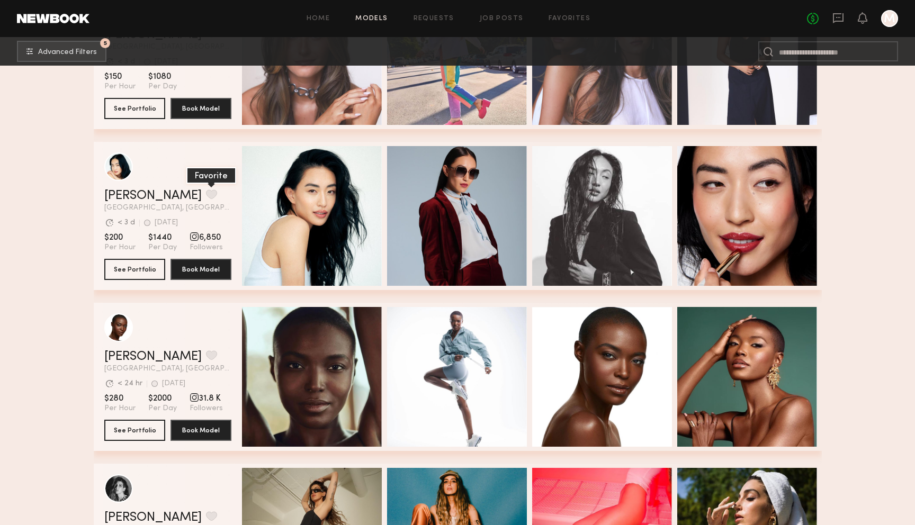
click at [206, 190] on button "grid" at bounding box center [211, 195] width 11 height 10
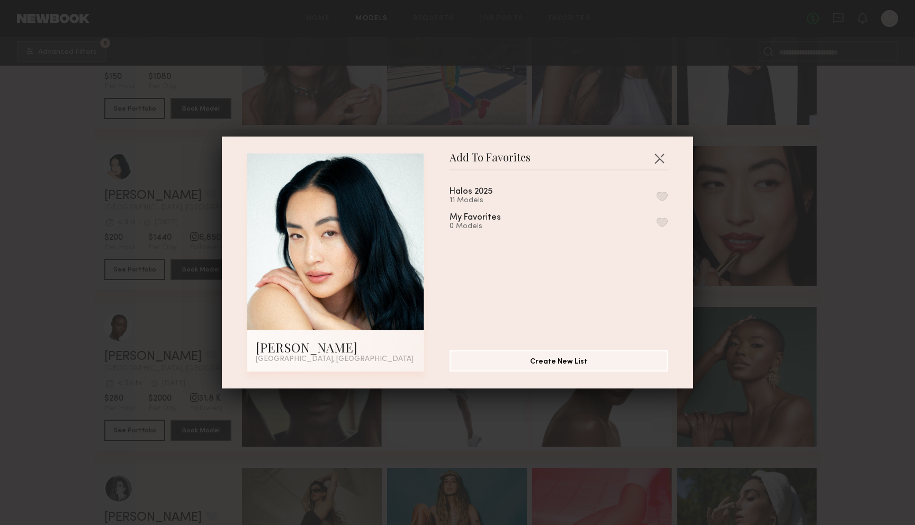
click at [661, 193] on button "button" at bounding box center [662, 197] width 11 height 10
click at [659, 159] on button "button" at bounding box center [659, 158] width 17 height 17
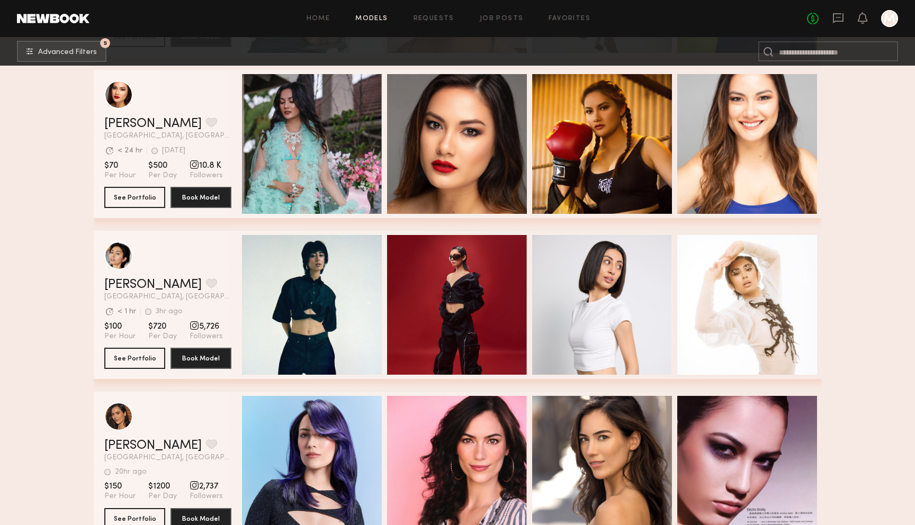
scroll to position [27552, 0]
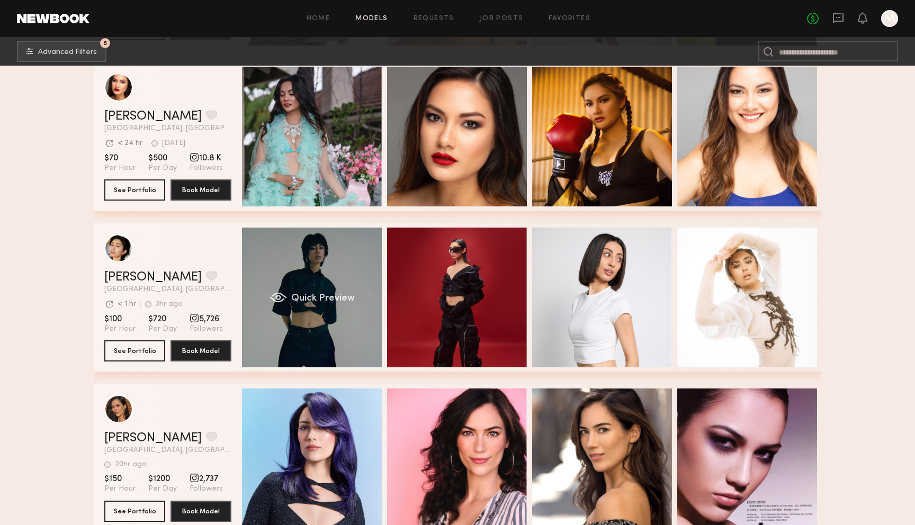
click at [328, 253] on div "Quick Preview" at bounding box center [312, 298] width 140 height 140
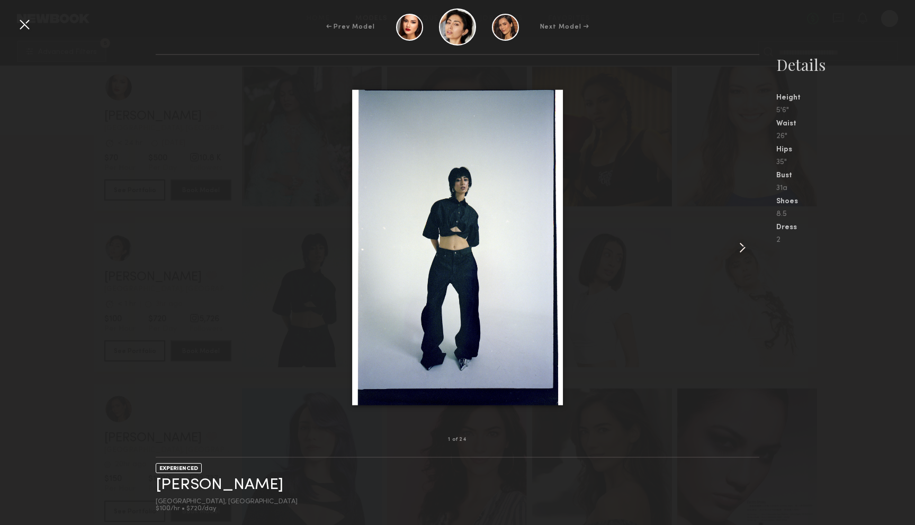
click at [742, 243] on common-icon at bounding box center [742, 247] width 17 height 17
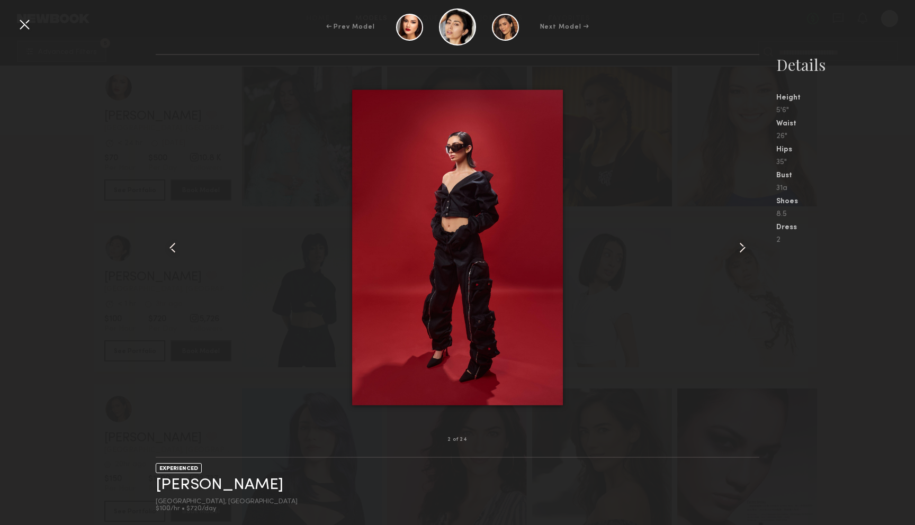
click at [742, 243] on common-icon at bounding box center [742, 247] width 17 height 17
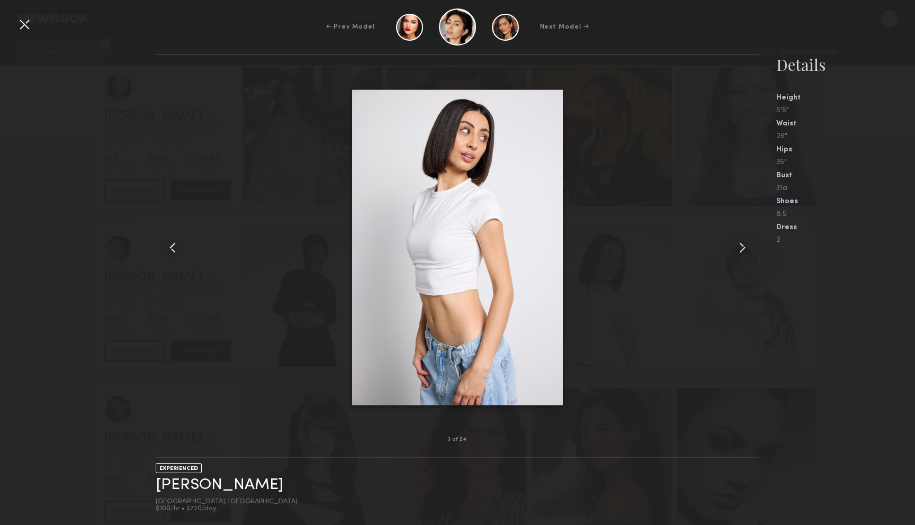
click at [742, 243] on common-icon at bounding box center [742, 247] width 17 height 17
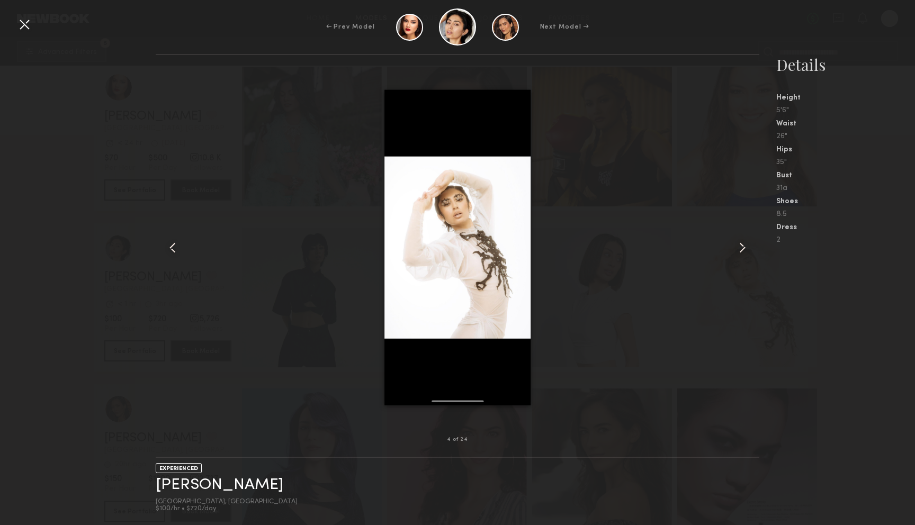
click at [742, 243] on common-icon at bounding box center [742, 247] width 17 height 17
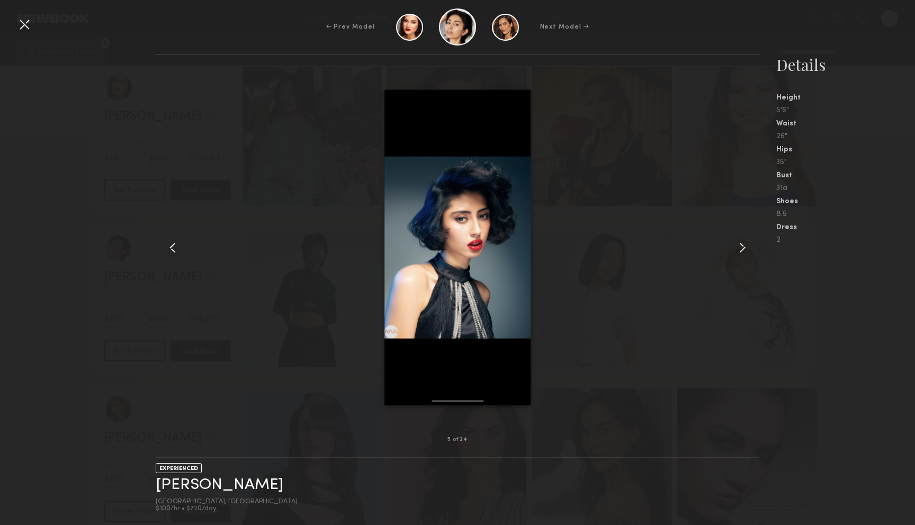
click at [742, 243] on common-icon at bounding box center [742, 247] width 17 height 17
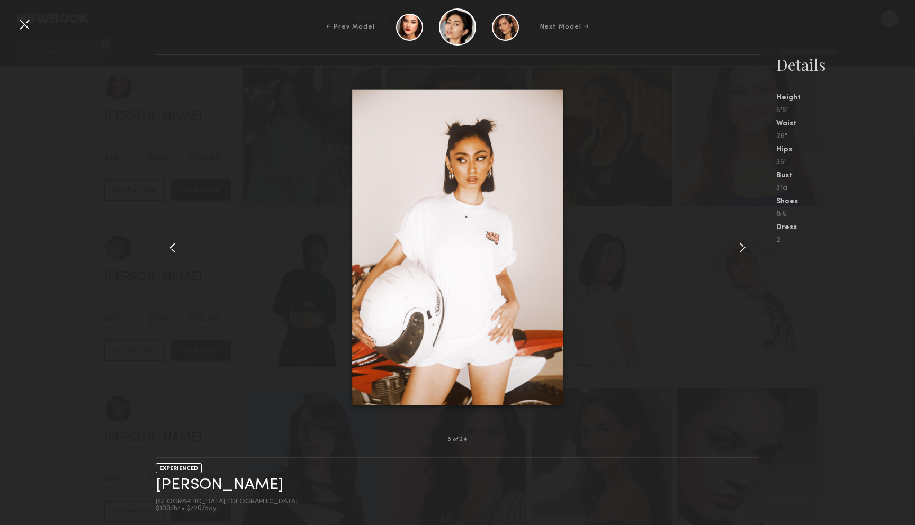
click at [742, 243] on common-icon at bounding box center [742, 247] width 17 height 17
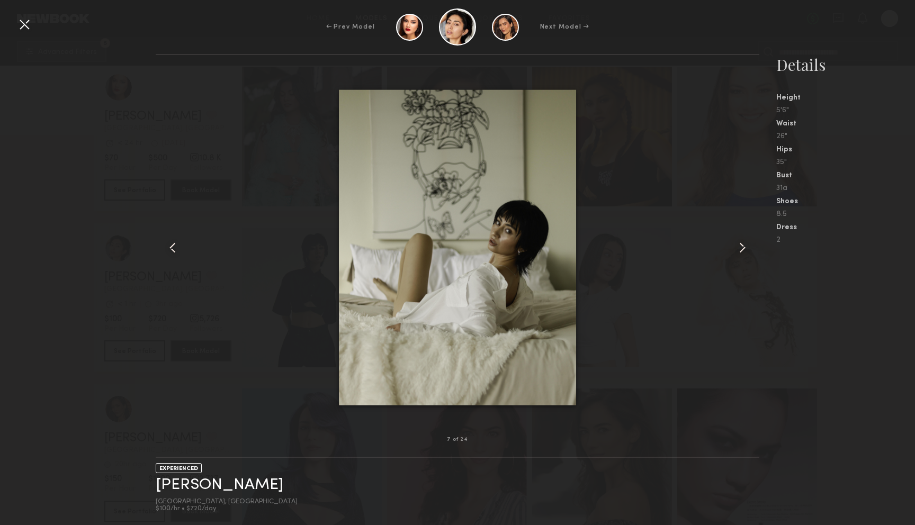
click at [742, 243] on common-icon at bounding box center [742, 247] width 17 height 17
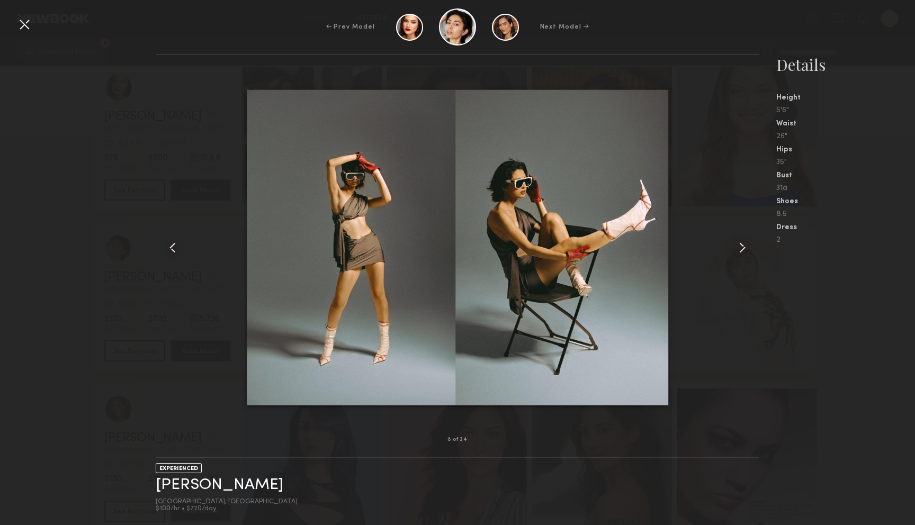
click at [742, 243] on common-icon at bounding box center [742, 247] width 17 height 17
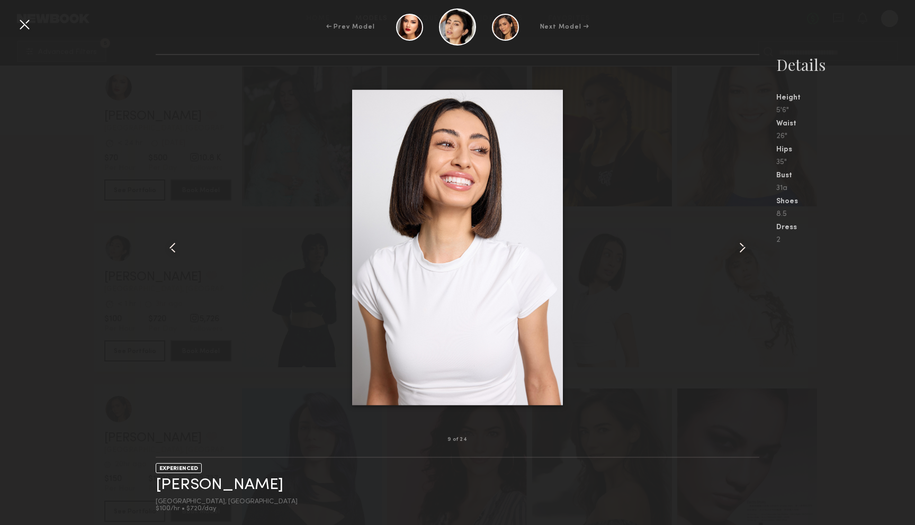
click at [742, 243] on common-icon at bounding box center [742, 247] width 17 height 17
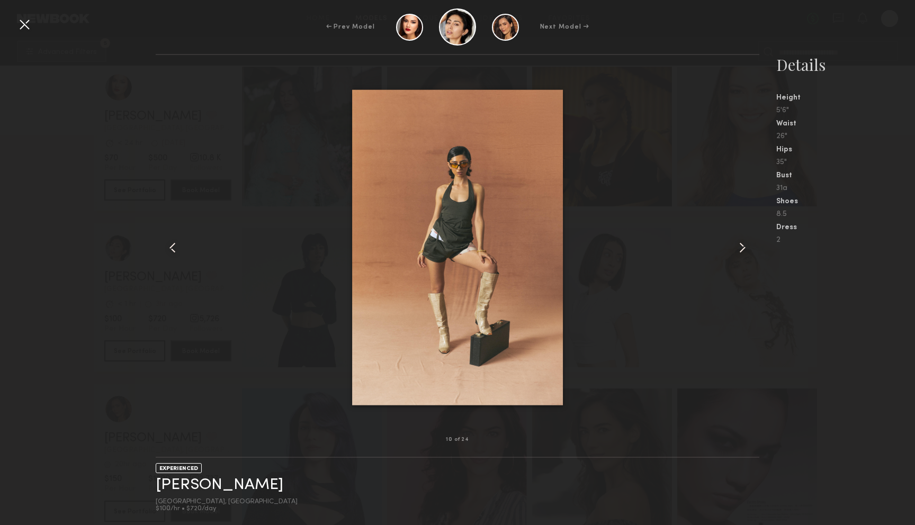
click at [742, 243] on common-icon at bounding box center [742, 247] width 17 height 17
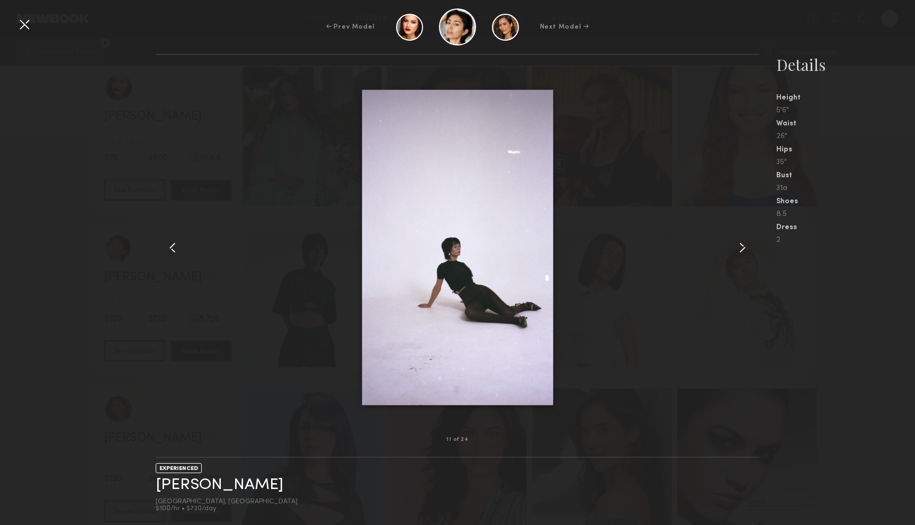
click at [742, 243] on common-icon at bounding box center [742, 247] width 17 height 17
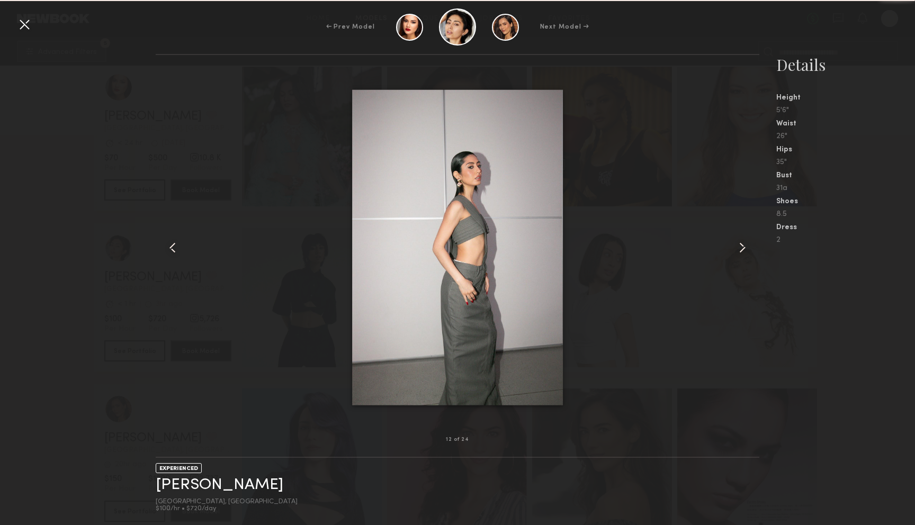
click at [742, 243] on common-icon at bounding box center [742, 247] width 17 height 17
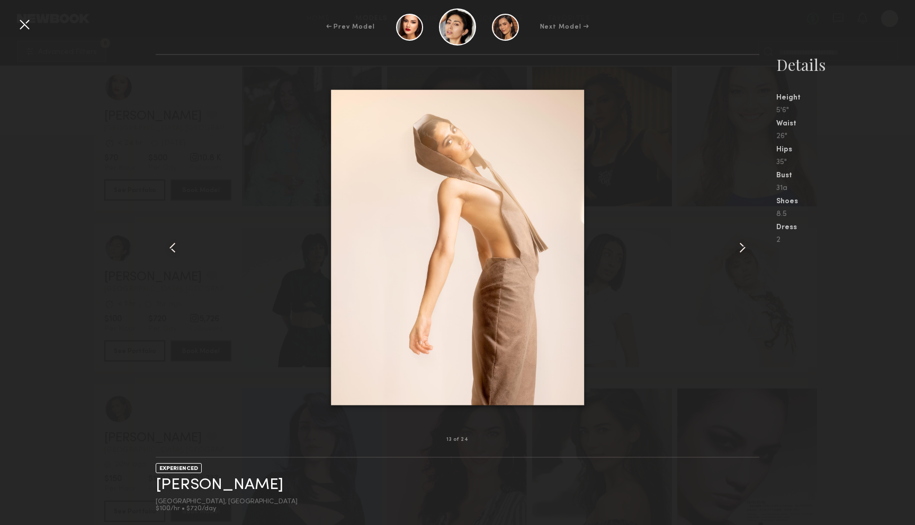
click at [742, 243] on common-icon at bounding box center [742, 247] width 17 height 17
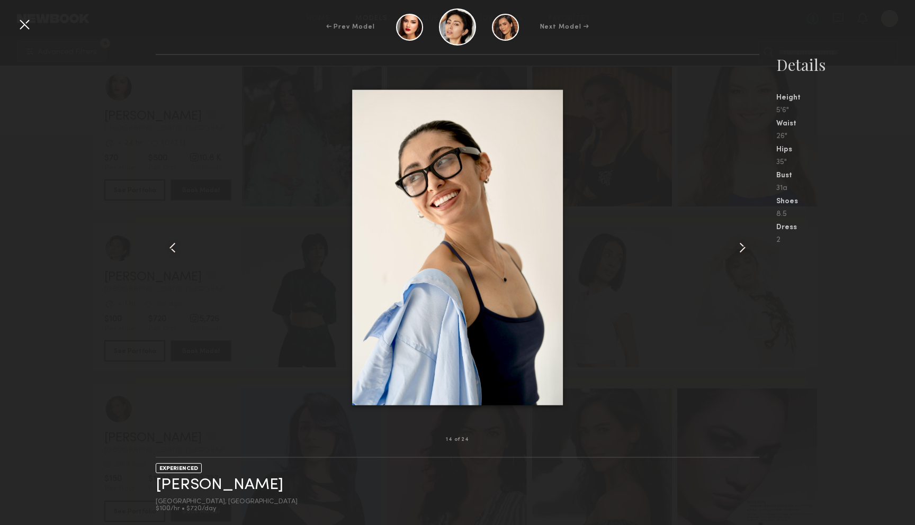
click at [742, 243] on common-icon at bounding box center [742, 247] width 17 height 17
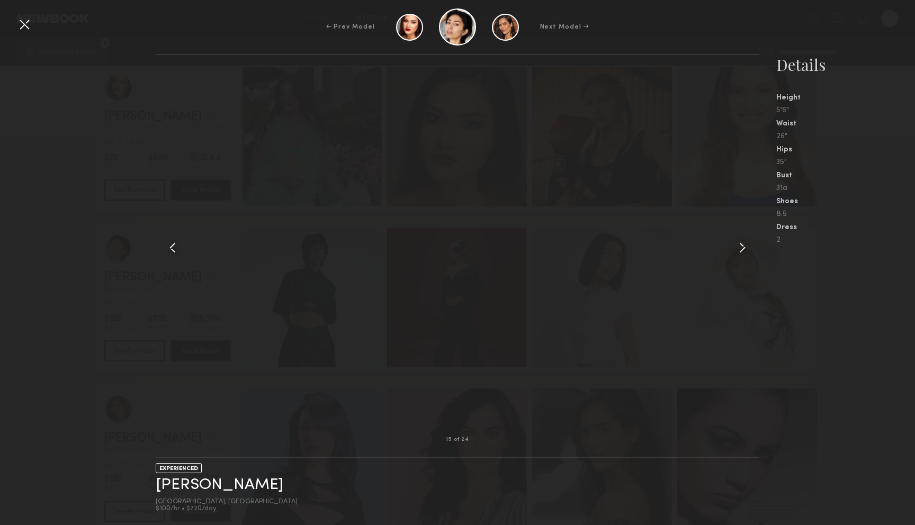
click at [742, 243] on common-icon at bounding box center [742, 247] width 17 height 17
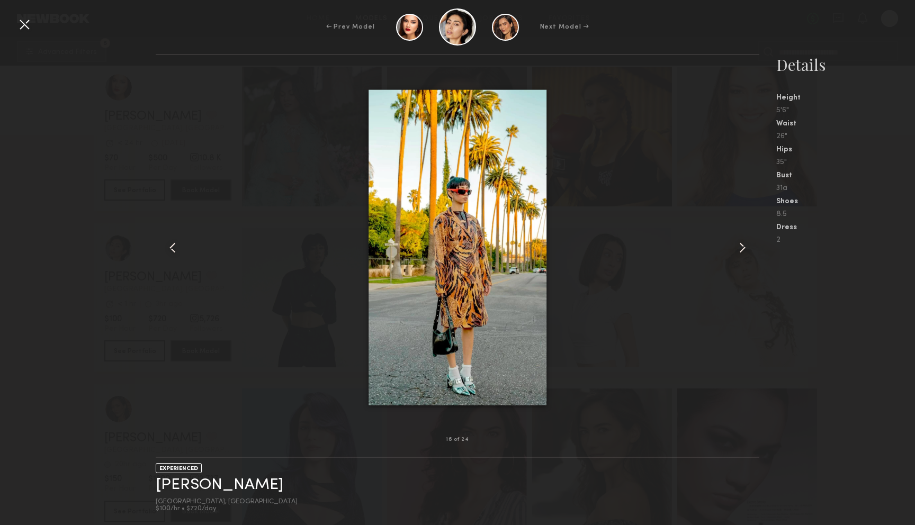
click at [742, 243] on common-icon at bounding box center [742, 247] width 17 height 17
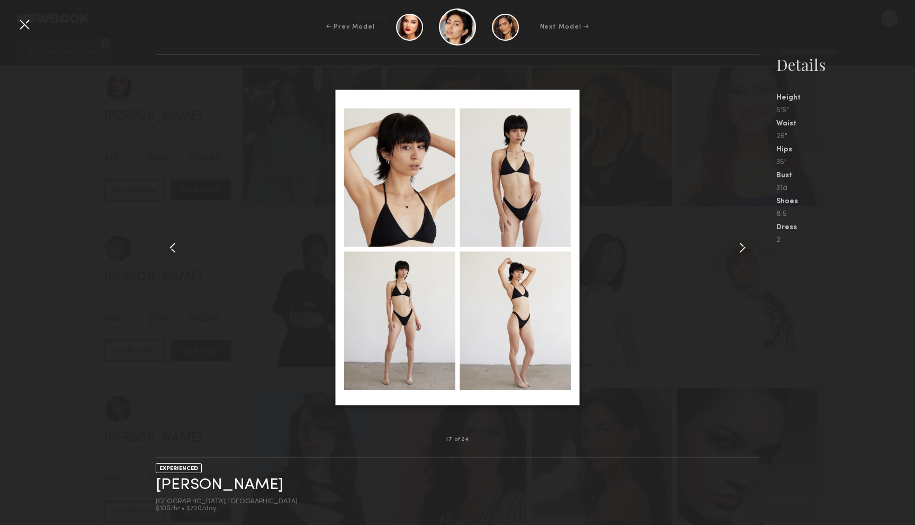
click at [82, 177] on div "17 of 24 EXPERIENCED Salena S. Los Angeles, CA $100/hr • $720/day Details Heigh…" at bounding box center [457, 289] width 915 height 471
click at [118, 233] on div "17 of 24 EXPERIENCED Salena S. Los Angeles, CA $100/hr • $720/day Details Heigh…" at bounding box center [457, 289] width 915 height 471
click at [31, 30] on div at bounding box center [24, 24] width 17 height 17
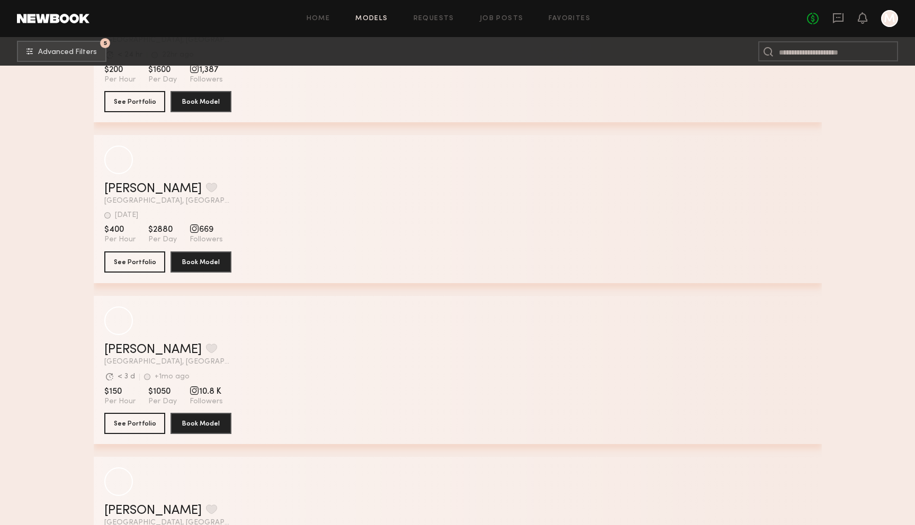
scroll to position [29410, 0]
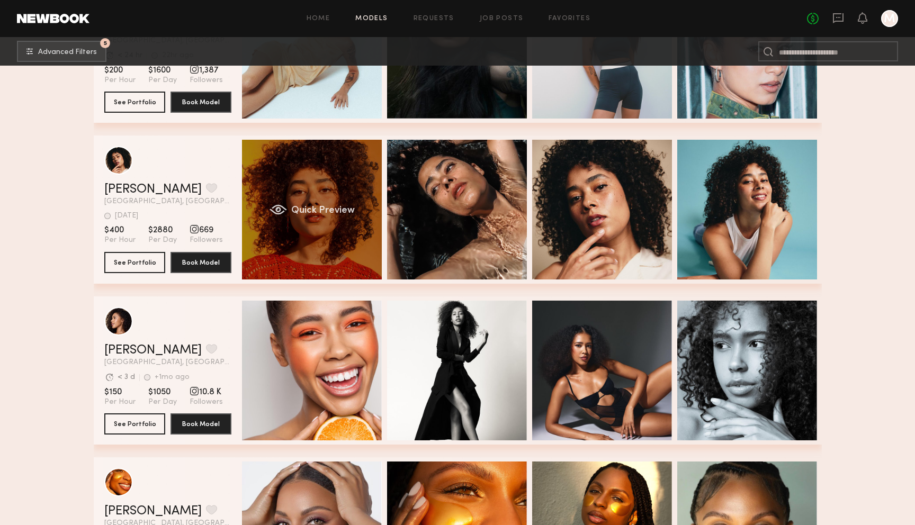
click at [322, 172] on div "Quick Preview" at bounding box center [312, 210] width 140 height 140
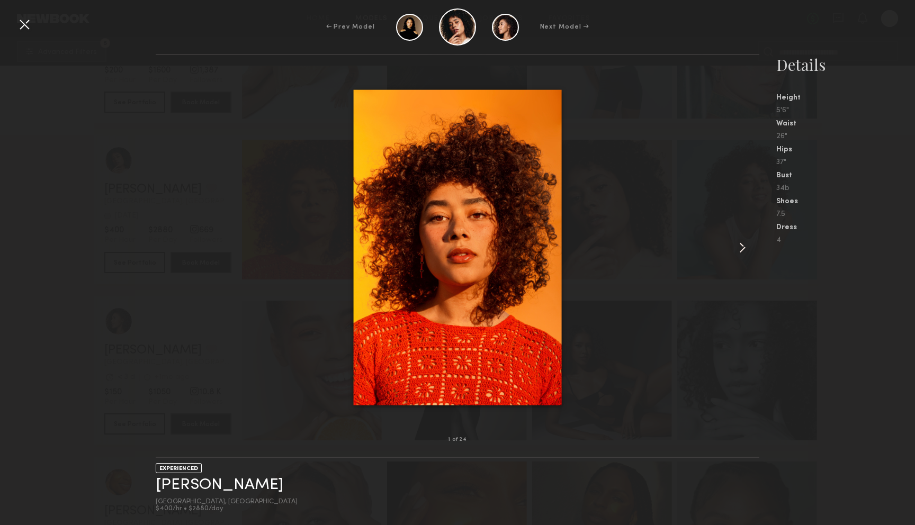
click at [743, 249] on common-icon at bounding box center [742, 247] width 17 height 17
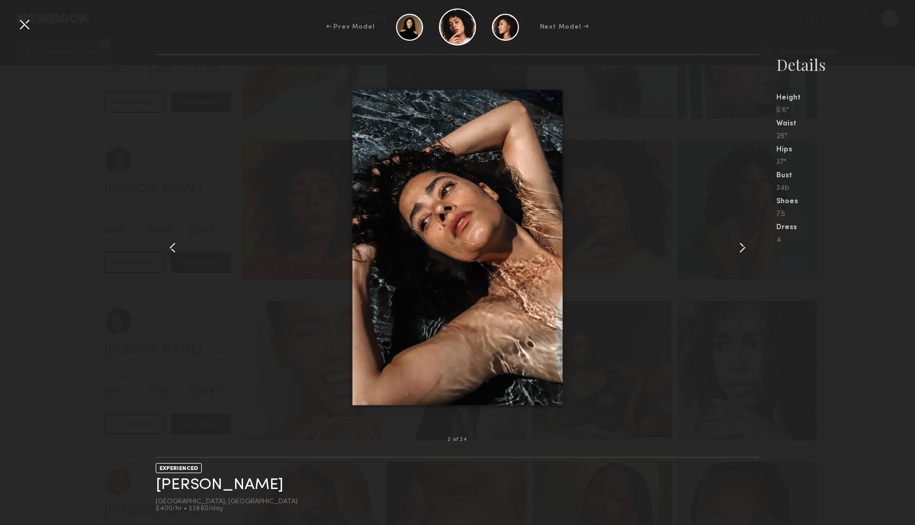
click at [743, 249] on common-icon at bounding box center [742, 247] width 17 height 17
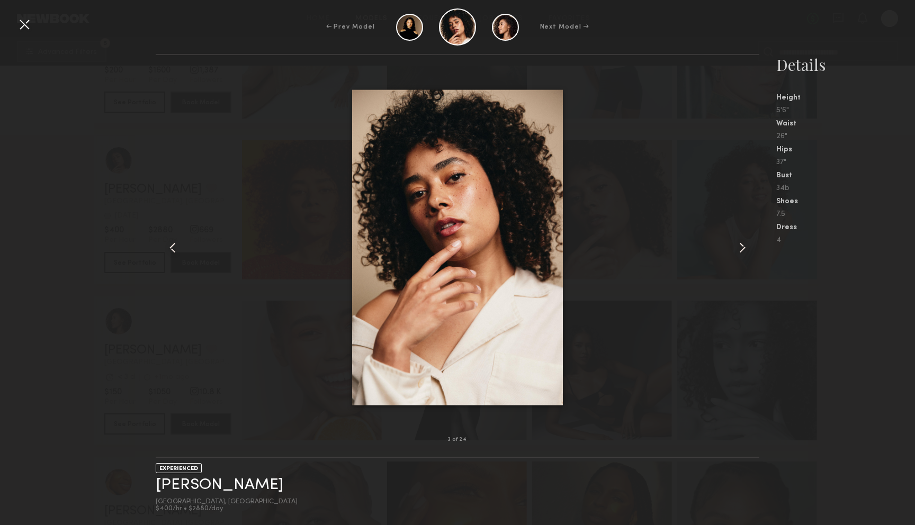
click at [743, 249] on common-icon at bounding box center [742, 247] width 17 height 17
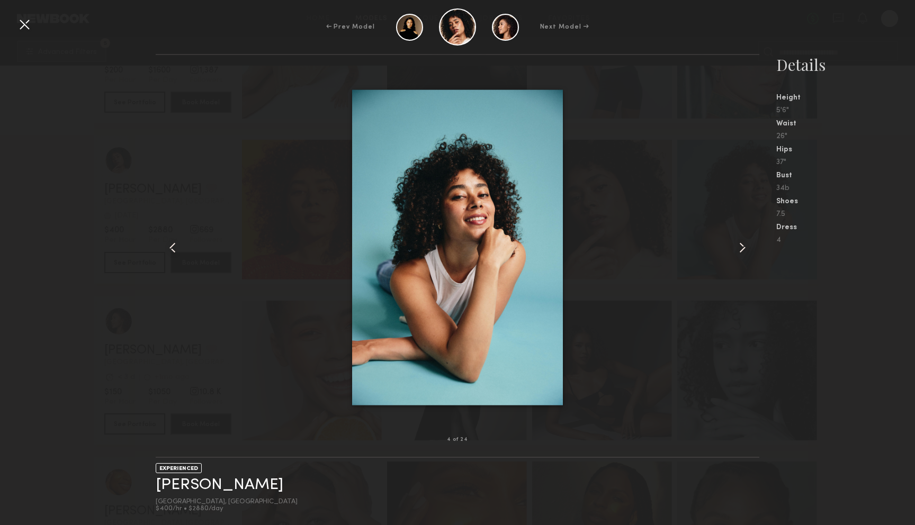
click at [743, 249] on common-icon at bounding box center [742, 247] width 17 height 17
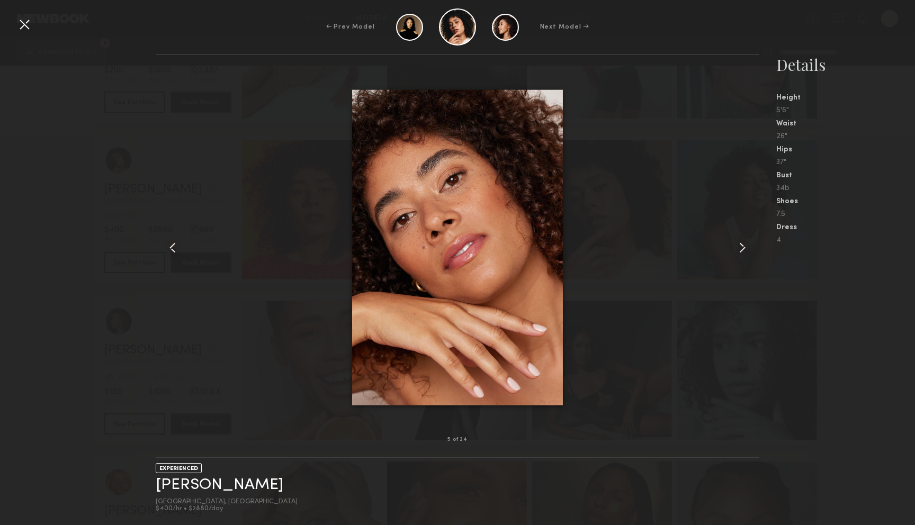
click at [743, 249] on common-icon at bounding box center [742, 247] width 17 height 17
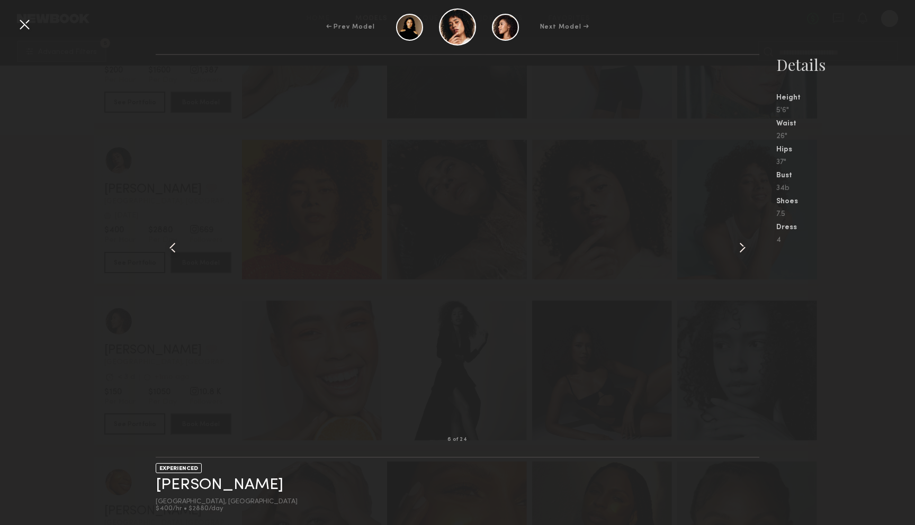
click at [743, 249] on common-icon at bounding box center [742, 247] width 17 height 17
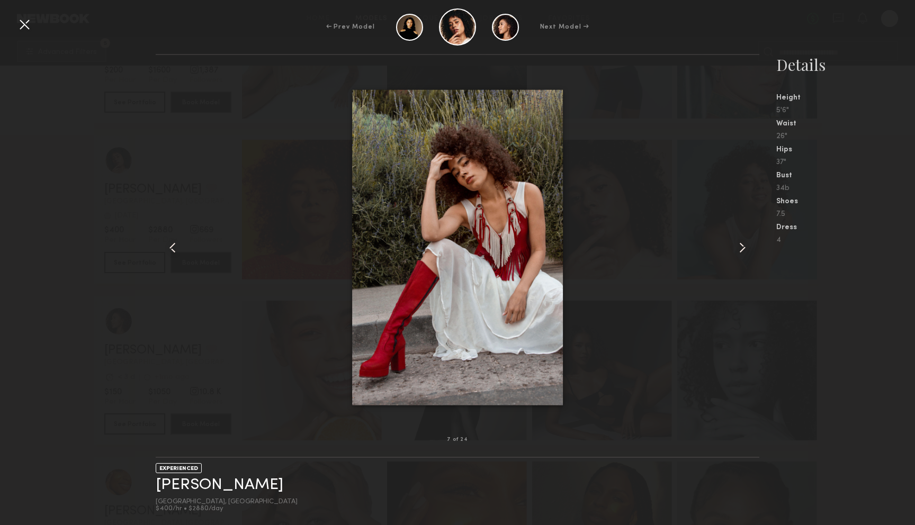
click at [743, 251] on common-icon at bounding box center [742, 247] width 17 height 17
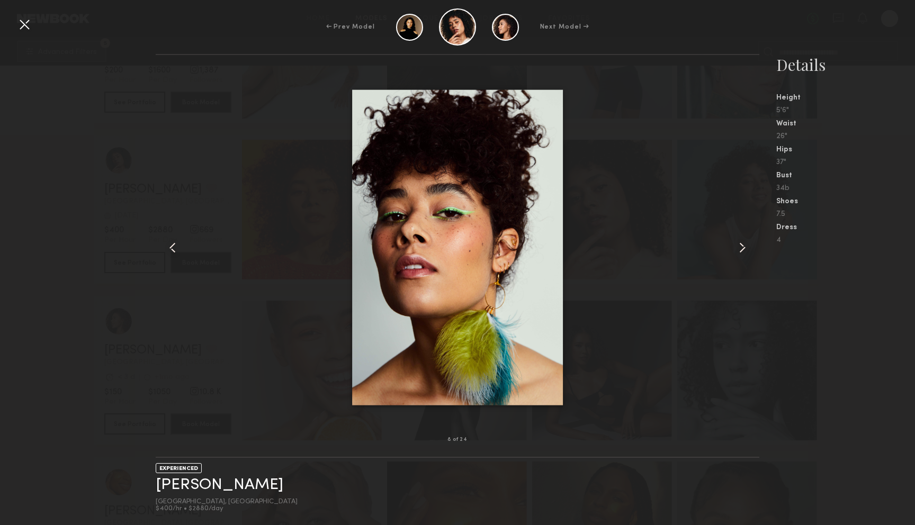
click at [741, 246] on common-icon at bounding box center [742, 247] width 17 height 17
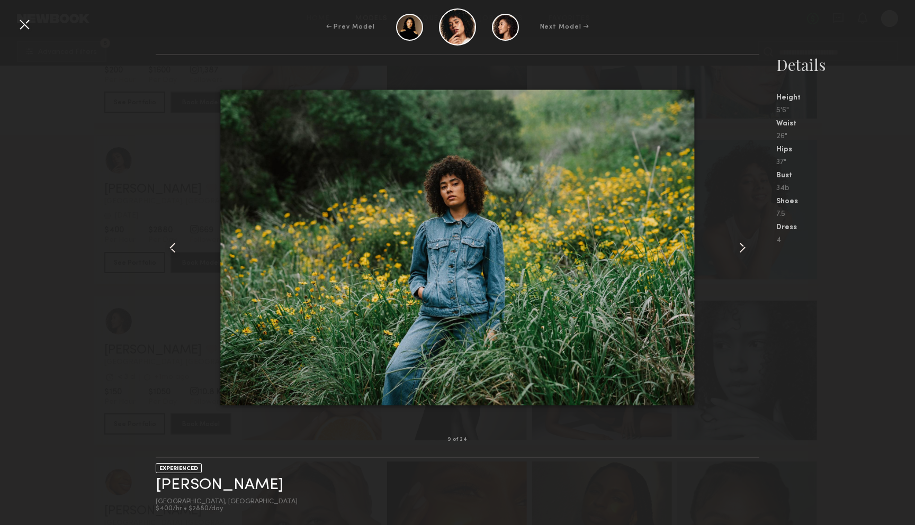
click at [741, 246] on common-icon at bounding box center [742, 247] width 17 height 17
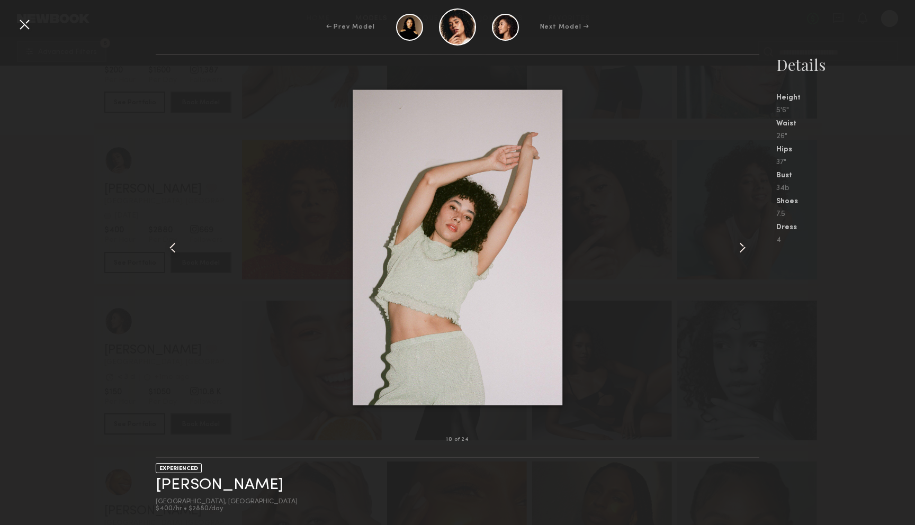
click at [741, 246] on common-icon at bounding box center [742, 247] width 17 height 17
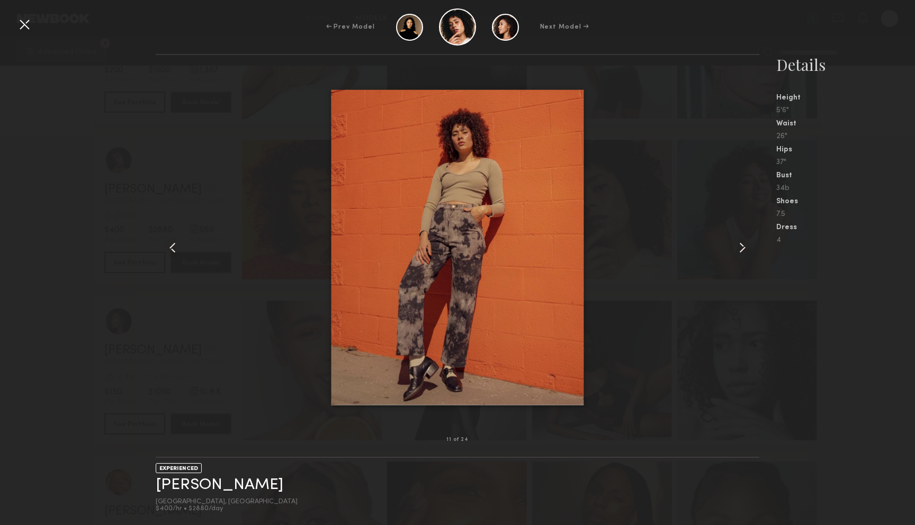
click at [18, 27] on div at bounding box center [24, 24] width 17 height 17
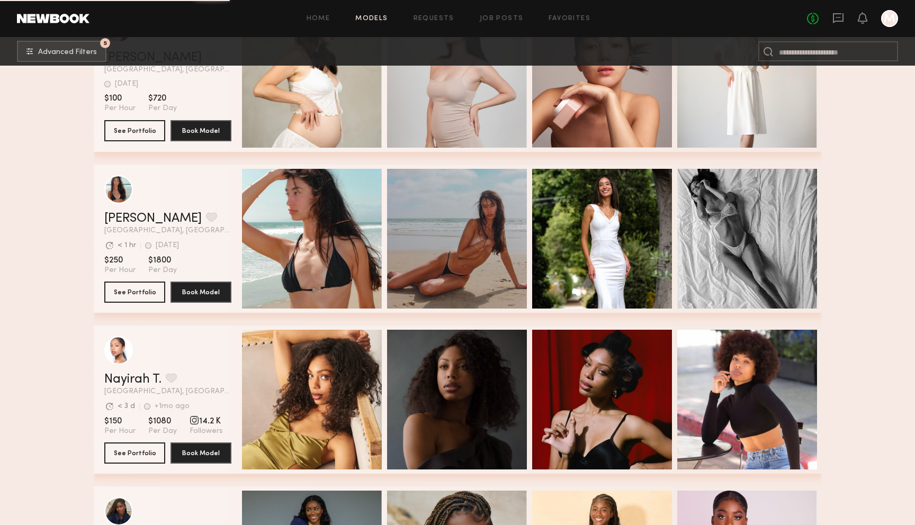
scroll to position [32120, 0]
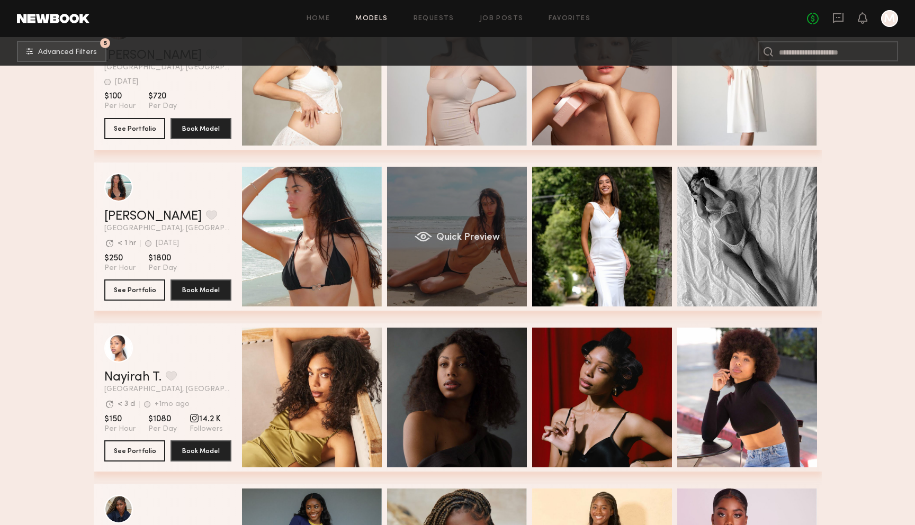
click at [490, 198] on div "Quick Preview" at bounding box center [457, 237] width 140 height 140
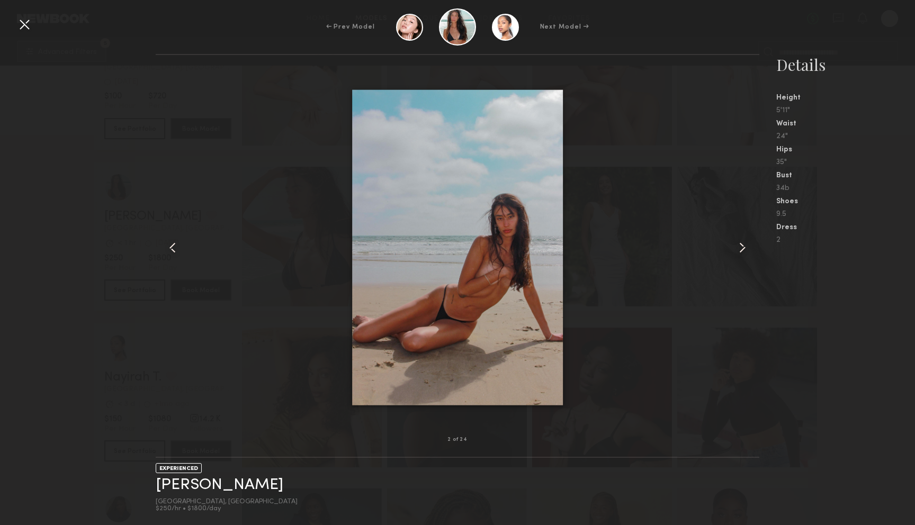
click at [741, 250] on common-icon at bounding box center [742, 247] width 17 height 17
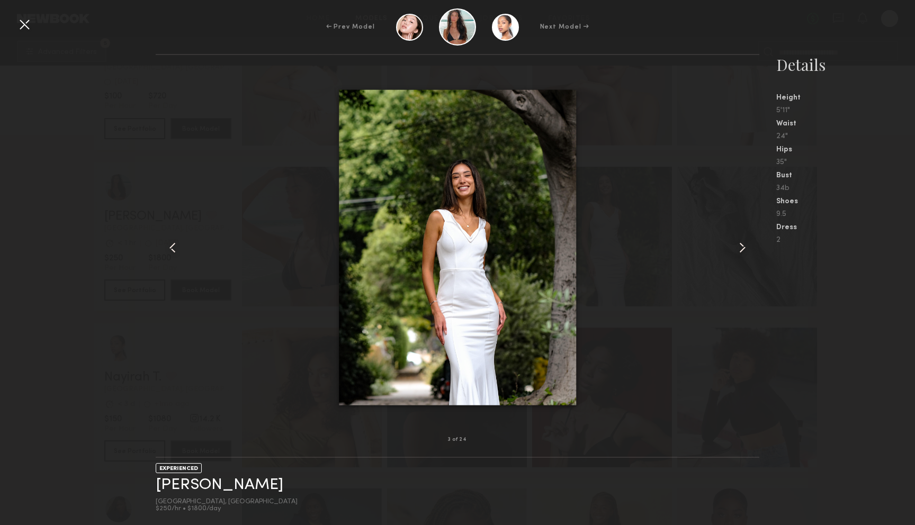
click at [741, 250] on common-icon at bounding box center [742, 247] width 17 height 17
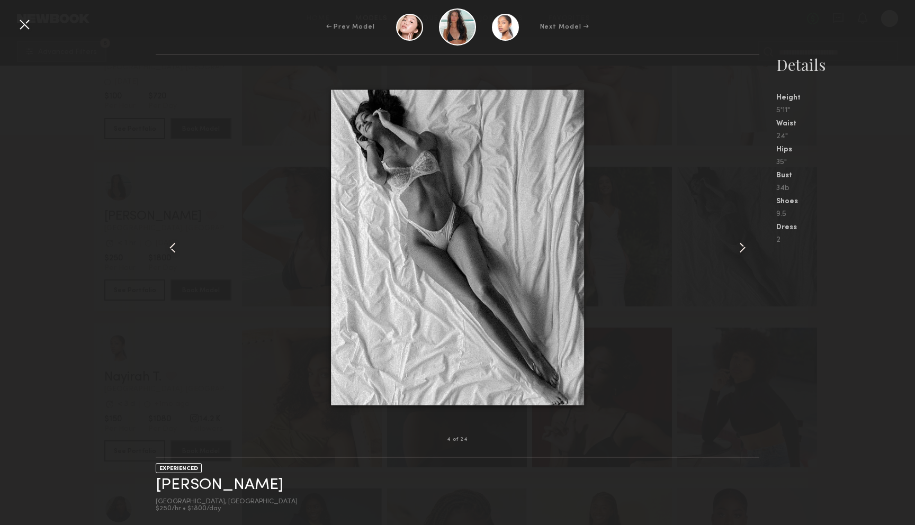
click at [741, 250] on common-icon at bounding box center [742, 247] width 17 height 17
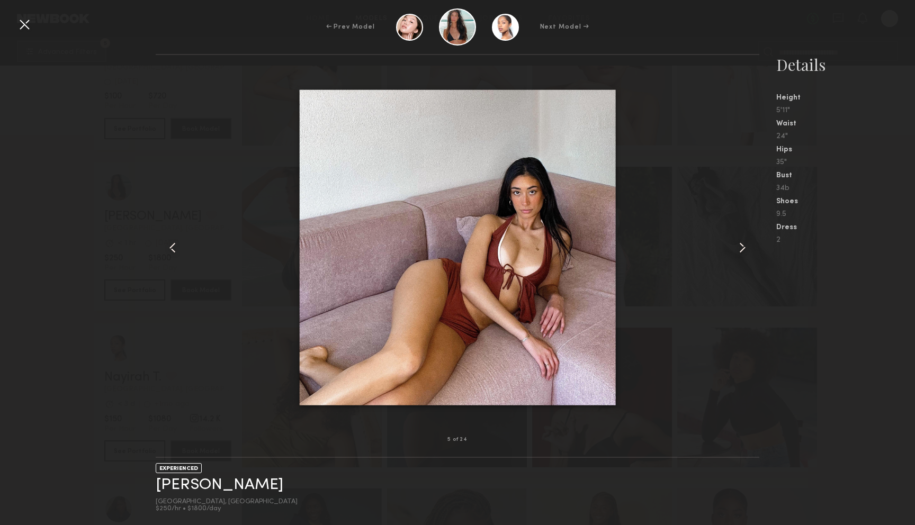
click at [741, 250] on common-icon at bounding box center [742, 247] width 17 height 17
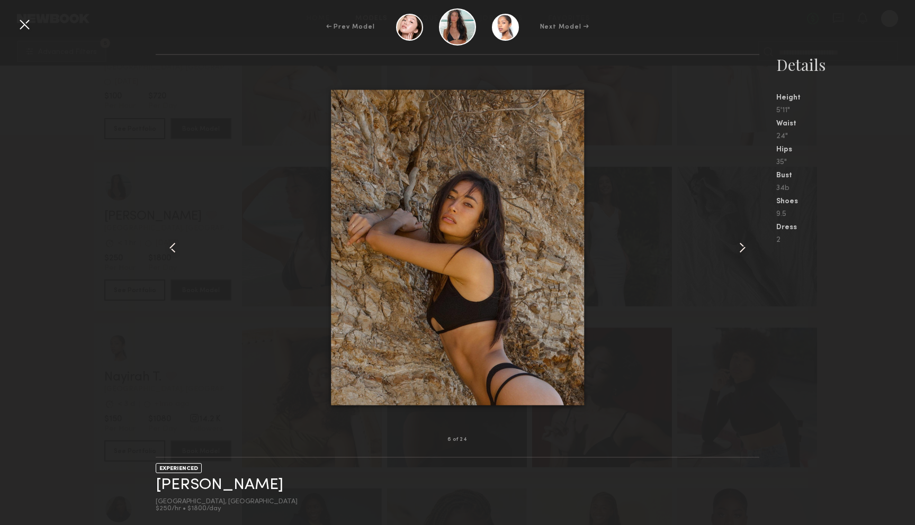
click at [741, 250] on common-icon at bounding box center [742, 247] width 17 height 17
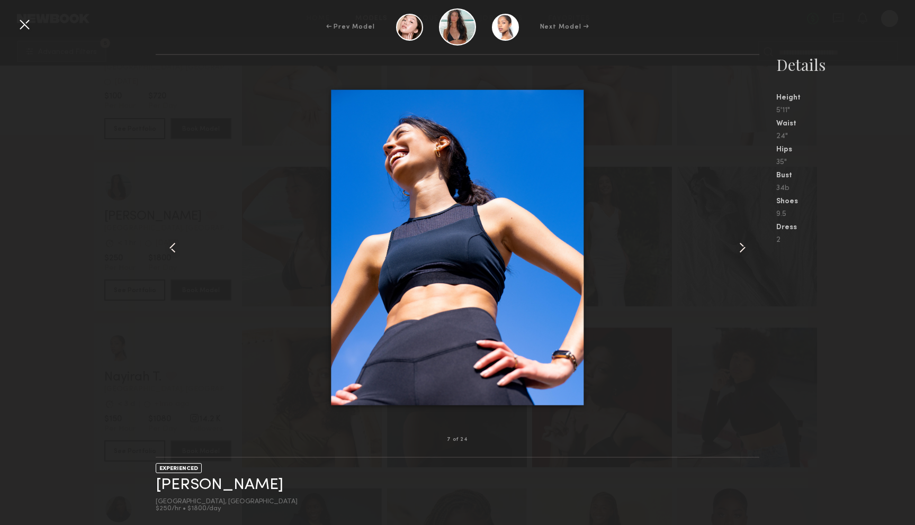
click at [741, 250] on common-icon at bounding box center [742, 247] width 17 height 17
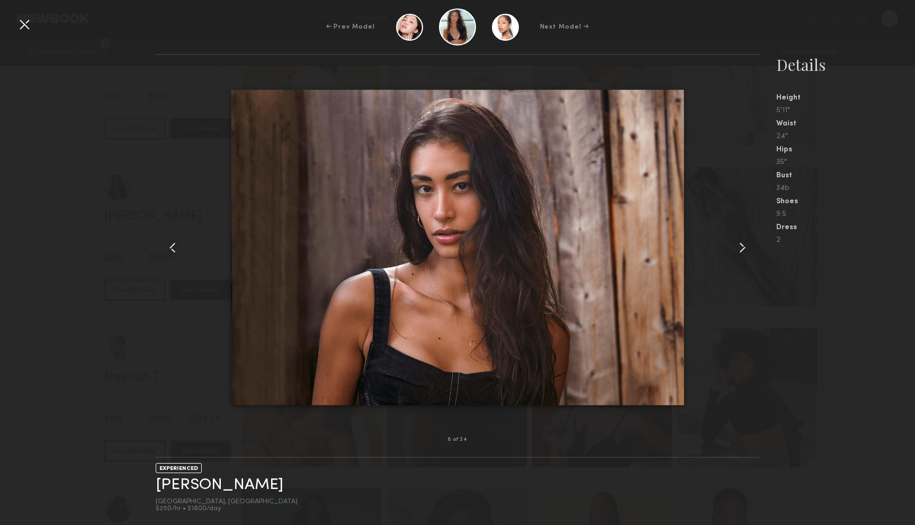
click at [741, 250] on common-icon at bounding box center [742, 247] width 17 height 17
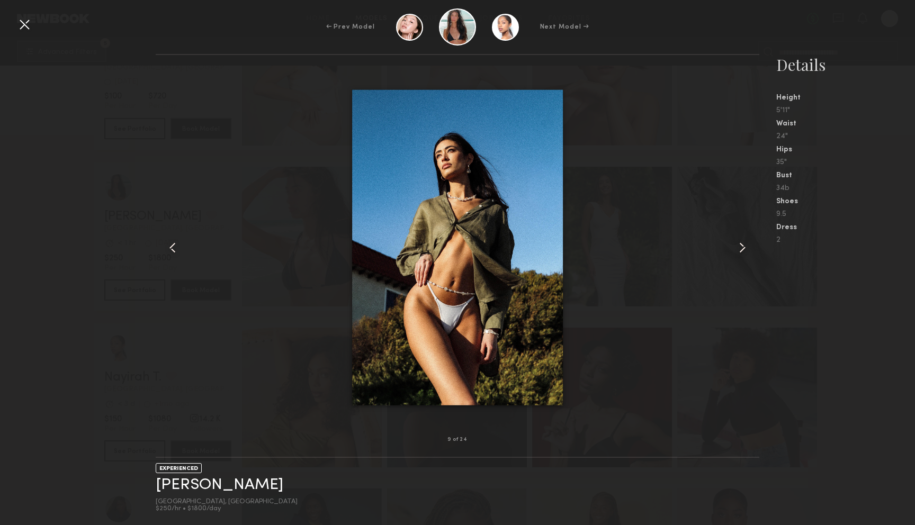
click at [741, 250] on common-icon at bounding box center [742, 247] width 17 height 17
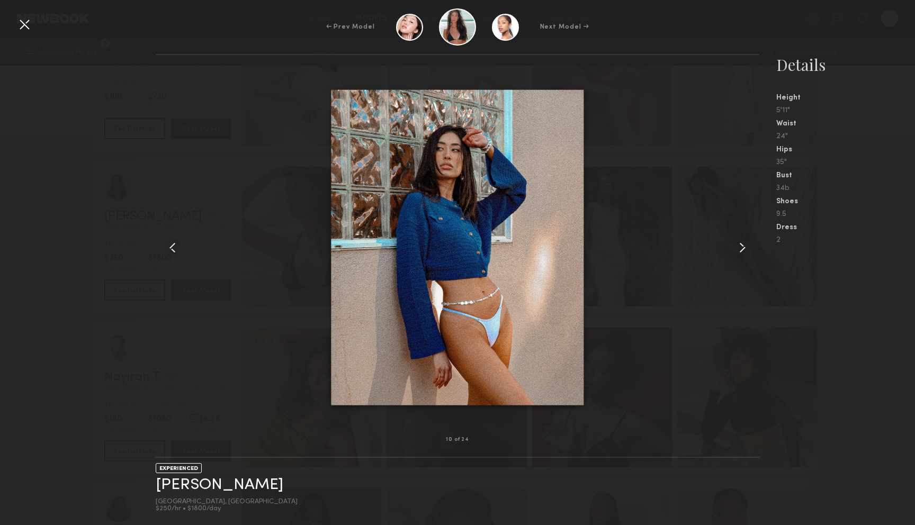
click at [23, 26] on div at bounding box center [24, 24] width 17 height 17
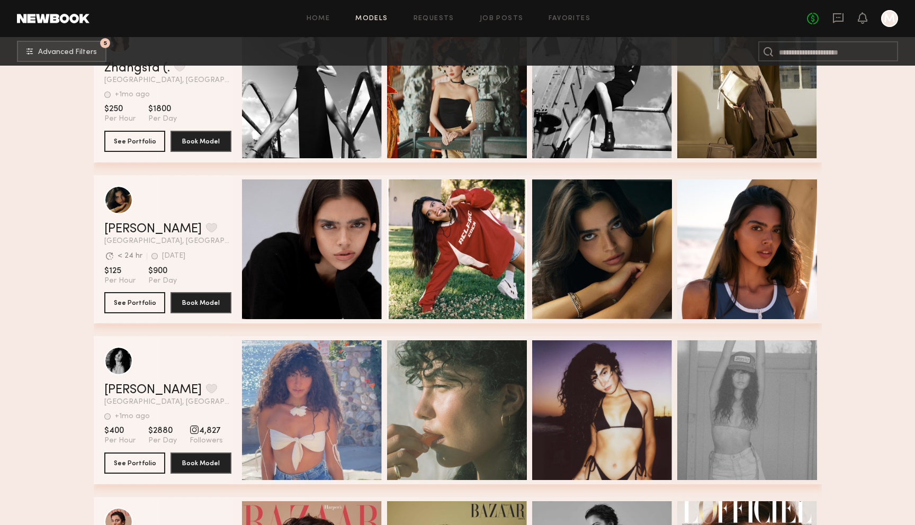
scroll to position [35363, 0]
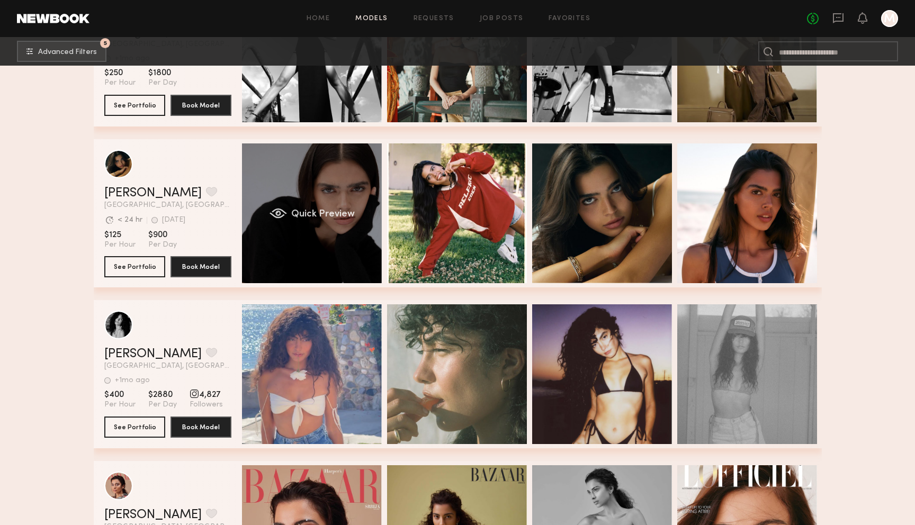
click at [301, 172] on div "Quick Preview" at bounding box center [312, 214] width 140 height 140
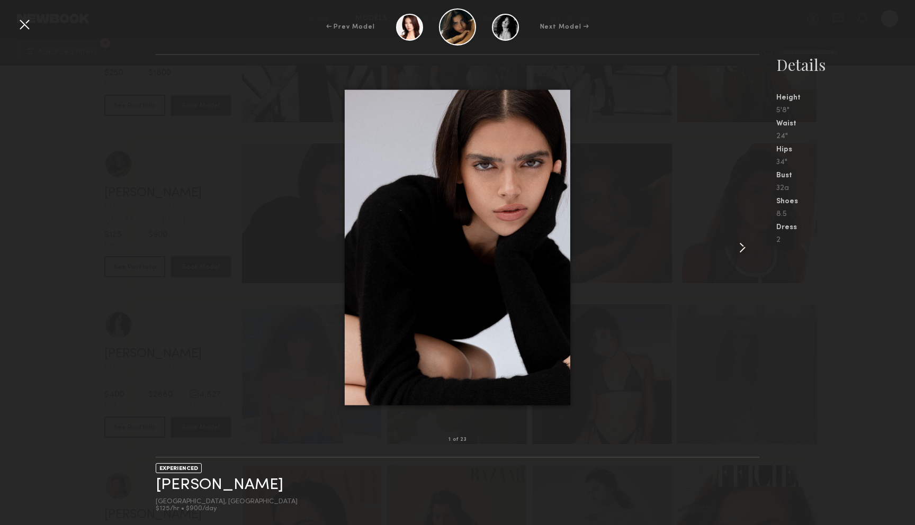
click at [739, 248] on common-icon at bounding box center [742, 247] width 17 height 17
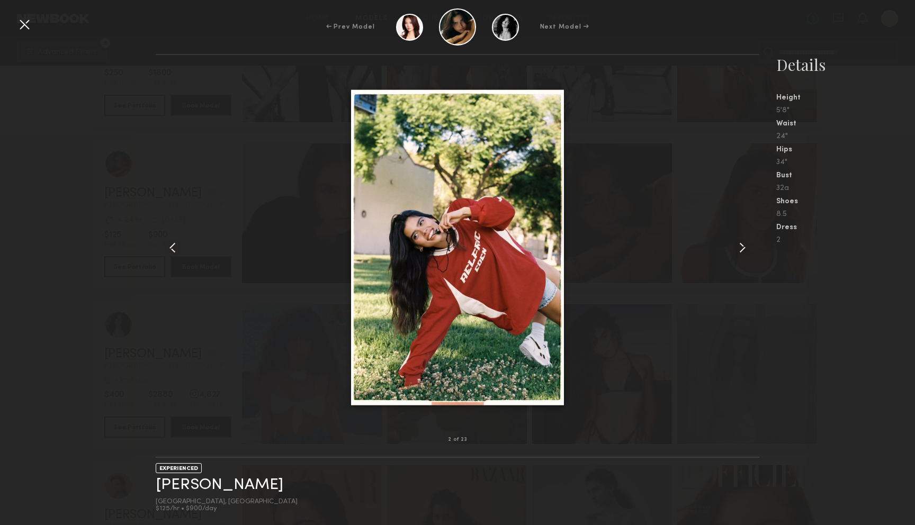
click at [739, 248] on common-icon at bounding box center [742, 247] width 17 height 17
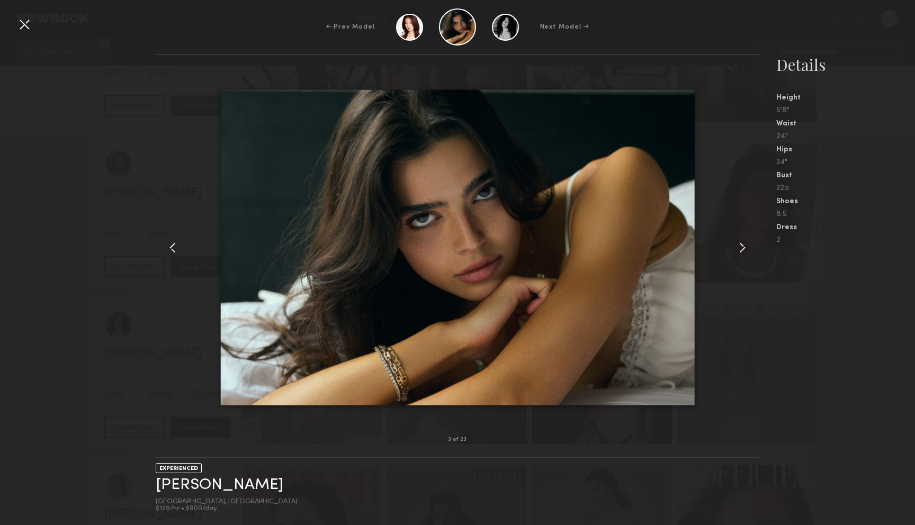
click at [739, 248] on common-icon at bounding box center [742, 247] width 17 height 17
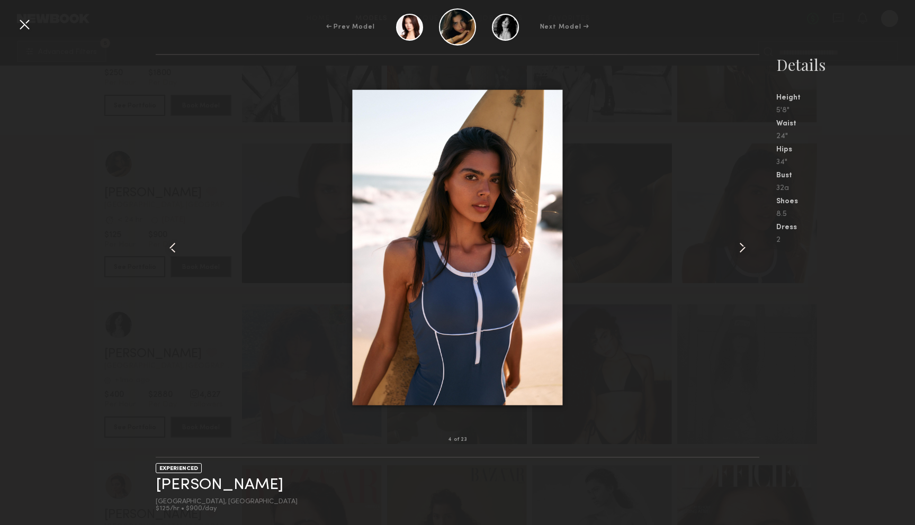
click at [739, 248] on common-icon at bounding box center [742, 247] width 17 height 17
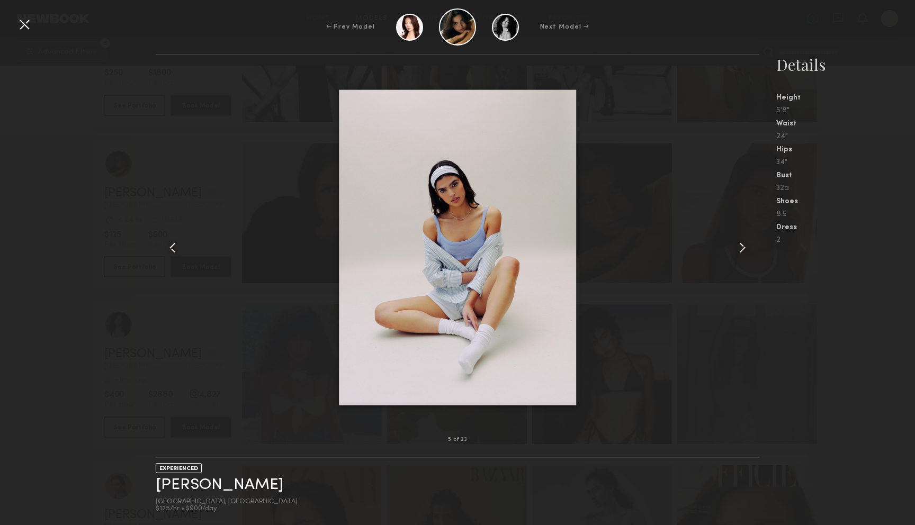
click at [739, 248] on common-icon at bounding box center [742, 247] width 17 height 17
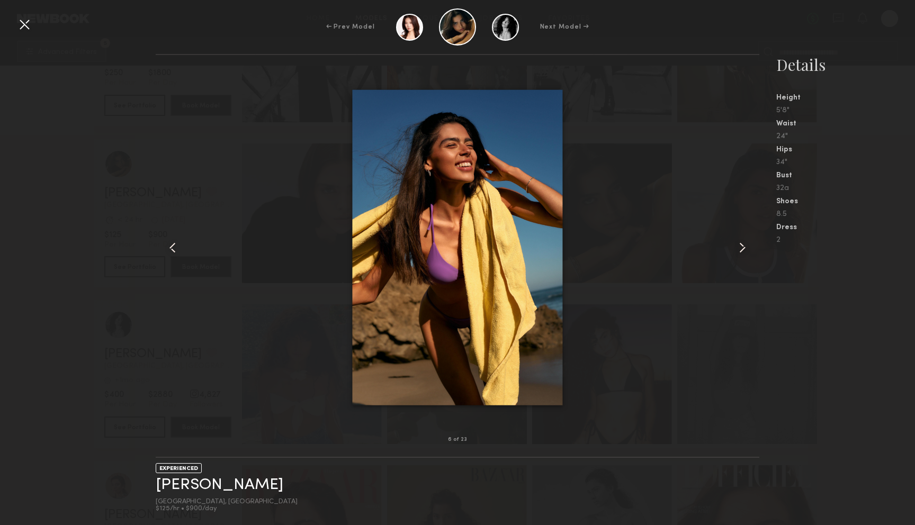
click at [739, 248] on common-icon at bounding box center [742, 247] width 17 height 17
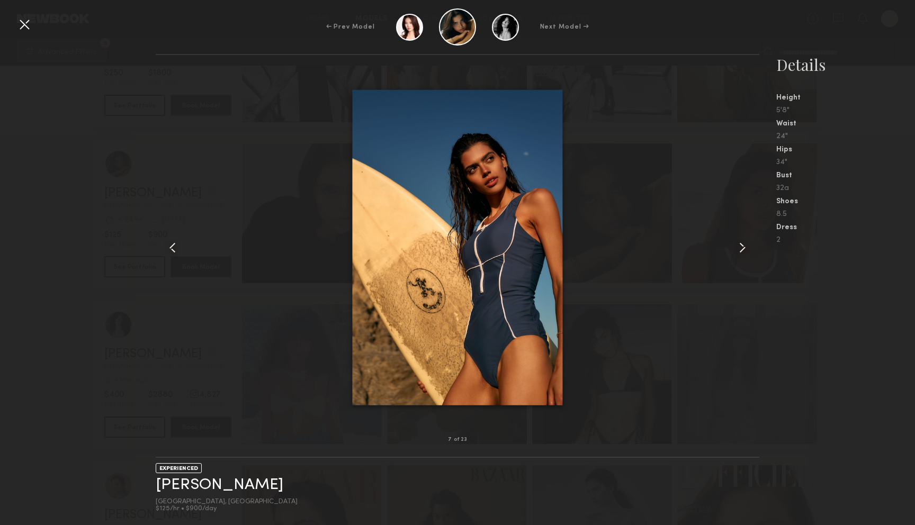
click at [739, 248] on common-icon at bounding box center [742, 247] width 17 height 17
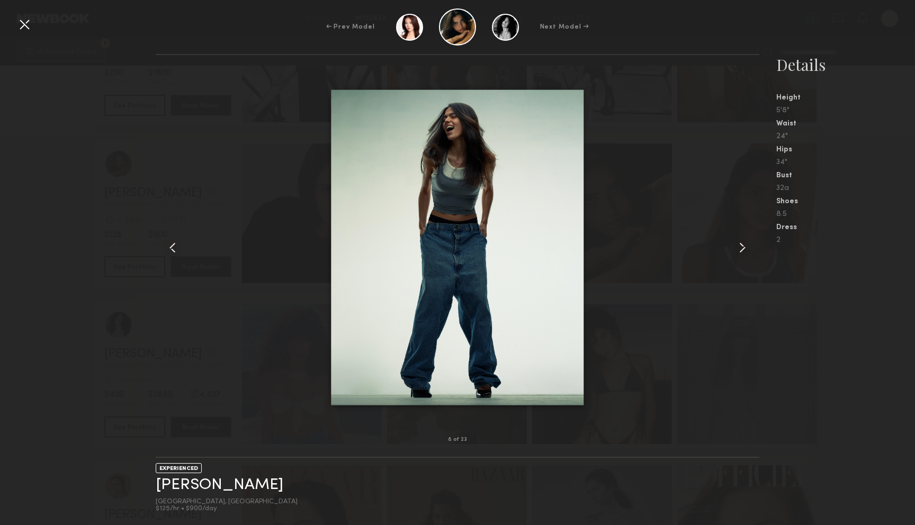
click at [739, 248] on common-icon at bounding box center [742, 247] width 17 height 17
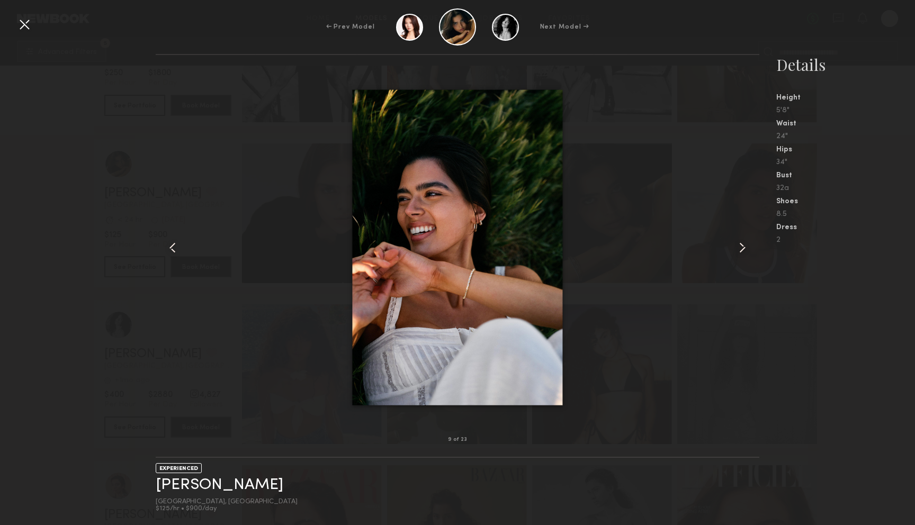
click at [739, 248] on common-icon at bounding box center [742, 247] width 17 height 17
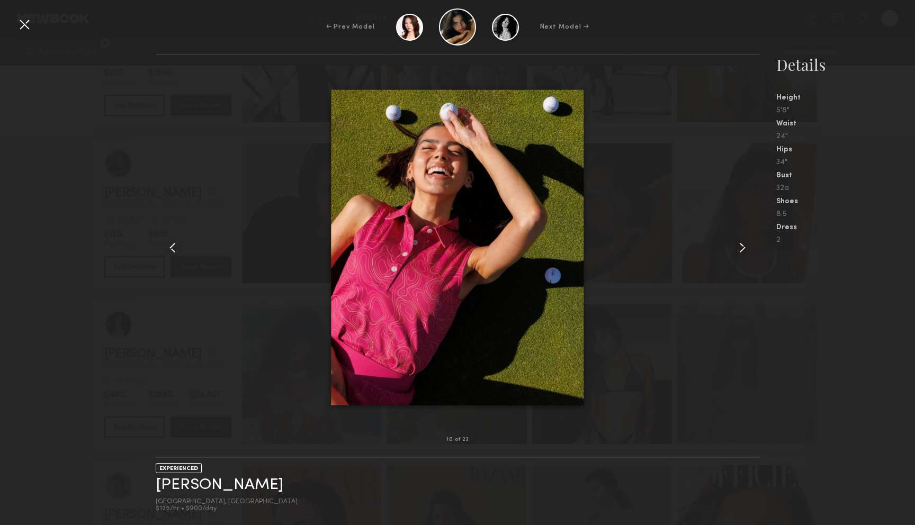
click at [739, 248] on common-icon at bounding box center [742, 247] width 17 height 17
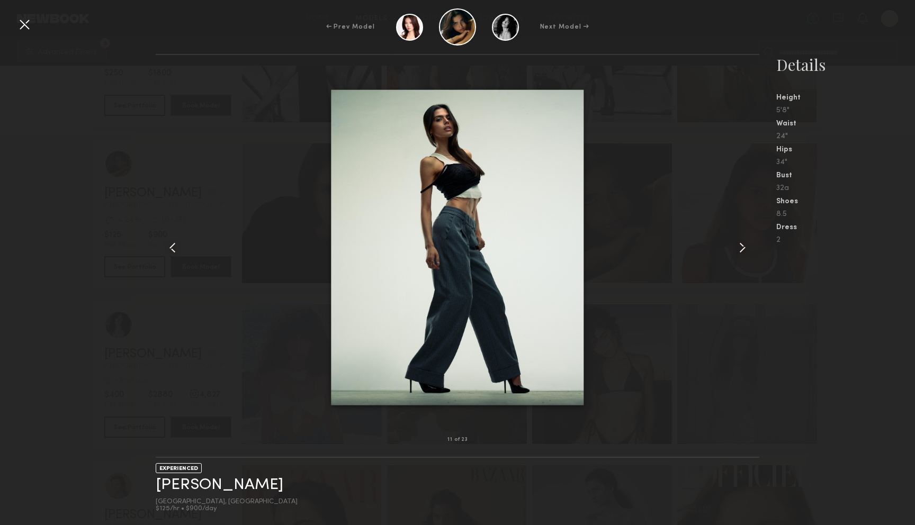
click at [739, 248] on common-icon at bounding box center [742, 247] width 17 height 17
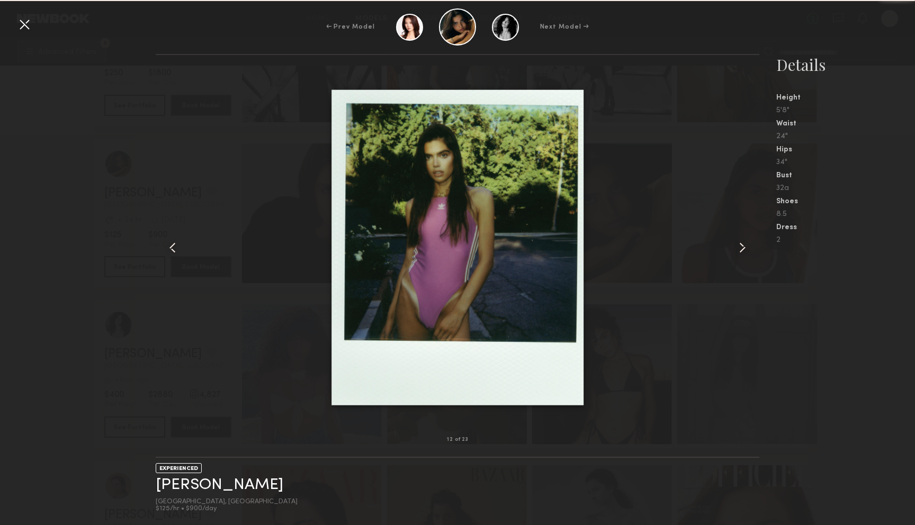
click at [739, 248] on common-icon at bounding box center [742, 247] width 17 height 17
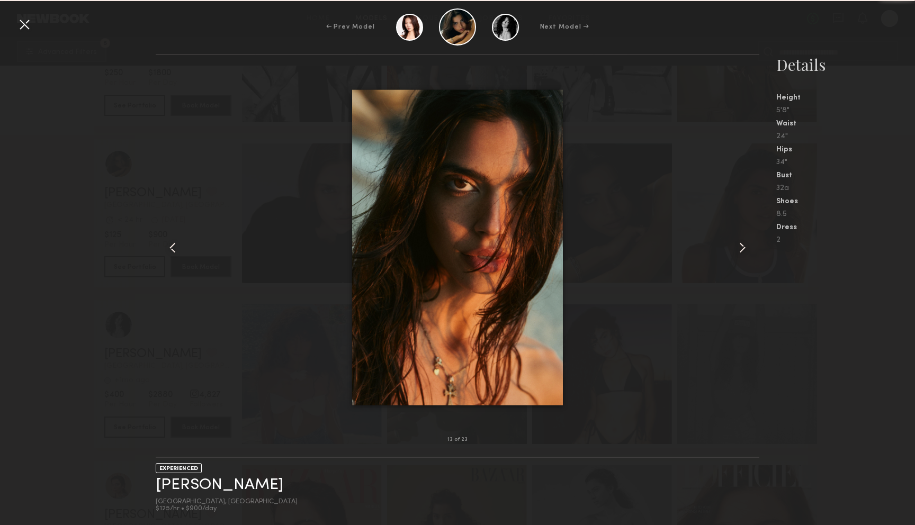
click at [739, 248] on common-icon at bounding box center [742, 247] width 17 height 17
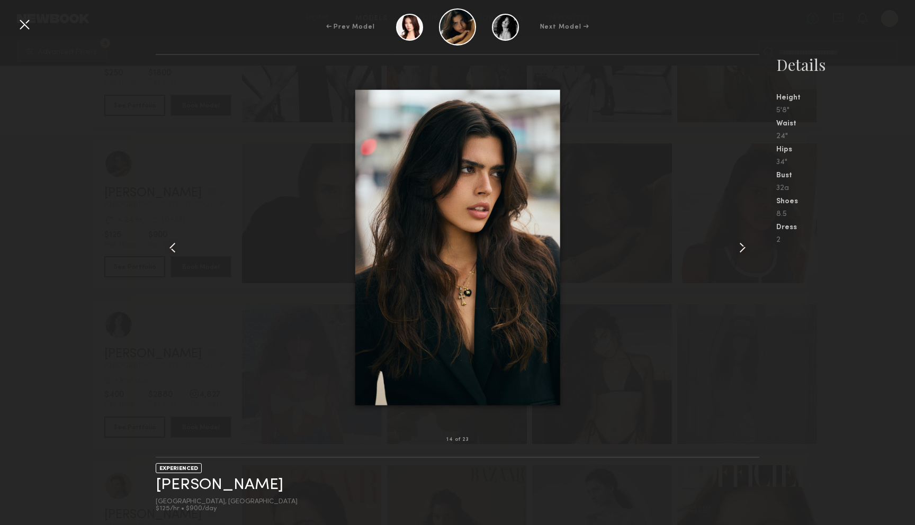
click at [739, 248] on common-icon at bounding box center [742, 247] width 17 height 17
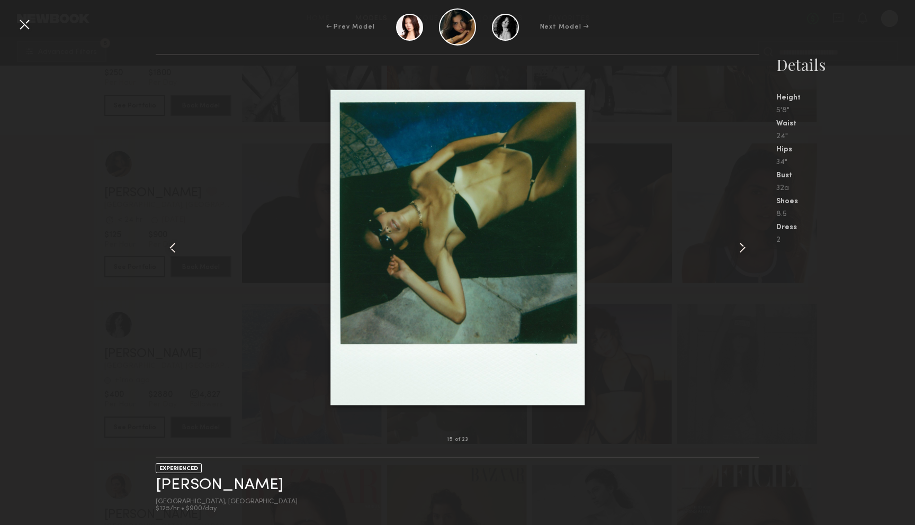
click at [739, 248] on common-icon at bounding box center [742, 247] width 17 height 17
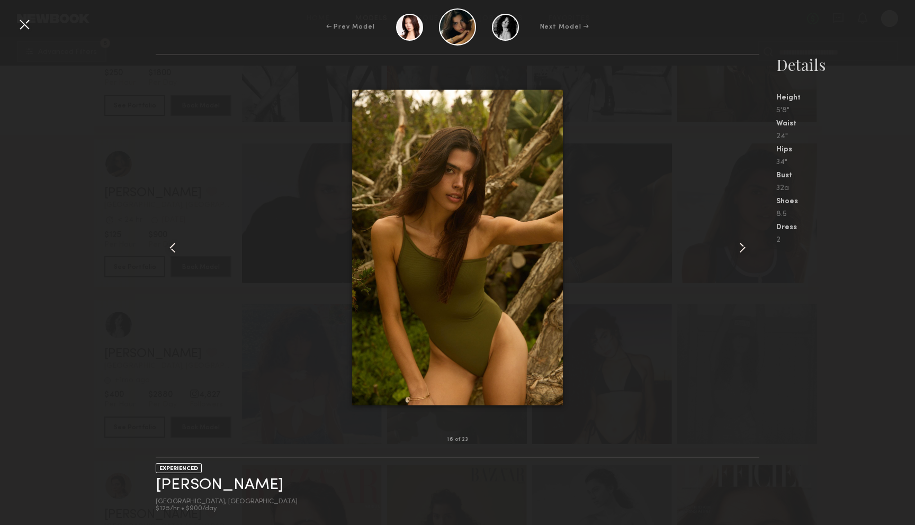
click at [24, 28] on div at bounding box center [24, 24] width 17 height 17
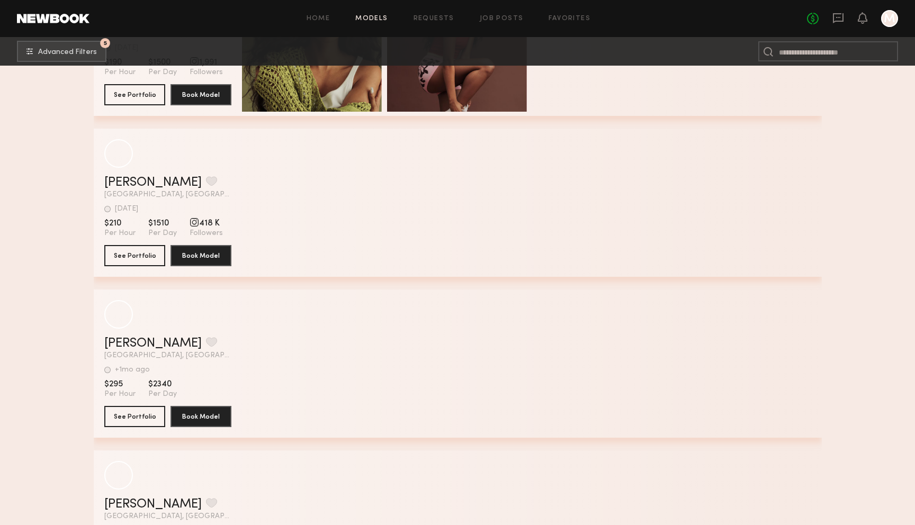
scroll to position [40542, 0]
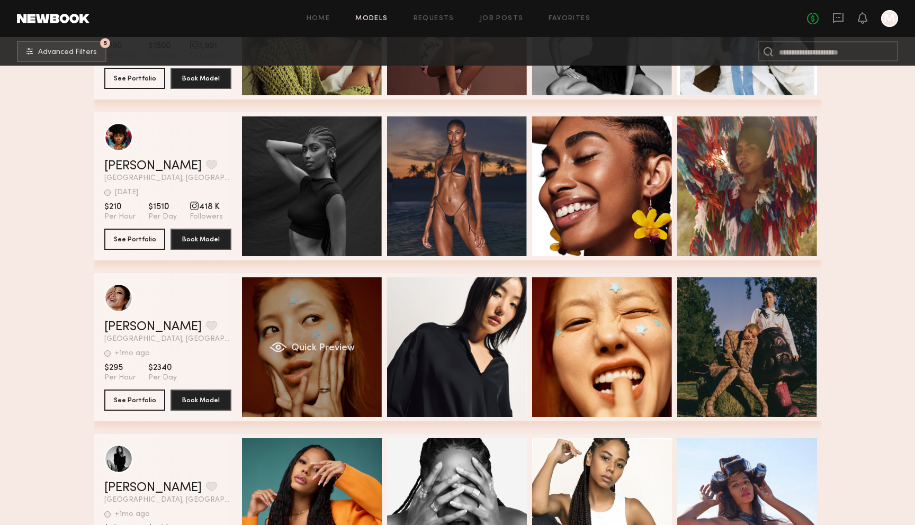
click at [301, 303] on div "Quick Preview" at bounding box center [312, 347] width 140 height 140
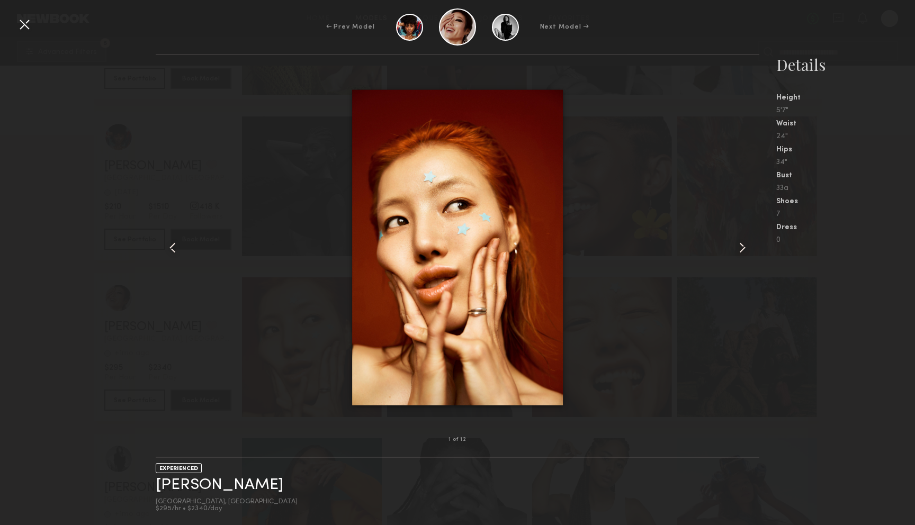
click at [733, 247] on div at bounding box center [458, 247] width 604 height 351
click at [740, 243] on common-icon at bounding box center [742, 247] width 17 height 17
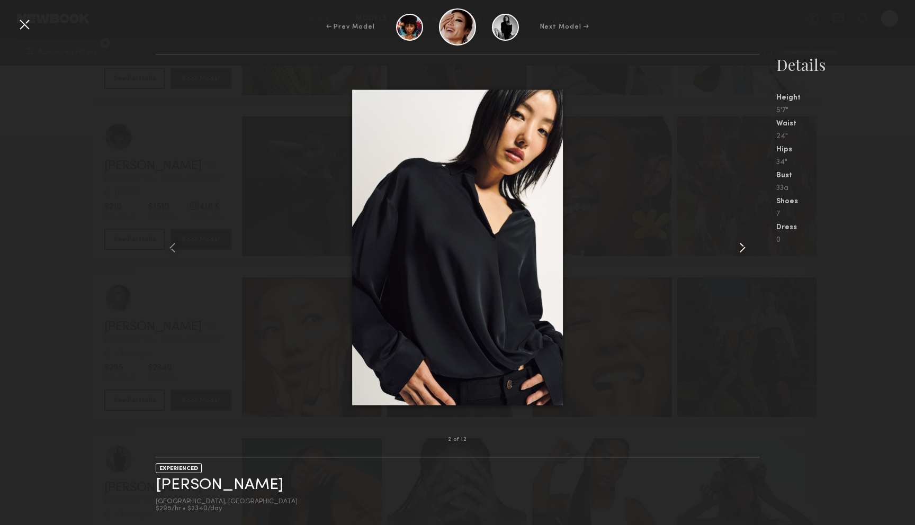
click at [740, 243] on common-icon at bounding box center [742, 247] width 17 height 17
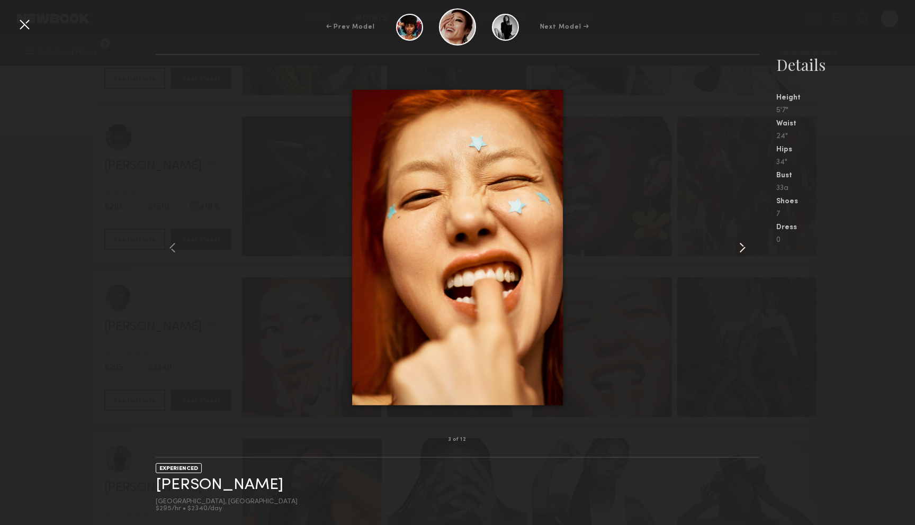
click at [740, 243] on common-icon at bounding box center [742, 247] width 17 height 17
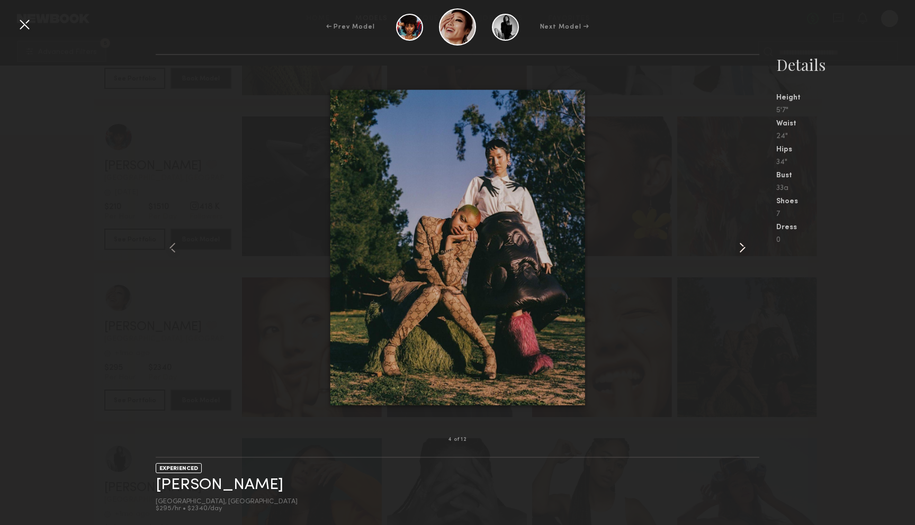
click at [740, 243] on common-icon at bounding box center [742, 247] width 17 height 17
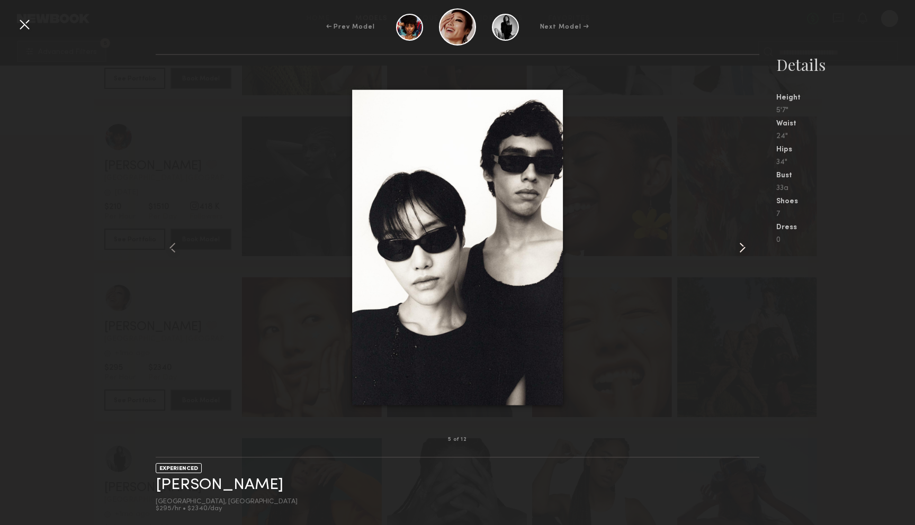
click at [740, 243] on common-icon at bounding box center [742, 247] width 17 height 17
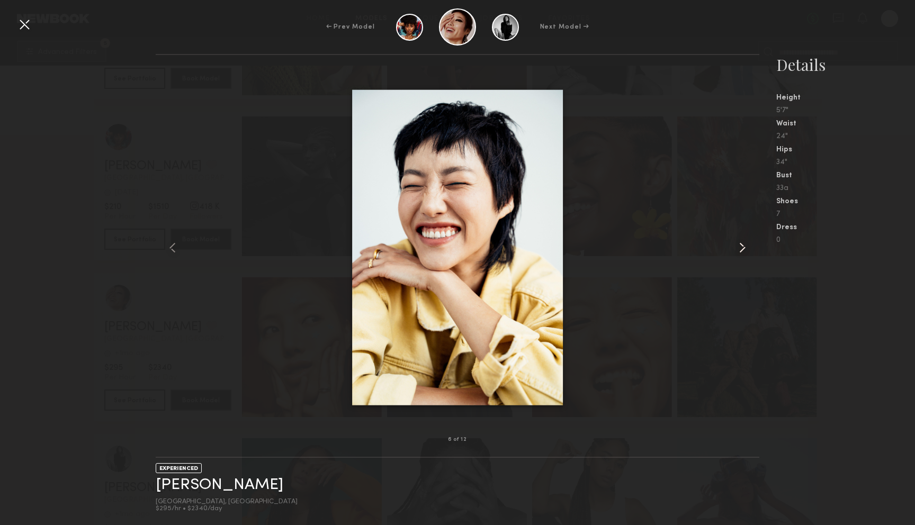
click at [740, 243] on common-icon at bounding box center [742, 247] width 17 height 17
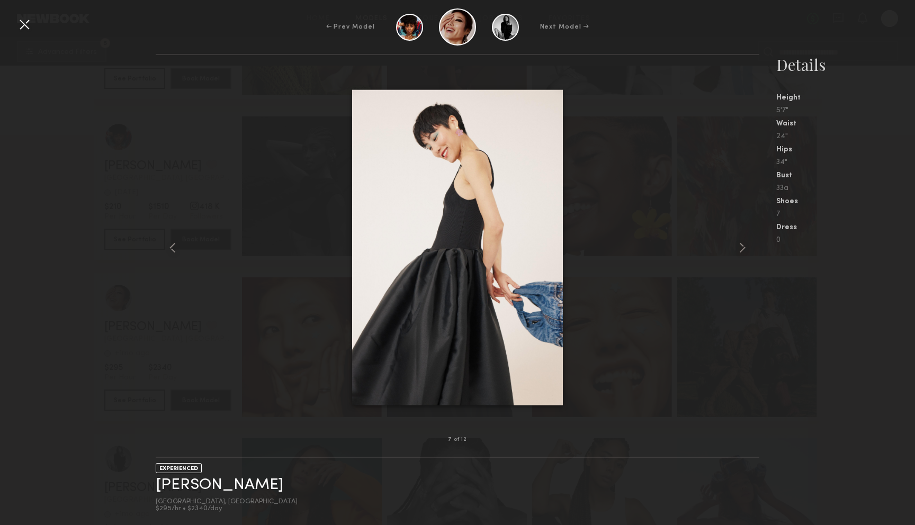
click at [18, 20] on div at bounding box center [24, 24] width 17 height 17
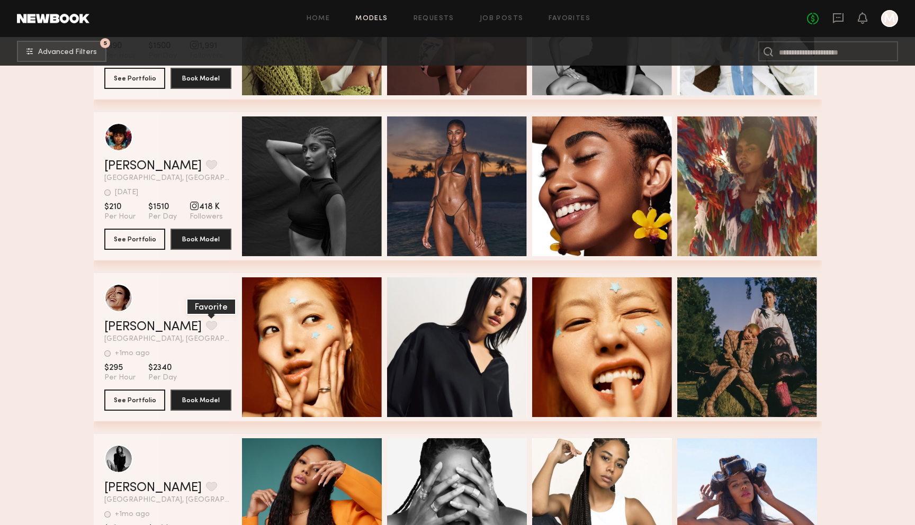
click at [206, 322] on button "grid" at bounding box center [211, 326] width 11 height 10
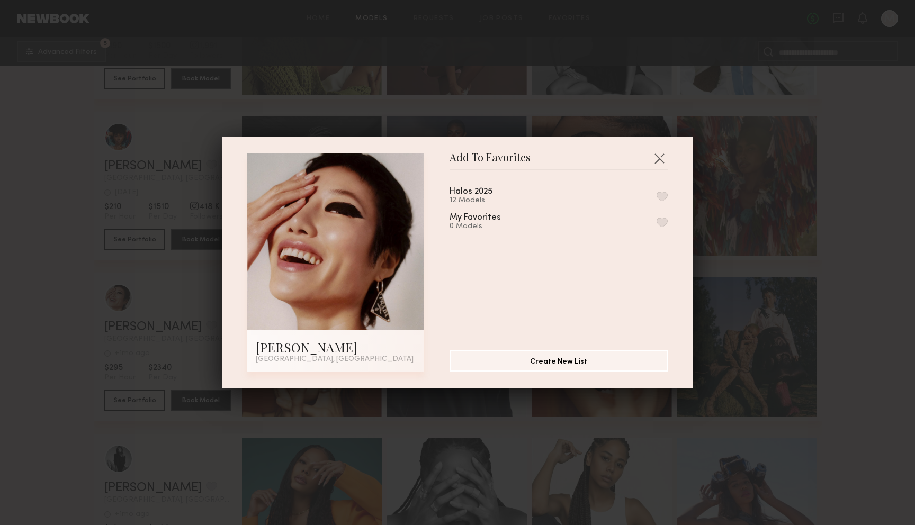
click at [663, 193] on button "button" at bounding box center [662, 197] width 11 height 10
click at [661, 156] on button "button" at bounding box center [659, 158] width 17 height 17
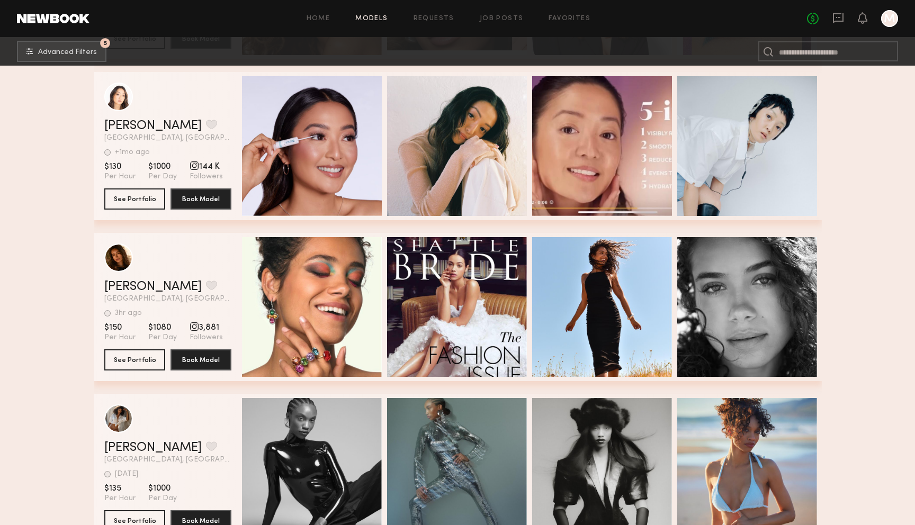
scroll to position [0, 4]
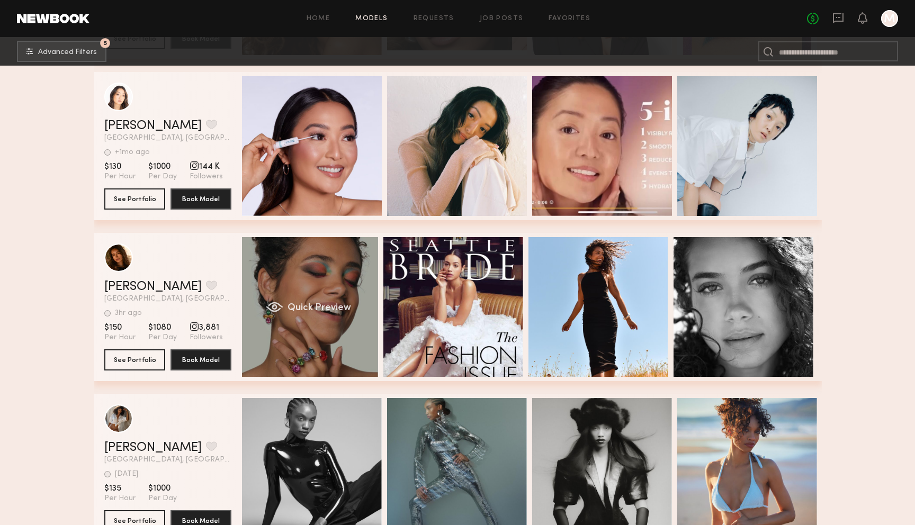
click at [336, 281] on div "Quick Preview" at bounding box center [308, 307] width 140 height 140
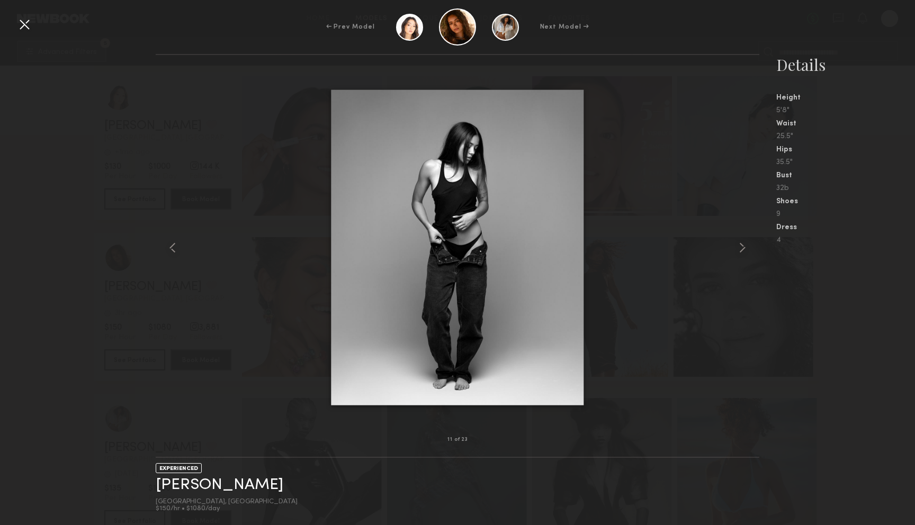
click at [29, 27] on div at bounding box center [24, 24] width 17 height 17
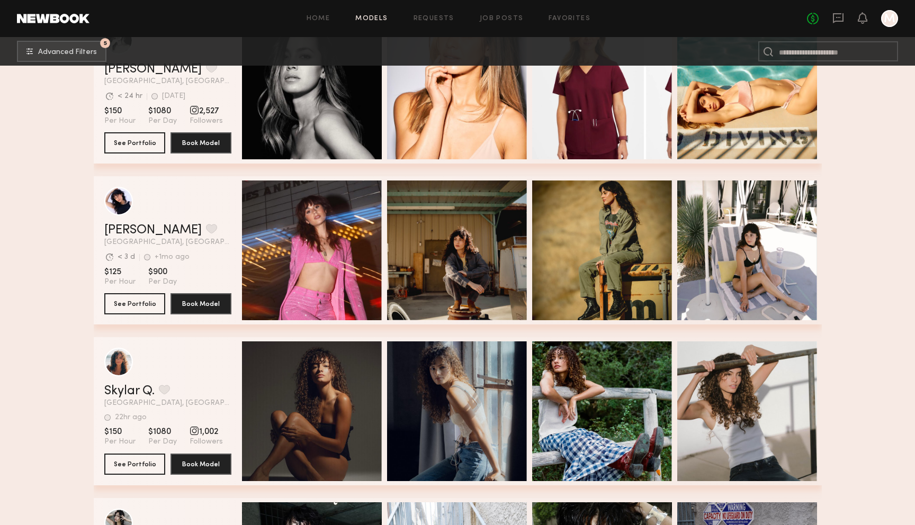
scroll to position [51925, 0]
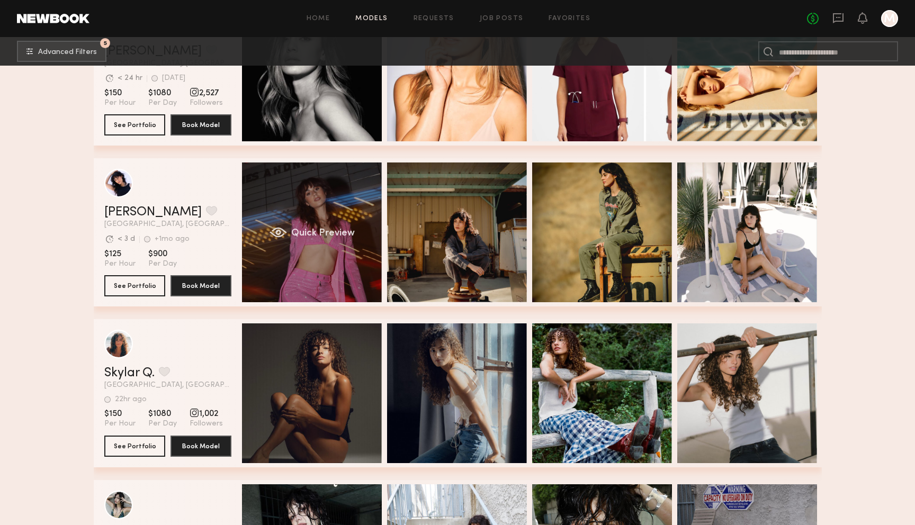
click at [328, 182] on div "Quick Preview" at bounding box center [312, 233] width 140 height 140
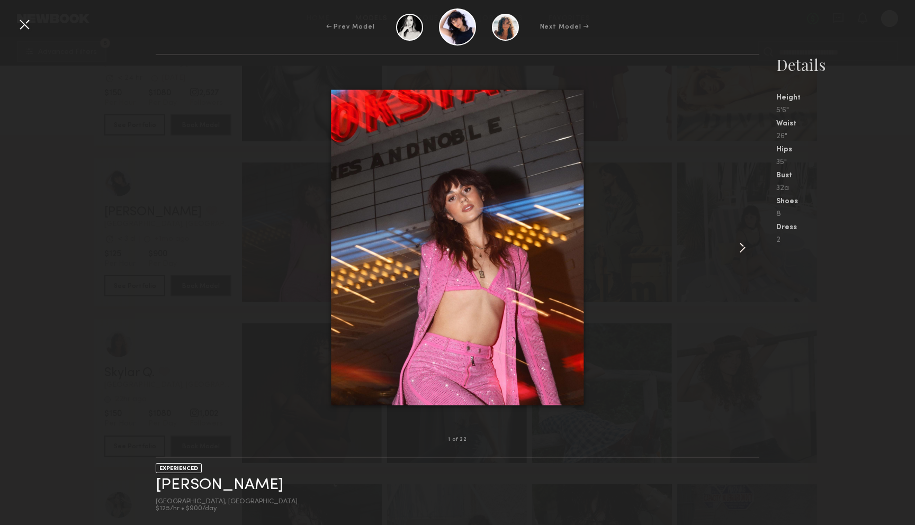
click at [739, 254] on common-icon at bounding box center [742, 247] width 17 height 17
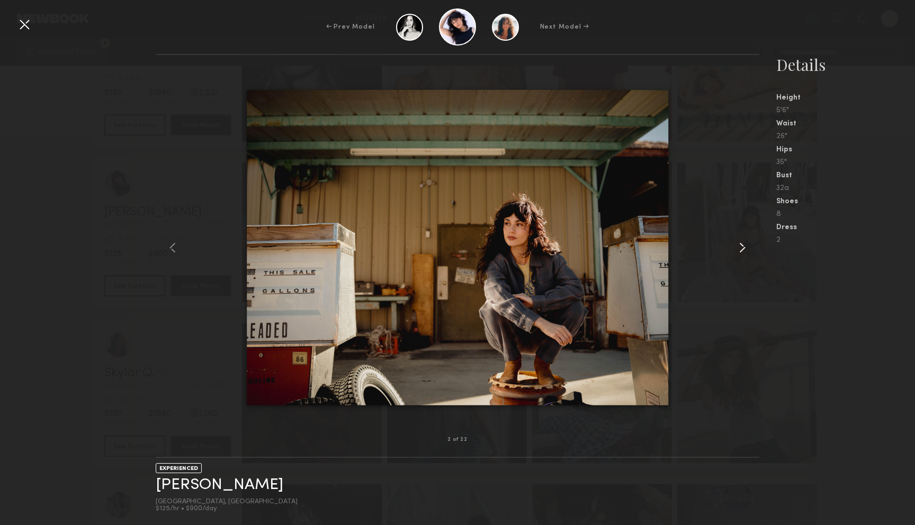
click at [739, 254] on common-icon at bounding box center [742, 247] width 17 height 17
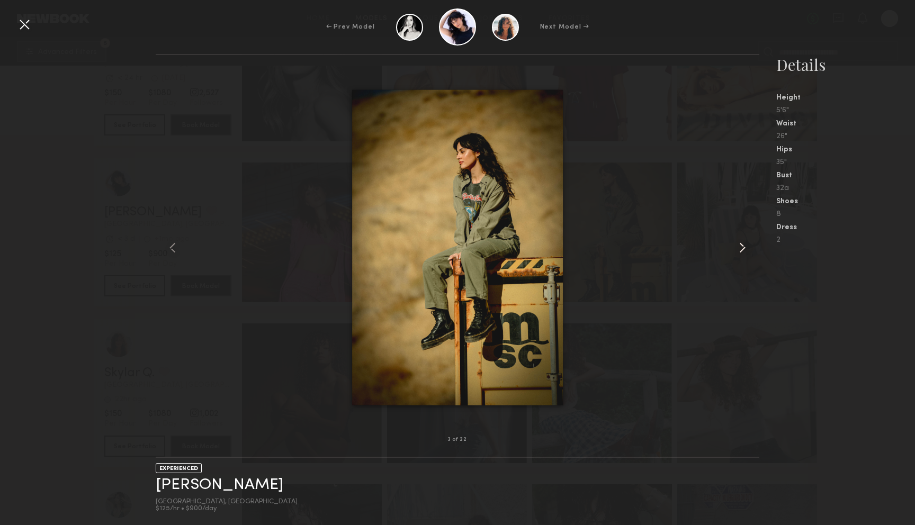
click at [739, 254] on common-icon at bounding box center [742, 247] width 17 height 17
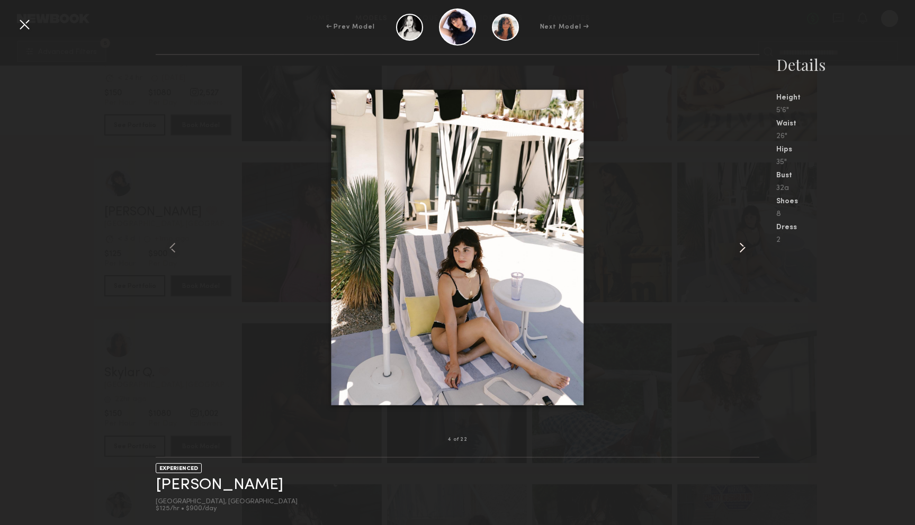
click at [739, 254] on common-icon at bounding box center [742, 247] width 17 height 17
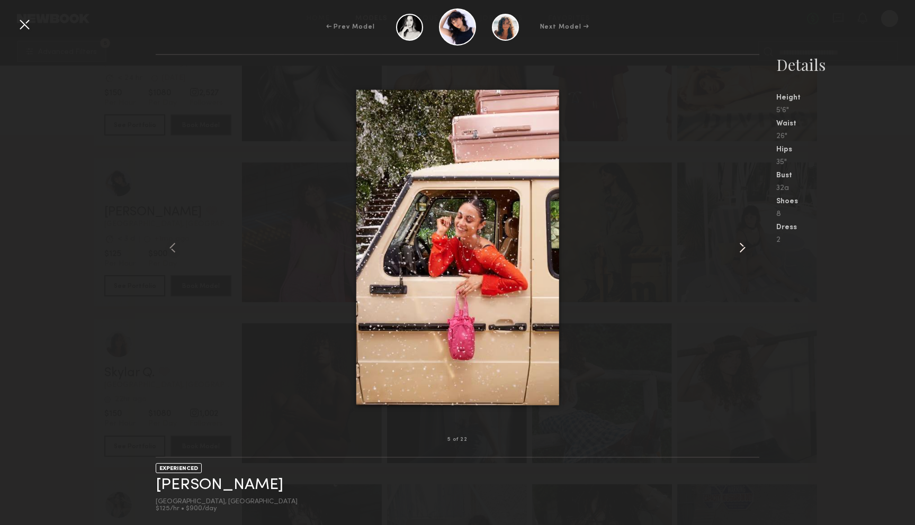
click at [739, 254] on common-icon at bounding box center [742, 247] width 17 height 17
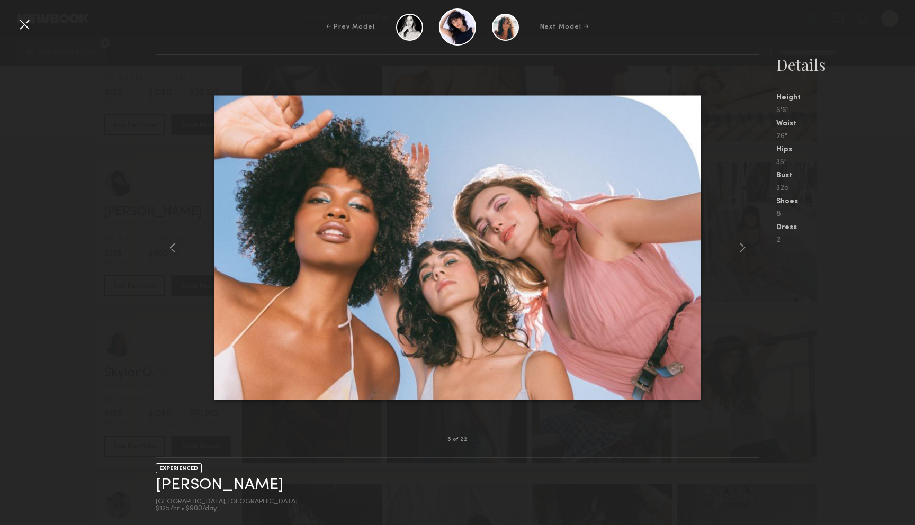
click at [22, 31] on div at bounding box center [24, 24] width 17 height 17
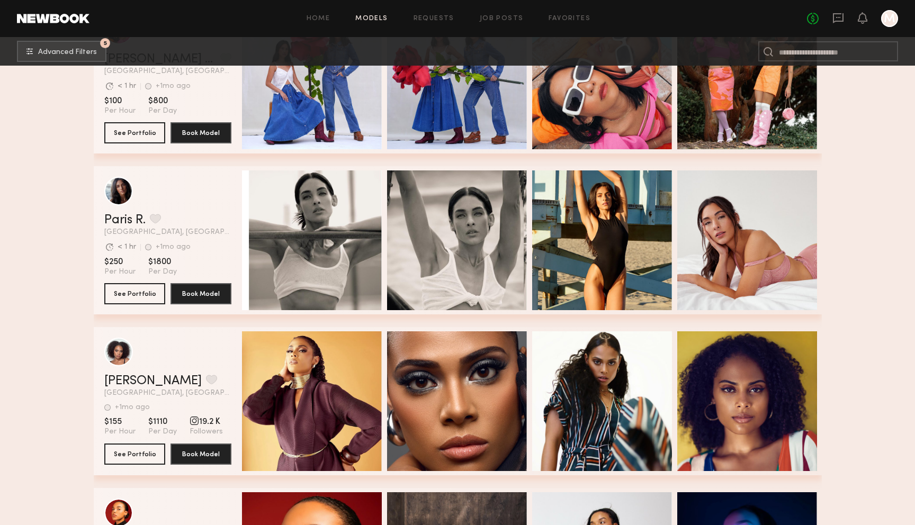
scroll to position [52843, 0]
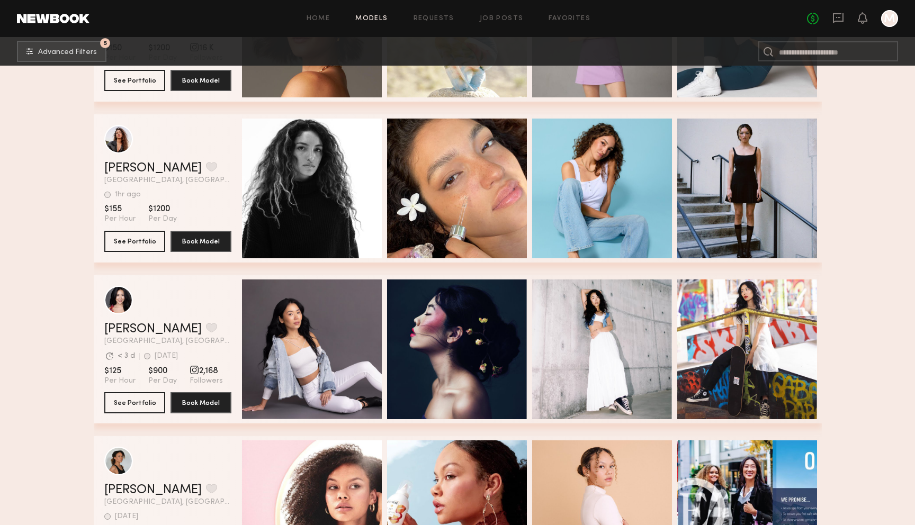
scroll to position [54384, 0]
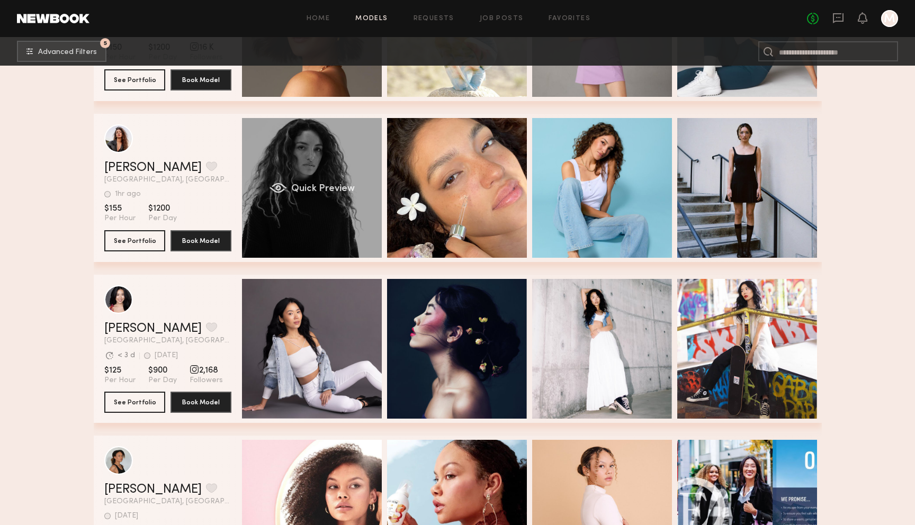
click at [283, 158] on div "Quick Preview" at bounding box center [312, 188] width 140 height 140
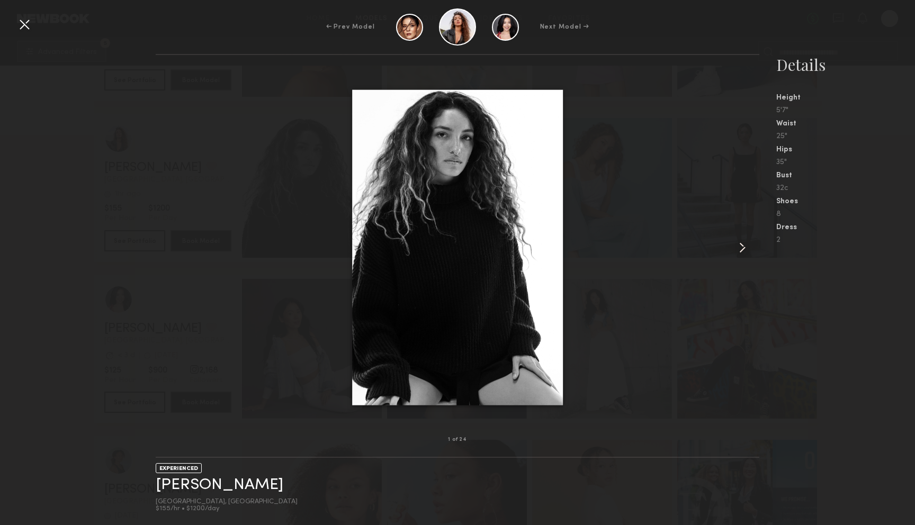
click at [743, 245] on common-icon at bounding box center [742, 247] width 17 height 17
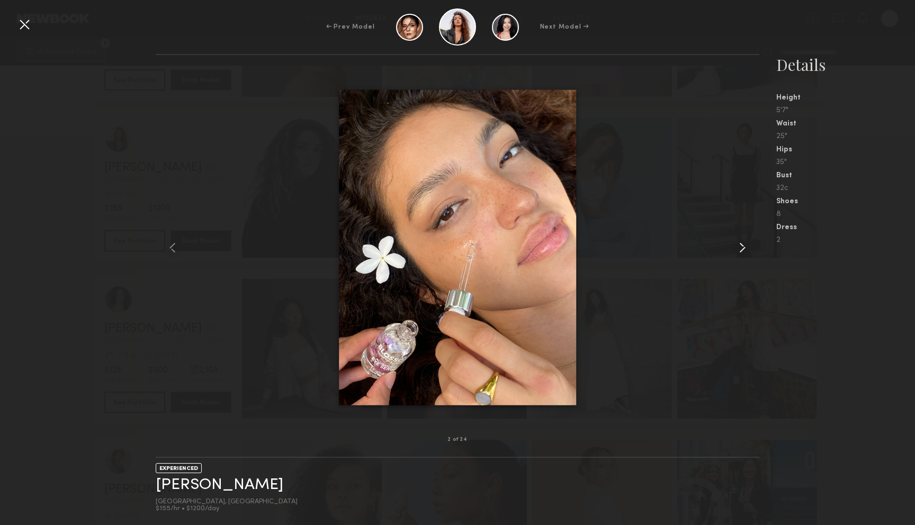
click at [743, 245] on common-icon at bounding box center [742, 247] width 17 height 17
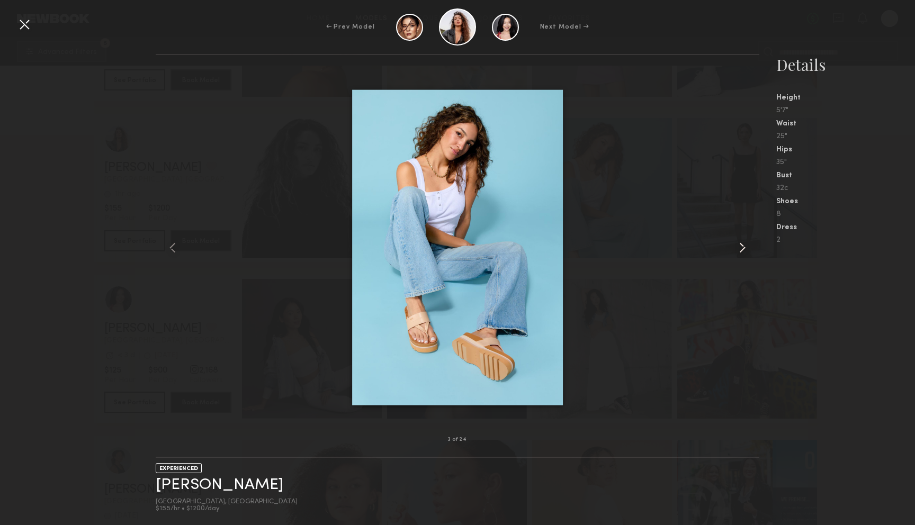
click at [743, 245] on common-icon at bounding box center [742, 247] width 17 height 17
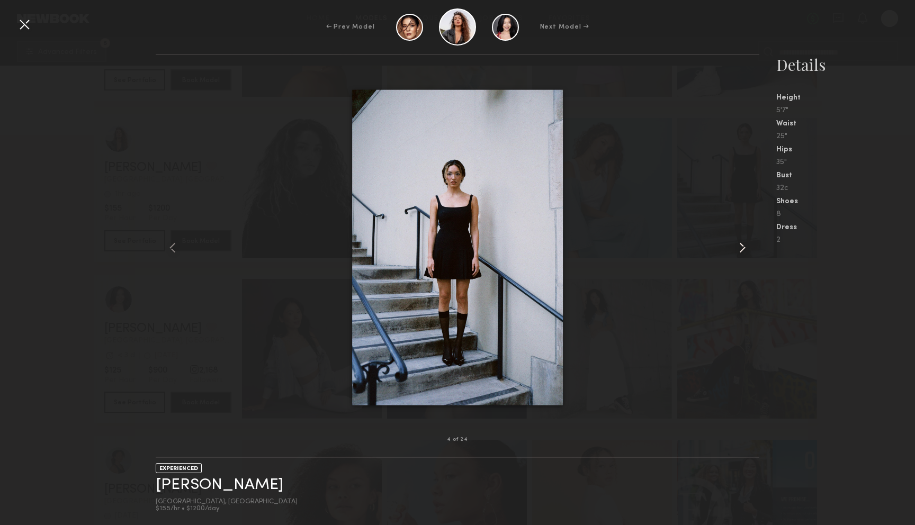
click at [743, 245] on common-icon at bounding box center [742, 247] width 17 height 17
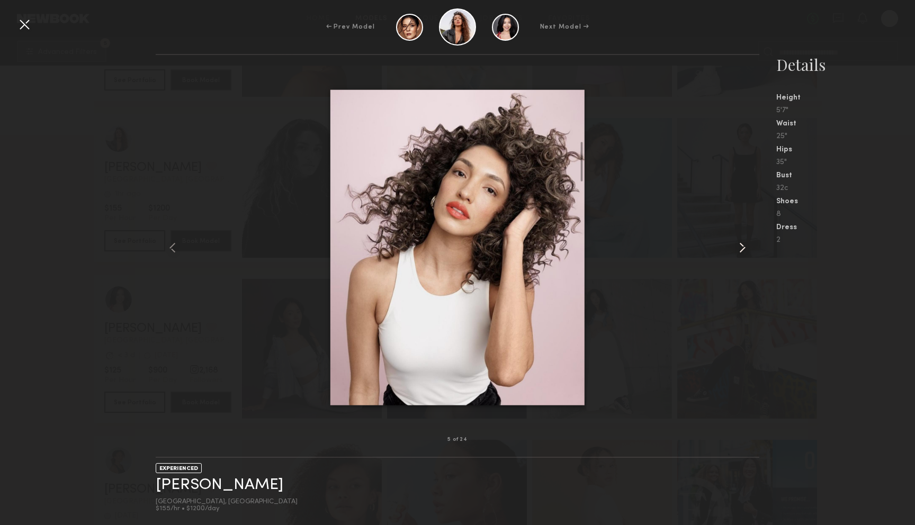
click at [743, 245] on common-icon at bounding box center [742, 247] width 17 height 17
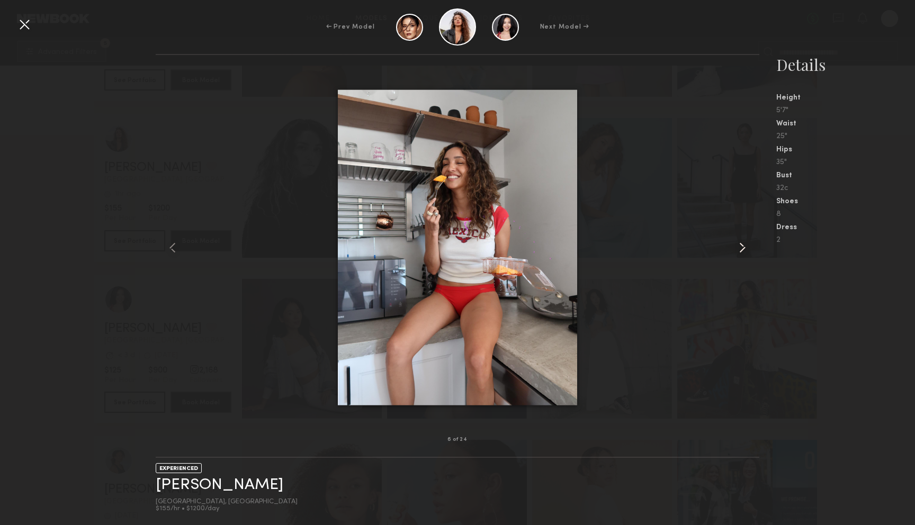
click at [743, 245] on common-icon at bounding box center [742, 247] width 17 height 17
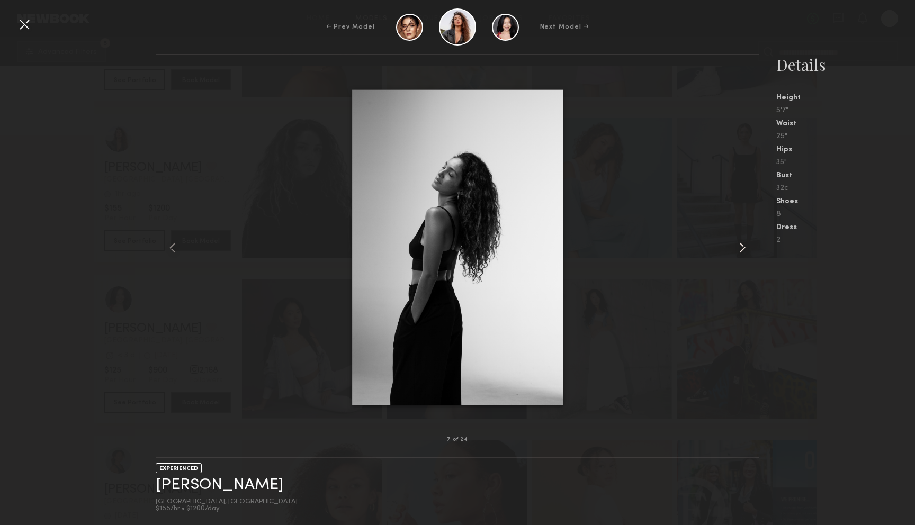
click at [743, 245] on common-icon at bounding box center [742, 247] width 17 height 17
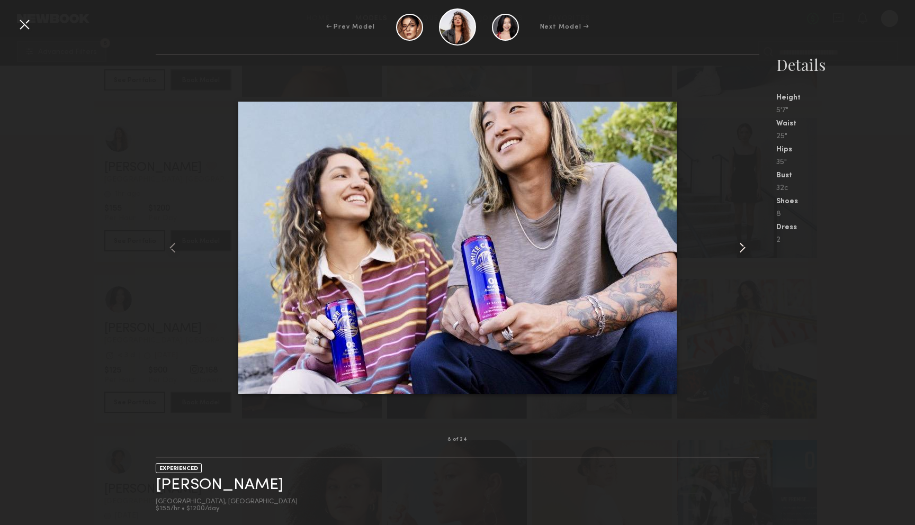
click at [743, 245] on common-icon at bounding box center [742, 247] width 17 height 17
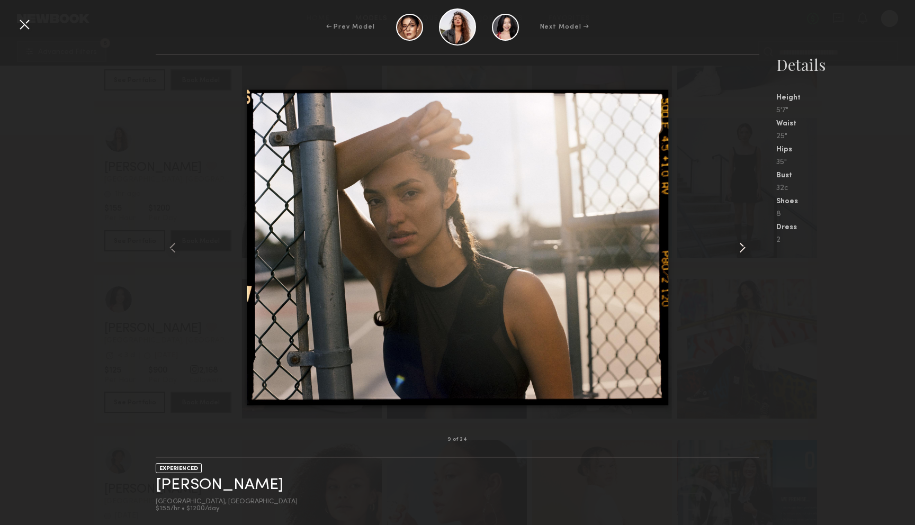
click at [743, 245] on common-icon at bounding box center [742, 247] width 17 height 17
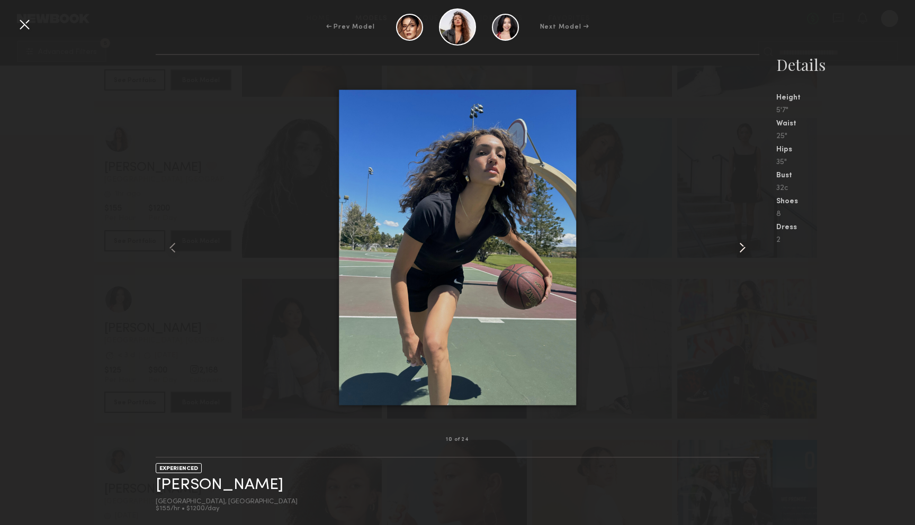
click at [743, 245] on common-icon at bounding box center [742, 247] width 17 height 17
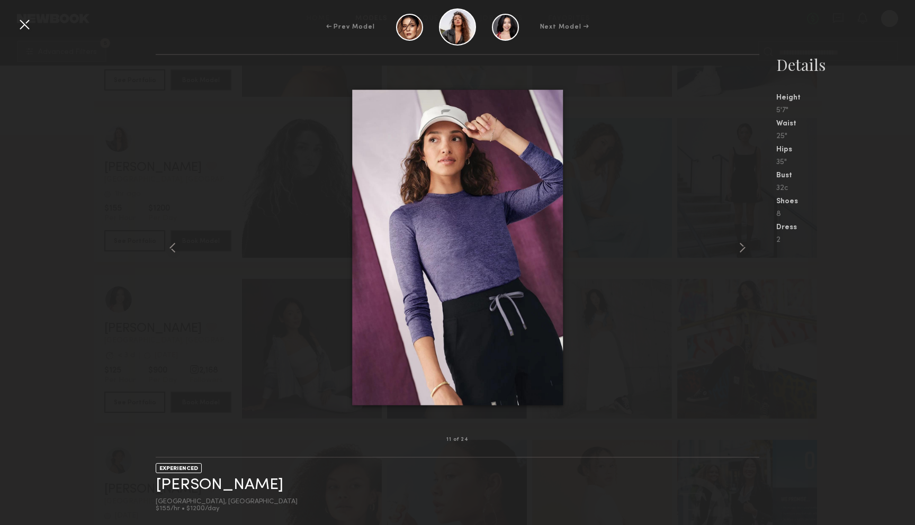
click at [24, 26] on div at bounding box center [24, 24] width 17 height 17
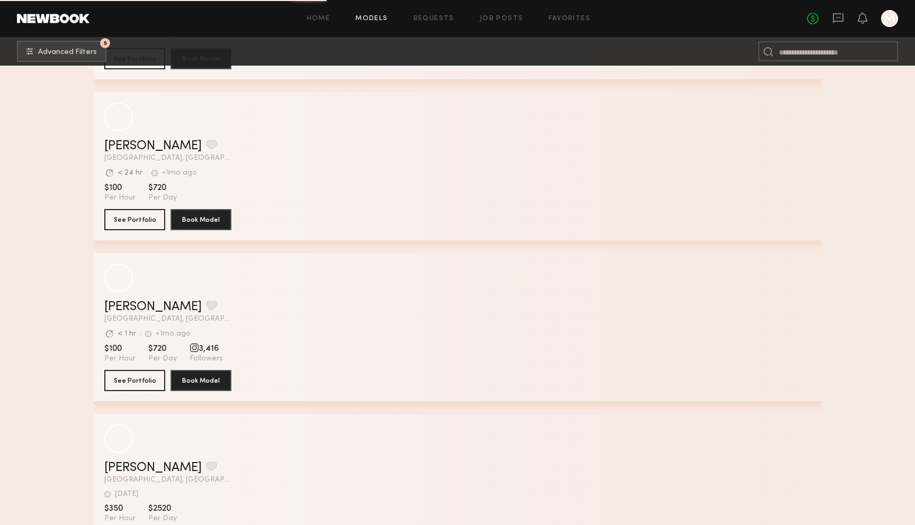
scroll to position [57467, 0]
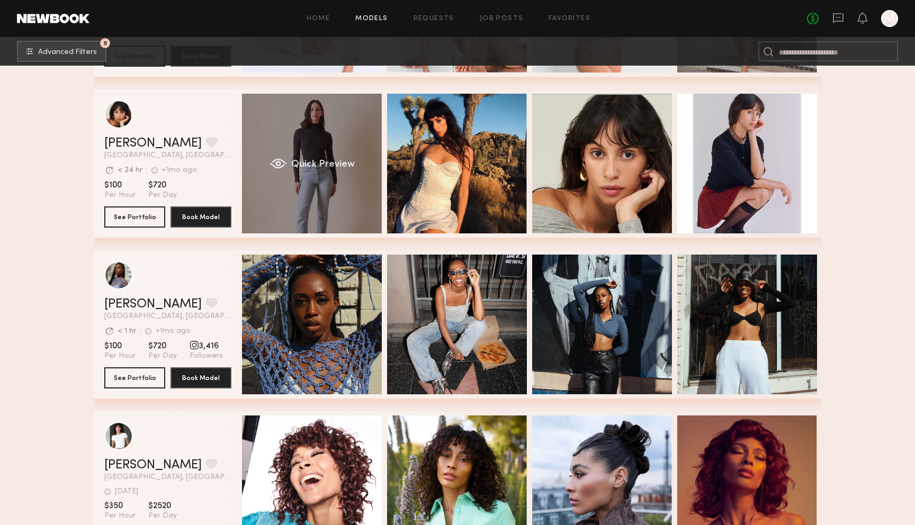
click at [307, 124] on div "Quick Preview" at bounding box center [312, 164] width 140 height 140
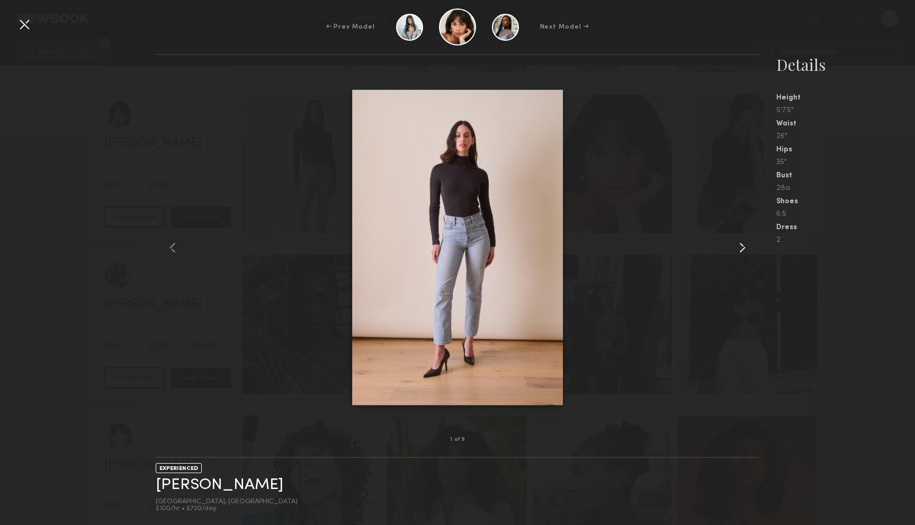
click at [754, 245] on div at bounding box center [748, 247] width 24 height 351
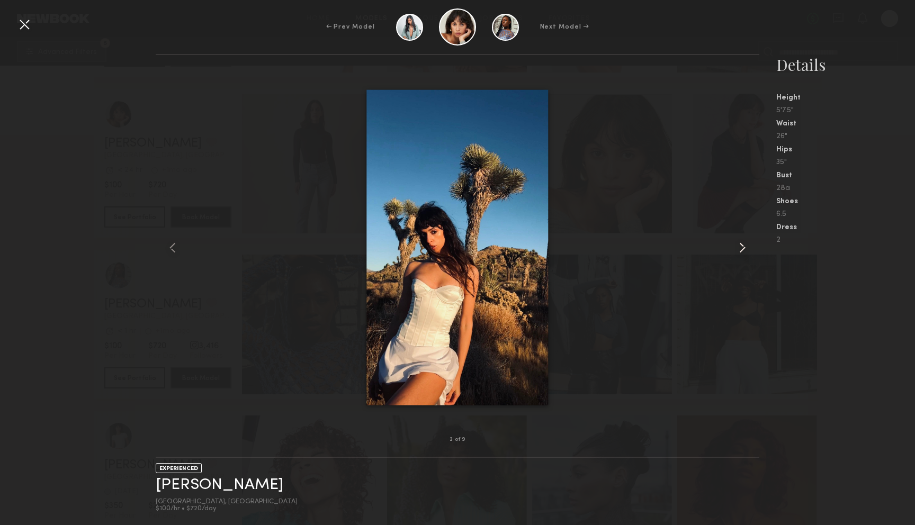
click at [754, 245] on div at bounding box center [748, 247] width 24 height 351
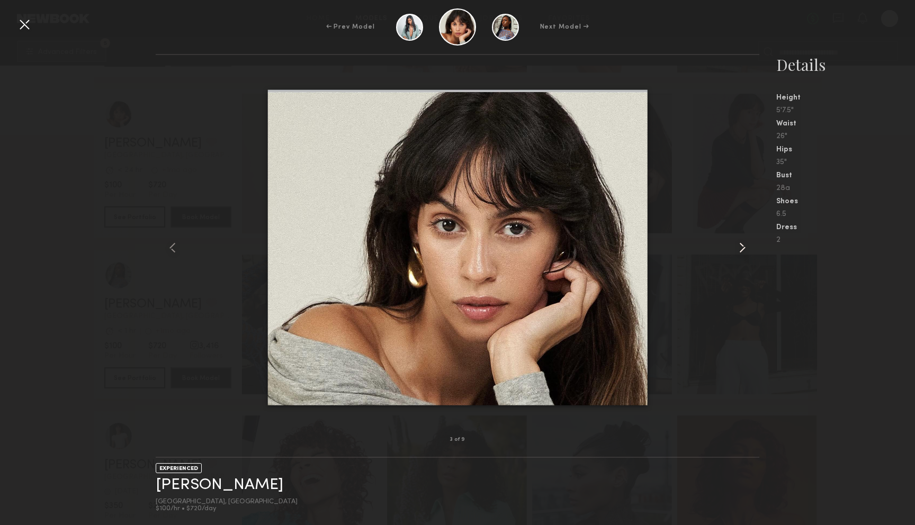
click at [754, 245] on div at bounding box center [748, 247] width 24 height 351
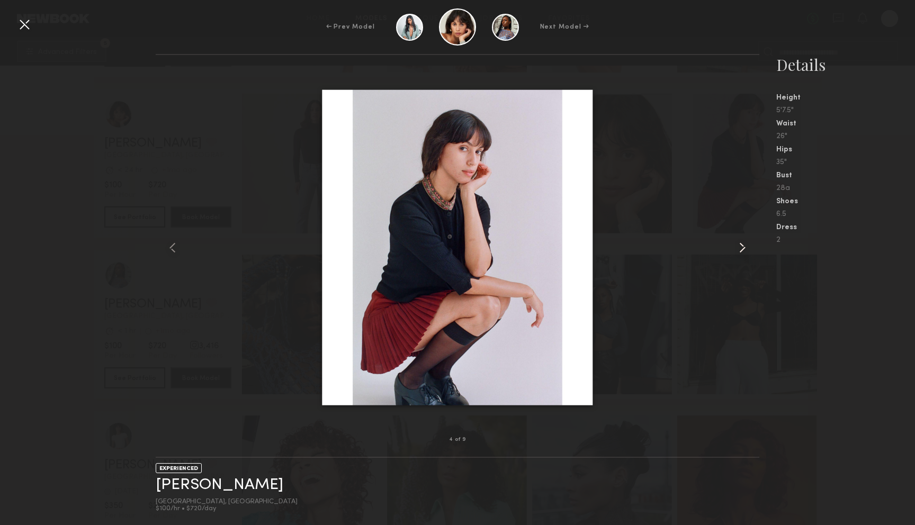
click at [754, 246] on div at bounding box center [748, 247] width 24 height 351
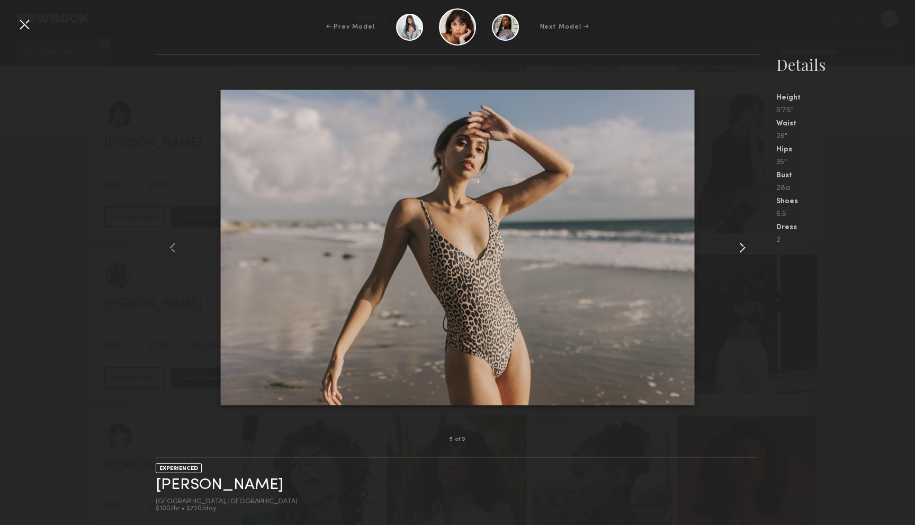
click at [754, 246] on div at bounding box center [748, 247] width 24 height 351
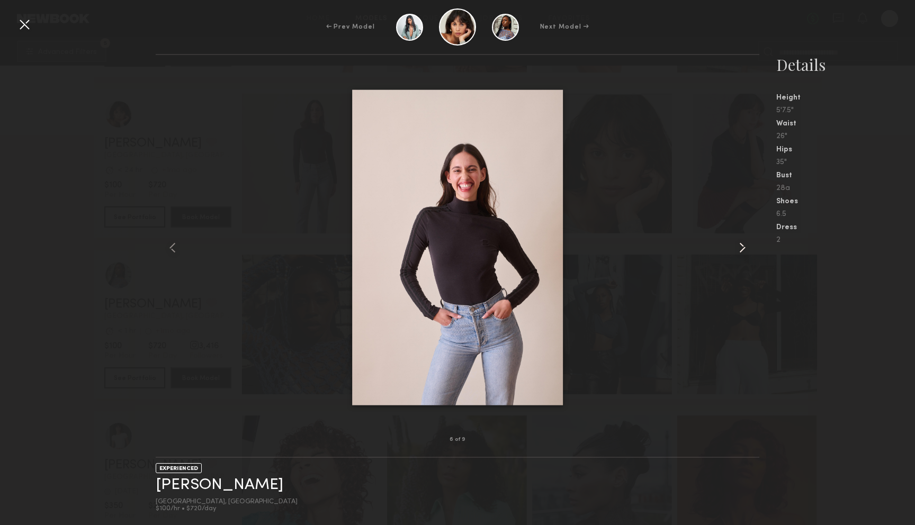
click at [754, 246] on div at bounding box center [748, 247] width 24 height 351
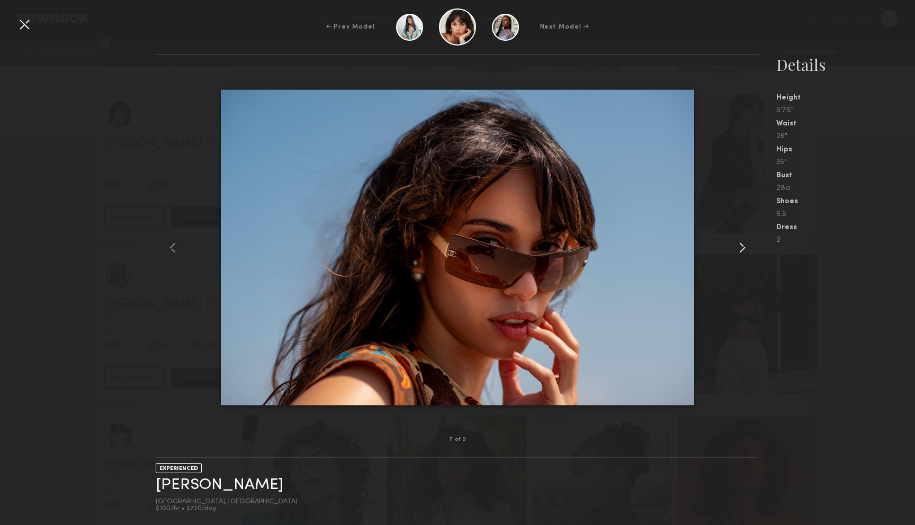
click at [754, 246] on div at bounding box center [748, 247] width 24 height 351
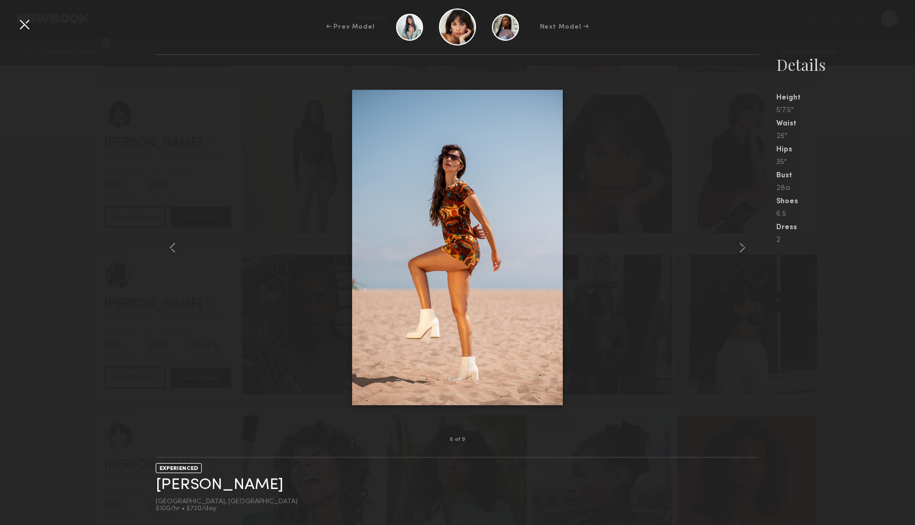
click at [37, 32] on div "← Prev Model Next Model →" at bounding box center [457, 26] width 915 height 37
click at [28, 30] on div at bounding box center [24, 24] width 17 height 17
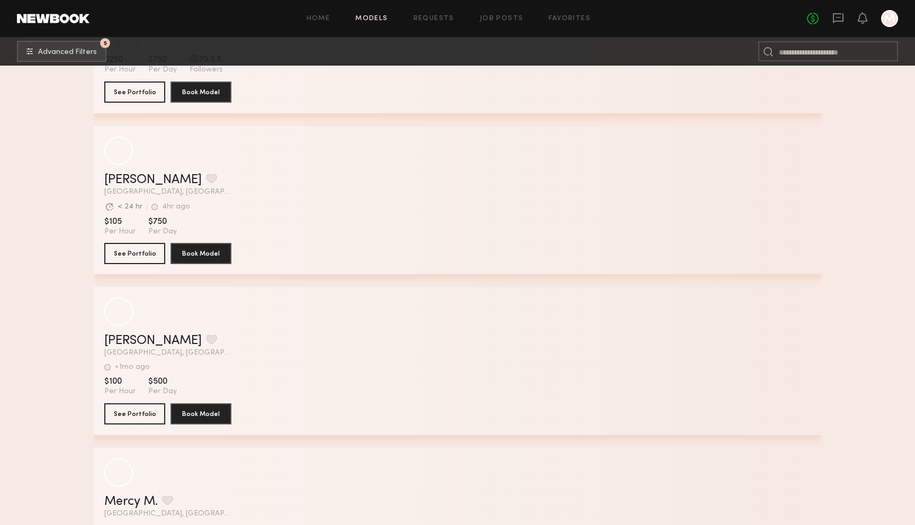
scroll to position [62403, 0]
